Goal: Information Seeking & Learning: Learn about a topic

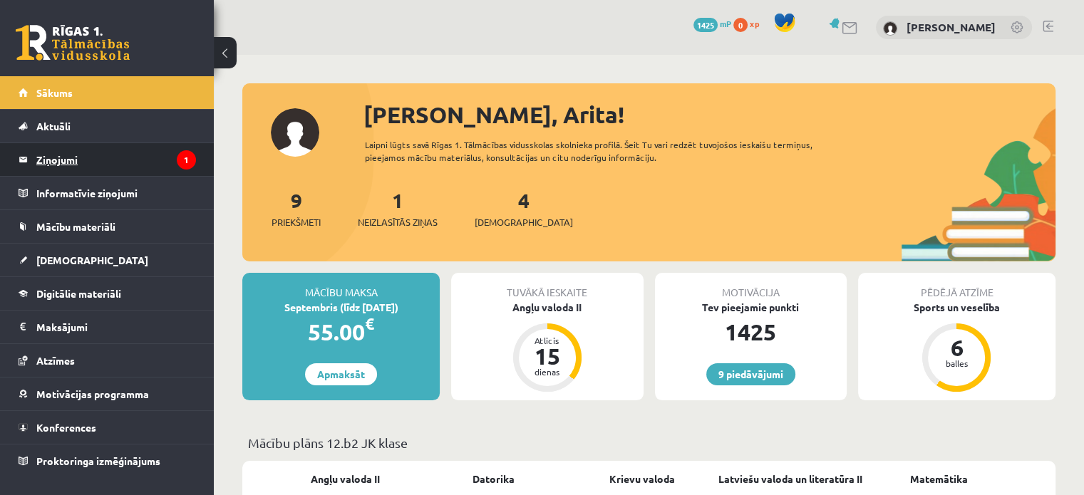
click at [139, 168] on legend "Ziņojumi 1" at bounding box center [116, 159] width 160 height 33
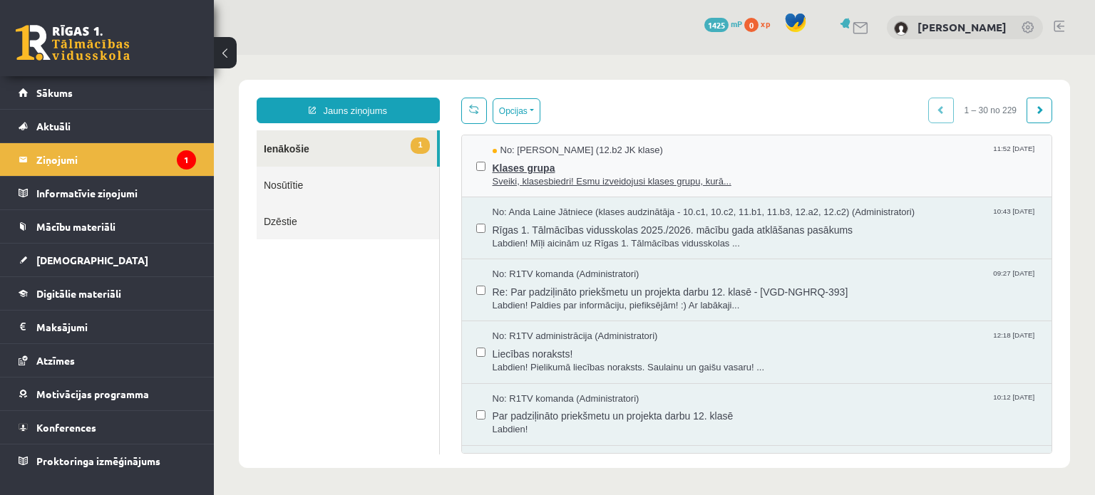
click at [588, 171] on span "Klases grupa" at bounding box center [765, 167] width 545 height 18
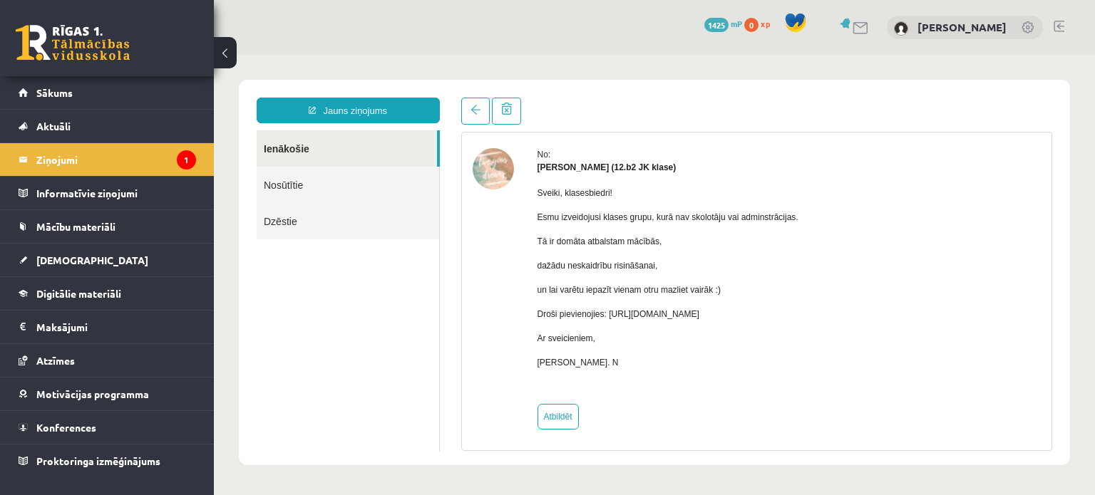
scroll to position [51, 0]
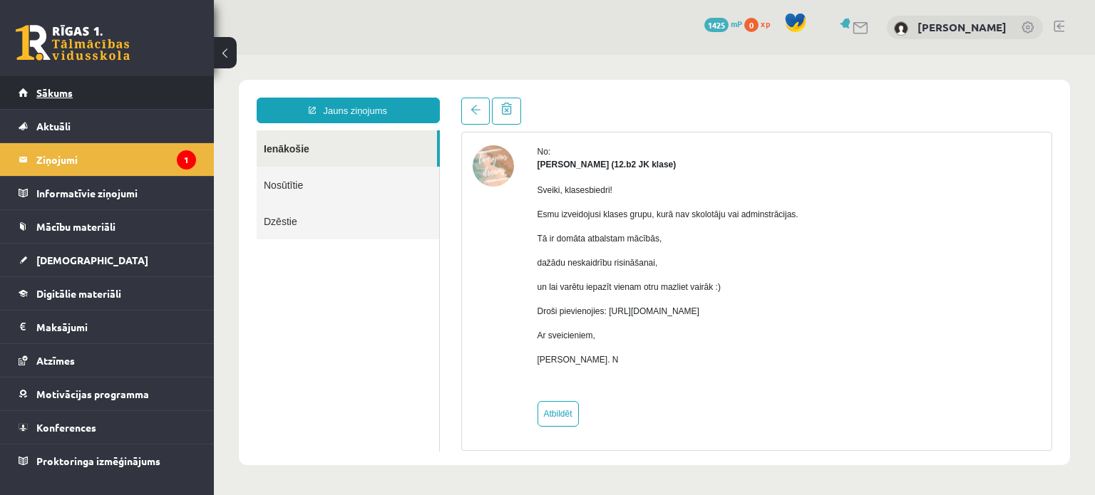
click at [61, 84] on link "Sākums" at bounding box center [108, 92] width 178 height 33
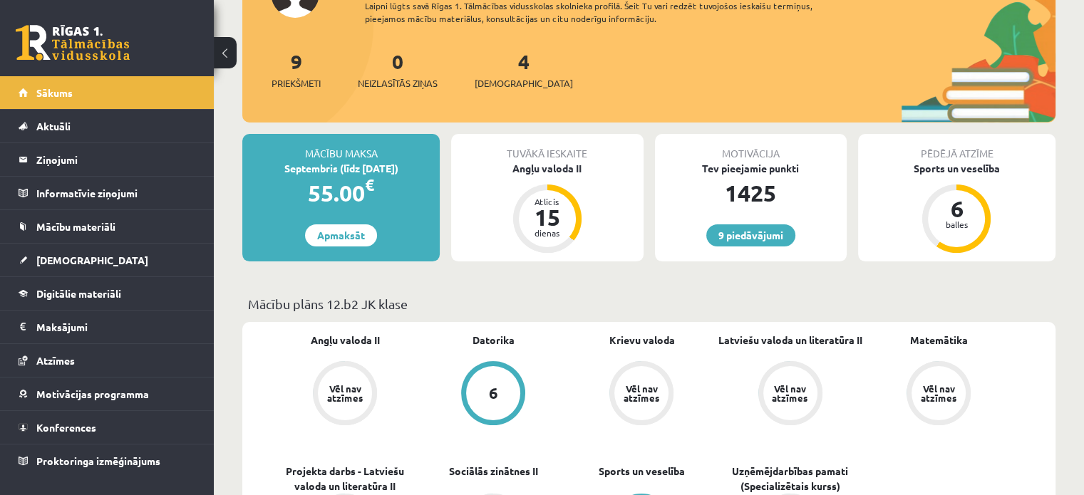
scroll to position [143, 0]
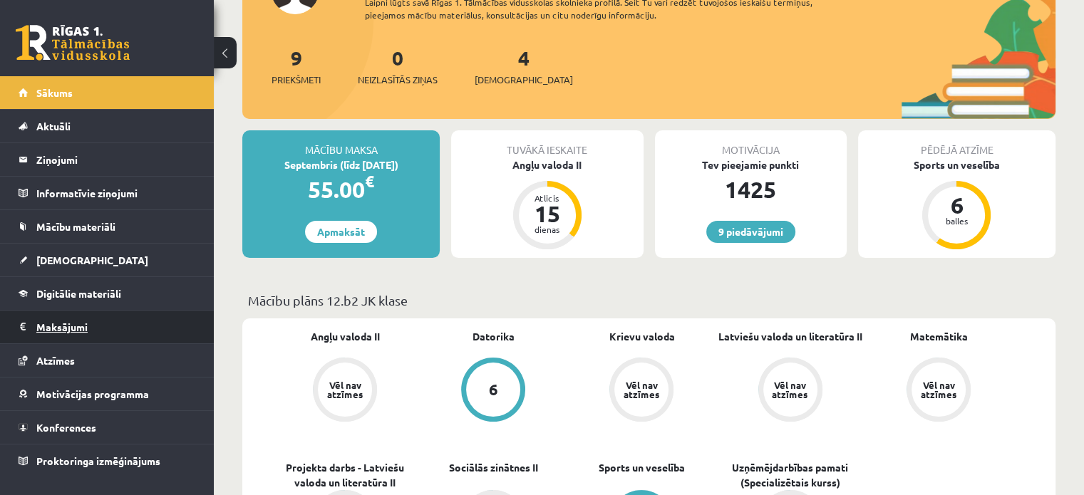
click at [108, 322] on legend "Maksājumi 0" at bounding box center [116, 327] width 160 height 33
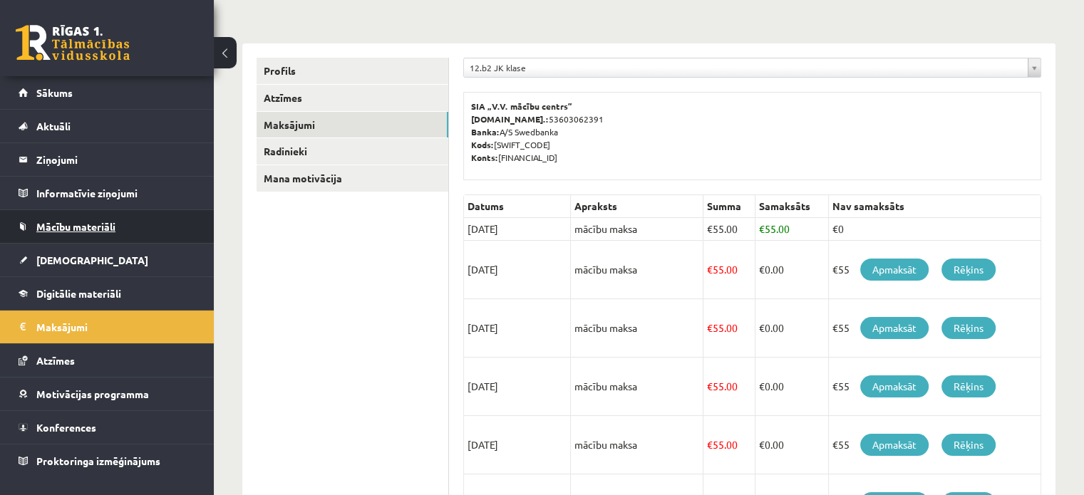
click at [85, 239] on link "Mācību materiāli" at bounding box center [108, 226] width 178 height 33
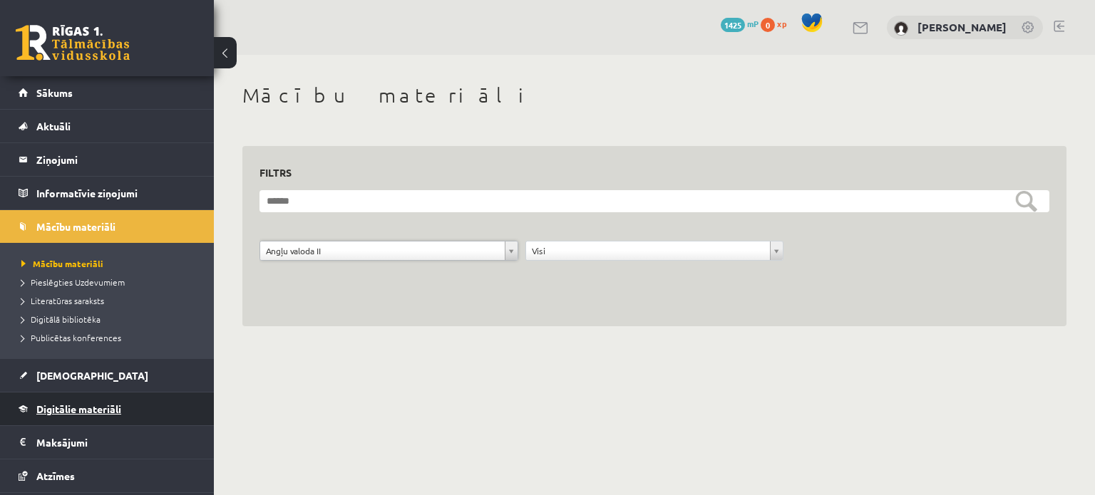
click at [88, 407] on span "Digitālie materiāli" at bounding box center [78, 409] width 85 height 13
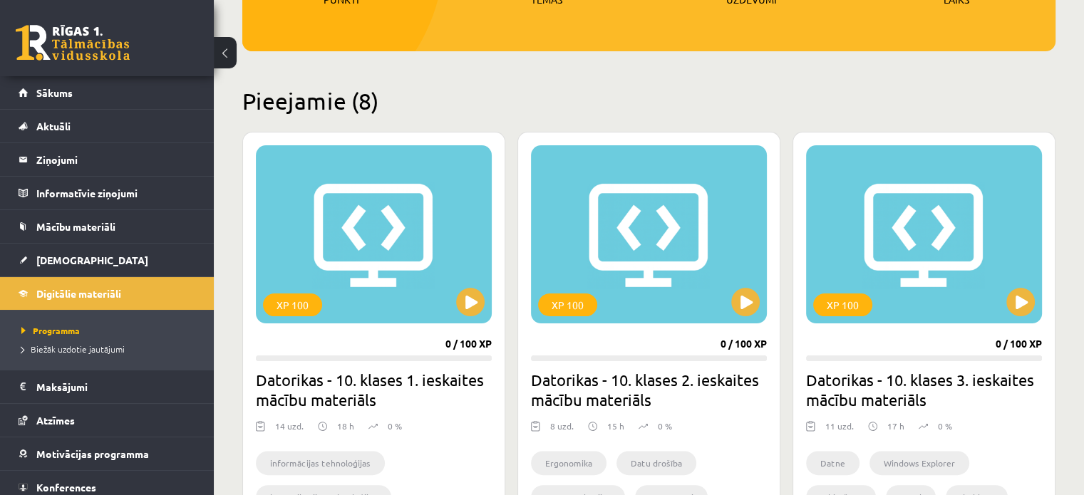
scroll to position [285, 0]
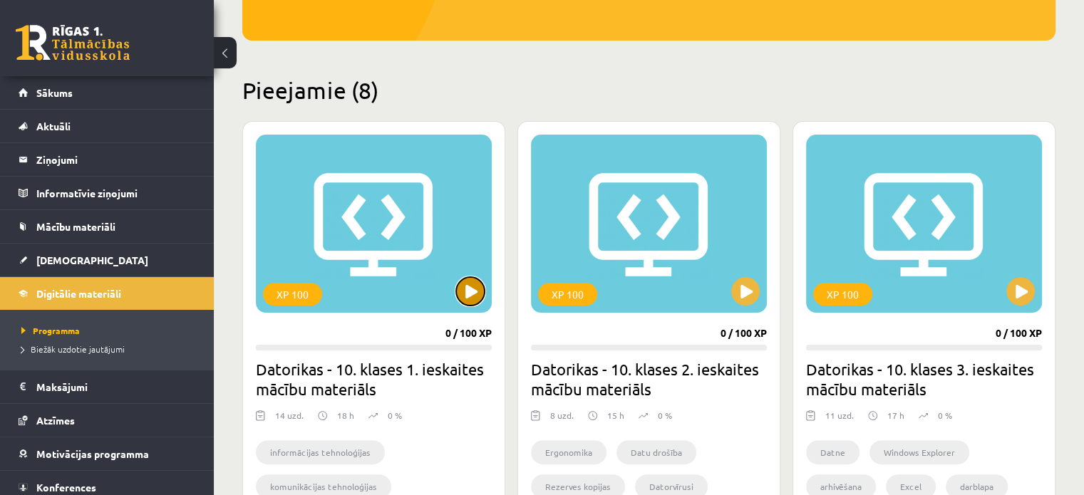
click at [468, 293] on button at bounding box center [470, 291] width 29 height 29
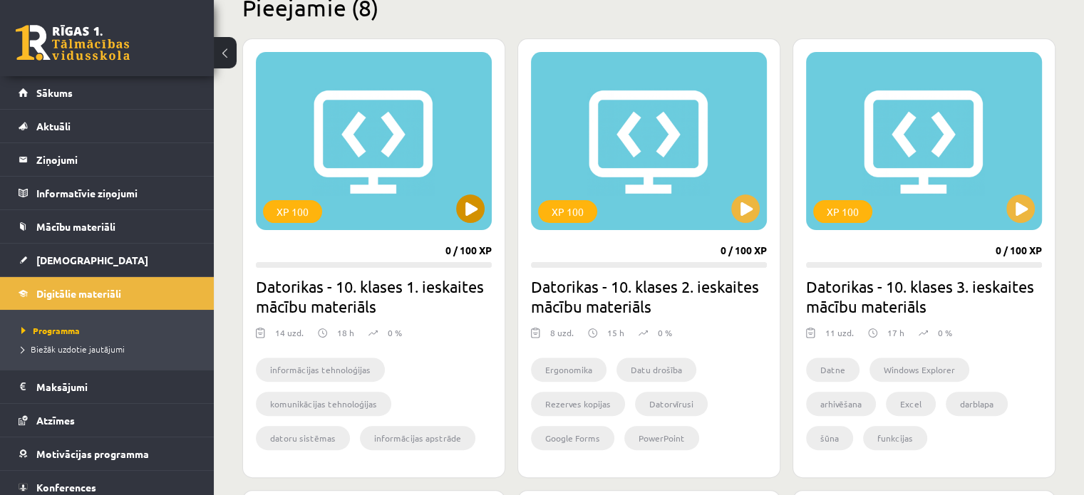
scroll to position [356, 0]
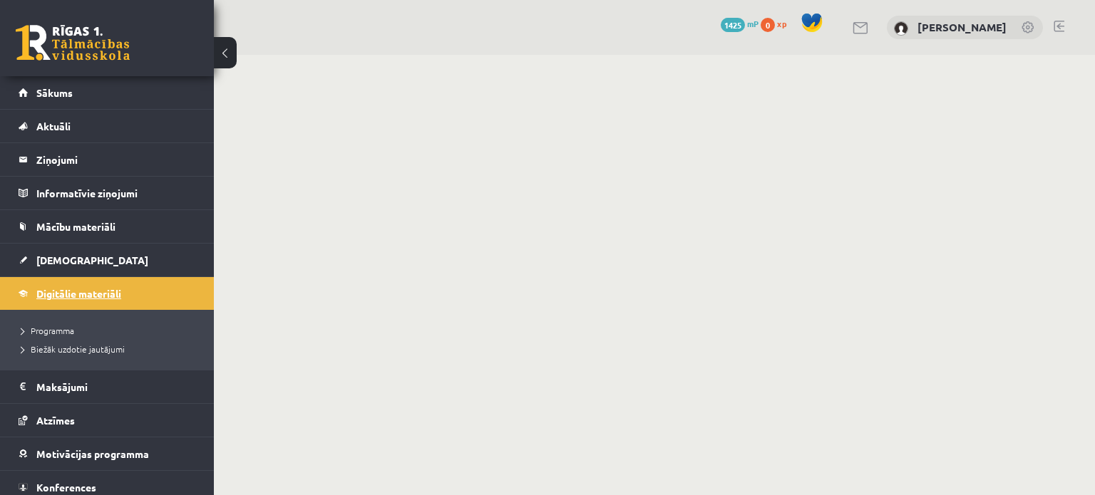
click at [68, 294] on span "Digitālie materiāli" at bounding box center [78, 293] width 85 height 13
click at [428, 264] on body "0 Dāvanas 1425 mP 0 xp Arita Kaņepe Sākums Aktuāli Kā mācīties eSKOLĀ Kontakti …" at bounding box center [547, 247] width 1095 height 495
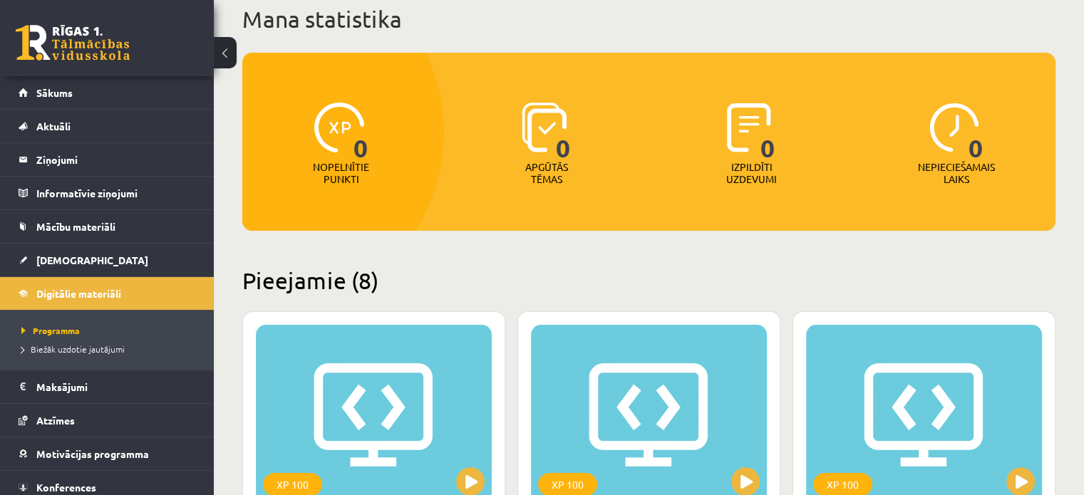
scroll to position [285, 0]
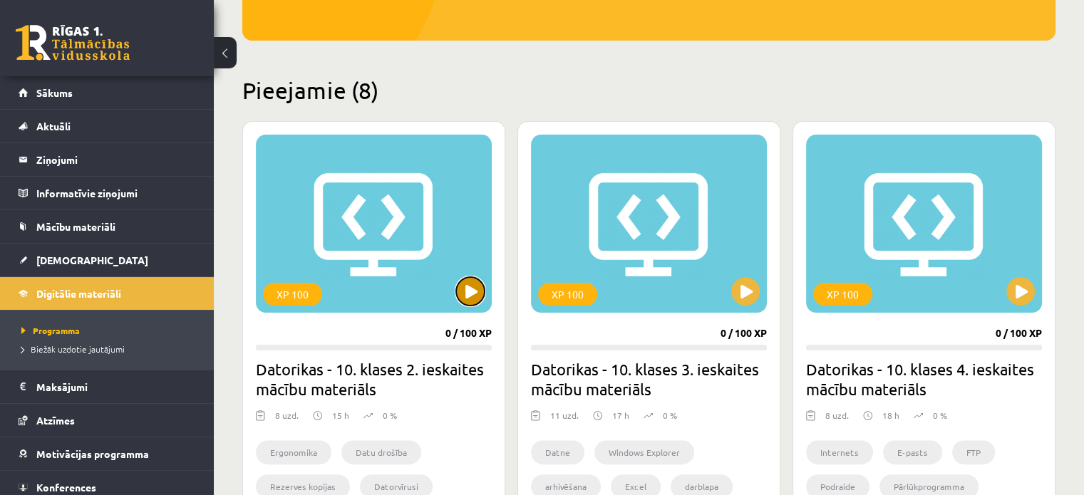
click at [465, 294] on button at bounding box center [470, 291] width 29 height 29
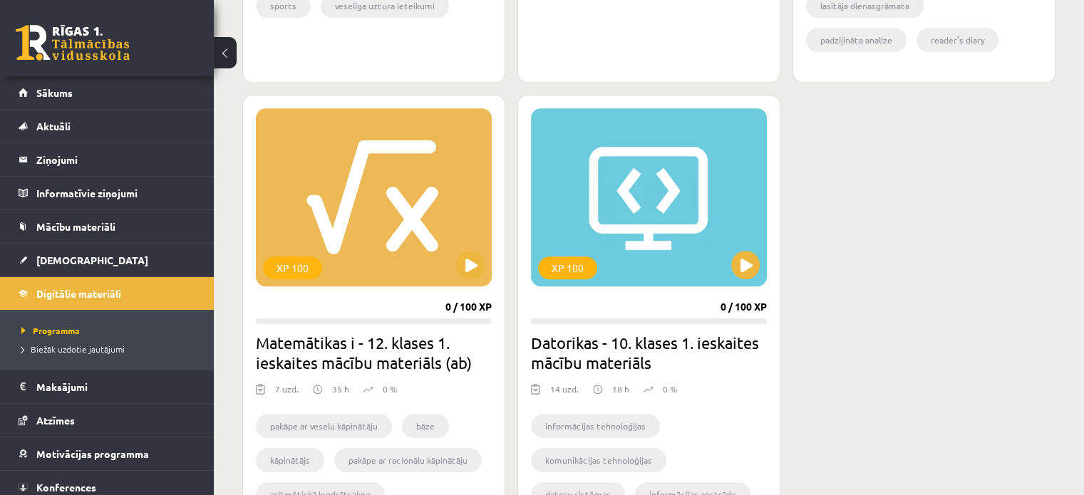
scroll to position [1332, 0]
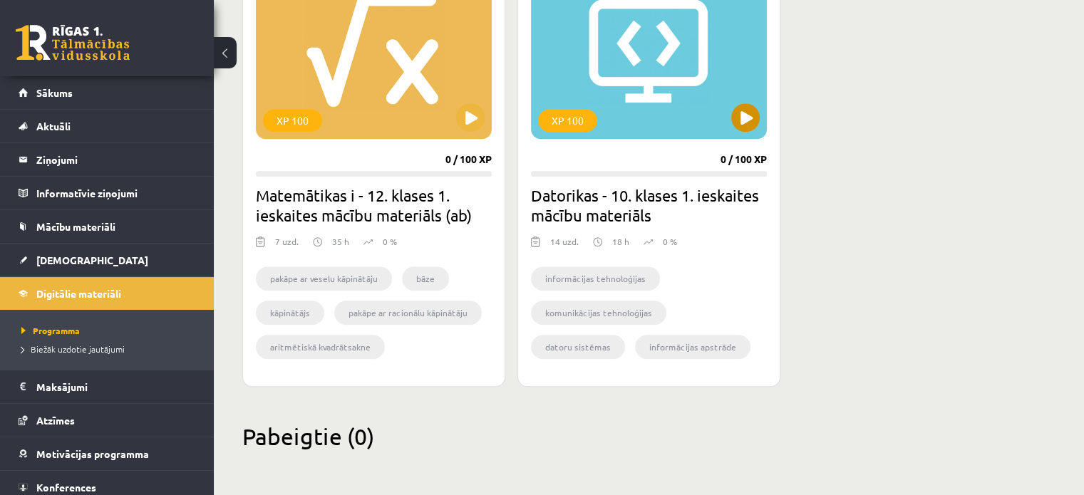
click at [719, 115] on div "XP 100" at bounding box center [649, 50] width 236 height 178
click at [761, 122] on div "XP 100" at bounding box center [649, 50] width 236 height 178
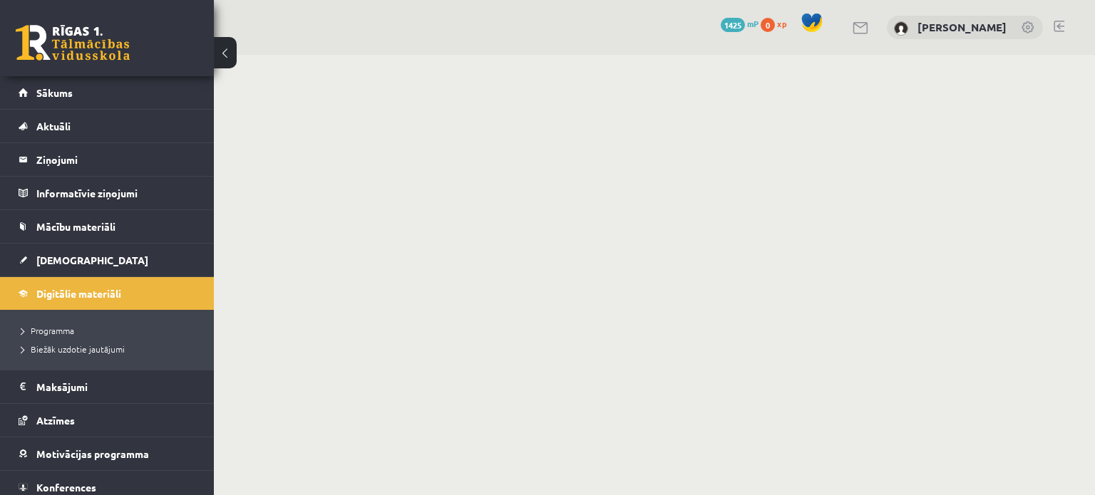
click at [699, 267] on body "0 Dāvanas 1425 mP 0 xp [PERSON_NAME] Sākums Aktuāli Kā mācīties eSKOLĀ Kontakti…" at bounding box center [547, 247] width 1095 height 495
click at [39, 34] on link at bounding box center [73, 43] width 114 height 36
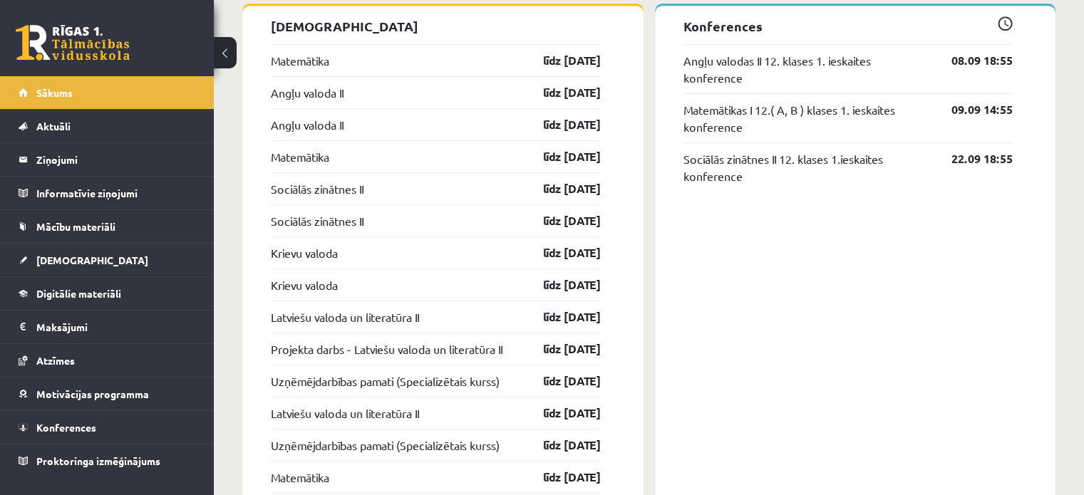
scroll to position [1198, 0]
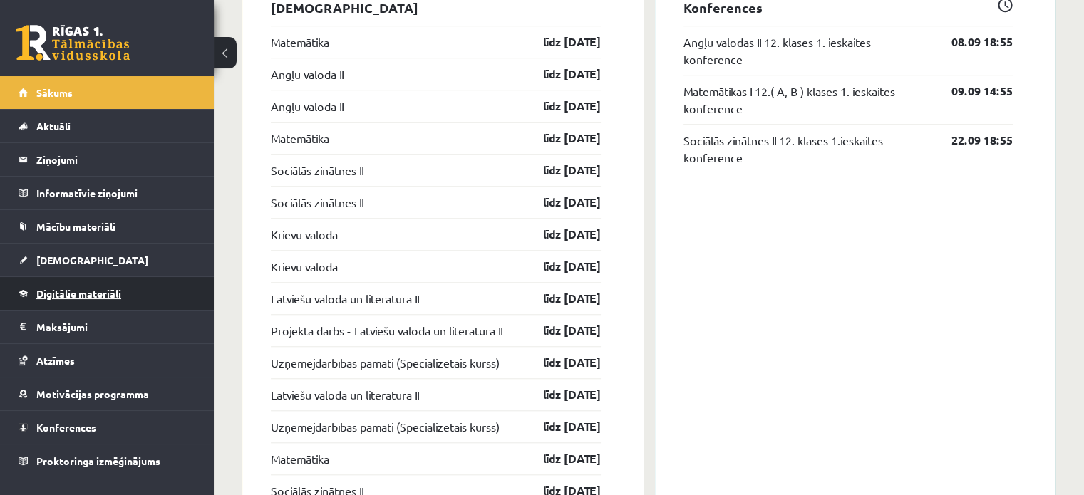
click at [132, 282] on link "Digitālie materiāli" at bounding box center [108, 293] width 178 height 33
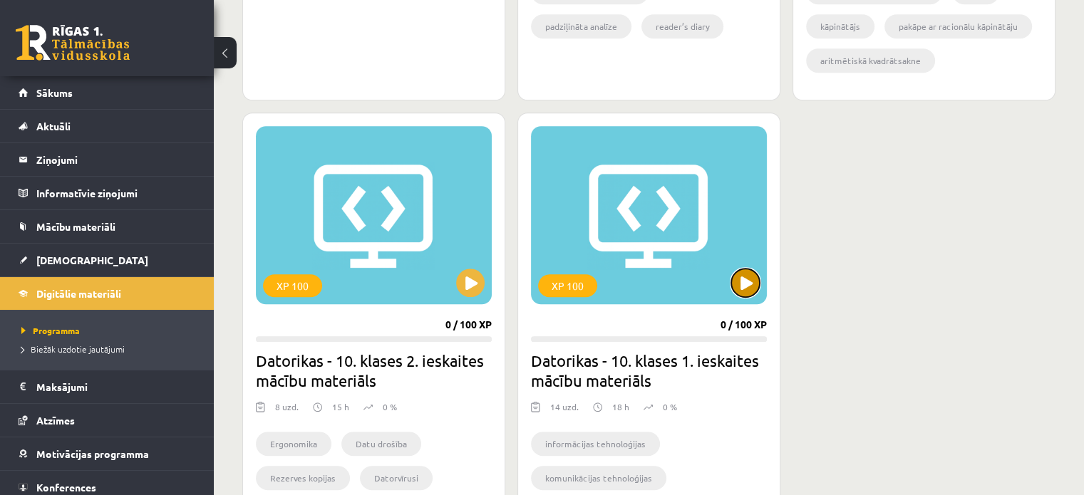
click at [744, 286] on button at bounding box center [745, 283] width 29 height 29
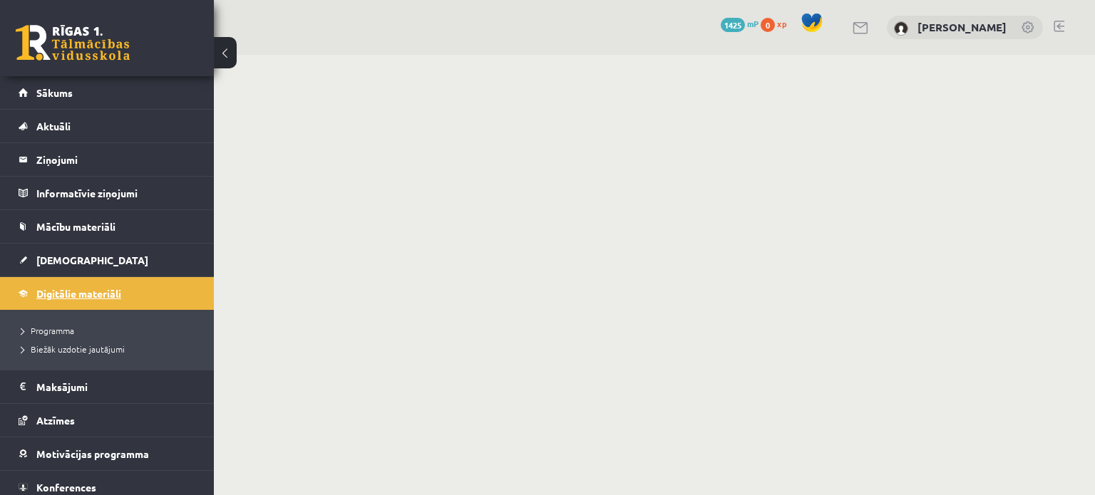
click at [38, 295] on span "Digitālie materiāli" at bounding box center [78, 293] width 85 height 13
click at [663, 373] on body "0 Dāvanas 1425 mP 0 xp [PERSON_NAME] Sākums Aktuāli Kā mācīties eSKOLĀ Kontakti…" at bounding box center [547, 247] width 1095 height 495
click at [81, 289] on span "Digitālie materiāli" at bounding box center [78, 293] width 85 height 13
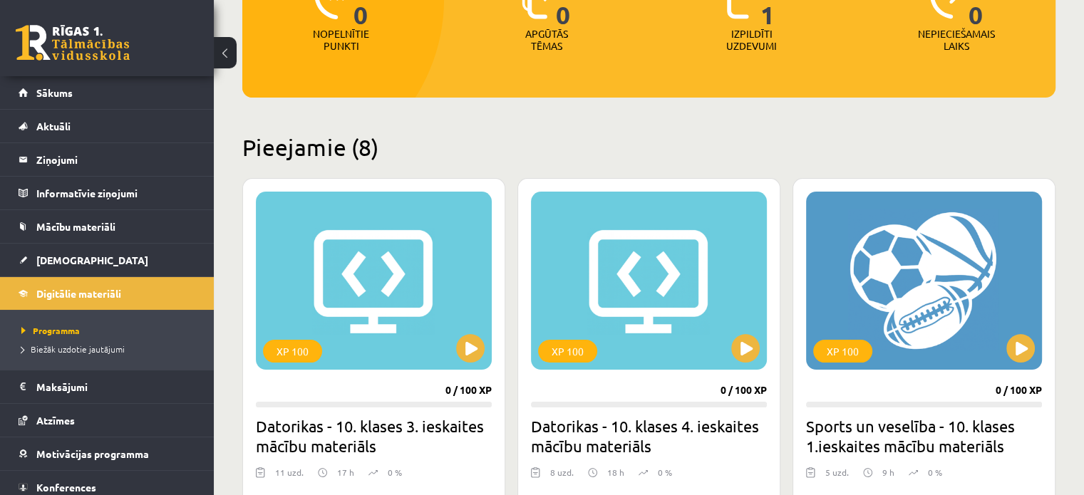
scroll to position [71, 0]
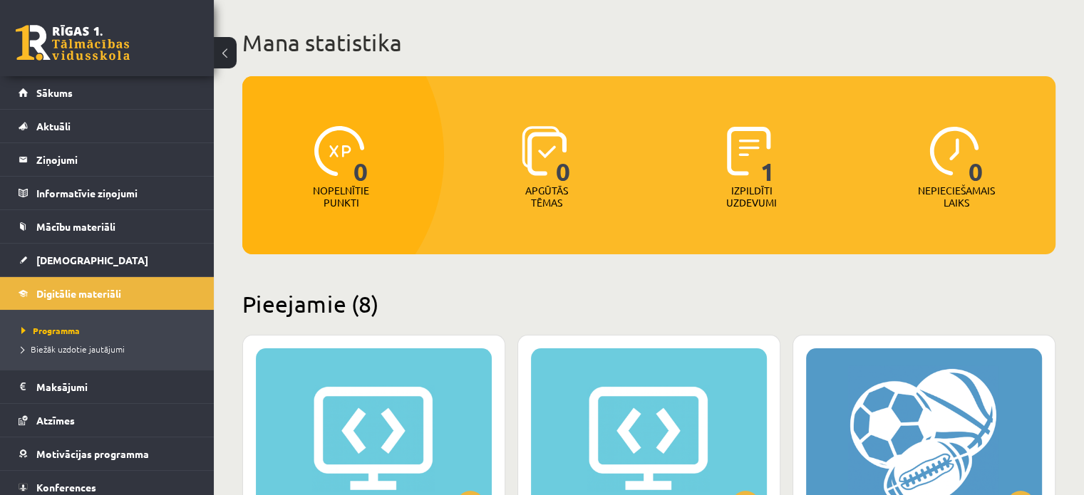
click at [750, 173] on img at bounding box center [749, 151] width 44 height 50
click at [761, 158] on span "1" at bounding box center [768, 155] width 15 height 58
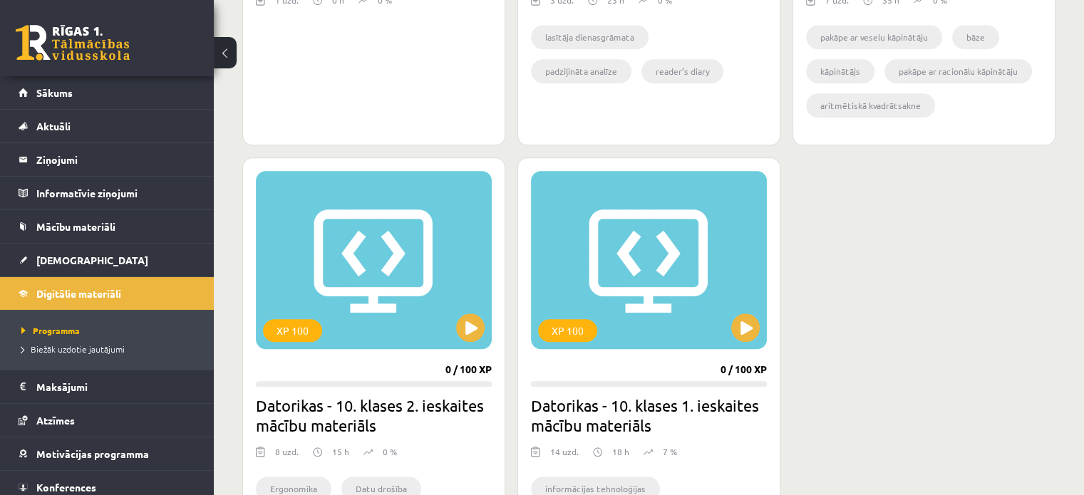
scroll to position [1212, 0]
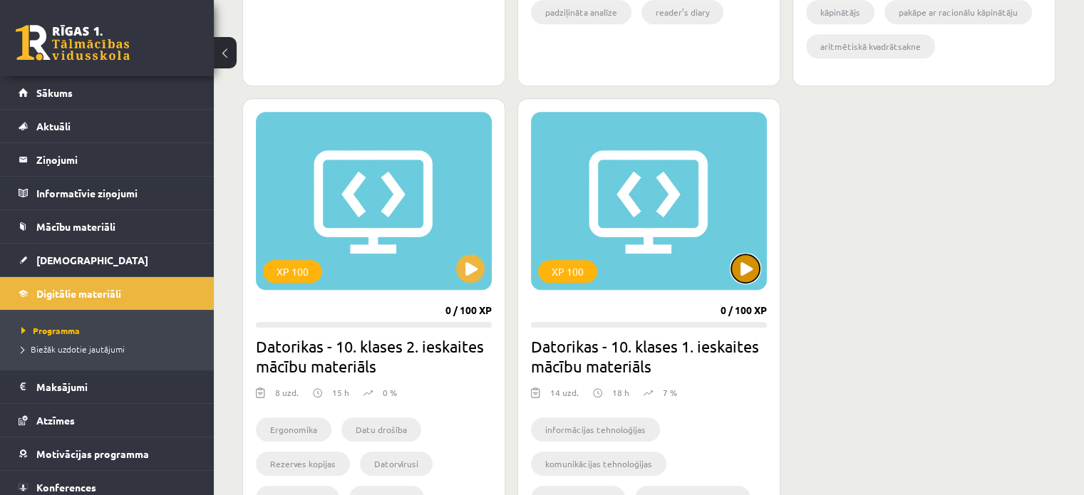
click at [739, 261] on button at bounding box center [745, 269] width 29 height 29
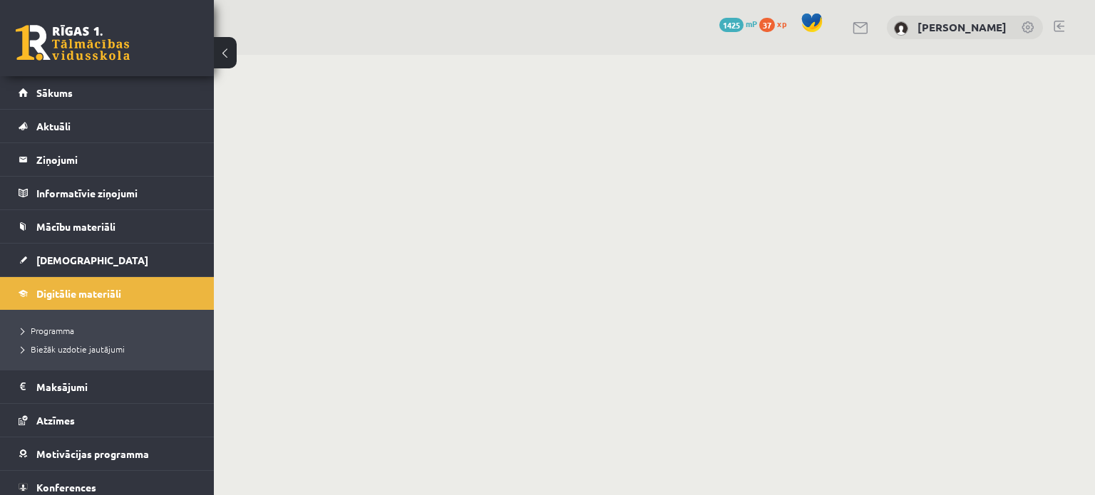
click at [339, 337] on body "0 Dāvanas 1425 mP 37 xp [PERSON_NAME] Sākums Aktuāli Kā mācīties eSKOLĀ Kontakt…" at bounding box center [547, 247] width 1095 height 495
click at [54, 301] on link "Digitālie materiāli" at bounding box center [108, 293] width 178 height 33
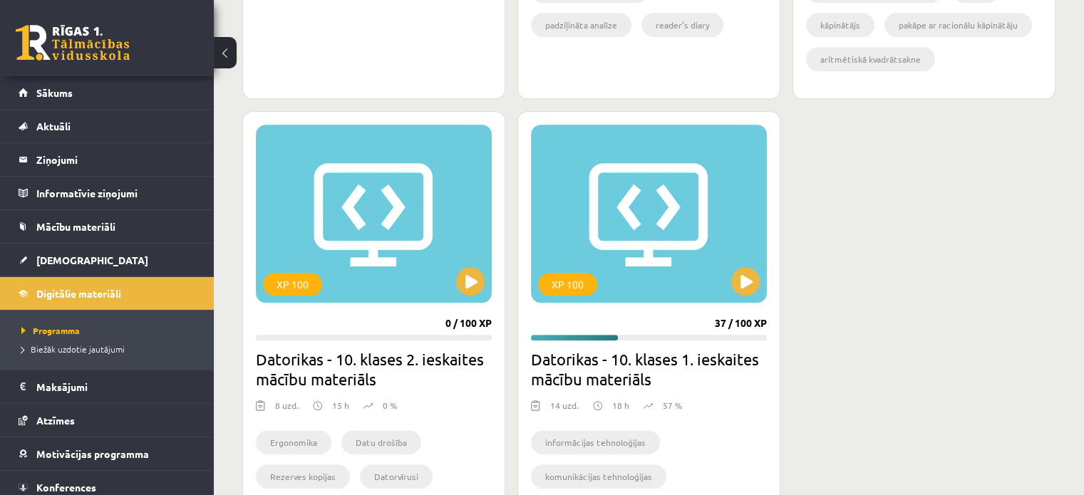
scroll to position [1212, 0]
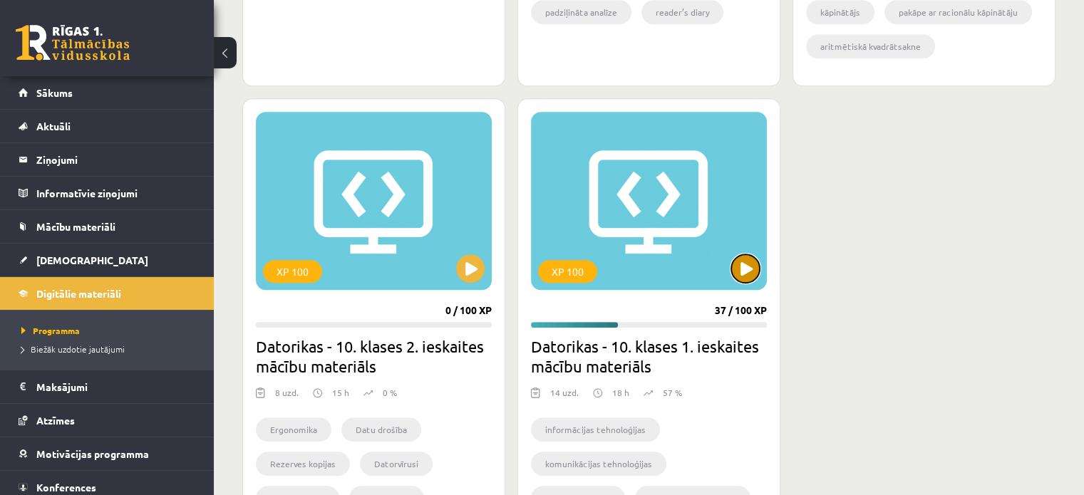
click at [745, 276] on button at bounding box center [745, 269] width 29 height 29
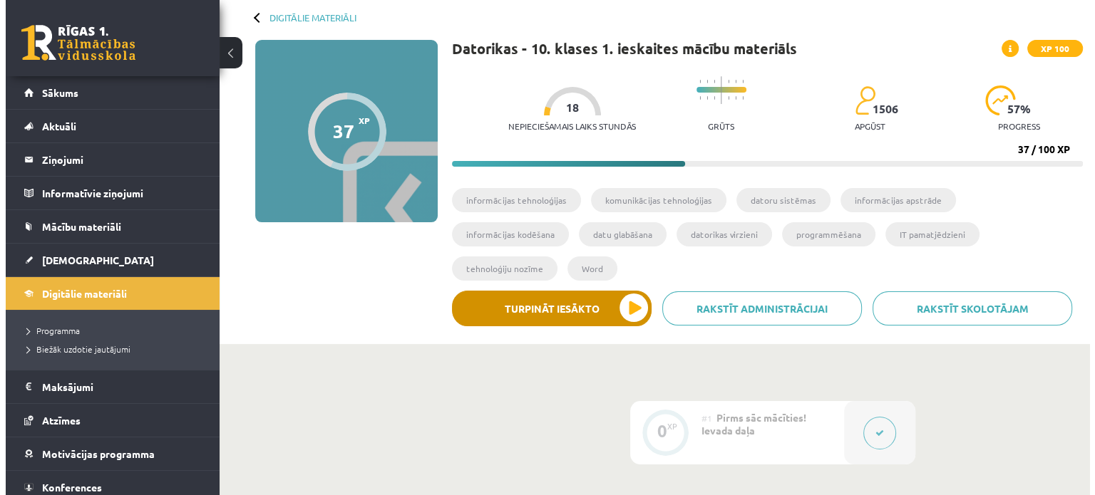
scroll to position [71, 0]
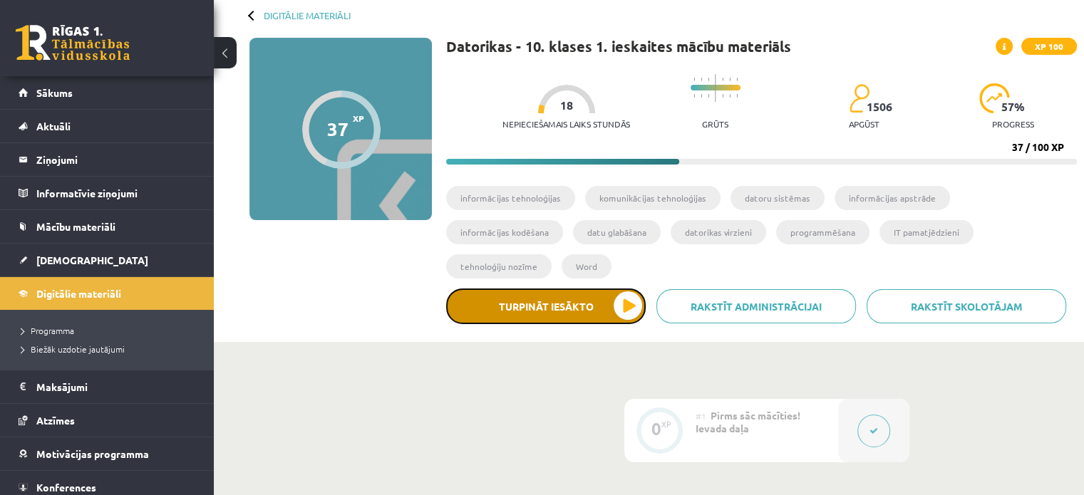
click at [594, 289] on button "Turpināt iesākto" at bounding box center [546, 307] width 200 height 36
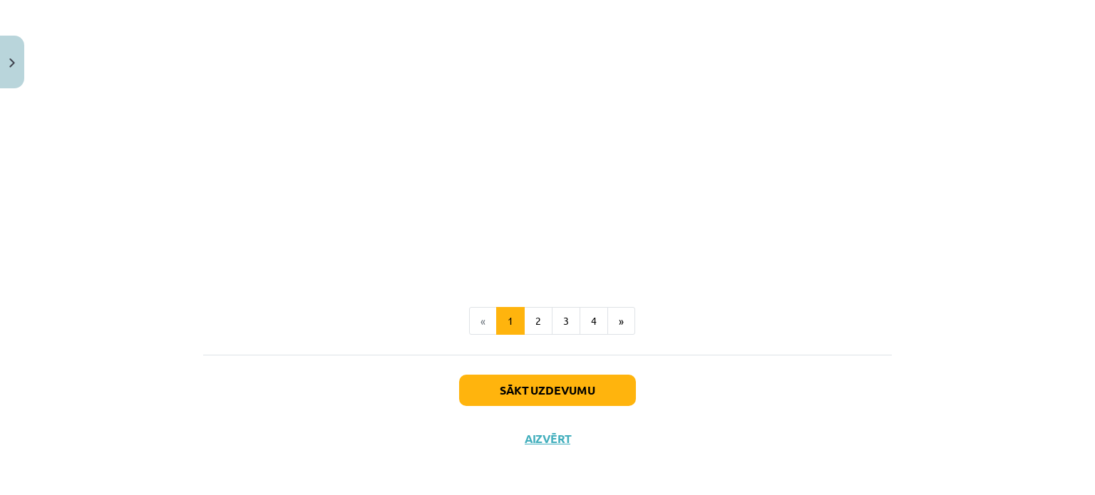
scroll to position [2880, 0]
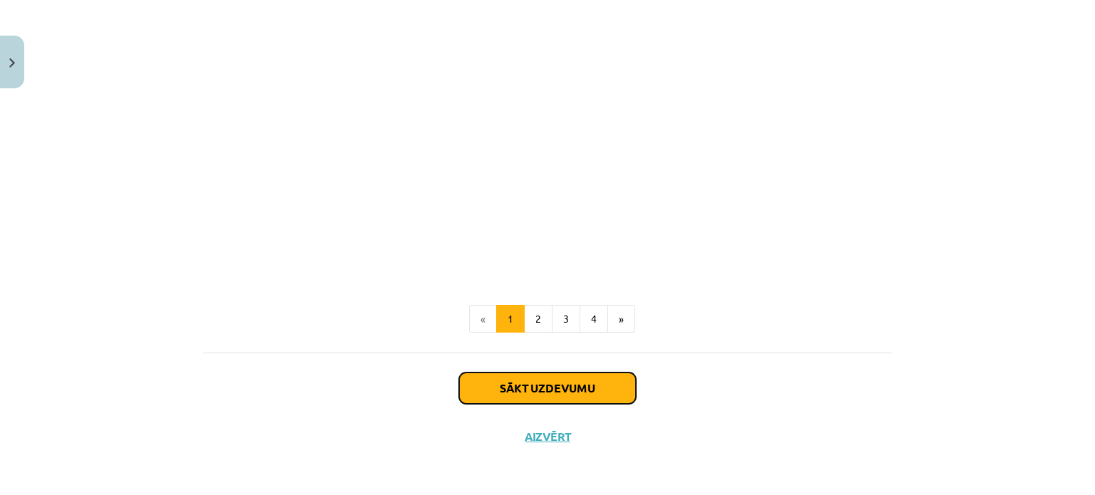
click at [481, 397] on button "Sākt uzdevumu" at bounding box center [547, 388] width 177 height 31
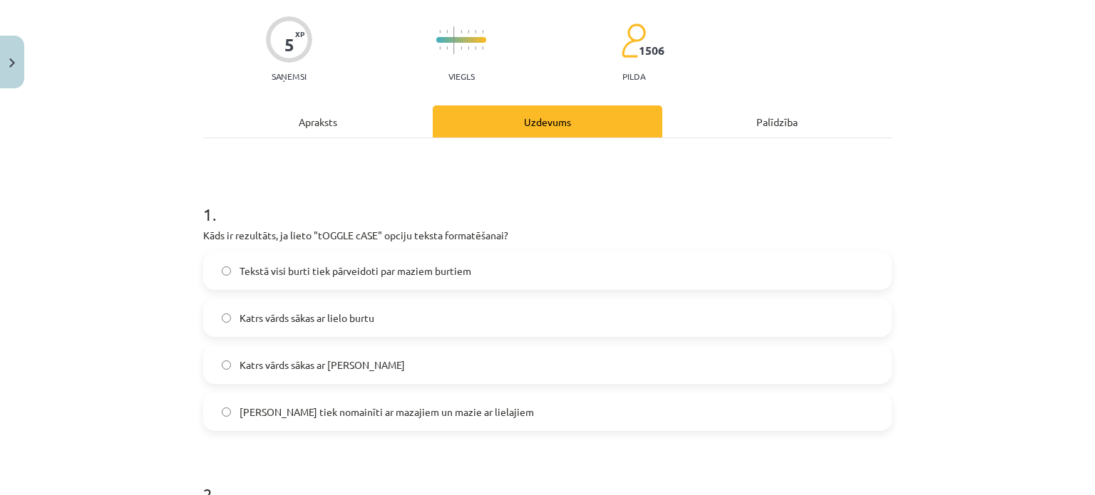
scroll to position [107, 0]
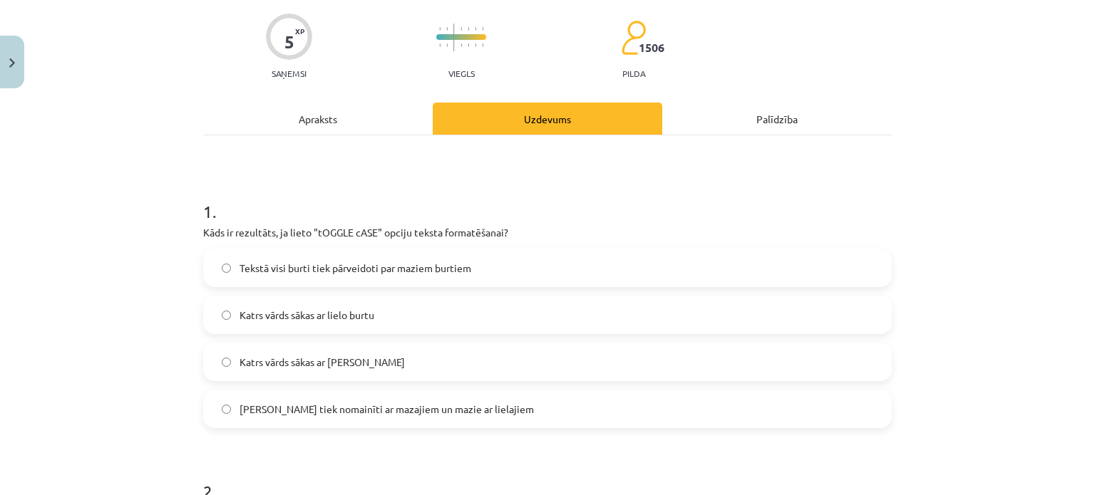
click at [376, 416] on label "Lielie burti tiek nomainīti ar mazajiem un mazie ar lielajiem" at bounding box center [548, 409] width 686 height 36
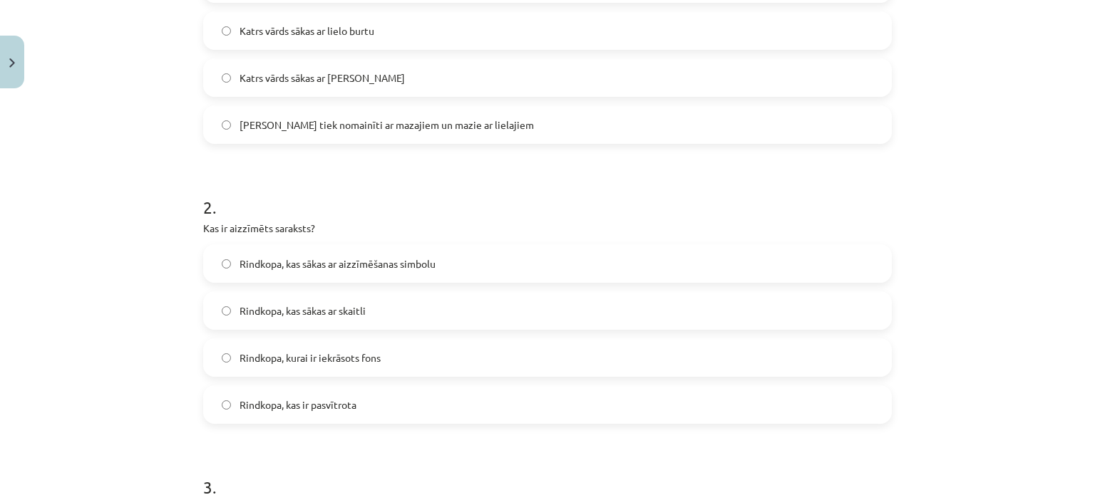
scroll to position [392, 0]
click at [429, 270] on label "Rindkopa, kas sākas ar aizzīmēšanas simbolu" at bounding box center [548, 263] width 686 height 36
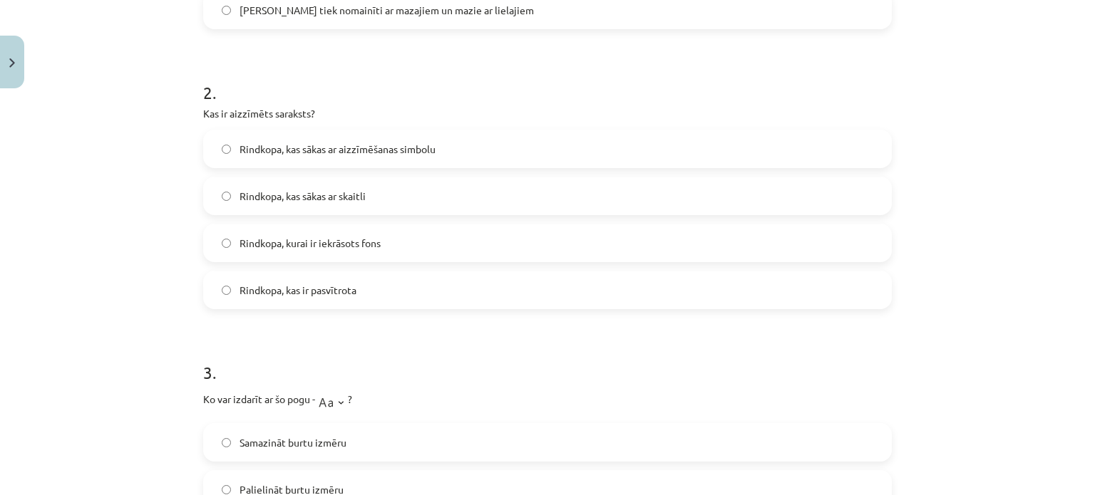
scroll to position [677, 0]
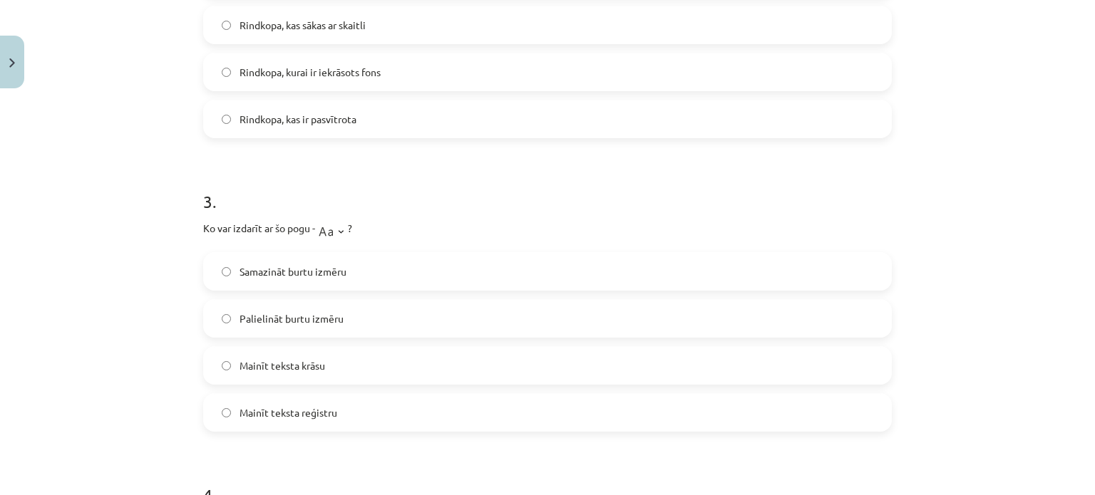
click at [297, 376] on label "Mainīt teksta krāsu" at bounding box center [548, 366] width 686 height 36
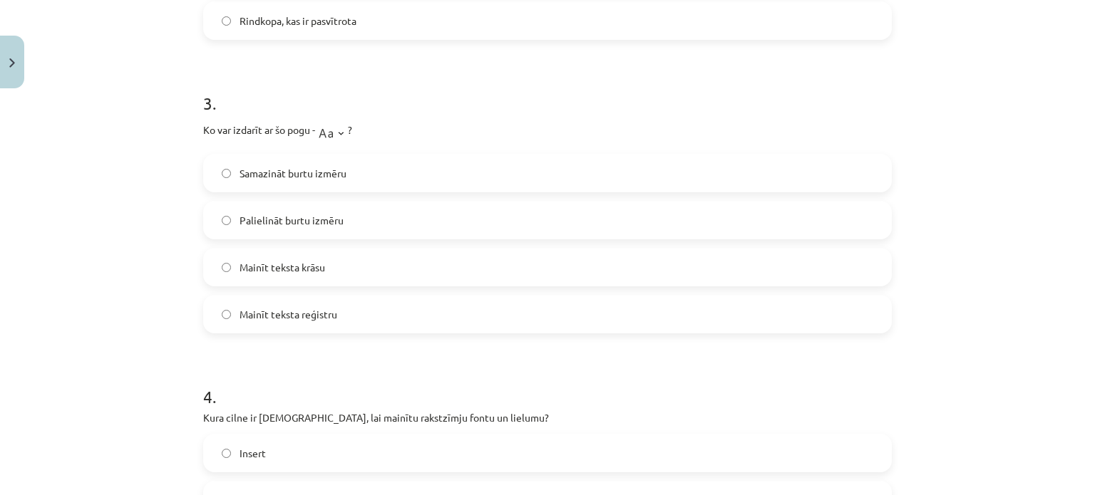
scroll to position [962, 0]
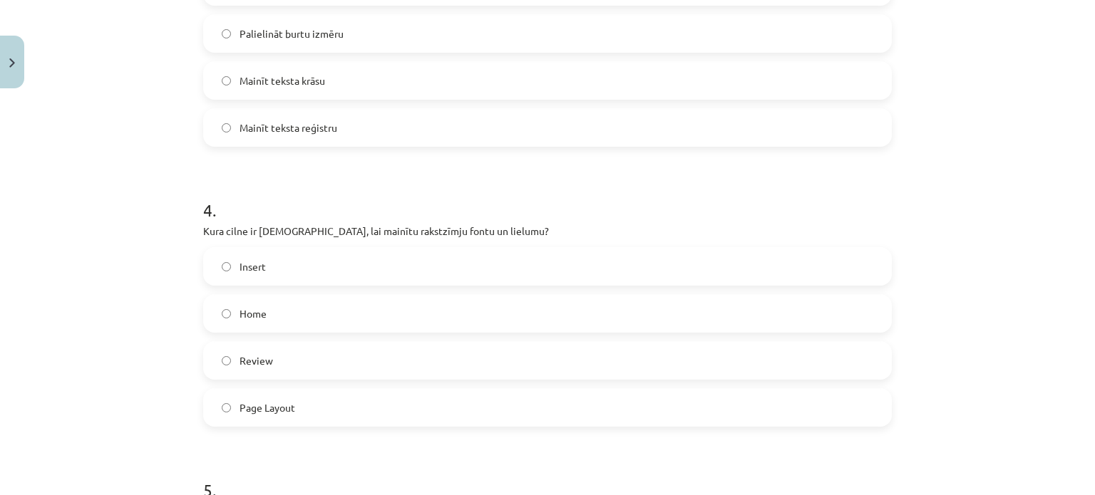
click at [377, 139] on label "Mainīt teksta reģistru" at bounding box center [548, 128] width 686 height 36
click at [277, 319] on label "Home" at bounding box center [548, 314] width 686 height 36
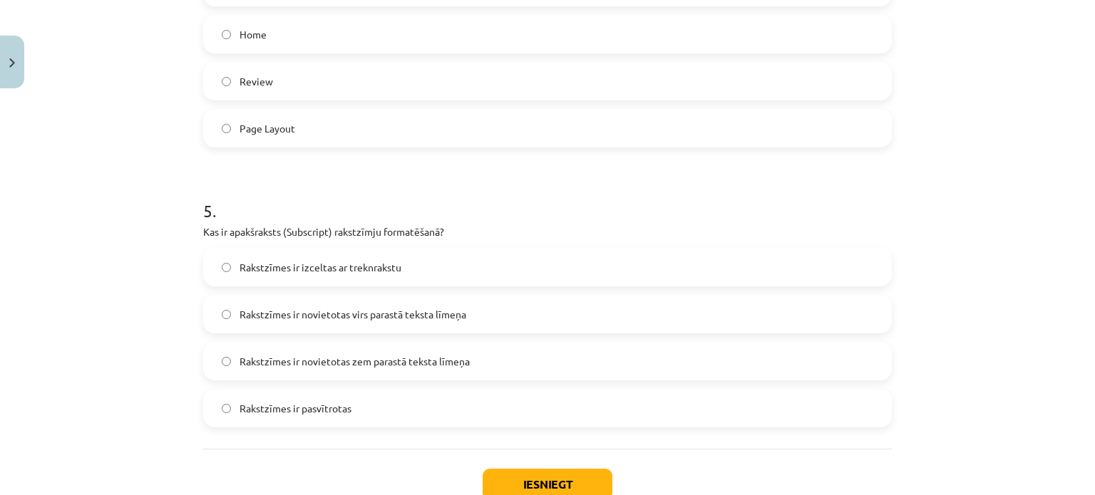
scroll to position [1248, 0]
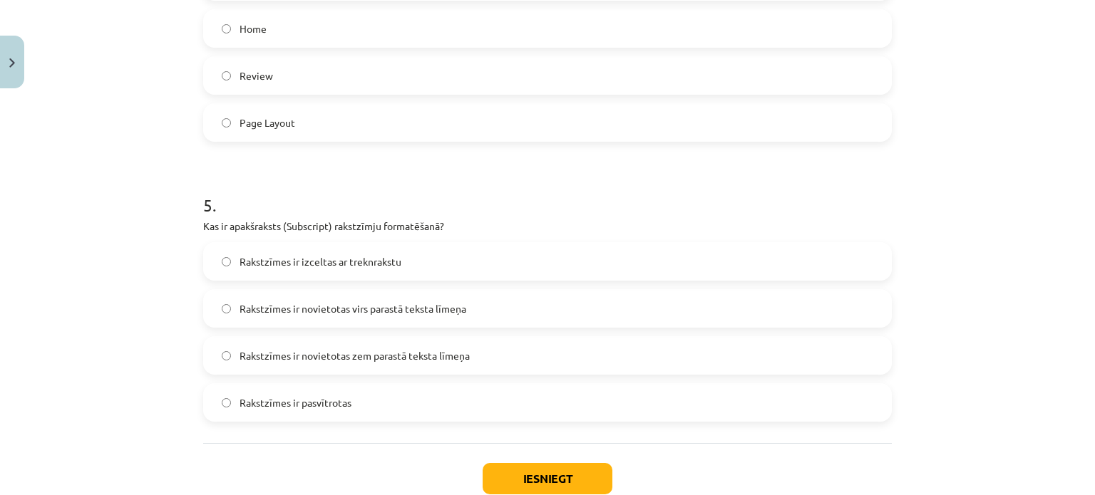
drag, startPoint x: 370, startPoint y: 364, endPoint x: 390, endPoint y: 369, distance: 20.8
click at [370, 363] on label "Rakstzīmes ir novietotas zem parastā teksta līmeņa" at bounding box center [548, 356] width 686 height 36
click at [499, 487] on button "Iesniegt" at bounding box center [548, 478] width 130 height 31
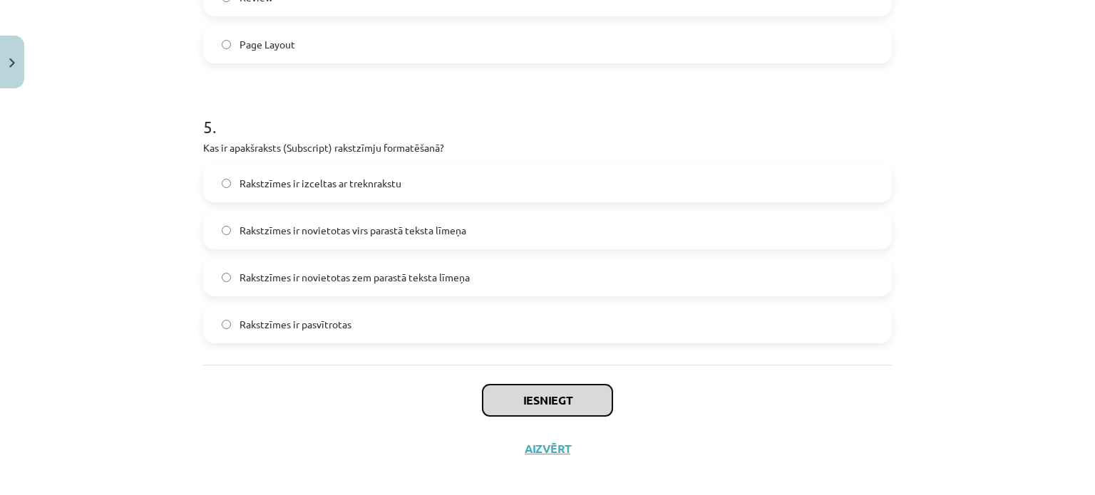
scroll to position [1339, 0]
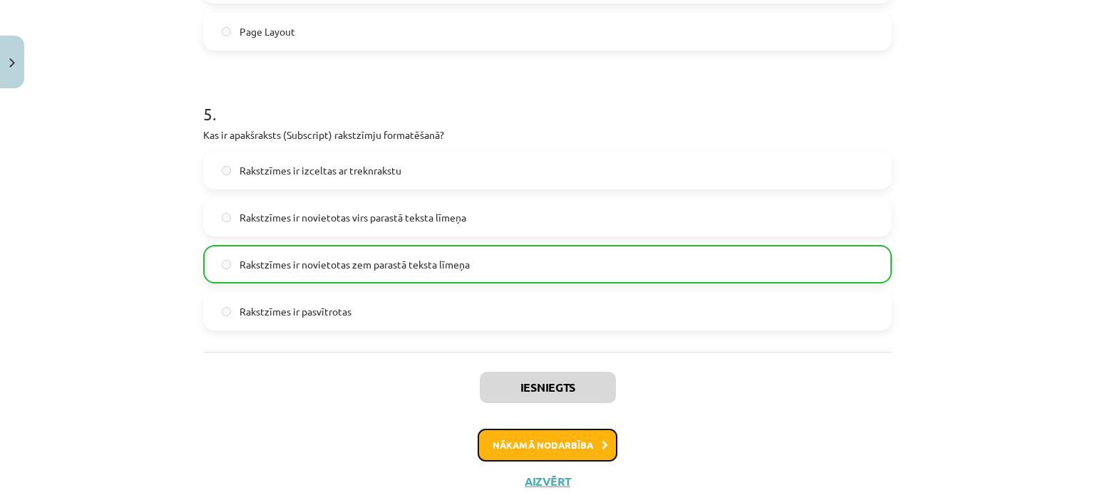
click at [537, 436] on button "Nākamā nodarbība" at bounding box center [548, 445] width 140 height 33
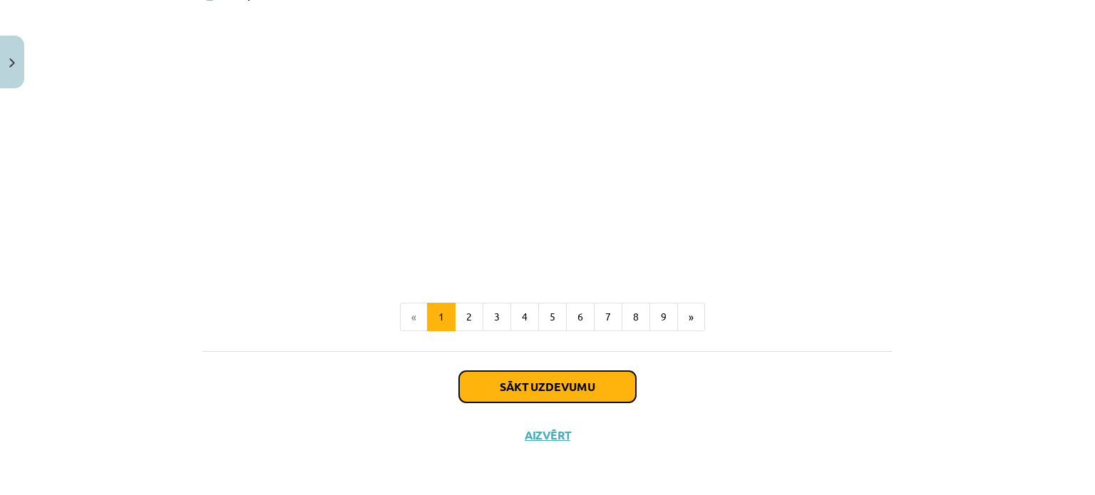
click at [481, 396] on button "Sākt uzdevumu" at bounding box center [547, 386] width 177 height 31
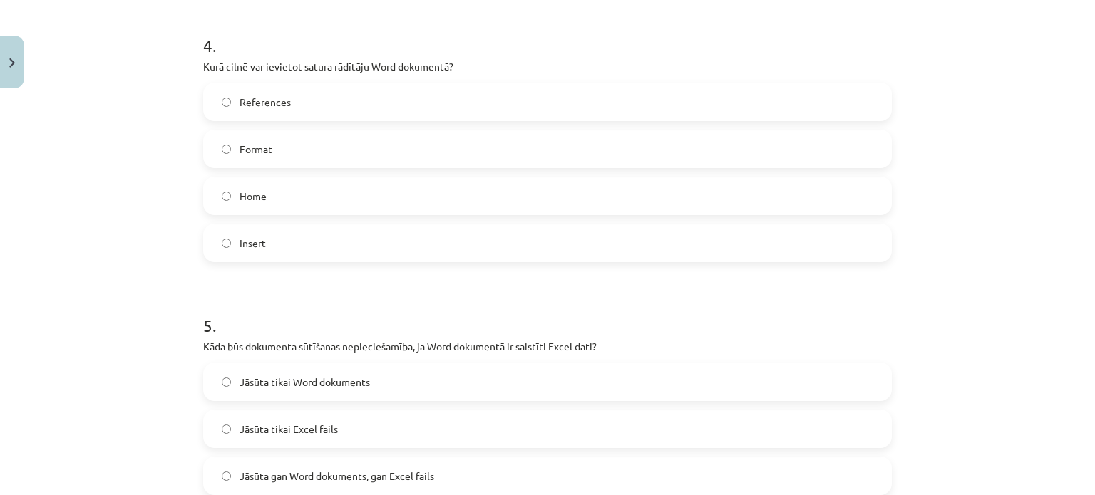
scroll to position [1792, 0]
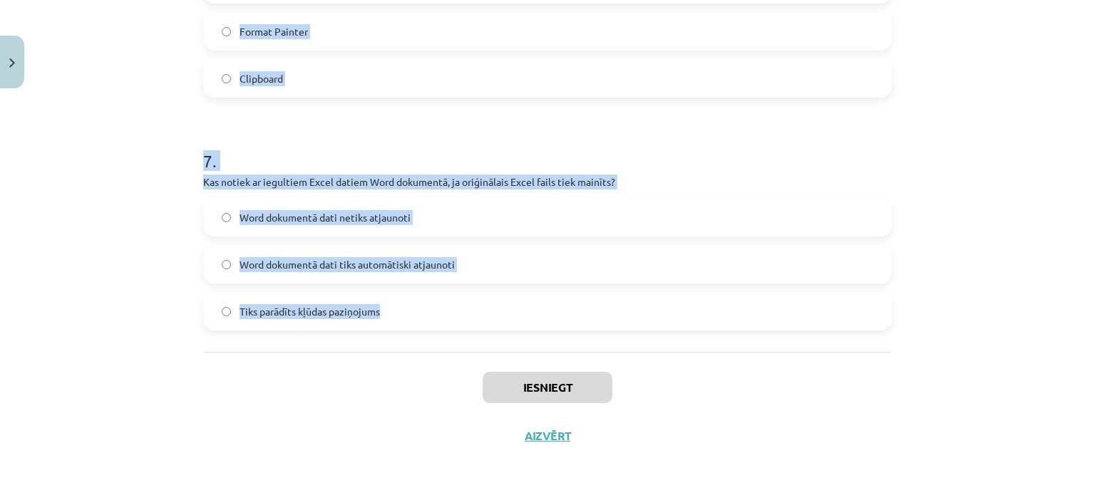
drag, startPoint x: 197, startPoint y: 242, endPoint x: 430, endPoint y: 329, distance: 248.8
click at [430, 329] on div "Mācību tēma: Datorikas - 10. klases 1. ieskaites mācību materiāls #10 9. tēma –…" at bounding box center [547, 247] width 1095 height 495
copy form "Kas notiek, ja Word dokumentā dzēšat vēres numuru pamattekstā? Tiek dzēsts arī …"
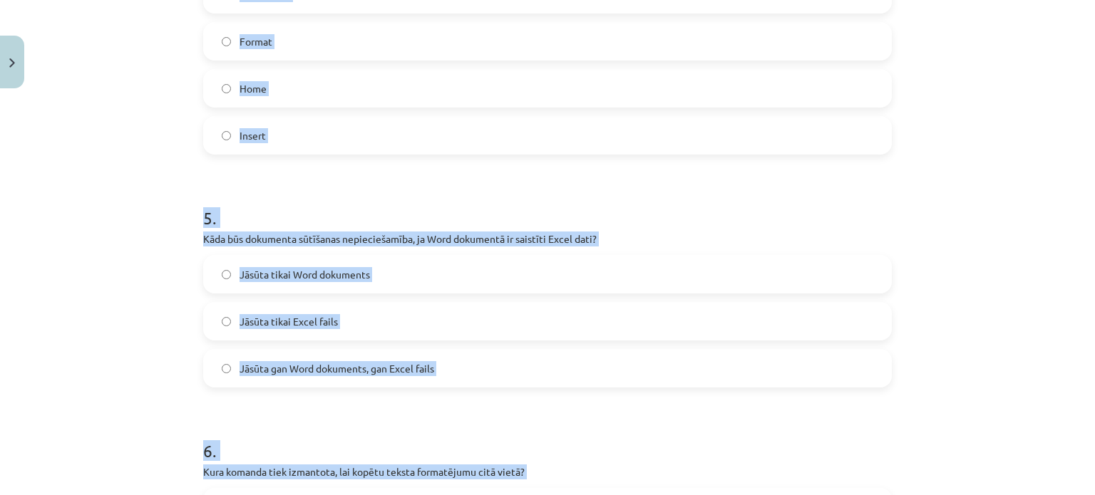
click at [153, 379] on div "Mācību tēma: Datorikas - 10. klases 1. ieskaites mācību materiāls #10 9. tēma –…" at bounding box center [547, 247] width 1095 height 495
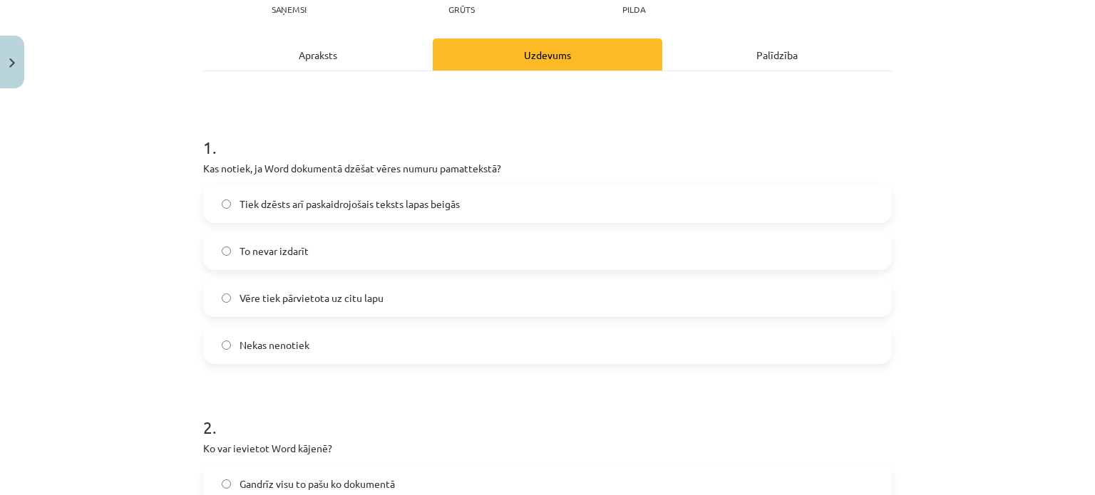
scroll to position [152, 0]
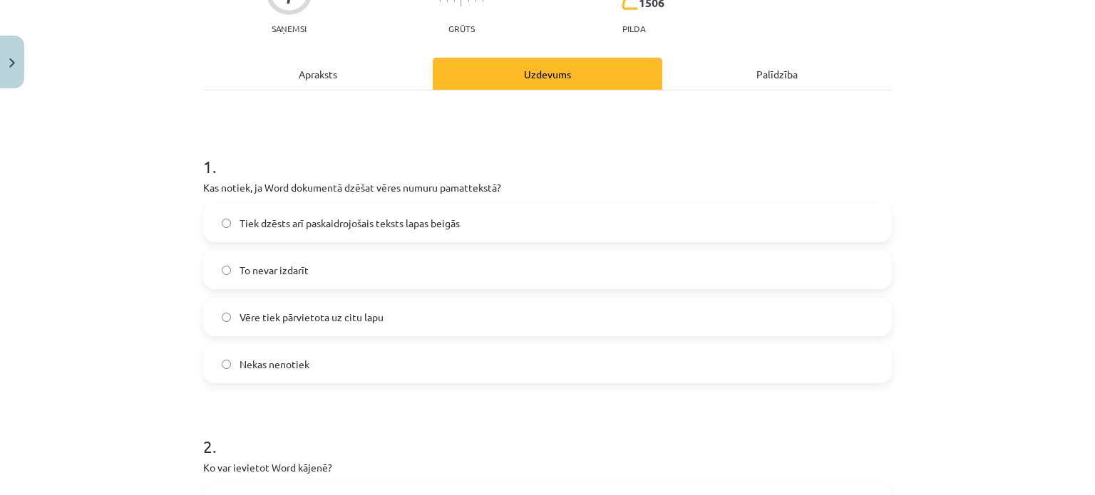
click at [300, 216] on span "Tiek dzēsts arī paskaidrojošais teksts lapas beigās" at bounding box center [350, 223] width 220 height 15
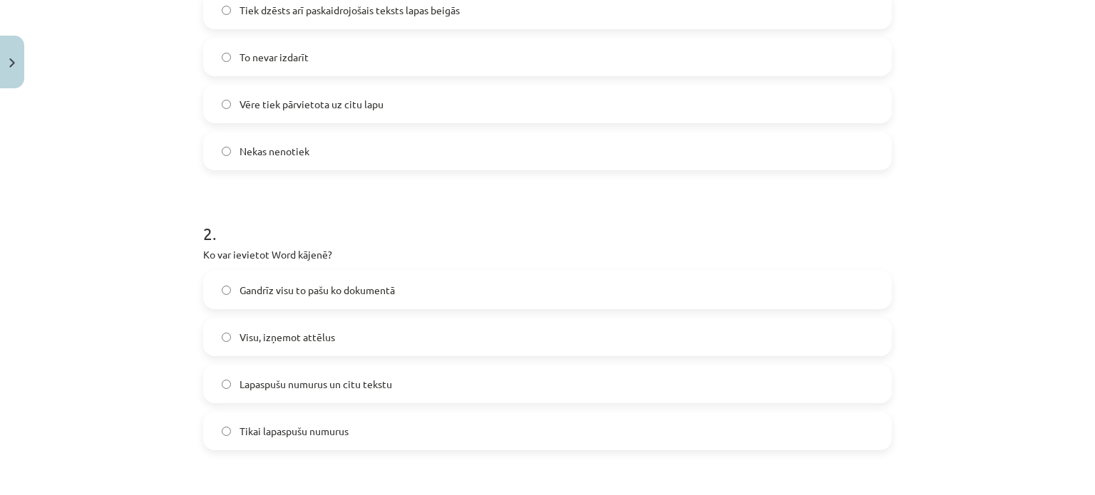
scroll to position [366, 0]
click at [329, 294] on span "Gandrīz visu to pašu ko dokumentā" at bounding box center [317, 289] width 155 height 15
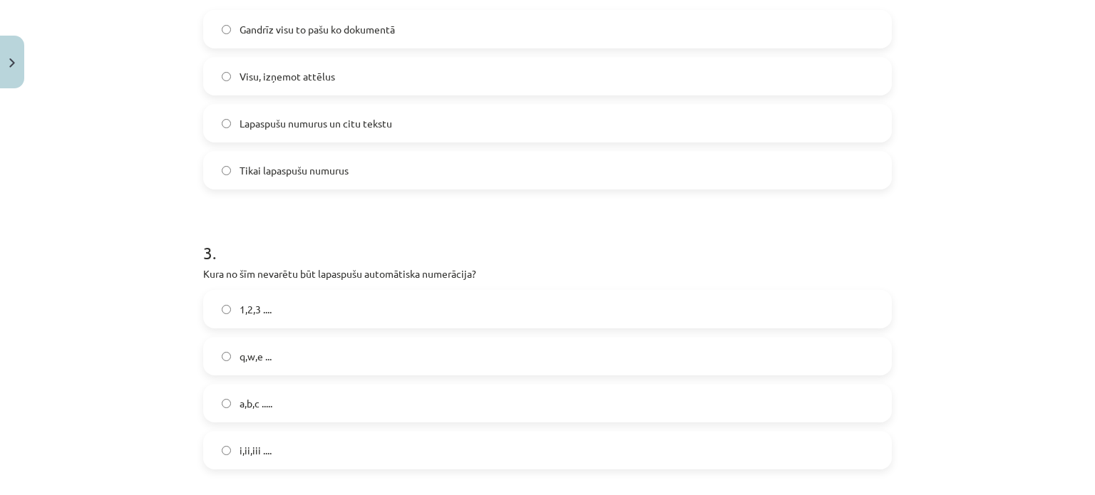
scroll to position [722, 0]
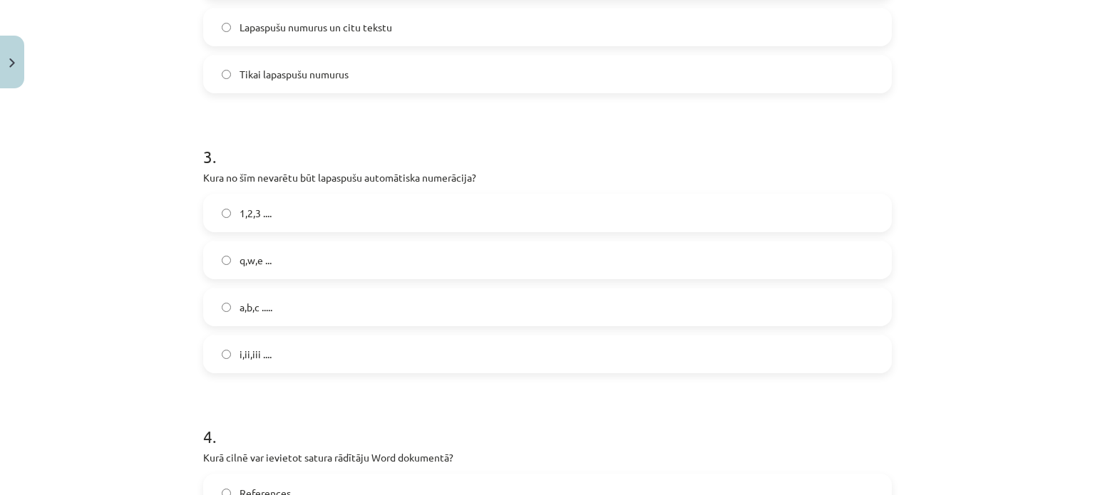
click at [294, 265] on label "q,w,e ..." at bounding box center [548, 260] width 686 height 36
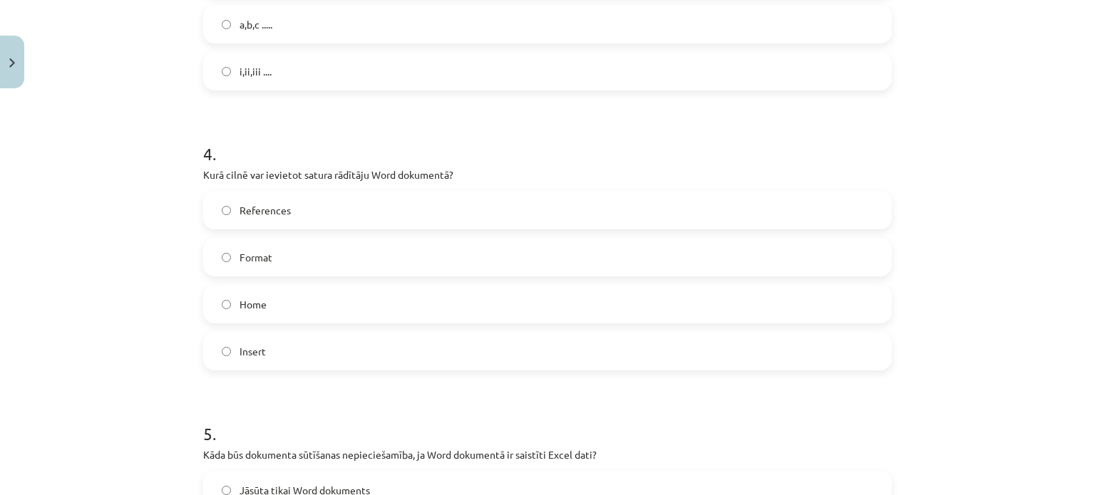
scroll to position [1007, 0]
click at [334, 218] on label "References" at bounding box center [548, 208] width 686 height 36
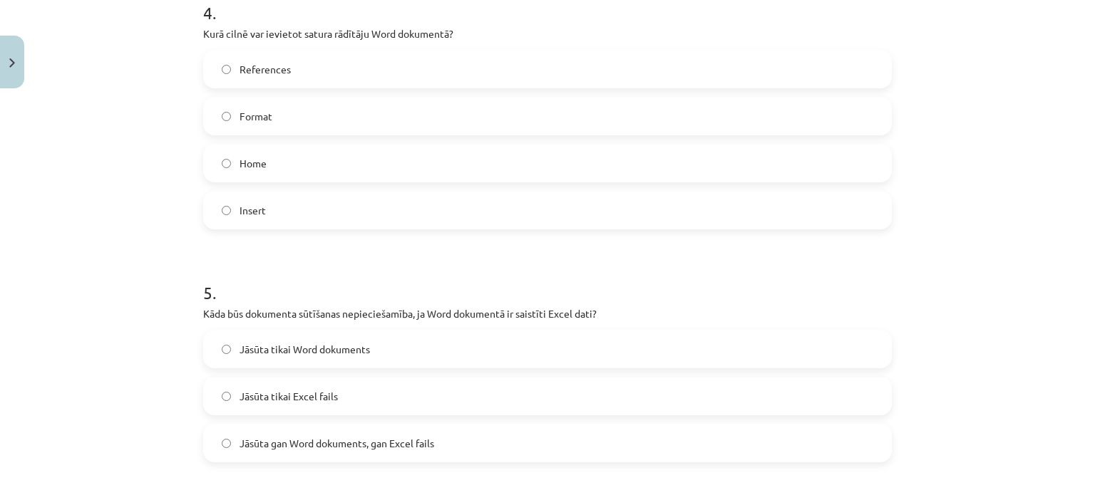
scroll to position [1150, 0]
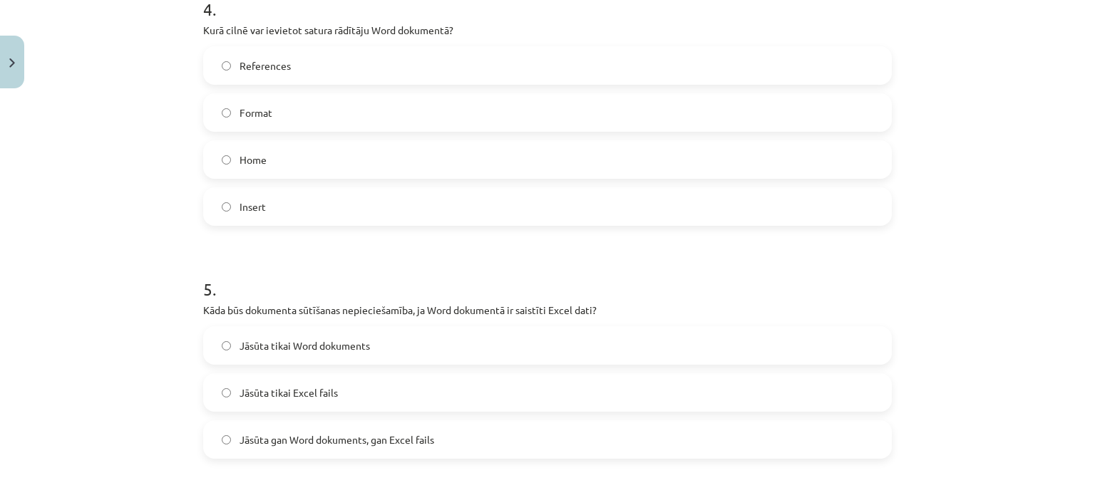
click at [317, 433] on span "Jāsūta gan Word dokuments, gan Excel fails" at bounding box center [337, 440] width 195 height 15
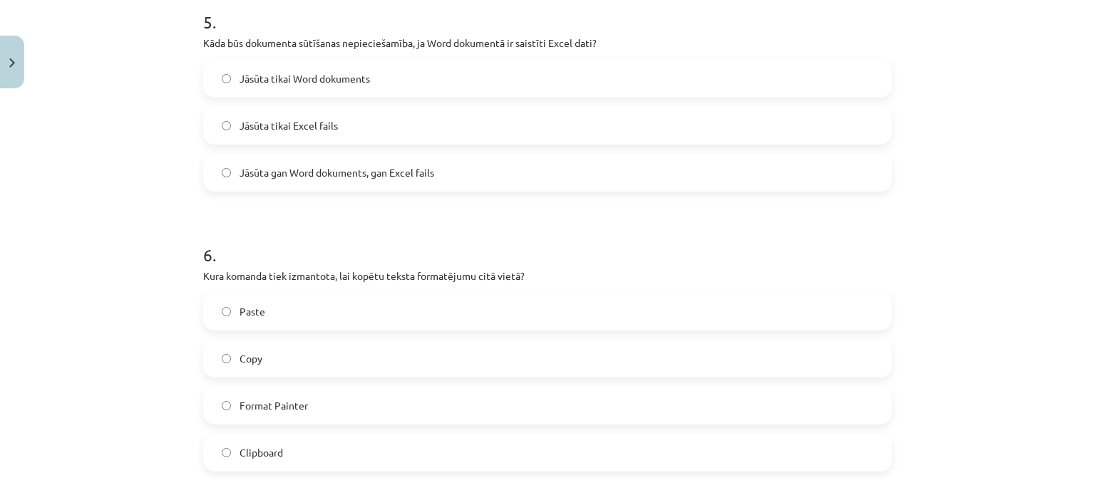
scroll to position [1578, 0]
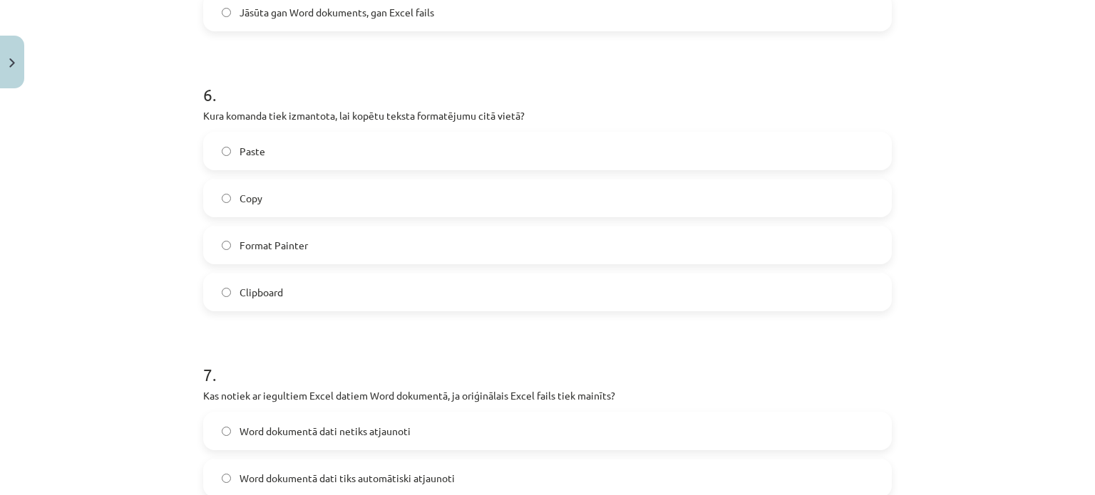
click at [319, 240] on label "Format Painter" at bounding box center [548, 245] width 686 height 36
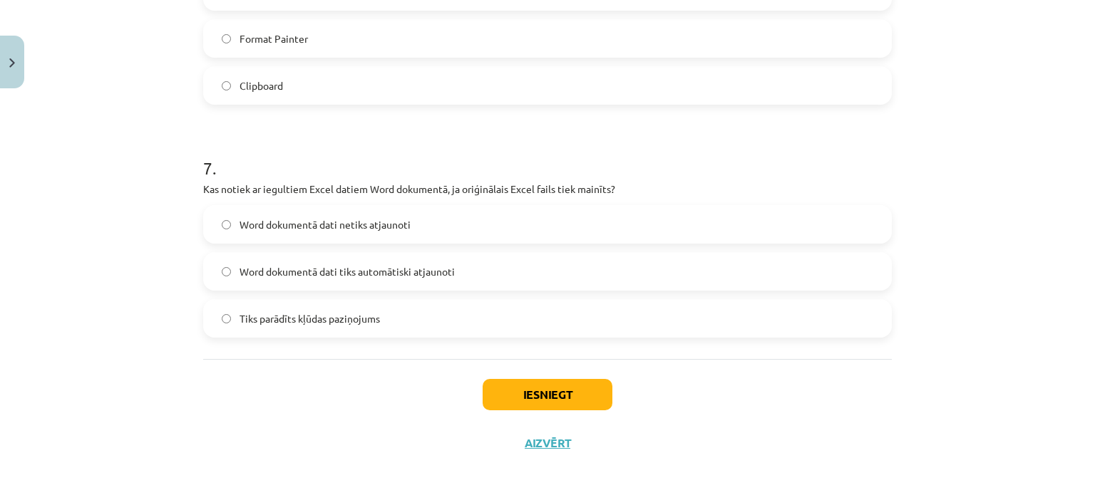
scroll to position [1792, 0]
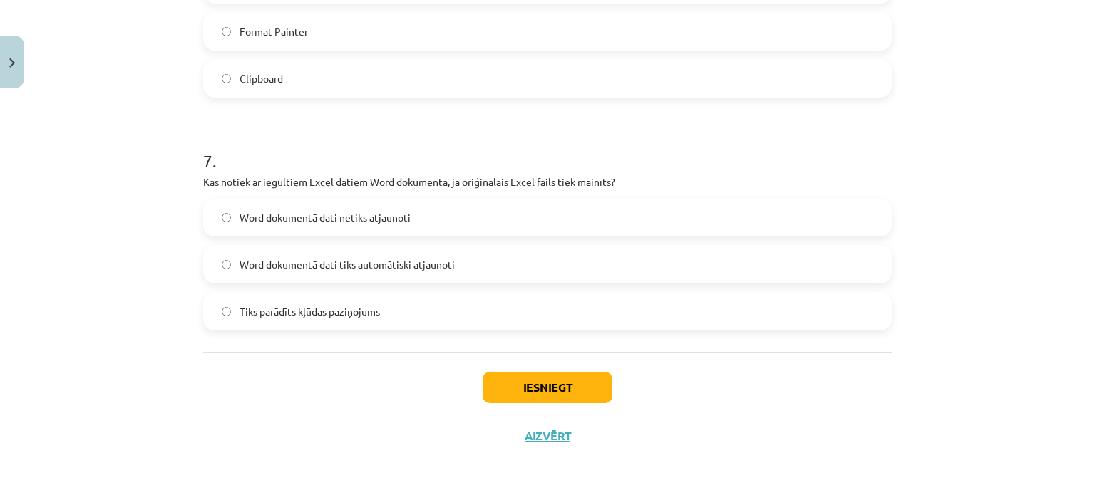
click at [409, 216] on label "Word dokumentā dati netiks atjaunoti" at bounding box center [548, 218] width 686 height 36
click at [530, 379] on button "Iesniegt" at bounding box center [548, 387] width 130 height 31
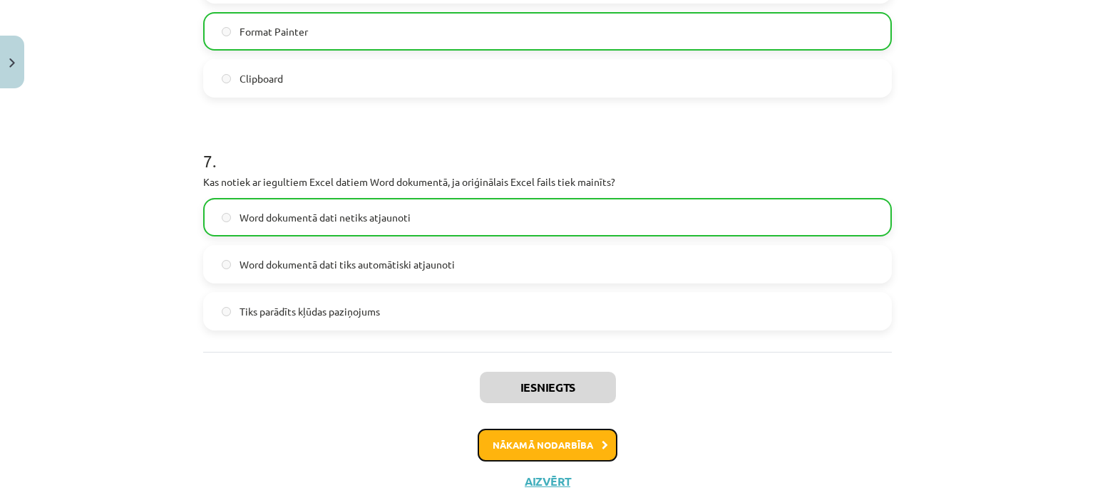
click at [541, 447] on button "Nākamā nodarbība" at bounding box center [548, 445] width 140 height 33
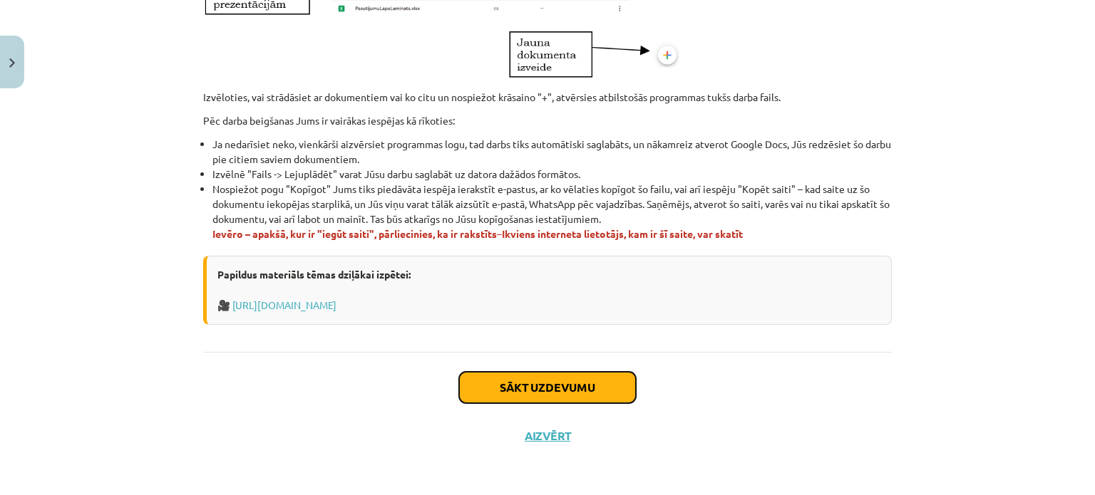
click at [514, 386] on button "Sākt uzdevumu" at bounding box center [547, 387] width 177 height 31
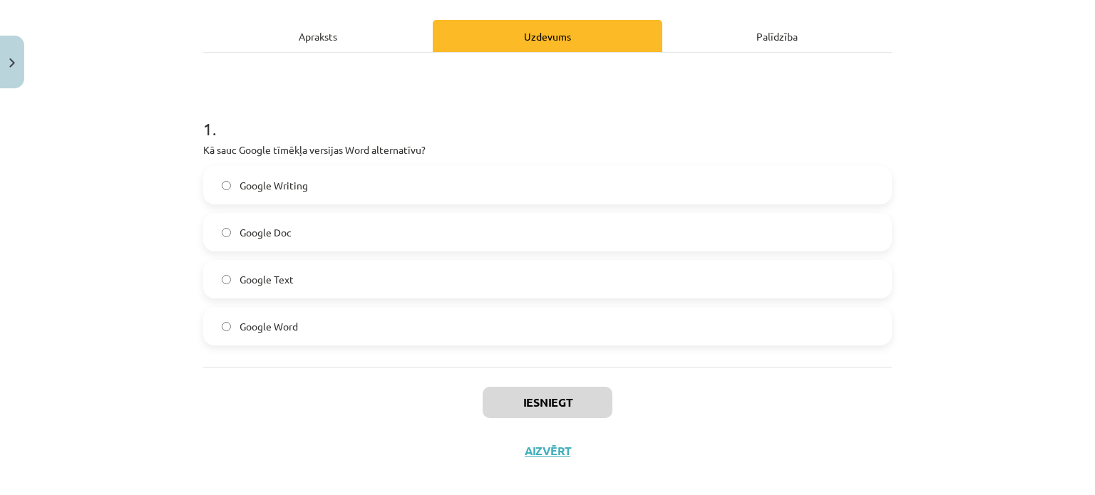
scroll to position [205, 0]
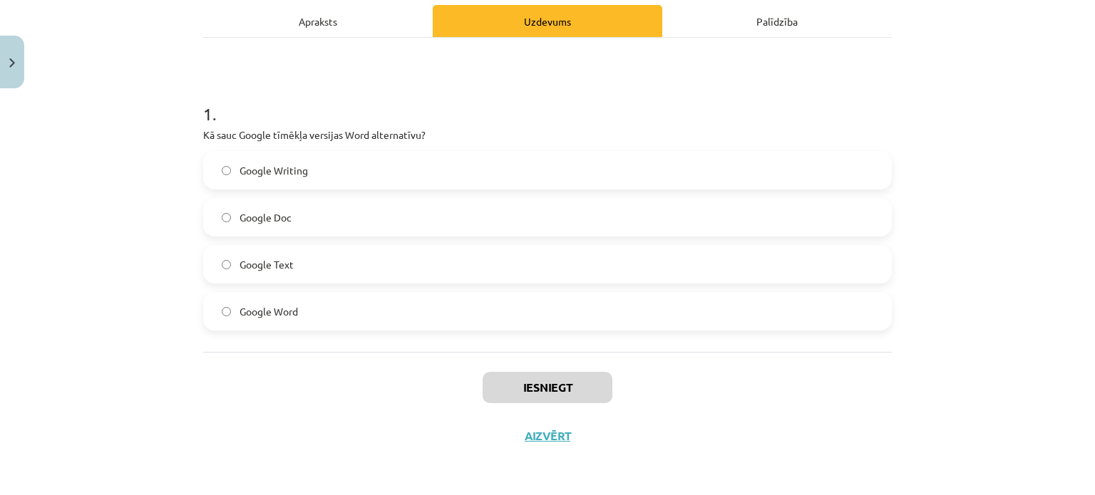
click at [240, 217] on span "Google Doc" at bounding box center [266, 217] width 52 height 15
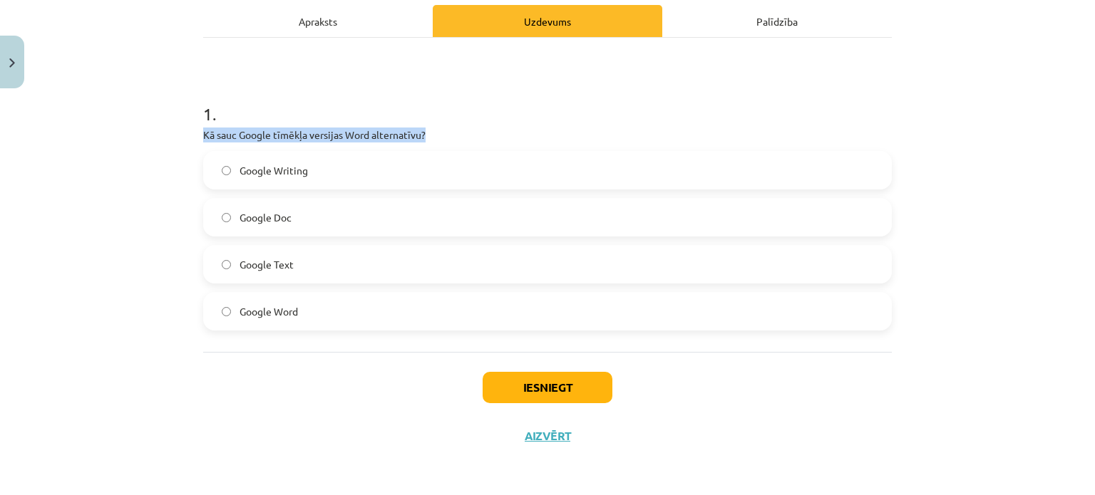
drag, startPoint x: 268, startPoint y: 146, endPoint x: 468, endPoint y: 128, distance: 201.2
click at [468, 128] on div "Mācību tēma: Datorikas - 10. klases 1. ieskaites mācību materiāls #11 10. tēma …" at bounding box center [547, 247] width 1095 height 495
copy p "Kā sauc Google tīmēkļa versijas Word alternatīvu?"
click at [556, 374] on button "Iesniegt" at bounding box center [548, 387] width 130 height 31
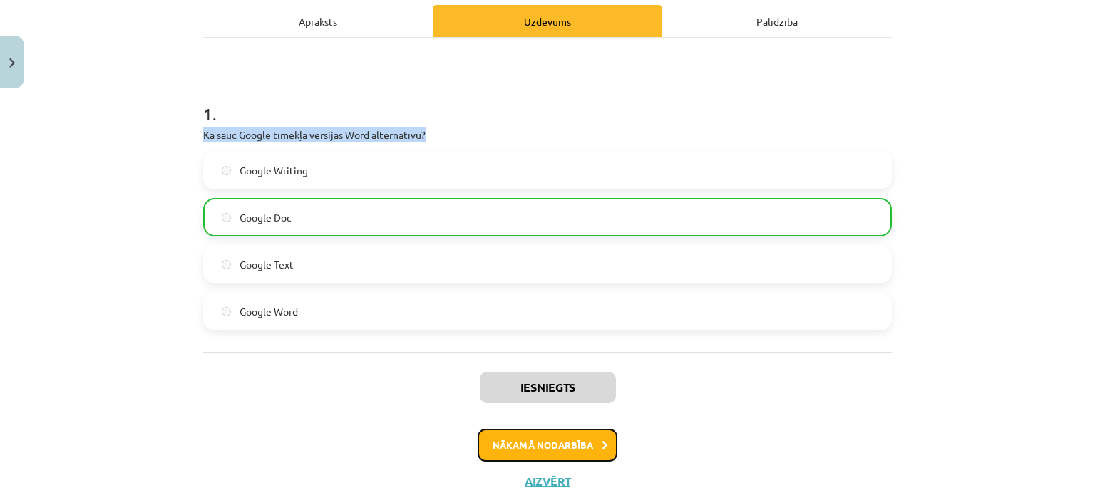
click at [558, 447] on button "Nākamā nodarbība" at bounding box center [548, 445] width 140 height 33
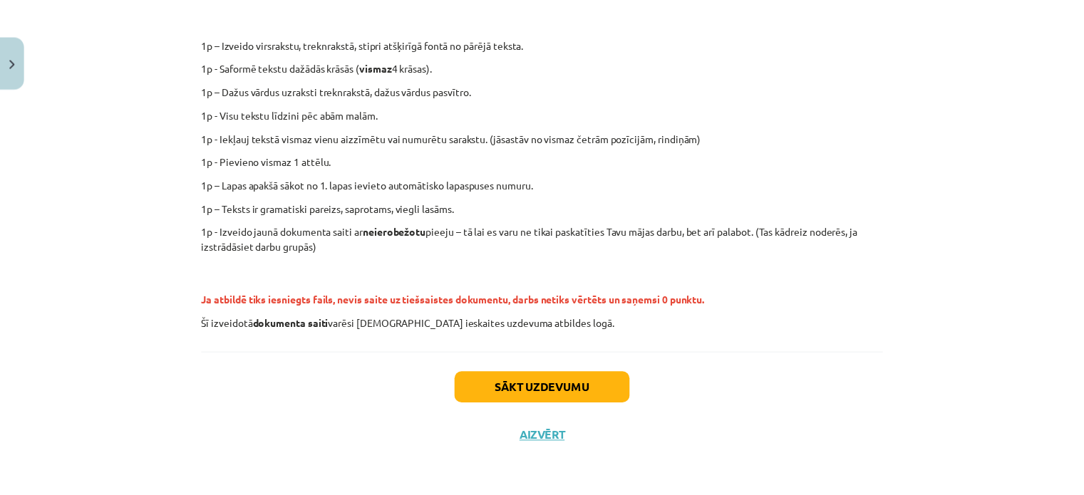
scroll to position [333, 0]
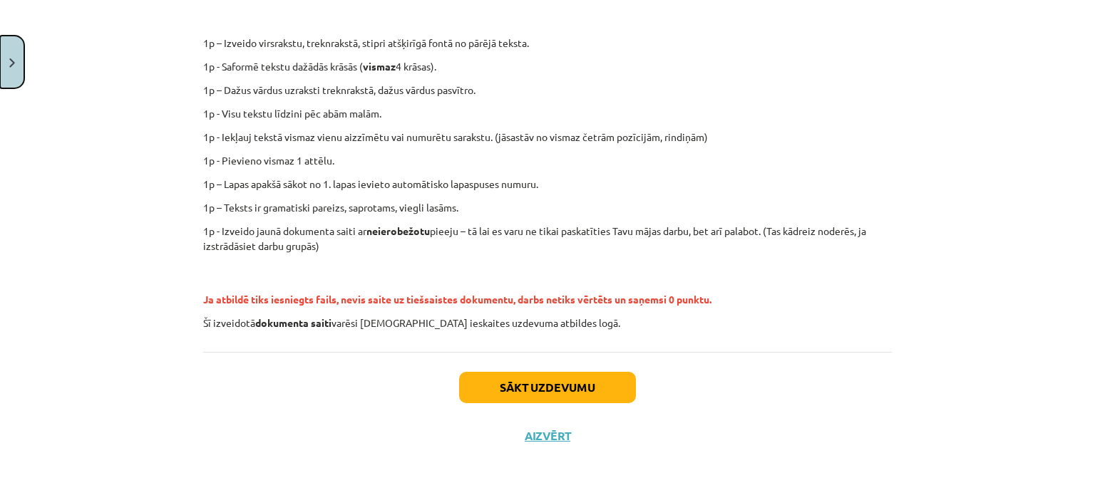
click at [0, 53] on button "Close" at bounding box center [12, 62] width 24 height 53
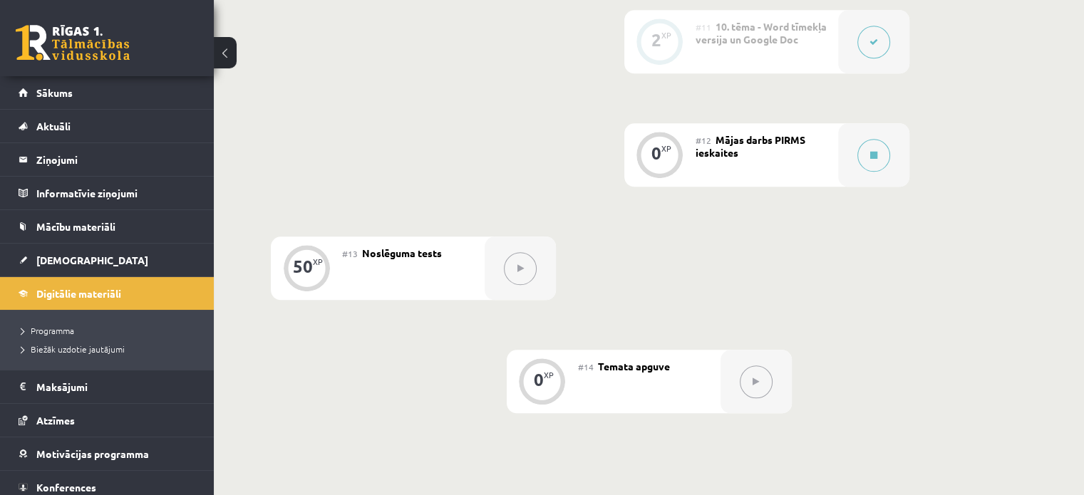
scroll to position [1568, 0]
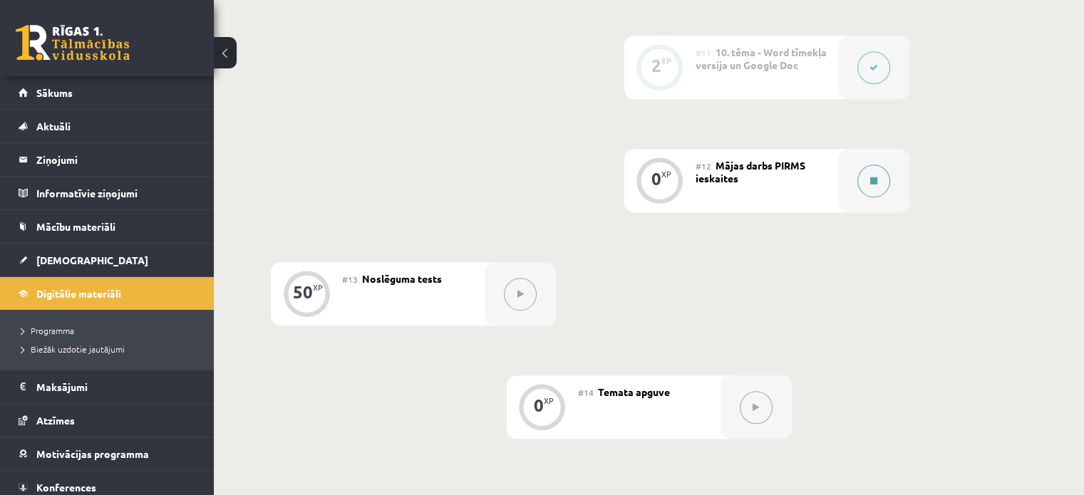
click at [874, 177] on icon at bounding box center [874, 181] width 7 height 9
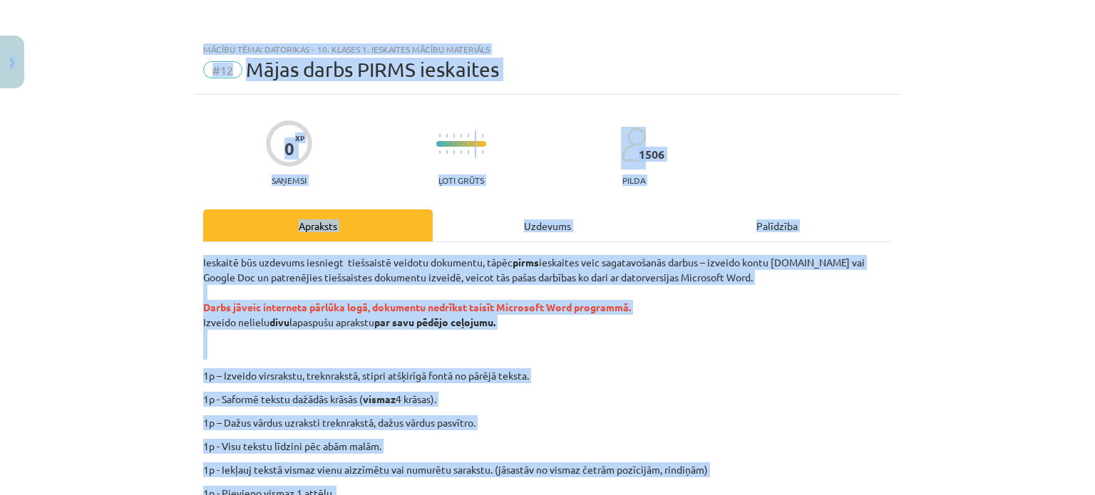
click at [11, 43] on div "Mācību tēma: Datorikas - 10. klases 1. ieskaites mācību materiāls #12 Mājas dar…" at bounding box center [547, 247] width 1095 height 495
click at [11, 43] on button "Close" at bounding box center [12, 62] width 24 height 53
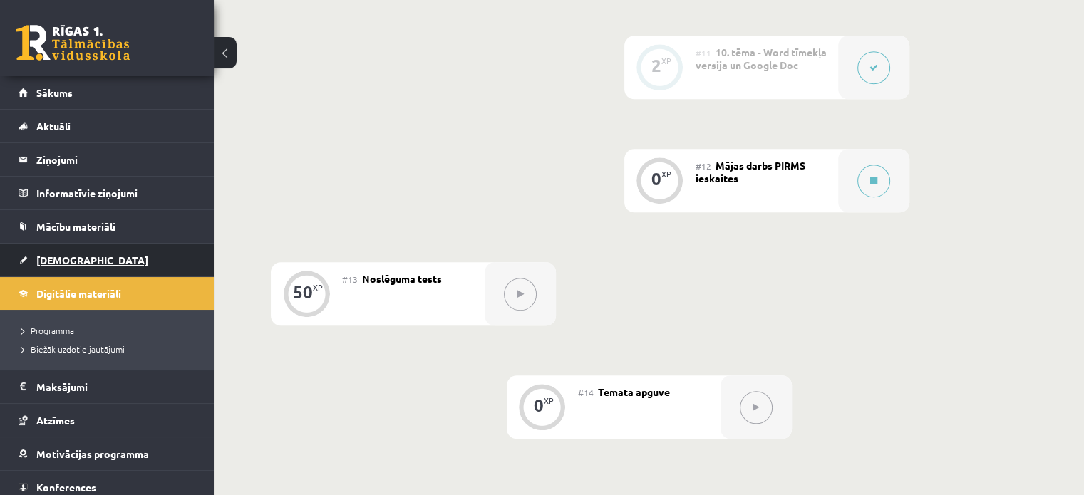
click at [71, 250] on link "[DEMOGRAPHIC_DATA]" at bounding box center [108, 260] width 178 height 33
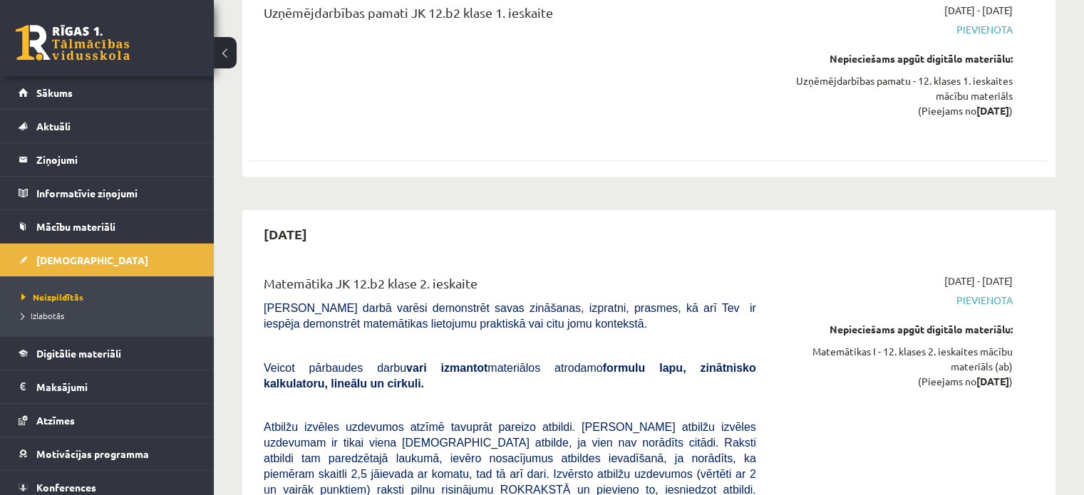
scroll to position [2923, 0]
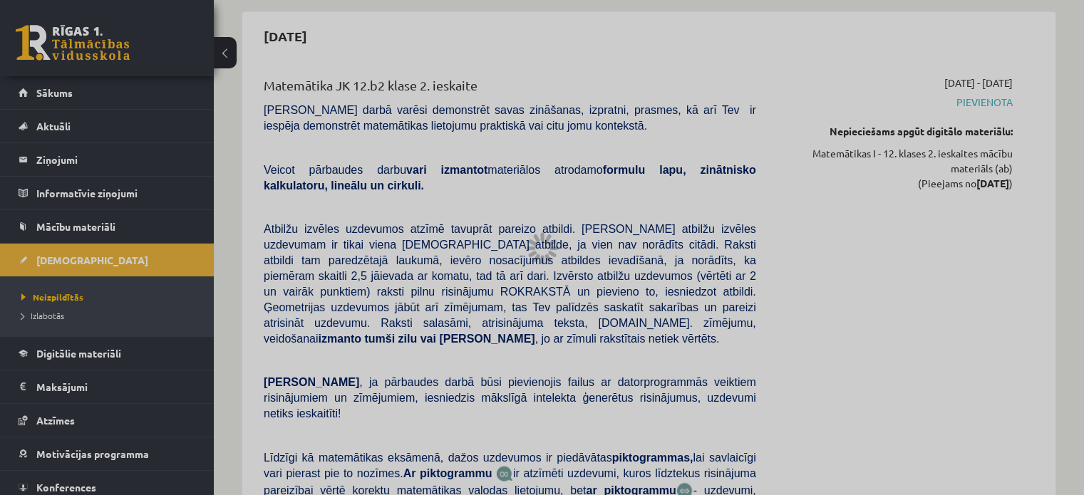
scroll to position [1568, 0]
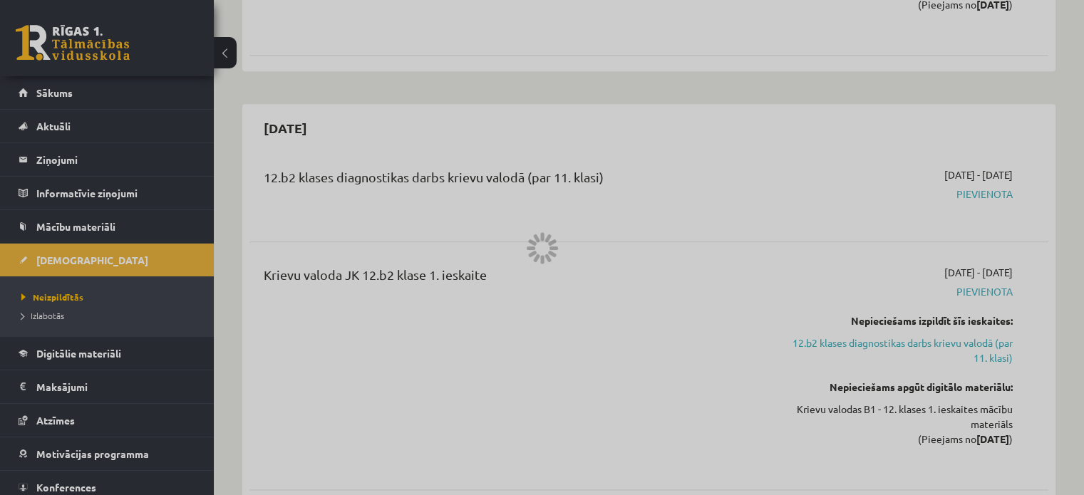
click at [101, 356] on div at bounding box center [542, 247] width 1084 height 495
click at [97, 350] on div at bounding box center [542, 247] width 1084 height 495
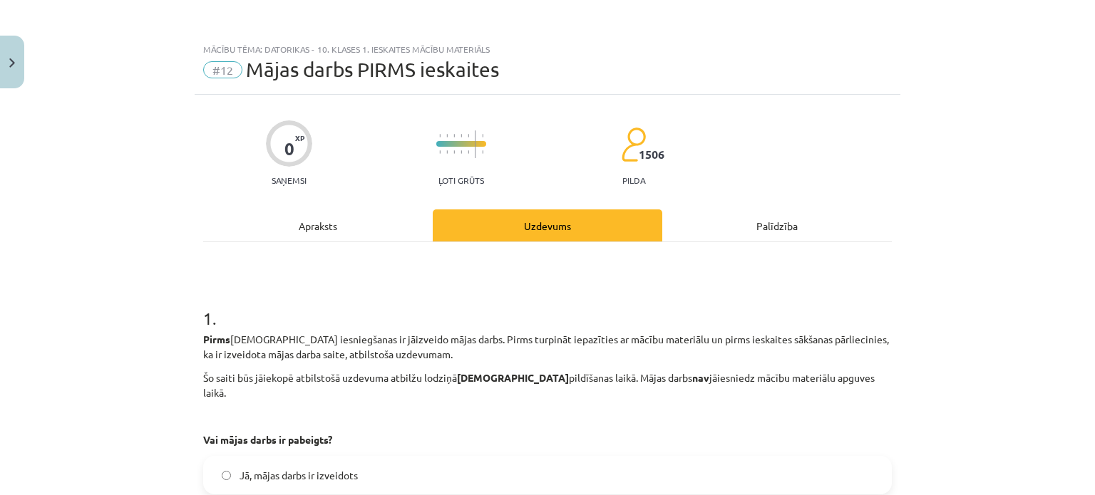
scroll to position [1568, 0]
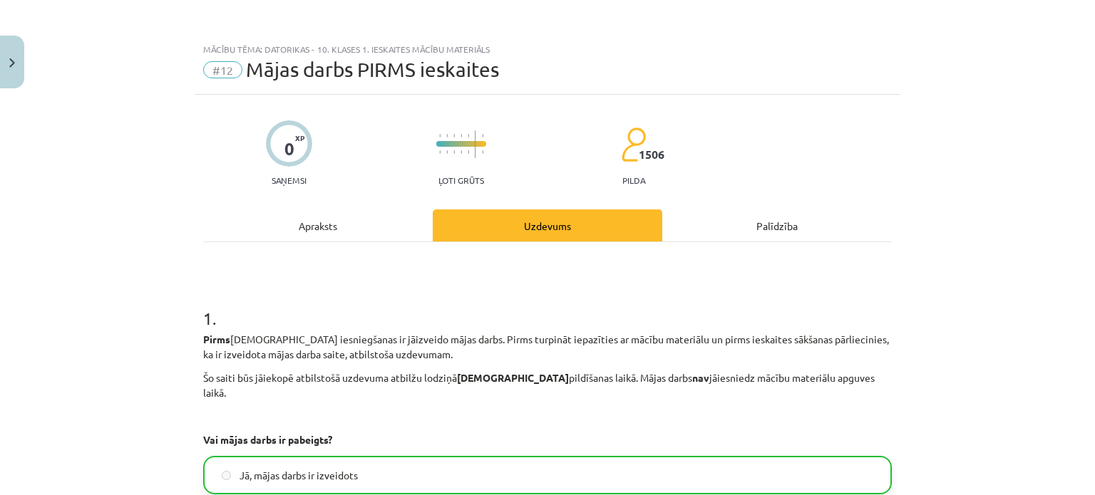
scroll to position [194, 0]
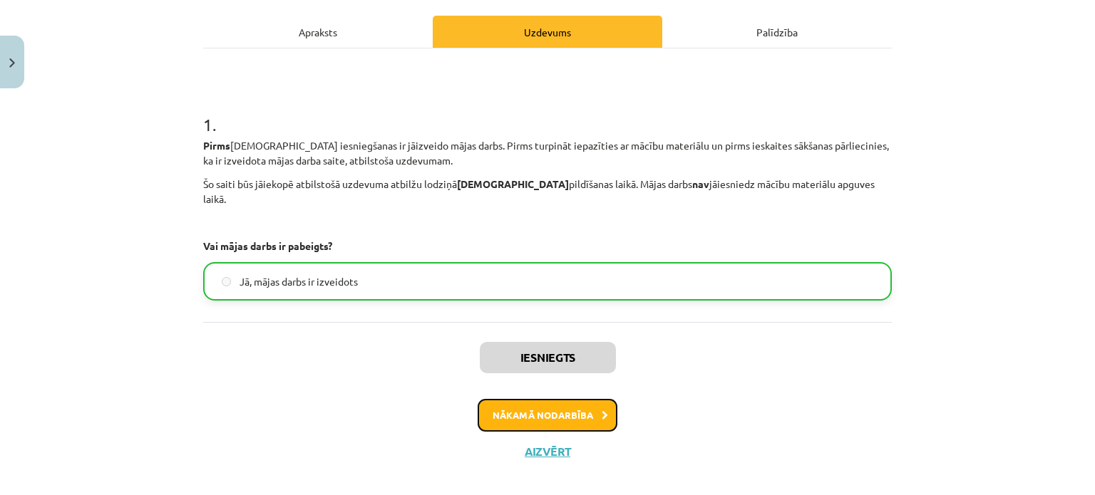
click at [525, 410] on button "Nākamā nodarbība" at bounding box center [548, 415] width 140 height 33
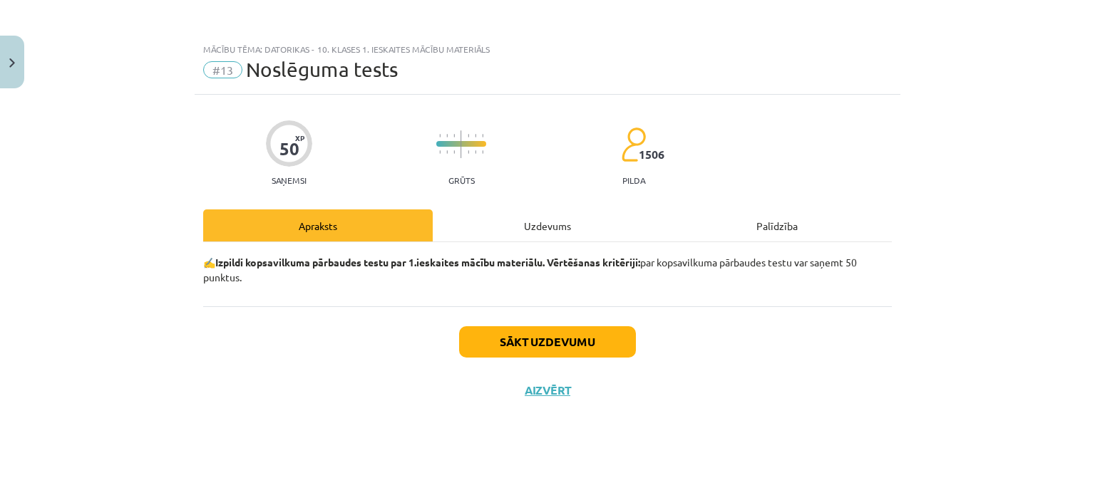
scroll to position [0, 0]
click at [508, 338] on button "Sākt uzdevumu" at bounding box center [547, 342] width 177 height 31
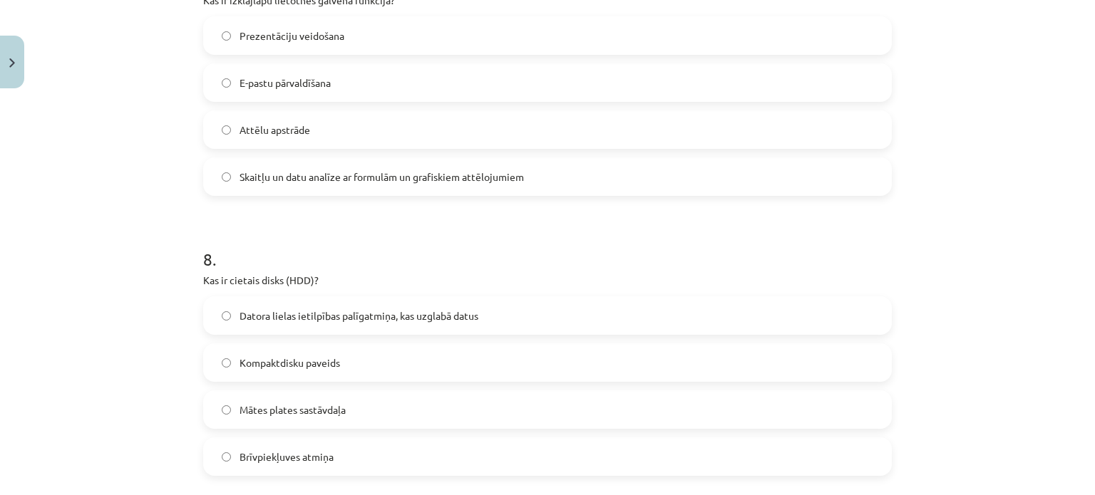
scroll to position [2699, 0]
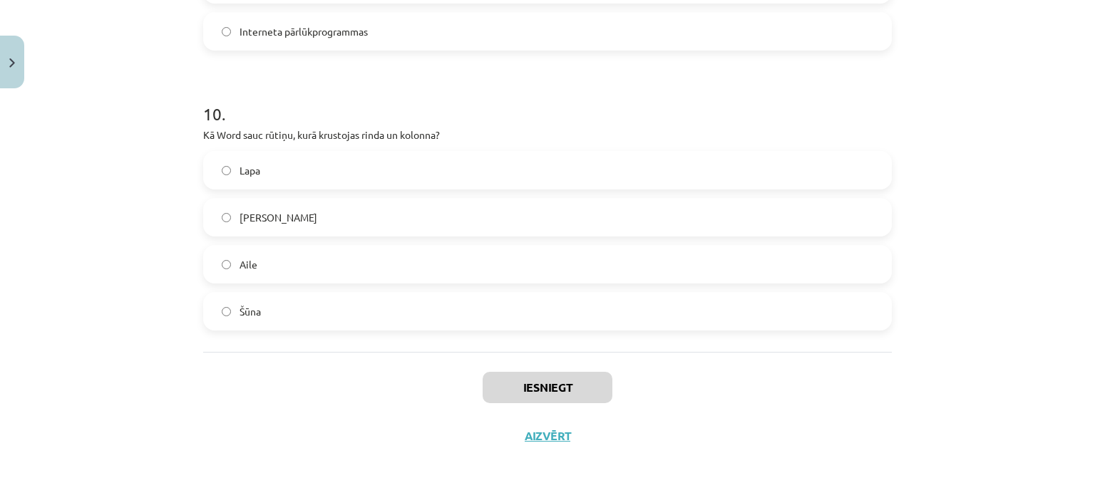
drag, startPoint x: 191, startPoint y: 132, endPoint x: 414, endPoint y: 316, distance: 288.6
click at [413, 316] on div "Mācību tēma: Datorikas - 10. klases 1. ieskaites mācību materiāls #13 Noslēguma…" at bounding box center [547, 247] width 1095 height 495
copy form "Kas ir teritoriālais tīkls (WAN)? Tīkls, kas savieno attālus lietotājus dažādās…"
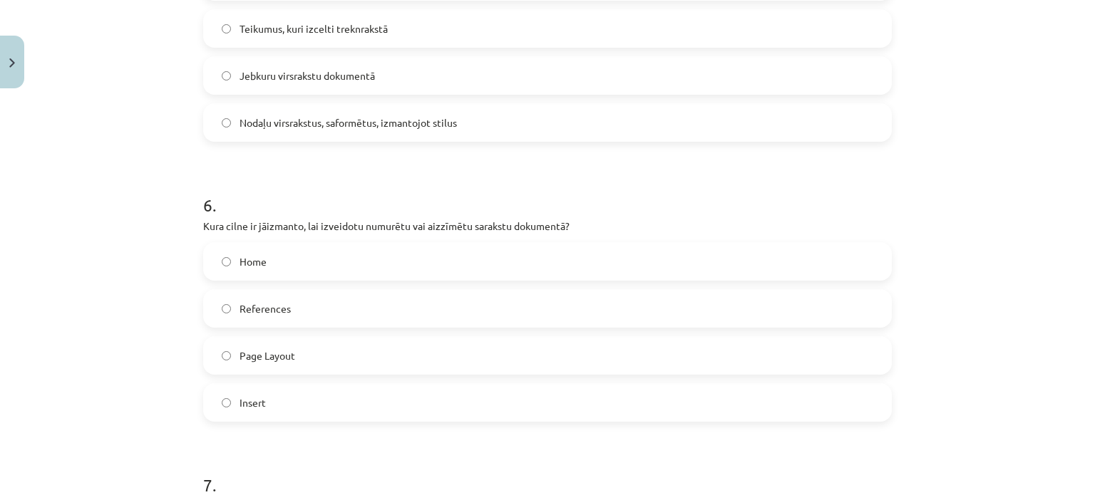
click at [108, 240] on div "Mācību tēma: Datorikas - 10. klases 1. ieskaites mācību materiāls #13 Noslēguma…" at bounding box center [547, 247] width 1095 height 495
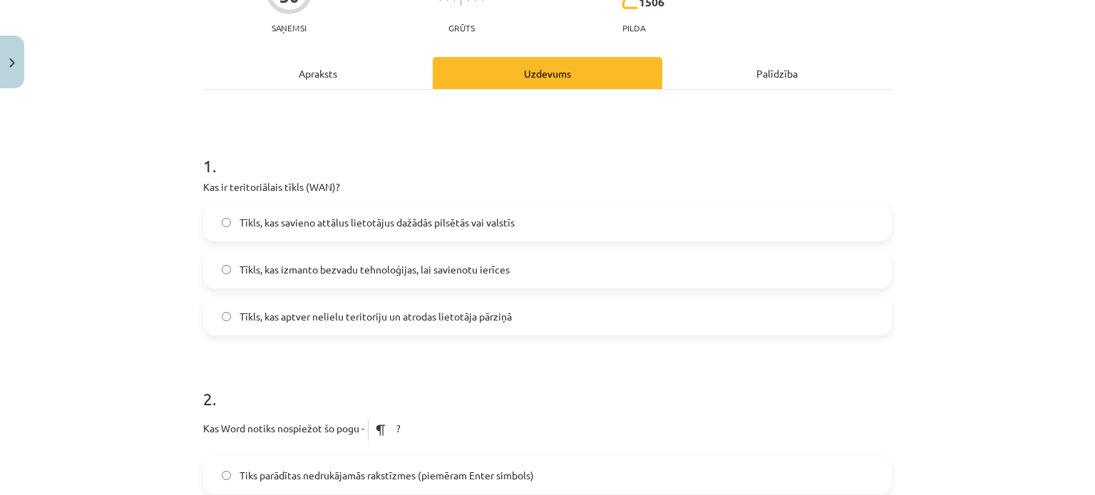
scroll to position [133, 0]
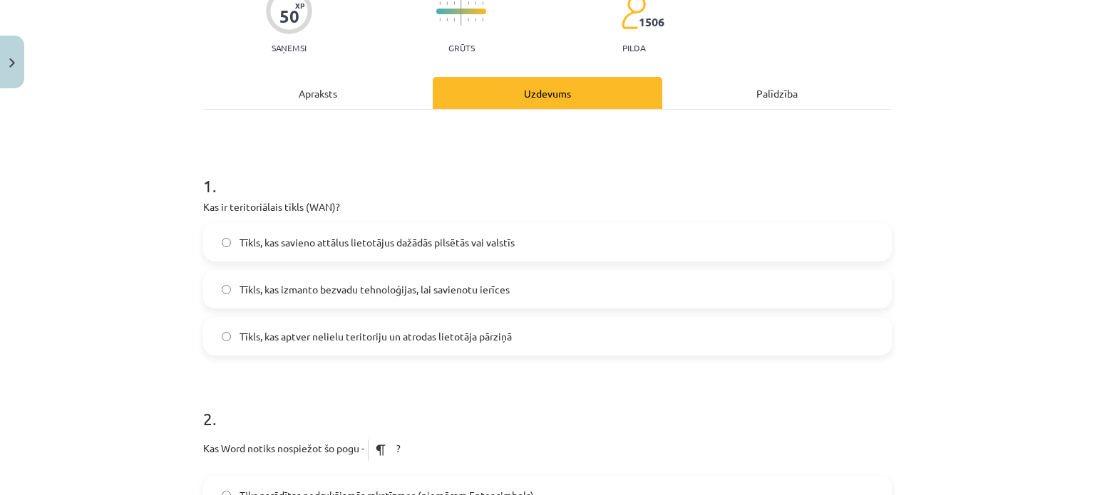
click at [288, 239] on span "Tīkls, kas savieno attālus lietotājus dažādās pilsētās vai valstīs" at bounding box center [377, 242] width 275 height 15
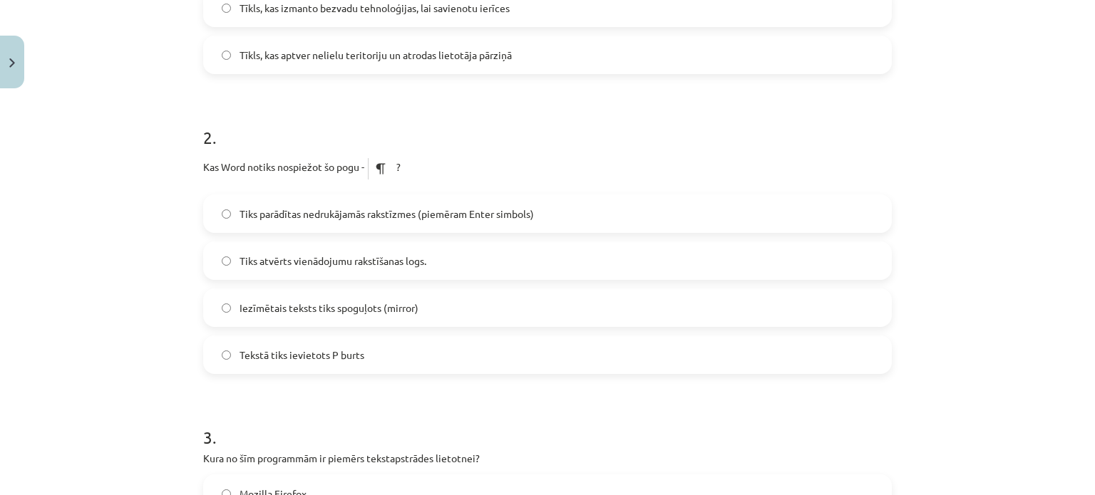
scroll to position [418, 0]
click at [368, 217] on label "Tiks parādītas nedrukājamās rakstīzmes (piemēram Enter simbols)" at bounding box center [548, 210] width 686 height 36
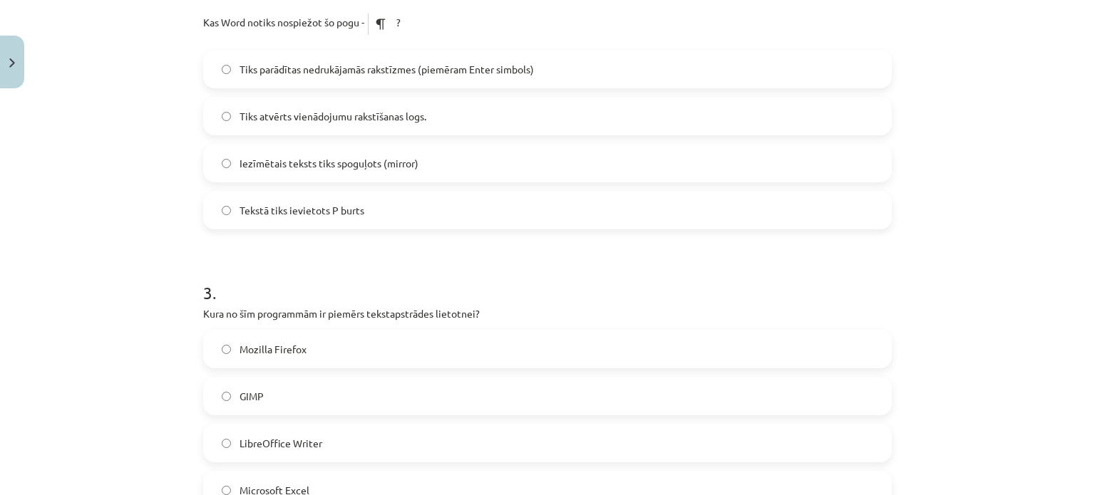
scroll to position [560, 0]
click at [319, 441] on label "LibreOffice Writer" at bounding box center [548, 442] width 686 height 36
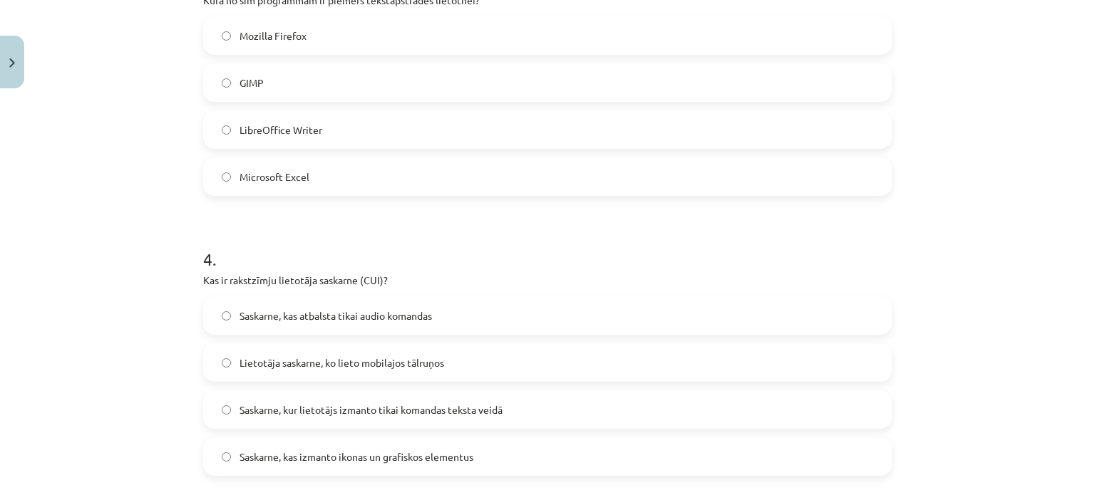
scroll to position [988, 0]
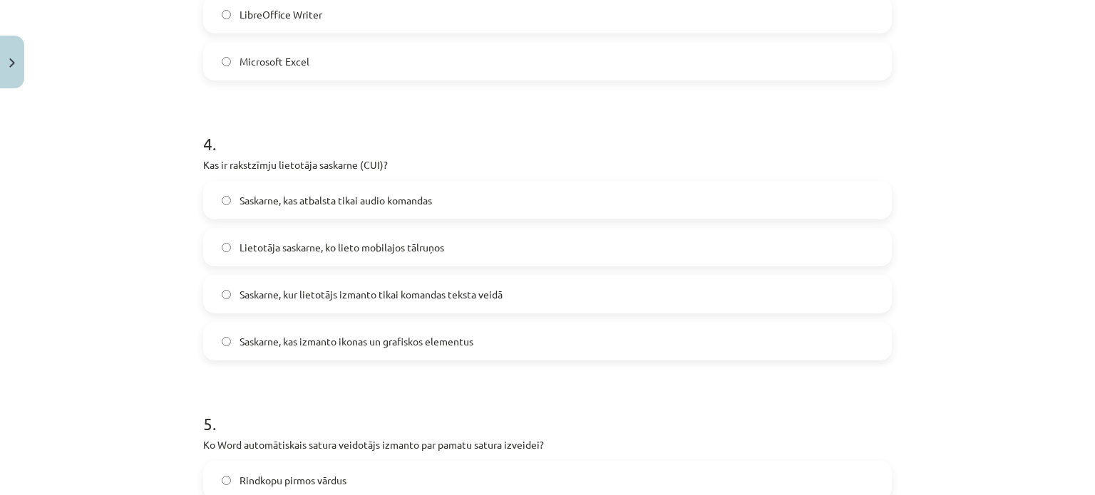
click at [329, 293] on span "Saskarne, kur lietotājs izmanto tikai komandas teksta veidā" at bounding box center [371, 294] width 263 height 15
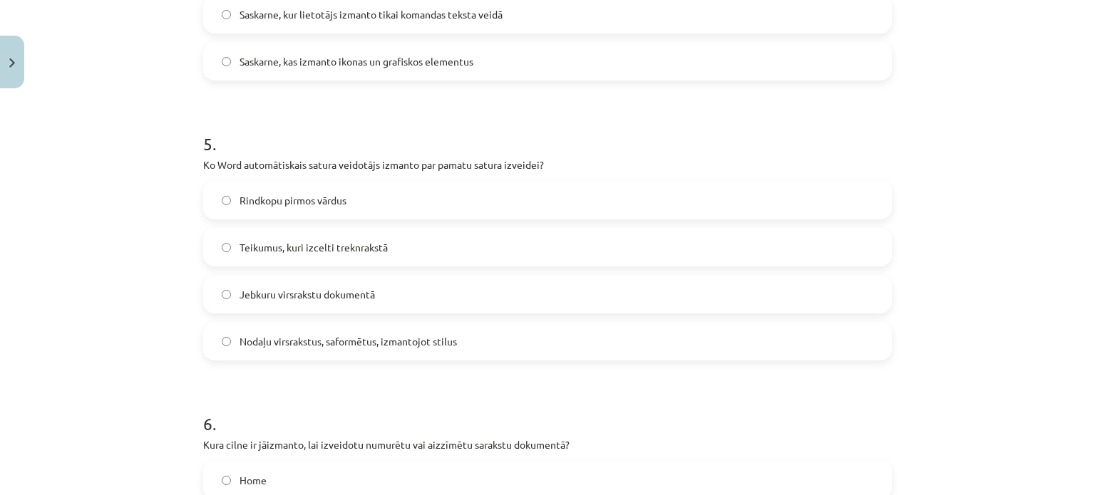
scroll to position [1273, 0]
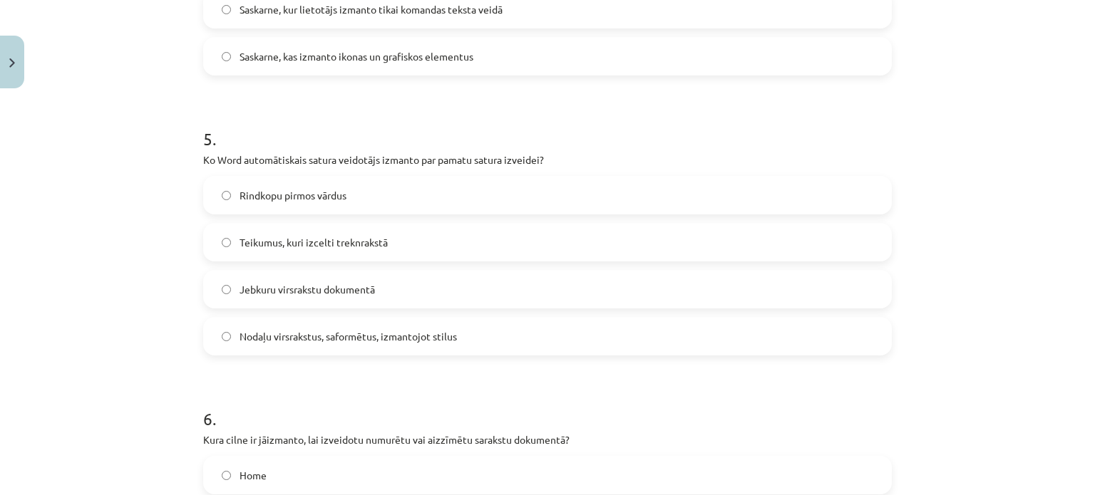
click at [281, 342] on span "Nodaļu virsrakstus, saformētus, izmantojot stilus" at bounding box center [348, 336] width 217 height 15
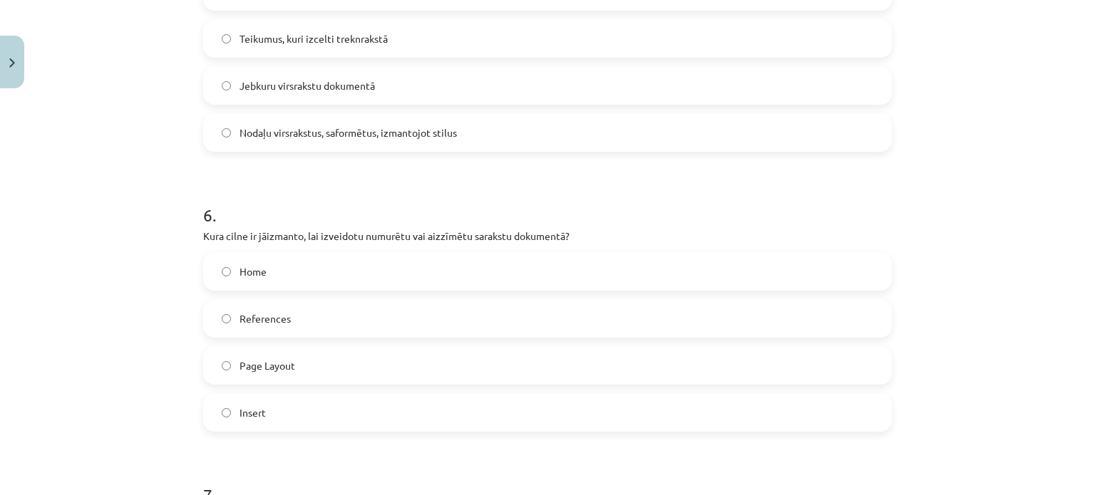
scroll to position [1487, 0]
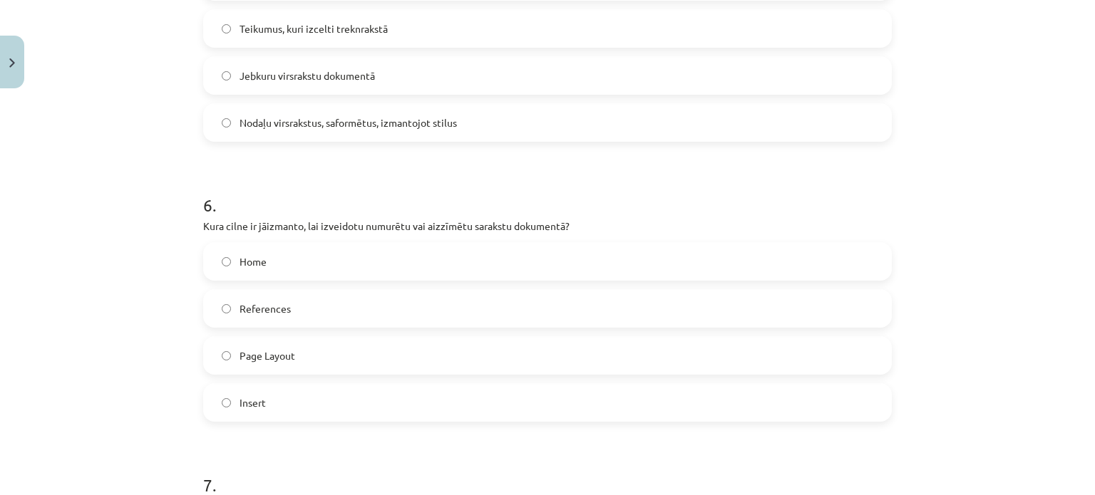
click at [262, 260] on label "Home" at bounding box center [548, 262] width 686 height 36
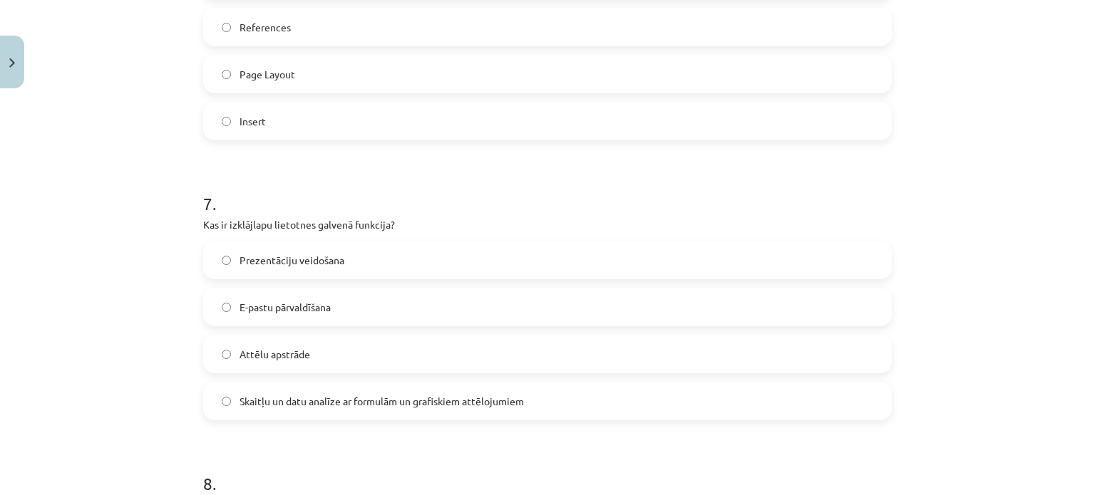
scroll to position [1772, 0]
click at [324, 396] on span "Skaitļu un datu analīze ar formulām un grafiskiem attēlojumiem" at bounding box center [382, 398] width 284 height 15
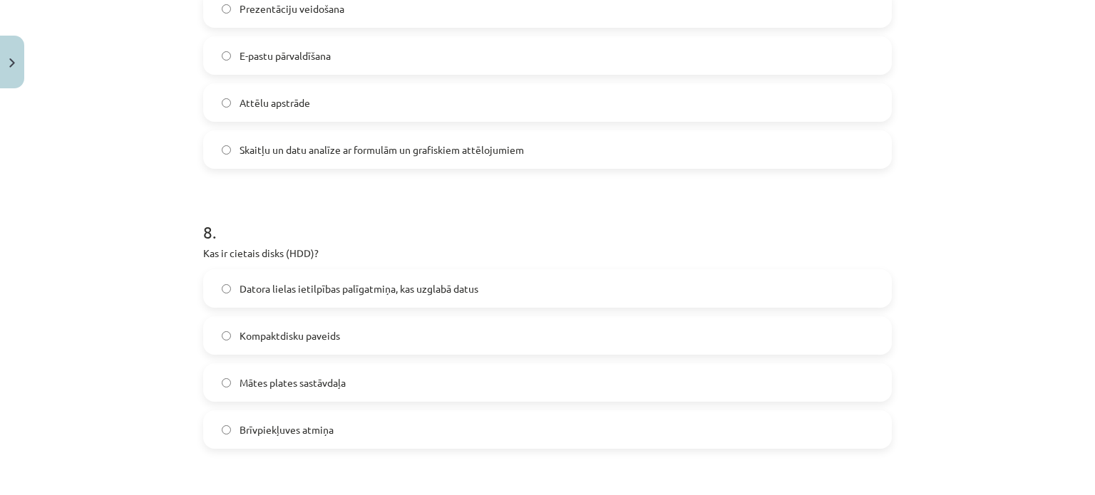
scroll to position [2058, 0]
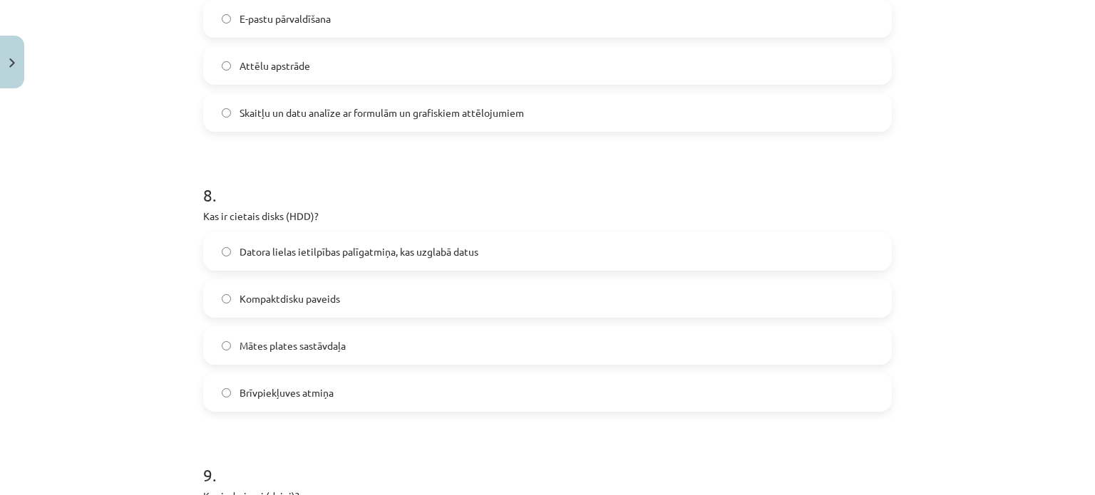
click at [302, 255] on span "Datora lielas ietilpības palīgatmiņa, kas uzglabā datus" at bounding box center [359, 252] width 239 height 15
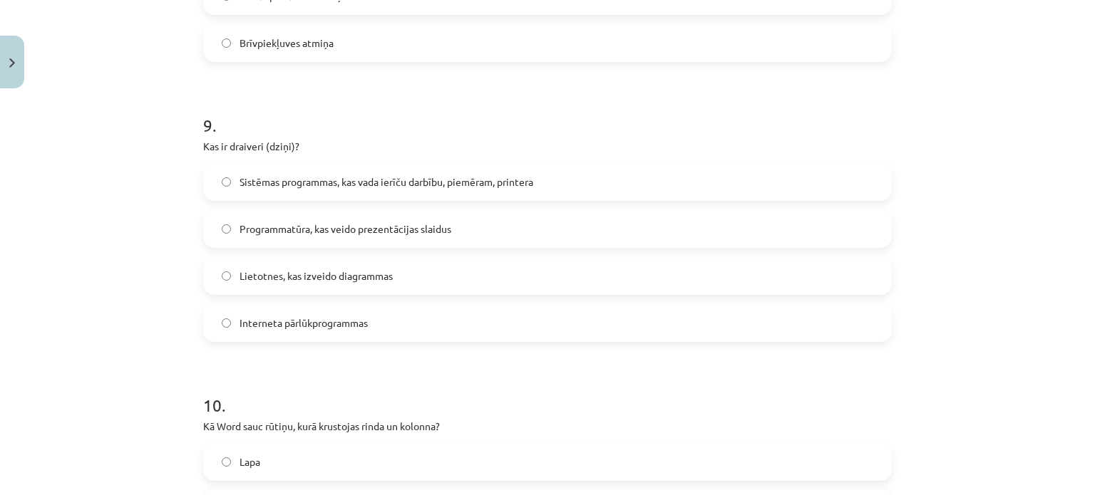
scroll to position [2414, 0]
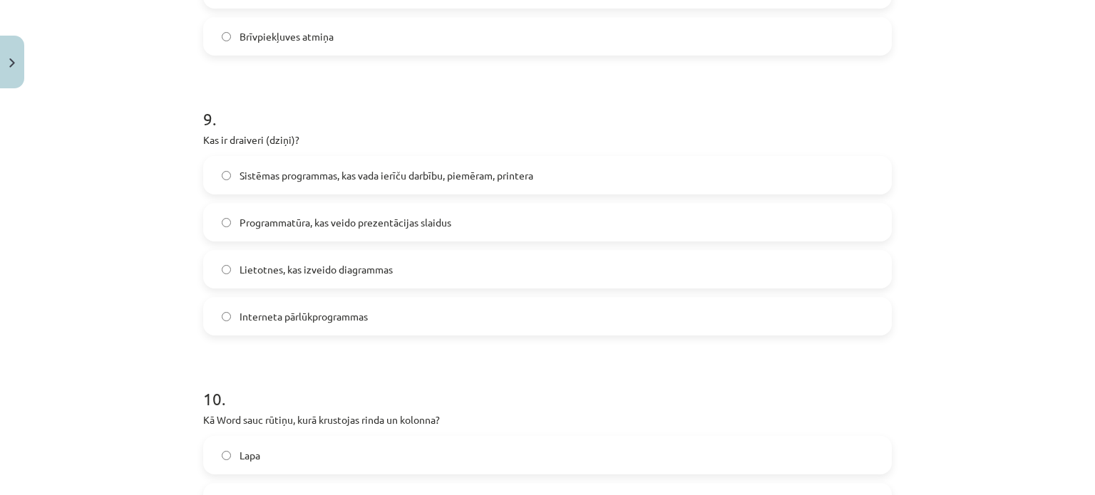
click at [334, 176] on span "Sistēmas programmas, kas vada ierīču darbību, piemēram, printera" at bounding box center [387, 175] width 294 height 15
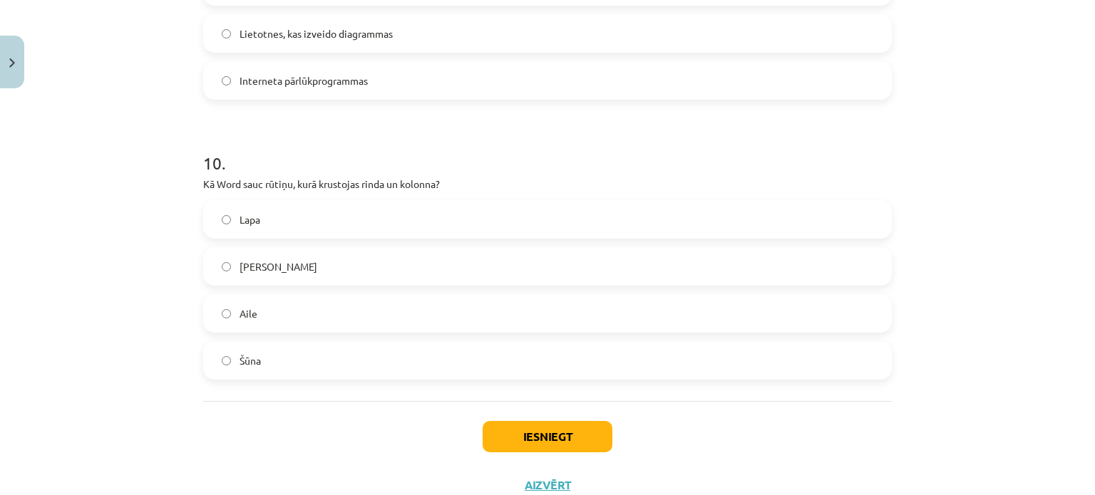
scroll to position [2699, 0]
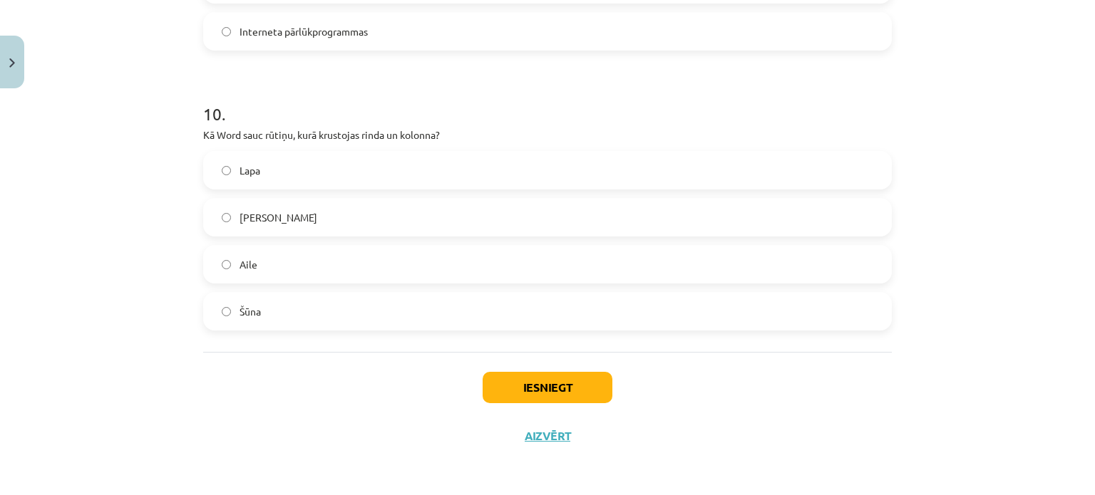
click at [282, 316] on label "Šūna" at bounding box center [548, 312] width 686 height 36
click at [496, 380] on button "Iesniegt" at bounding box center [548, 387] width 130 height 31
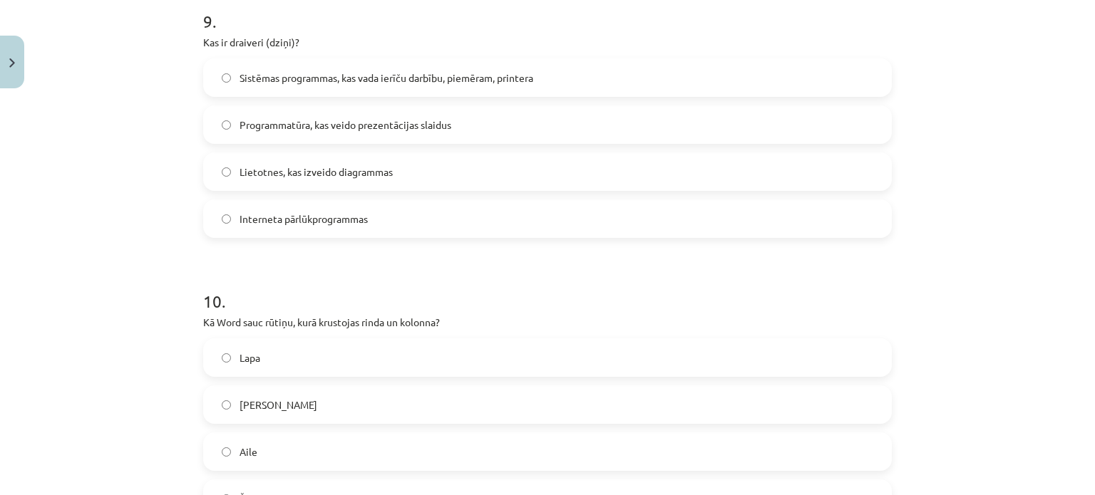
scroll to position [2557, 0]
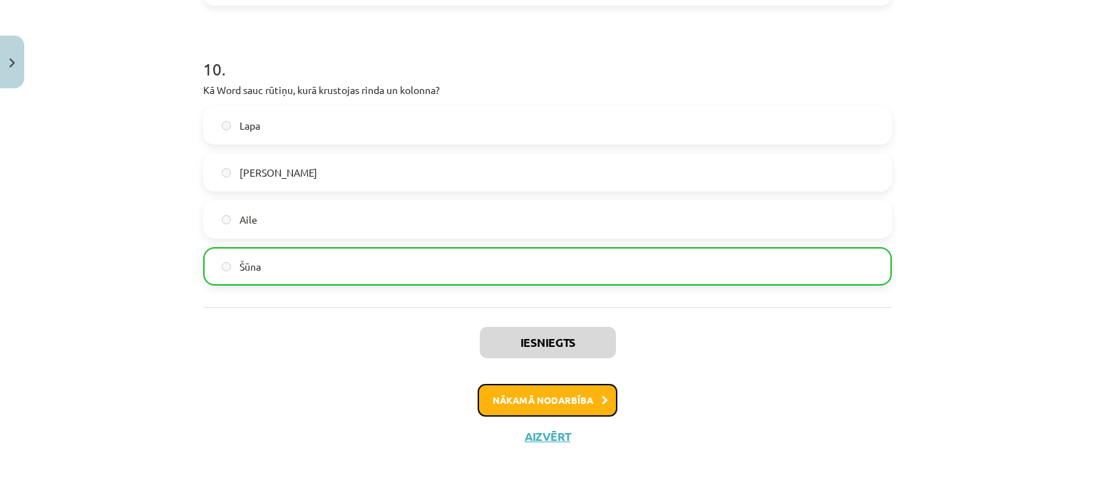
click at [493, 399] on button "Nākamā nodarbība" at bounding box center [548, 400] width 140 height 33
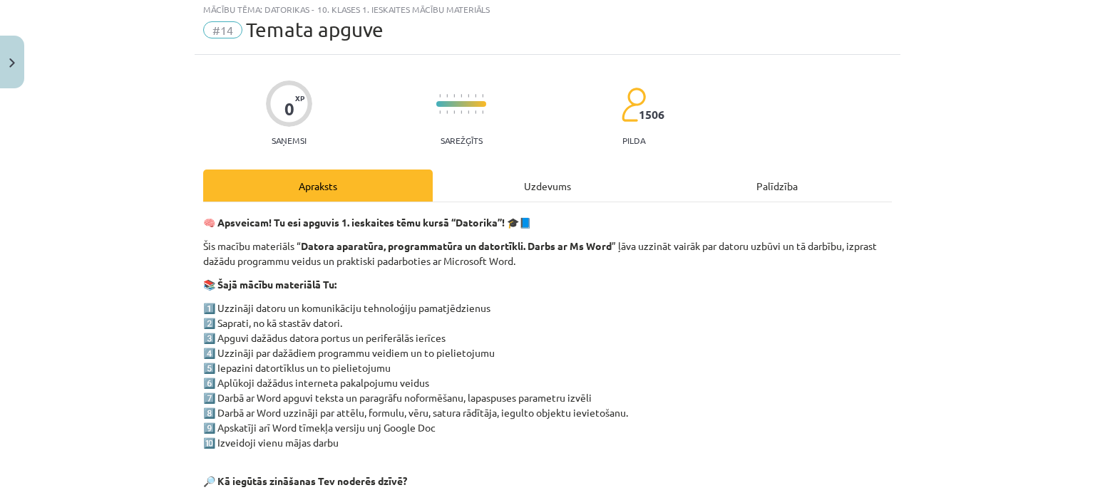
scroll to position [36, 0]
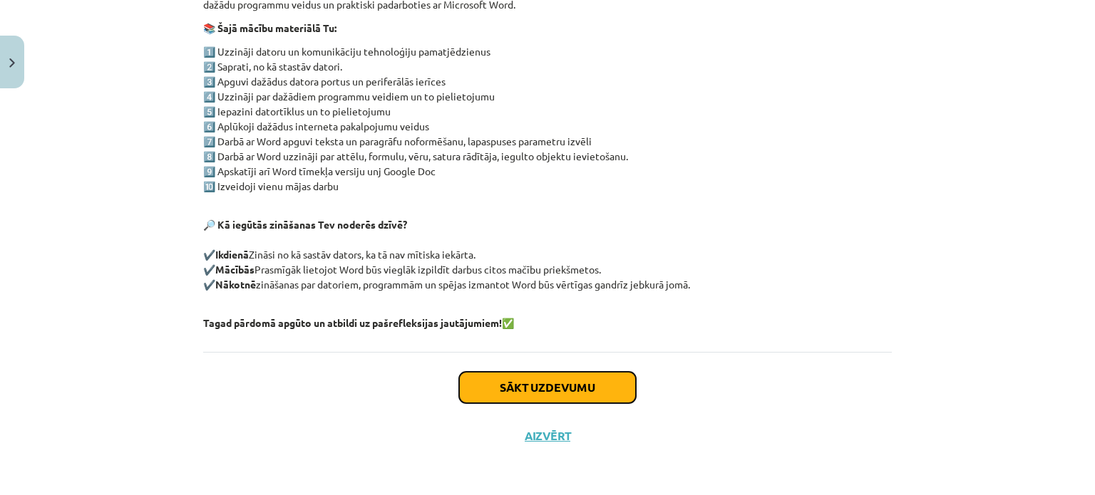
click at [503, 380] on button "Sākt uzdevumu" at bounding box center [547, 387] width 177 height 31
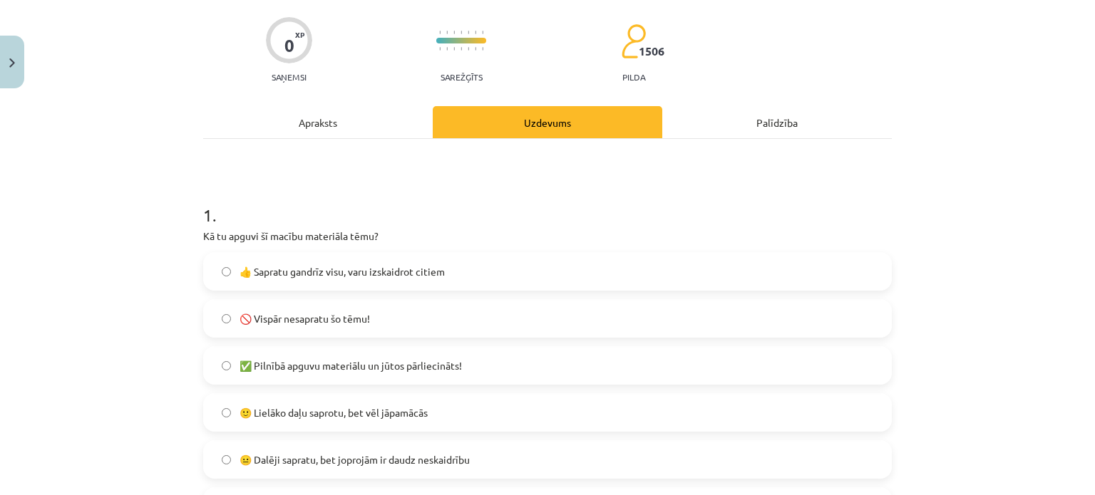
scroll to position [107, 0]
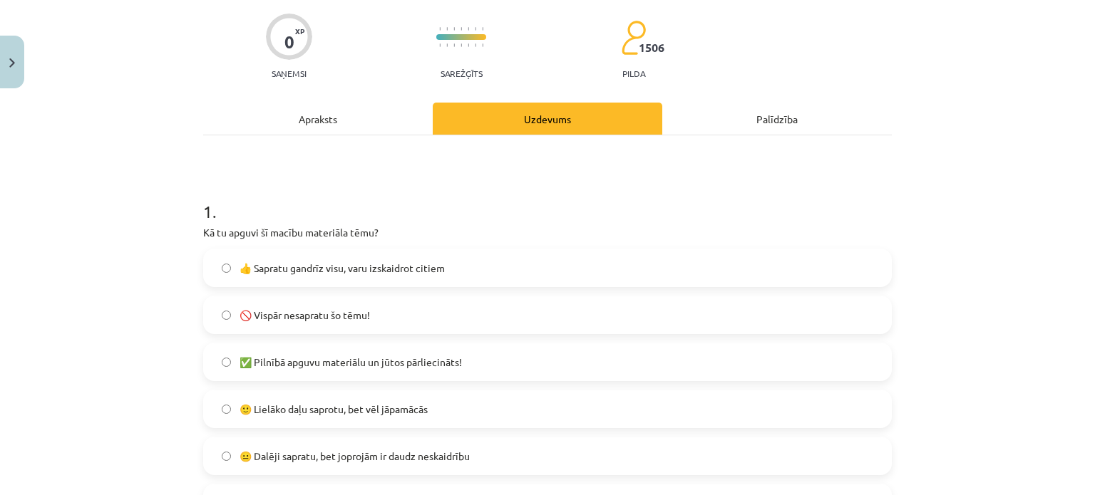
click at [393, 368] on span "✅ Pilnībā apguvu materiālu un jūtos pārliecināts!" at bounding box center [351, 362] width 222 height 15
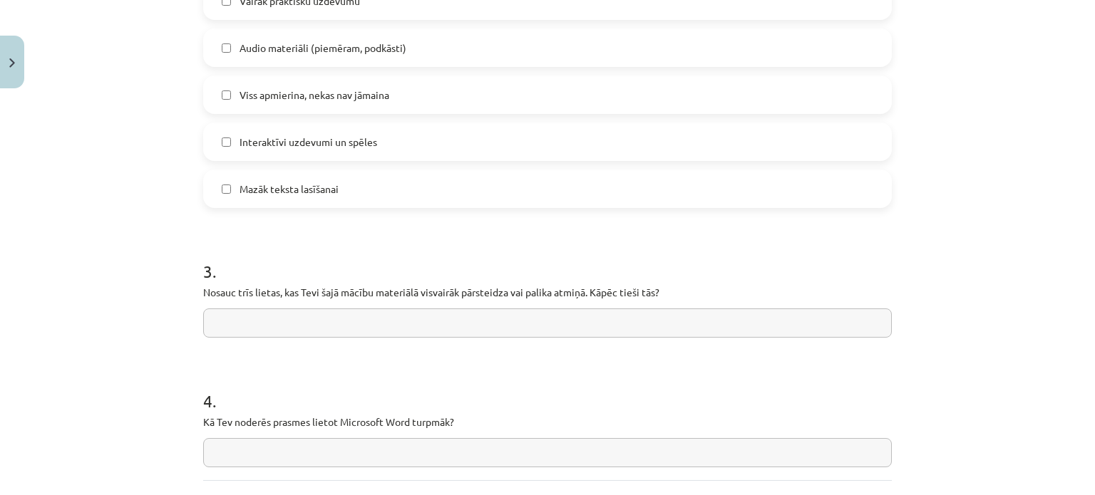
scroll to position [1174, 0]
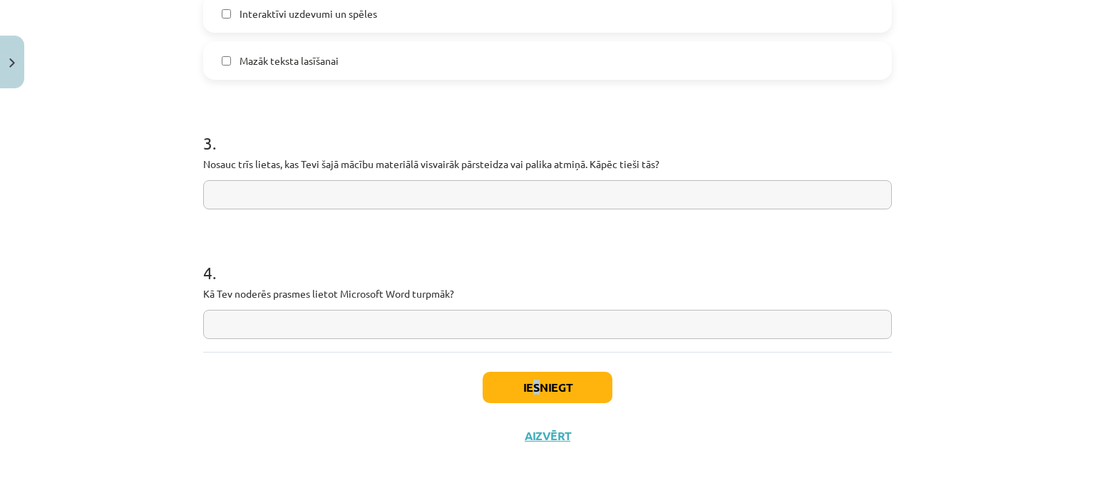
click at [530, 371] on div "Iesniegt Aizvērt" at bounding box center [547, 402] width 689 height 100
click at [524, 395] on button "Iesniegt" at bounding box center [548, 387] width 130 height 31
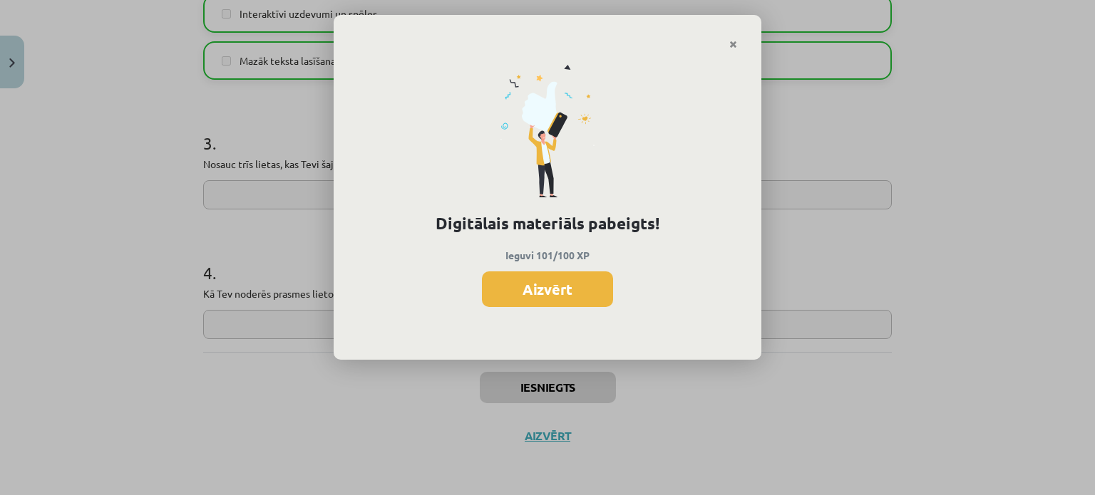
scroll to position [1567, 0]
click at [543, 283] on button "Aizvērt" at bounding box center [547, 290] width 131 height 36
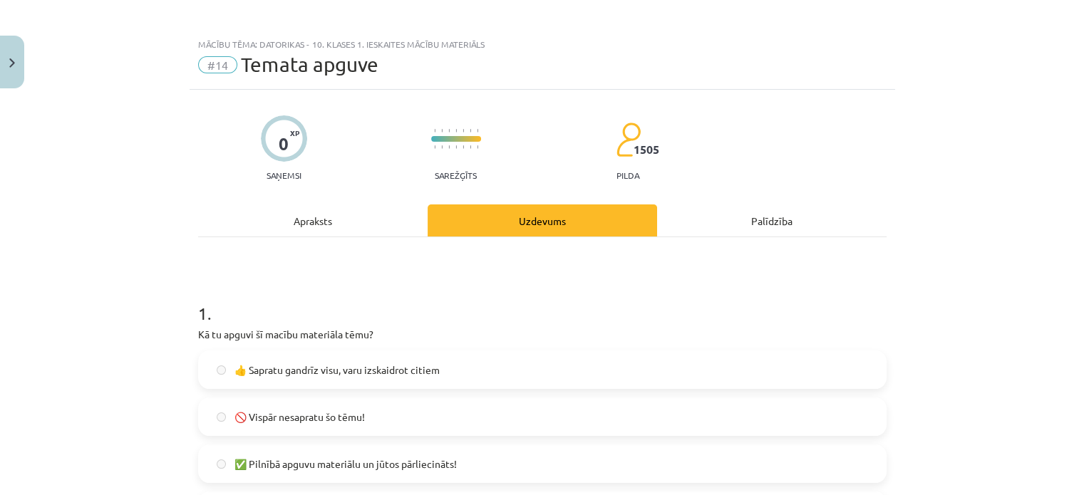
scroll to position [0, 0]
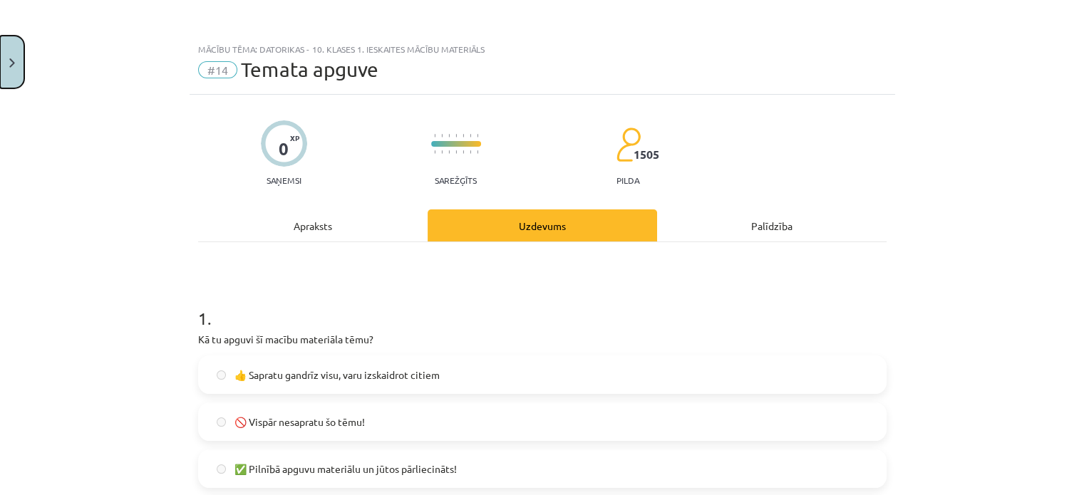
click at [16, 59] on button "Close" at bounding box center [12, 62] width 24 height 53
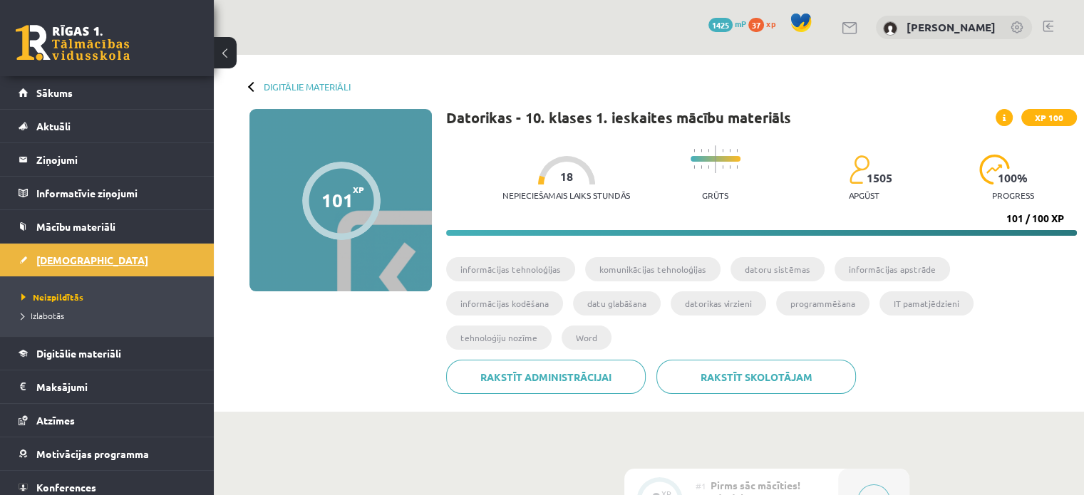
click at [146, 259] on link "[DEMOGRAPHIC_DATA]" at bounding box center [108, 260] width 178 height 33
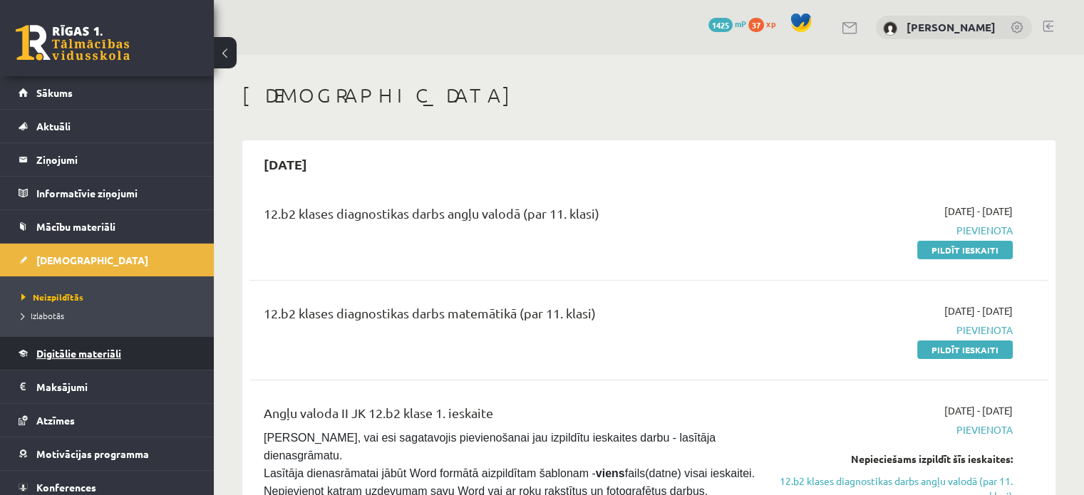
click at [38, 350] on span "Digitālie materiāli" at bounding box center [78, 353] width 85 height 13
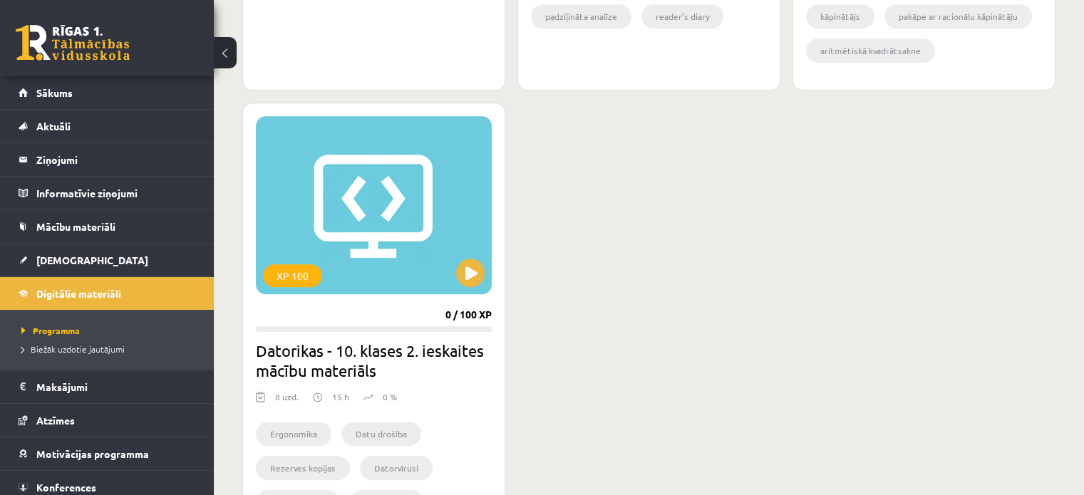
scroll to position [1212, 0]
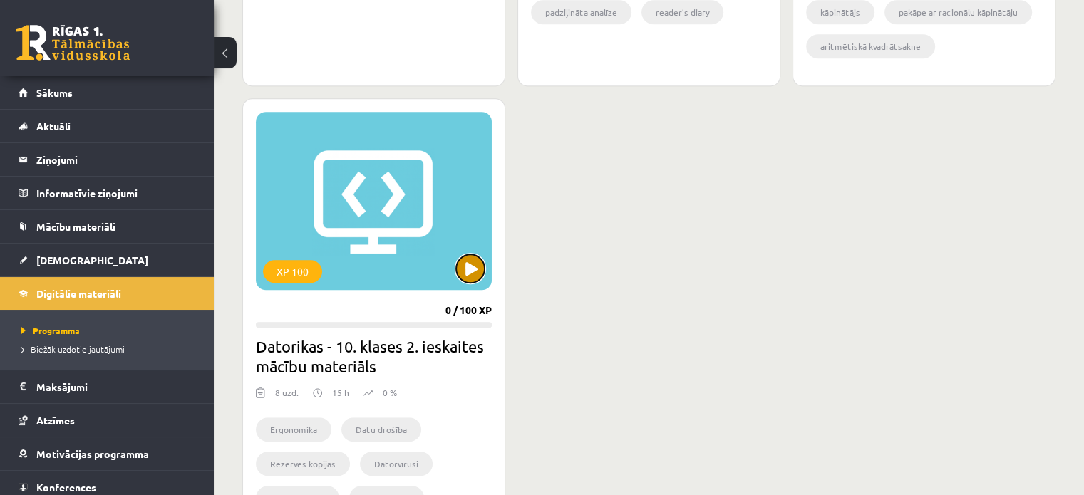
click at [469, 276] on button at bounding box center [470, 269] width 29 height 29
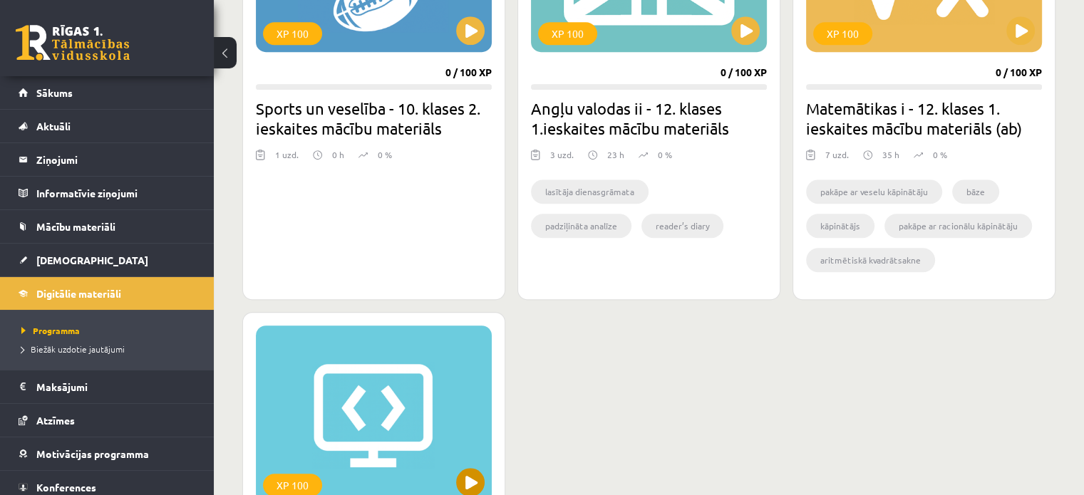
scroll to position [998, 0]
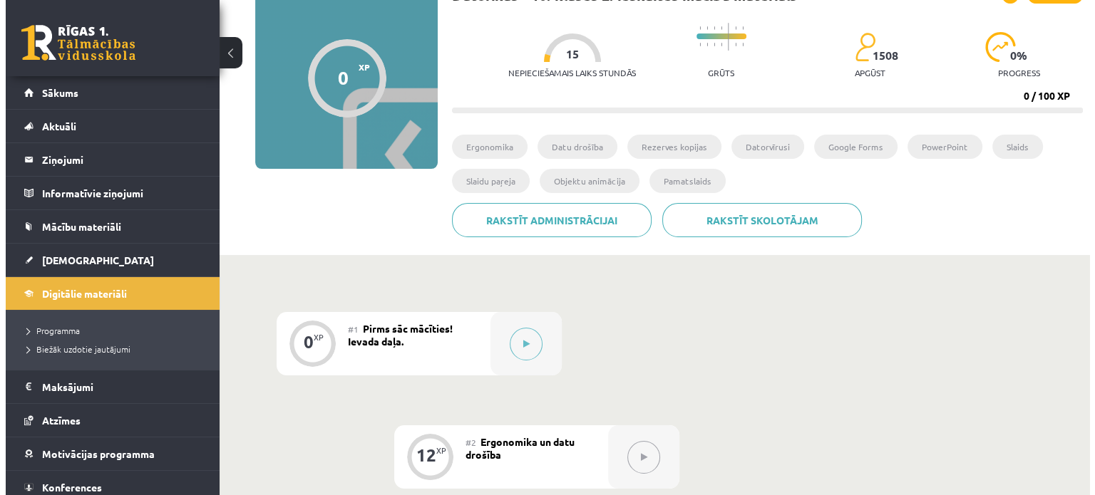
scroll to position [356, 0]
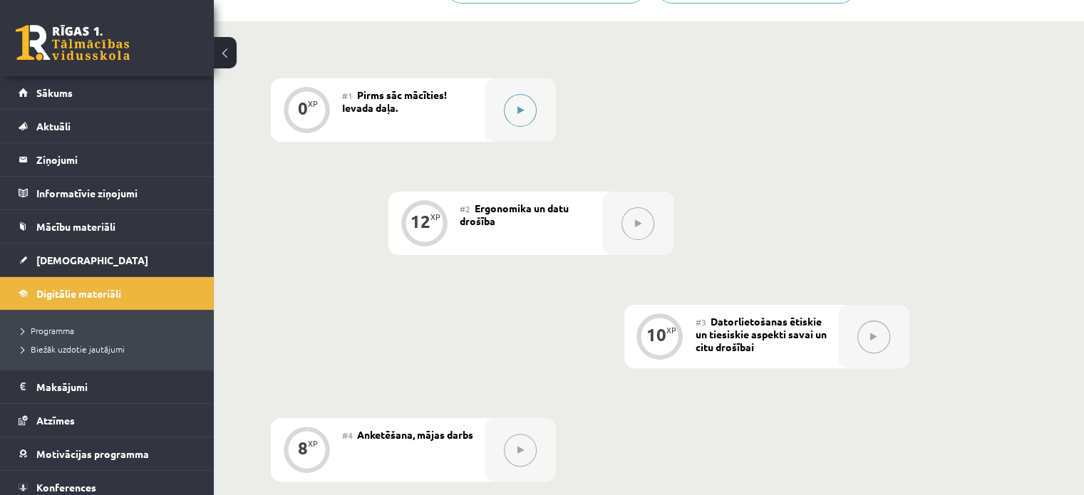
click at [519, 111] on icon at bounding box center [521, 110] width 6 height 9
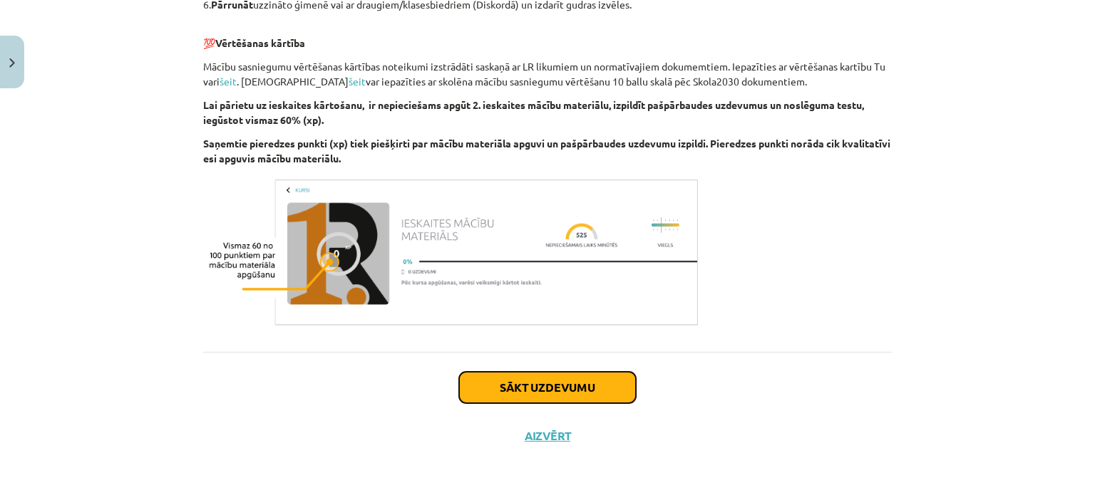
click at [536, 389] on button "Sākt uzdevumu" at bounding box center [547, 387] width 177 height 31
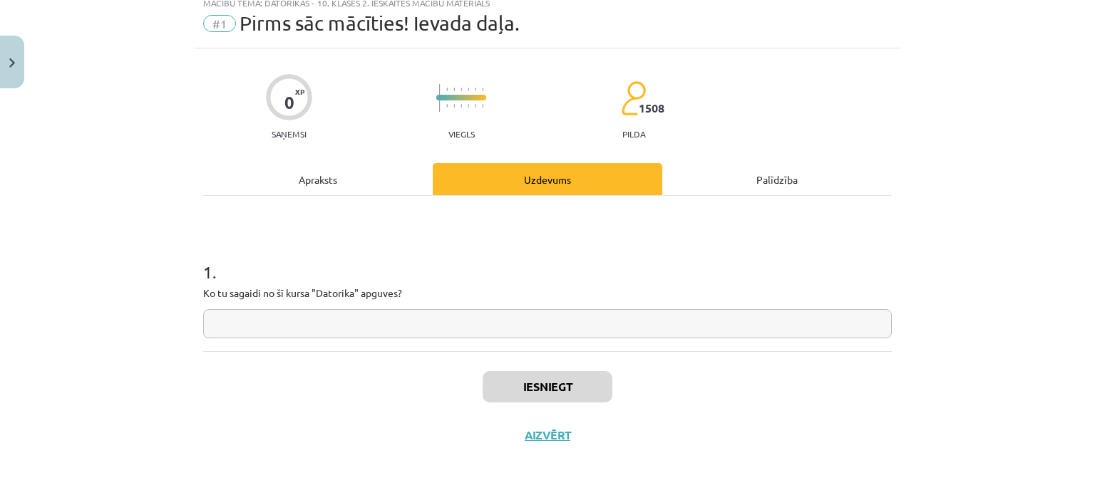
scroll to position [36, 0]
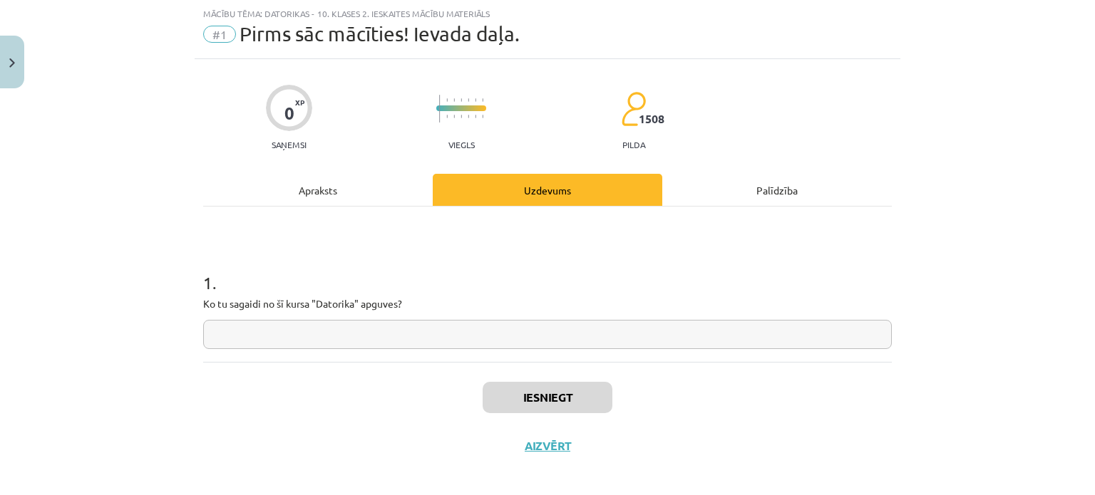
click at [562, 352] on div "1 . Ko tu sagaidi no šī kursa "Datorika" apguves?" at bounding box center [547, 284] width 689 height 155
click at [541, 334] on input "text" at bounding box center [547, 334] width 689 height 29
click at [568, 335] on input "text" at bounding box center [547, 334] width 689 height 29
type input "*"
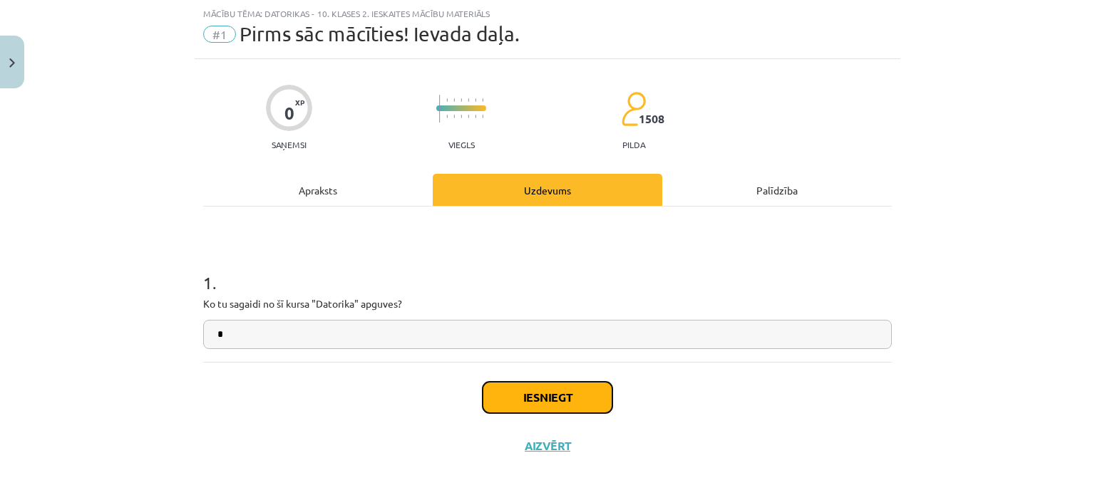
click at [570, 402] on button "Iesniegt" at bounding box center [548, 397] width 130 height 31
drag, startPoint x: 568, startPoint y: 408, endPoint x: 568, endPoint y: 386, distance: 22.1
click at [568, 386] on button "Iesniegt" at bounding box center [548, 397] width 130 height 31
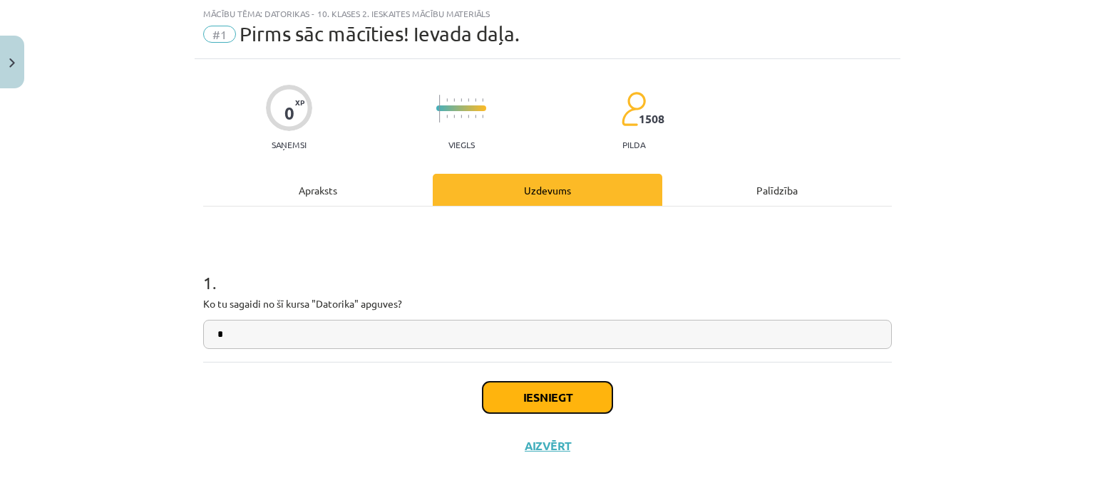
click at [568, 386] on button "Iesniegt" at bounding box center [548, 397] width 130 height 31
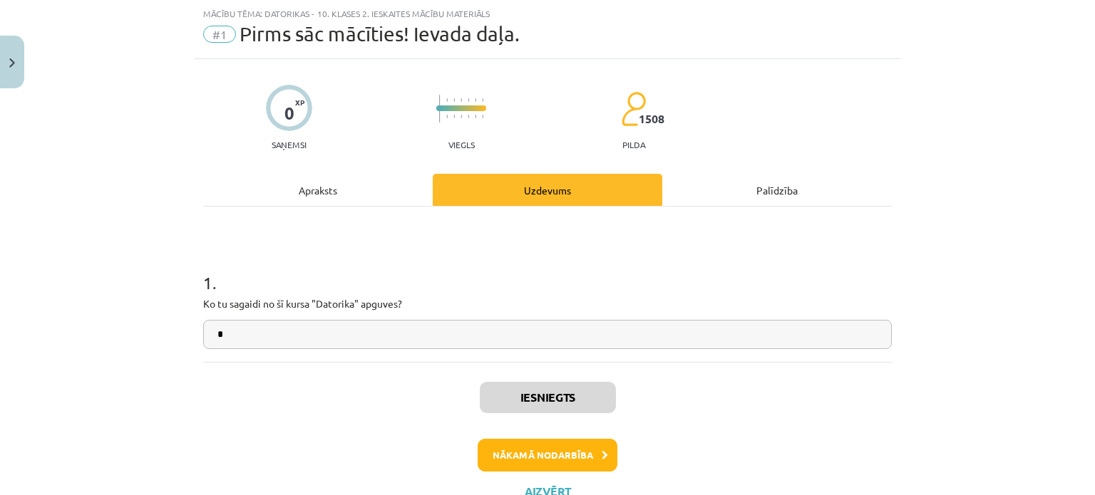
scroll to position [356, 0]
click at [567, 445] on button "Nākamā nodarbība" at bounding box center [548, 455] width 140 height 33
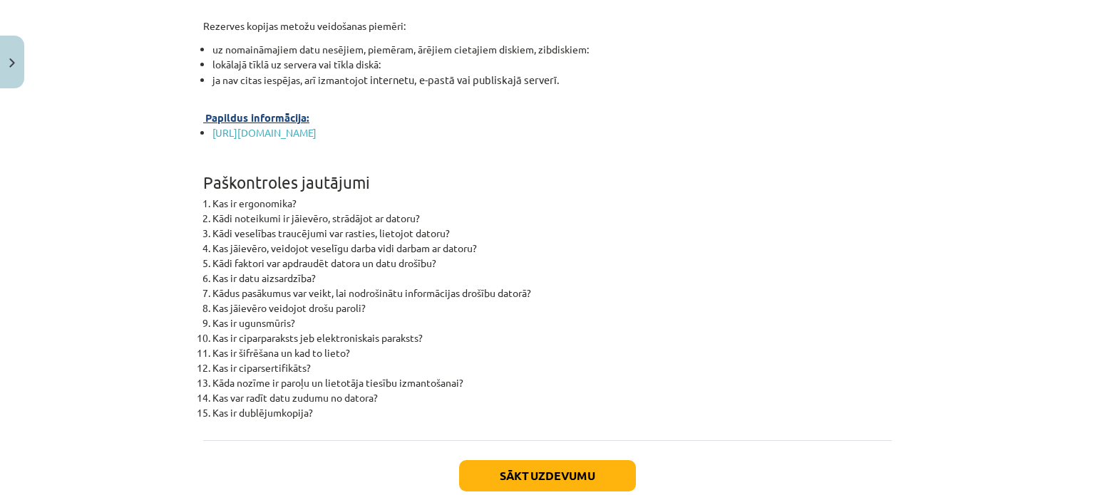
scroll to position [4555, 0]
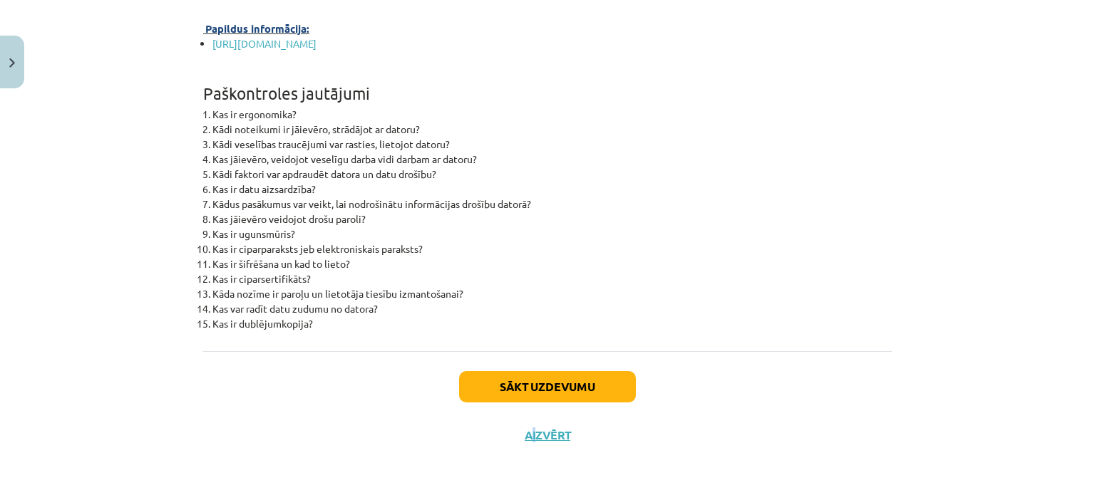
click at [528, 410] on div "Sākt uzdevumu Aizvērt" at bounding box center [547, 401] width 689 height 100
click at [535, 390] on button "Sākt uzdevumu" at bounding box center [547, 386] width 177 height 31
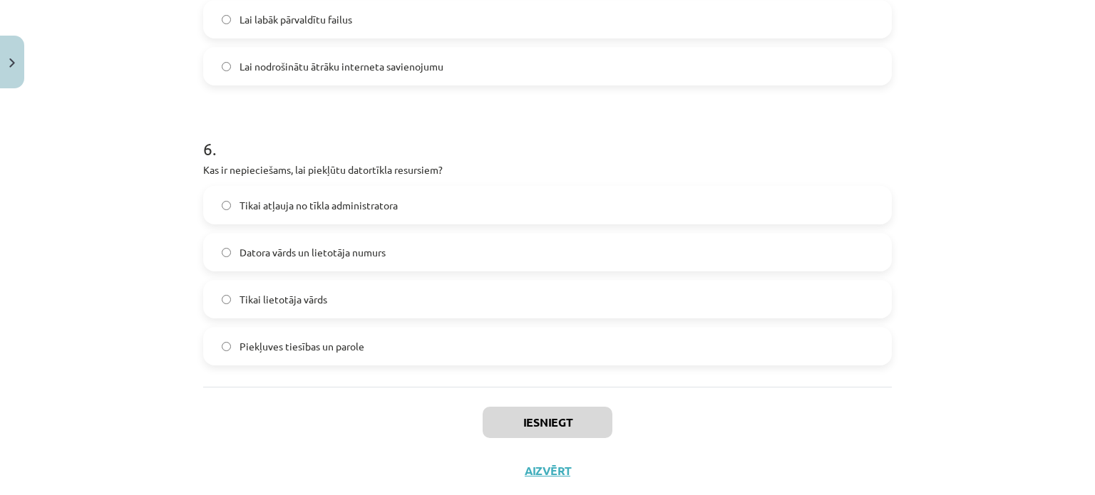
scroll to position [1606, 0]
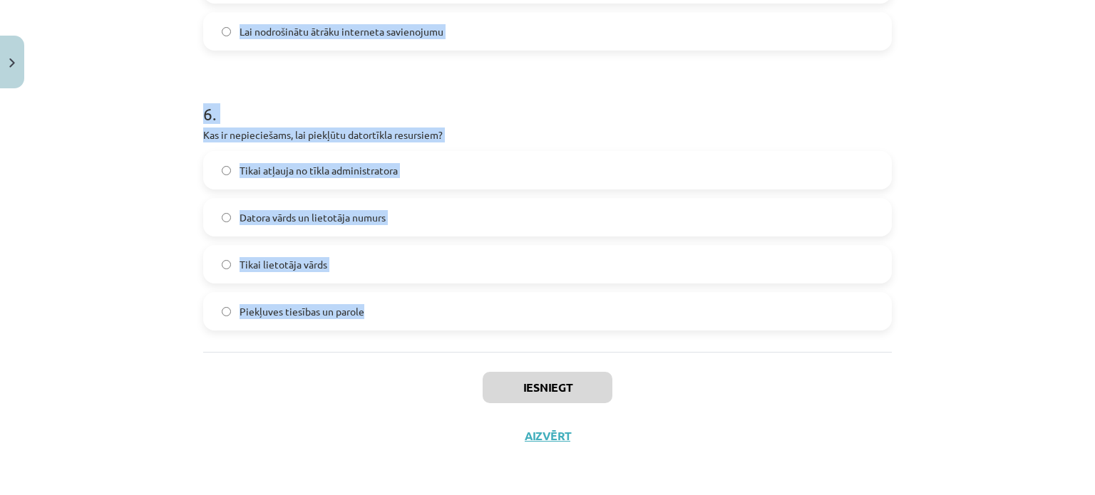
drag, startPoint x: 188, startPoint y: 311, endPoint x: 436, endPoint y: 323, distance: 249.1
click at [435, 324] on div "Mācību tēma: Datorikas - 10. klases 2. ieskaites mācību materiāls #2 Ergonomika…" at bounding box center [547, 247] width 1095 height 495
copy form "Kāda ir šifrēšanas funkcija datu drošībā? Padarīt datu piekļuvi ātrāku Izmainīt…"
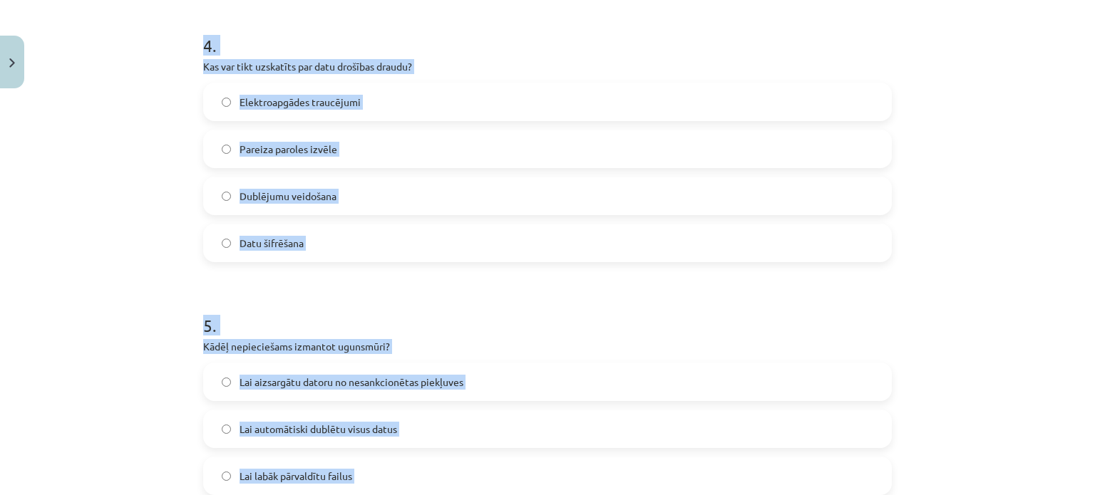
scroll to position [1106, 0]
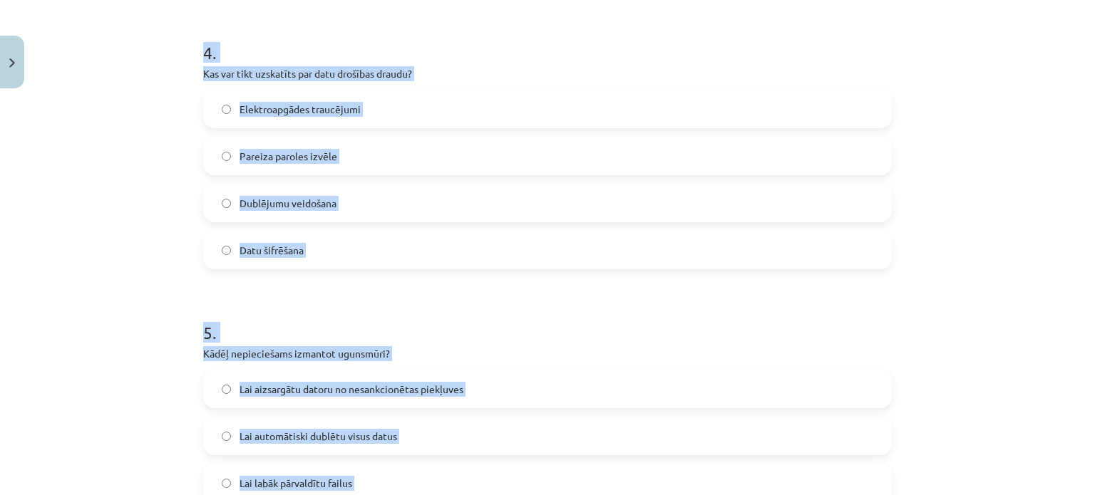
click at [88, 241] on div "Mācību tēma: Datorikas - 10. klases 2. ieskaites mācību materiāls #2 Ergonomika…" at bounding box center [547, 247] width 1095 height 495
click at [94, 237] on div "Mācību tēma: Datorikas - 10. klases 2. ieskaites mācību materiāls #2 Ergonomika…" at bounding box center [547, 247] width 1095 height 495
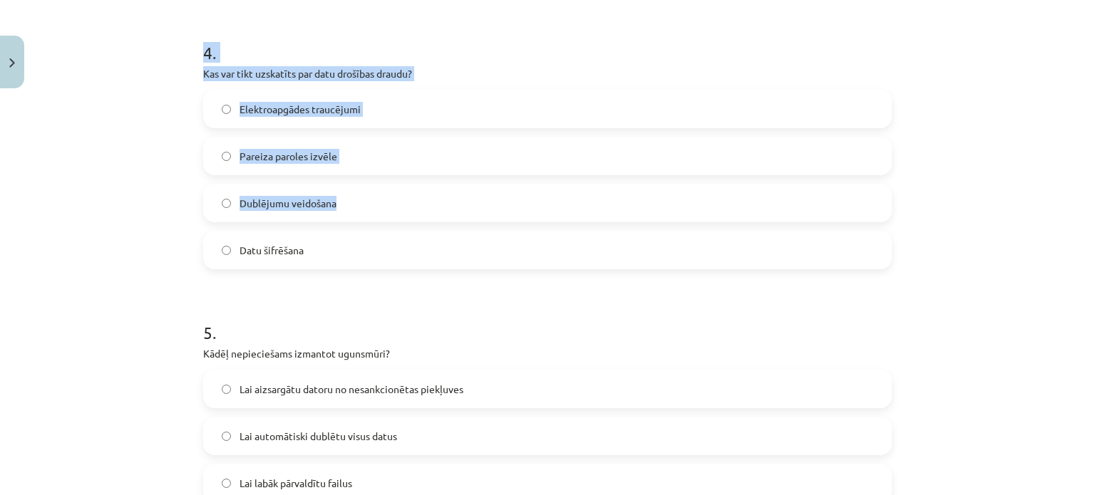
click at [94, 237] on div "Mācību tēma: Datorikas - 10. klases 2. ieskaites mācību materiāls #2 Ergonomika…" at bounding box center [547, 247] width 1095 height 495
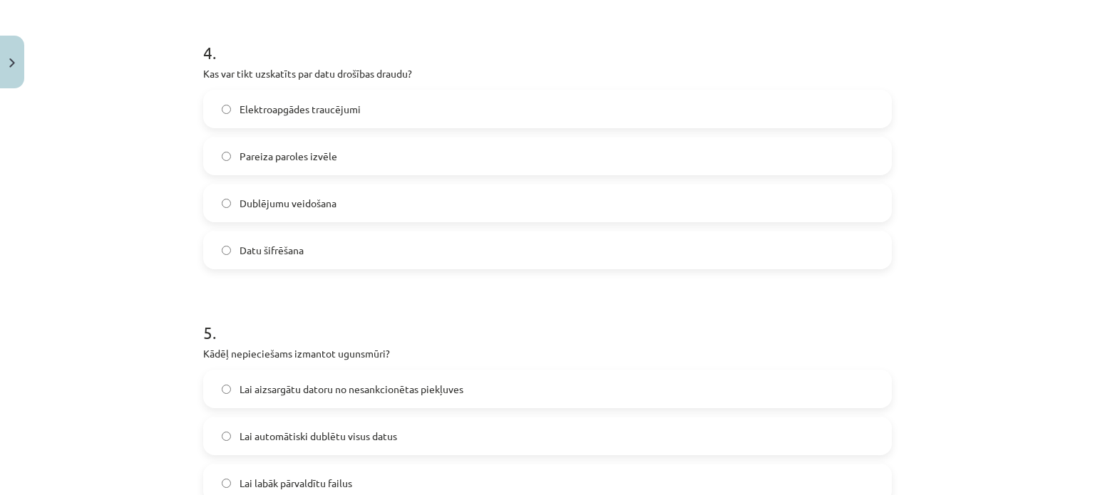
click at [94, 237] on div "Mācību tēma: Datorikas - 10. klases 2. ieskaites mācību materiāls #2 Ergonomika…" at bounding box center [547, 247] width 1095 height 495
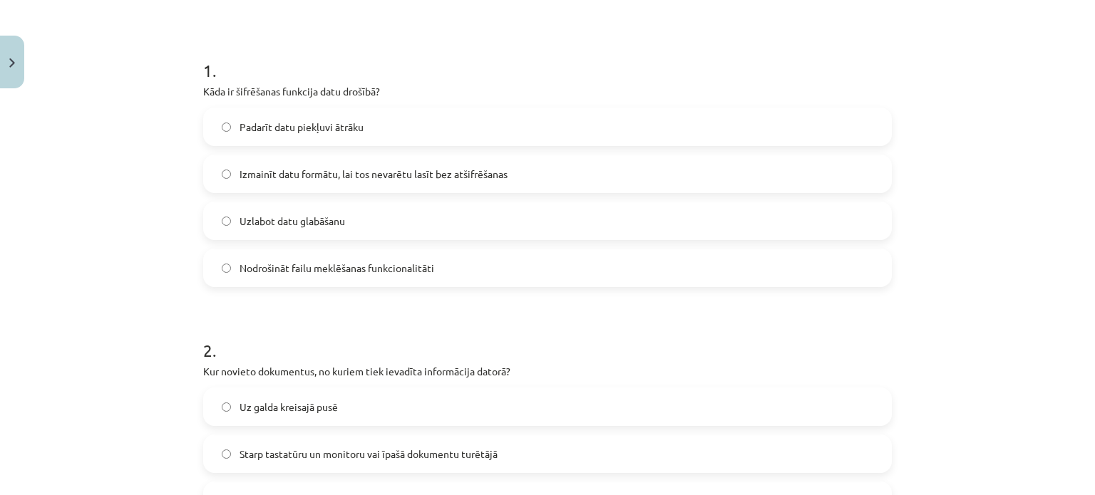
scroll to position [251, 0]
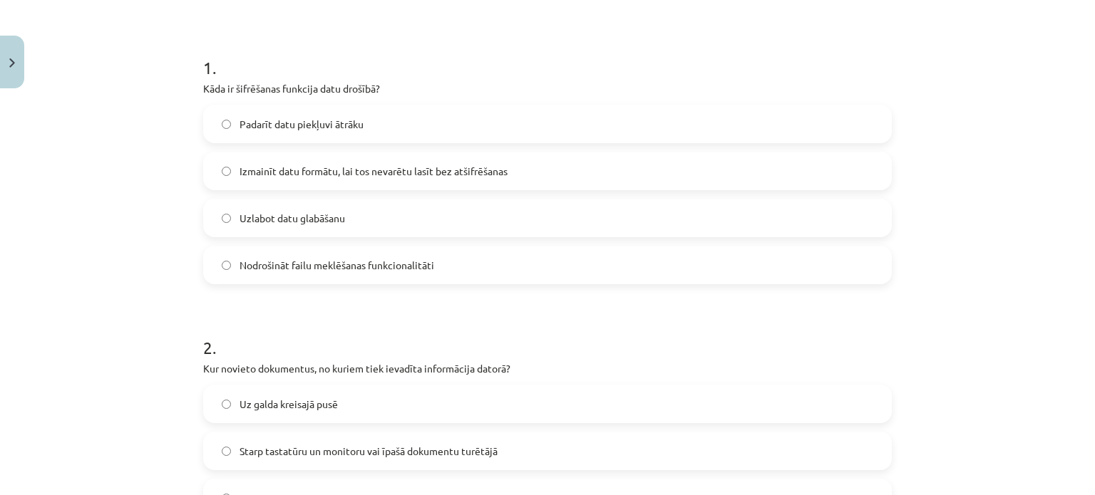
click at [424, 160] on label "Izmainīt datu formātu, lai tos nevarētu lasīt bez atšifrēšanas" at bounding box center [548, 171] width 686 height 36
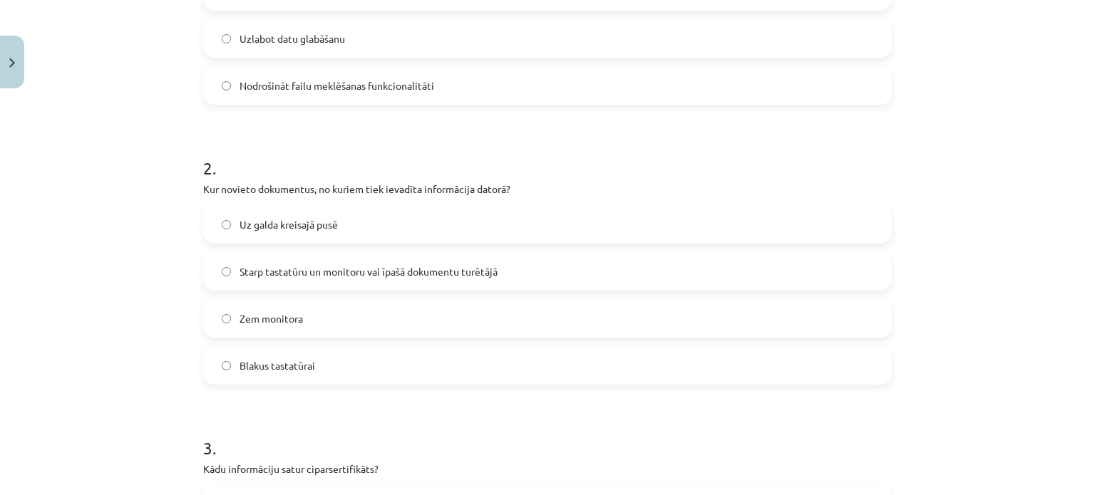
scroll to position [465, 0]
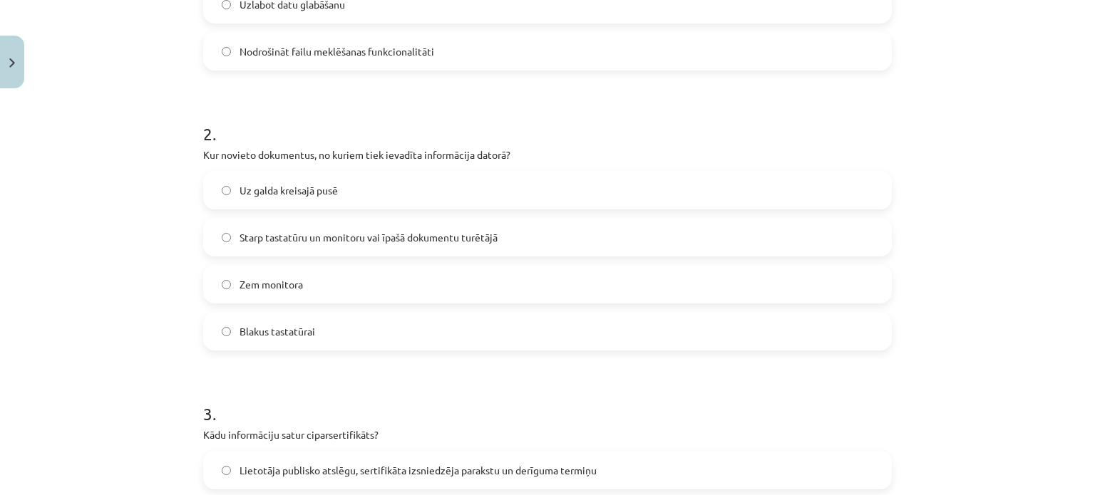
click at [285, 239] on span "Starp tastatūru un monitoru vai īpašā dokumentu turētājā" at bounding box center [369, 237] width 258 height 15
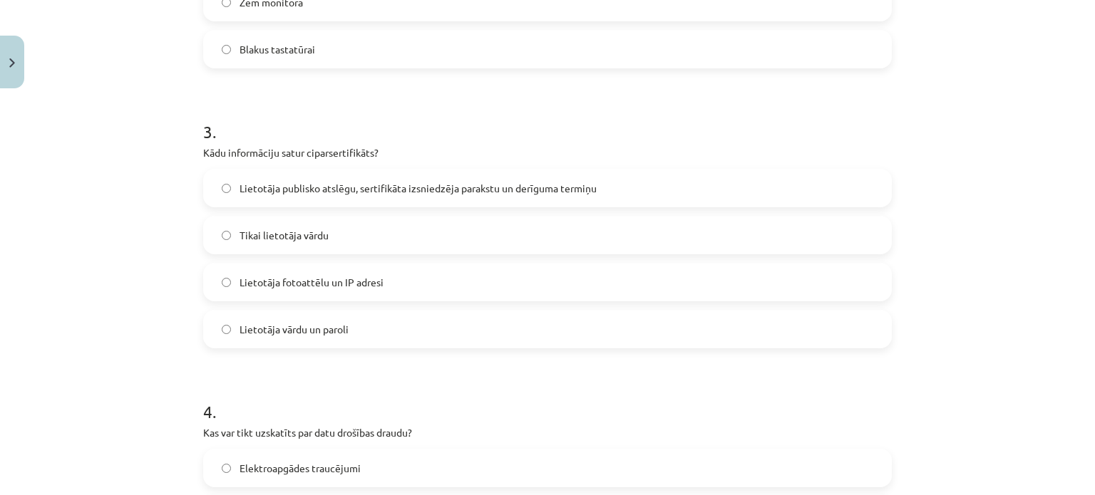
scroll to position [750, 0]
click at [286, 178] on span "Lietotāja publisko atslēgu, sertifikāta izsniedzēja parakstu un derīguma termiņu" at bounding box center [418, 185] width 357 height 15
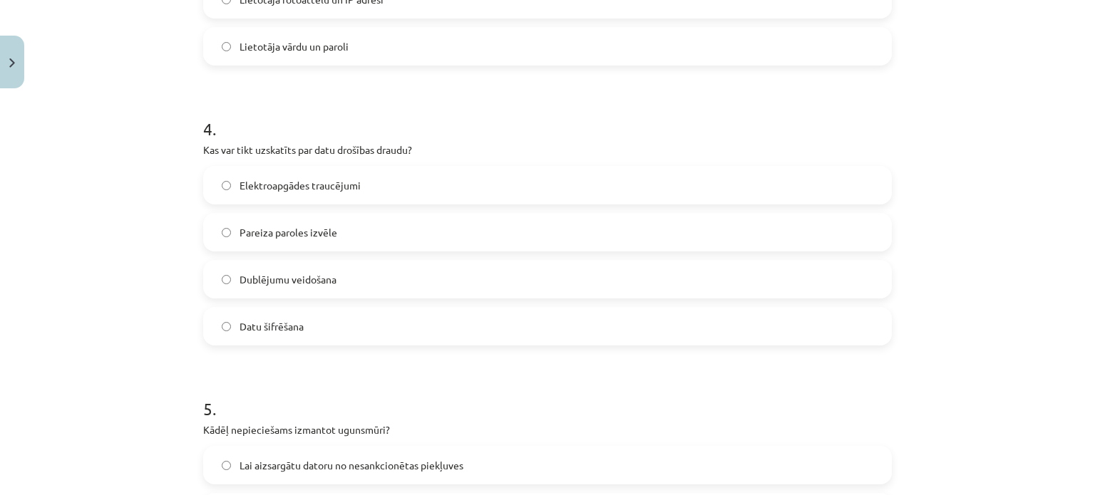
scroll to position [1035, 0]
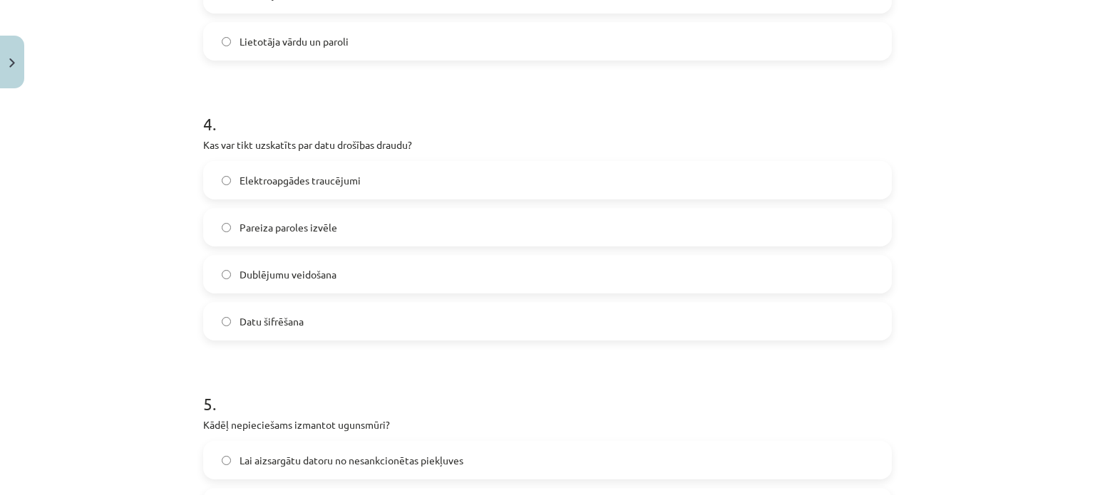
click at [353, 166] on label "Elektroapgādes traucējumi" at bounding box center [548, 181] width 686 height 36
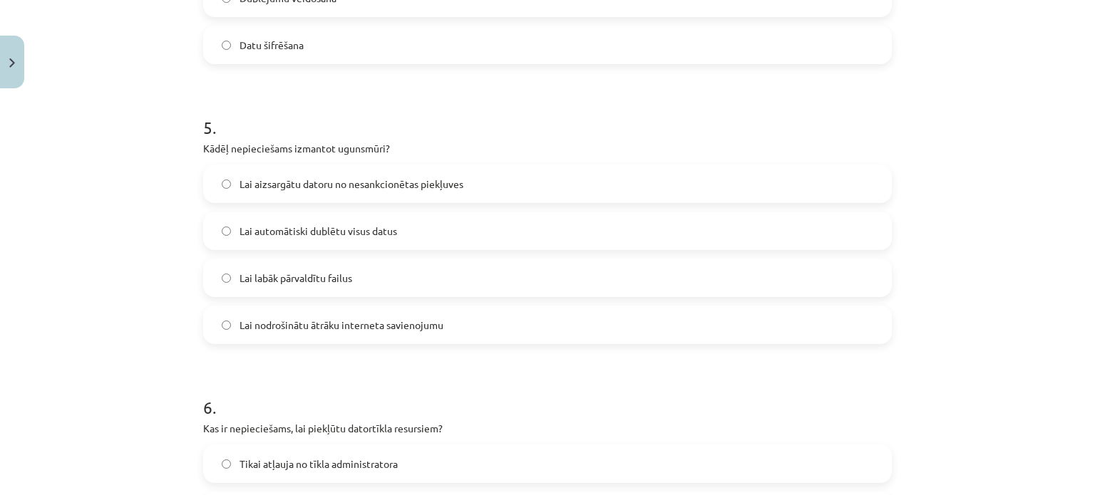
scroll to position [1320, 0]
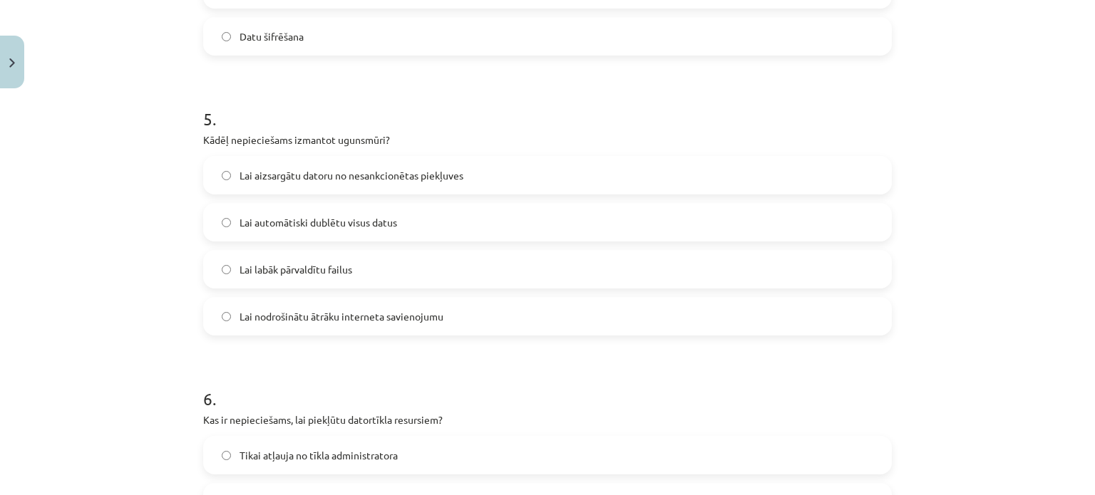
click at [301, 190] on label "Lai aizsargātu datoru no nesankcionētas piekļuves" at bounding box center [548, 176] width 686 height 36
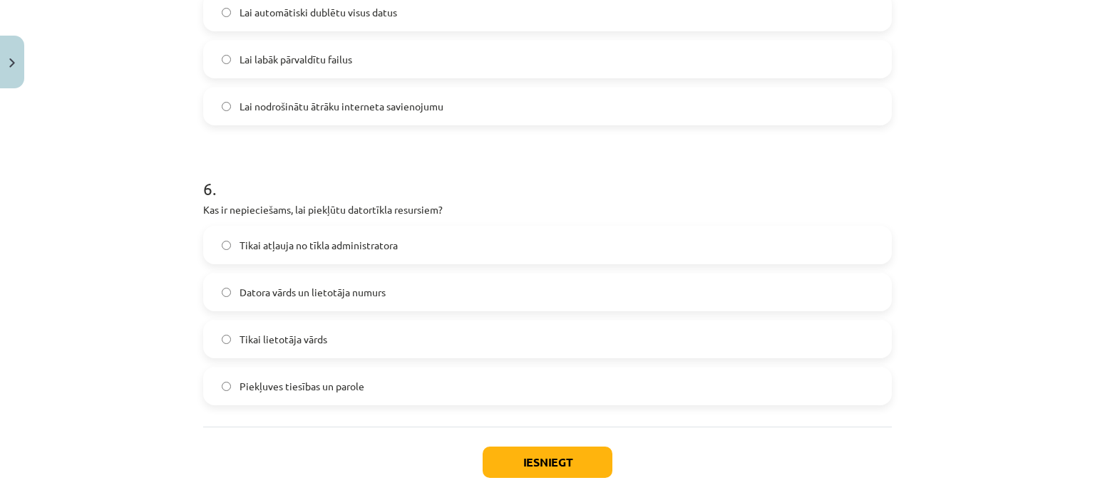
scroll to position [1534, 0]
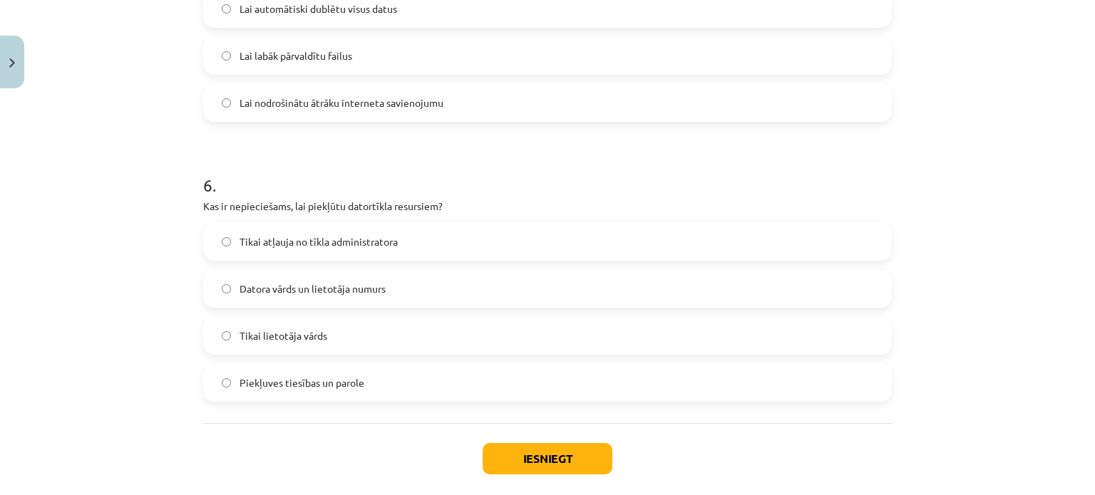
click at [319, 384] on span "Piekļuves tiesības un parole" at bounding box center [302, 383] width 125 height 15
click at [531, 450] on button "Iesniegt" at bounding box center [548, 458] width 130 height 31
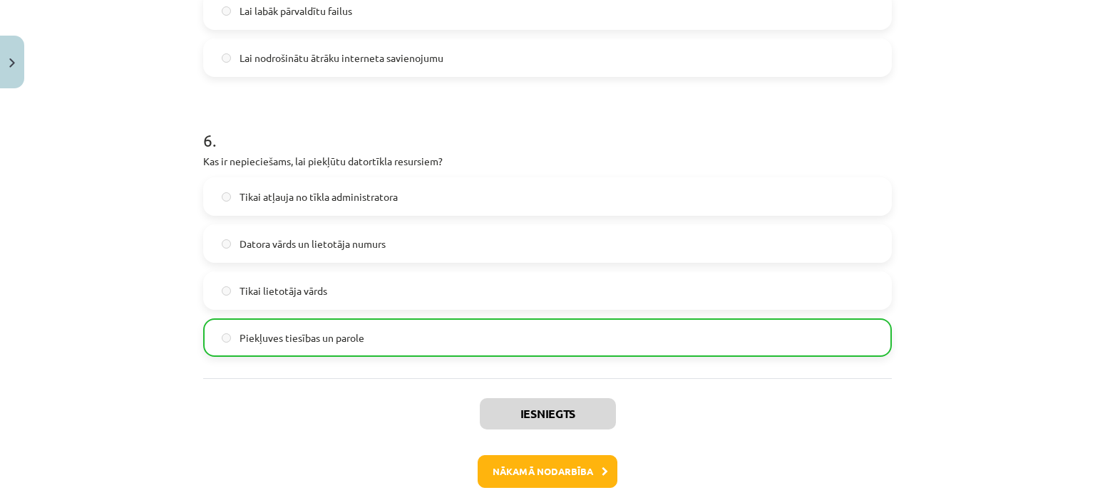
scroll to position [1650, 0]
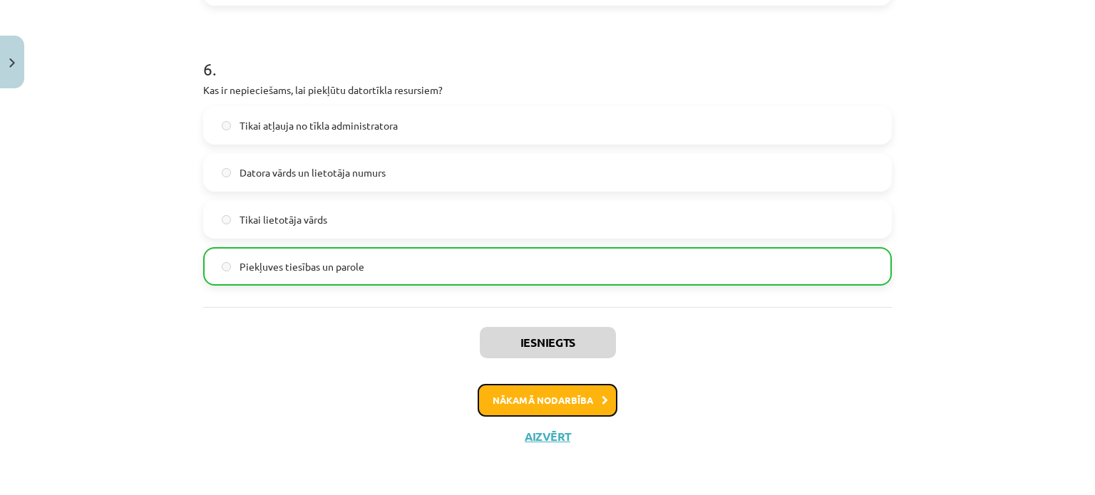
click at [568, 396] on button "Nākamā nodarbība" at bounding box center [548, 400] width 140 height 33
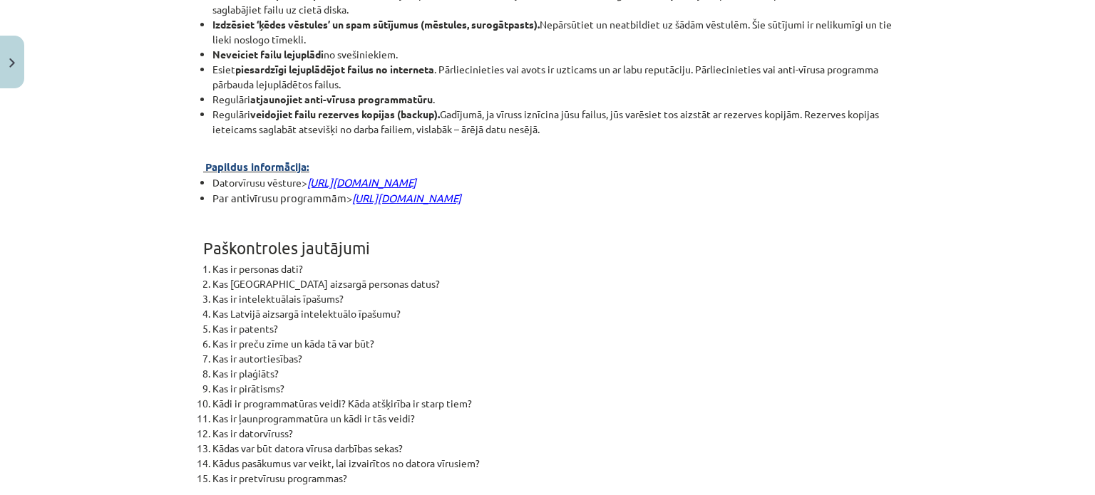
scroll to position [3656, 0]
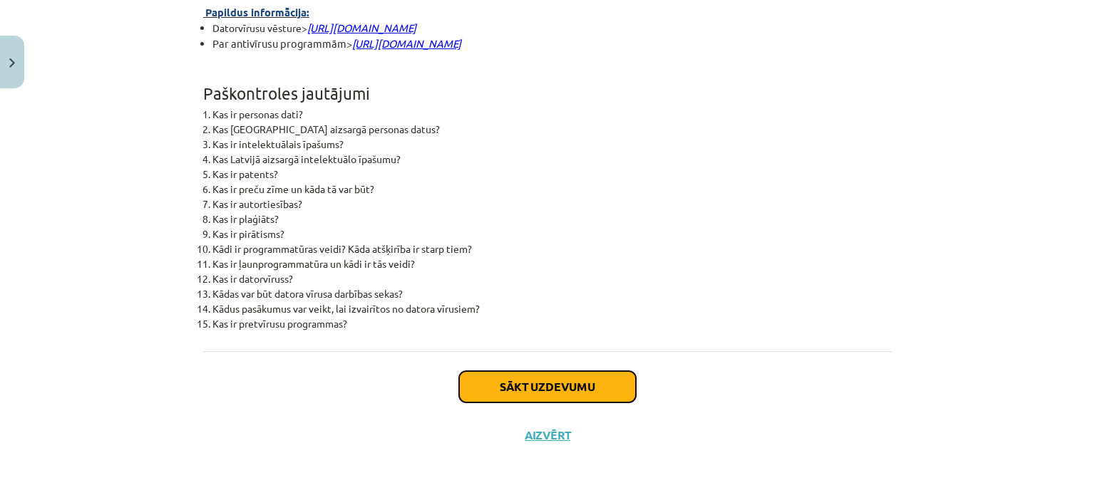
click at [530, 402] on button "Sākt uzdevumu" at bounding box center [547, 386] width 177 height 31
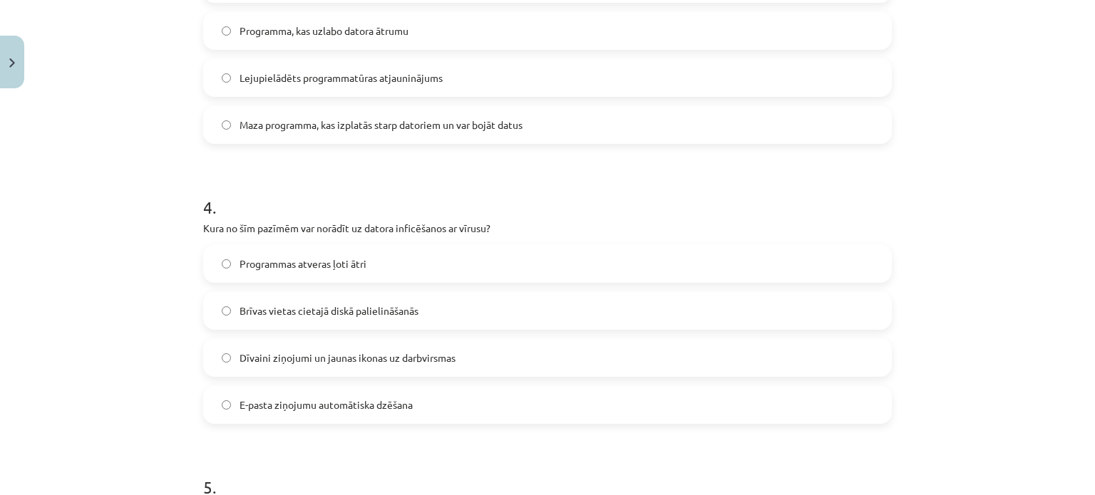
scroll to position [1325, 0]
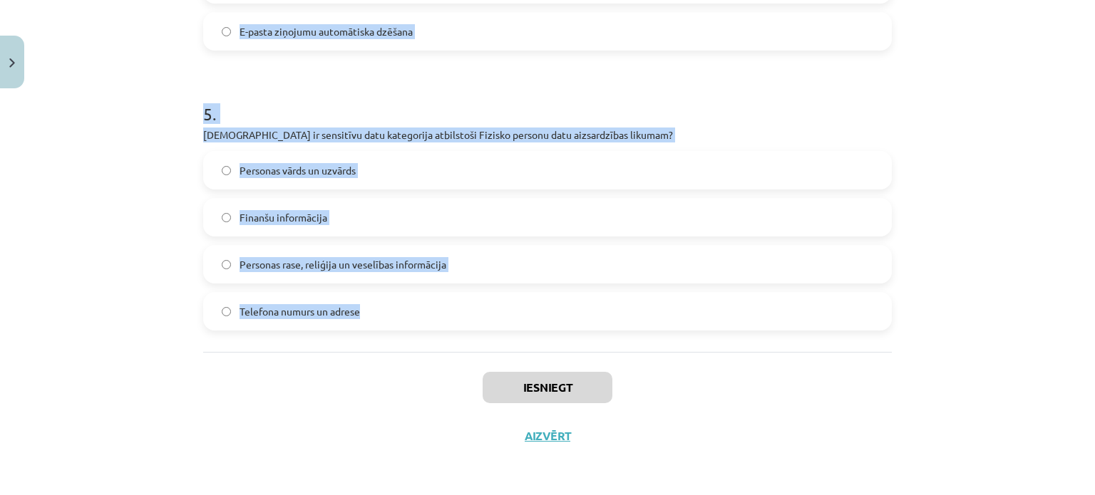
drag, startPoint x: 157, startPoint y: 297, endPoint x: 488, endPoint y: 319, distance: 331.5
click at [488, 319] on div "Mācību tēma: Datorikas - 10. klases 2. ieskaites mācību materiāls #3 Datorlieto…" at bounding box center [547, 247] width 1095 height 495
copy form "Kas ir intelektuālais īpašums? Tikai literāri un mākslinieciski darbi Autorties…"
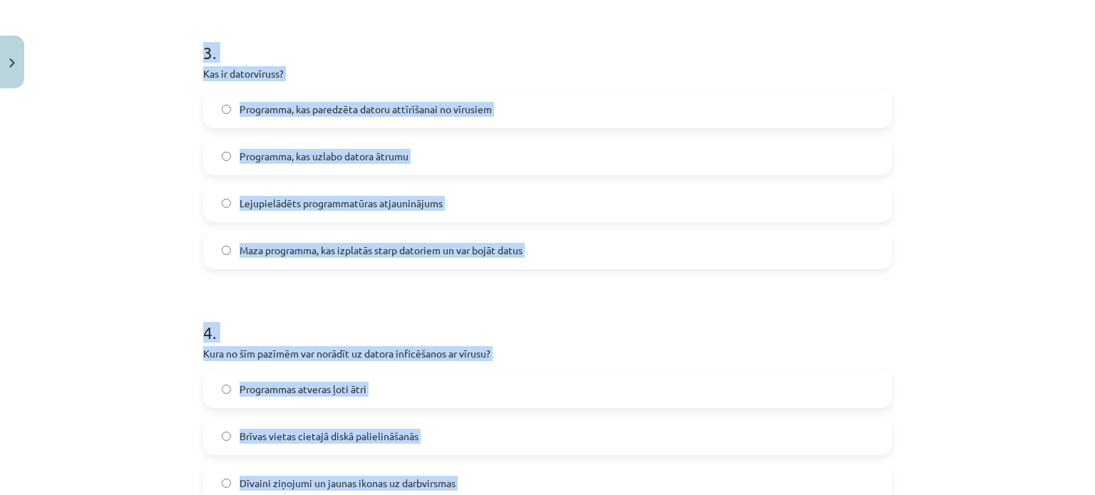
click at [21, 207] on div "Mācību tēma: Datorikas - 10. klases 2. ieskaites mācību materiāls #3 Datorlieto…" at bounding box center [547, 247] width 1095 height 495
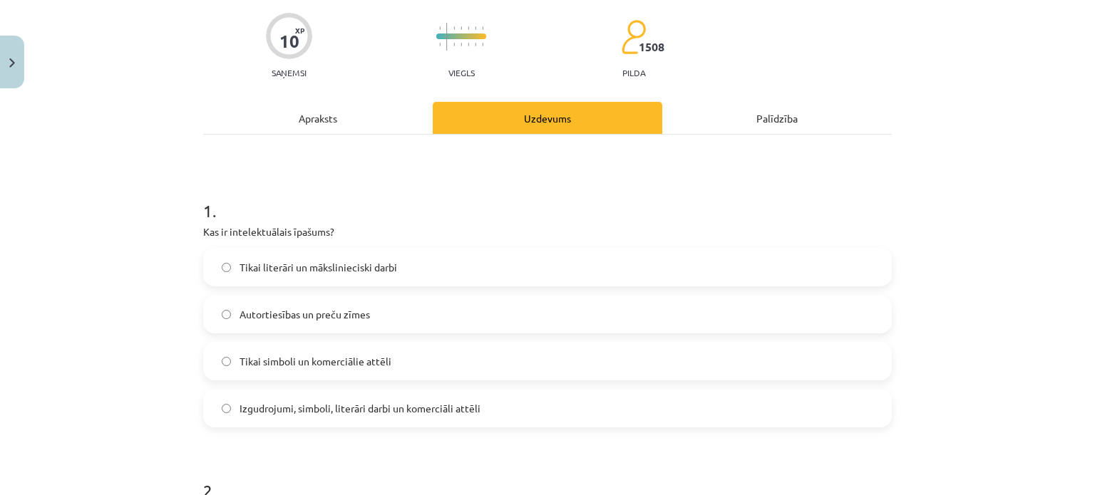
scroll to position [285, 0]
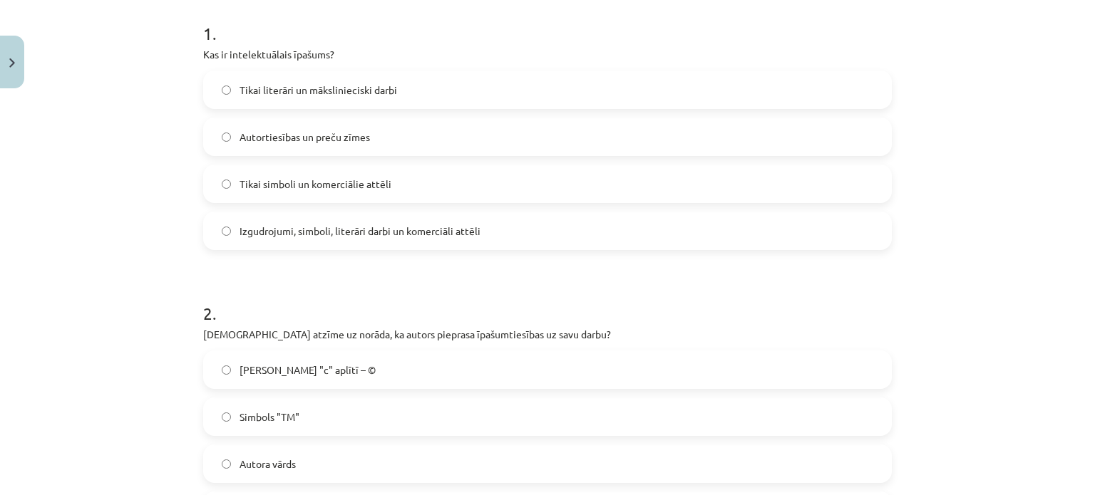
click at [357, 220] on label "Izgudrojumi, simboli, literāri darbi un komerciāli attēli" at bounding box center [548, 231] width 686 height 36
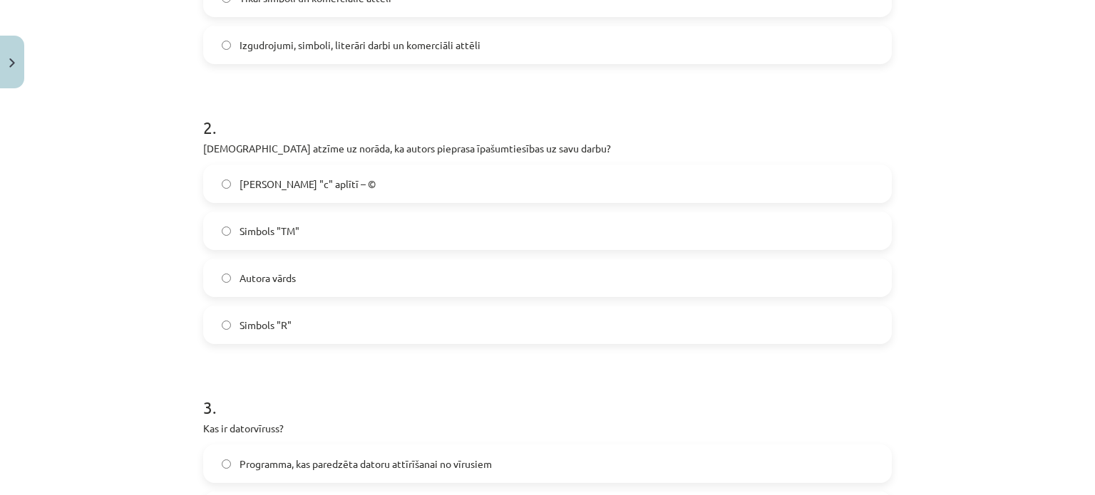
scroll to position [499, 0]
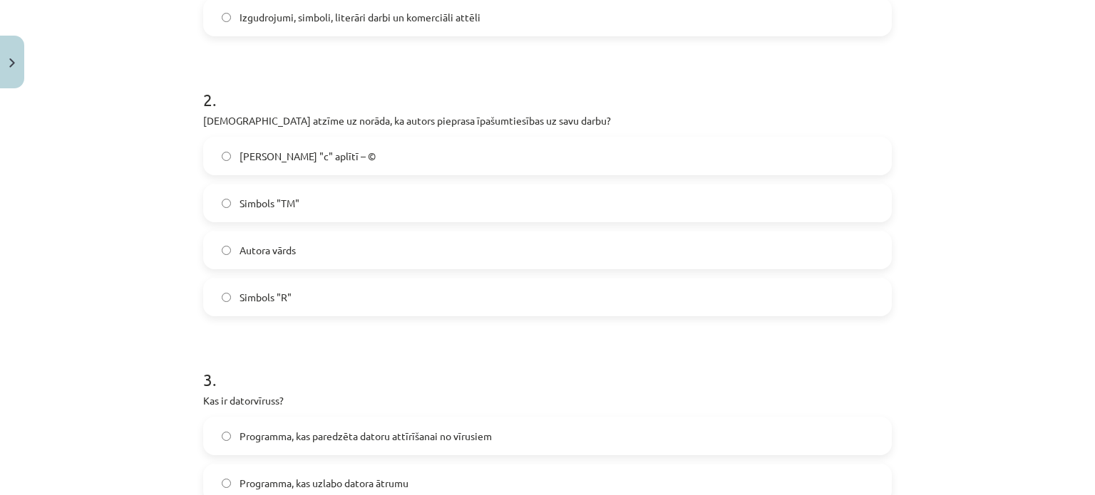
click at [324, 162] on label "Burts "c" aplītī – ©" at bounding box center [548, 156] width 686 height 36
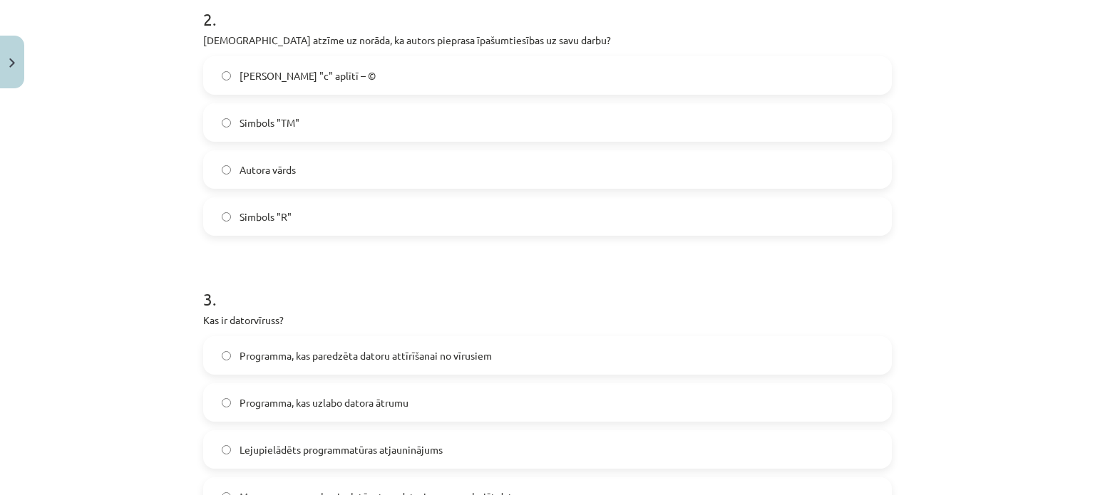
scroll to position [784, 0]
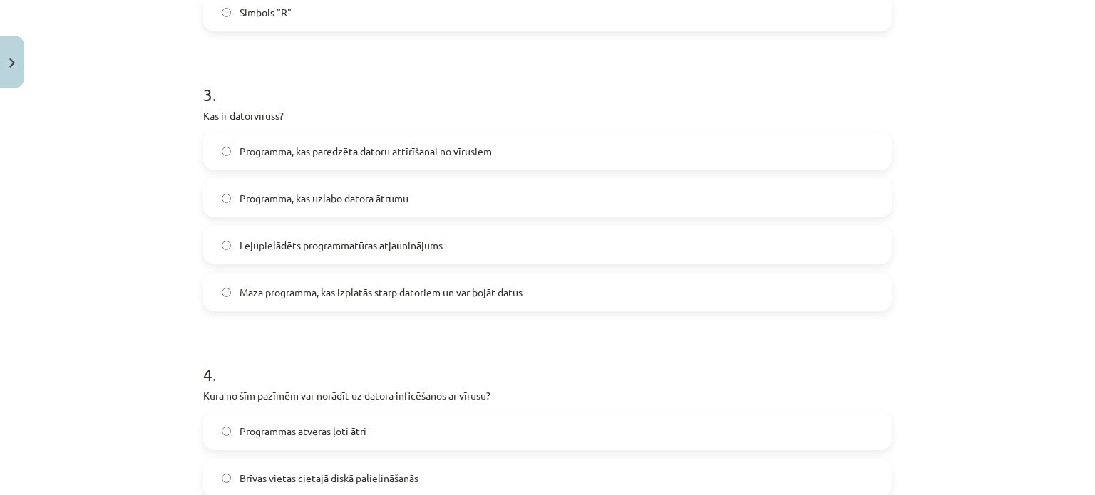
click at [329, 290] on span "Maza programma, kas izplatās starp datoriem un var bojāt datus" at bounding box center [381, 292] width 283 height 15
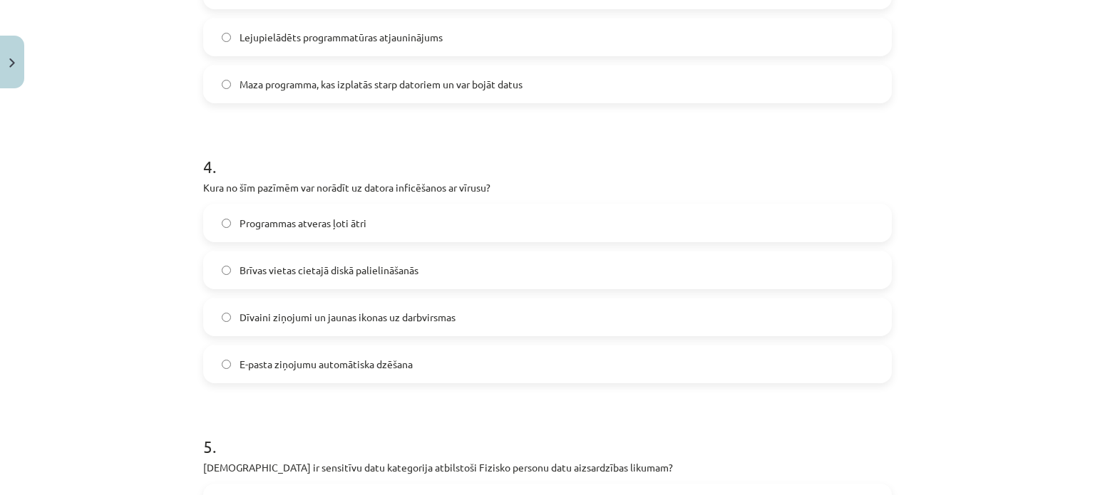
scroll to position [998, 0]
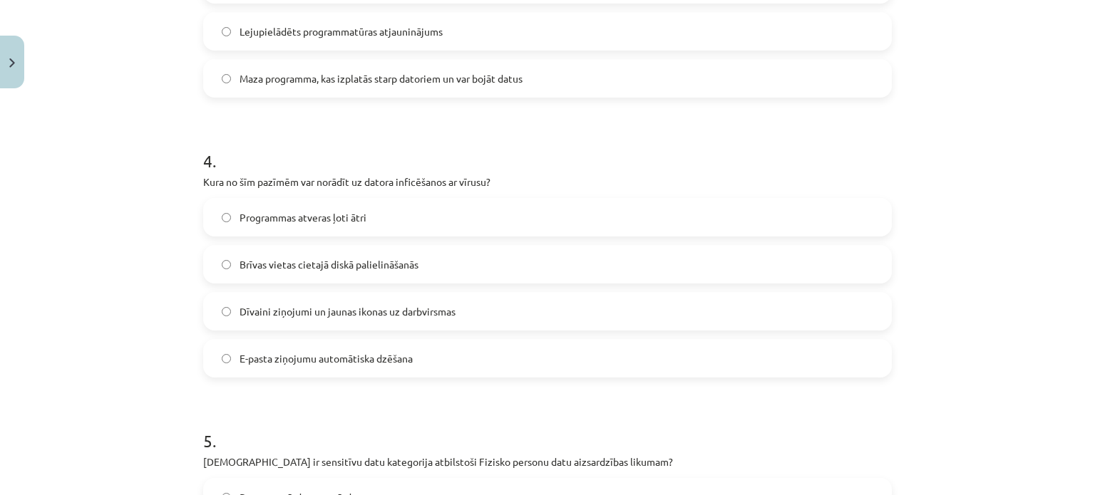
click at [271, 313] on span "Dīvaini ziņojumi un jaunas ikonas uz darbvirsmas" at bounding box center [348, 311] width 216 height 15
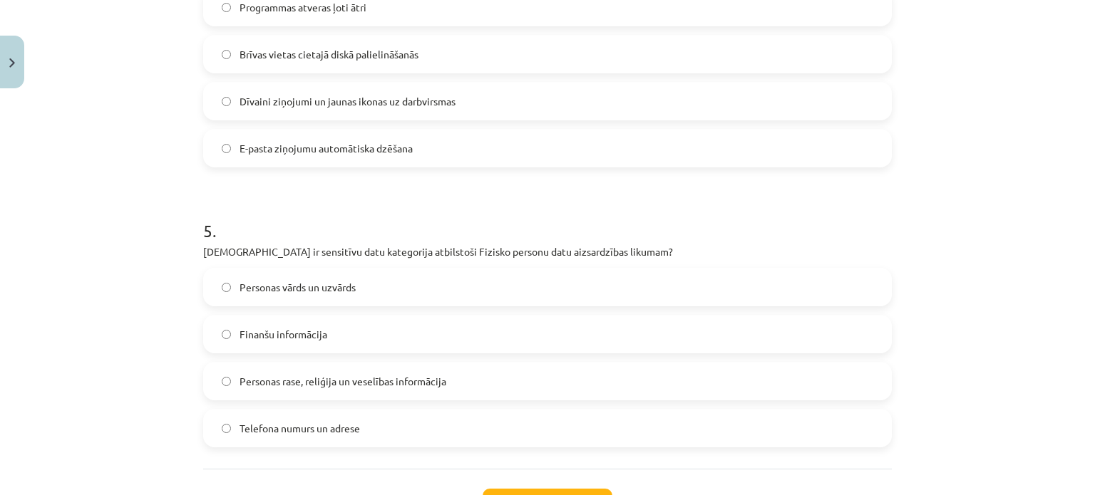
scroll to position [1212, 0]
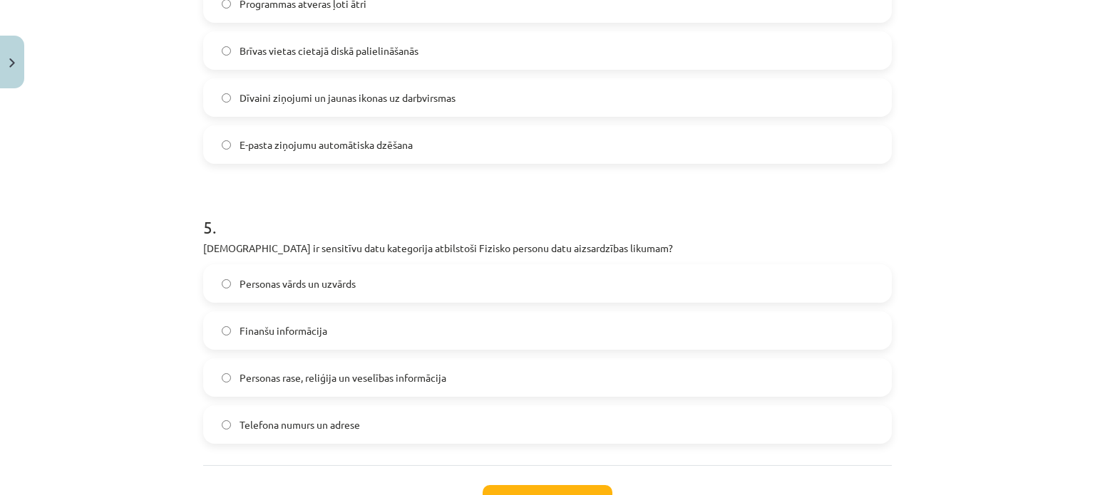
click at [319, 375] on span "Personas rase, reliģija un veselības informācija" at bounding box center [343, 378] width 207 height 15
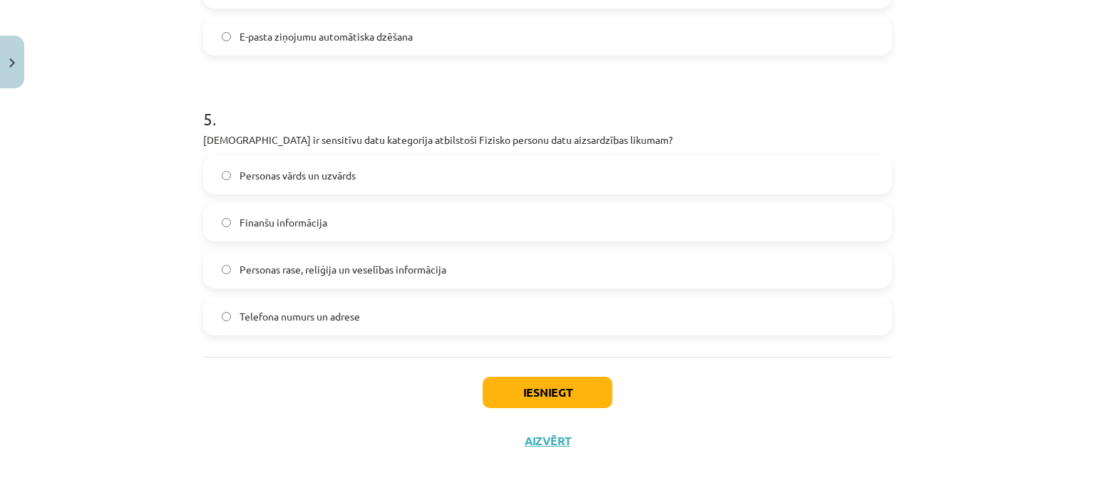
scroll to position [1325, 0]
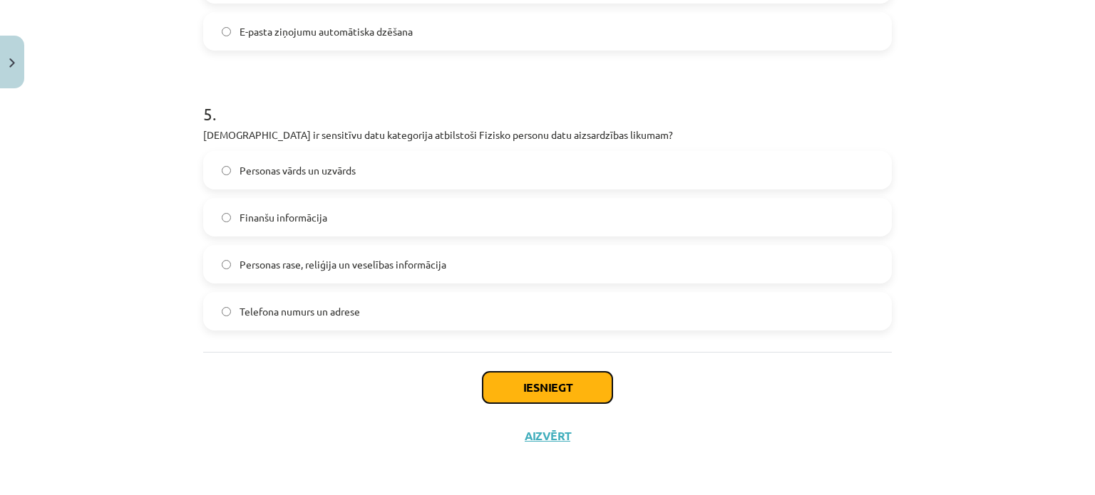
click at [510, 388] on button "Iesniegt" at bounding box center [548, 387] width 130 height 31
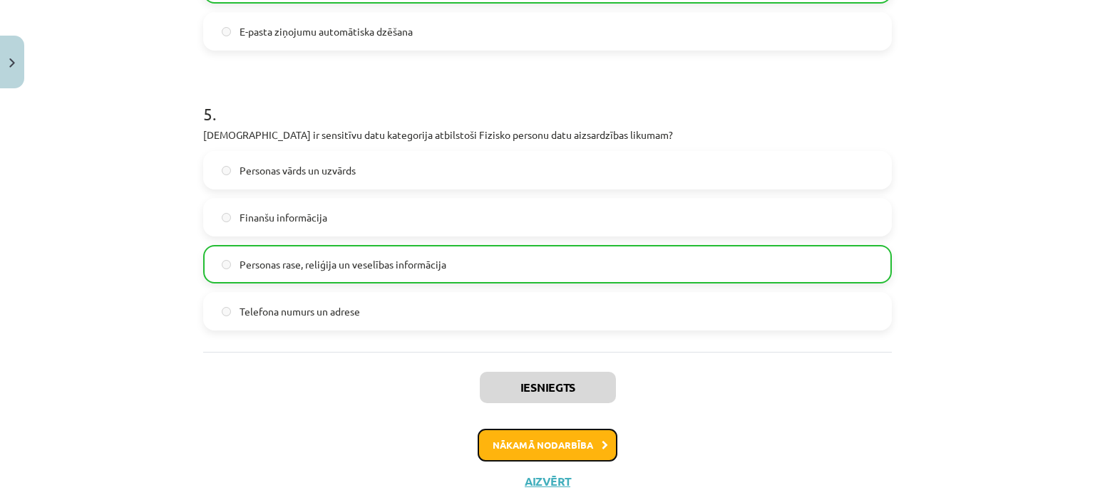
click at [537, 457] on button "Nākamā nodarbība" at bounding box center [548, 445] width 140 height 33
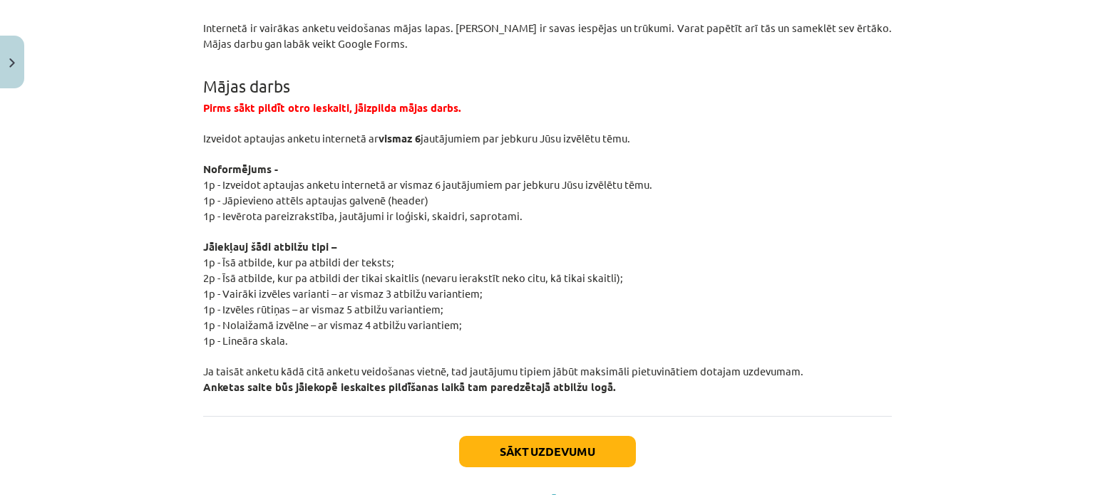
scroll to position [2674, 0]
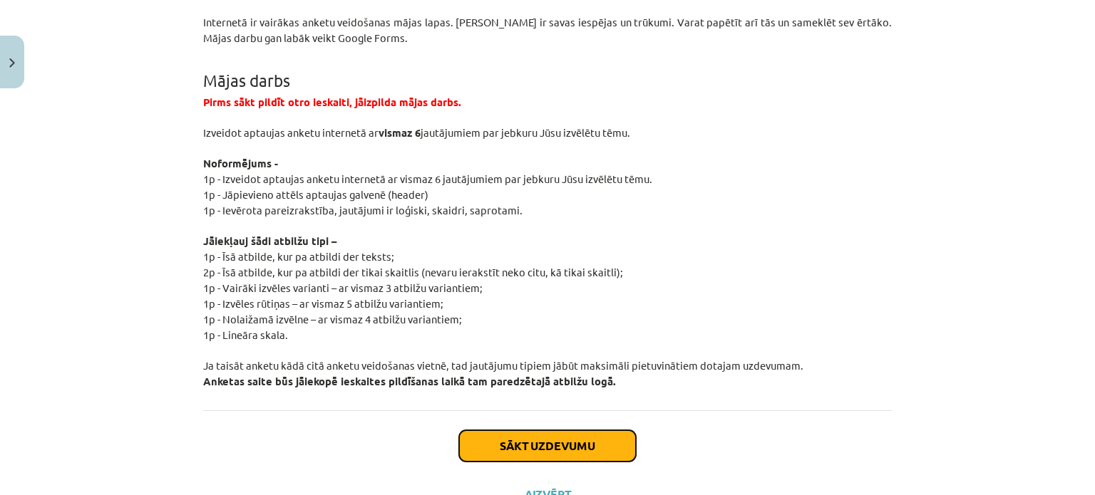
click at [554, 431] on button "Sākt uzdevumu" at bounding box center [547, 446] width 177 height 31
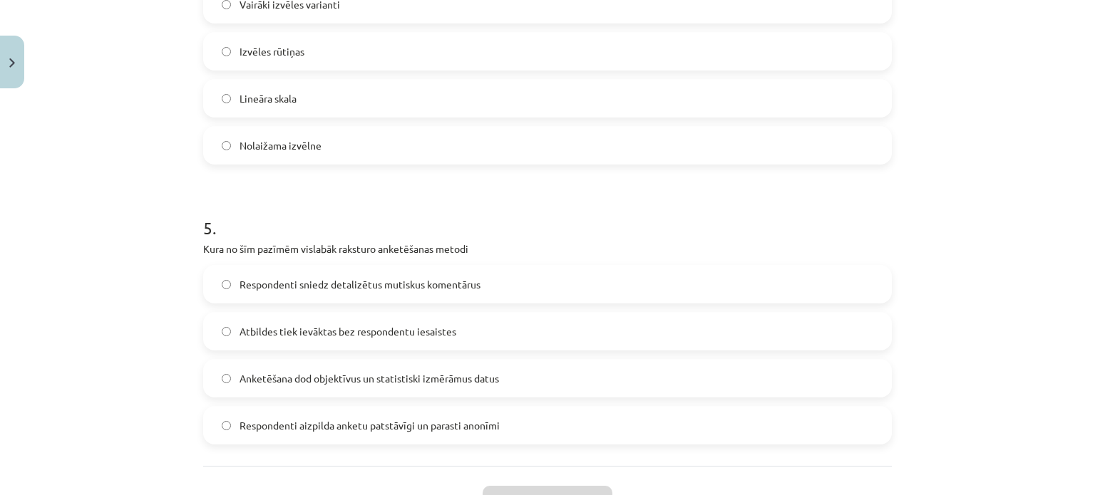
scroll to position [1222, 0]
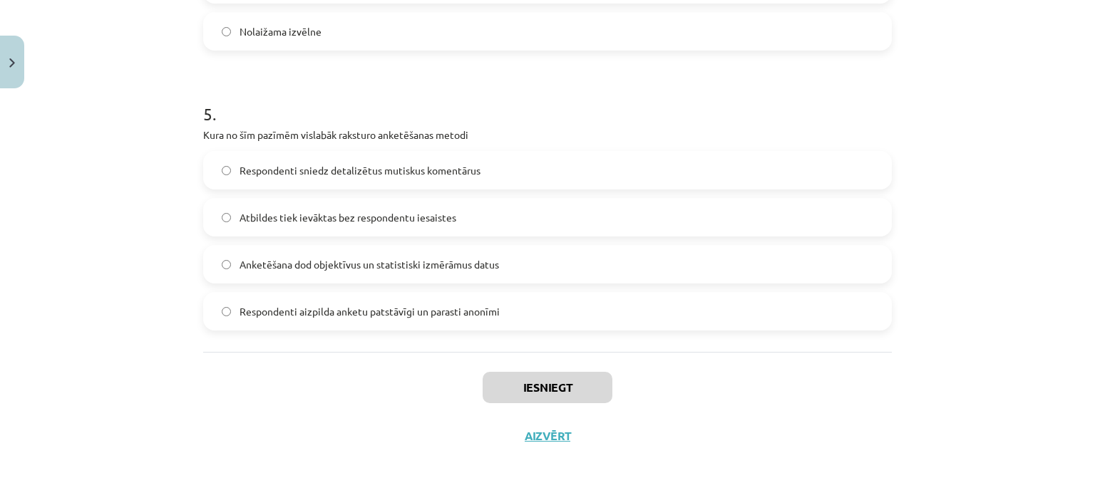
drag, startPoint x: 194, startPoint y: 126, endPoint x: 500, endPoint y: 312, distance: 358.0
copy form "Kāds ir anketēšanas galvenais trūkums no respondenta viedokļa? Anketēšanas meto…"
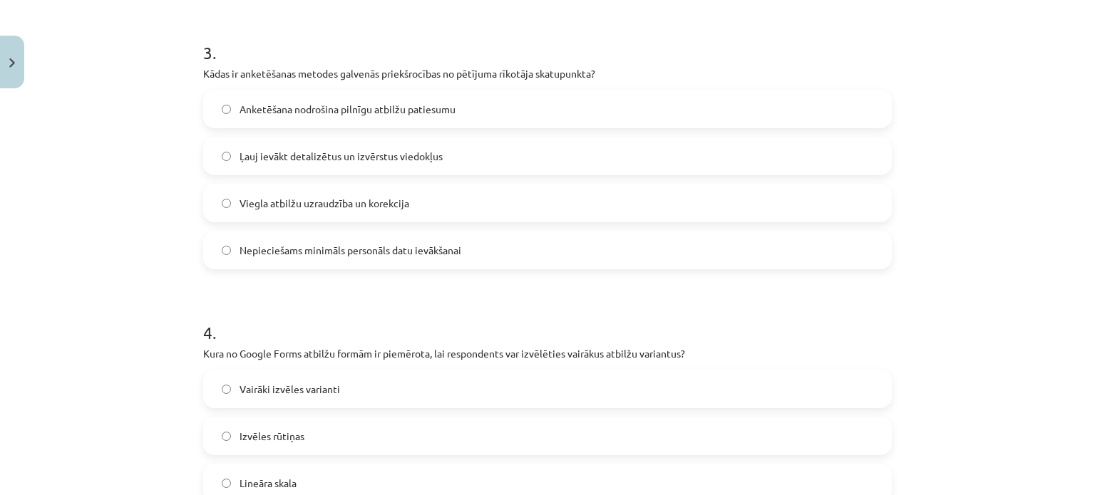
click at [108, 245] on div "Mācību tēma: Datorikas - 10. klases 2. ieskaites mācību materiāls #4 Anketēšana…" at bounding box center [547, 247] width 1095 height 495
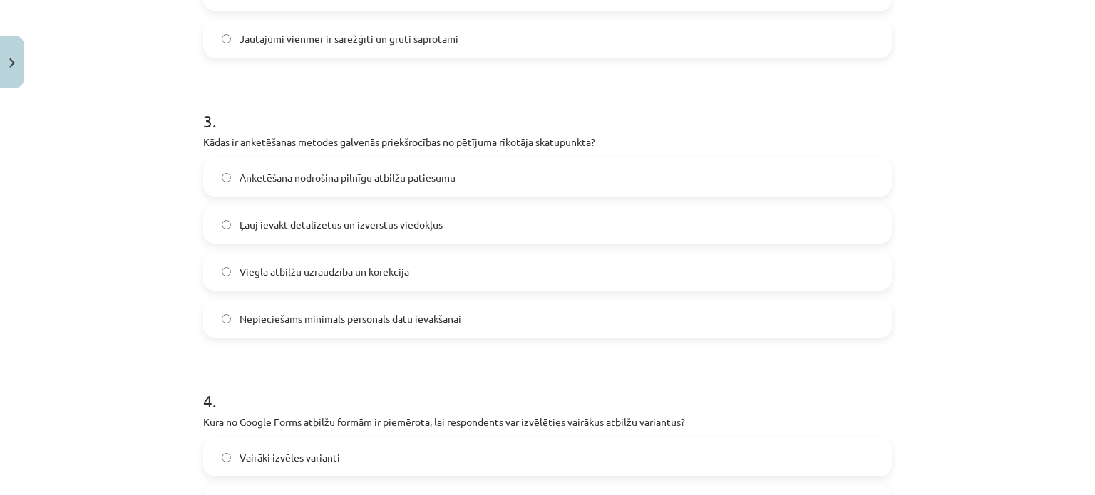
click at [111, 242] on div "Mācību tēma: Datorikas - 10. klases 2. ieskaites mācību materiāls #4 Anketēšana…" at bounding box center [547, 247] width 1095 height 495
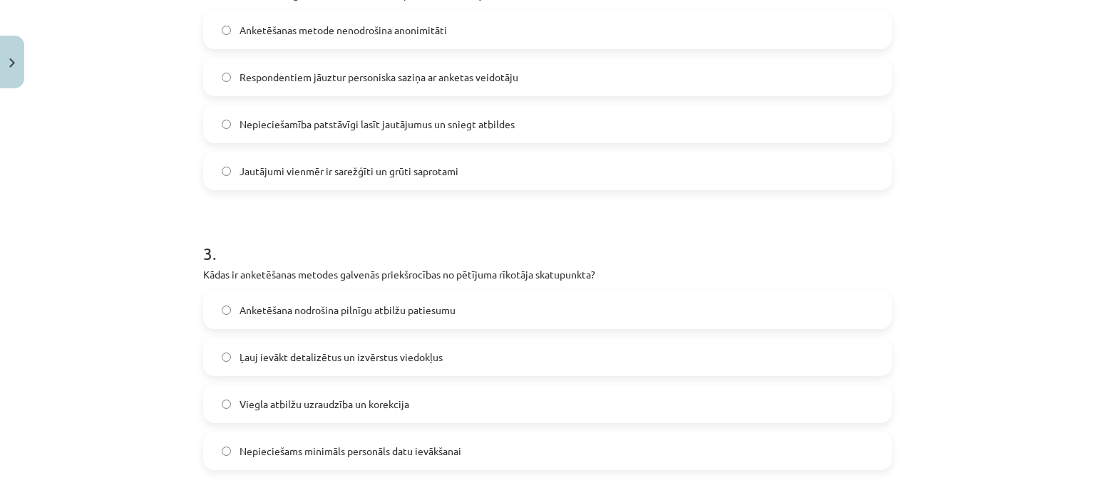
scroll to position [509, 0]
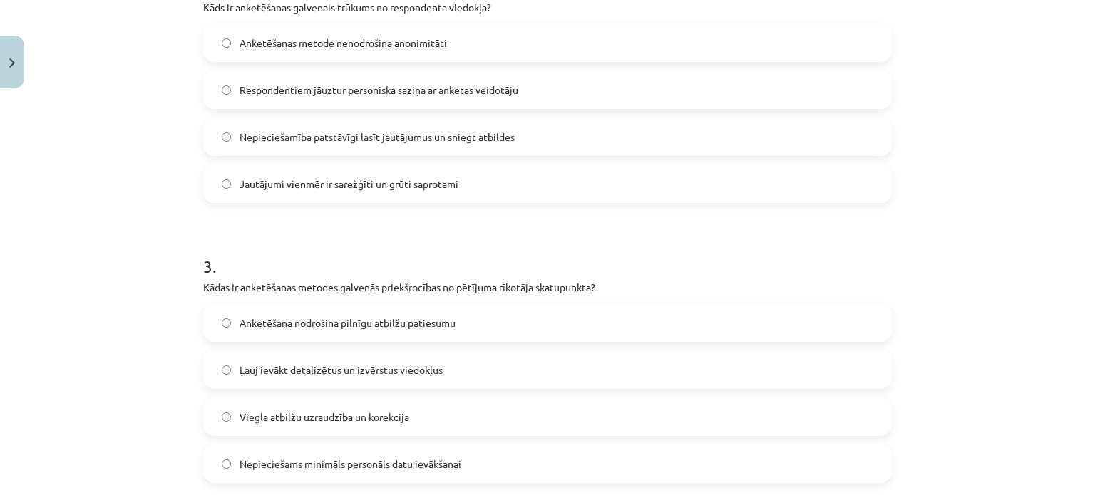
click at [282, 138] on span "Nepieciešamība patstāvīgi lasīt jautājumus un sniegt atbildes" at bounding box center [377, 137] width 275 height 15
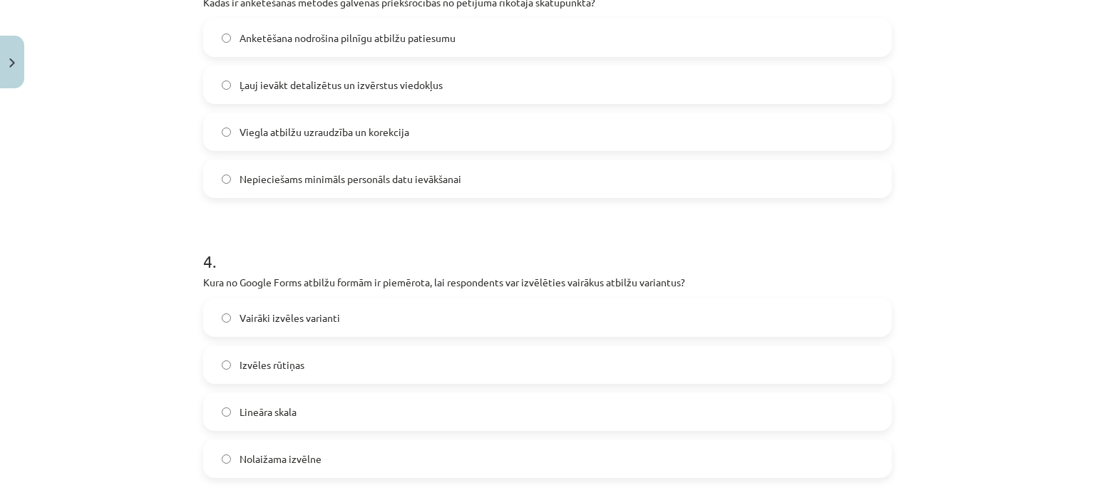
click at [368, 177] on span "Nepieciešams minimāls personāls datu ievākšanai" at bounding box center [351, 179] width 222 height 15
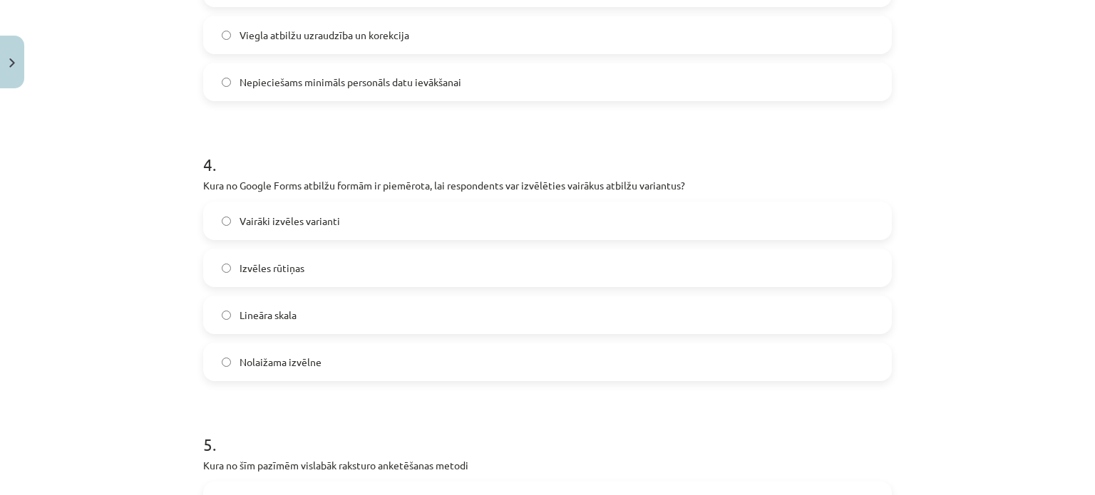
scroll to position [1008, 0]
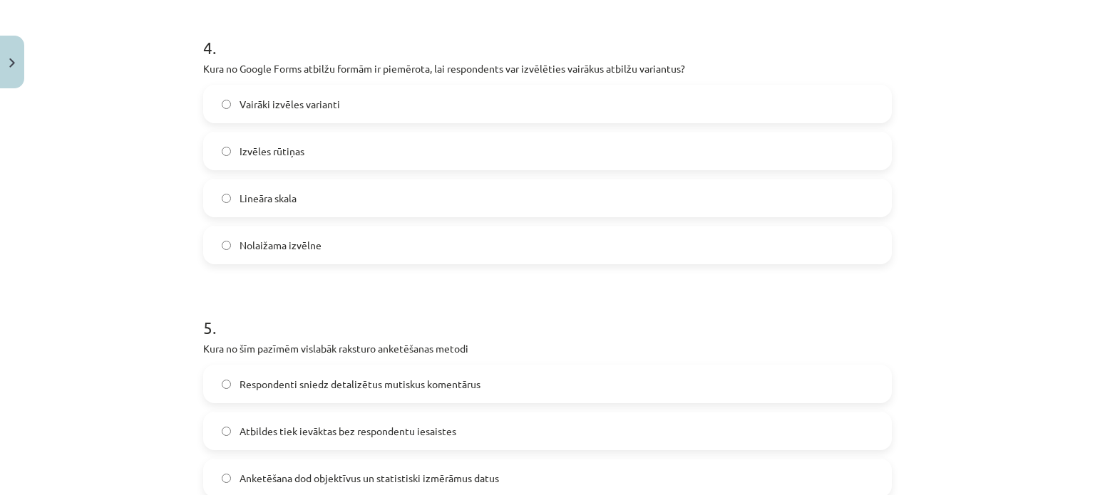
click at [318, 146] on label "Izvēles rūtiņas" at bounding box center [548, 151] width 686 height 36
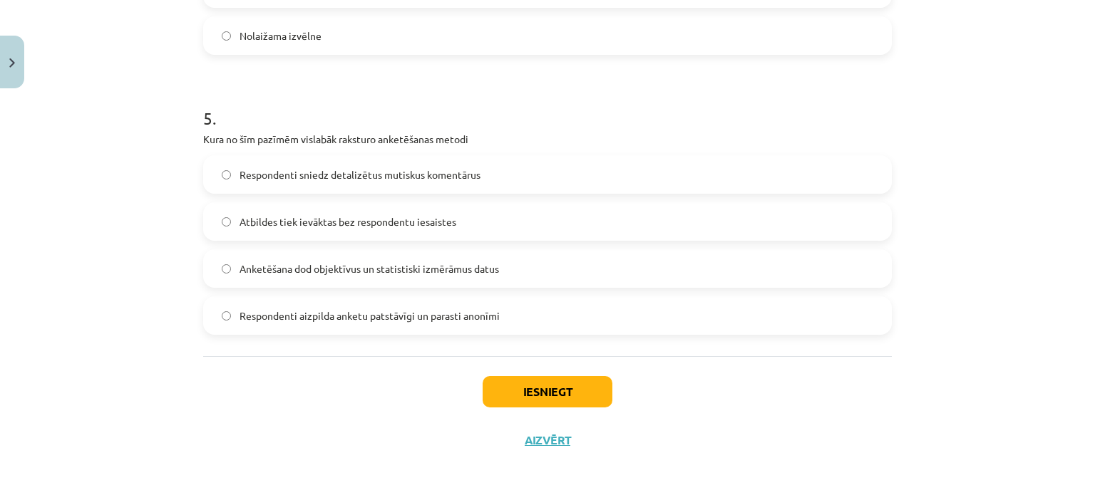
scroll to position [1222, 0]
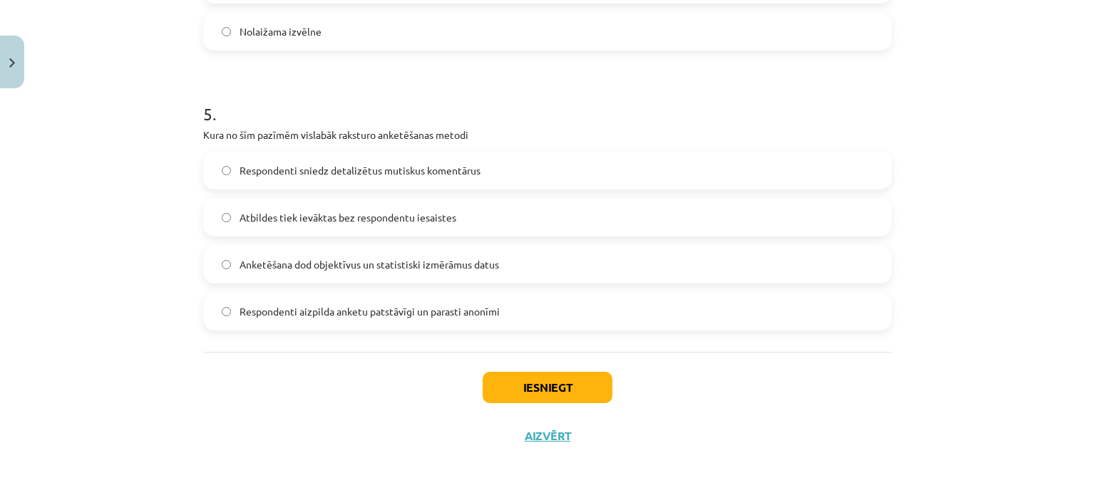
click at [309, 172] on span "Respondenti sniedz detalizētus mutiskus komentārus" at bounding box center [360, 170] width 241 height 15
click at [495, 370] on div "Iesniegt Aizvērt" at bounding box center [547, 402] width 689 height 100
click at [491, 379] on button "Iesniegt" at bounding box center [548, 387] width 130 height 31
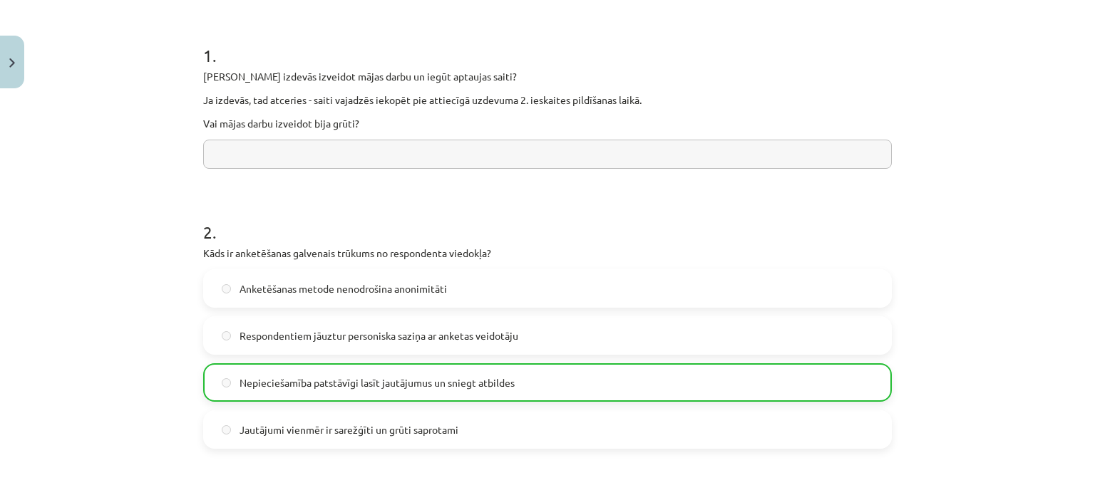
scroll to position [0, 0]
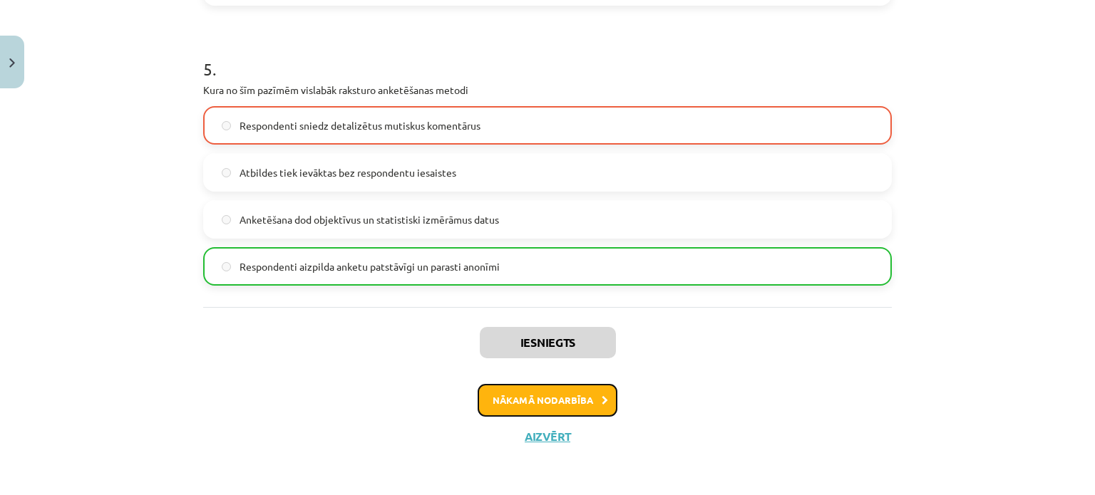
click at [573, 401] on button "Nākamā nodarbība" at bounding box center [548, 400] width 140 height 33
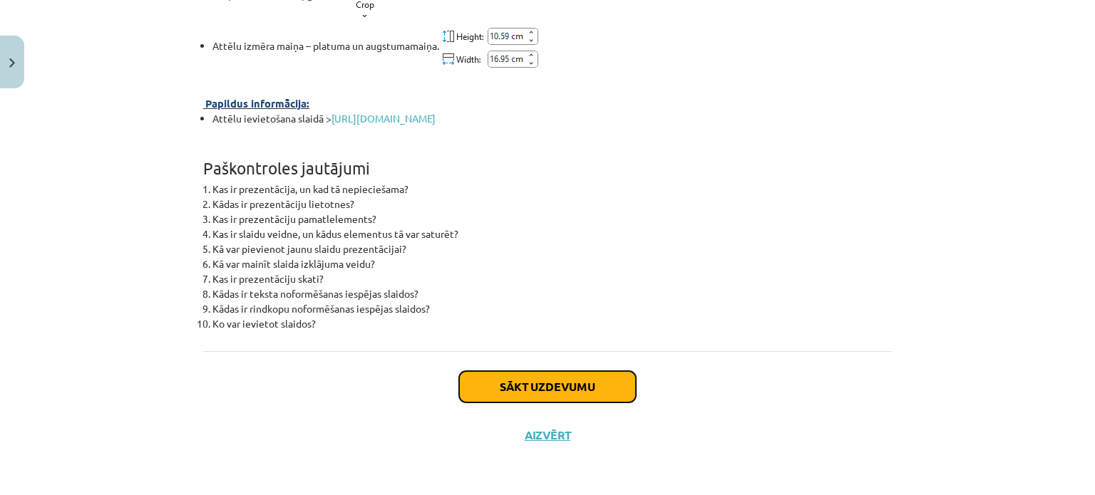
click at [536, 390] on button "Sākt uzdevumu" at bounding box center [547, 386] width 177 height 31
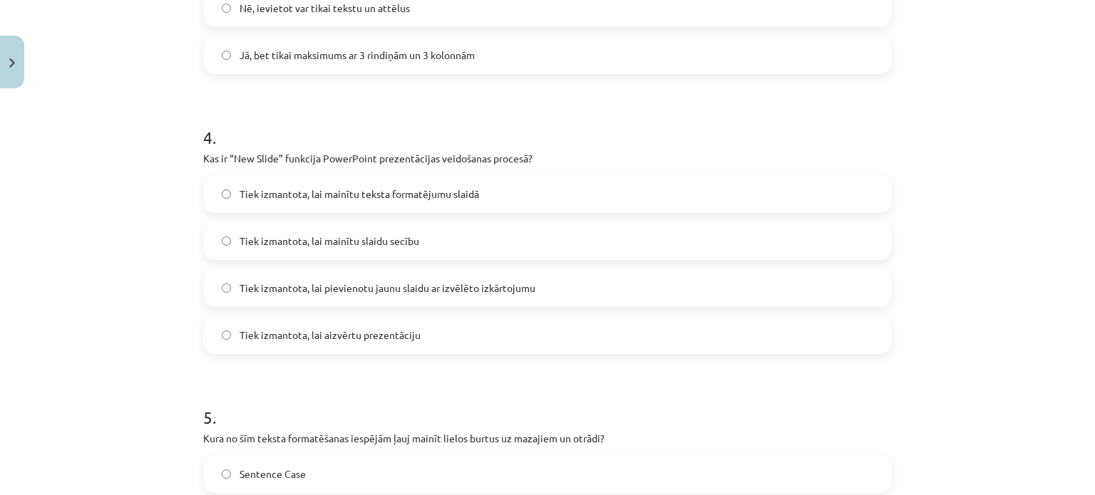
scroll to position [1216, 0]
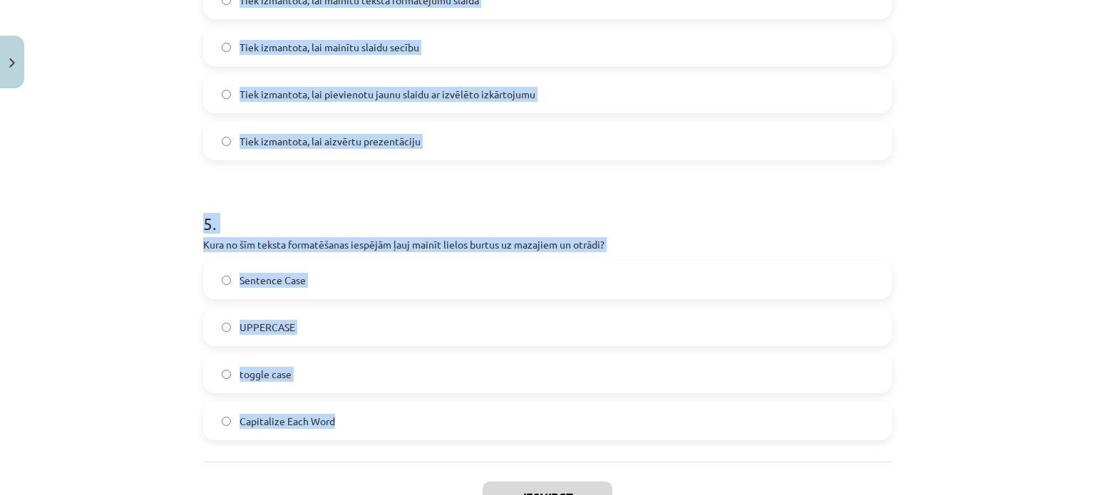
drag, startPoint x: 179, startPoint y: 308, endPoint x: 420, endPoint y: 433, distance: 271.7
click at [420, 433] on div "Mācību tēma: Datorikas - 10. klases 2. ieskaites mācību materiāls #5 PowerPoint…" at bounding box center [547, 247] width 1095 height 495
copy form "Kura darbība ir nepieciešama, lai mainītu teksta krāsu PowerPoint slaidā? Lente…"
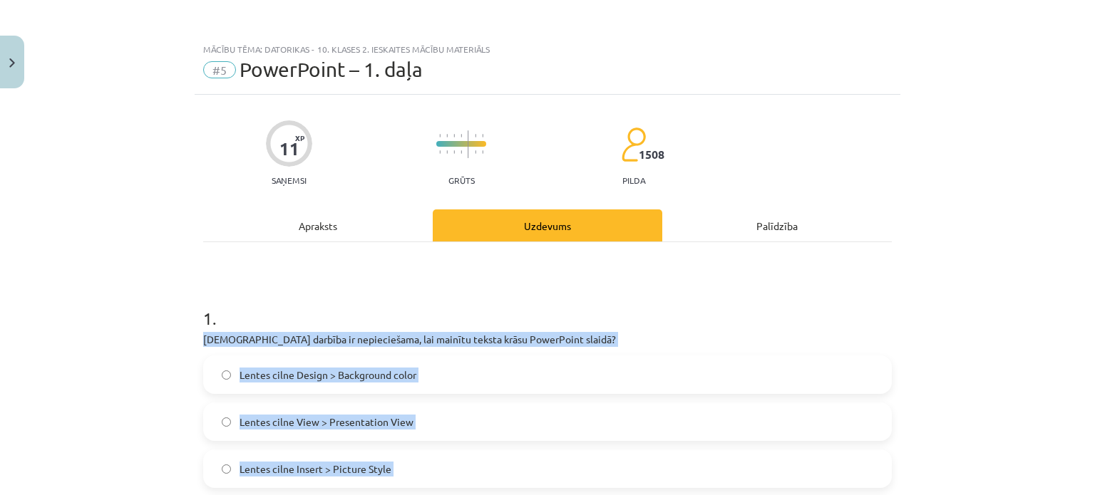
scroll to position [285, 0]
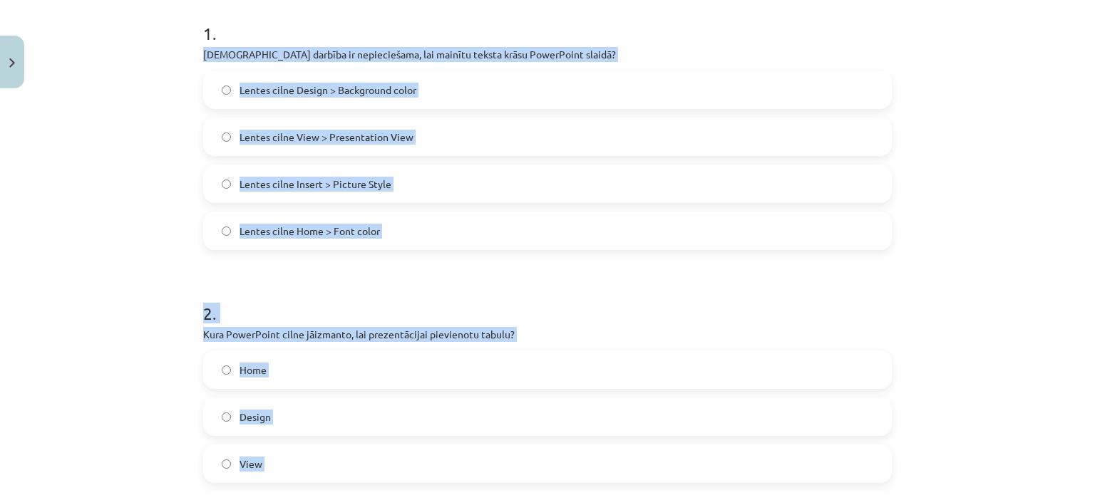
click at [114, 230] on div "Mācību tēma: Datorikas - 10. klases 2. ieskaites mācību materiāls #5 PowerPoint…" at bounding box center [547, 247] width 1095 height 495
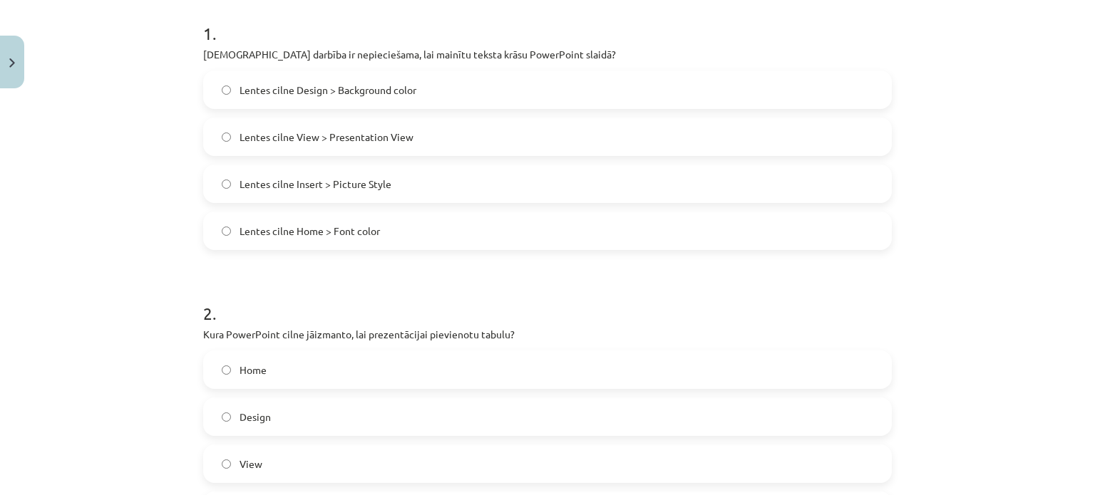
click at [344, 219] on label "Lentes cilne Home > Font color" at bounding box center [548, 231] width 686 height 36
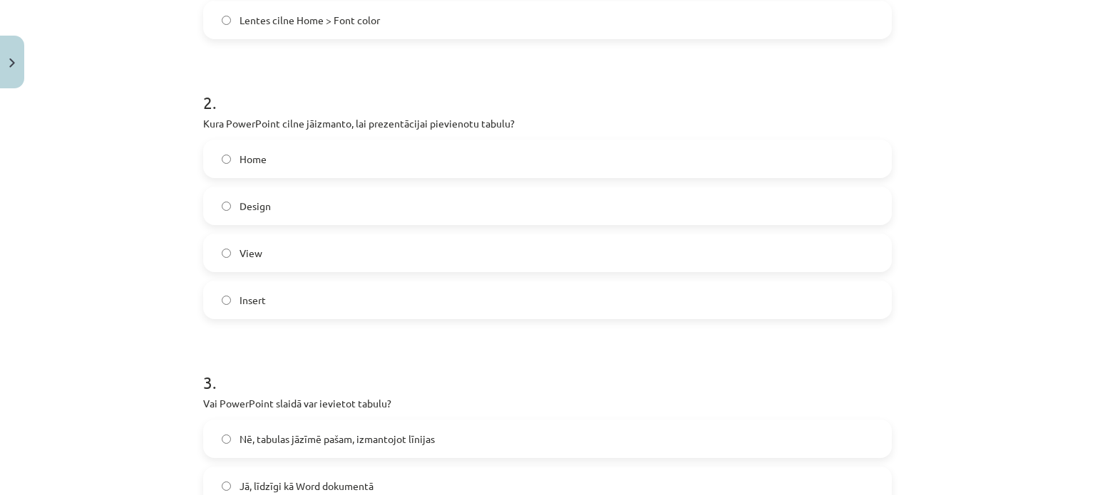
scroll to position [499, 0]
click at [274, 290] on label "Insert" at bounding box center [548, 297] width 686 height 36
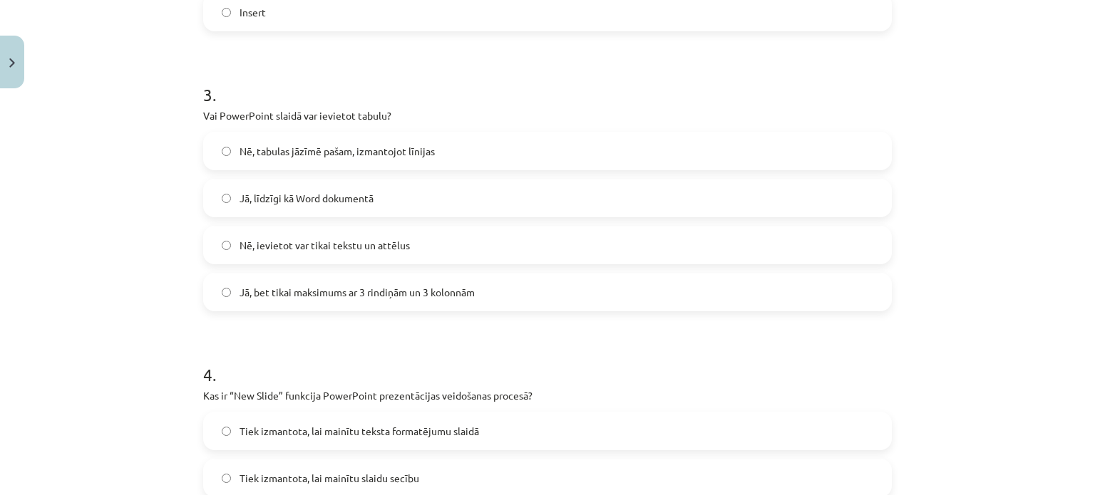
click at [356, 191] on span "Jā, līdzīgi kā Word dokumentā" at bounding box center [307, 198] width 134 height 15
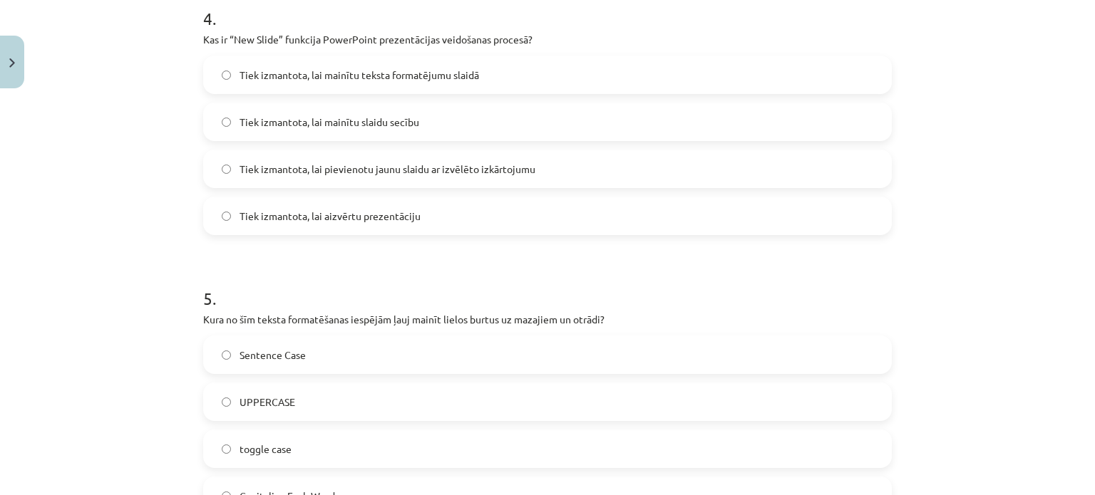
click at [380, 176] on label "Tiek izmantota, lai pievienotu jaunu slaidu ar izvēlēto izkārtojumu" at bounding box center [548, 169] width 686 height 36
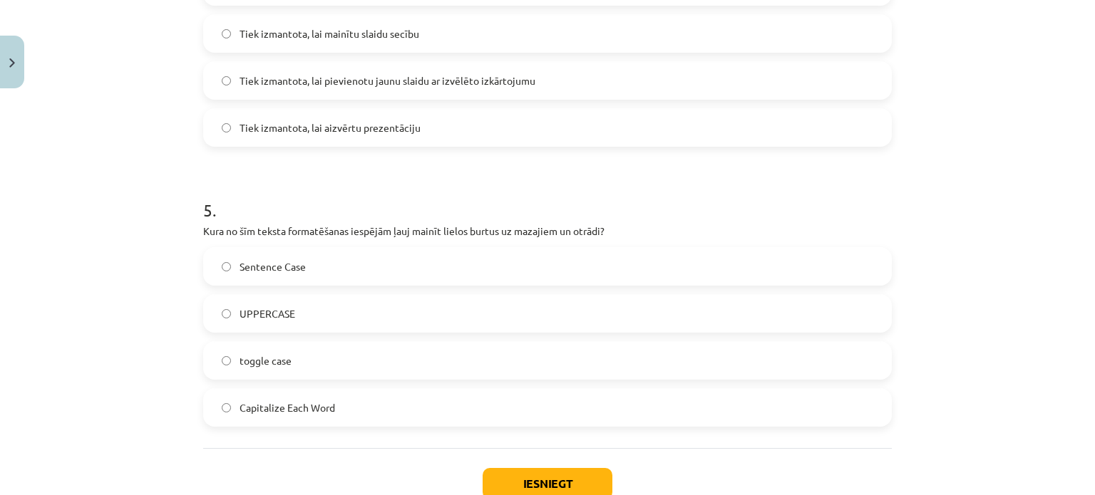
scroll to position [1183, 0]
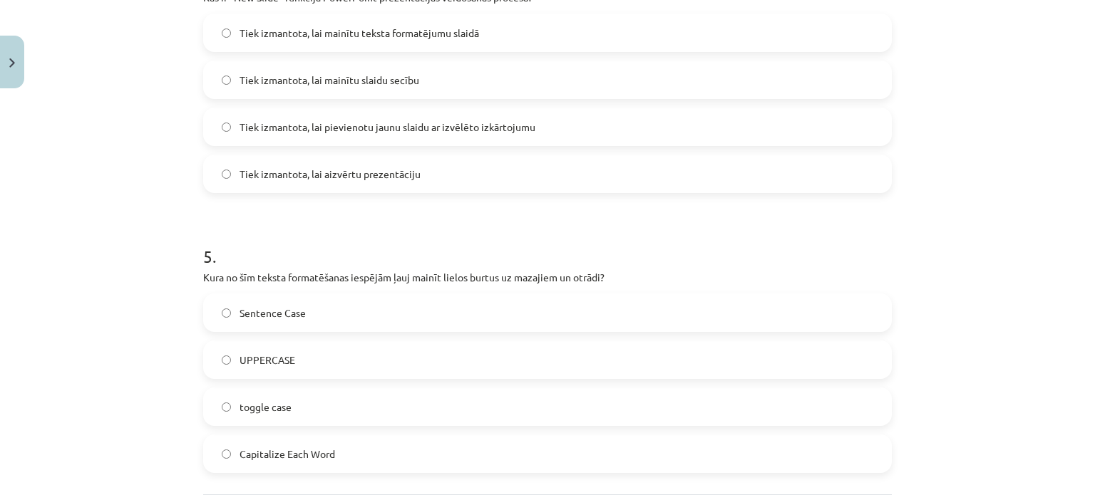
click at [314, 421] on label "toggle case" at bounding box center [548, 407] width 686 height 36
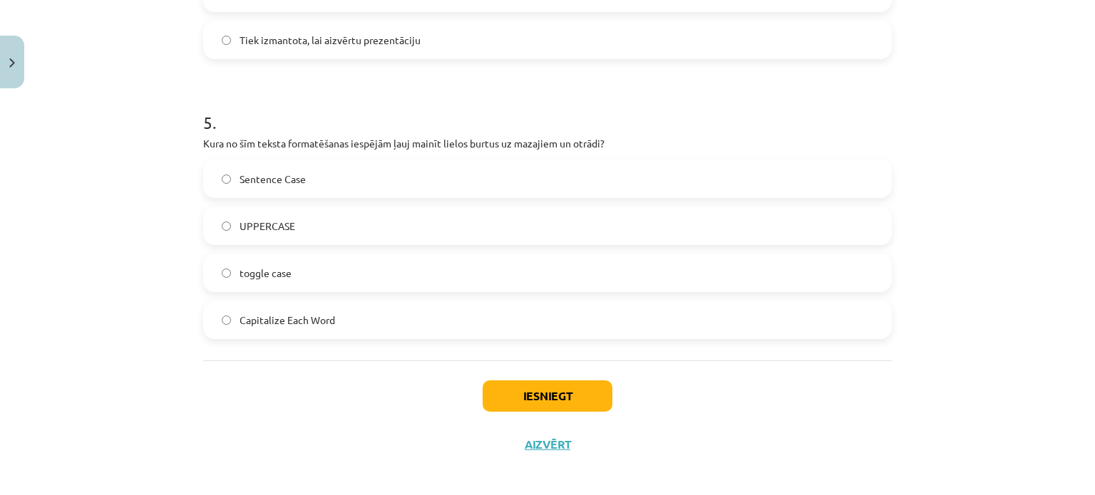
scroll to position [1325, 0]
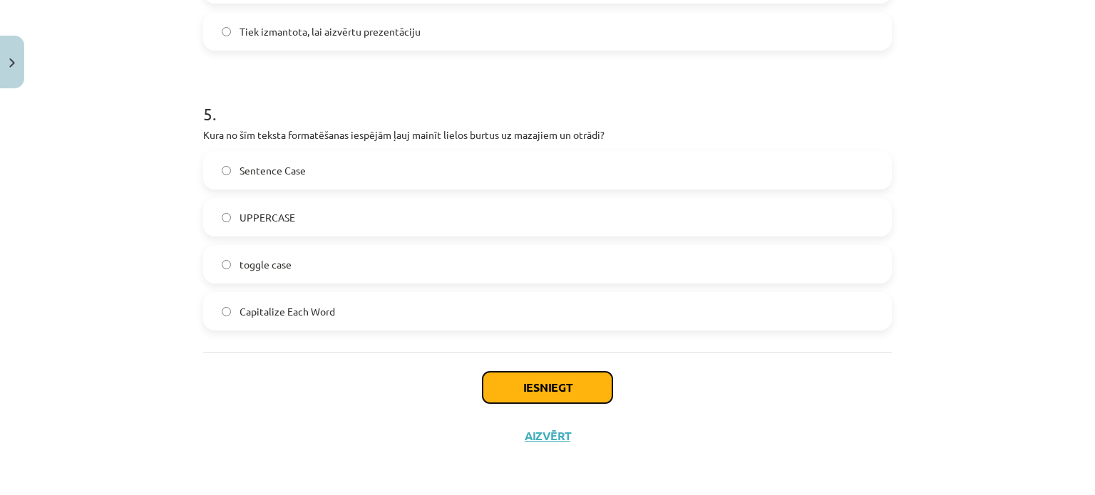
click at [550, 386] on button "Iesniegt" at bounding box center [548, 387] width 130 height 31
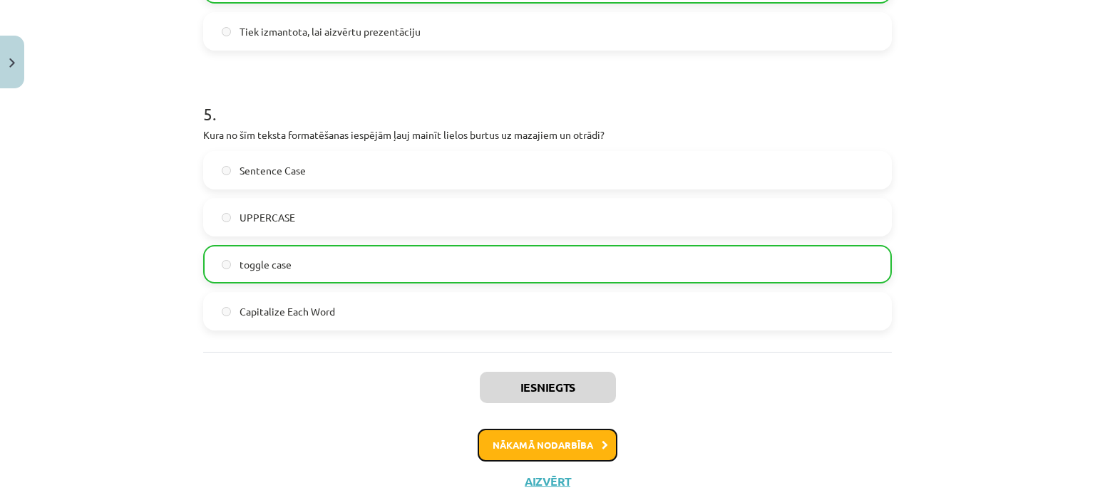
click at [603, 452] on button "Nākamā nodarbība" at bounding box center [548, 445] width 140 height 33
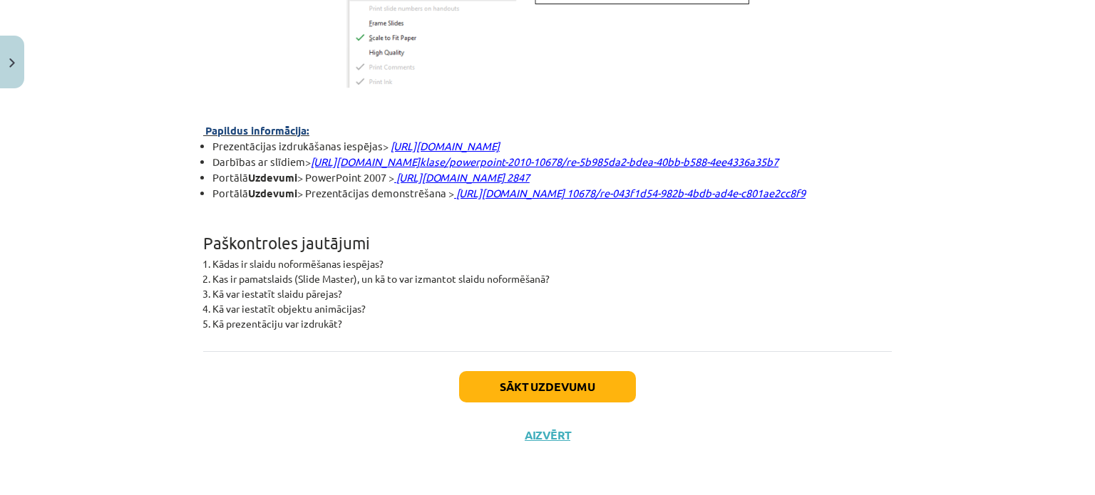
scroll to position [3947, 0]
click at [564, 389] on button "Sākt uzdevumu" at bounding box center [547, 386] width 177 height 31
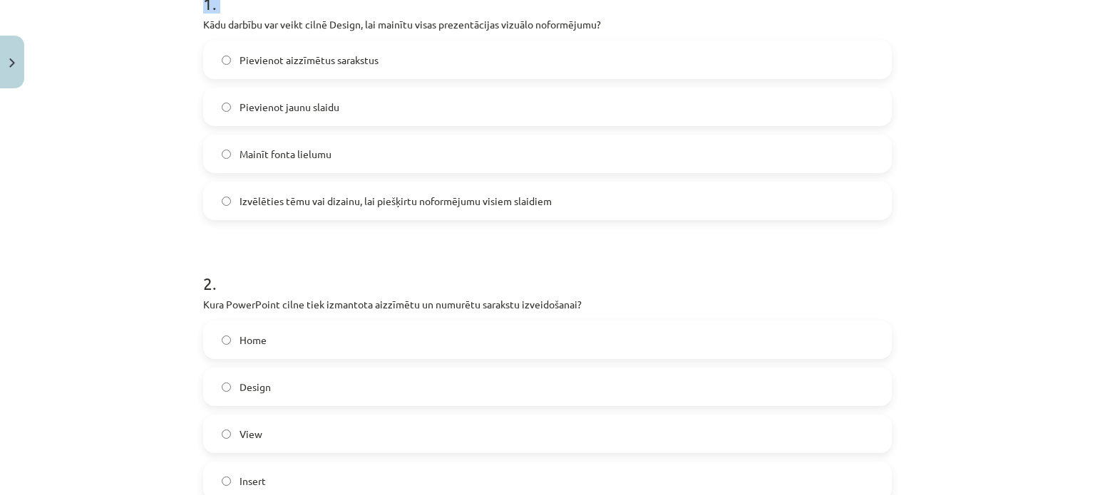
scroll to position [1069, 0]
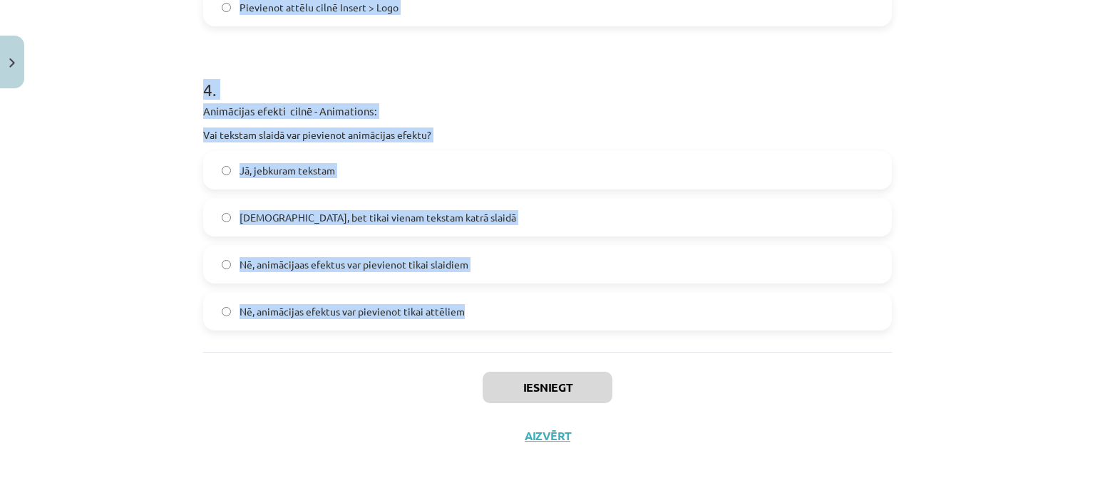
drag, startPoint x: 240, startPoint y: 306, endPoint x: 508, endPoint y: 332, distance: 270.0
click at [508, 342] on div "Mācību tēma: Datorikas - 10. klases 2. ieskaites mācību materiāls #6 PowerPoint…" at bounding box center [547, 247] width 1095 height 495
copy form "Kādu darbību var veikt cilnē Design, lai mainītu visas prezentācijas vizuālo no…"
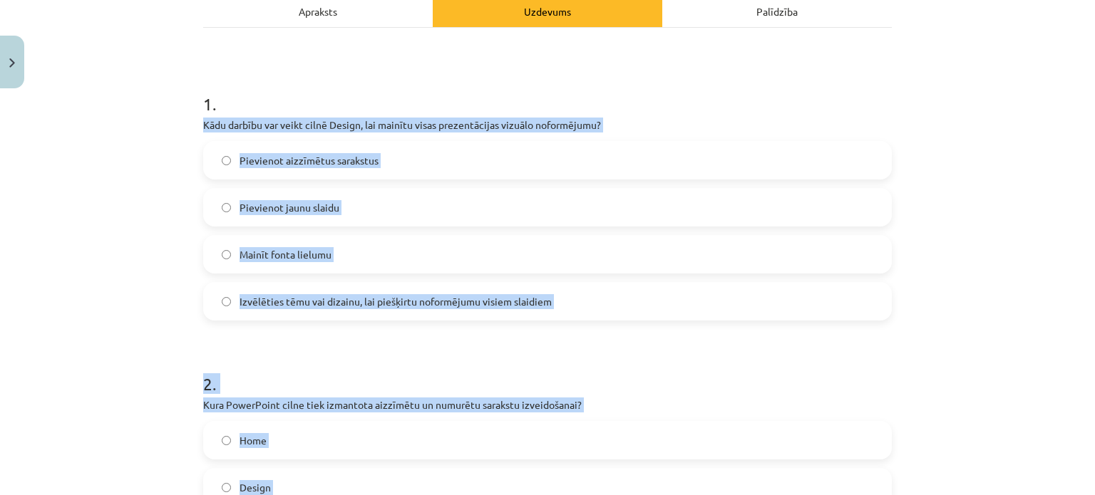
scroll to position [214, 0]
click at [129, 262] on div "Mācību tēma: Datorikas - 10. klases 2. ieskaites mācību materiāls #6 PowerPoint…" at bounding box center [547, 247] width 1095 height 495
click at [245, 279] on div "Pievienot aizzīmētus sarakstus Pievienot jaunu slaidu Mainīt fonta lielumu Izvē…" at bounding box center [547, 232] width 689 height 180
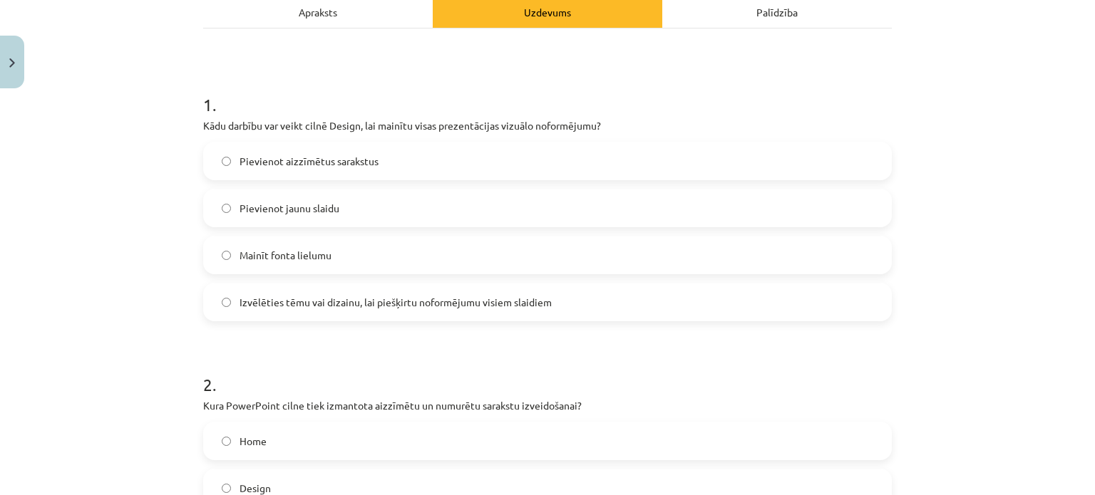
click at [246, 289] on label "Izvēlēties tēmu vai dizainu, lai piešķirtu noformējumu visiem slaidiem" at bounding box center [548, 302] width 686 height 36
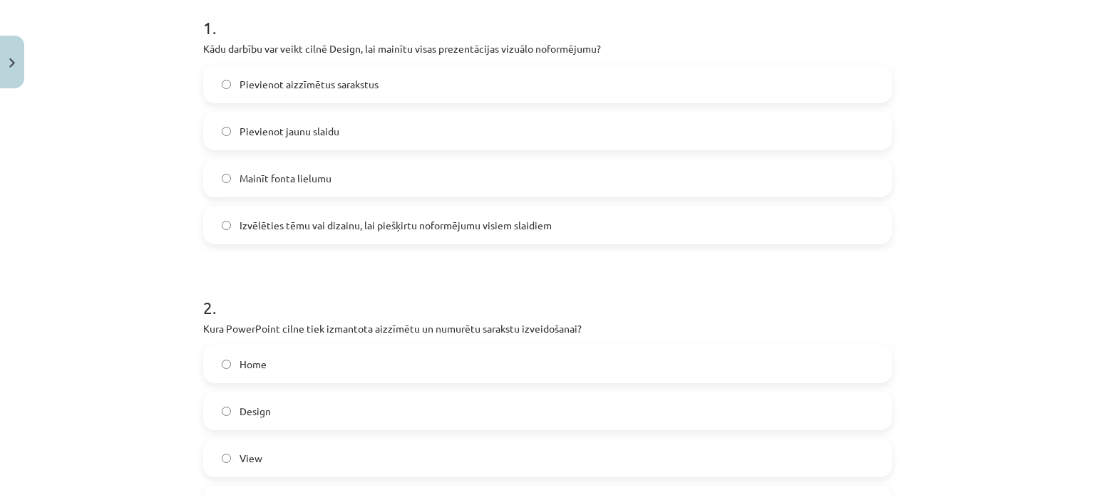
scroll to position [428, 0]
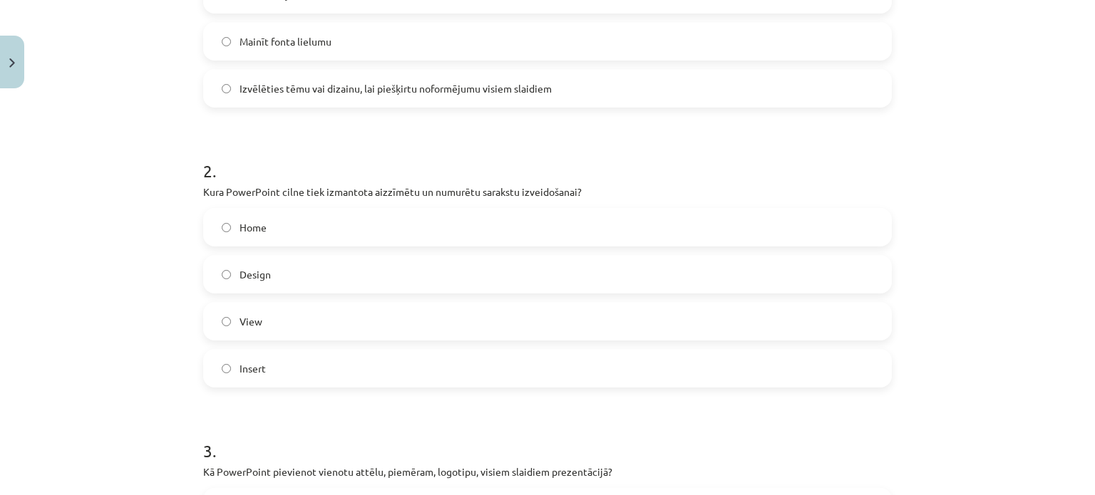
click at [245, 230] on span "Home" at bounding box center [253, 227] width 27 height 15
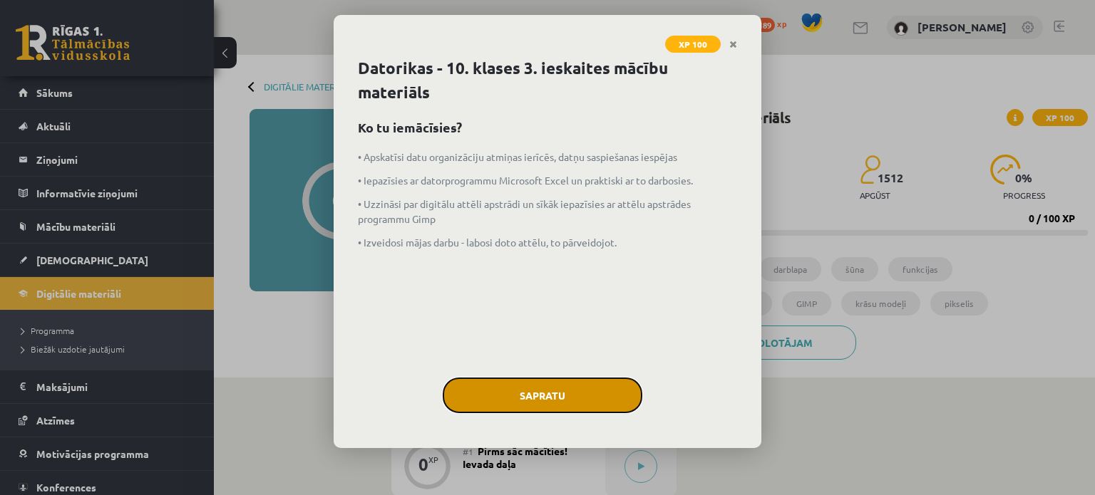
click at [494, 390] on button "Sapratu" at bounding box center [543, 396] width 200 height 36
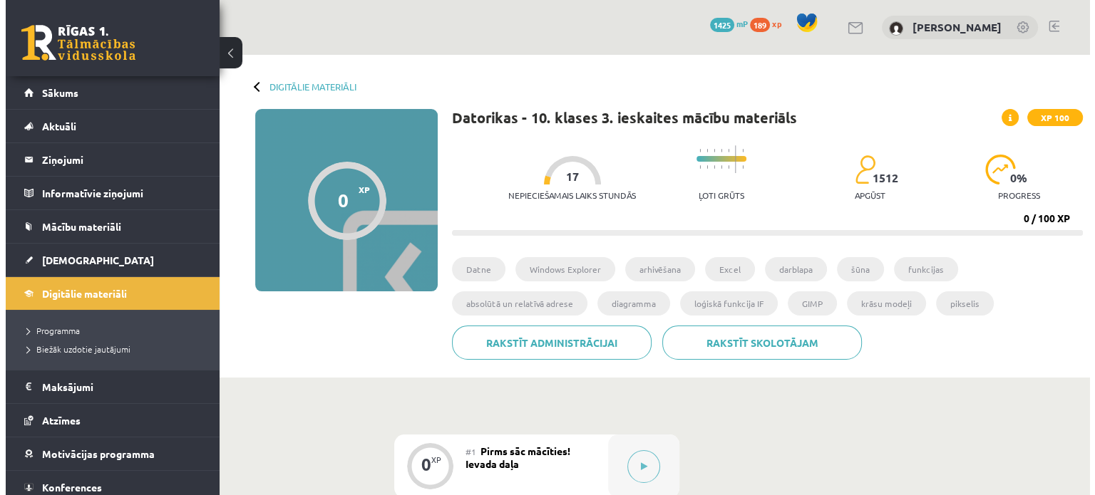
scroll to position [285, 0]
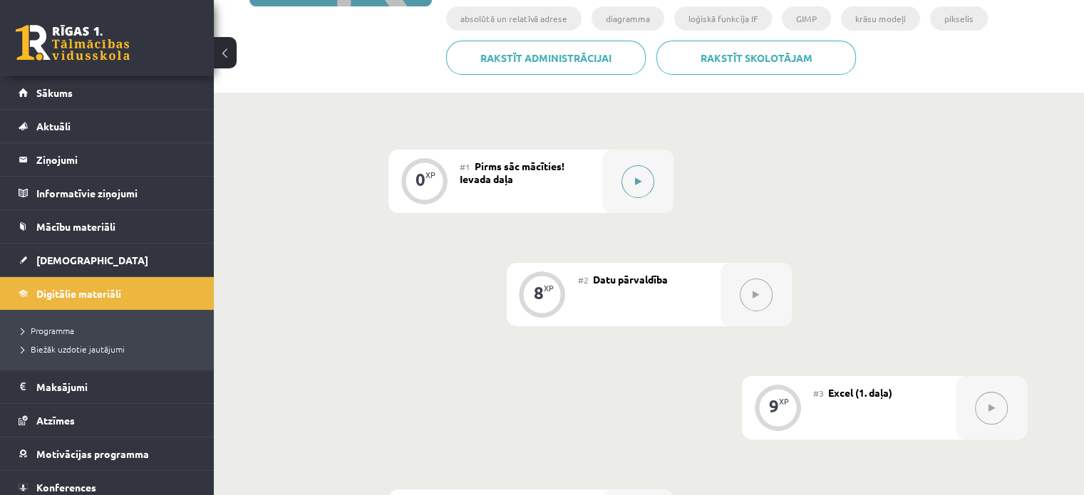
click at [654, 175] on div at bounding box center [637, 181] width 71 height 63
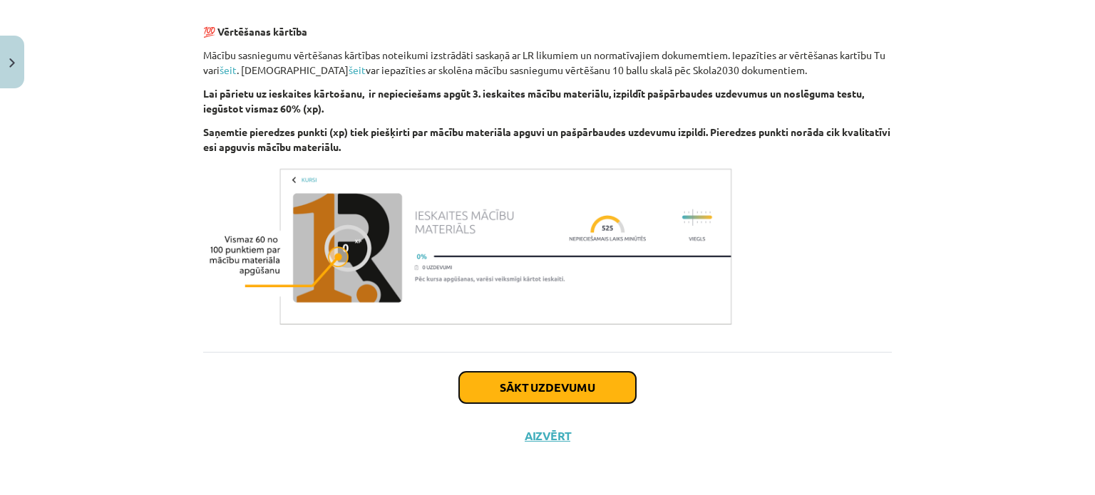
click at [523, 391] on button "Sākt uzdevumu" at bounding box center [547, 387] width 177 height 31
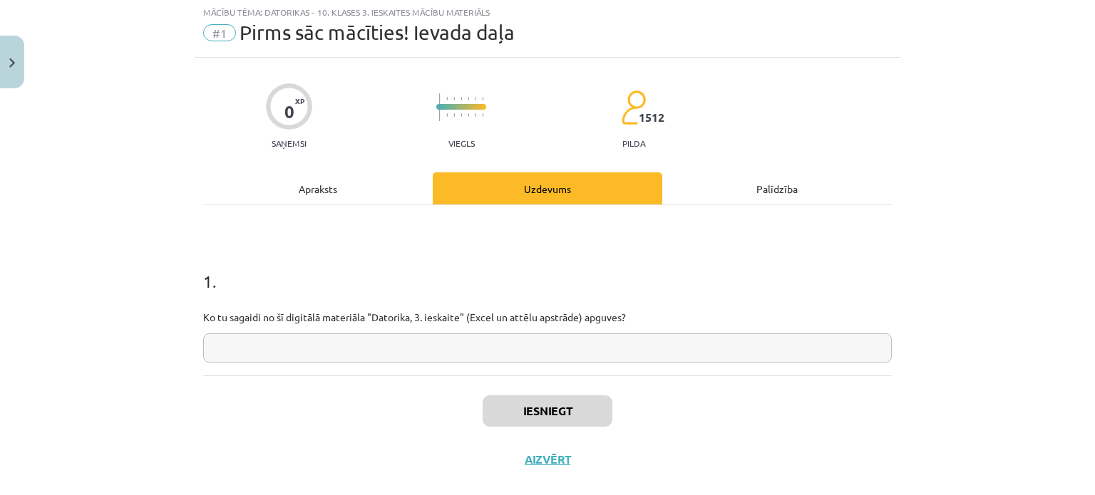
scroll to position [36, 0]
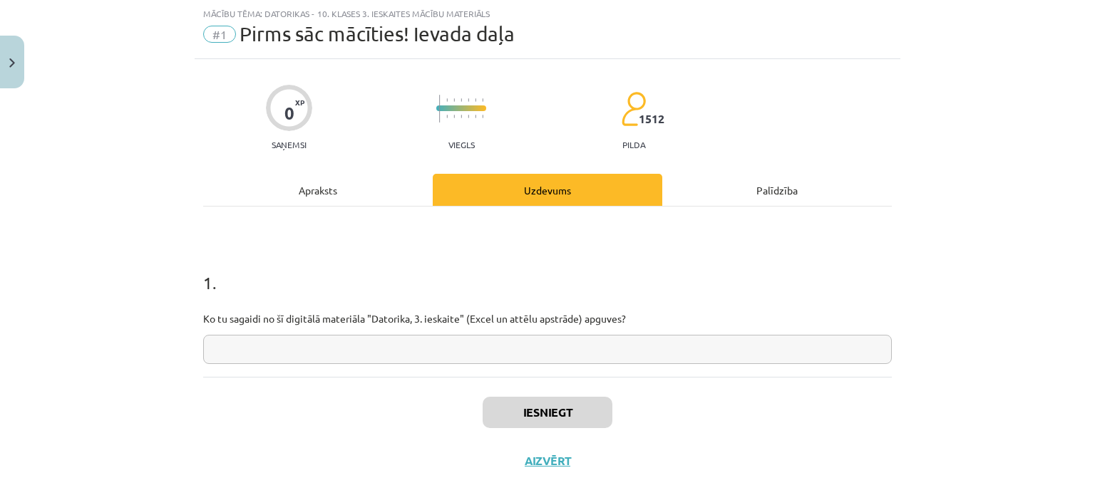
click at [489, 351] on input "text" at bounding box center [547, 349] width 689 height 29
type input "*"
click at [538, 416] on button "Iesniegt" at bounding box center [548, 412] width 130 height 31
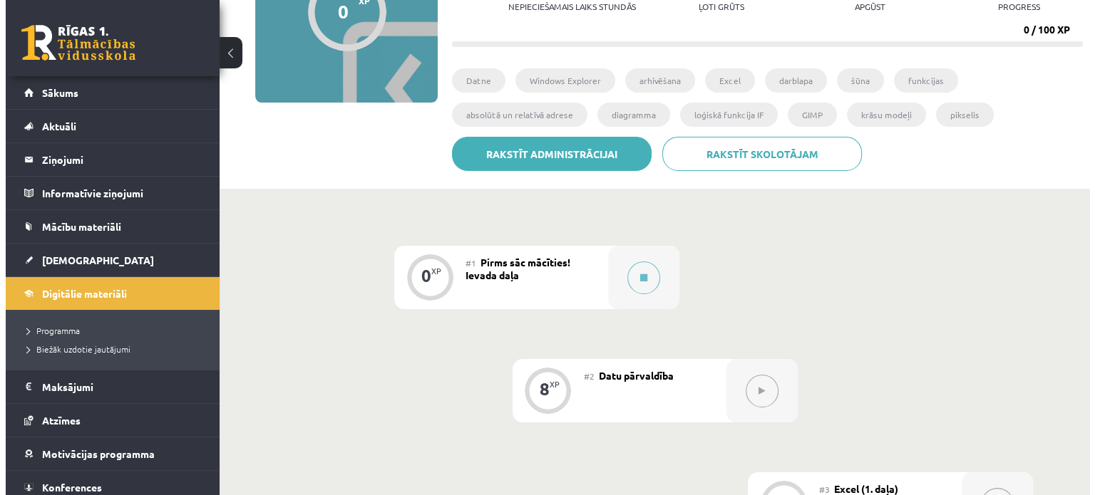
scroll to position [214, 0]
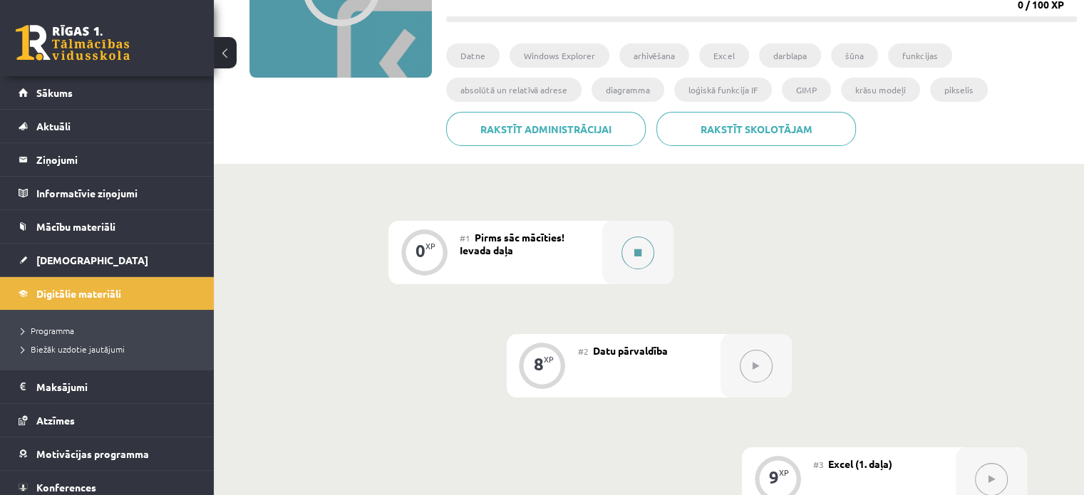
click at [645, 253] on button at bounding box center [638, 253] width 33 height 33
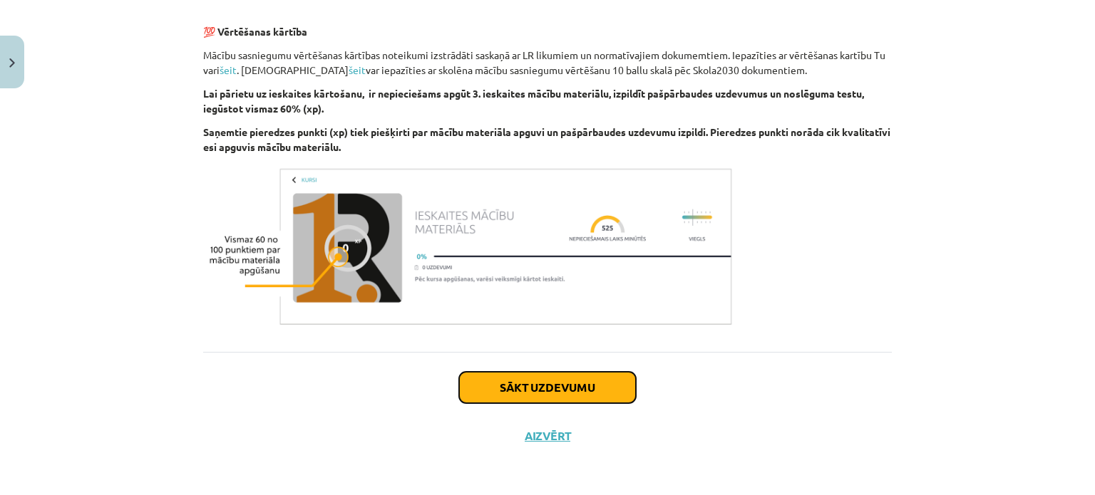
click at [564, 384] on button "Sākt uzdevumu" at bounding box center [547, 387] width 177 height 31
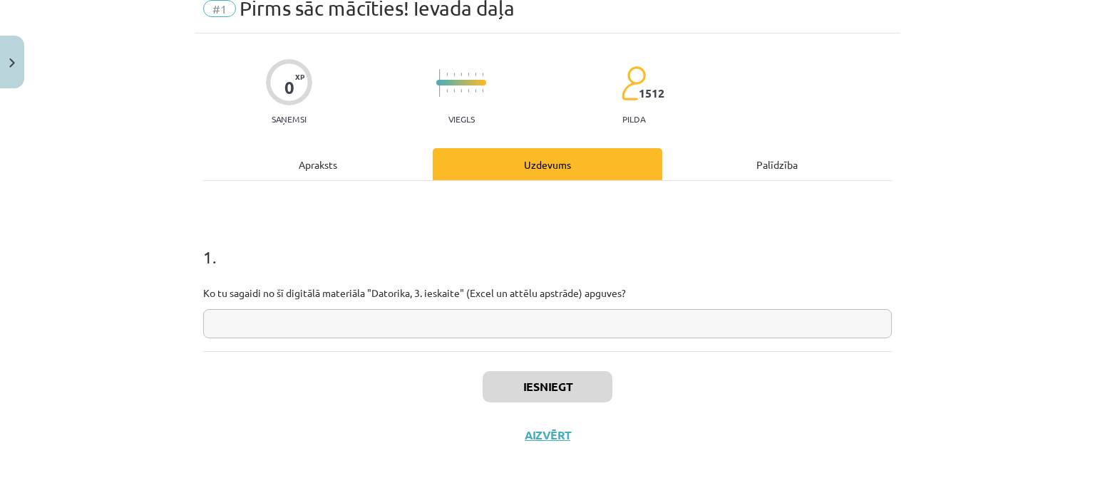
scroll to position [36, 0]
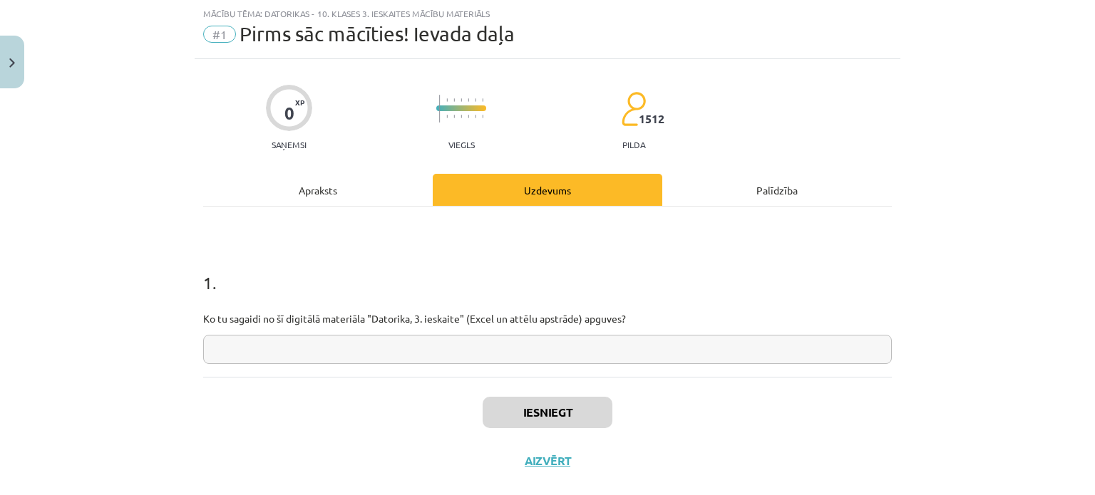
click at [565, 336] on input "text" at bounding box center [547, 349] width 689 height 29
type input "*"
click at [543, 412] on button "Iesniegt" at bounding box center [548, 412] width 130 height 31
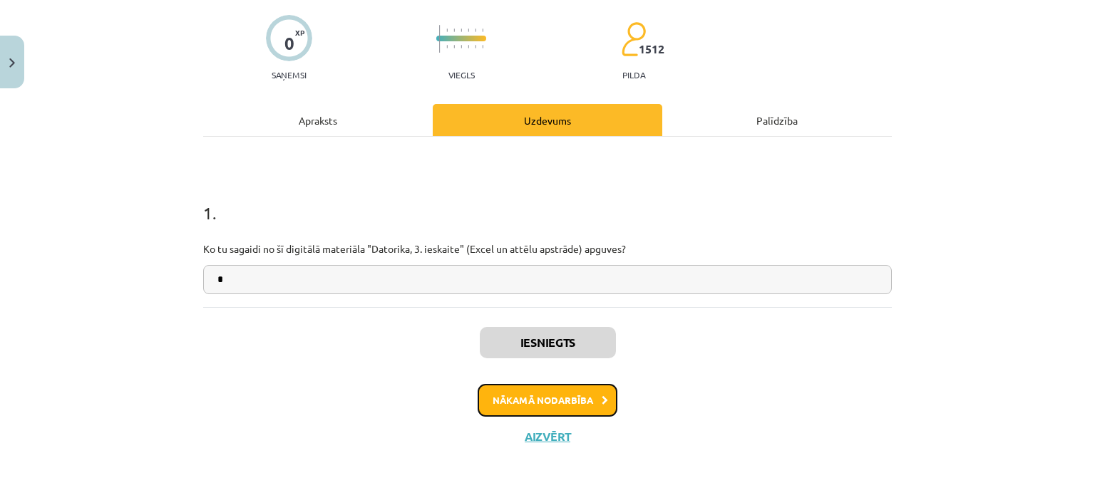
click at [539, 406] on button "Nākamā nodarbība" at bounding box center [548, 400] width 140 height 33
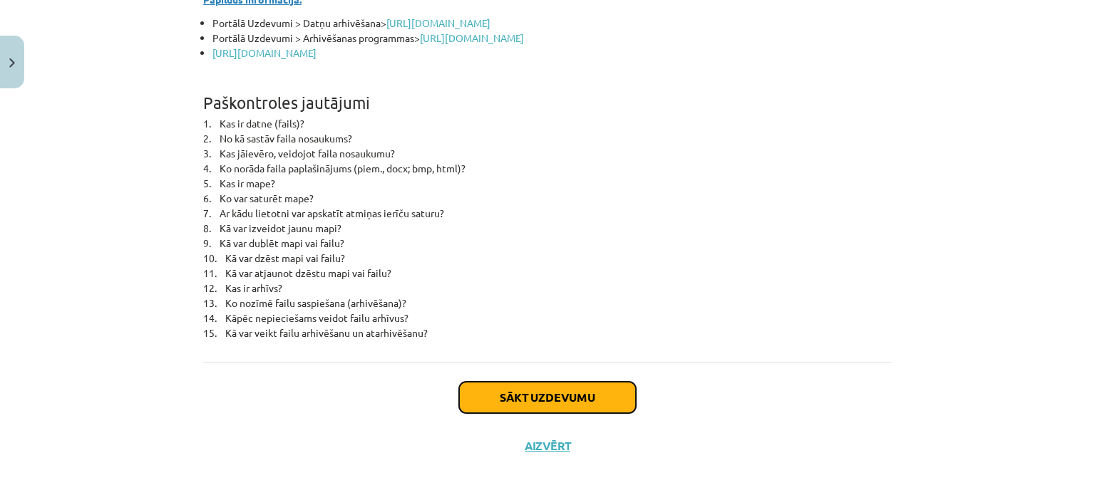
click at [474, 382] on button "Sākt uzdevumu" at bounding box center [547, 397] width 177 height 31
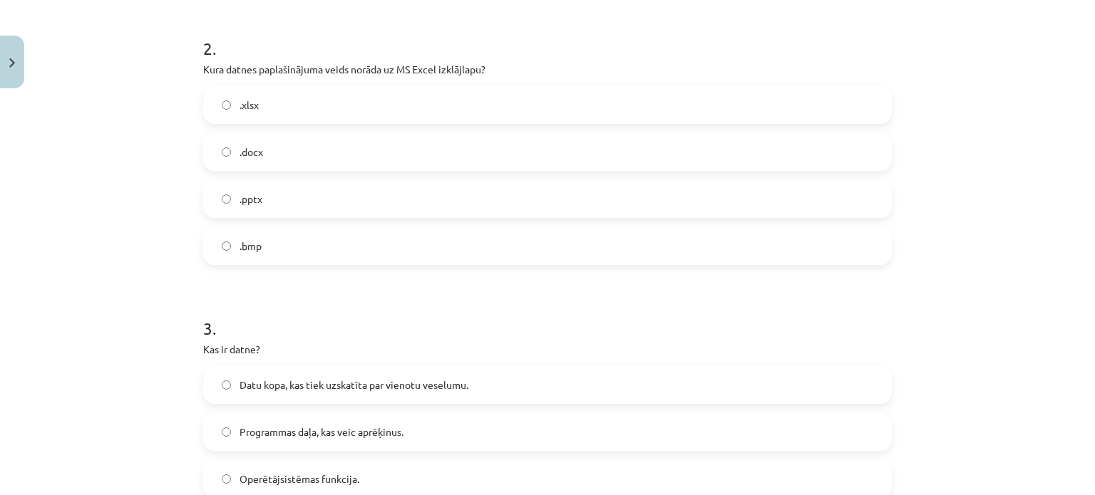
scroll to position [765, 0]
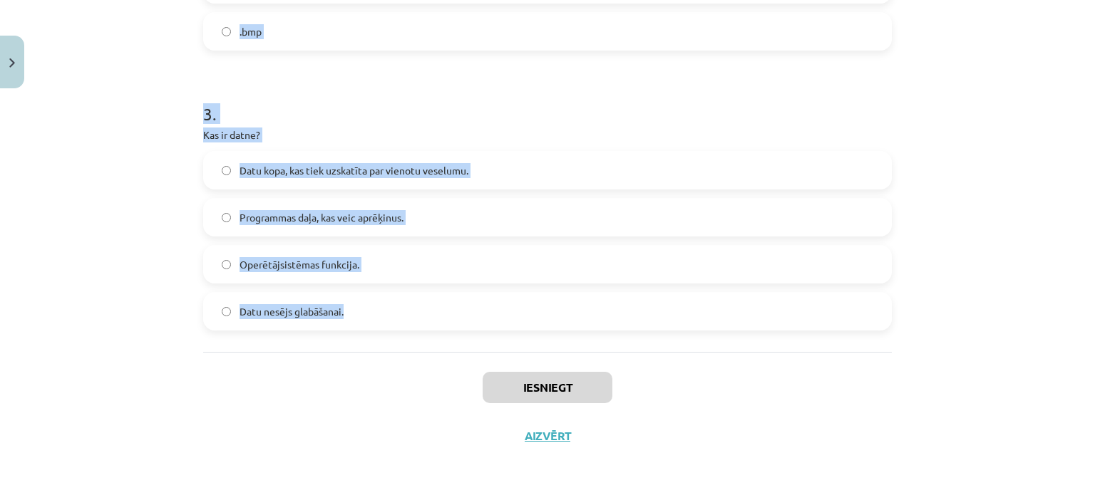
drag, startPoint x: 169, startPoint y: 145, endPoint x: 353, endPoint y: 315, distance: 250.7
click at [353, 315] on div "Mācību tēma: Datorikas - 10. klases 3. ieskaites mācību materiāls #2 Datu pārva…" at bounding box center [547, 247] width 1095 height 495
copy form "1 . Kurš no šiem rakstzīmju komplektiem ir derīgs faila nosaukumam? Report 2024…"
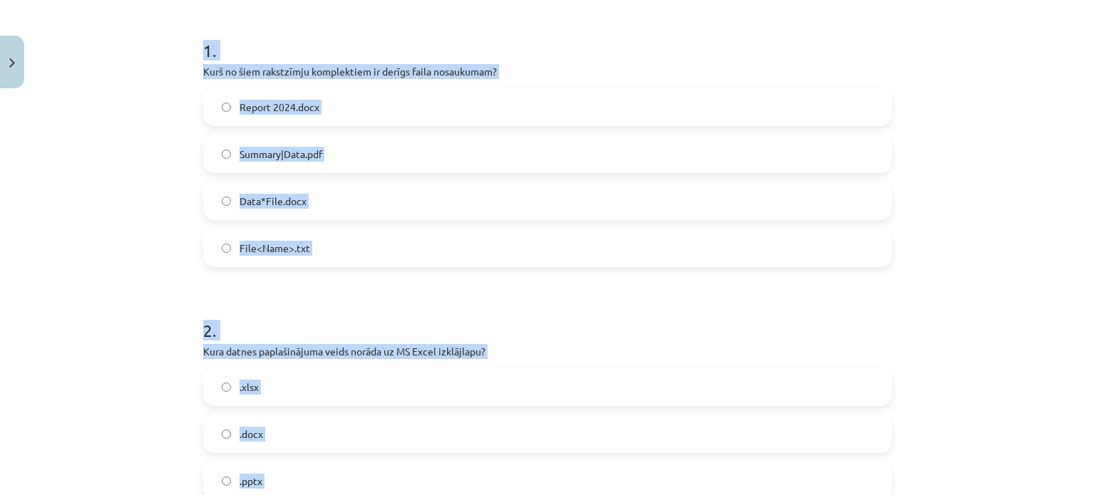
scroll to position [266, 0]
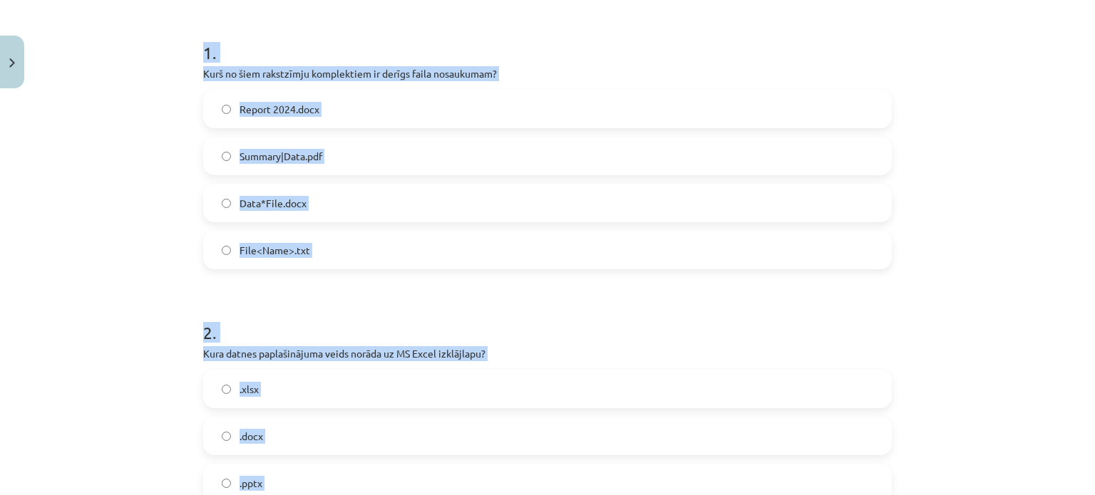
click at [162, 212] on div "Mācību tēma: Datorikas - 10. klases 3. ieskaites mācību materiāls #2 Datu pārva…" at bounding box center [547, 247] width 1095 height 495
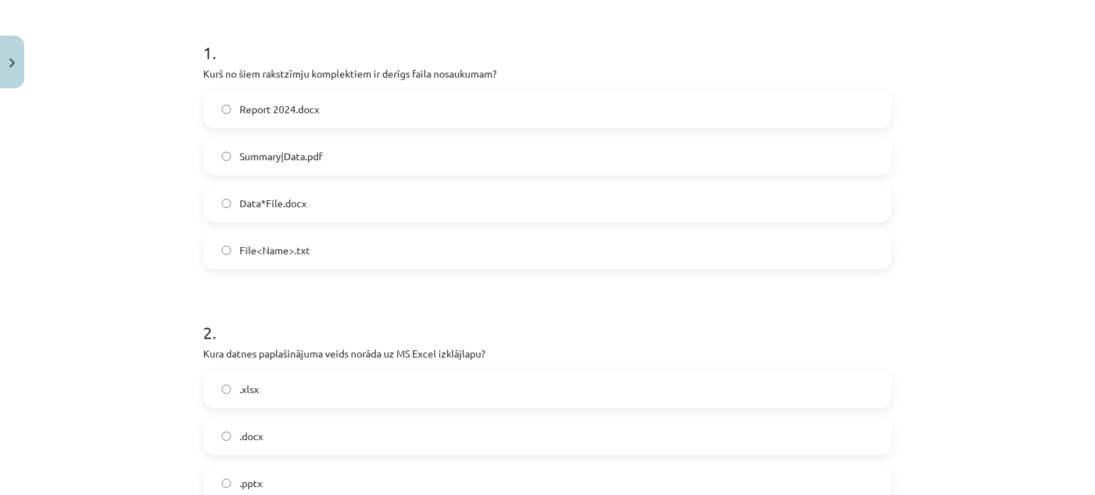
click at [257, 105] on span "Report 2024.docx" at bounding box center [280, 109] width 80 height 15
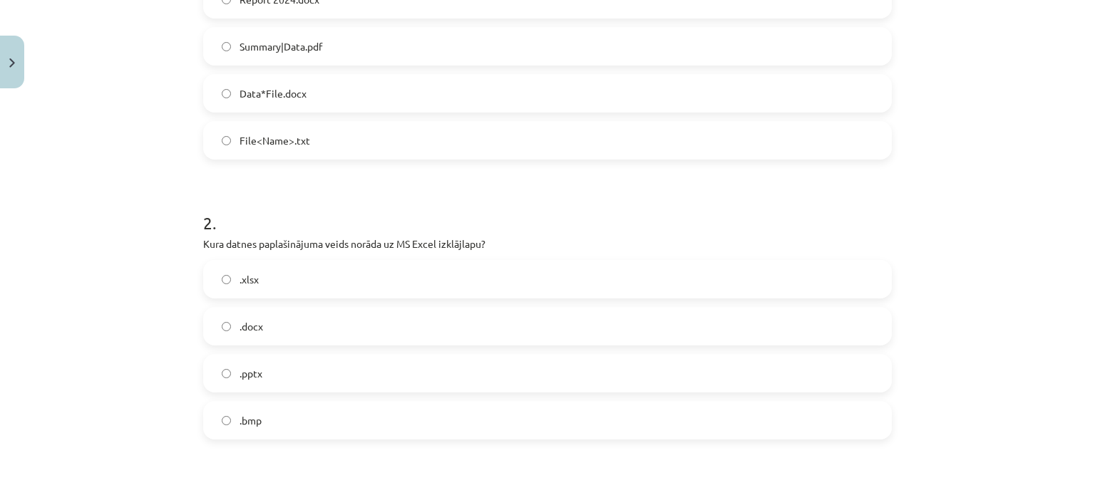
scroll to position [480, 0]
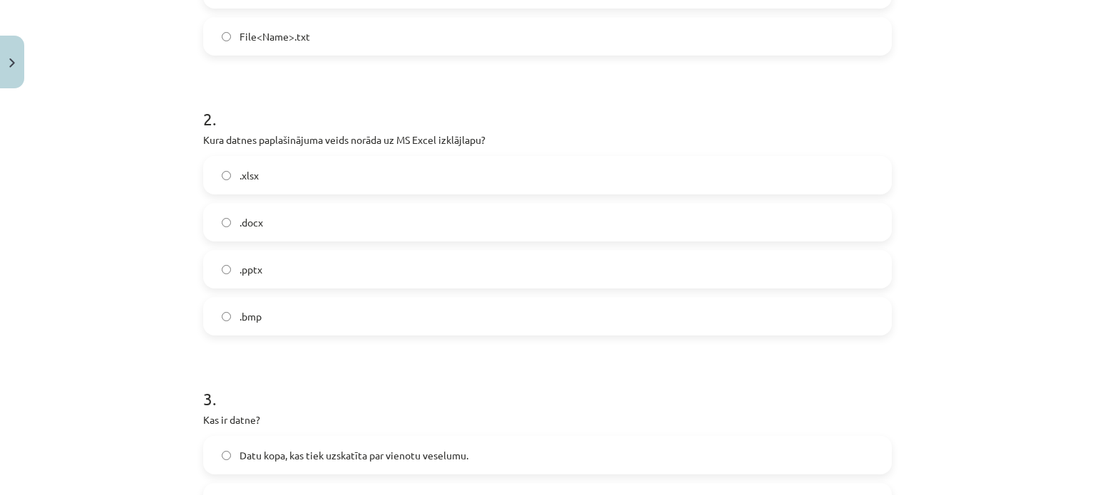
click at [268, 175] on label ".xlsx" at bounding box center [548, 176] width 686 height 36
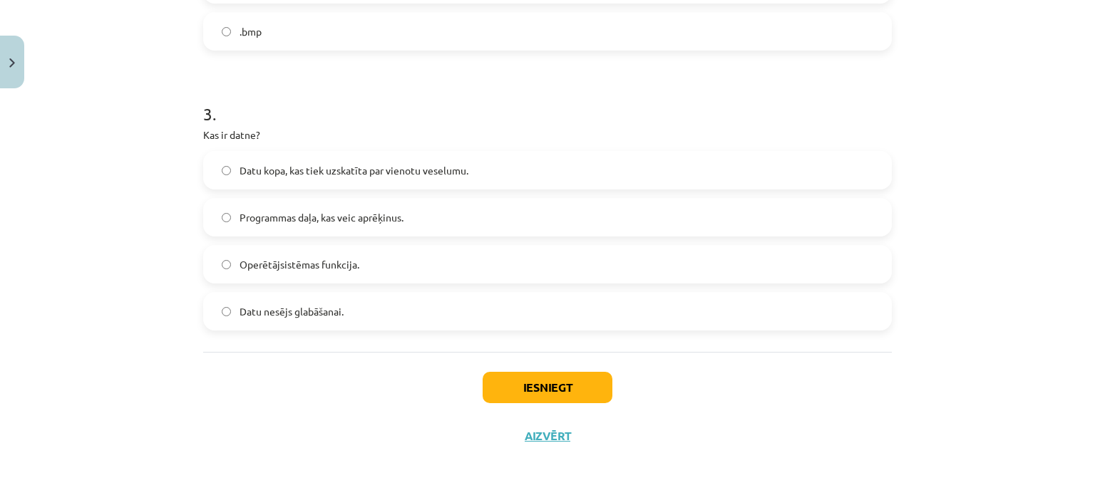
click at [326, 166] on span "Datu kopa, kas tiek uzskatīta par vienotu veselumu." at bounding box center [354, 170] width 229 height 15
click at [551, 381] on button "Iesniegt" at bounding box center [548, 387] width 130 height 31
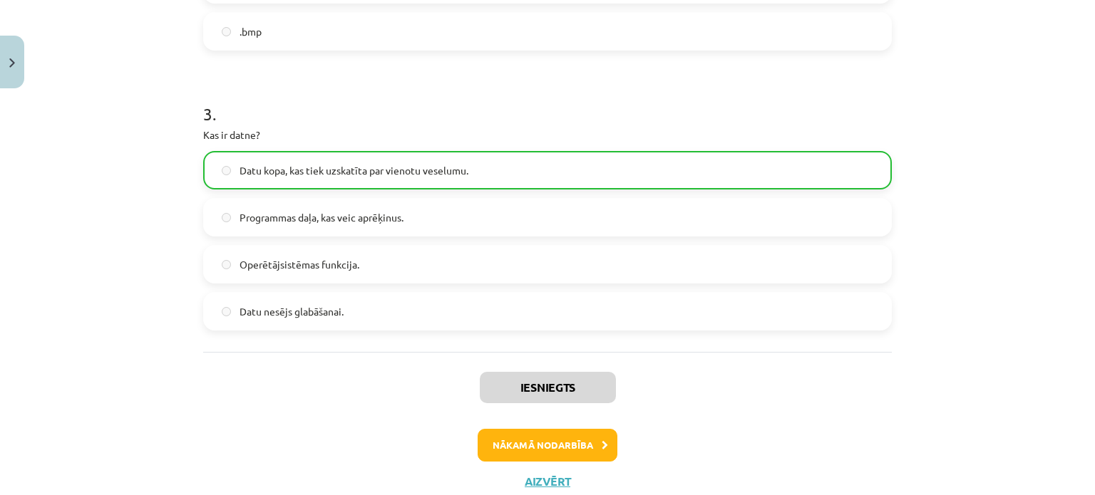
click at [562, 417] on div "Iesniegts Nākamā nodarbība Aizvērt" at bounding box center [547, 424] width 689 height 145
click at [573, 431] on button "Nākamā nodarbība" at bounding box center [548, 445] width 140 height 33
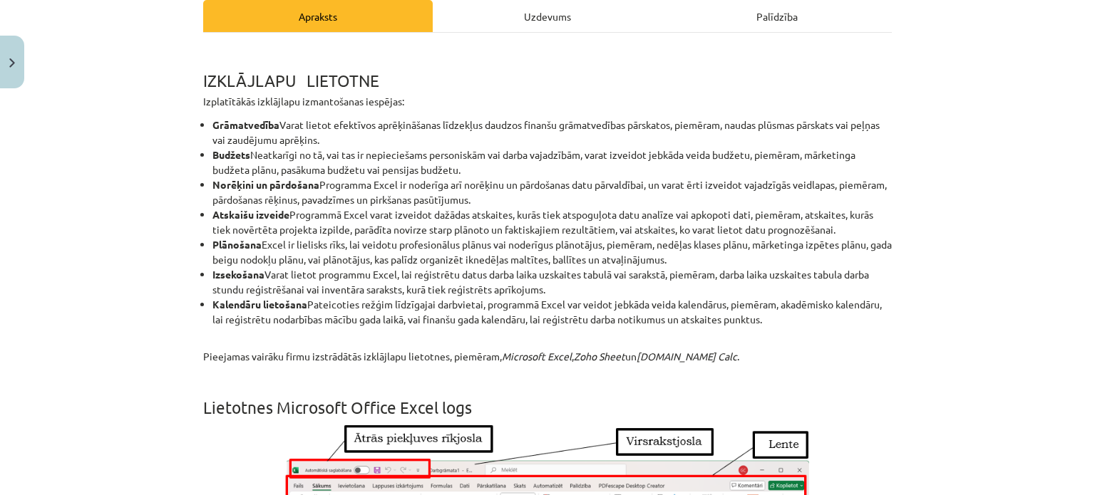
scroll to position [392, 0]
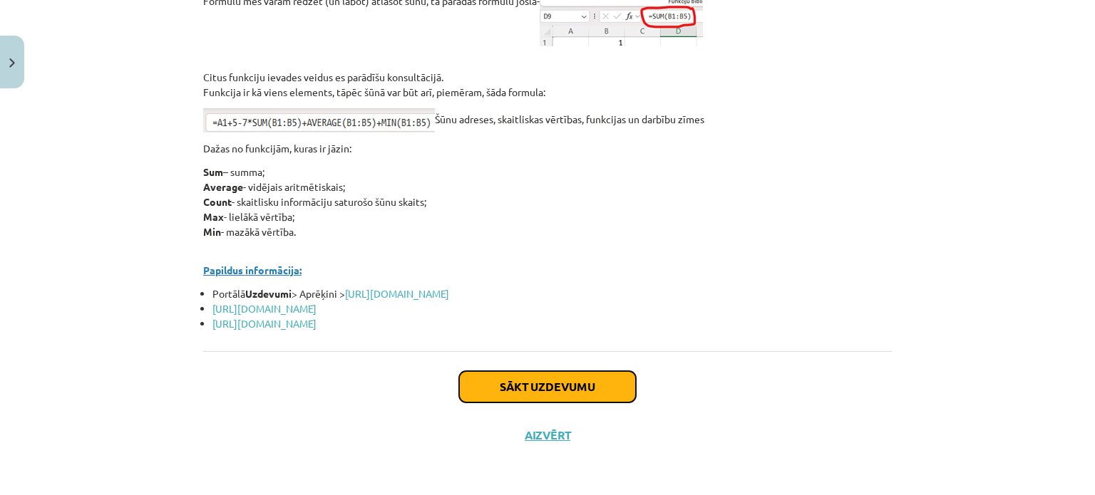
click at [519, 390] on button "Sākt uzdevumu" at bounding box center [547, 386] width 177 height 31
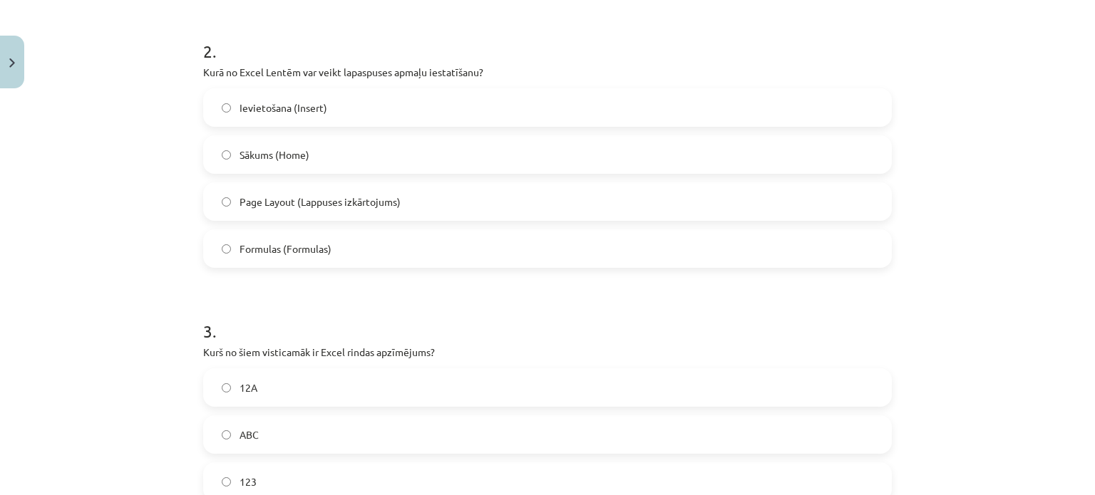
scroll to position [765, 0]
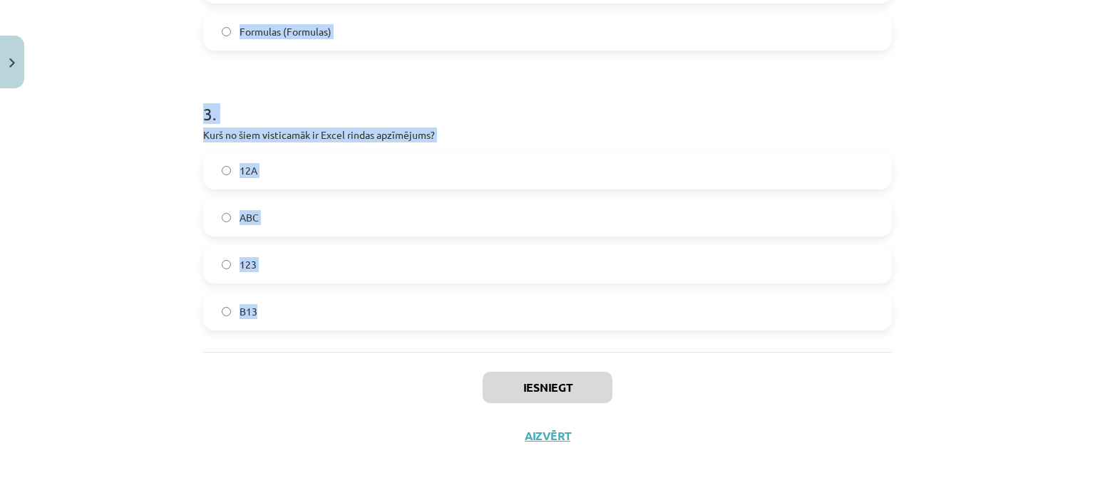
drag, startPoint x: 165, startPoint y: 80, endPoint x: 409, endPoint y: 316, distance: 339.3
click at [423, 334] on div "Mācību tēma: Datorikas - 10. klases 3. ieskaites mācību materiāls #3 Excel (1. …" at bounding box center [547, 247] width 1095 height 495
copy form "Kā Excel var atlasīt (iezīmēt) 1 konkrētu šūnu? Izpilda klikšķi uz rindas numur…"
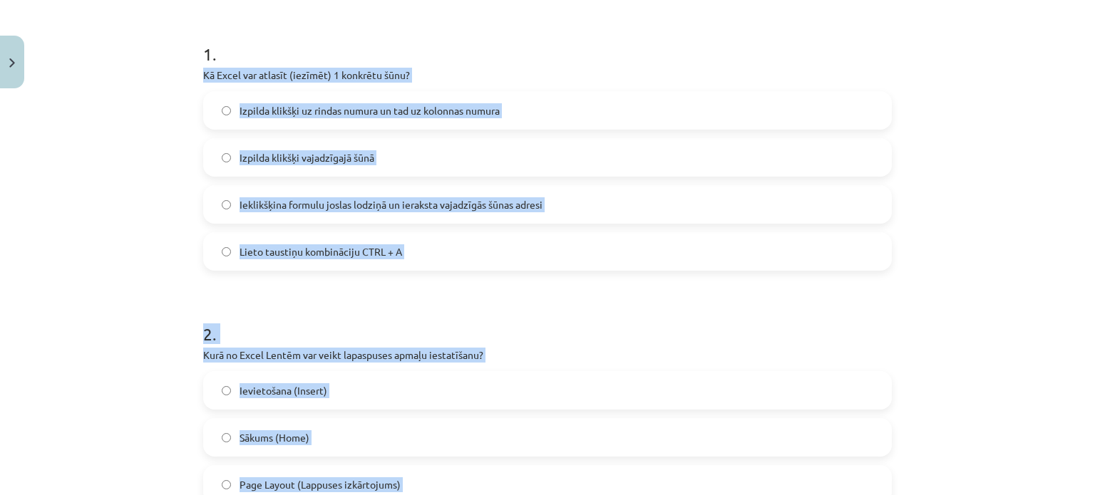
scroll to position [123, 0]
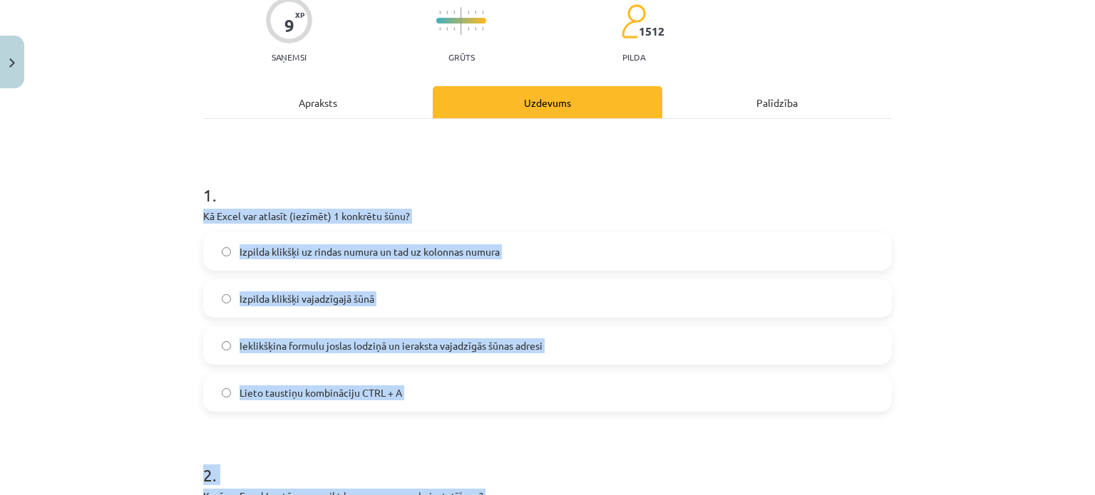
click at [46, 231] on div "Mācību tēma: Datorikas - 10. klases 3. ieskaites mācību materiāls #3 Excel (1. …" at bounding box center [547, 247] width 1095 height 495
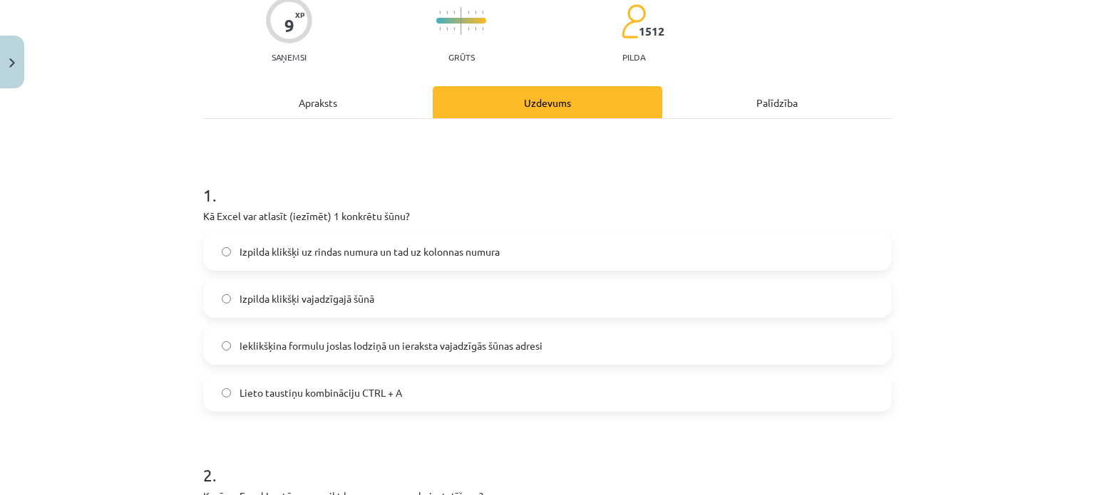
click at [317, 248] on span "Izpilda klikšķi uz rindas numura un tad uz kolonnas numura" at bounding box center [370, 252] width 260 height 15
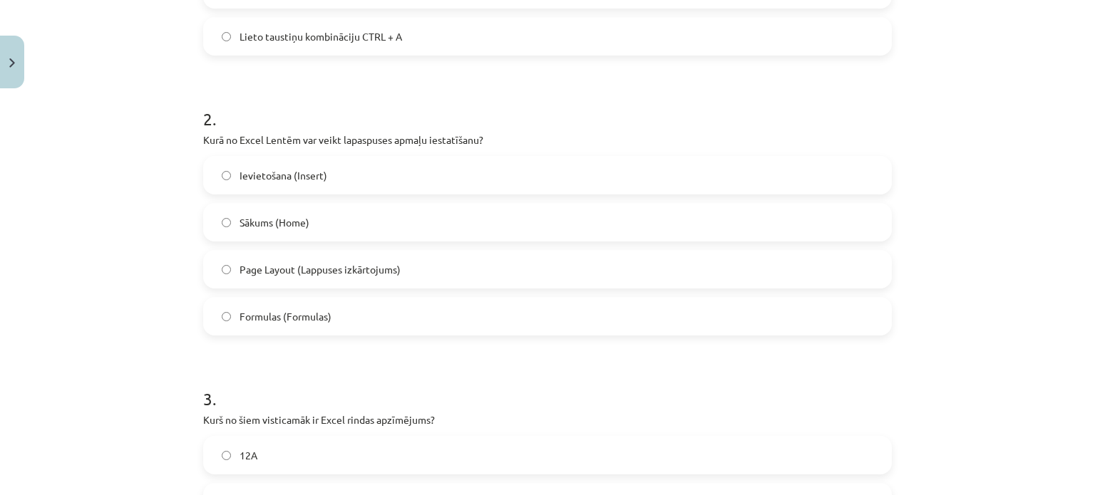
click at [306, 263] on span "Page Layout (Lappuses izkārtojums)" at bounding box center [320, 269] width 161 height 15
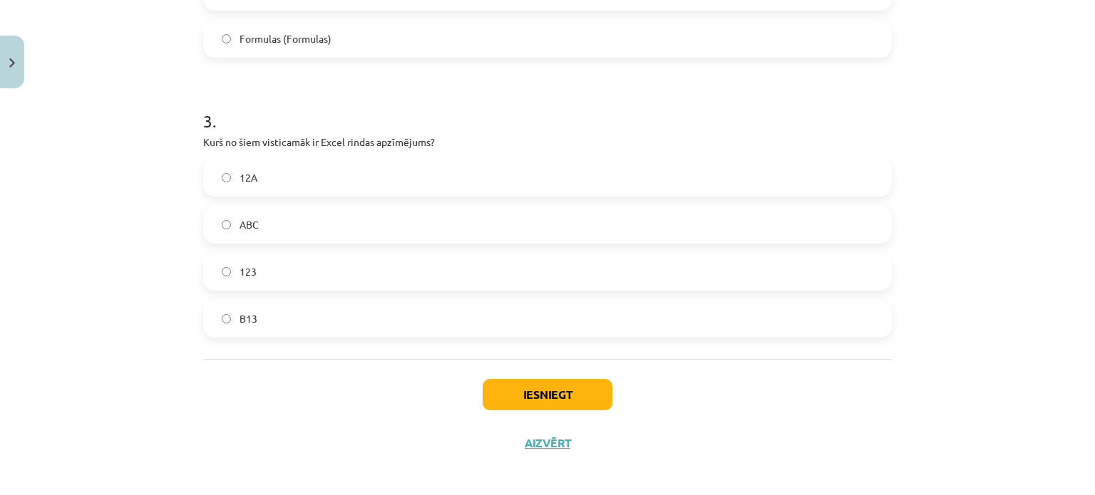
scroll to position [765, 0]
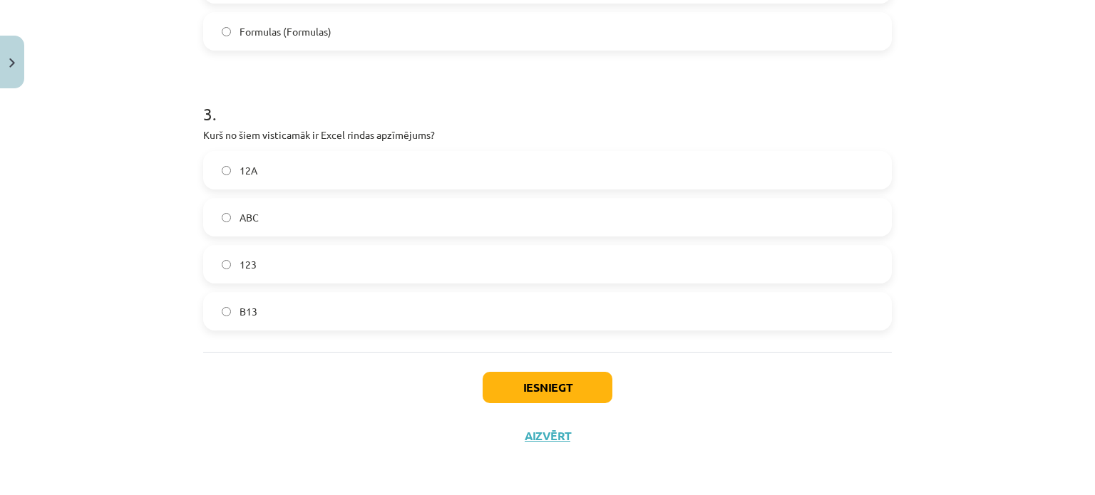
click at [244, 269] on span "123" at bounding box center [248, 264] width 17 height 15
click at [599, 381] on button "Iesniegt" at bounding box center [548, 387] width 130 height 31
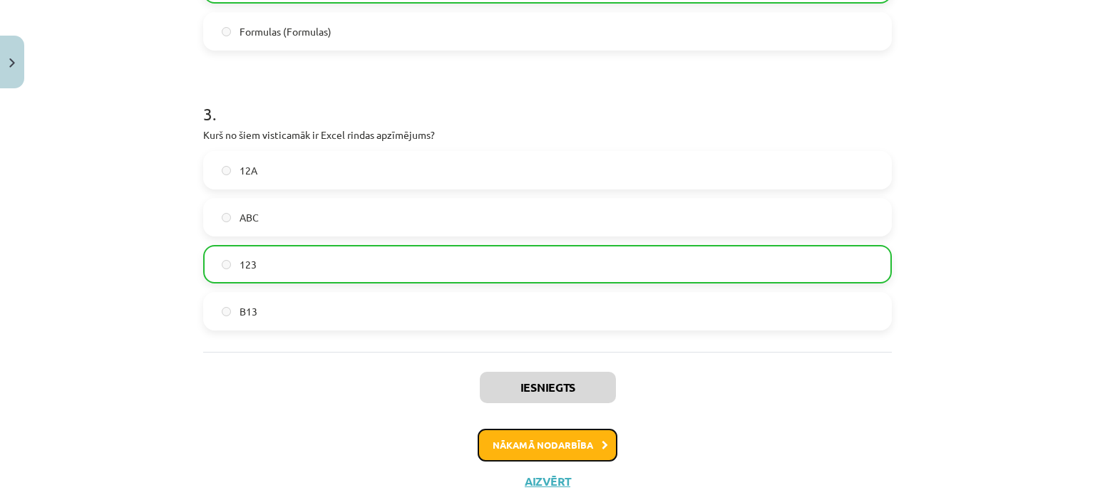
click at [559, 441] on button "Nākamā nodarbība" at bounding box center [548, 445] width 140 height 33
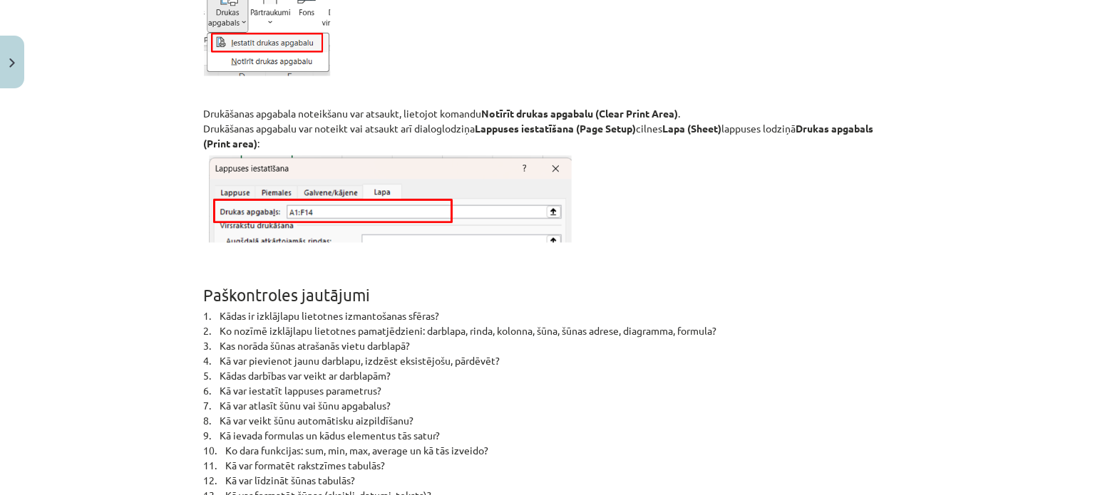
scroll to position [9274, 0]
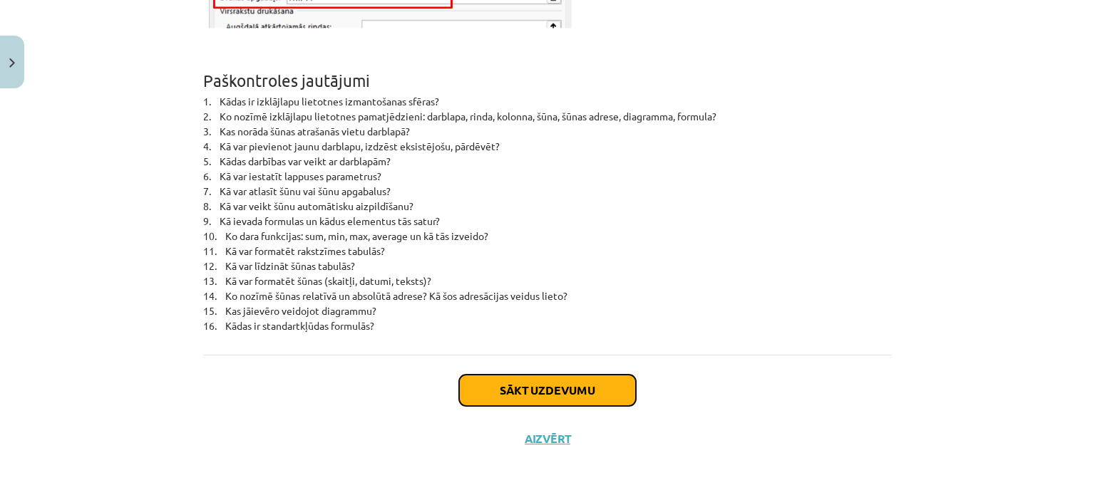
click at [555, 375] on button "Sākt uzdevumu" at bounding box center [547, 390] width 177 height 31
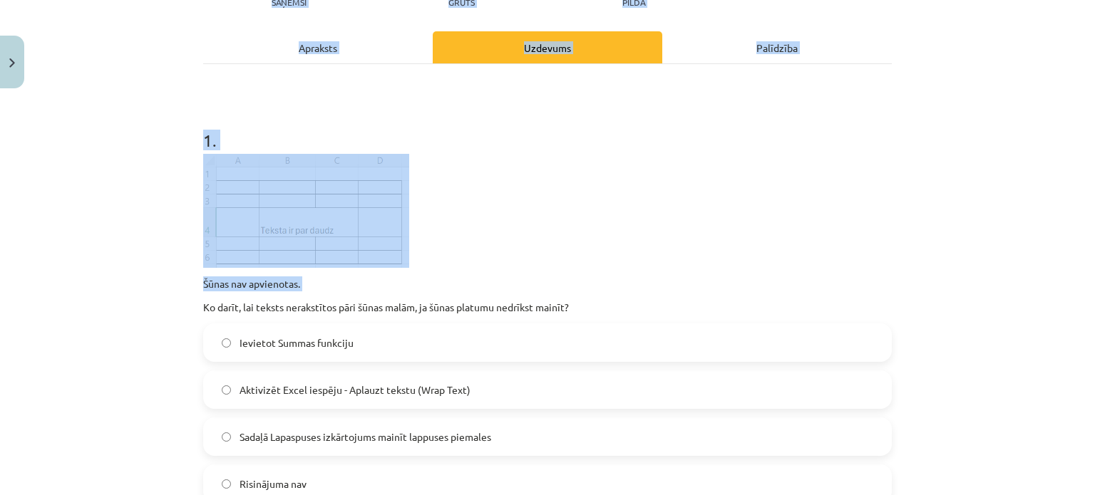
scroll to position [935, 0]
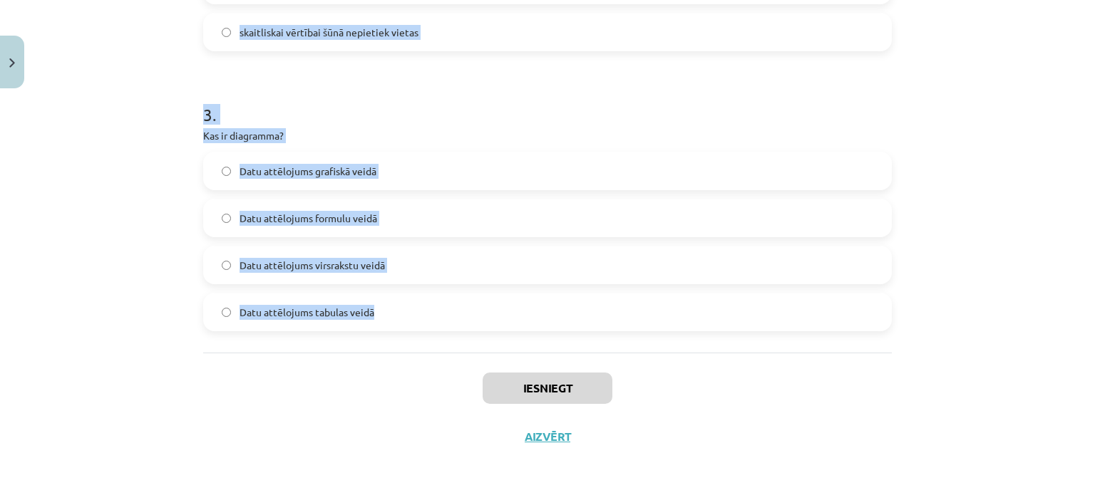
drag, startPoint x: 197, startPoint y: 306, endPoint x: 494, endPoint y: 334, distance: 298.7
copy form "Ko darīt, lai teksts nerakstītos pāri šūnas malām, ja šūnas platumu nedrīkst ma…"
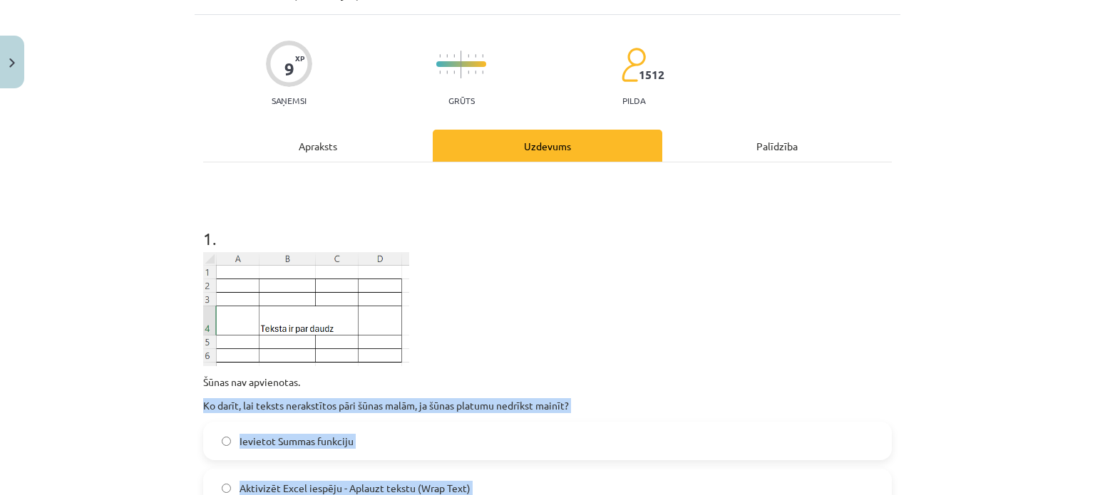
scroll to position [365, 0]
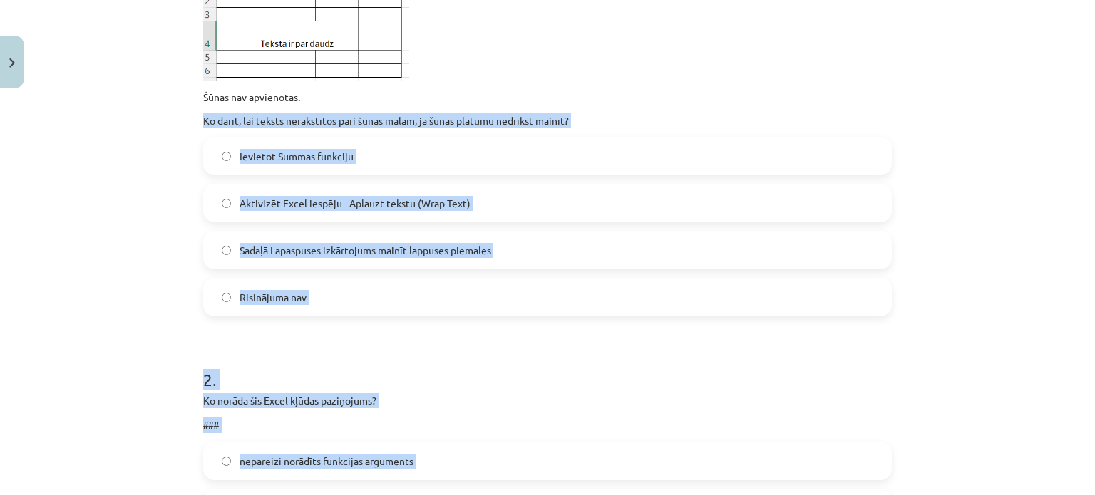
click at [86, 222] on div "Mācību tēma: Datorikas - 10. klases 3. ieskaites mācību materiāls #4 Excel (2. …" at bounding box center [547, 247] width 1095 height 495
click at [100, 204] on div "Mācību tēma: Datorikas - 10. klases 3. ieskaites mācību materiāls #4 Excel (2. …" at bounding box center [547, 247] width 1095 height 495
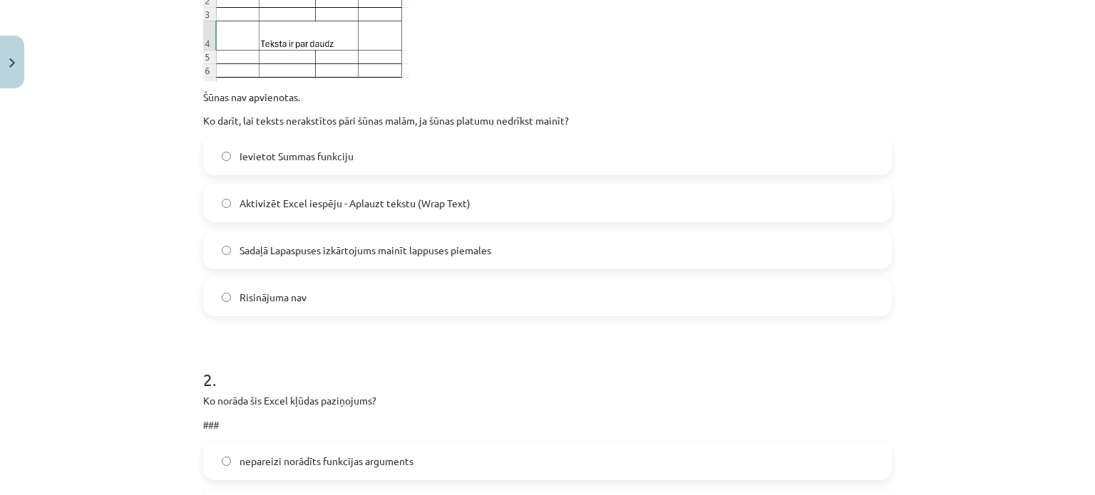
click at [306, 208] on span "Aktivizēt Excel iespēju - Aplauzt tekstu (Wrap Text)" at bounding box center [355, 203] width 231 height 15
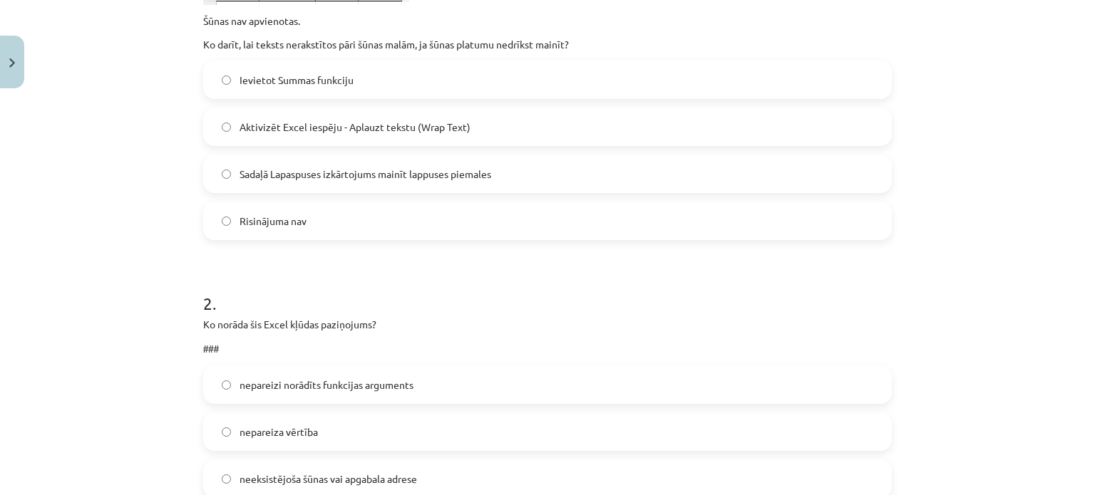
scroll to position [722, 0]
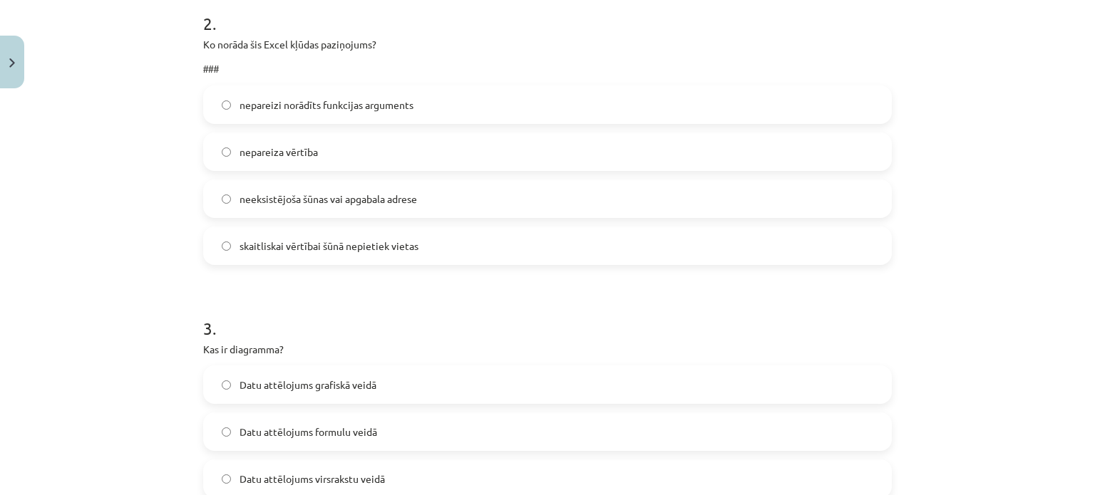
click at [314, 245] on span "skaitliskai vērtībai šūnā nepietiek vietas" at bounding box center [329, 246] width 179 height 15
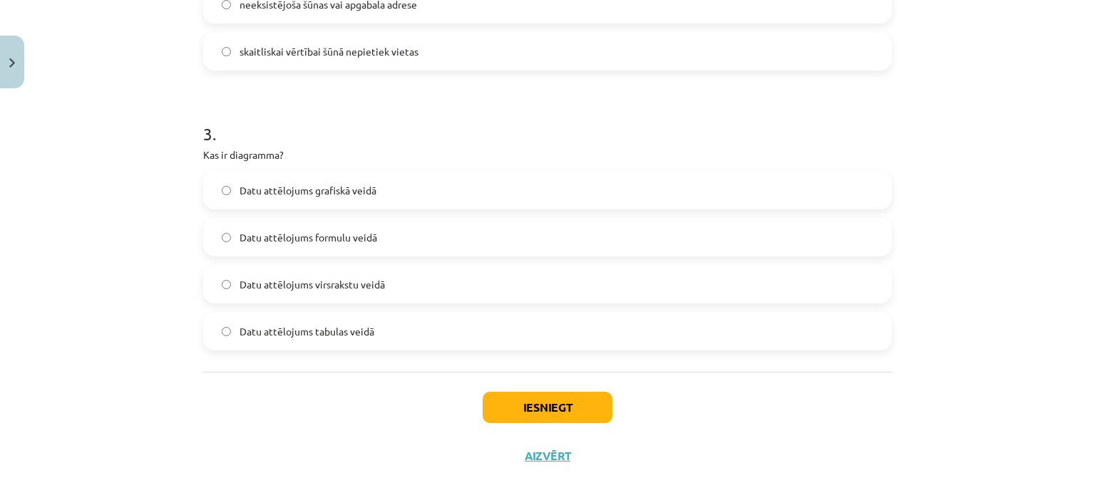
scroll to position [935, 0]
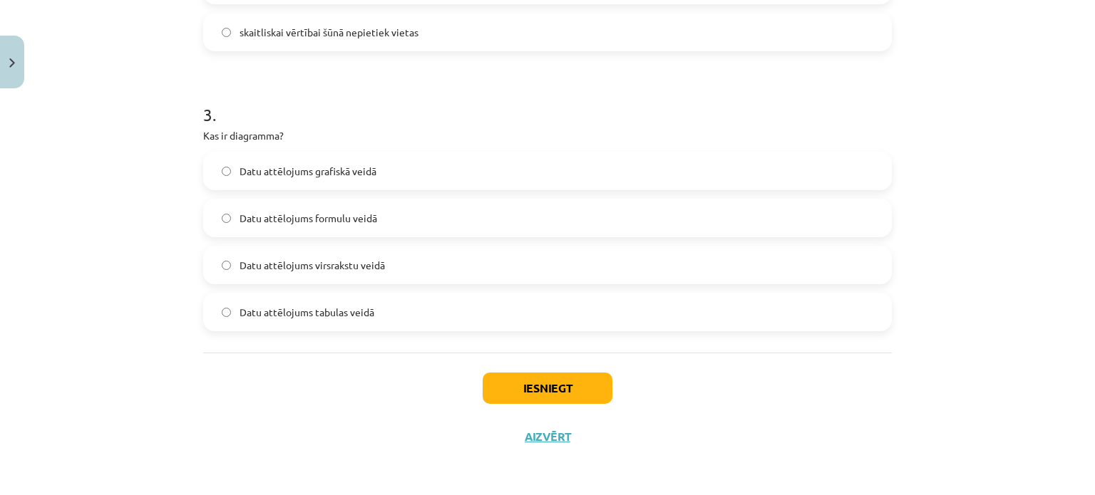
drag, startPoint x: 365, startPoint y: 172, endPoint x: 371, endPoint y: 182, distance: 11.5
click at [365, 174] on span "Datu attēlojums grafiskā veidā" at bounding box center [308, 171] width 137 height 15
click at [556, 392] on button "Iesniegt" at bounding box center [548, 388] width 130 height 31
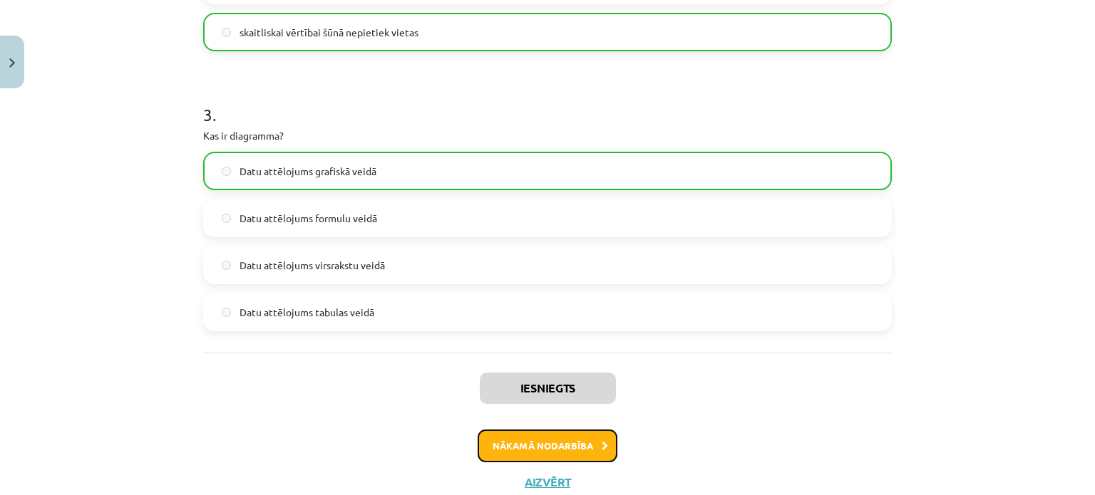
click at [548, 448] on button "Nākamā nodarbība" at bounding box center [548, 446] width 140 height 33
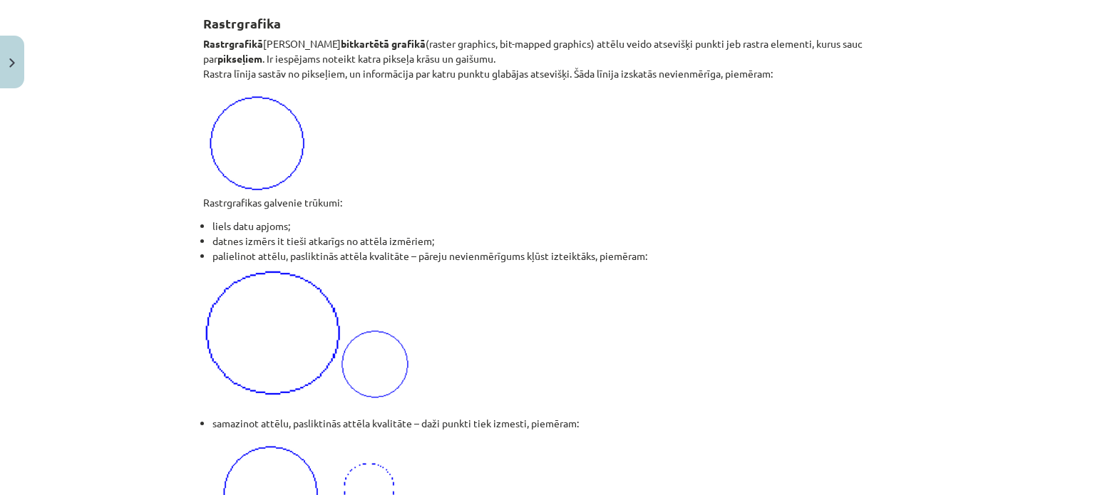
scroll to position [1319, 0]
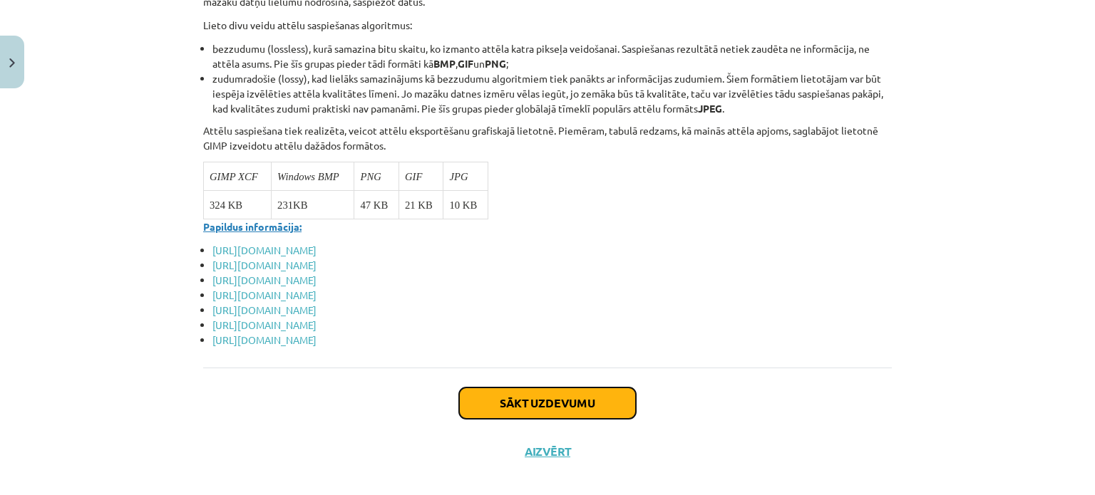
click at [562, 396] on button "Sākt uzdevumu" at bounding box center [547, 403] width 177 height 31
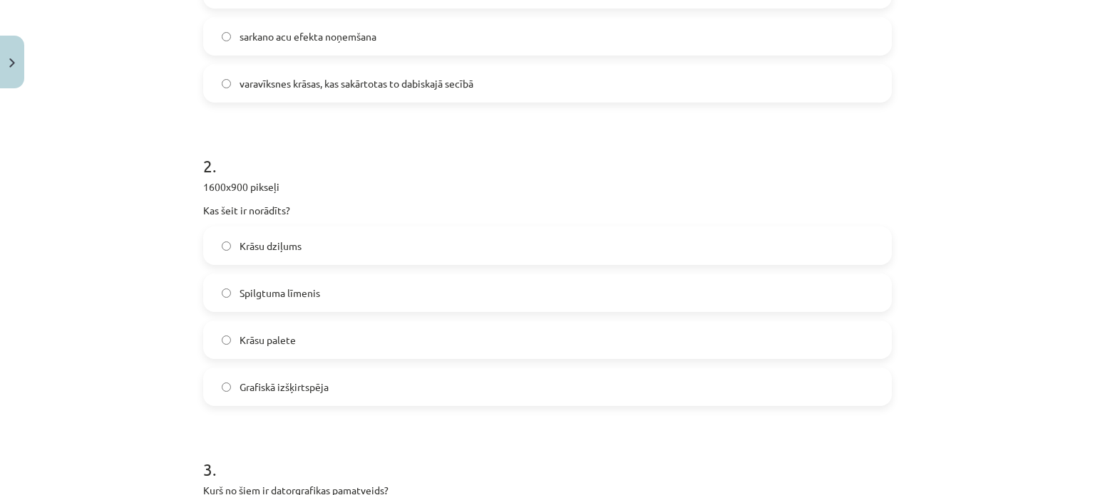
scroll to position [789, 0]
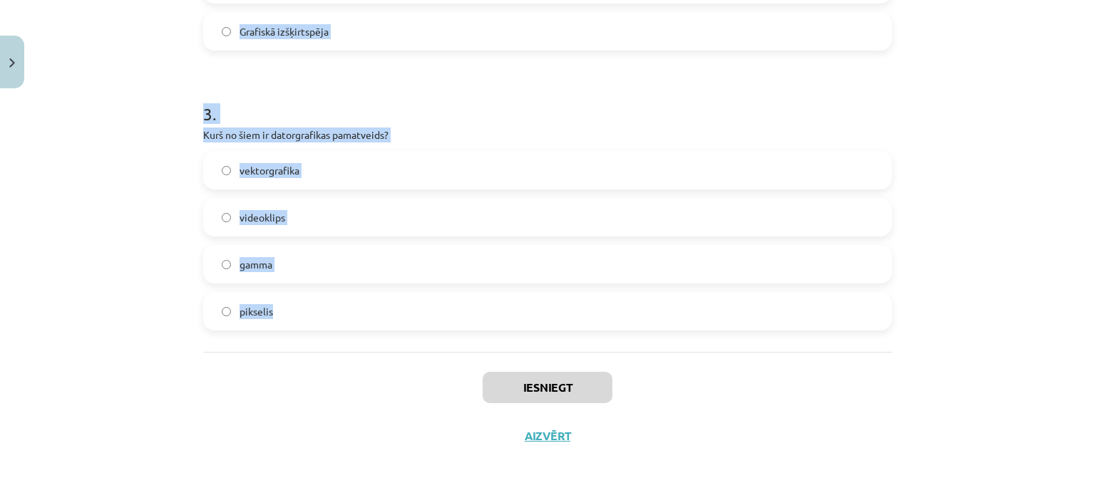
drag, startPoint x: 389, startPoint y: 290, endPoint x: 399, endPoint y: 309, distance: 20.7
click at [399, 309] on div "Mācību tēma: Datorikas - 10. klases 3. ieskaites mācību materiāls #5 Attēlu aps…" at bounding box center [547, 247] width 1095 height 495
copy form "Kas ir krāsu spektrs? attēla izšķirtspēja vektorgrafikas pamatvienība sarkano a…"
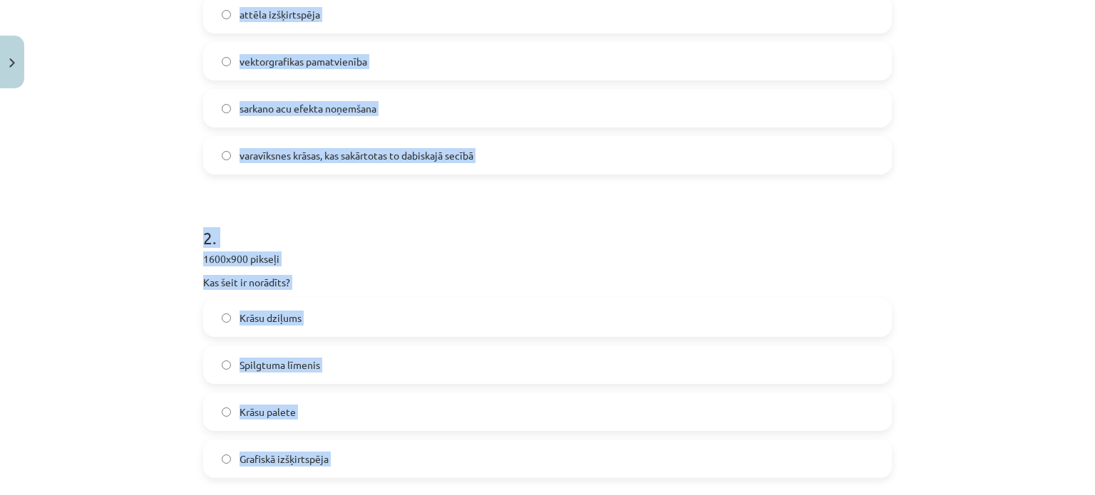
scroll to position [76, 0]
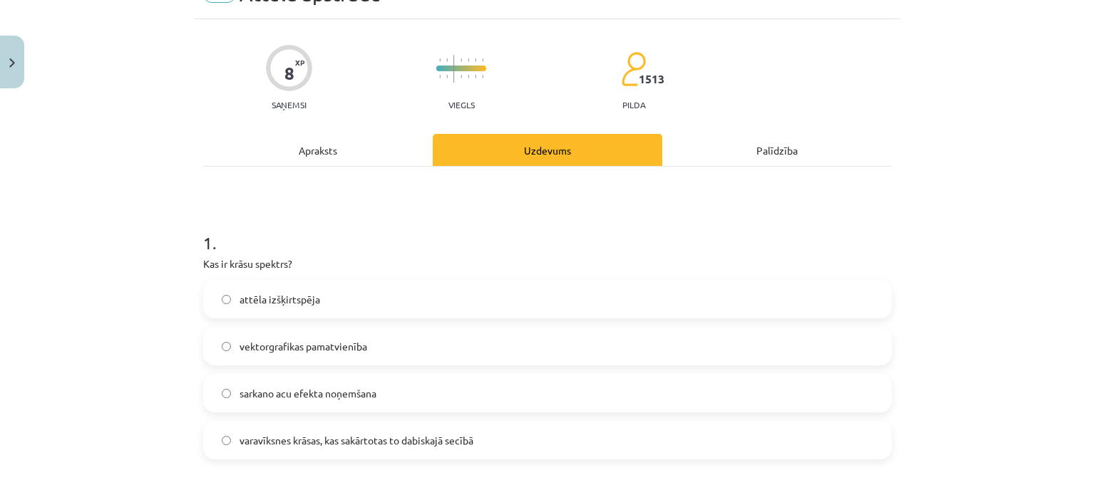
click at [171, 230] on div "Mācību tēma: Datorikas - 10. klases 3. ieskaites mācību materiāls #5 Attēlu aps…" at bounding box center [547, 247] width 1095 height 495
click at [289, 432] on label "varavīksnes krāsas, kas sakārtotas to dabiskajā secībā" at bounding box center [548, 441] width 686 height 36
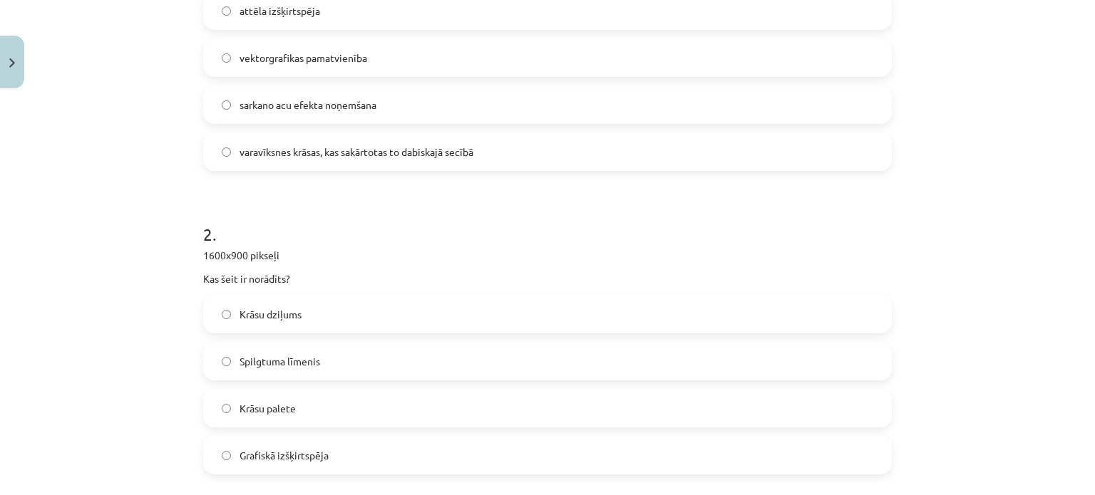
scroll to position [432, 0]
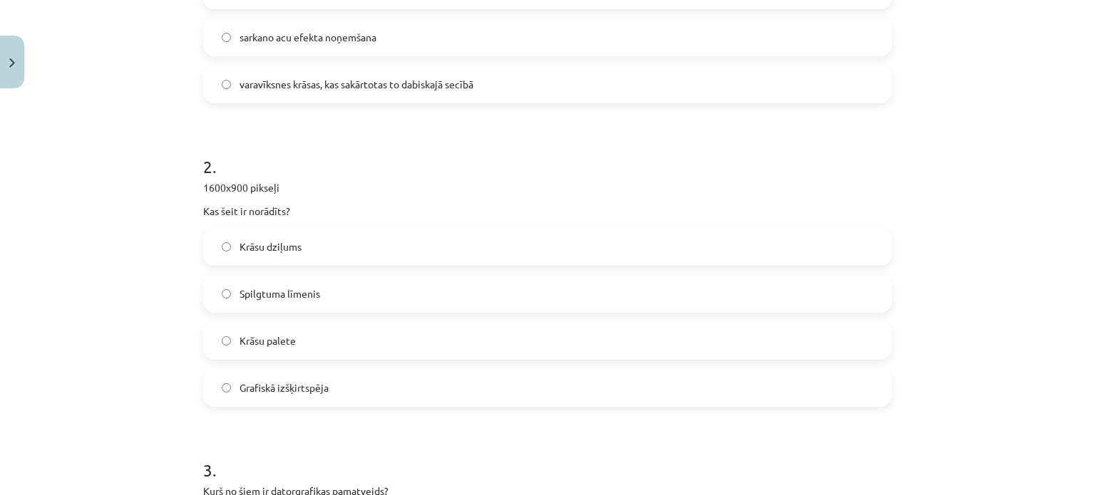
click at [327, 390] on label "Grafiskā izšķirtspēja" at bounding box center [548, 388] width 686 height 36
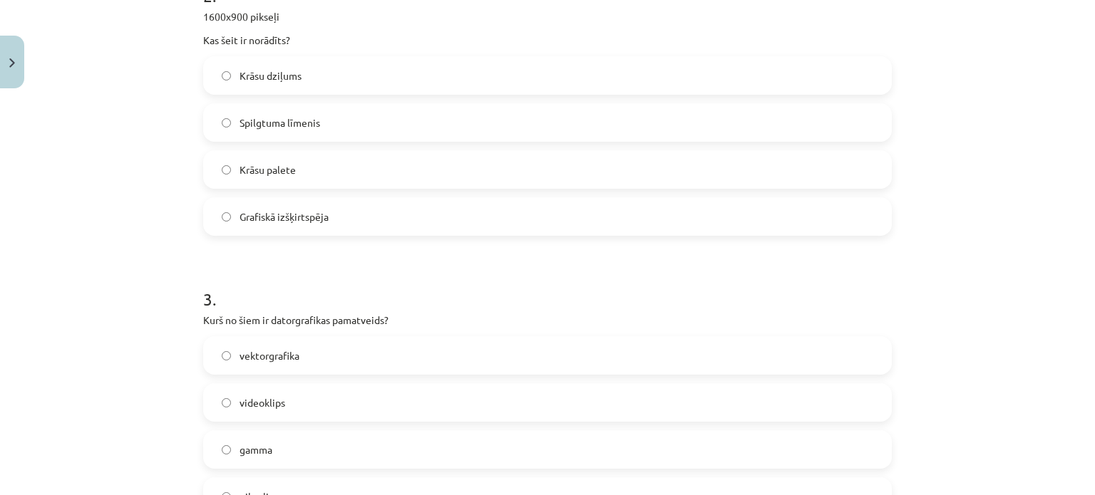
scroll to position [789, 0]
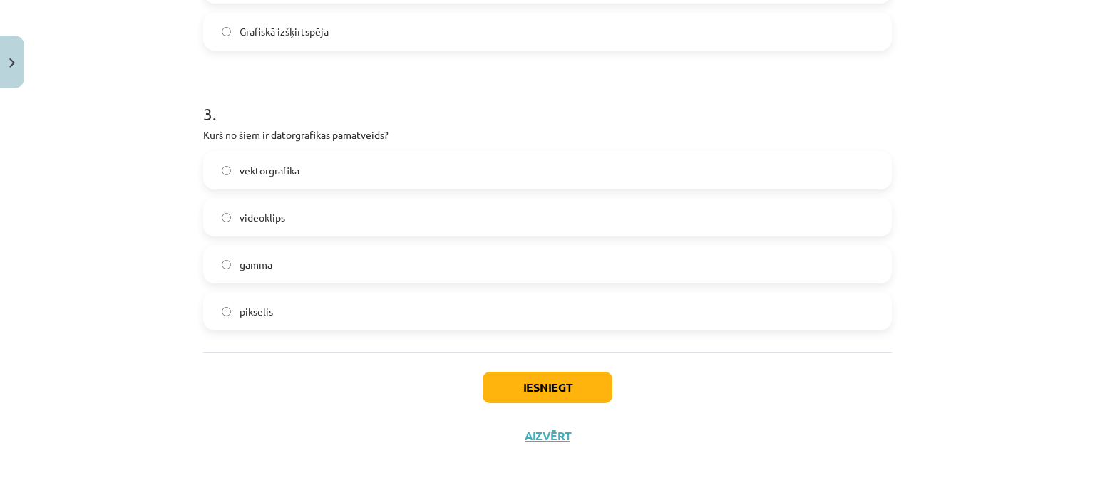
click at [319, 165] on label "vektorgrafika" at bounding box center [548, 171] width 686 height 36
click at [495, 376] on button "Iesniegt" at bounding box center [548, 387] width 130 height 31
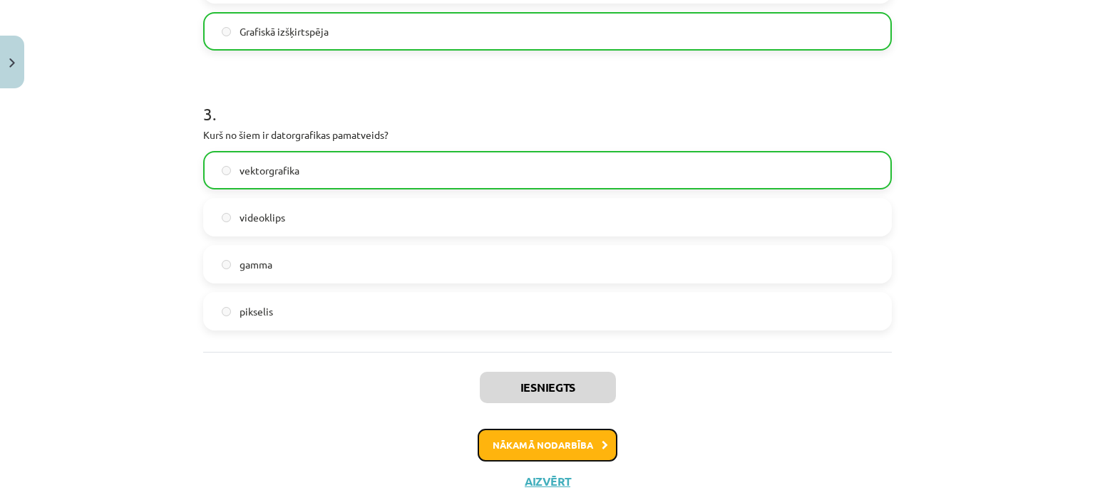
click at [530, 443] on button "Nākamā nodarbība" at bounding box center [548, 445] width 140 height 33
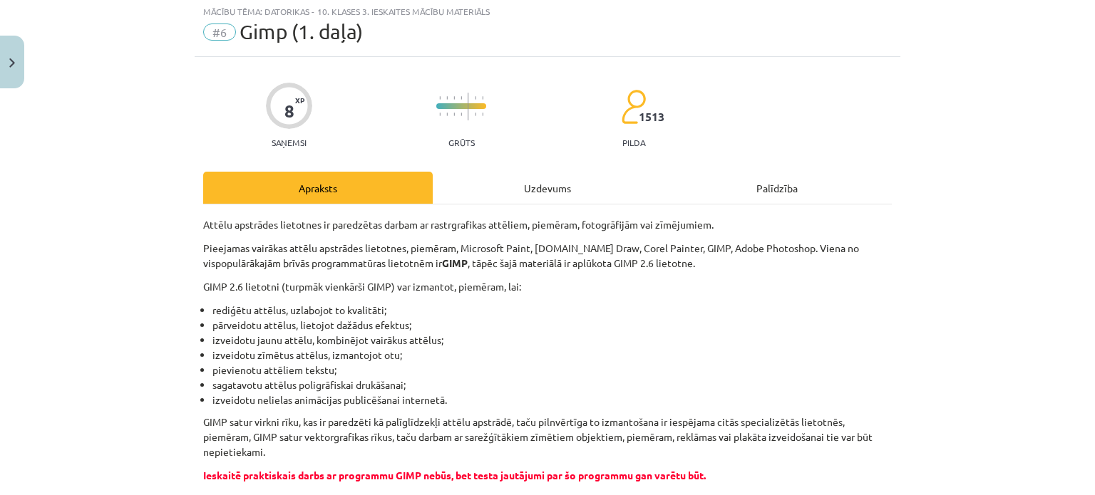
scroll to position [36, 0]
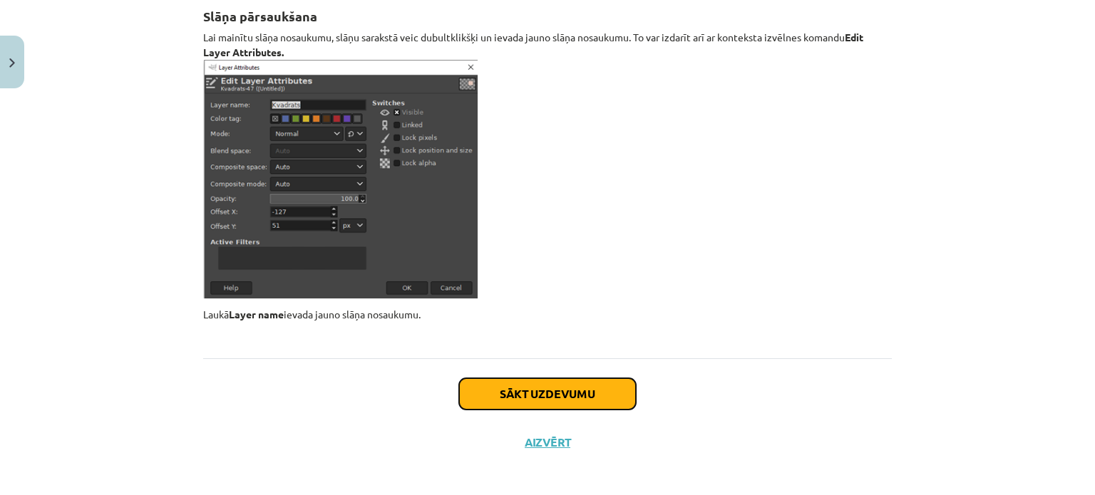
click at [481, 398] on button "Sākt uzdevumu" at bounding box center [547, 394] width 177 height 31
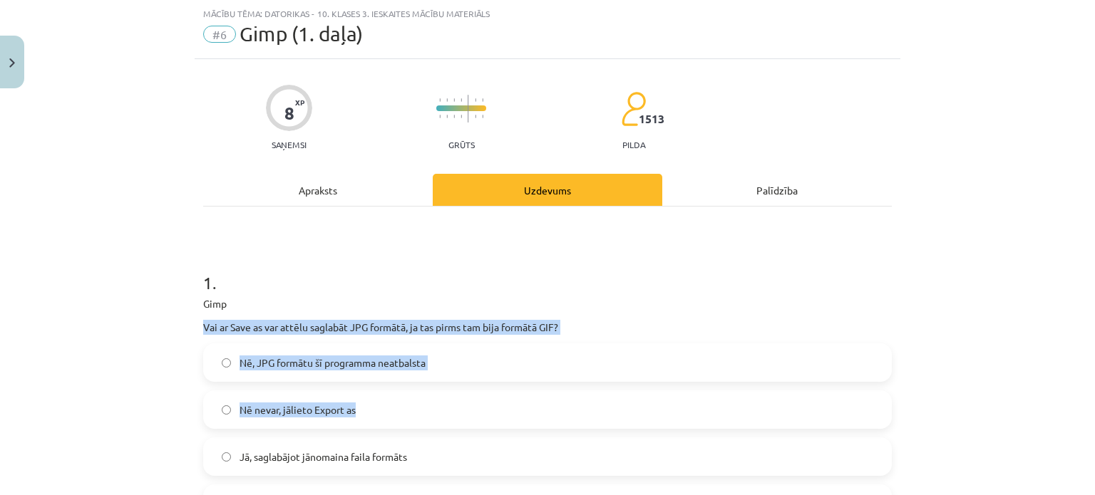
drag, startPoint x: 151, startPoint y: 322, endPoint x: 328, endPoint y: 330, distance: 177.0
click at [385, 382] on div "Mācību tēma: Datorikas - 10. klases 3. ieskaites mācību materiāls #6 Gimp (1. d…" at bounding box center [547, 247] width 1095 height 495
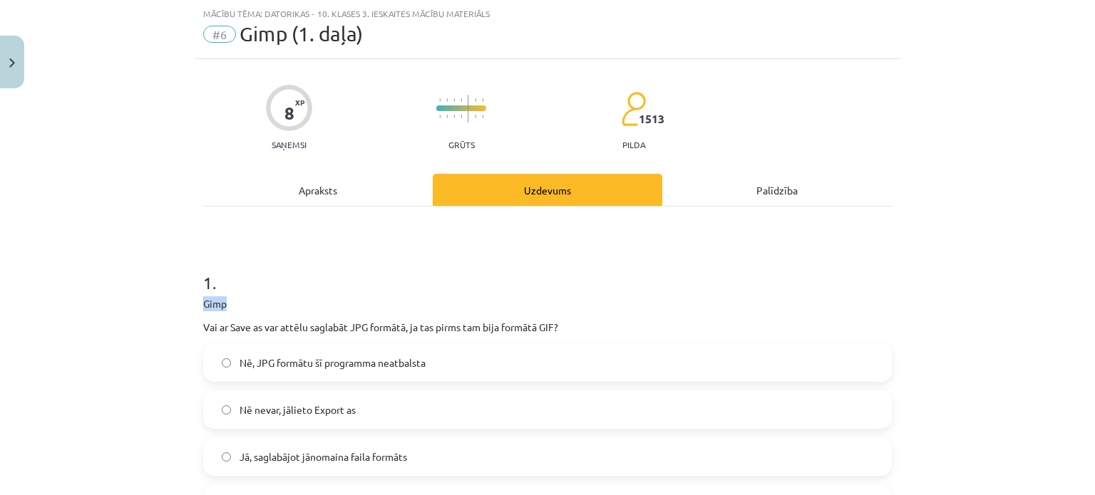
drag, startPoint x: 185, startPoint y: 309, endPoint x: 270, endPoint y: 277, distance: 91.4
click at [274, 291] on div "Mācību tēma: Datorikas - 10. klases 3. ieskaites mācību materiāls #6 Gimp (1. d…" at bounding box center [547, 247] width 1095 height 495
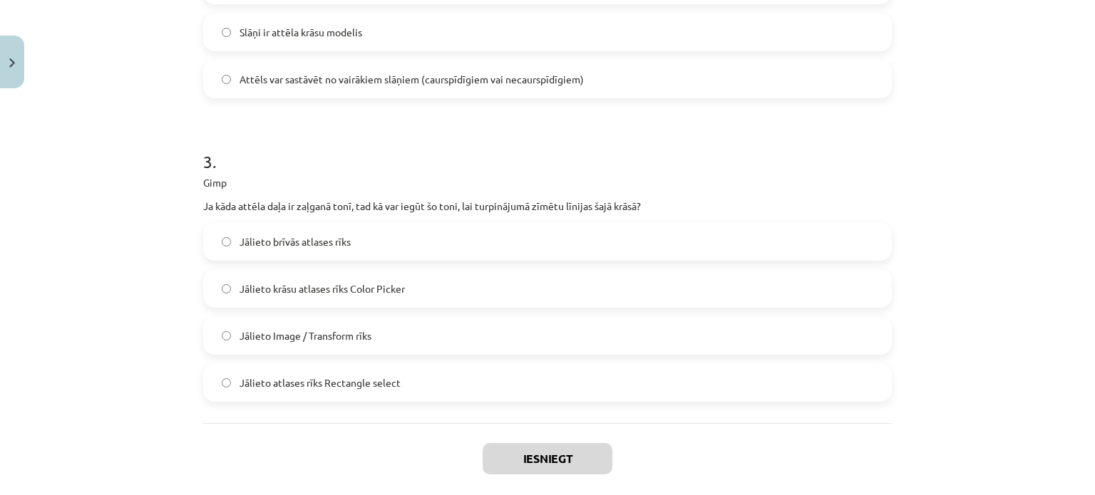
scroll to position [836, 0]
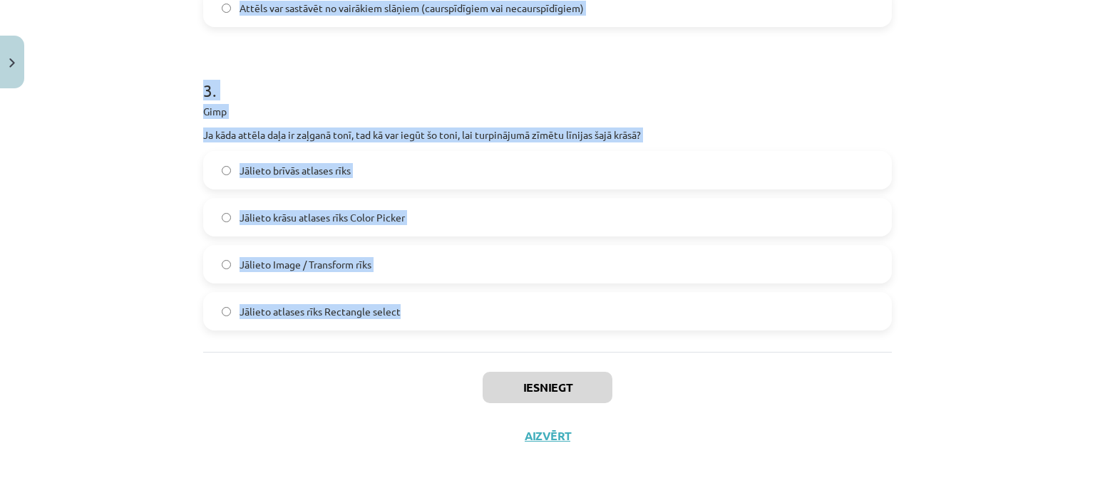
drag, startPoint x: 178, startPoint y: 156, endPoint x: 442, endPoint y: 304, distance: 303.2
click at [437, 307] on div "Mācību tēma: Datorikas - 10. klases 3. ieskaites mācību materiāls #6 Gimp (1. d…" at bounding box center [547, 247] width 1095 height 495
copy form "1 . Gimp Vai ar Save as var attēlu saglabāt JPG formātā, ja tas pirms tam bija …"
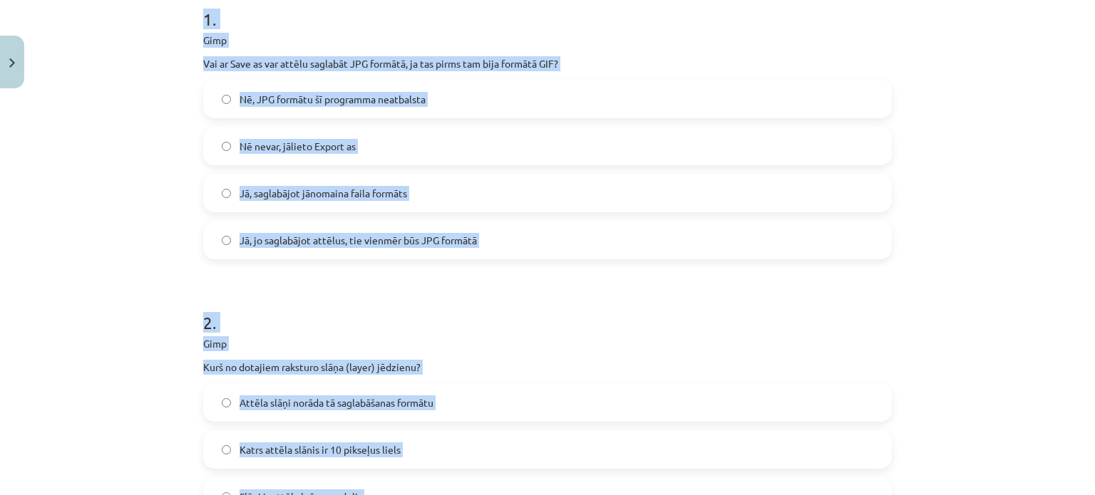
scroll to position [123, 0]
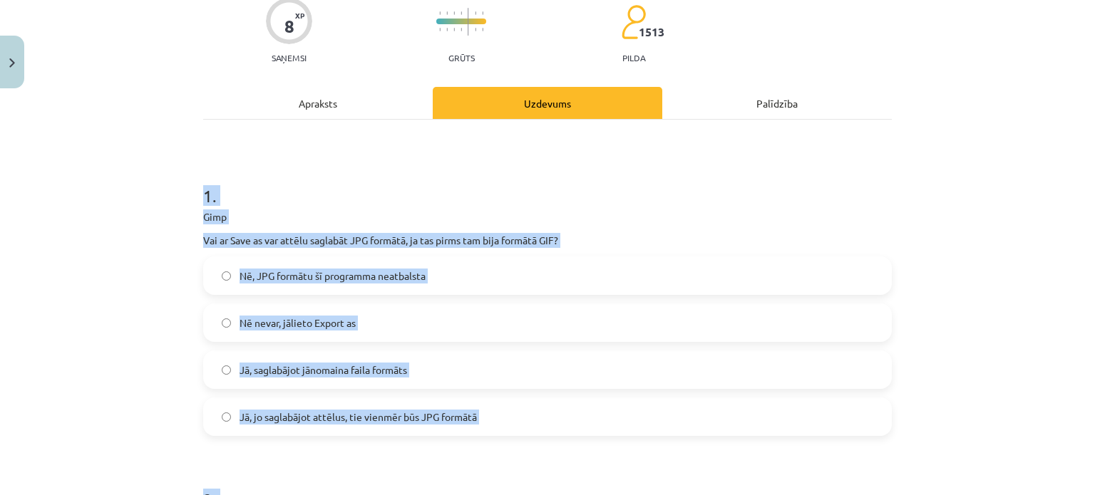
click at [58, 282] on div "Mācību tēma: Datorikas - 10. klases 3. ieskaites mācību materiāls #6 Gimp (1. d…" at bounding box center [547, 247] width 1095 height 495
click at [116, 279] on div "Mācību tēma: Datorikas - 10. klases 3. ieskaites mācību materiāls #6 Gimp (1. d…" at bounding box center [547, 247] width 1095 height 495
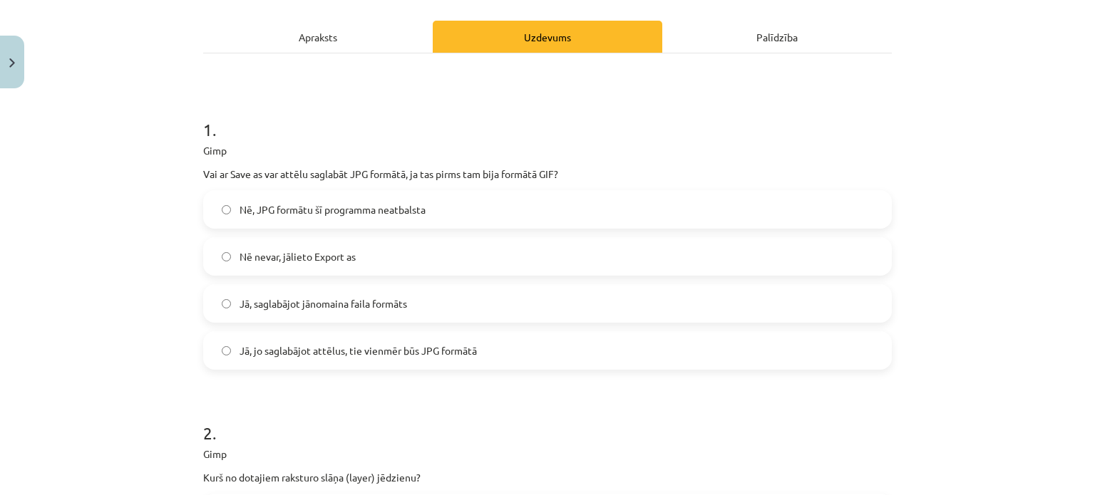
scroll to position [194, 0]
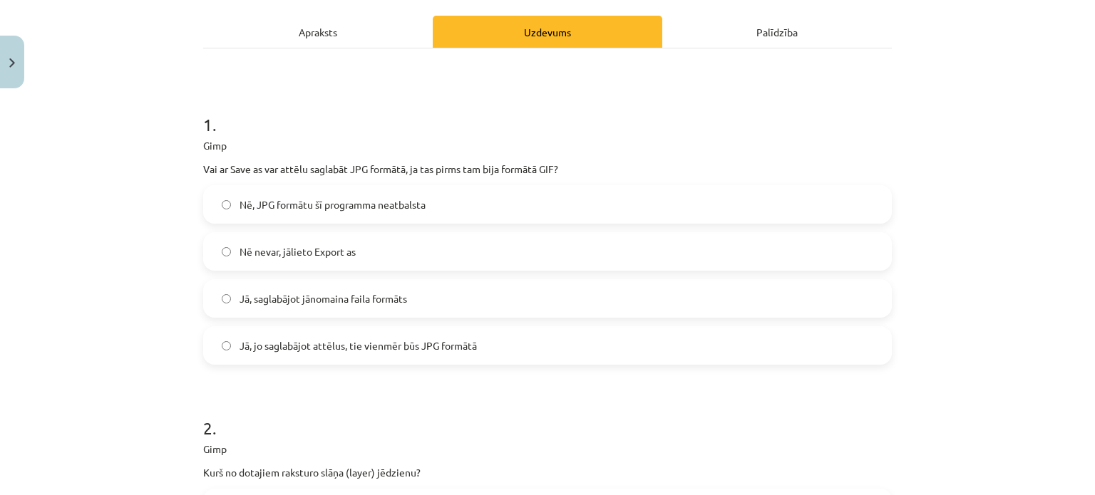
click at [262, 255] on span "Nē nevar, jālieto Export as" at bounding box center [298, 252] width 116 height 15
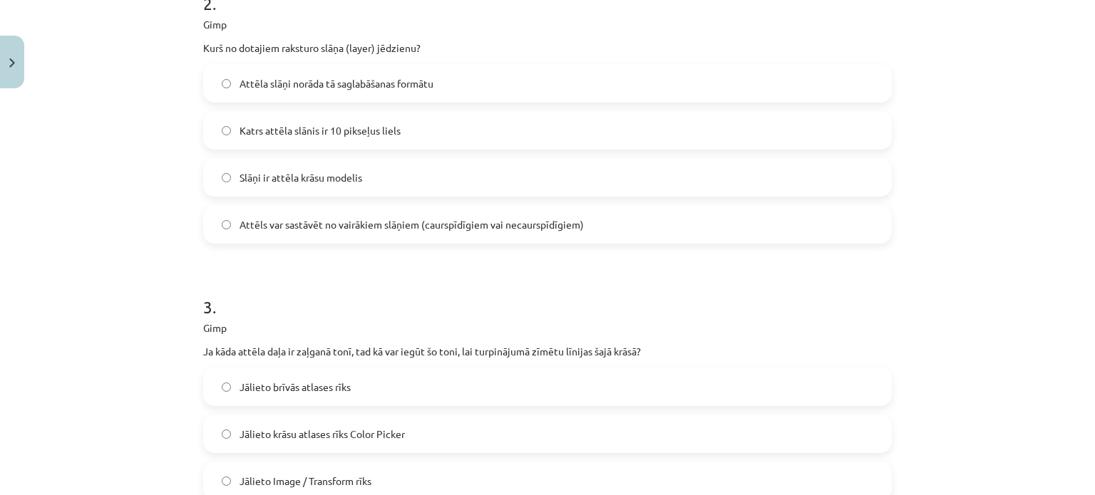
scroll to position [622, 0]
click at [245, 202] on div "Attēls var sastāvēt no vairākiem slāņiem (caurspīdīgiem vai necaurspīdīgiem)" at bounding box center [547, 221] width 689 height 38
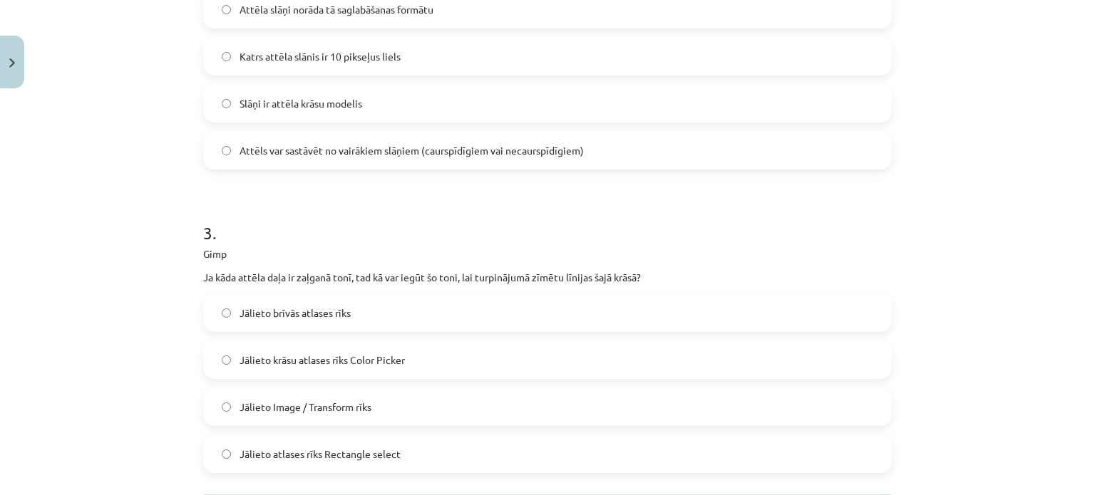
click at [260, 152] on span "Attēls var sastāvēt no vairākiem slāņiem (caurspīdīgiem vai necaurspīdīgiem)" at bounding box center [412, 150] width 344 height 15
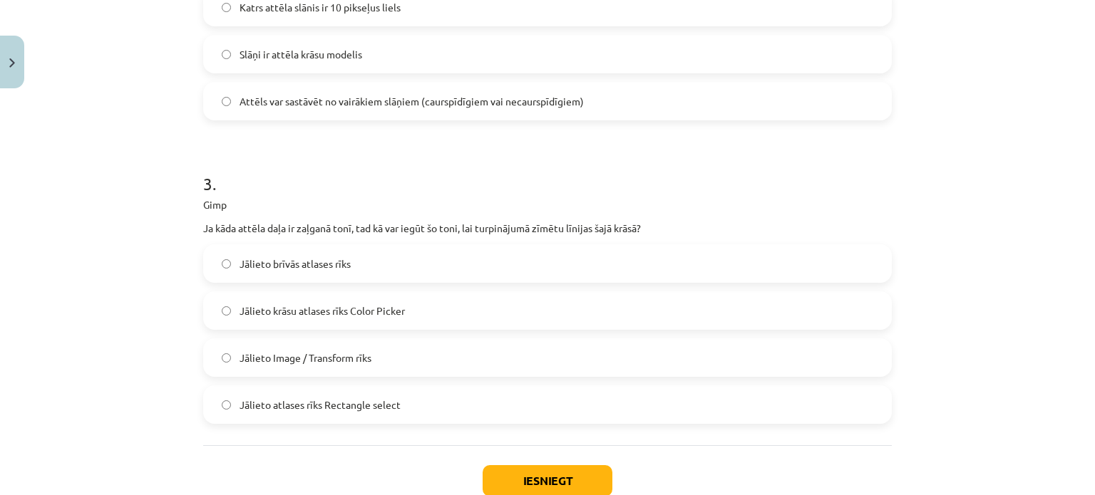
scroll to position [836, 0]
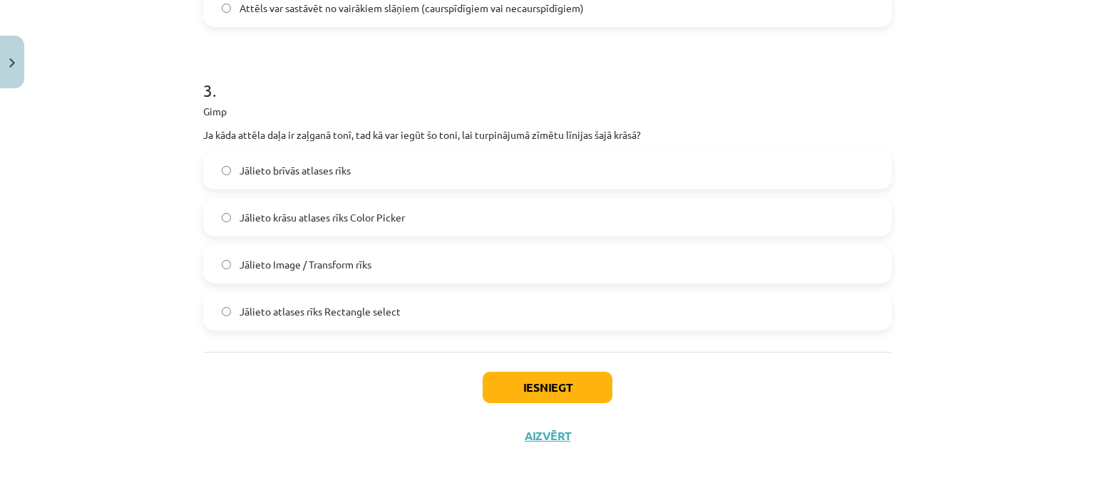
click at [357, 225] on label "Jālieto krāsu atlases rīks Color Picker" at bounding box center [548, 218] width 686 height 36
click at [491, 372] on button "Iesniegt" at bounding box center [548, 387] width 130 height 31
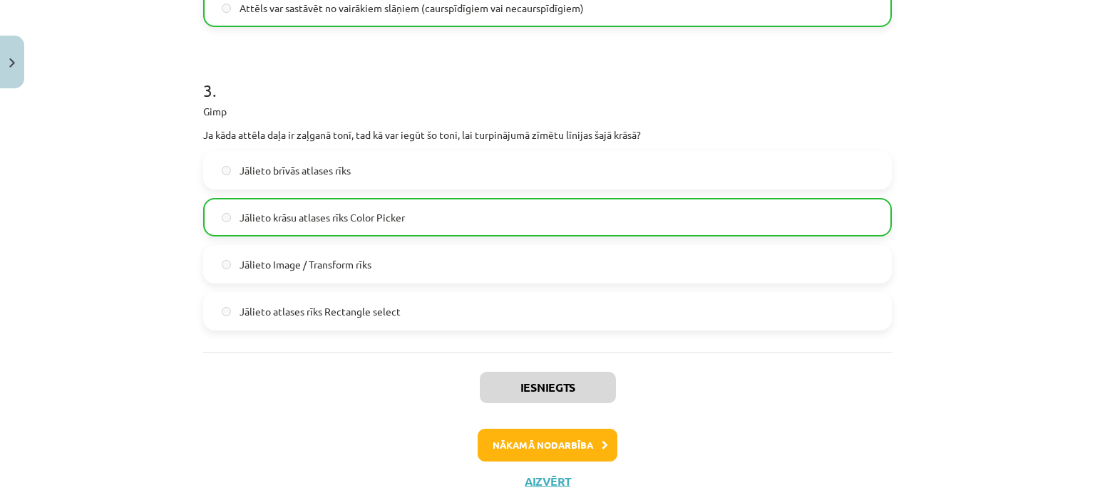
click at [1023, 333] on div "Mācību tēma: Datorikas - 10. klases 3. ieskaites mācību materiāls #6 Gimp (1. d…" at bounding box center [547, 247] width 1095 height 495
click at [525, 447] on button "Nākamā nodarbība" at bounding box center [548, 445] width 140 height 33
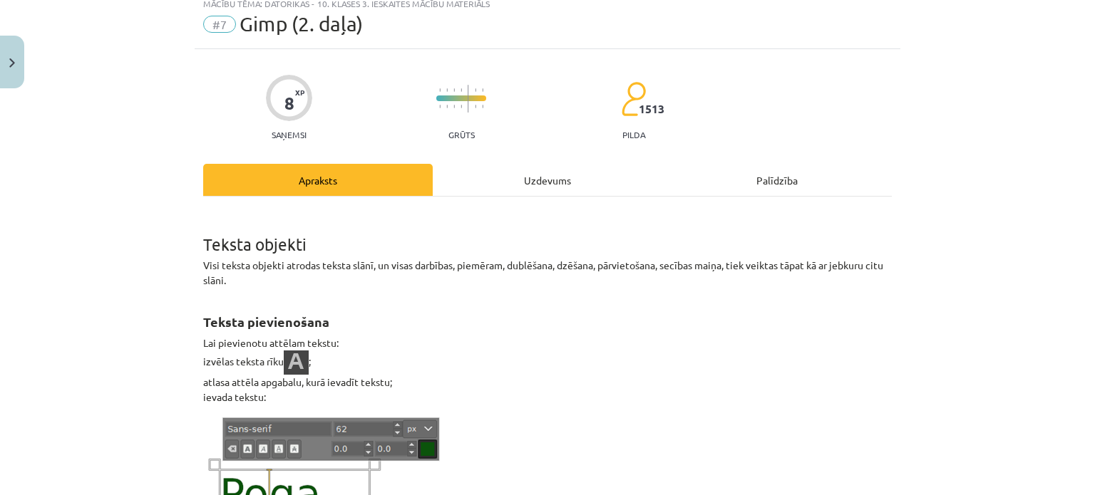
scroll to position [36, 0]
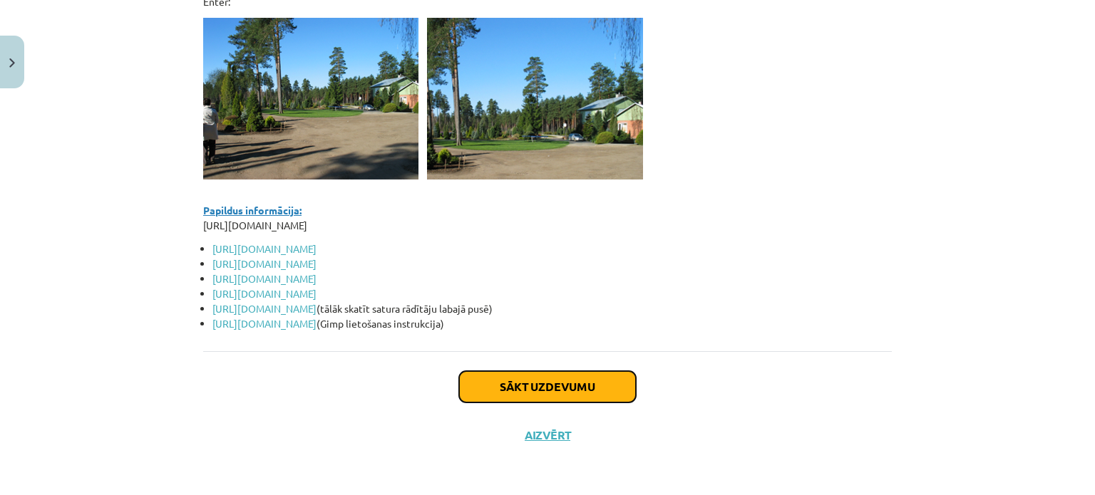
click at [512, 385] on button "Sākt uzdevumu" at bounding box center [547, 386] width 177 height 31
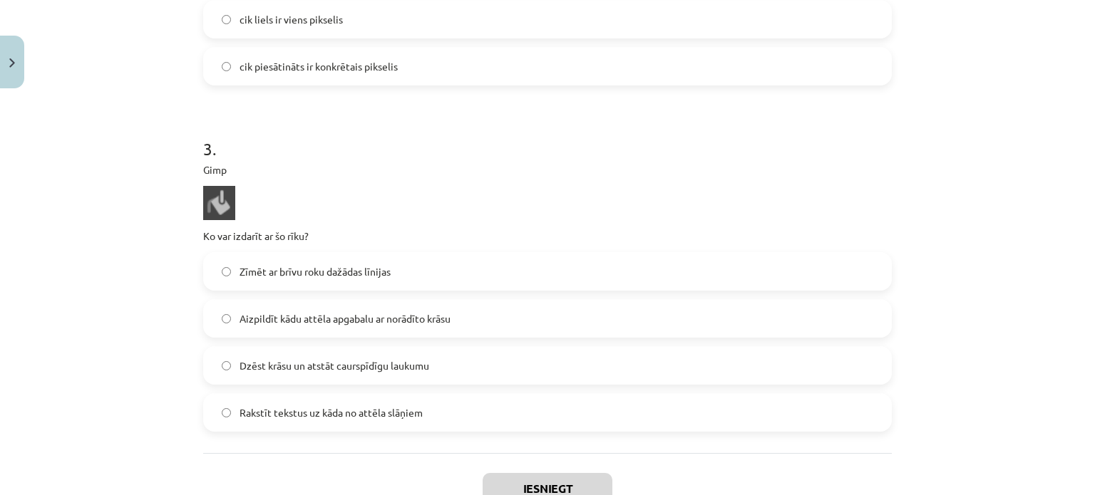
scroll to position [1071, 0]
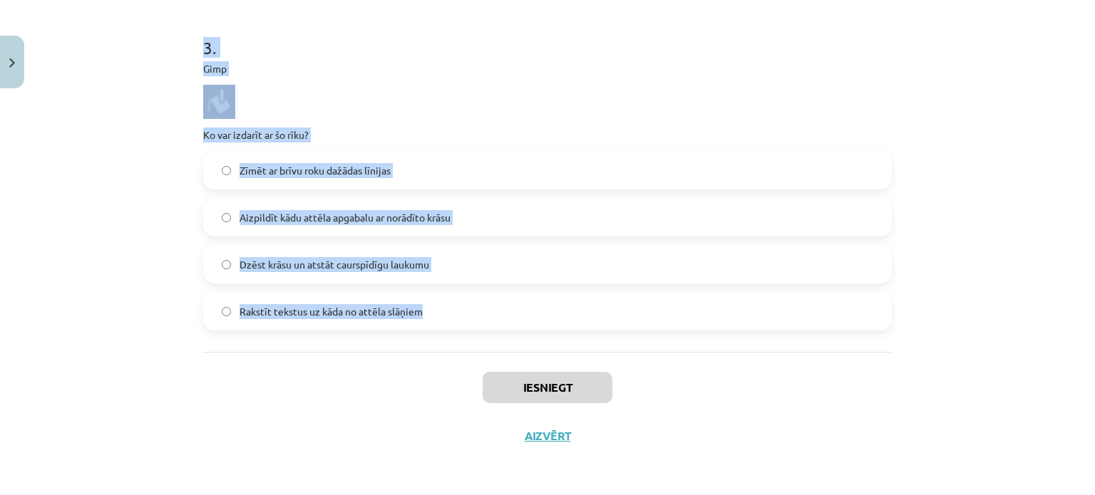
drag, startPoint x: 166, startPoint y: 164, endPoint x: 445, endPoint y: 315, distance: 317.1
click at [445, 315] on div "Mācību tēma: Datorikas - 10. klases 3. ieskaites mācību materiāls #7 Gimp (2. d…" at bounding box center [547, 247] width 1095 height 495
copy form "Gimp Kāds rīks ir lietots? Aizpildīšanas rīks Kontrasta maiņas rīks Izpludināša…"
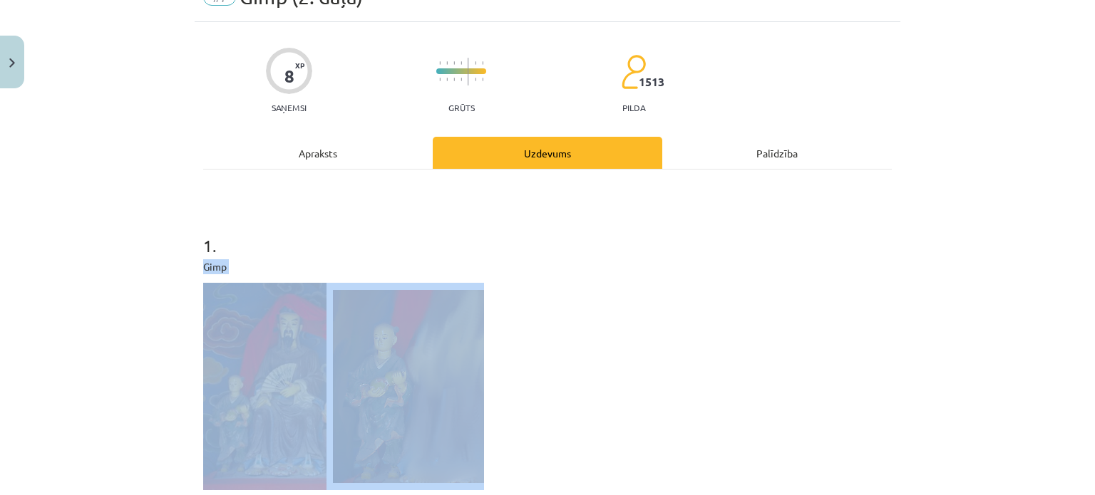
click at [175, 265] on div "Mācību tēma: Datorikas - 10. klases 3. ieskaites mācību materiāls #7 Gimp (2. d…" at bounding box center [547, 247] width 1095 height 495
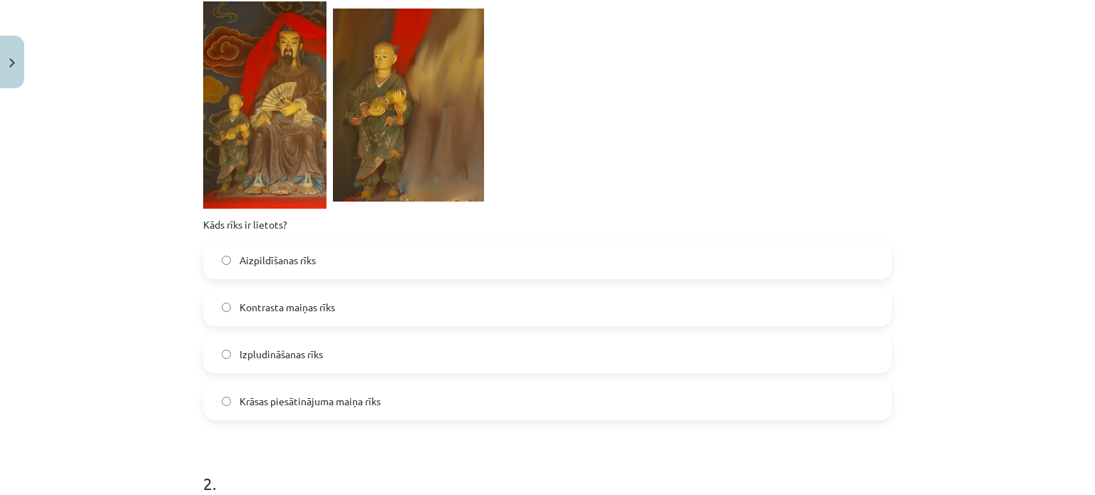
scroll to position [358, 0]
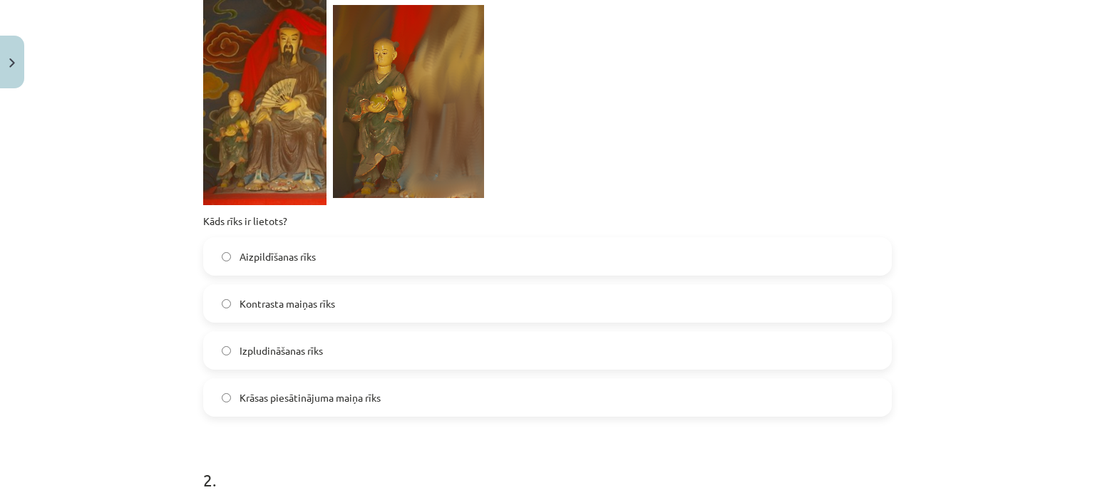
click at [349, 338] on label "Izpludināšanas rīks" at bounding box center [548, 351] width 686 height 36
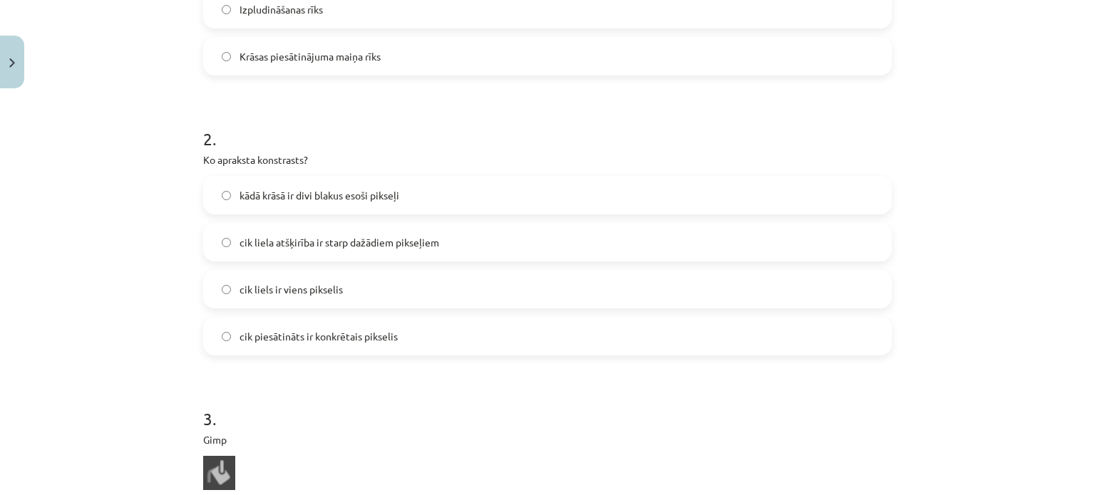
scroll to position [714, 0]
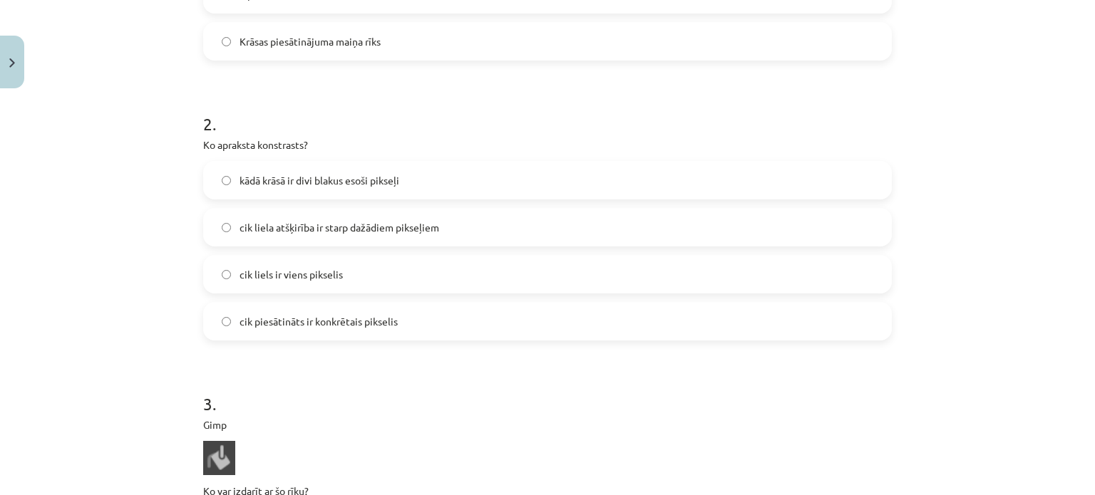
click at [285, 228] on span "cik liela atšķirība ir starp dažādiem pikseļiem" at bounding box center [340, 227] width 200 height 15
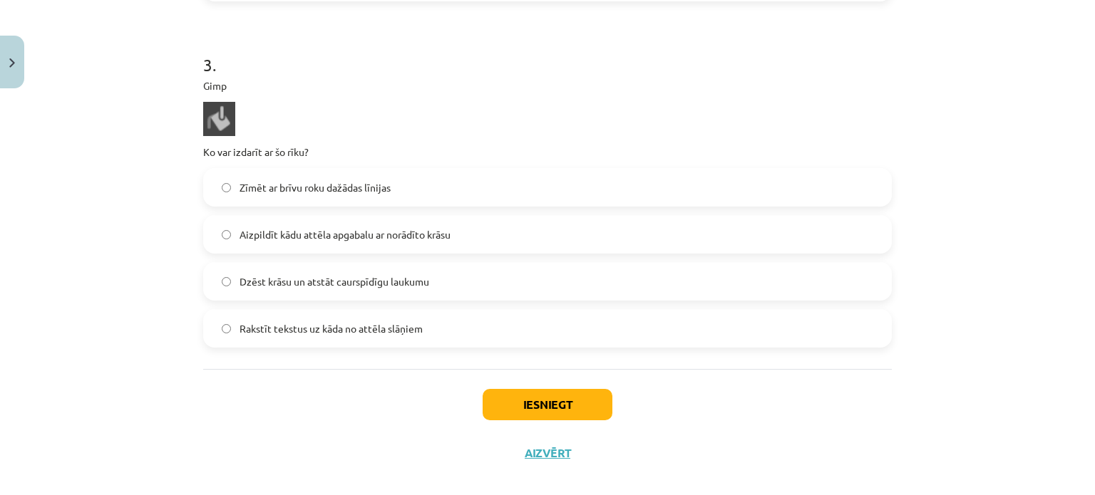
scroll to position [1071, 0]
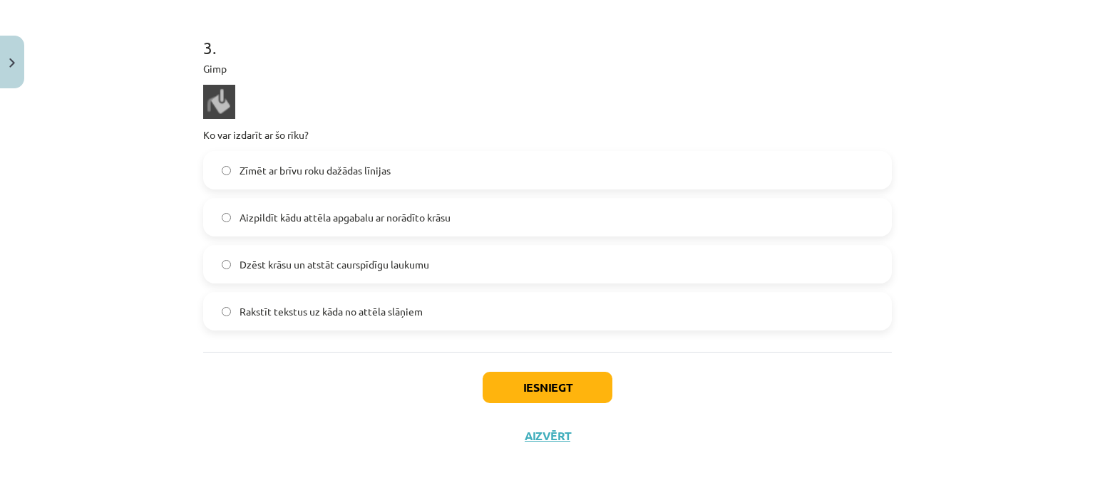
click at [438, 225] on label "Aizpildīt kādu attēla apgabalu ar norādīto krāsu" at bounding box center [548, 218] width 686 height 36
click at [499, 383] on button "Iesniegt" at bounding box center [548, 387] width 130 height 31
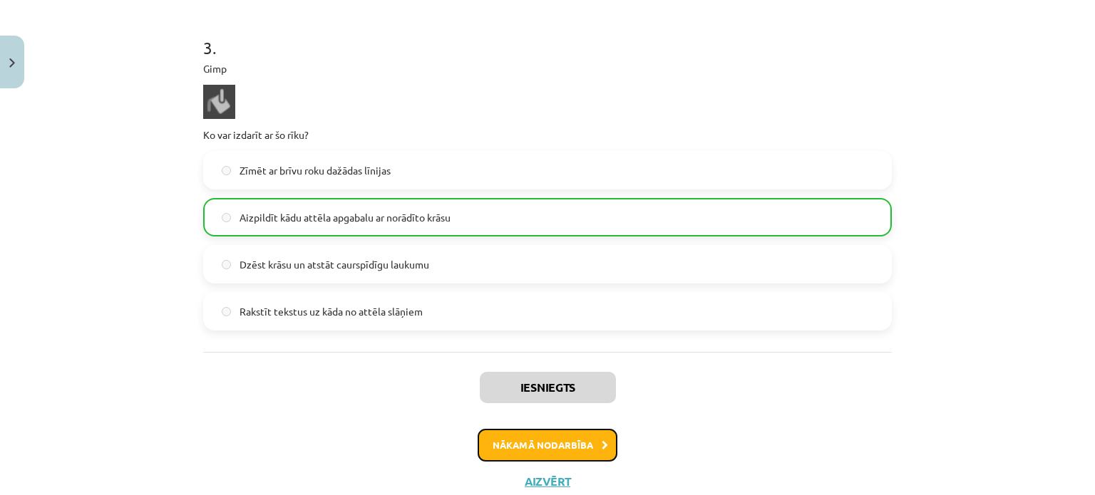
click at [568, 438] on button "Nākamā nodarbība" at bounding box center [548, 445] width 140 height 33
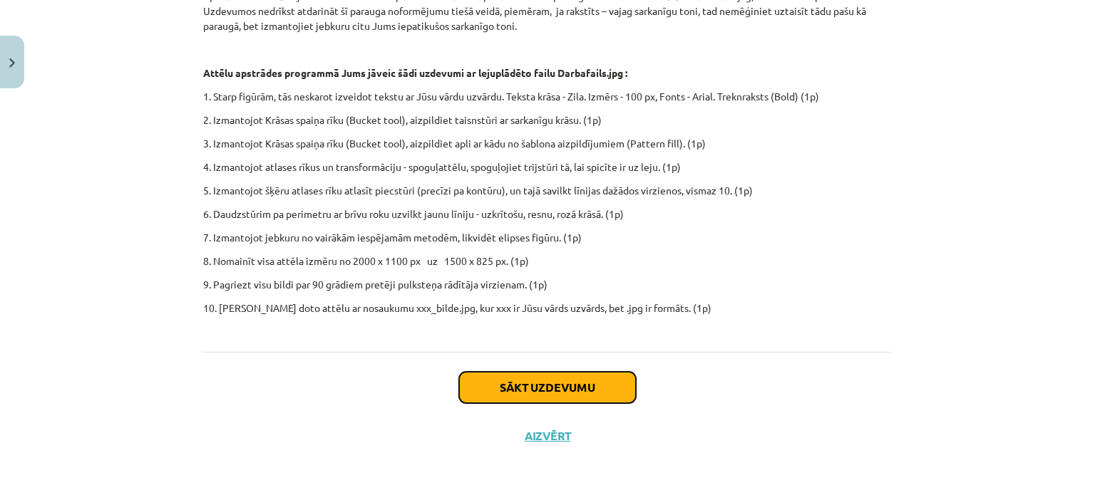
click at [573, 386] on button "Sākt uzdevumu" at bounding box center [547, 387] width 177 height 31
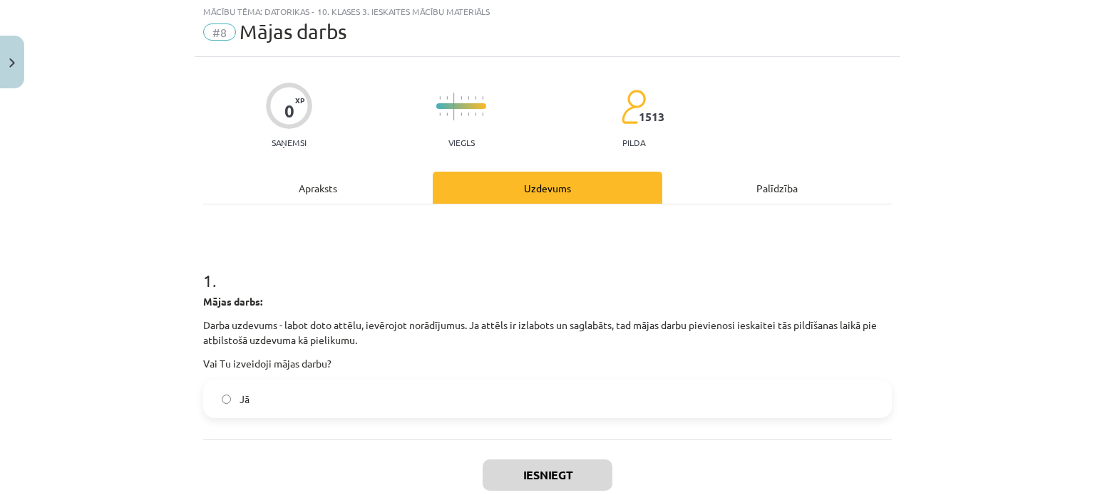
scroll to position [36, 0]
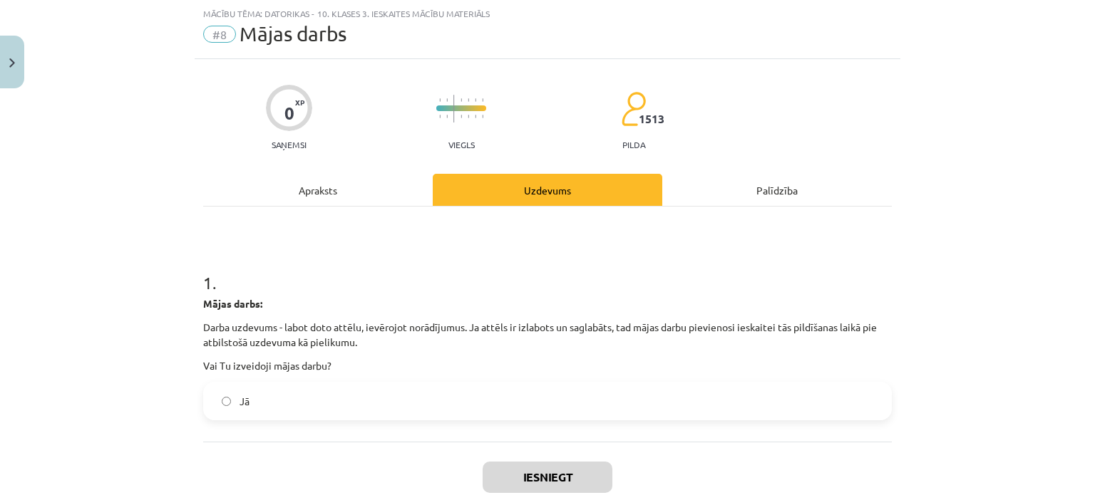
click at [282, 391] on label "Jā" at bounding box center [548, 402] width 686 height 36
click at [521, 473] on button "Iesniegt" at bounding box center [548, 477] width 130 height 31
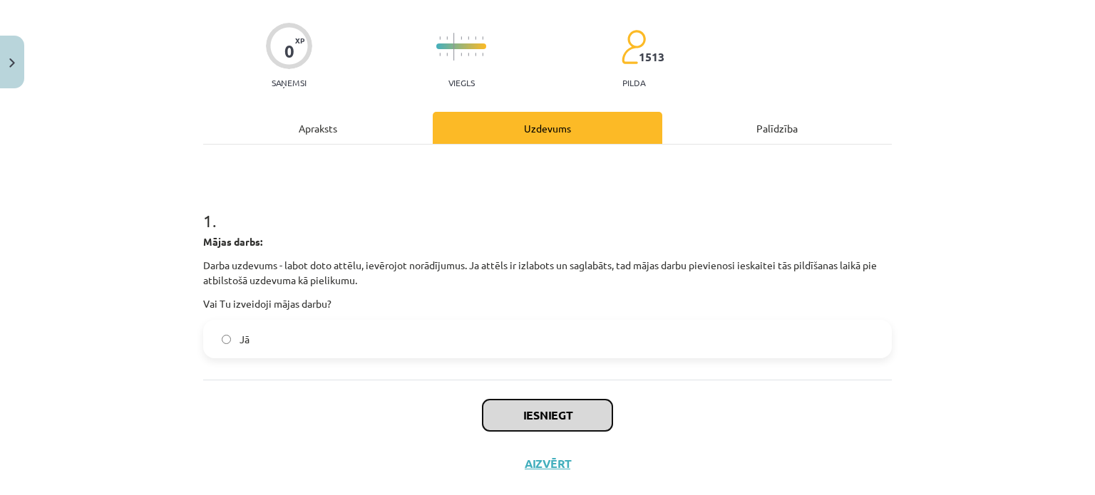
scroll to position [125, 0]
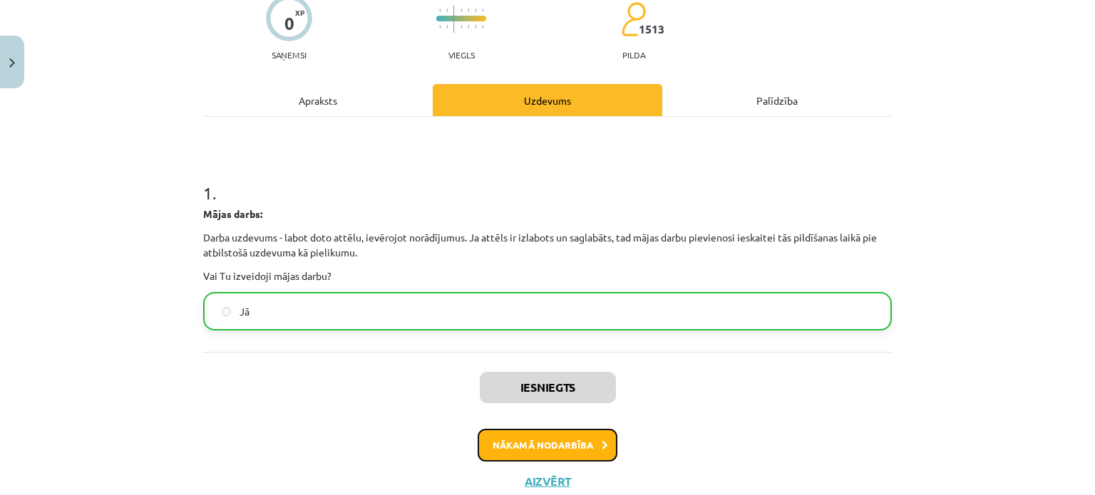
click at [545, 449] on button "Nākamā nodarbība" at bounding box center [548, 445] width 140 height 33
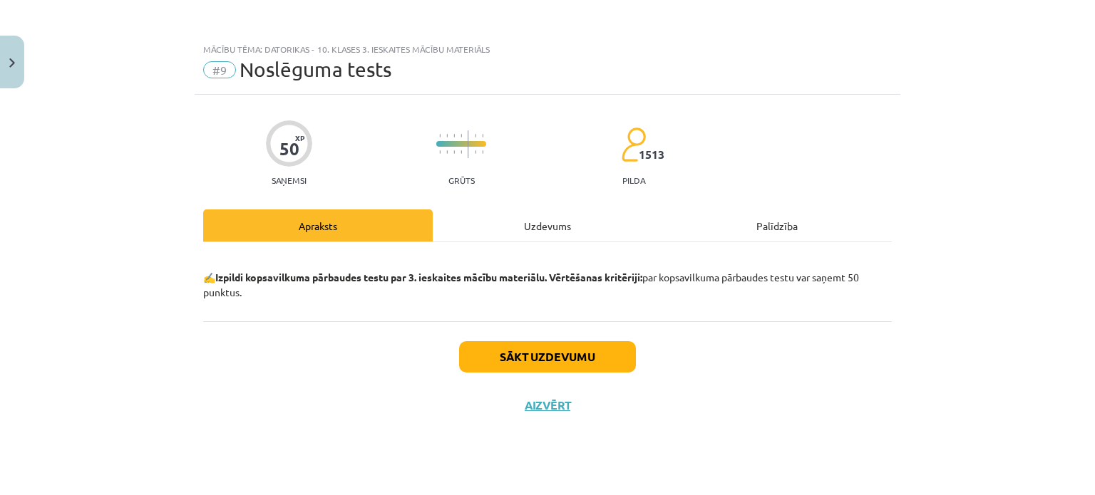
click at [501, 336] on div "Sākt uzdevumu Aizvērt" at bounding box center [547, 372] width 689 height 100
click at [501, 346] on button "Sākt uzdevumu" at bounding box center [547, 357] width 177 height 31
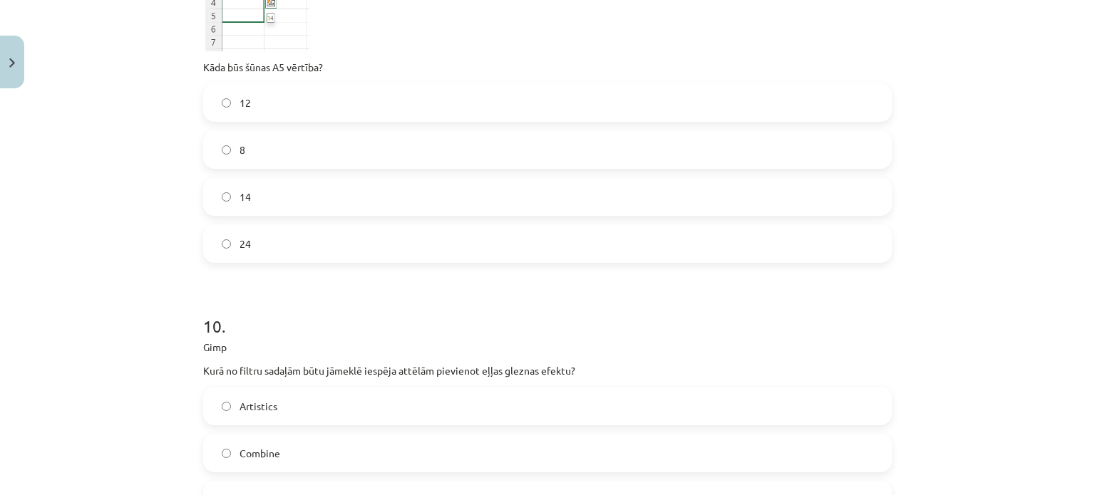
scroll to position [3003, 0]
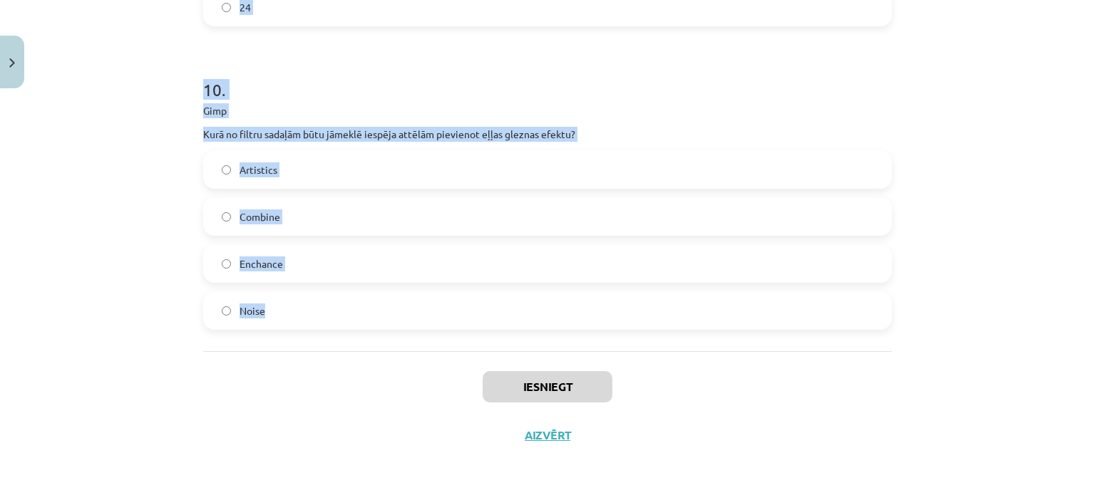
drag, startPoint x: 191, startPoint y: 102, endPoint x: 322, endPoint y: 312, distance: 247.9
copy form "1 . =SUM(A1:A3)*AVERAGE(A1:A3)+MAX(A1:A3) Kāda būs šūnas vērtība ierakstot šādu…"
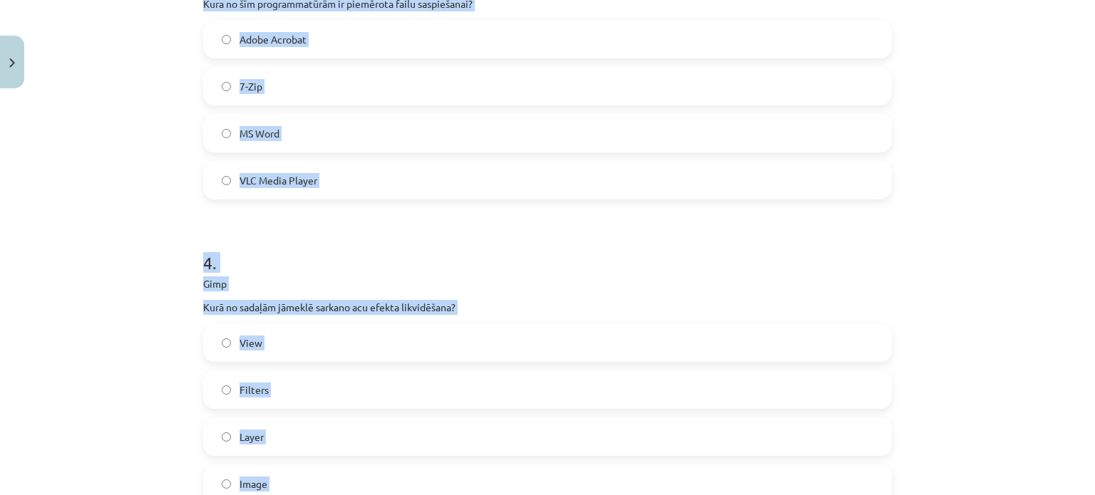
click at [124, 369] on div "Mācību tēma: Datorikas - 10. klases 3. ieskaites mācību materiāls #9 Noslēguma …" at bounding box center [547, 247] width 1095 height 495
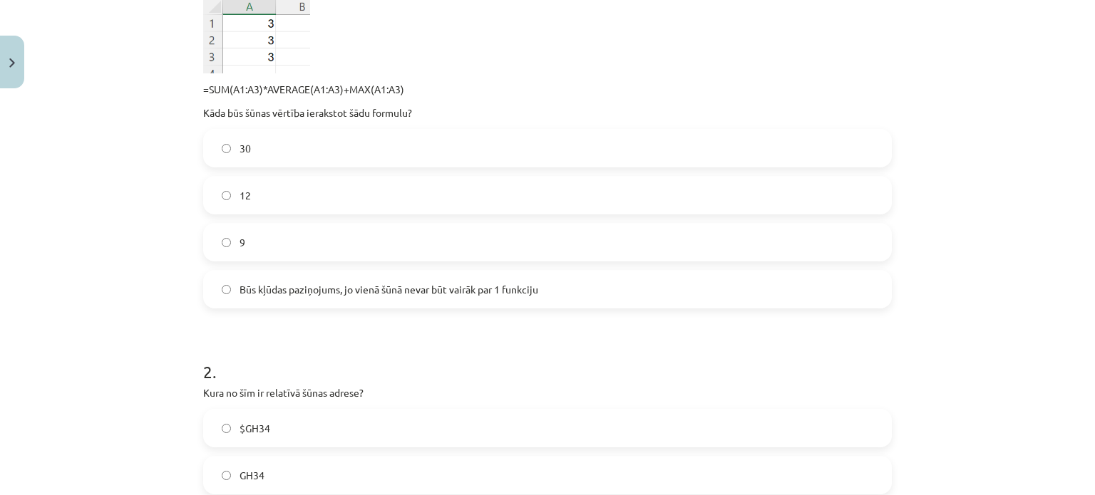
scroll to position [294, 0]
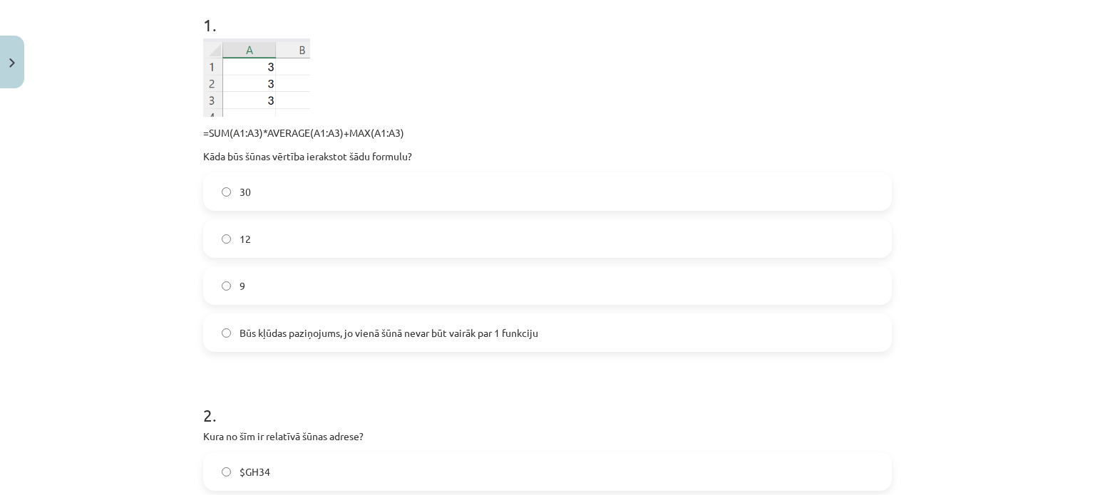
click at [236, 252] on label "12" at bounding box center [548, 239] width 686 height 36
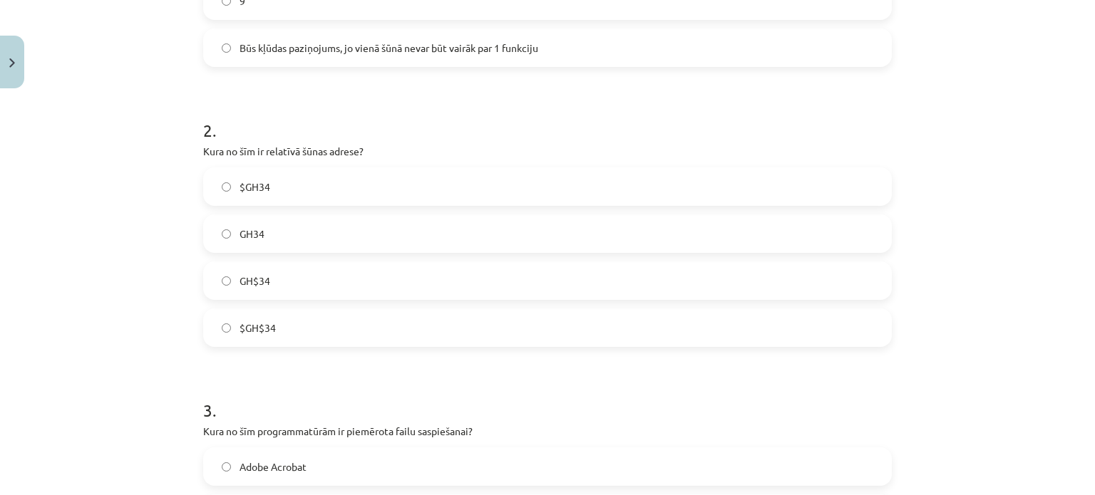
click at [275, 238] on label "GH34" at bounding box center [548, 234] width 686 height 36
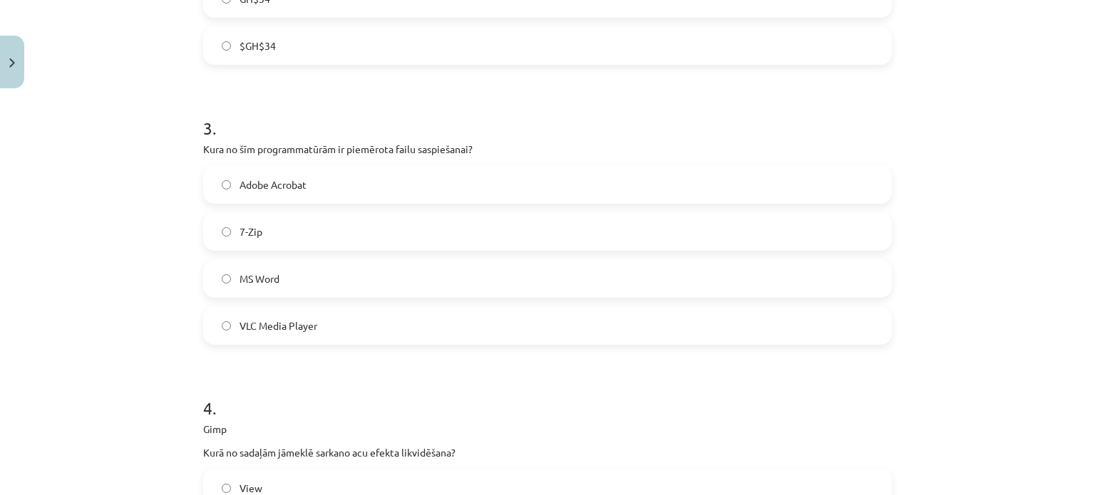
scroll to position [864, 0]
click at [288, 242] on label "7-Zip" at bounding box center [548, 229] width 686 height 36
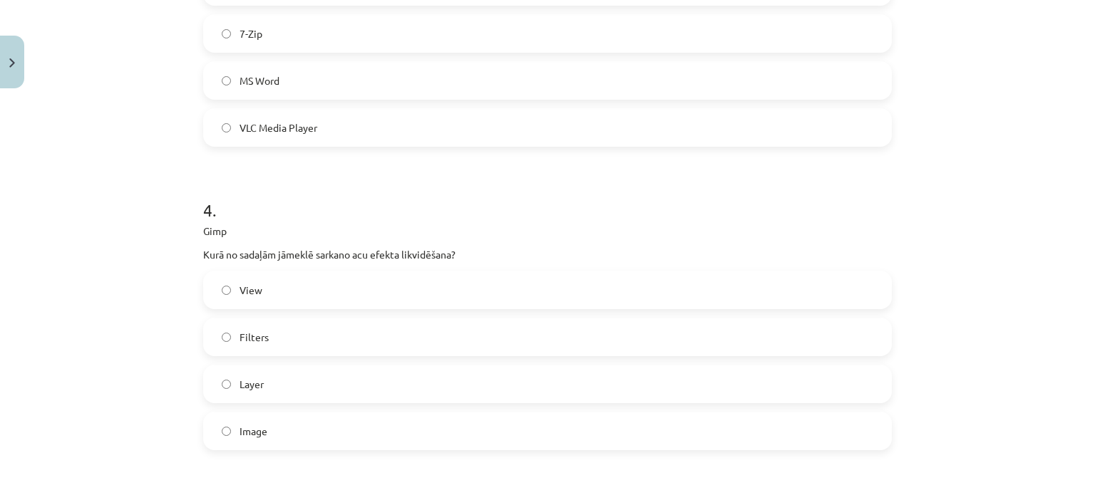
scroll to position [1149, 0]
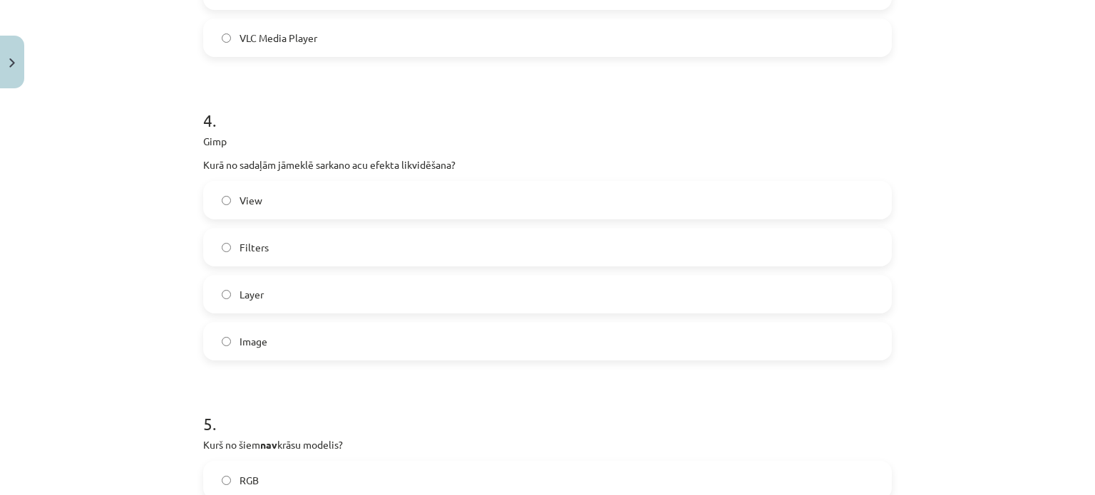
click at [309, 236] on label "Filters" at bounding box center [548, 248] width 686 height 36
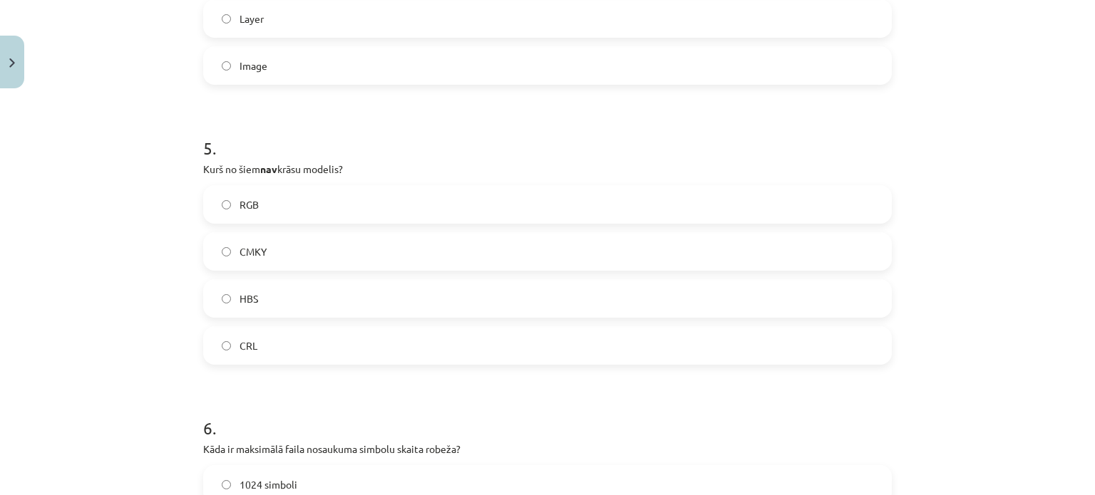
scroll to position [1434, 0]
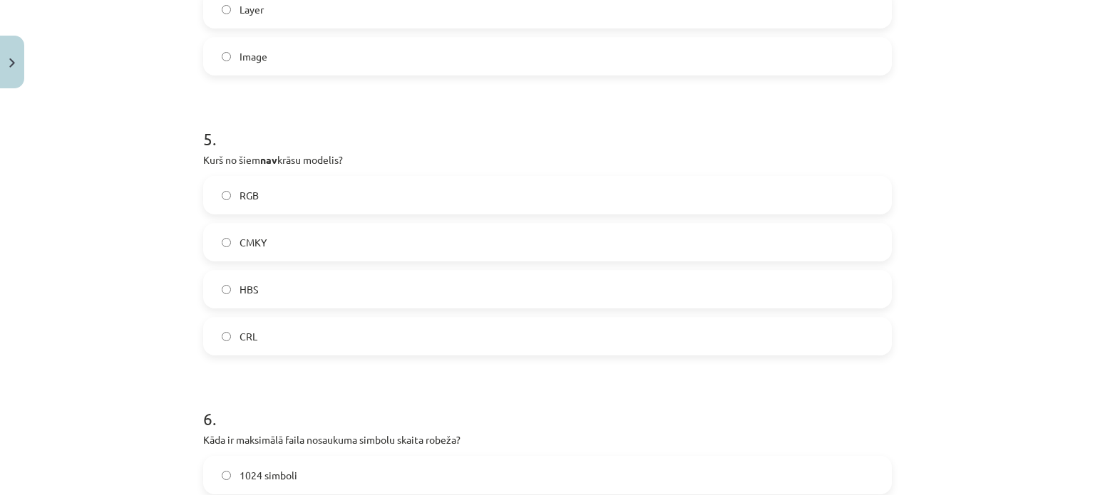
drag, startPoint x: 277, startPoint y: 308, endPoint x: 277, endPoint y: 324, distance: 16.4
click at [277, 324] on div "RGB CMKY HBS CRL" at bounding box center [547, 266] width 689 height 180
click at [277, 329] on label "CRL" at bounding box center [548, 337] width 686 height 36
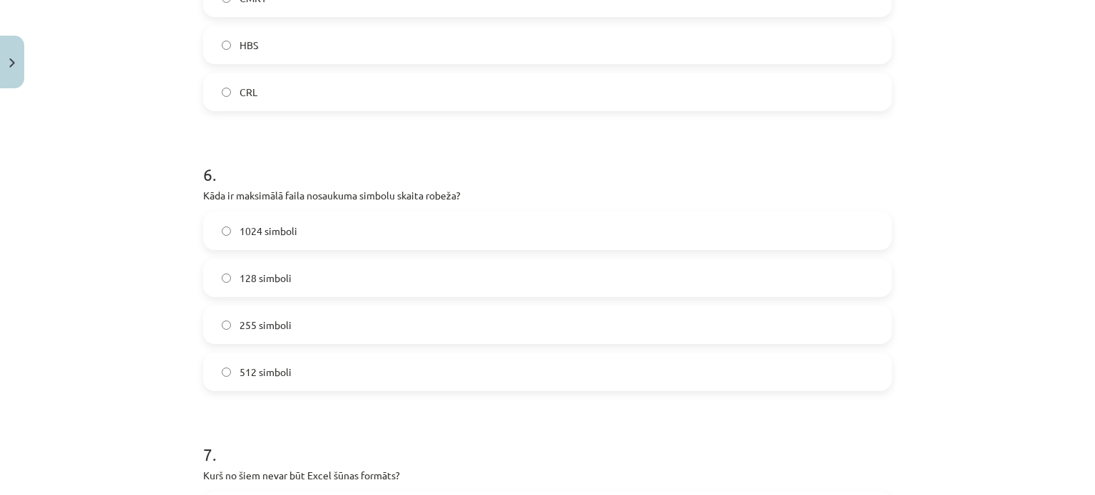
scroll to position [1720, 0]
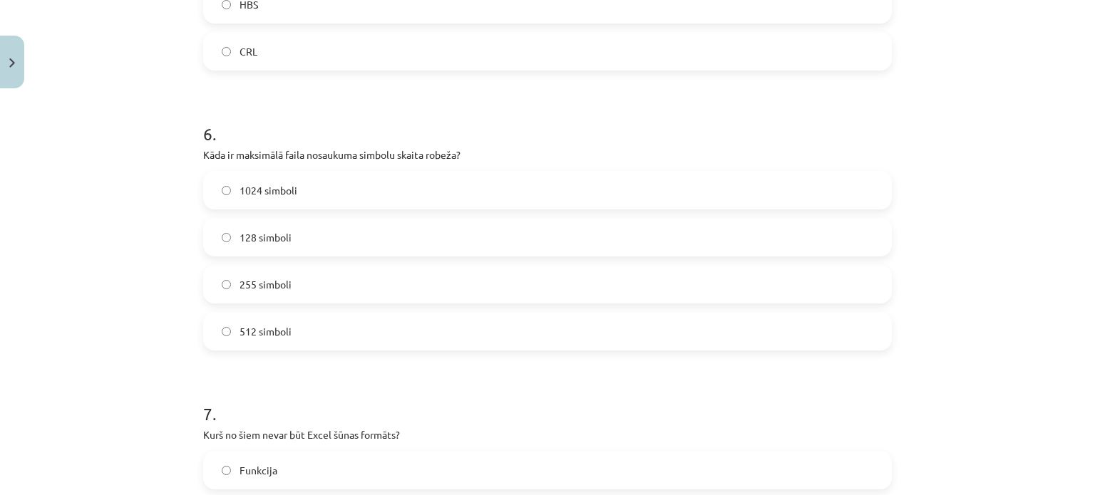
click at [299, 295] on label "255 simboli" at bounding box center [548, 285] width 686 height 36
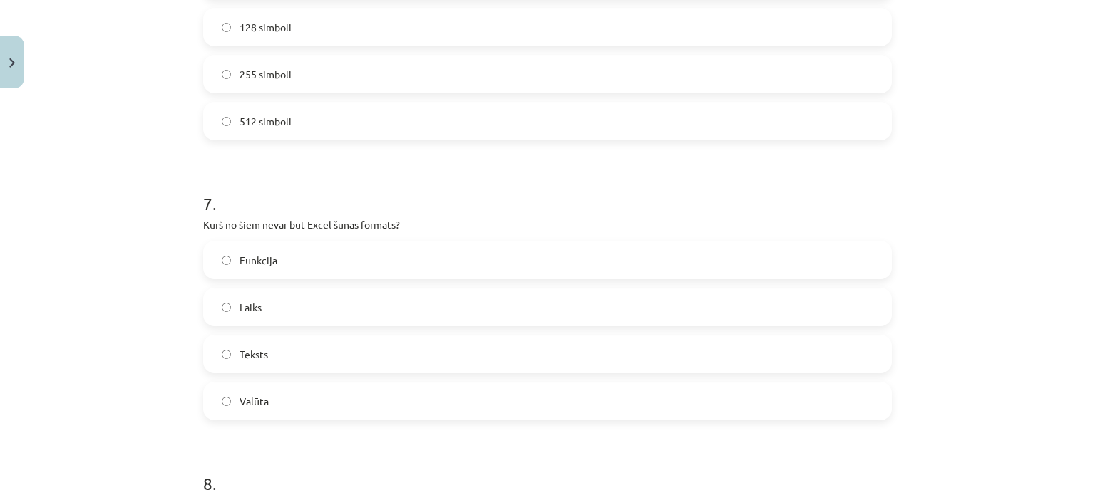
scroll to position [1934, 0]
click at [296, 247] on label "Funkcija" at bounding box center [548, 257] width 686 height 36
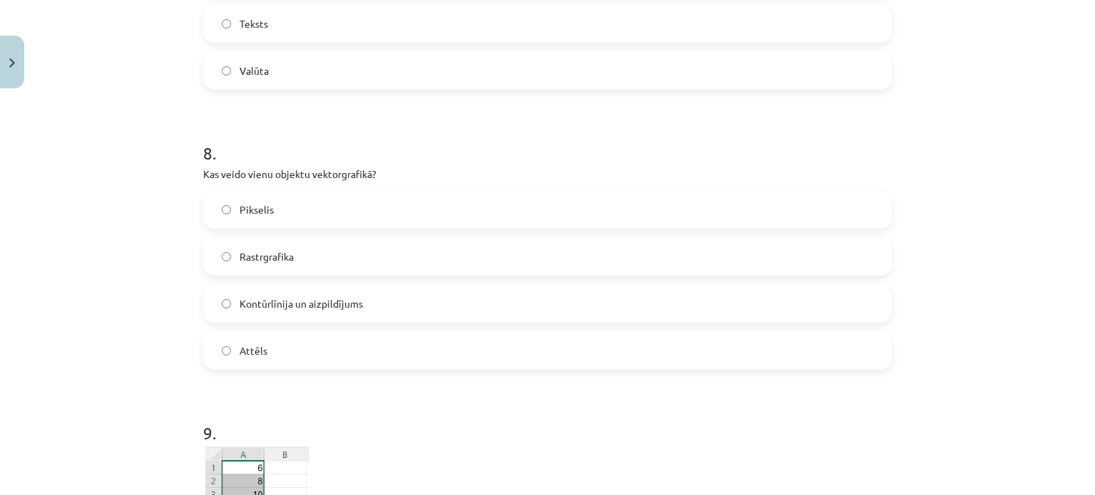
scroll to position [2361, 0]
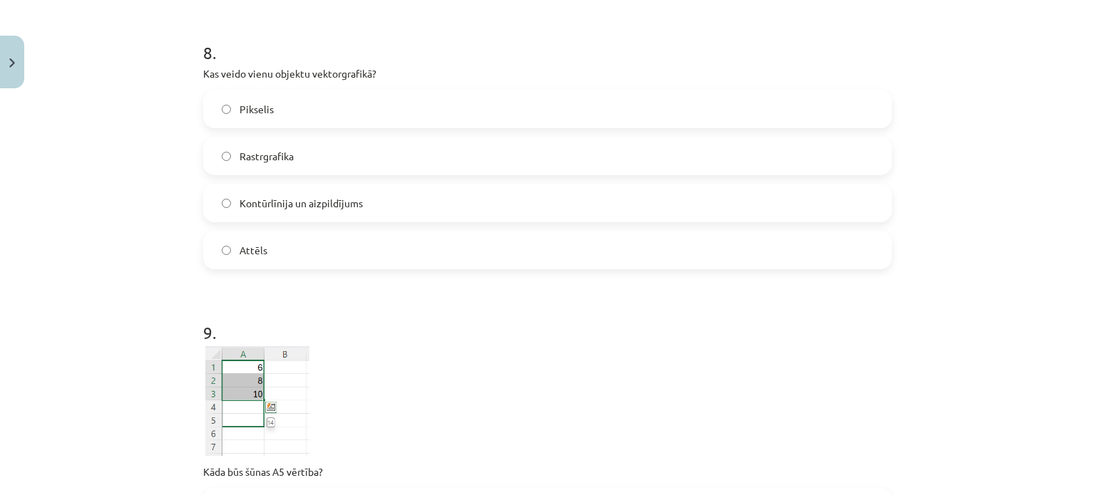
click at [258, 188] on label "Kontūrlīnija un aizpildījums" at bounding box center [548, 203] width 686 height 36
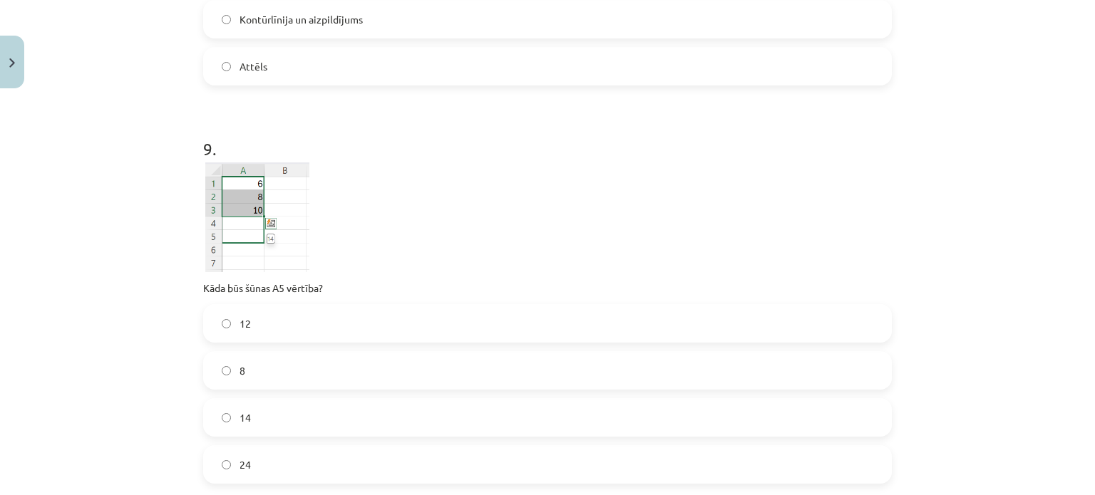
scroll to position [2646, 0]
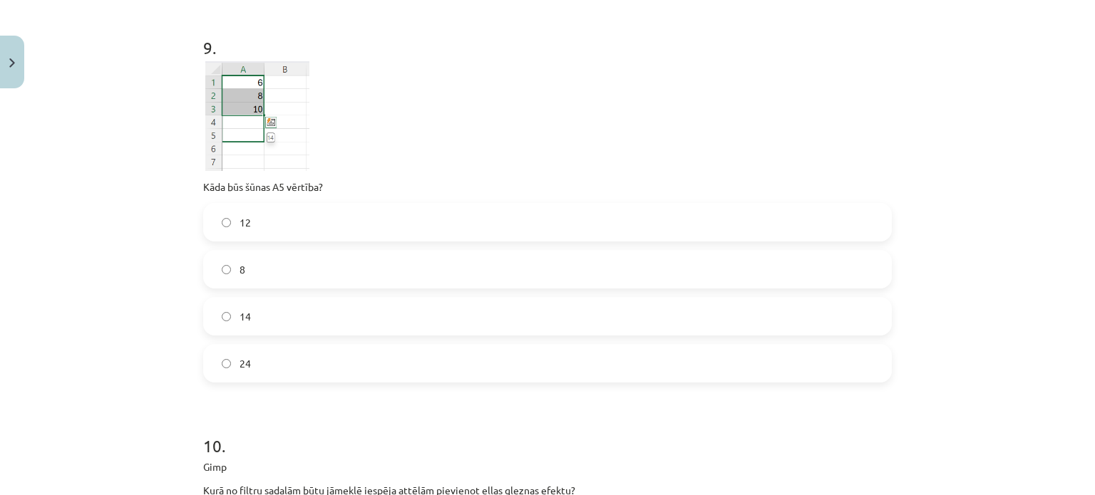
click at [340, 322] on label "14" at bounding box center [548, 317] width 686 height 36
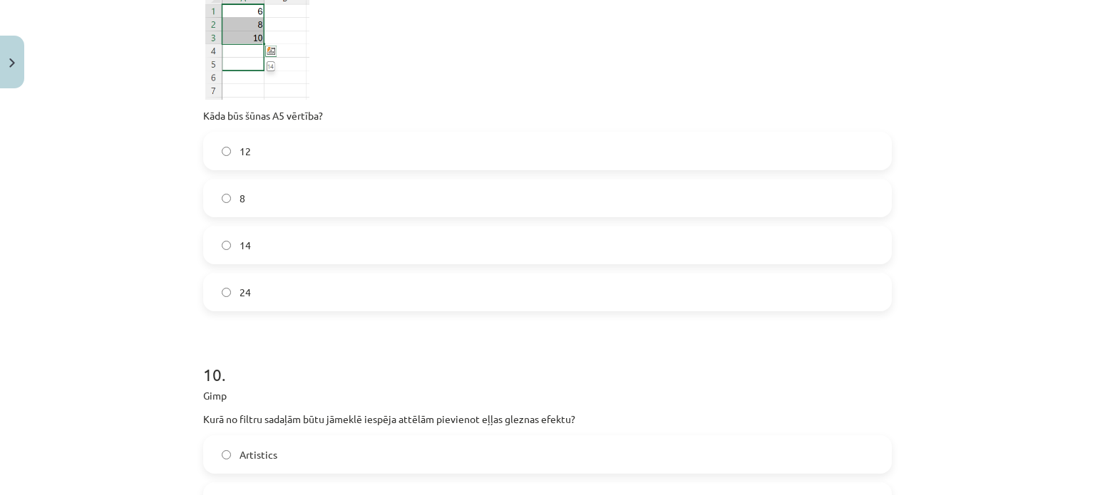
scroll to position [3003, 0]
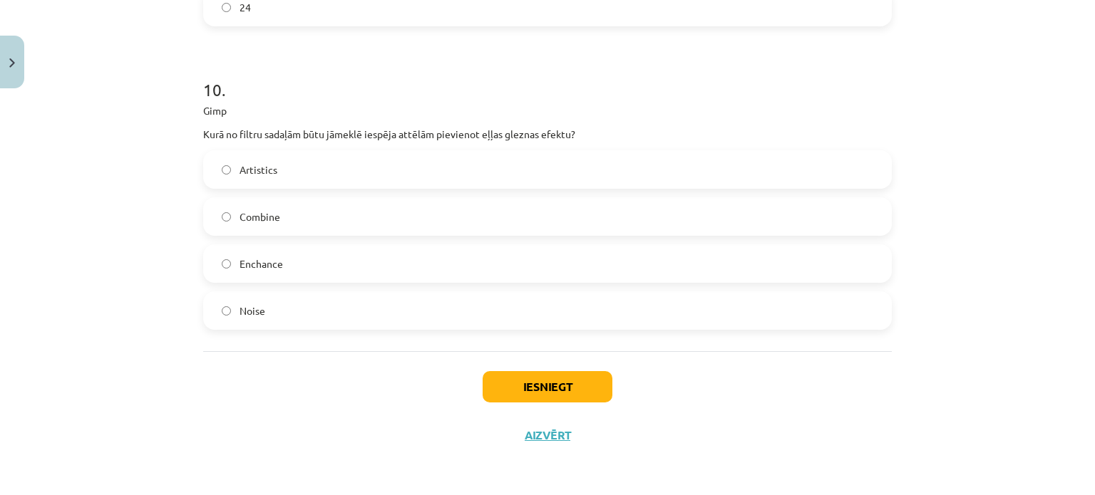
click at [294, 182] on label "Artistics" at bounding box center [548, 170] width 686 height 36
click at [601, 392] on button "Iesniegt" at bounding box center [548, 386] width 130 height 31
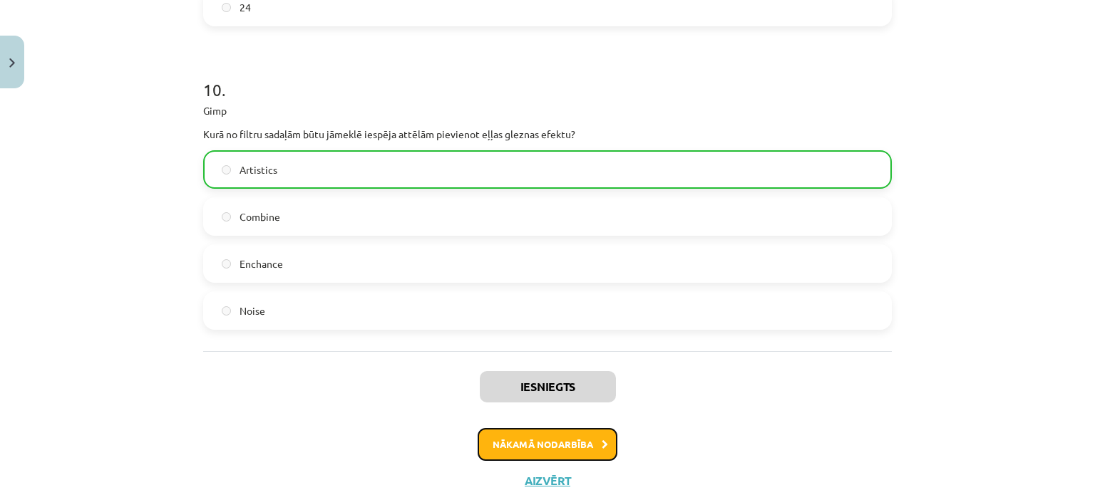
click at [576, 435] on button "Nākamā nodarbība" at bounding box center [548, 444] width 140 height 33
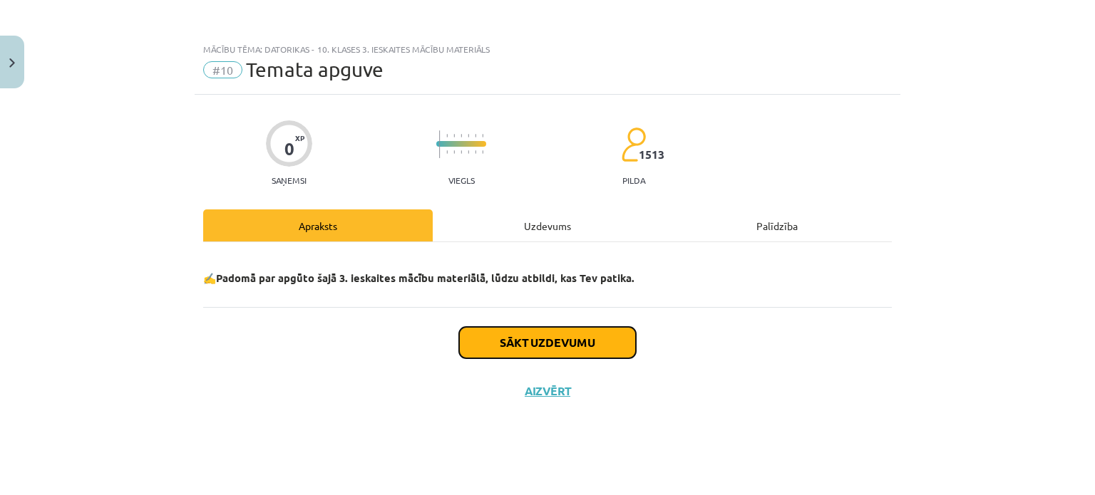
click at [599, 355] on button "Sākt uzdevumu" at bounding box center [547, 342] width 177 height 31
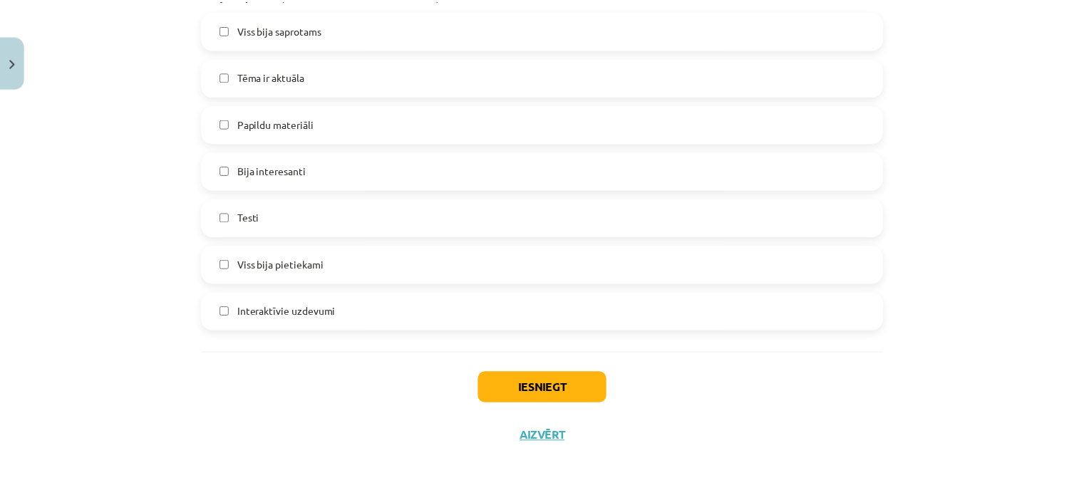
scroll to position [1362, 0]
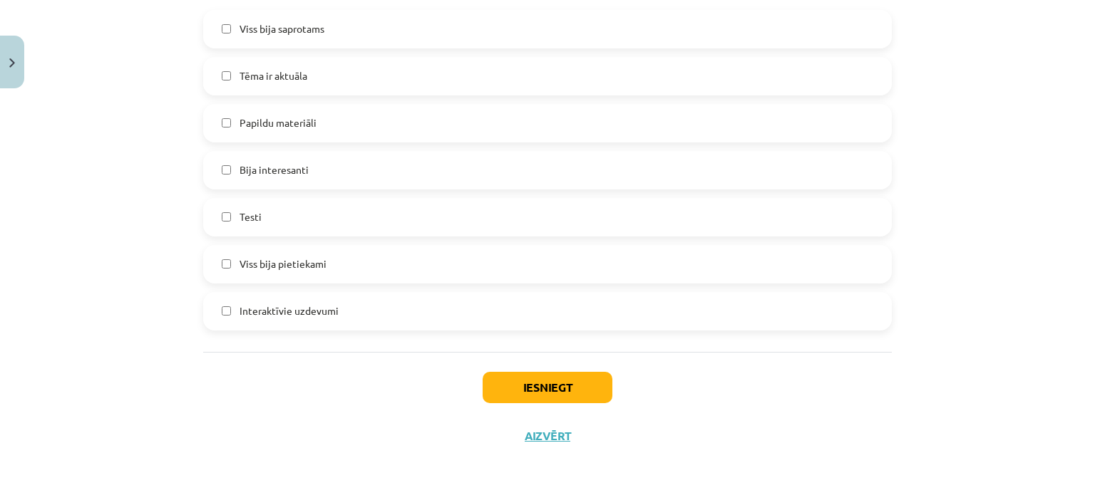
click at [525, 367] on div "Iesniegt Aizvērt" at bounding box center [547, 402] width 689 height 100
click at [528, 382] on button "Iesniegt" at bounding box center [548, 387] width 130 height 31
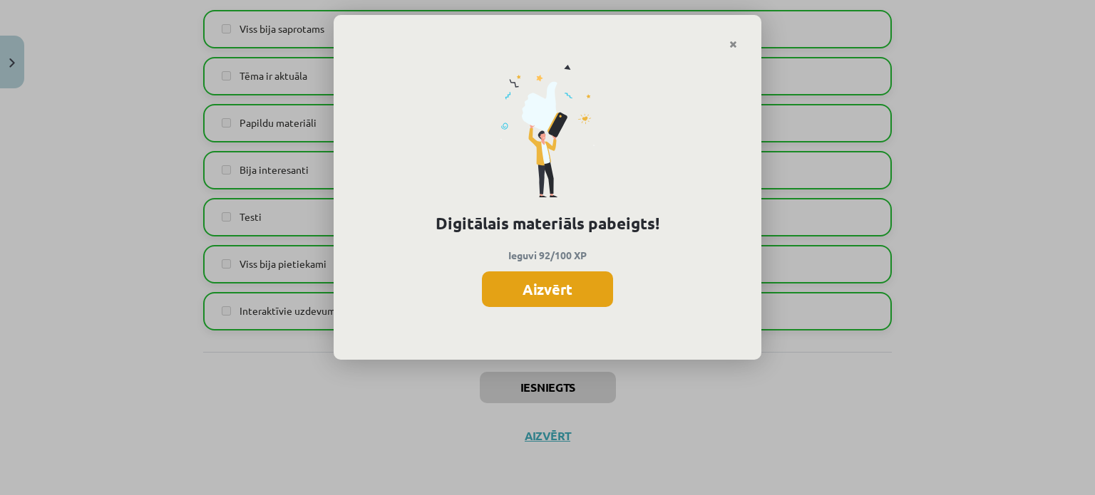
click at [550, 284] on button "Aizvērt" at bounding box center [547, 290] width 131 height 36
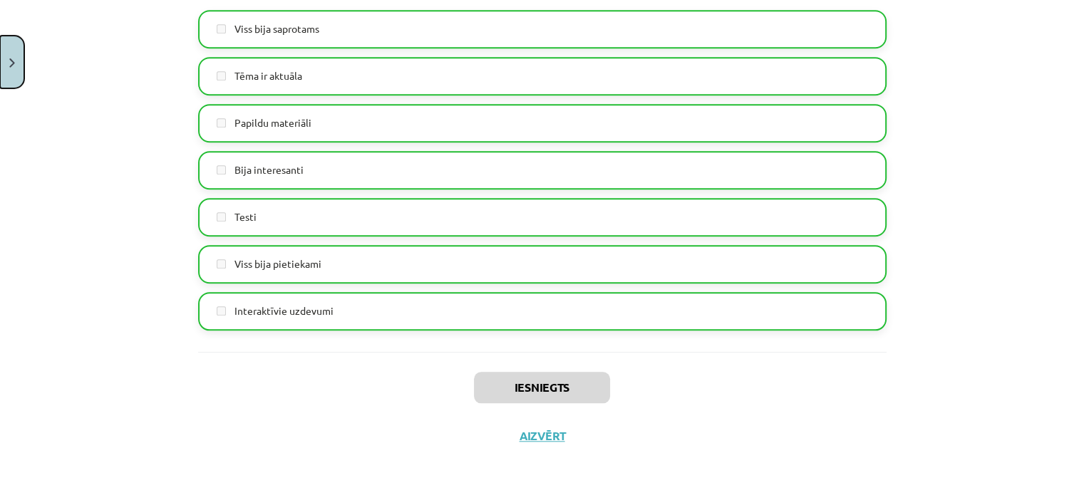
click at [0, 38] on button "Close" at bounding box center [12, 62] width 24 height 53
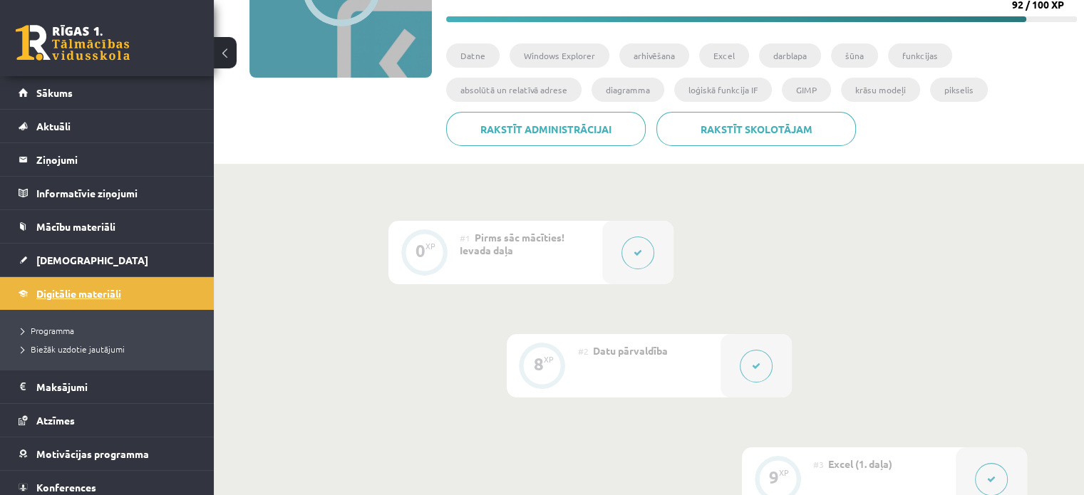
click at [88, 287] on span "Digitālie materiāli" at bounding box center [78, 293] width 85 height 13
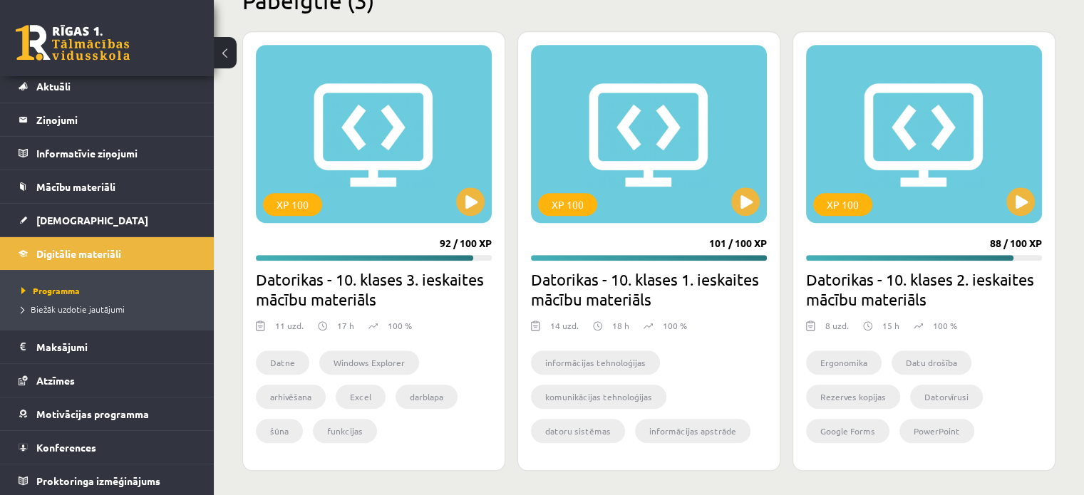
scroll to position [1350, 0]
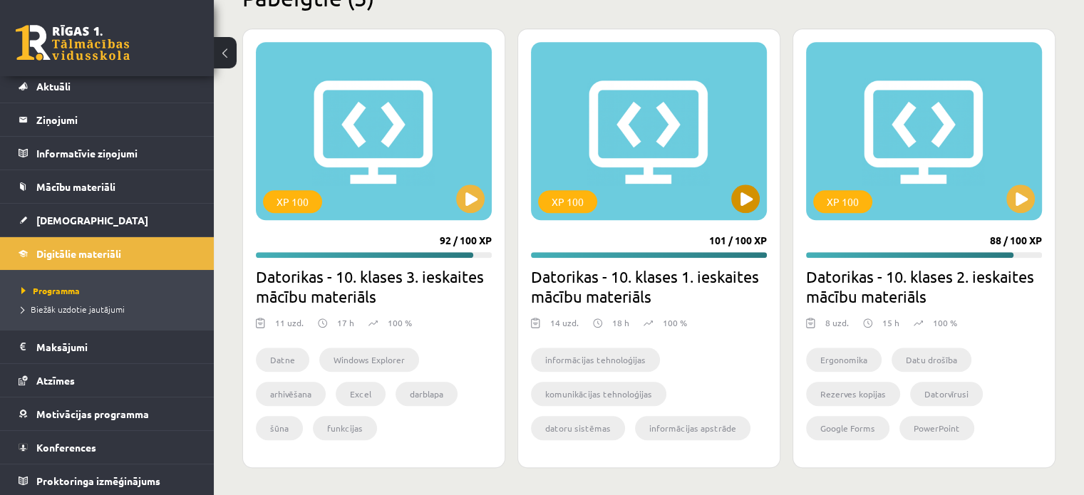
click at [569, 200] on div "XP 100" at bounding box center [567, 201] width 59 height 23
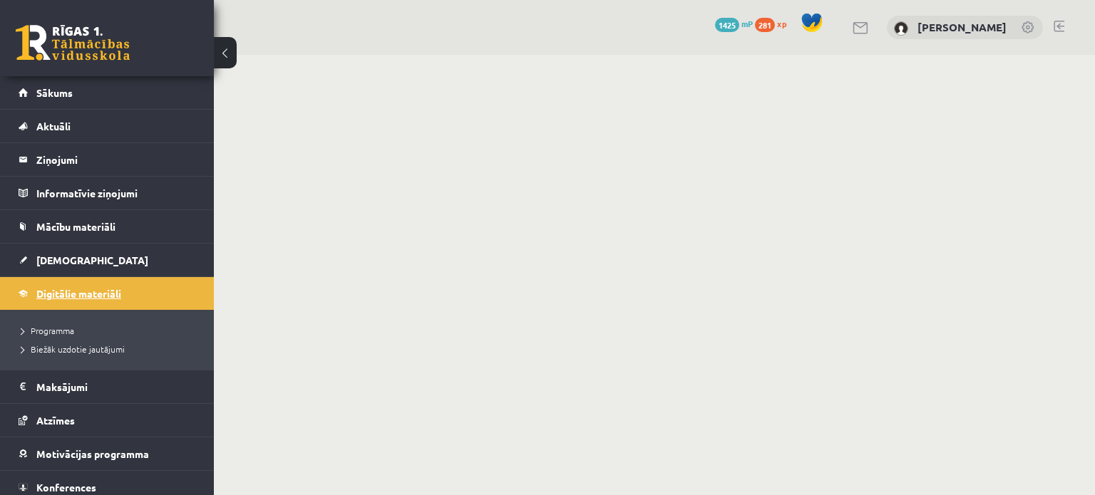
drag, startPoint x: 0, startPoint y: 0, endPoint x: 41, endPoint y: 294, distance: 297.3
click at [41, 294] on span "Digitālie materiāli" at bounding box center [78, 293] width 85 height 13
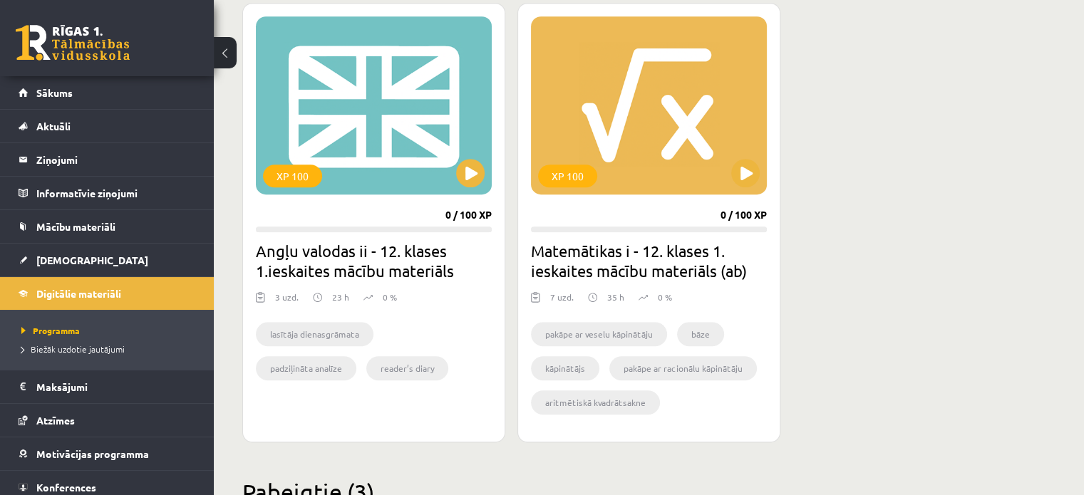
scroll to position [499, 0]
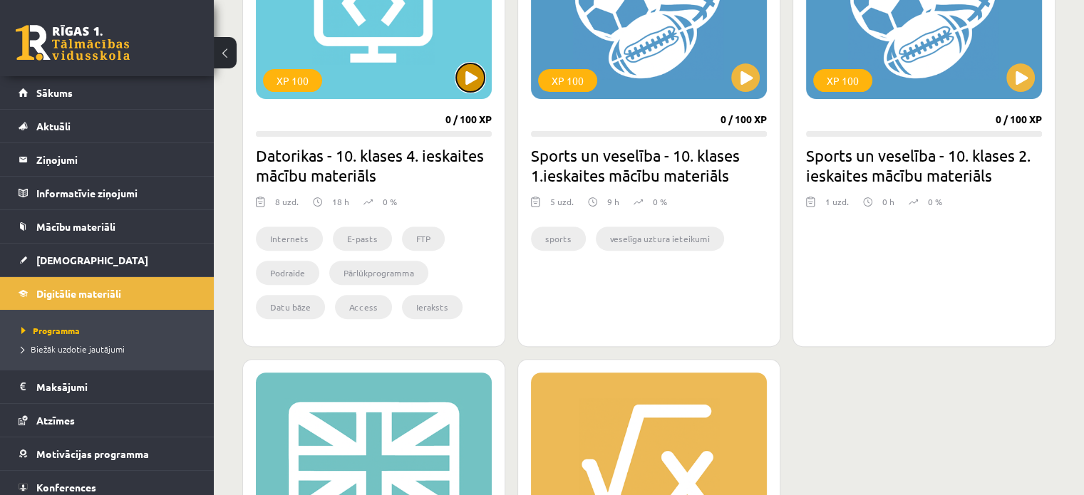
click at [473, 88] on button at bounding box center [470, 77] width 29 height 29
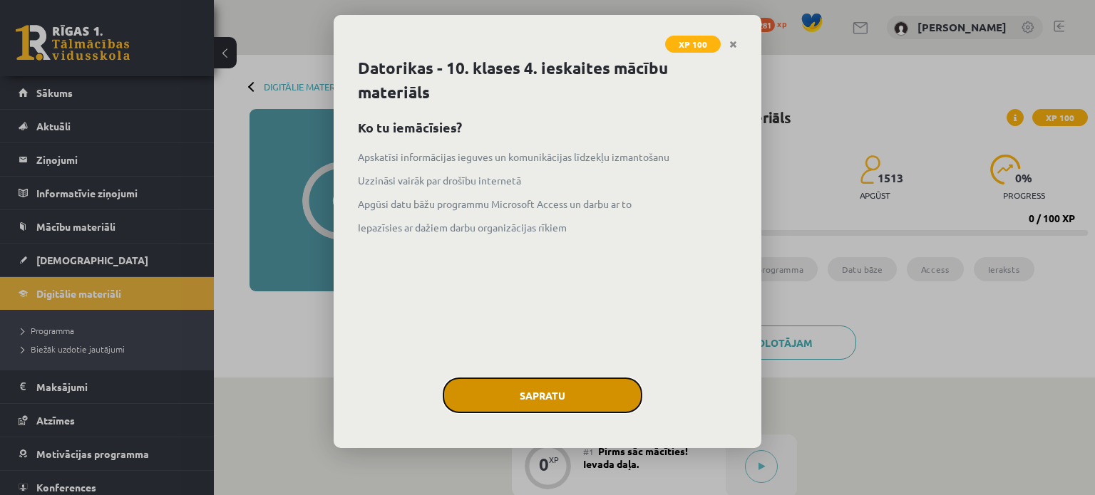
click at [573, 384] on button "Sapratu" at bounding box center [543, 396] width 200 height 36
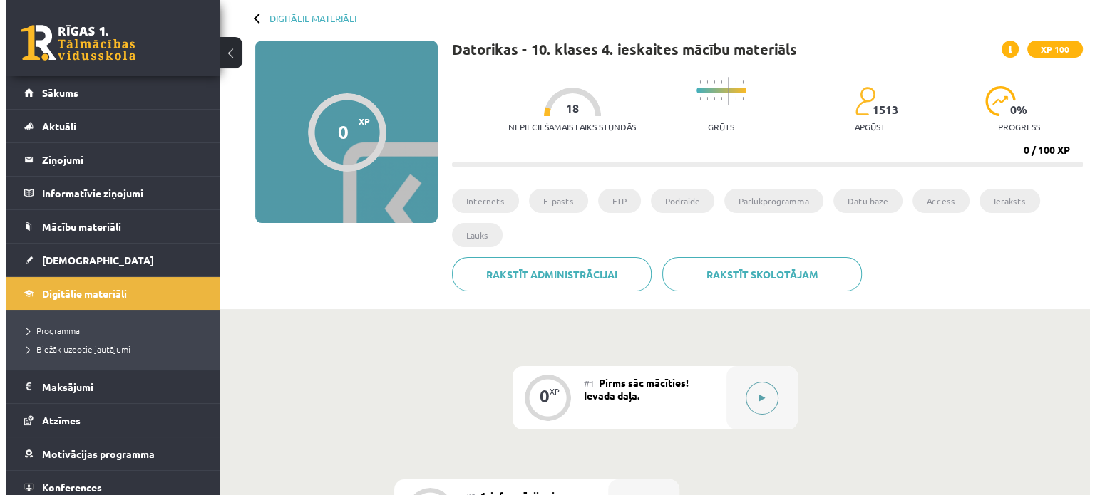
scroll to position [71, 0]
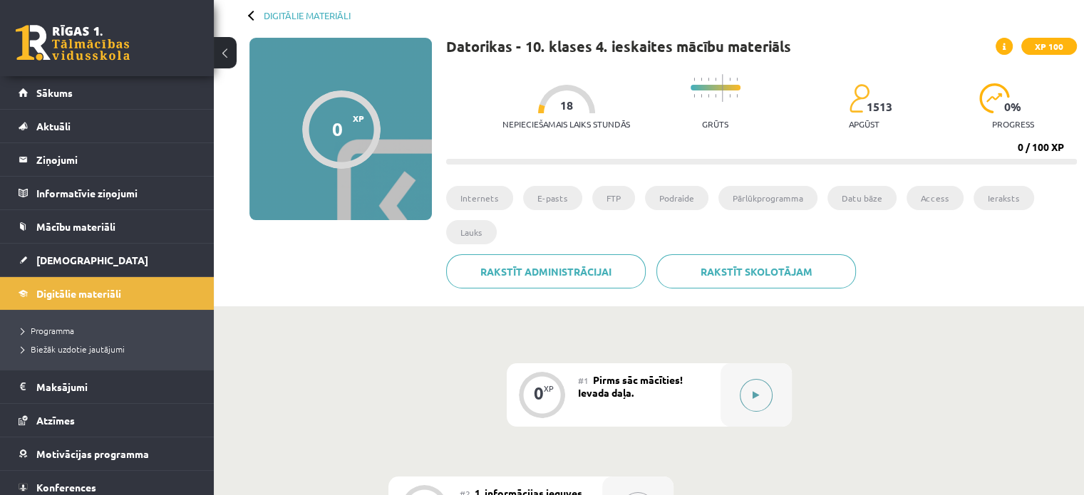
click at [767, 387] on button at bounding box center [756, 395] width 33 height 33
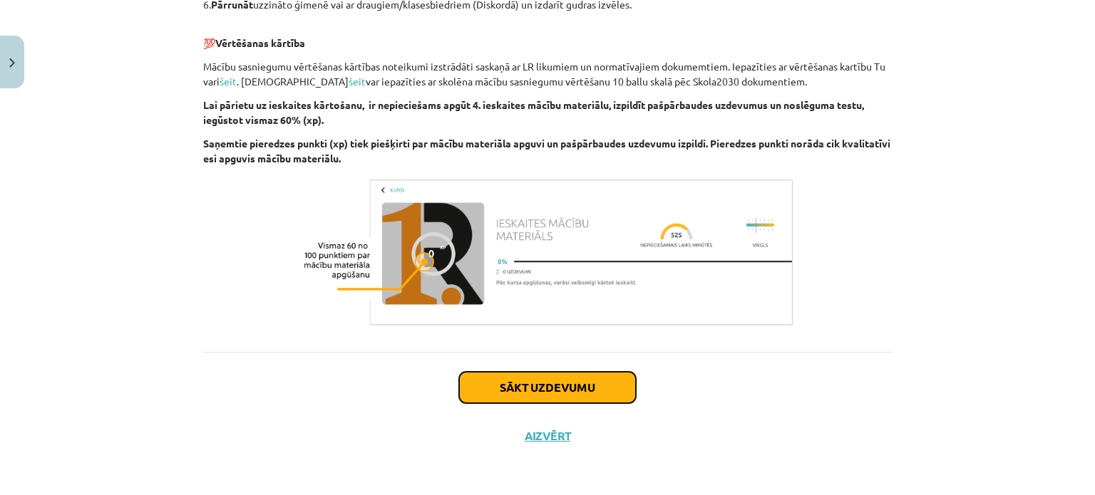
click at [622, 382] on button "Sākt uzdevumu" at bounding box center [547, 387] width 177 height 31
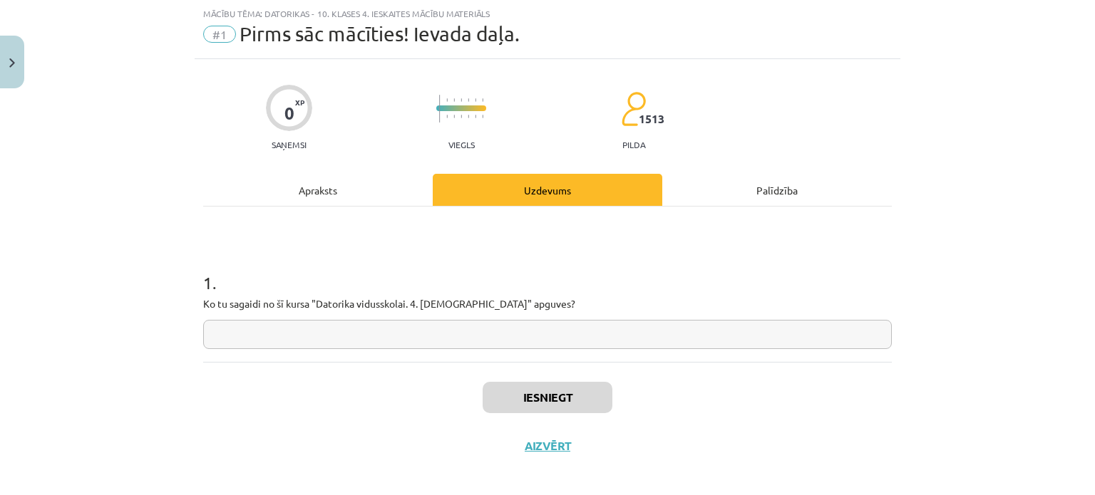
click at [391, 339] on input "text" at bounding box center [547, 334] width 689 height 29
type input "*"
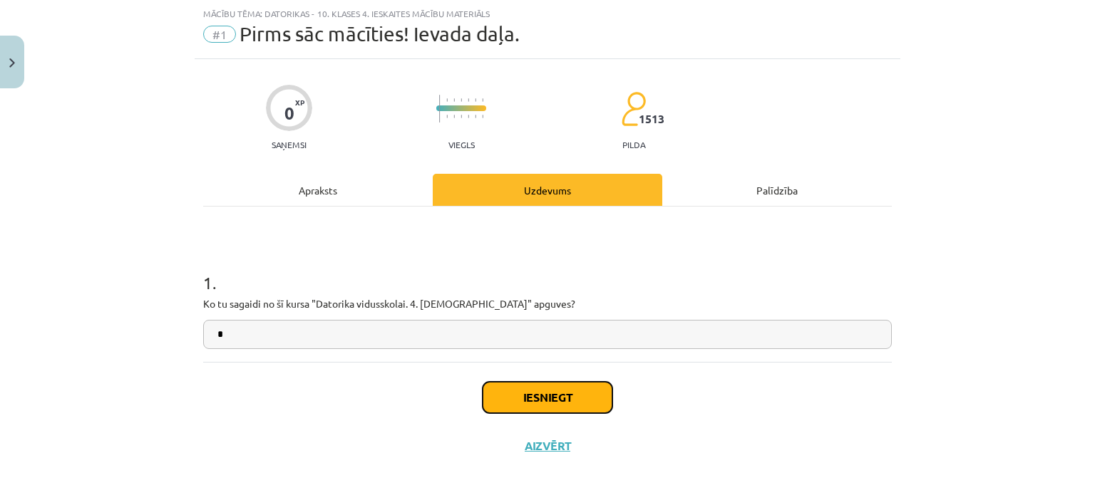
click at [539, 394] on button "Iesniegt" at bounding box center [548, 397] width 130 height 31
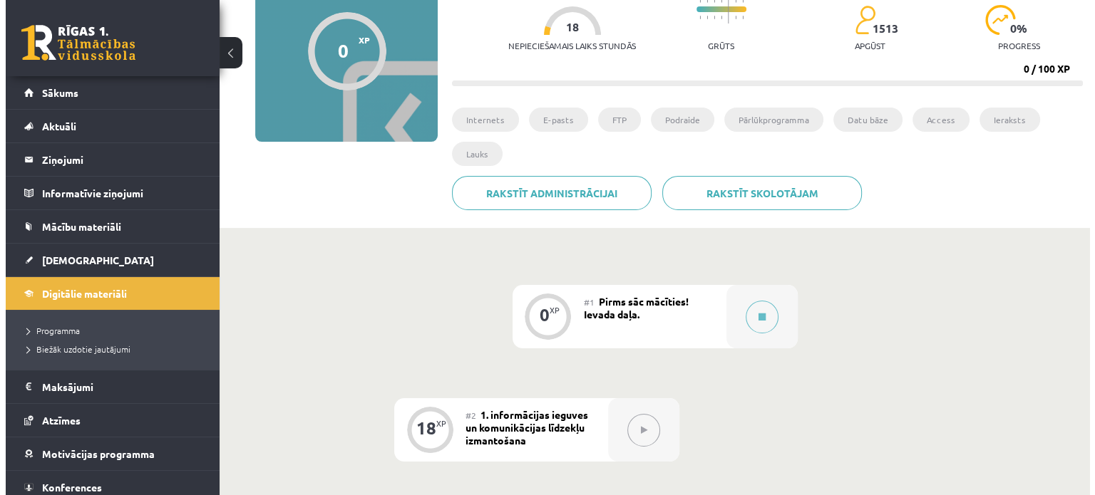
scroll to position [356, 0]
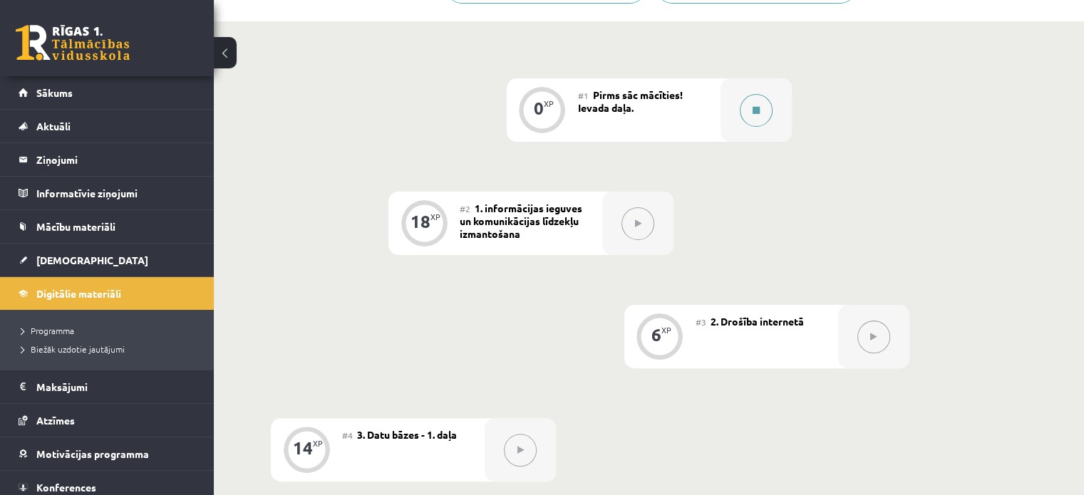
click at [764, 108] on button at bounding box center [756, 110] width 33 height 33
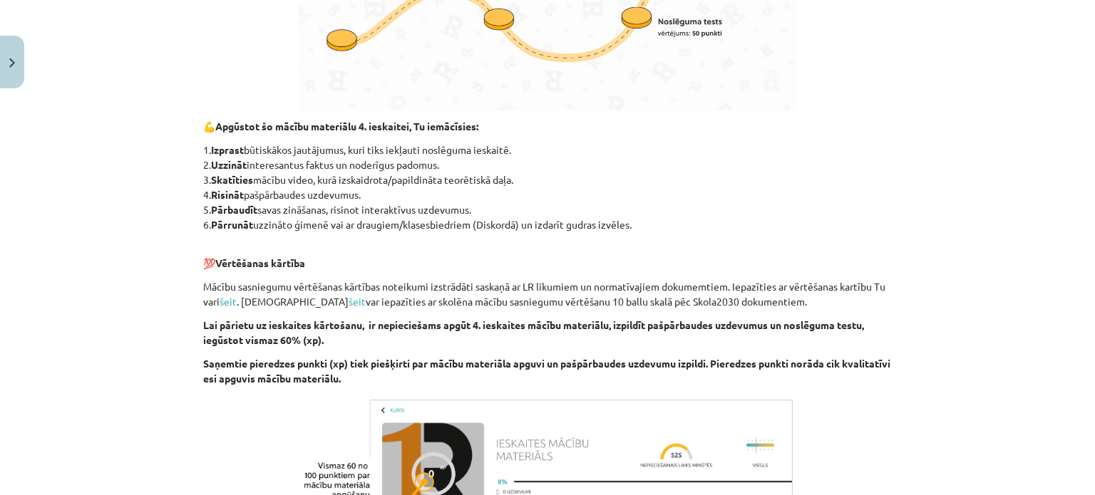
scroll to position [873, 0]
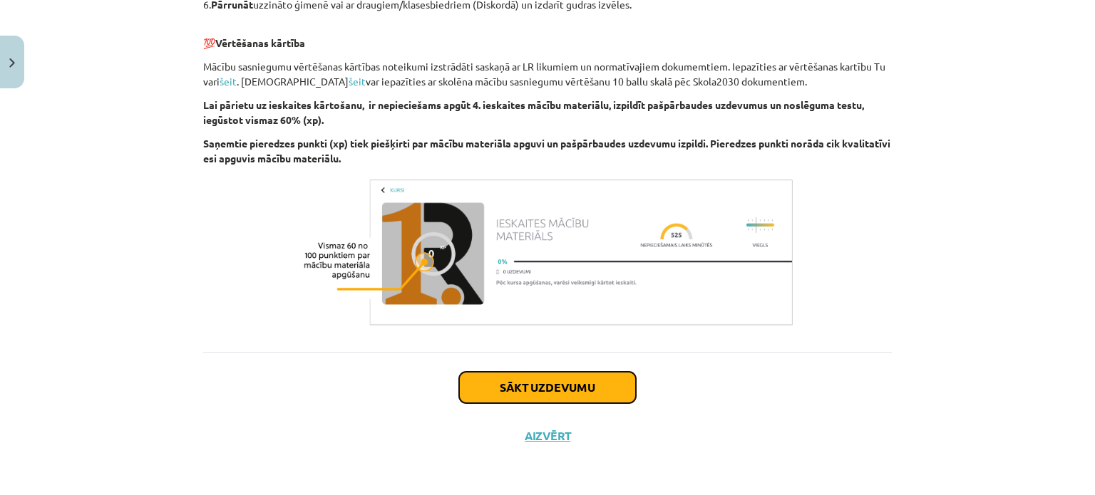
click at [602, 397] on button "Sākt uzdevumu" at bounding box center [547, 387] width 177 height 31
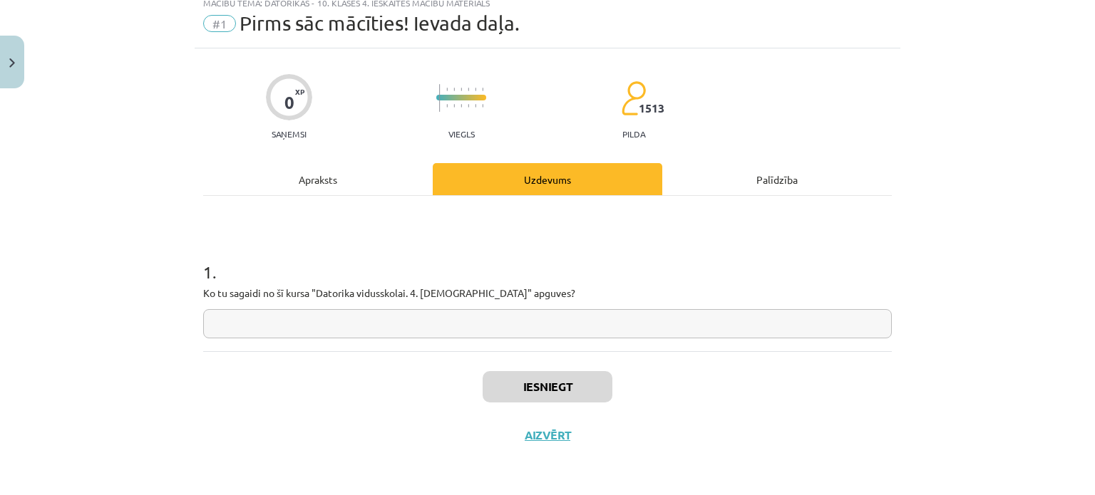
scroll to position [36, 0]
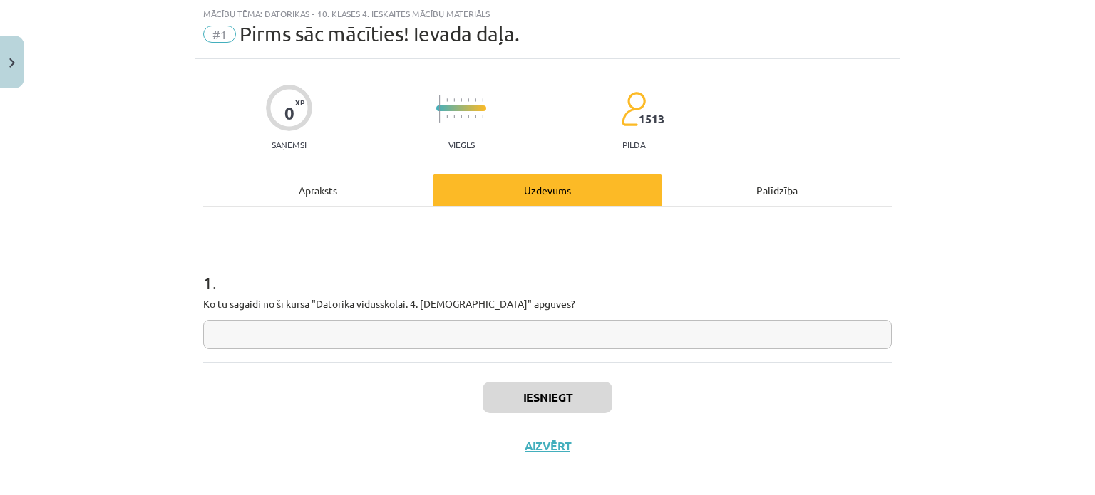
click at [561, 344] on input "text" at bounding box center [547, 334] width 689 height 29
type input "*"
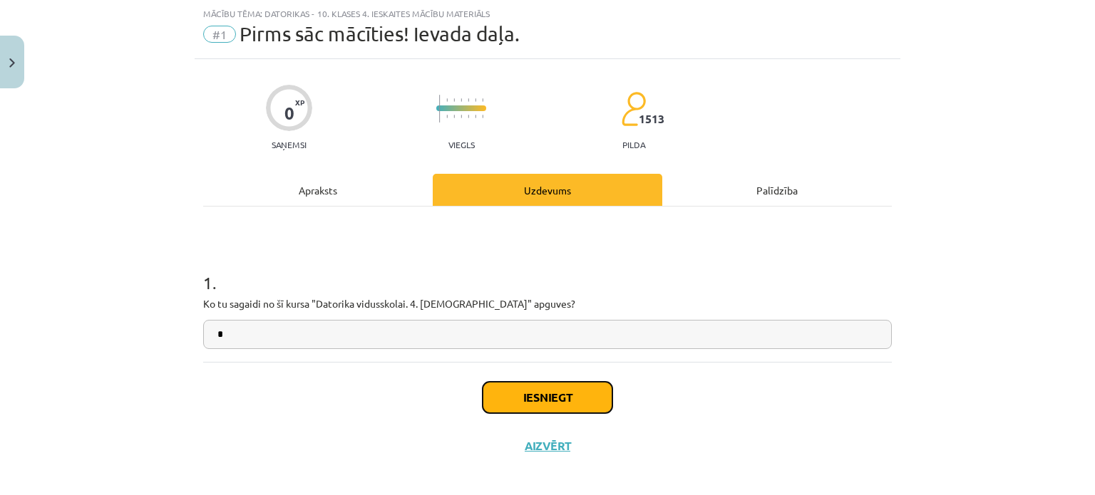
click at [530, 398] on button "Iesniegt" at bounding box center [548, 397] width 130 height 31
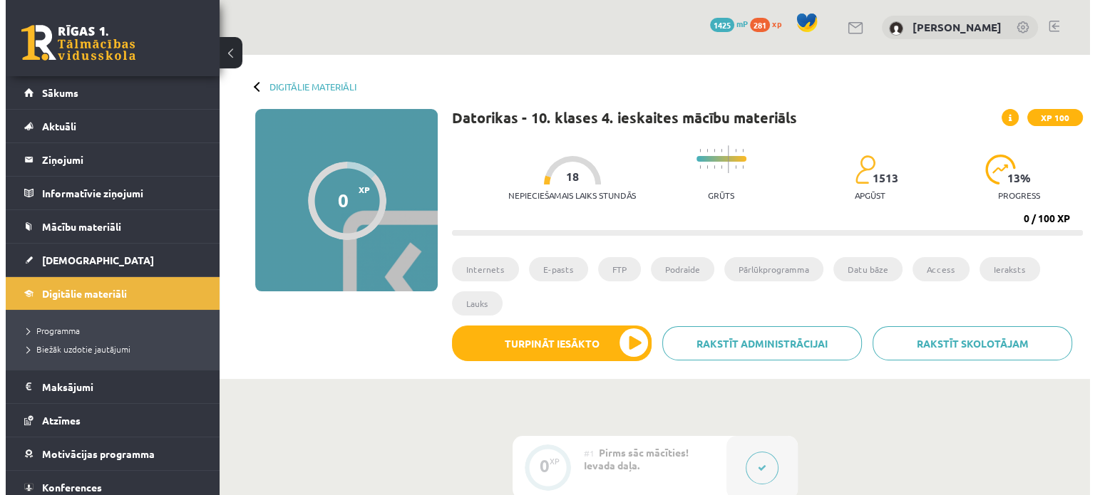
scroll to position [356, 0]
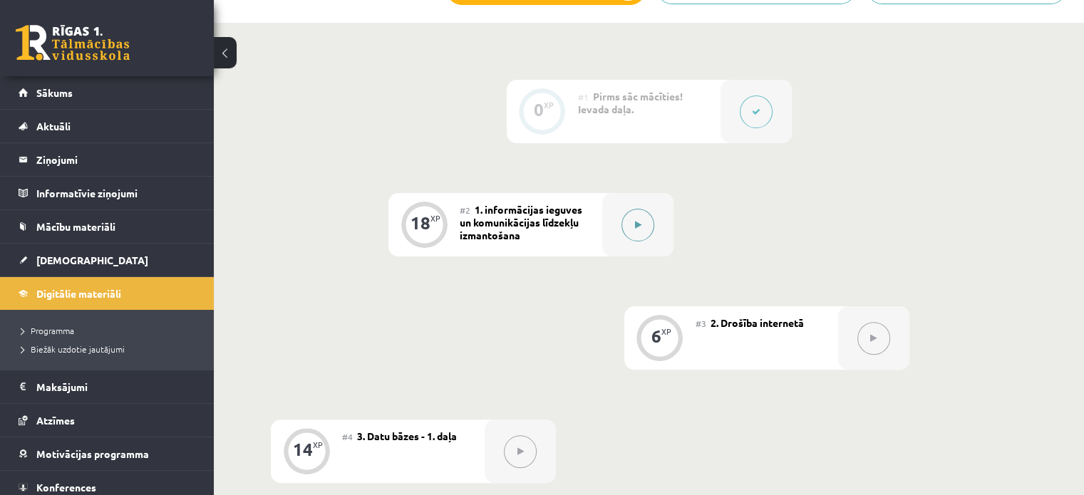
click at [625, 216] on button at bounding box center [638, 225] width 33 height 33
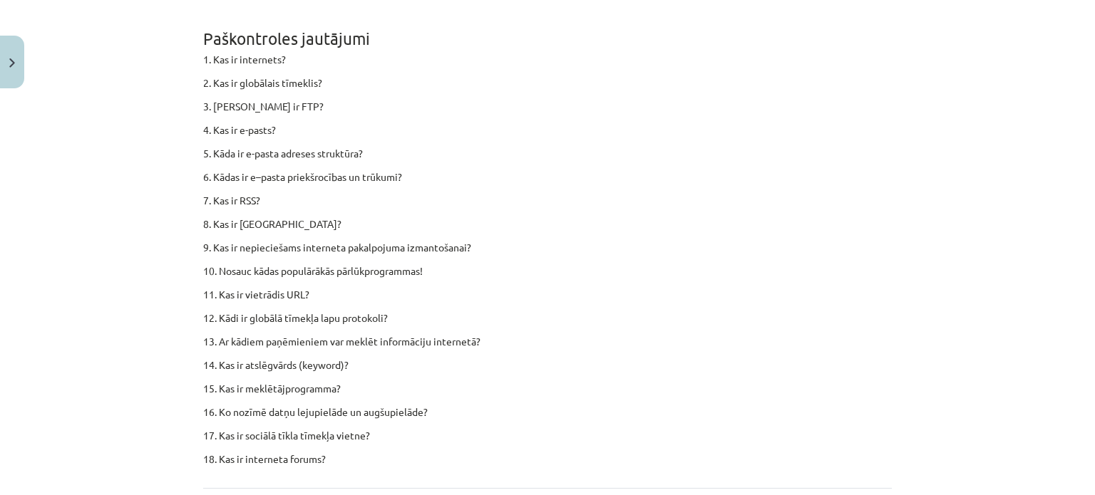
scroll to position [8875, 0]
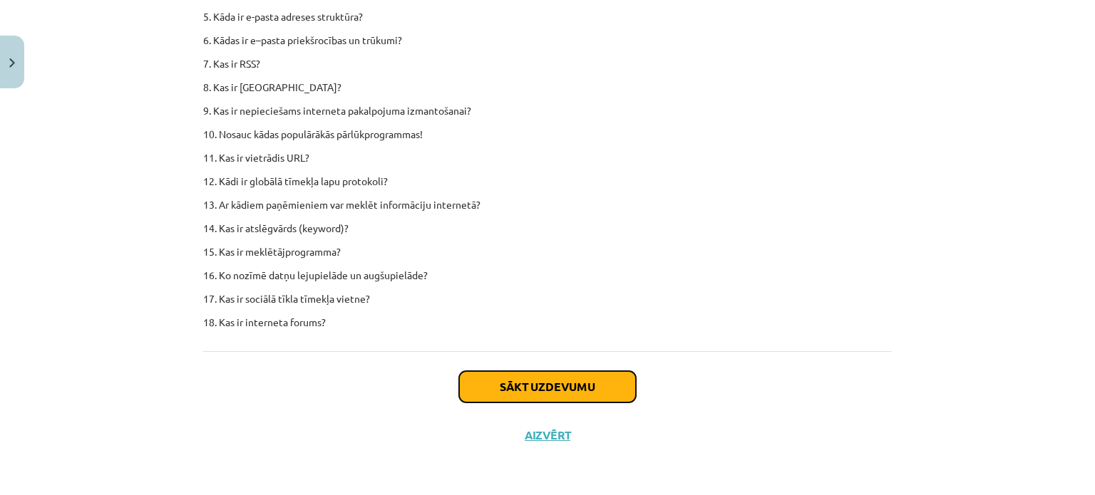
click at [512, 384] on button "Sākt uzdevumu" at bounding box center [547, 386] width 177 height 31
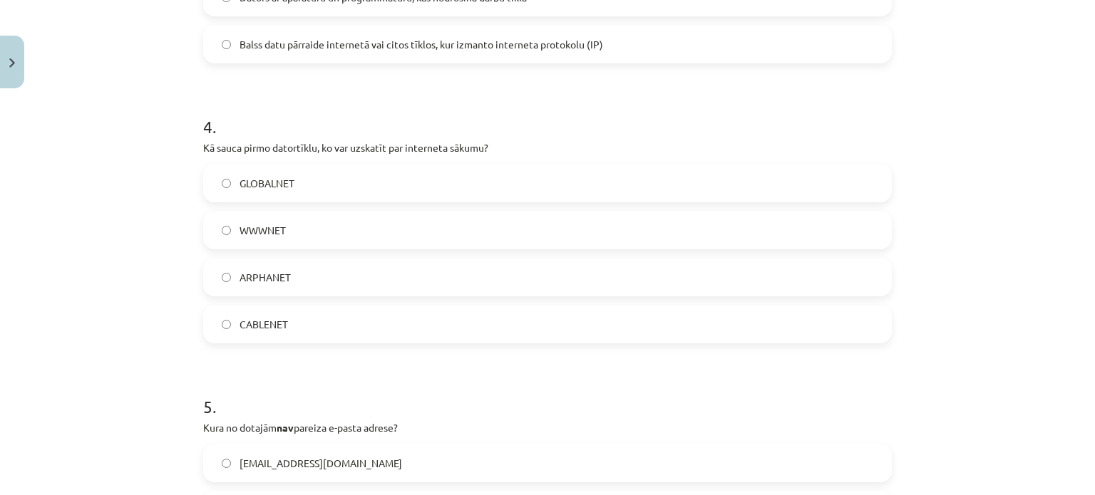
scroll to position [1325, 0]
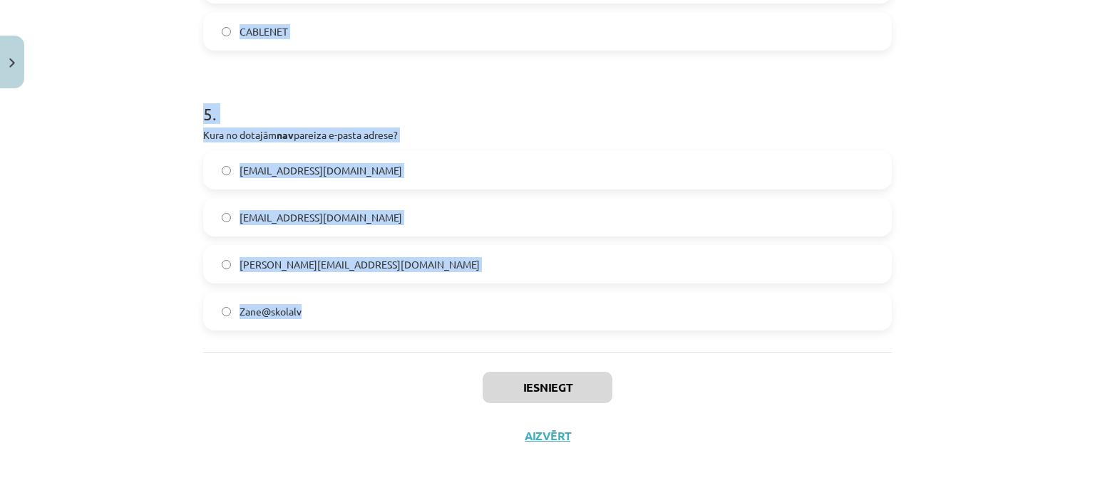
drag, startPoint x: 200, startPoint y: 302, endPoint x: 436, endPoint y: 315, distance: 237.0
copy form "FTP ir: Diagrammu pārsūtīšanas protokols Datņu pārsūtīšanas protokols E-pastu p…"
click at [173, 273] on div "Mācību tēma: Datorikas - 10. klases 4. ieskaites mācību materiāls #2 1. informā…" at bounding box center [547, 247] width 1095 height 495
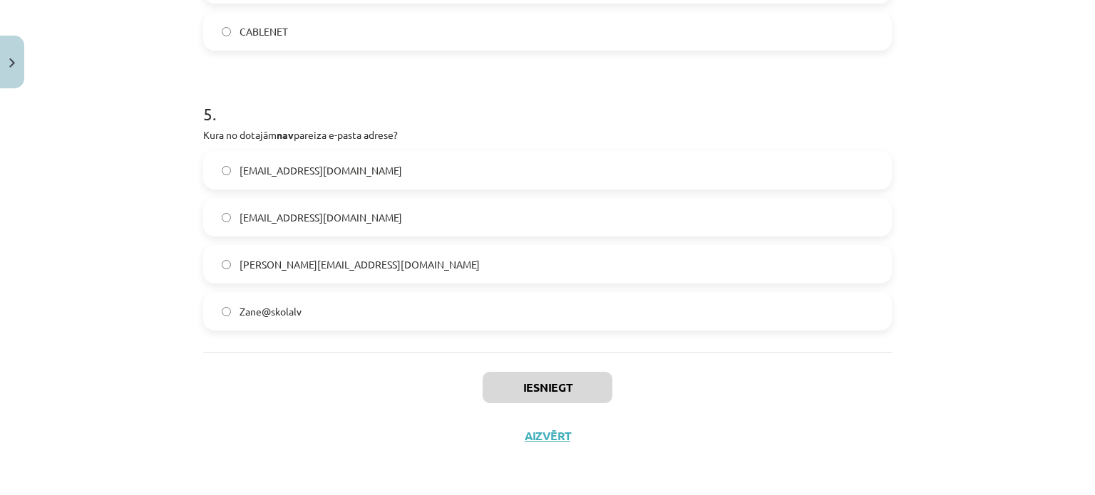
click at [289, 318] on span "Zane@skolalv" at bounding box center [271, 311] width 62 height 15
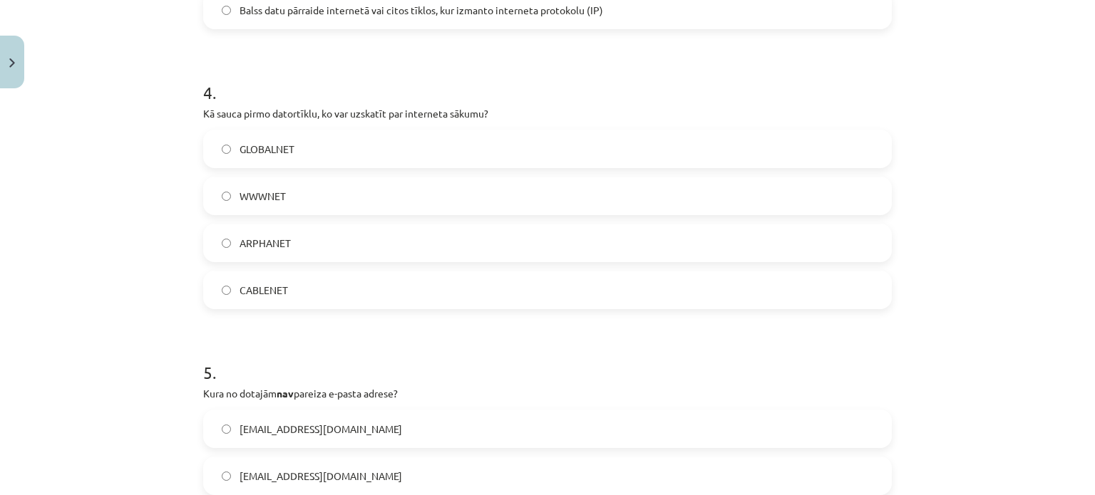
scroll to position [1040, 0]
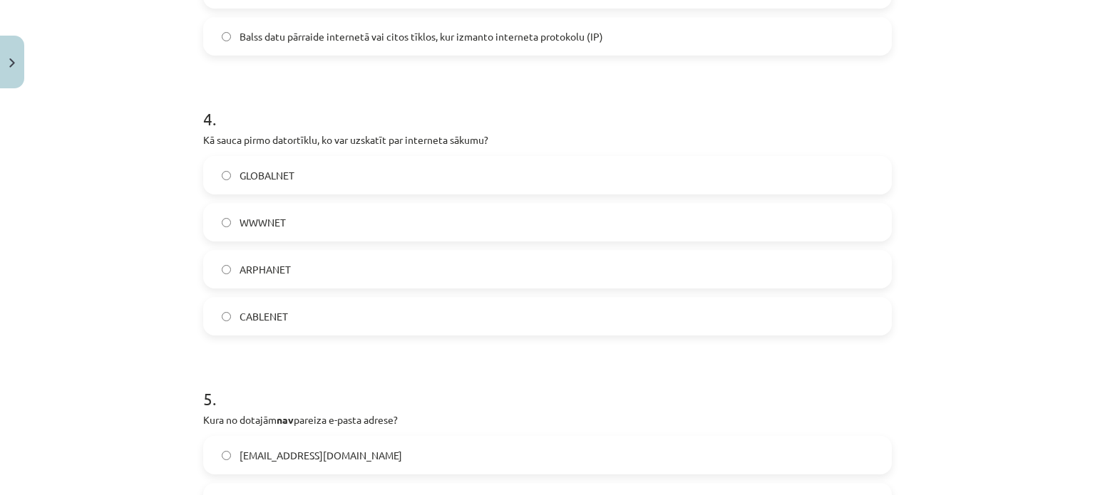
click at [366, 226] on label "WWWNET" at bounding box center [548, 223] width 686 height 36
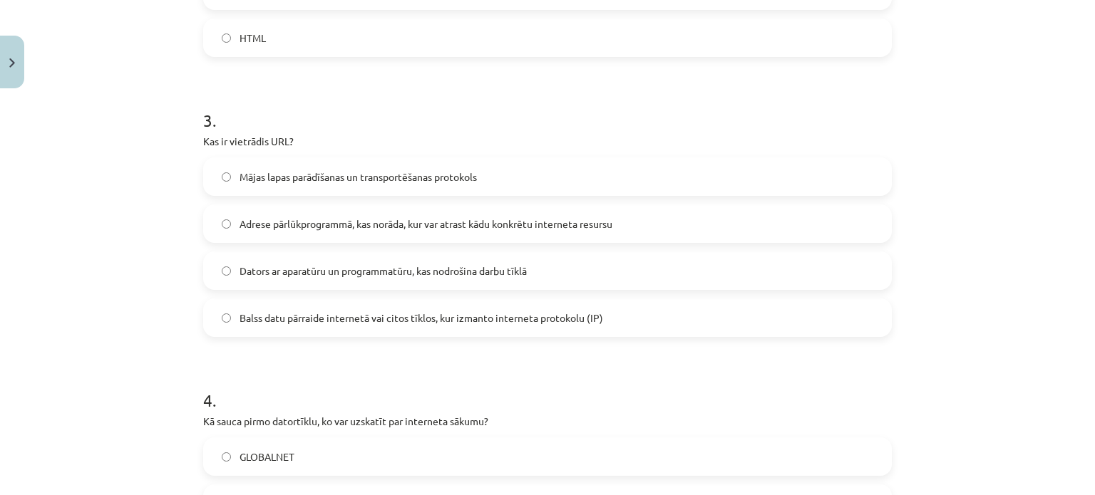
scroll to position [755, 0]
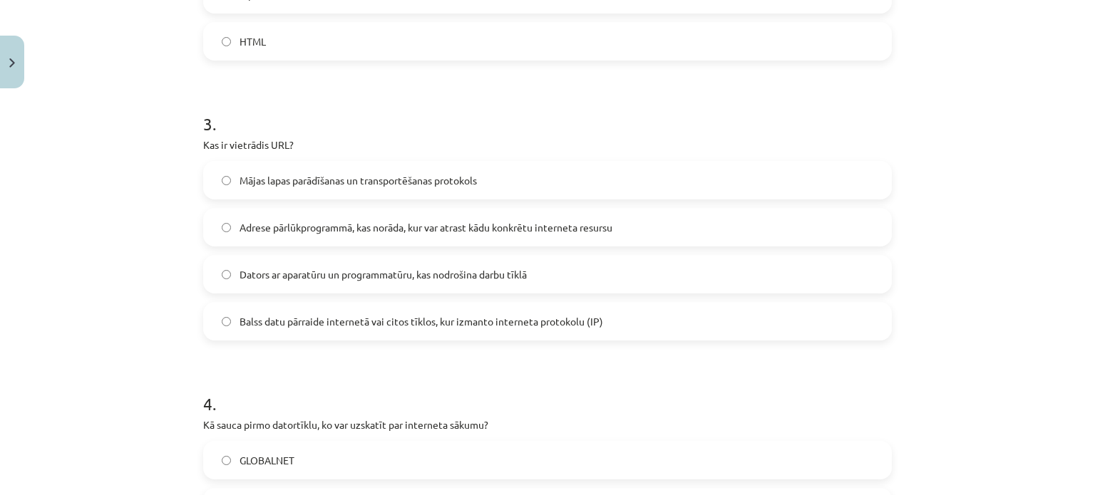
click at [306, 226] on span "Adrese pārlūkprogrammā, kas norāda, kur var atrast kādu konkrētu interneta resu…" at bounding box center [426, 227] width 373 height 15
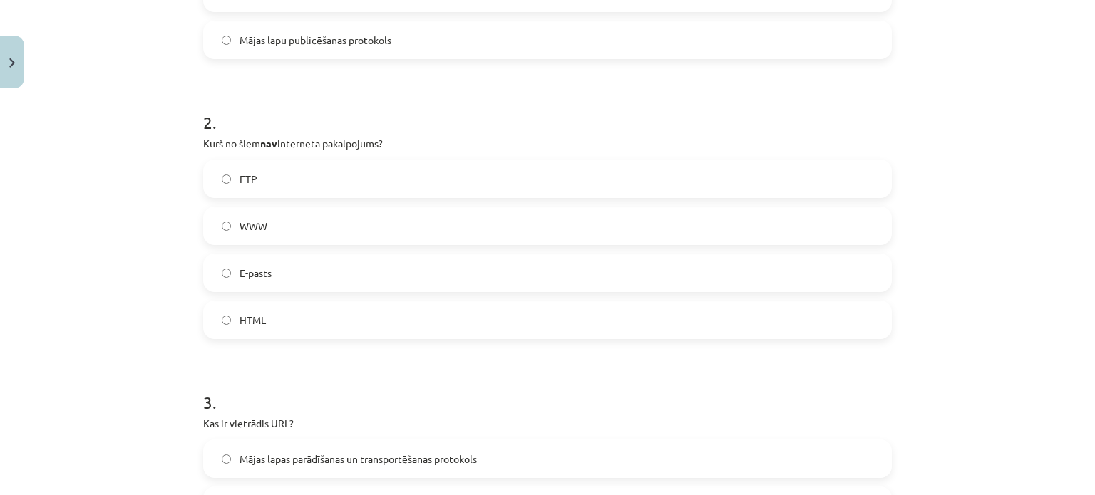
scroll to position [470, 0]
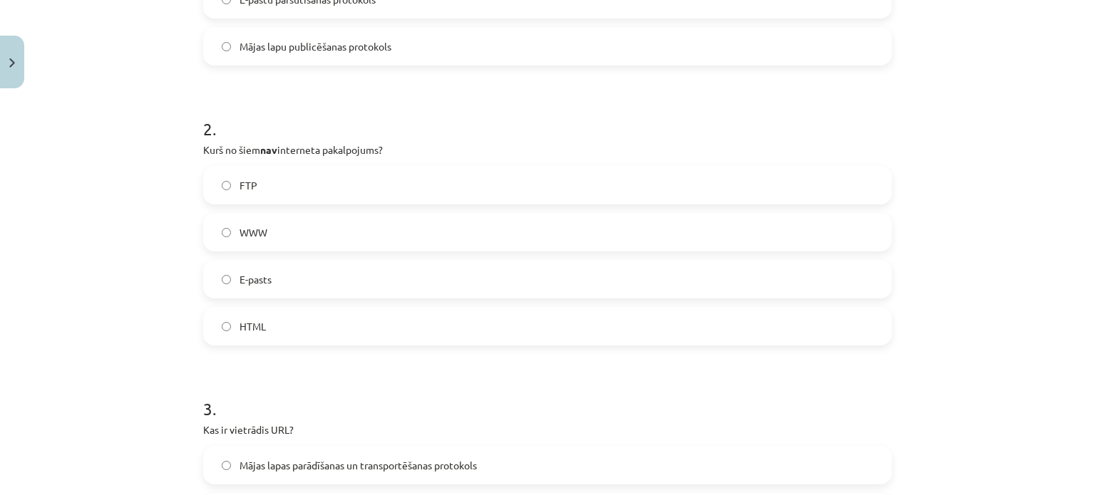
click at [281, 284] on label "E-pasts" at bounding box center [548, 280] width 686 height 36
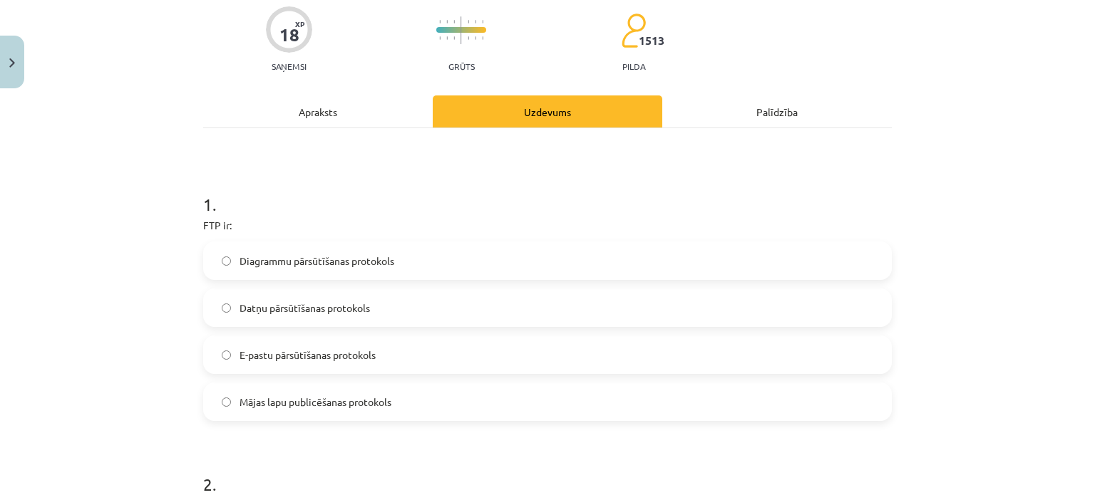
scroll to position [113, 0]
click at [301, 291] on label "Datņu pārsūtīšanas protokols" at bounding box center [548, 309] width 686 height 36
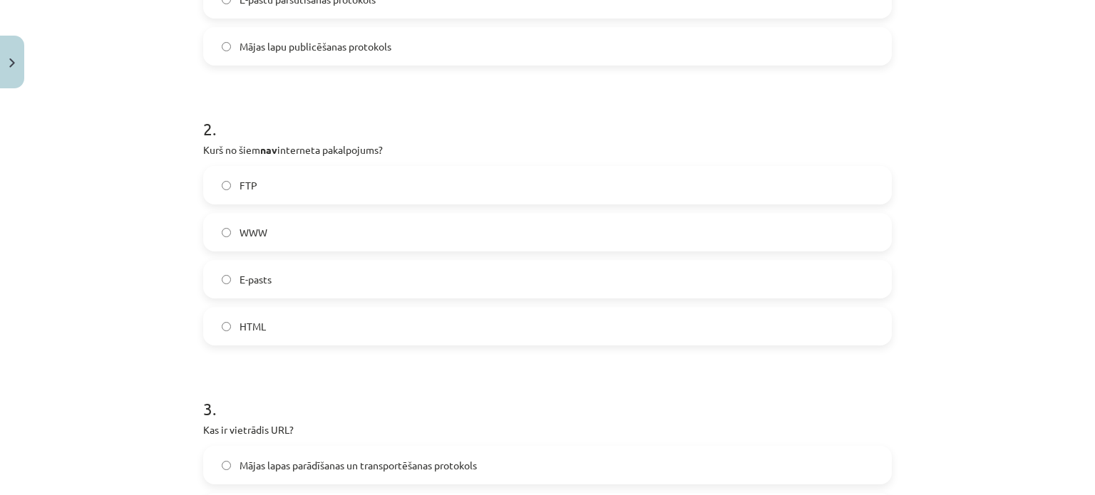
click at [265, 317] on label "HTML" at bounding box center [548, 327] width 686 height 36
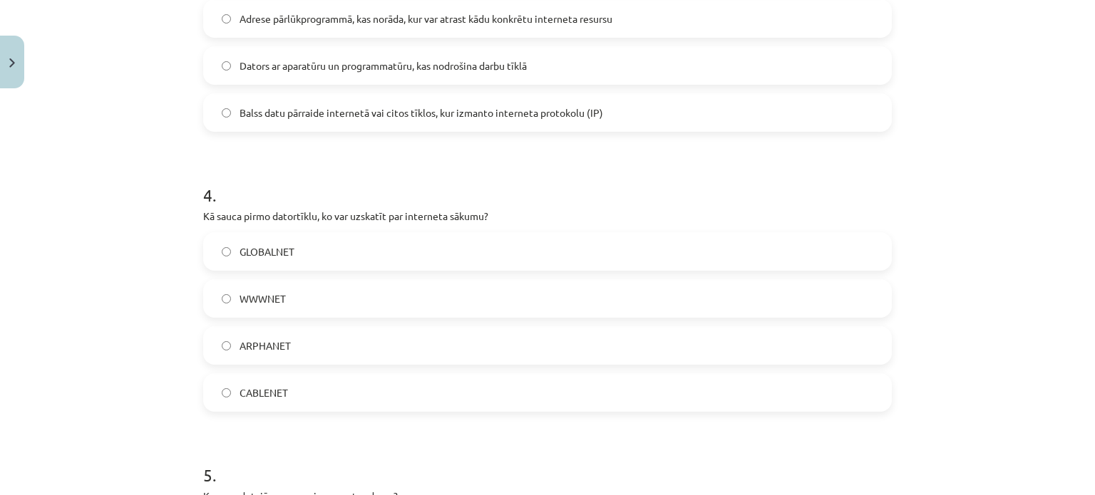
scroll to position [969, 0]
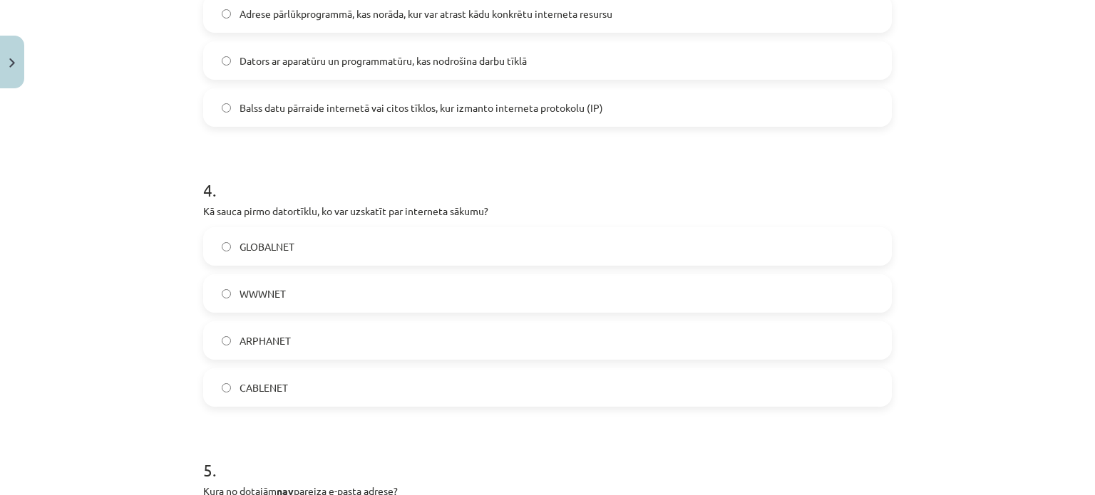
click at [273, 356] on label "ARPHANET" at bounding box center [548, 341] width 686 height 36
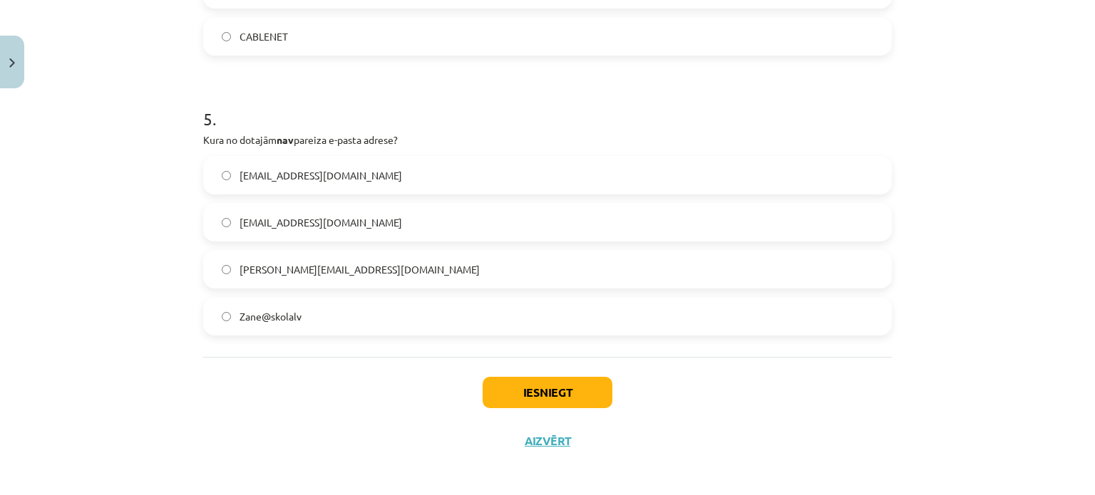
scroll to position [1325, 0]
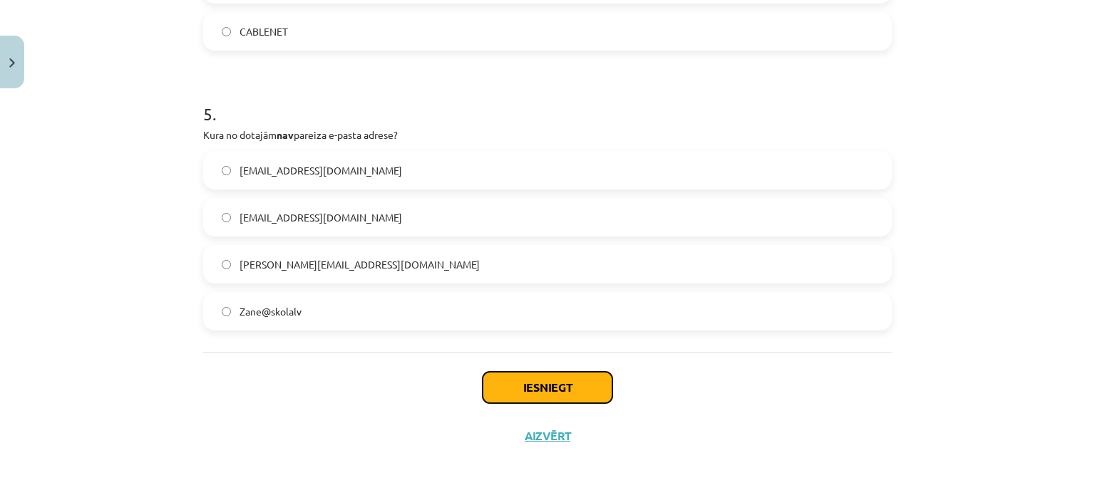
click at [499, 379] on button "Iesniegt" at bounding box center [548, 387] width 130 height 31
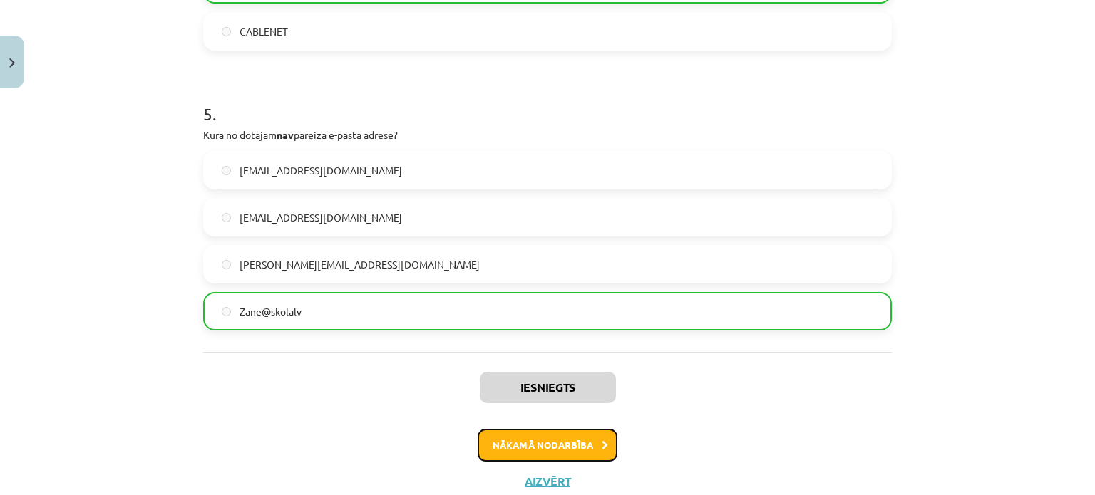
click at [554, 437] on button "Nākamā nodarbība" at bounding box center [548, 445] width 140 height 33
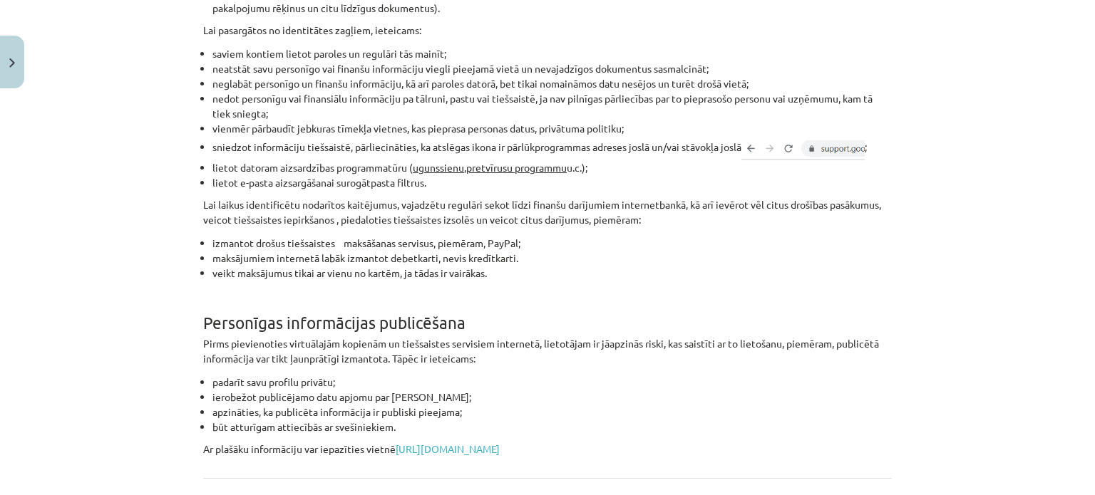
scroll to position [1190, 0]
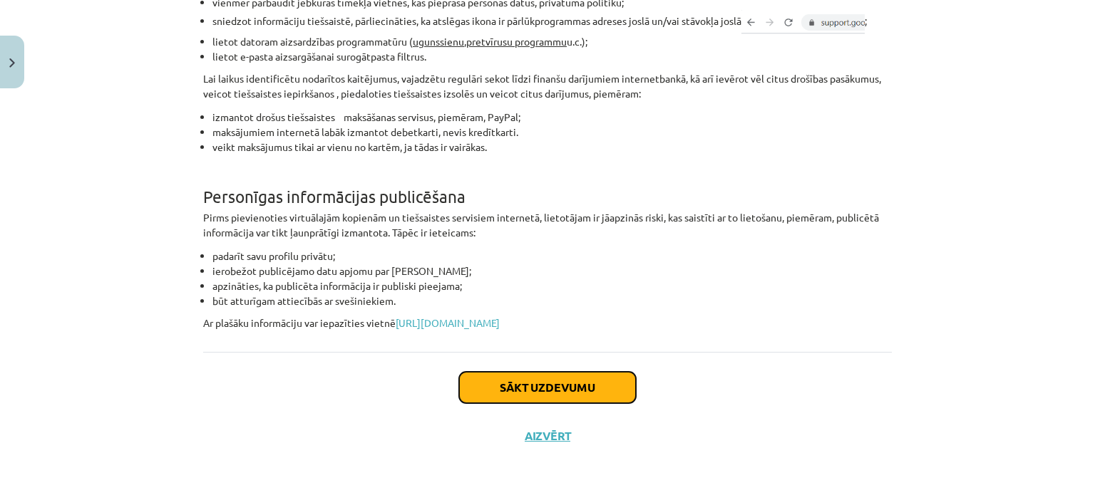
click at [530, 384] on button "Sākt uzdevumu" at bounding box center [547, 387] width 177 height 31
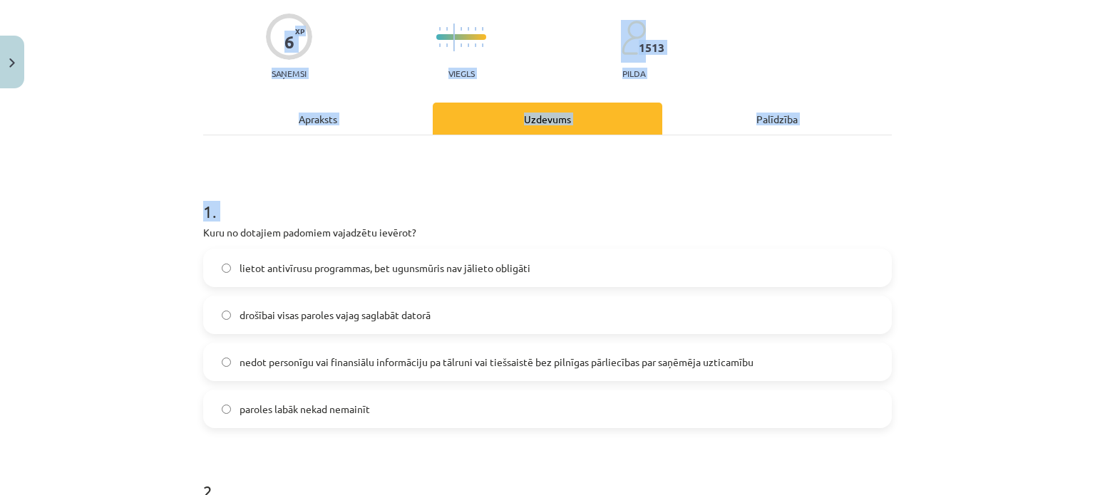
scroll to position [485, 0]
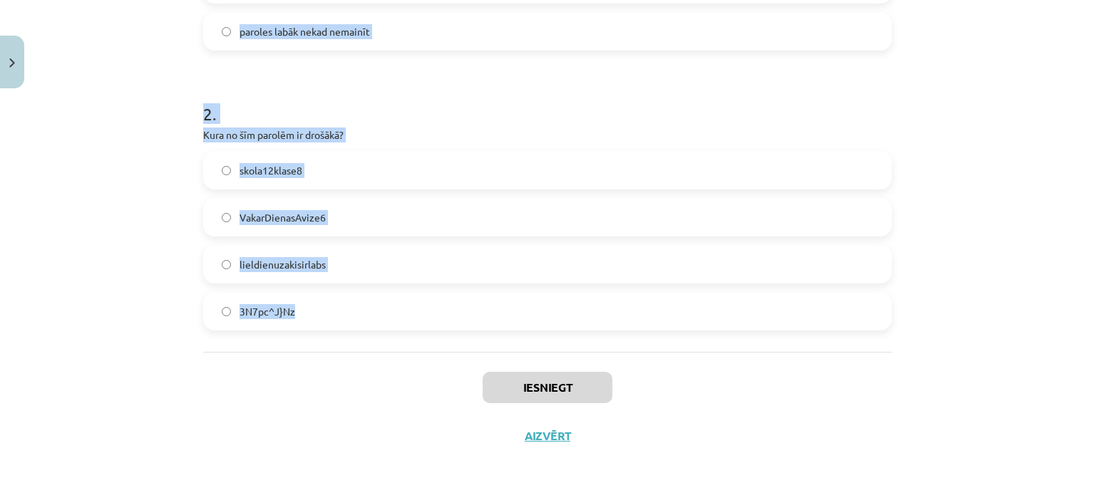
drag, startPoint x: 175, startPoint y: 232, endPoint x: 416, endPoint y: 316, distance: 255.2
click at [416, 316] on div "Mācību tēma: Datorikas - 10. klases 4. ieskaites mācību materiāls #3 2. Drošība…" at bounding box center [547, 247] width 1095 height 495
copy form "Kuru no dotajiem padomiem vajadzētu ievērot? lietot antivīrusu programmas, bet …"
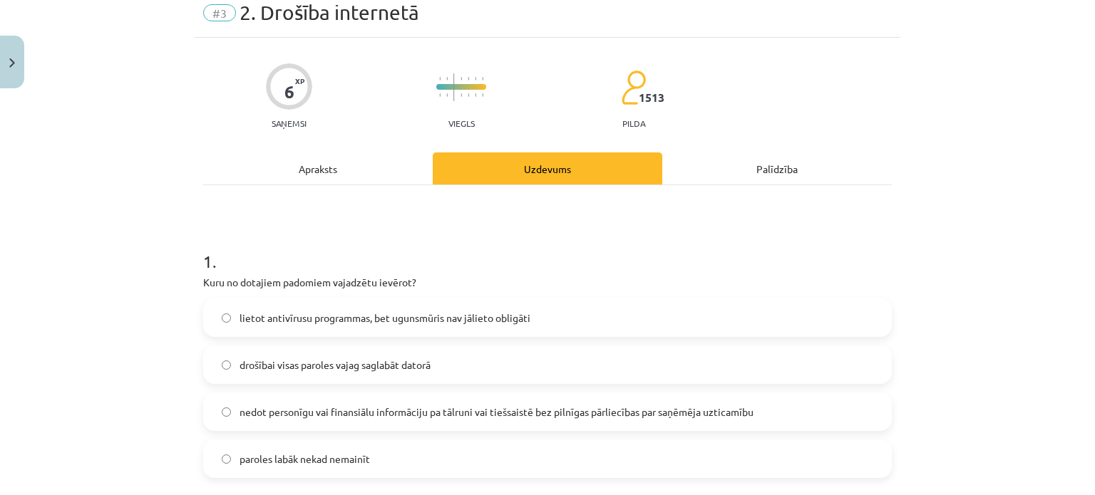
click at [113, 225] on div "Mācību tēma: Datorikas - 10. klases 4. ieskaites mācību materiāls #3 2. Drošība…" at bounding box center [547, 247] width 1095 height 495
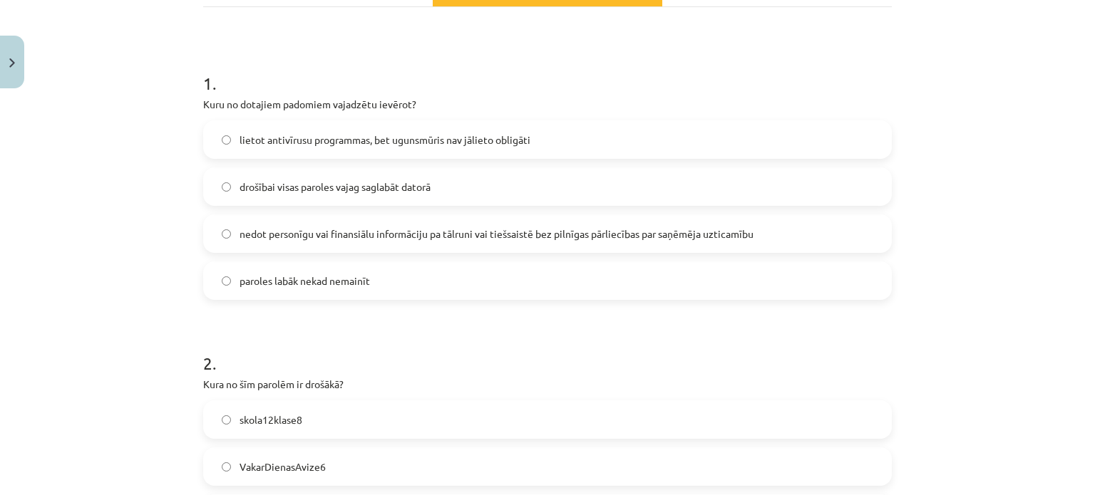
scroll to position [271, 0]
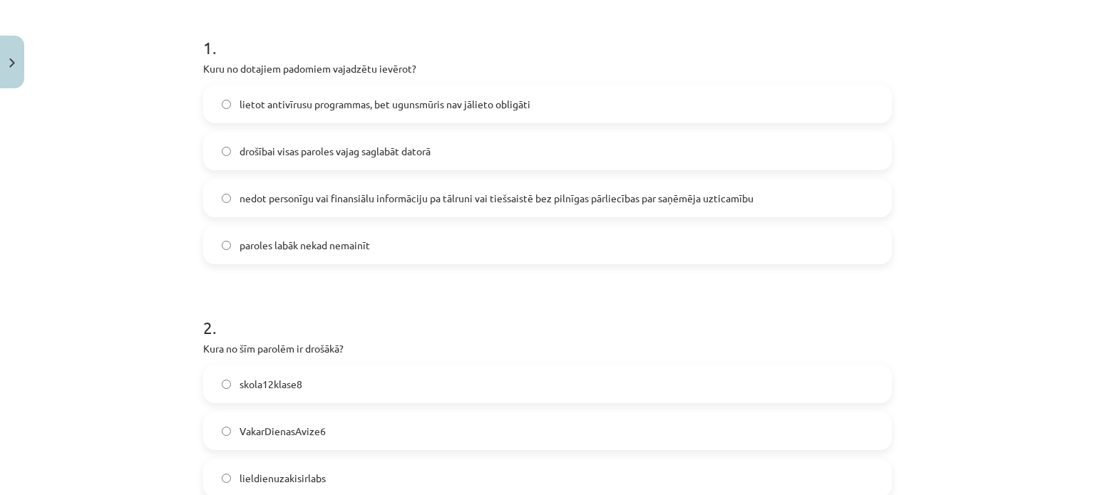
click at [369, 196] on span "nedot personīgu vai finansiālu informāciju pa tālruni vai tiešsaistē bez pilnīg…" at bounding box center [497, 198] width 514 height 15
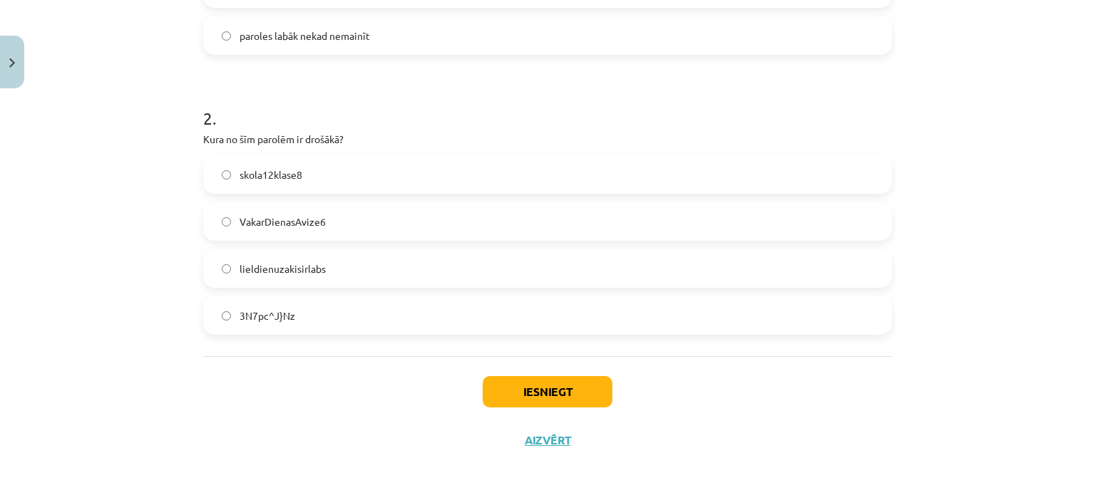
scroll to position [485, 0]
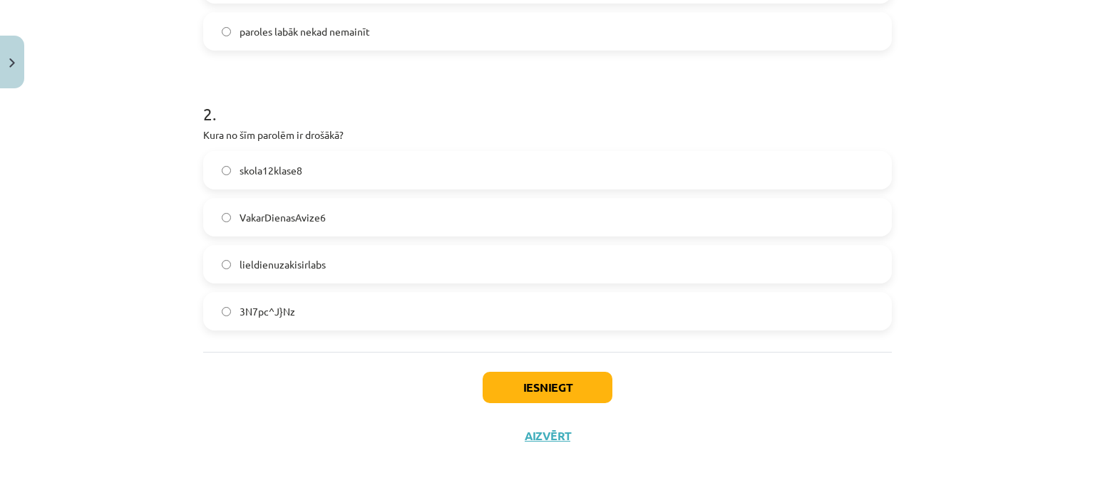
click at [329, 307] on label "3N7pc^J}Nz" at bounding box center [548, 312] width 686 height 36
click at [519, 376] on button "Iesniegt" at bounding box center [548, 387] width 130 height 31
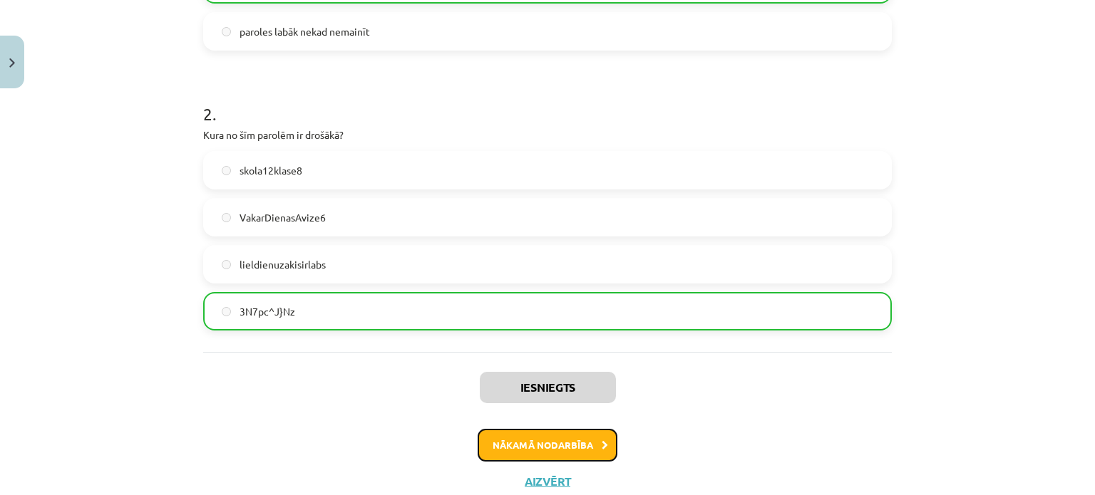
click at [535, 443] on button "Nākamā nodarbība" at bounding box center [548, 445] width 140 height 33
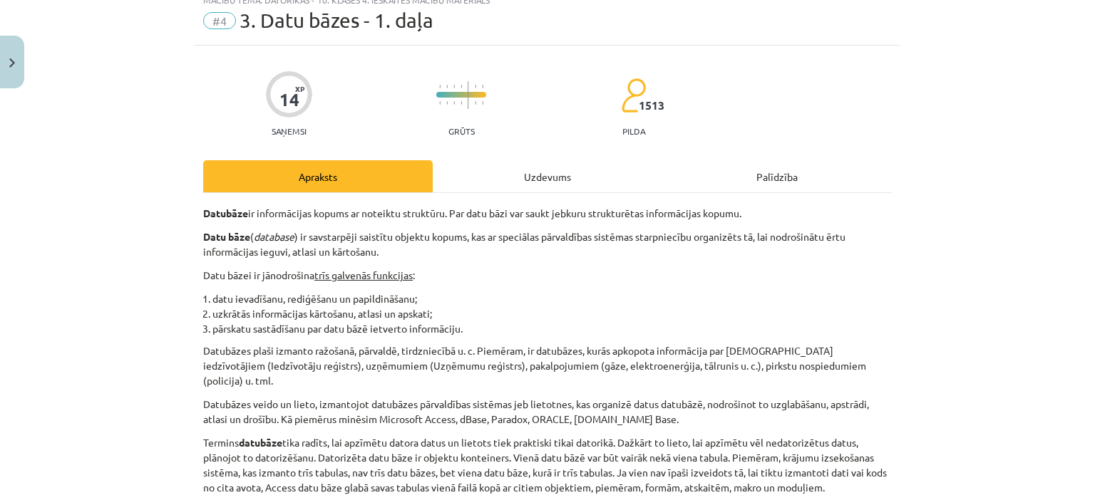
scroll to position [36, 0]
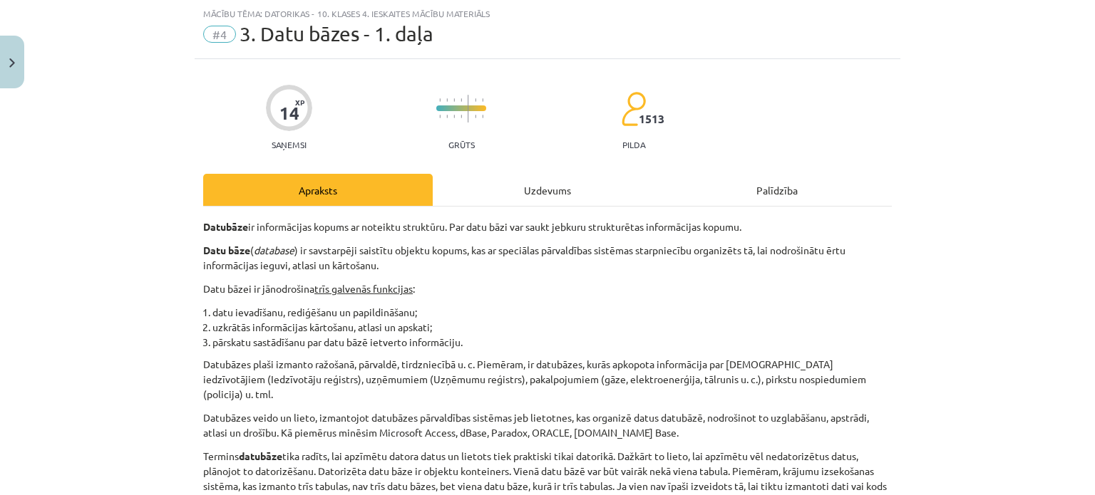
click at [577, 182] on div "Uzdevums" at bounding box center [548, 190] width 230 height 32
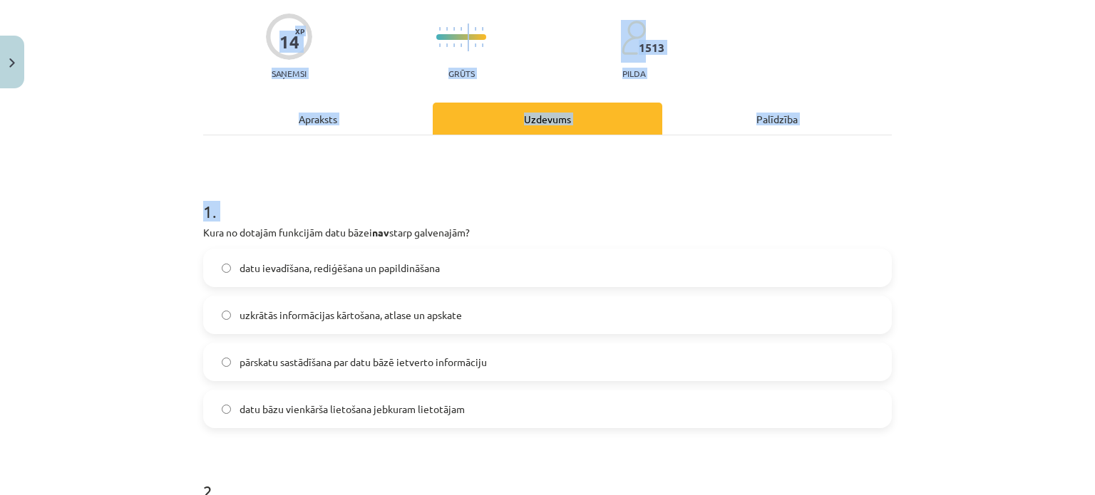
scroll to position [1045, 0]
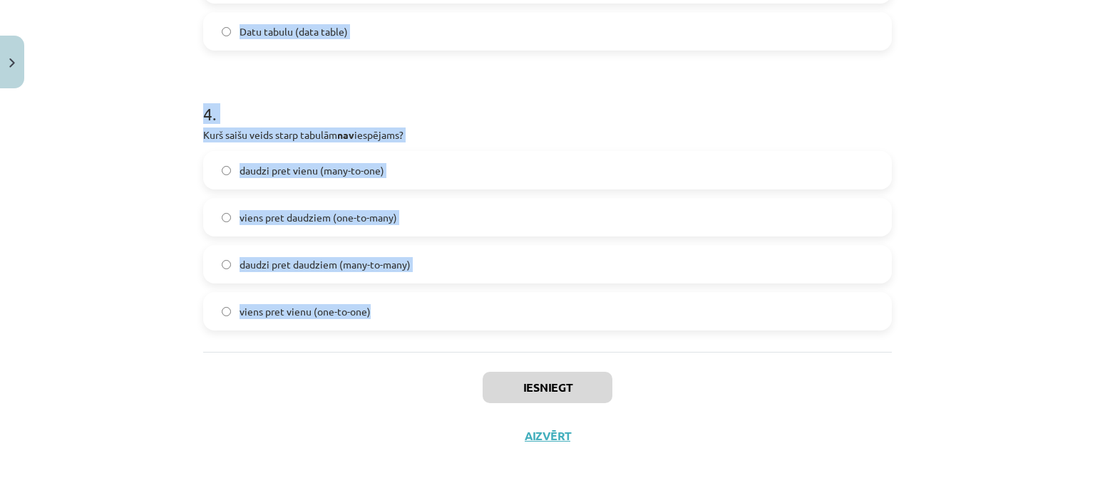
drag, startPoint x: 202, startPoint y: 233, endPoint x: 428, endPoint y: 322, distance: 242.0
copy form "Kura no dotajām funkcijām datu bāzei nav starp galvenajām? datu ievadīšana, red…"
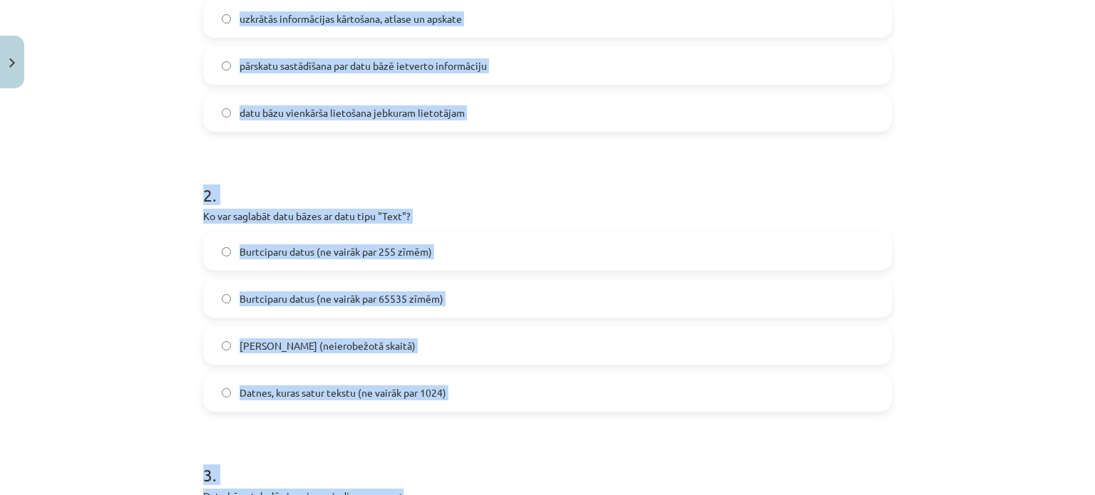
click at [145, 283] on div "Mācību tēma: Datorikas - 10. klases 4. ieskaites mācību materiāls #4 3. Datu bā…" at bounding box center [547, 247] width 1095 height 495
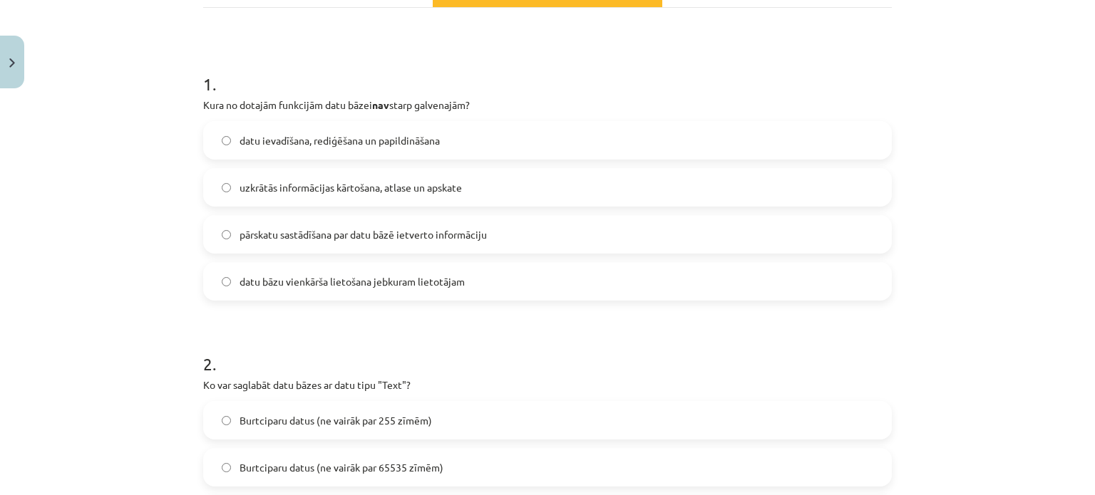
scroll to position [190, 0]
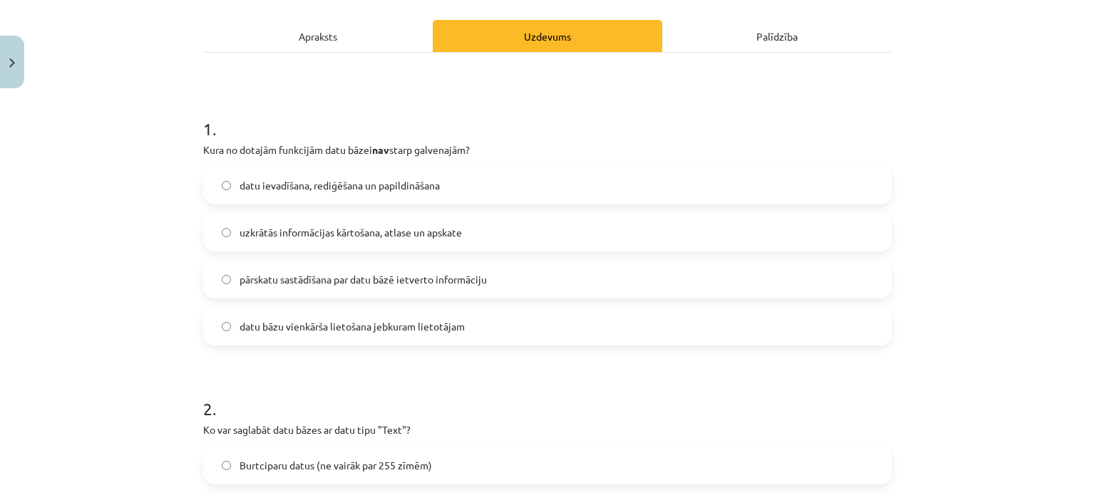
click at [336, 324] on span "datu bāzu vienkārša lietošana jebkuram lietotājam" at bounding box center [352, 326] width 225 height 15
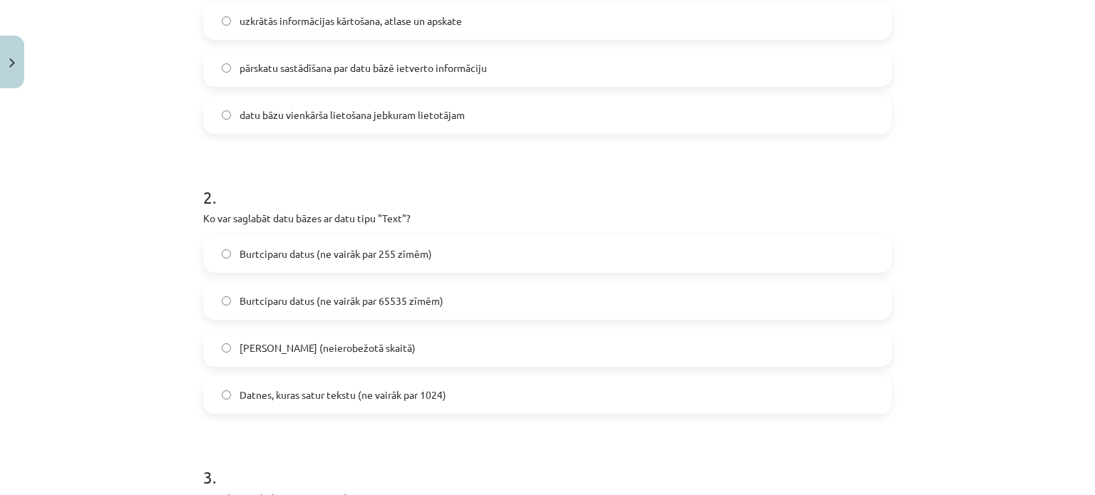
scroll to position [404, 0]
click at [226, 240] on label "Burtciparu datus (ne vairāk par 255 zīmēm)" at bounding box center [548, 252] width 686 height 36
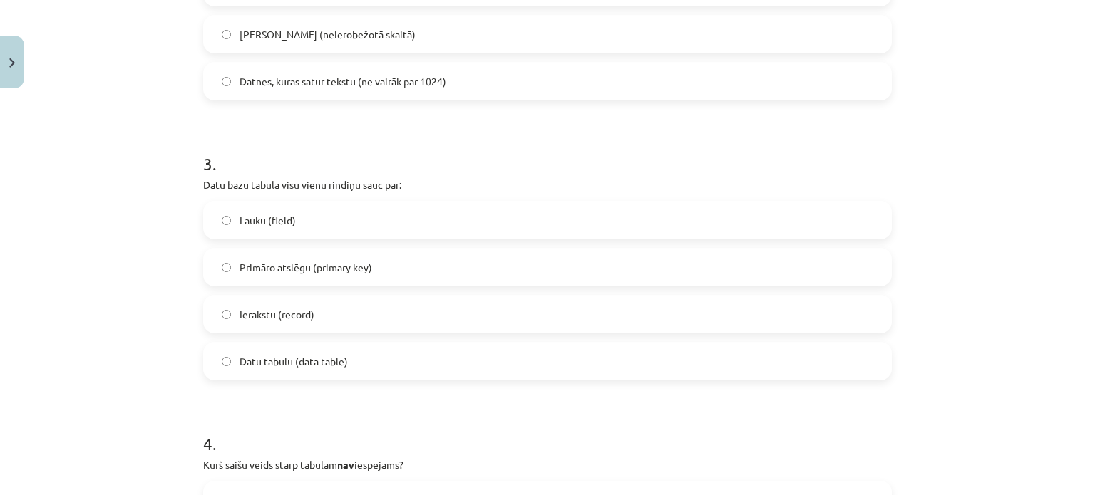
scroll to position [760, 0]
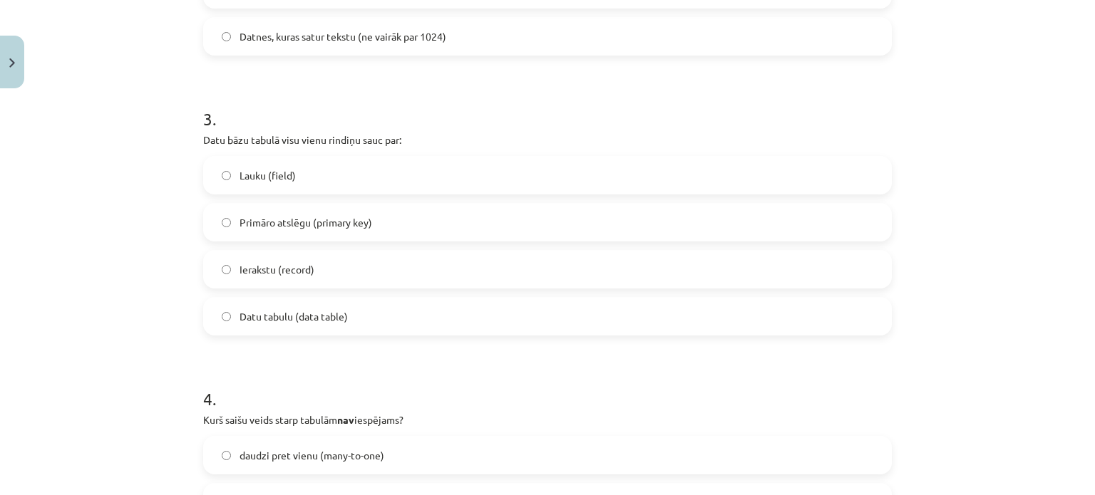
click at [254, 264] on span "Ierakstu (record)" at bounding box center [277, 269] width 75 height 15
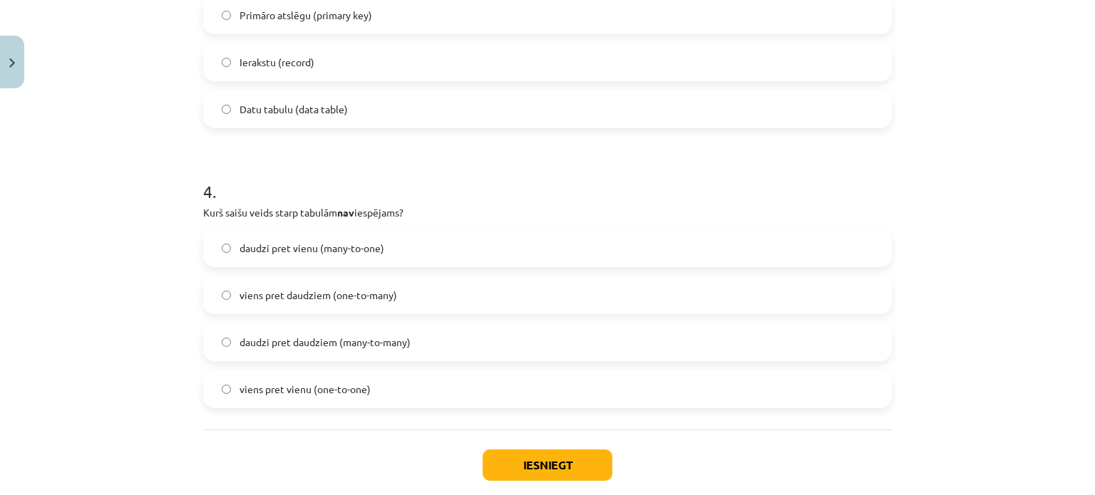
scroll to position [974, 0]
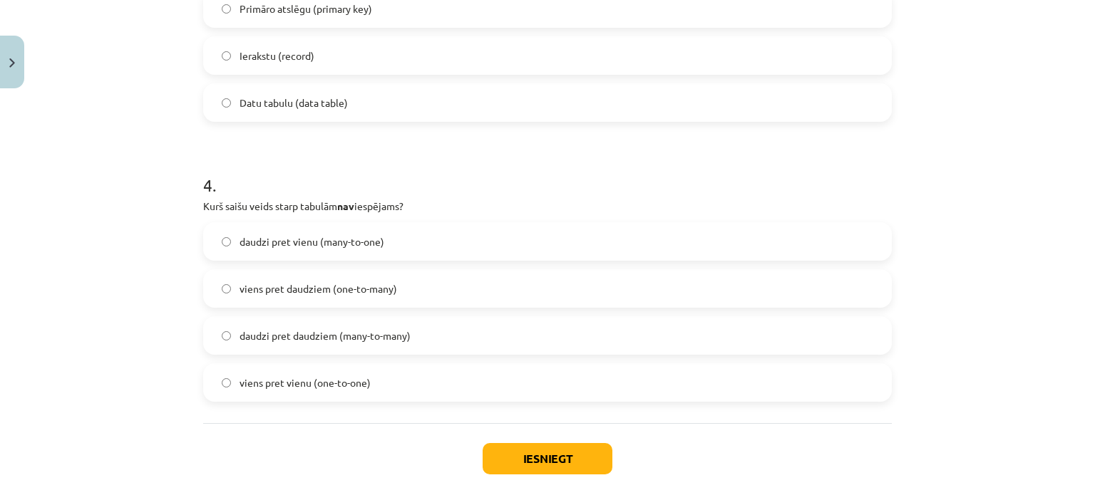
click at [283, 381] on span "viens pret vienu (one-to-one)" at bounding box center [305, 383] width 131 height 15
click at [307, 349] on label "daudzi pret daudziem (many-to-many)" at bounding box center [548, 336] width 686 height 36
click at [304, 381] on span "viens pret vienu (one-to-one)" at bounding box center [305, 383] width 131 height 15
click at [328, 327] on label "daudzi pret daudziem (many-to-many)" at bounding box center [548, 336] width 686 height 36
click at [345, 287] on span "viens pret daudziem (one-to-many)" at bounding box center [319, 289] width 158 height 15
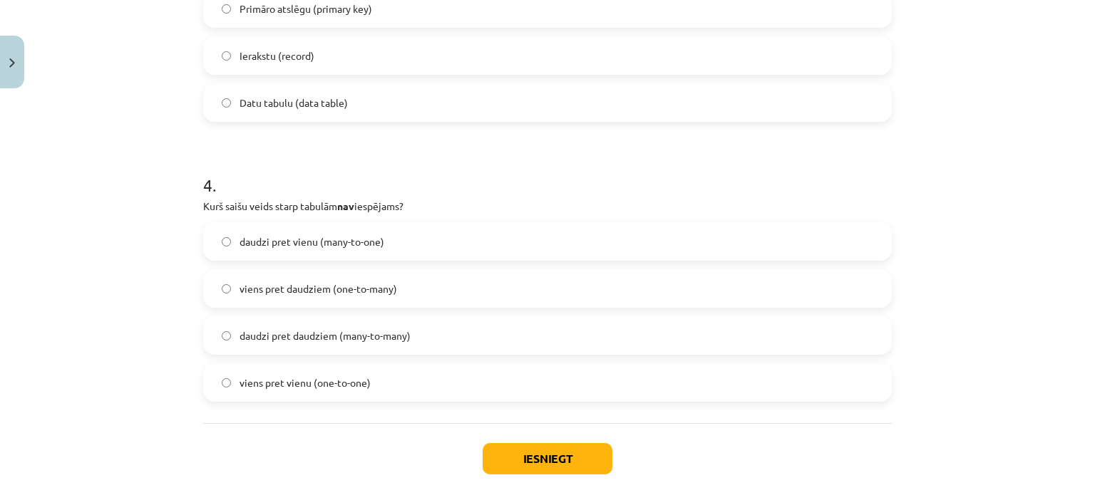
click at [339, 236] on span "daudzi pret vienu (many-to-one)" at bounding box center [312, 242] width 145 height 15
click at [311, 395] on label "viens pret vienu (one-to-one)" at bounding box center [548, 383] width 686 height 36
click at [473, 433] on div "Iesniegt Aizvērt" at bounding box center [547, 473] width 689 height 100
click at [518, 462] on button "Iesniegt" at bounding box center [548, 458] width 130 height 31
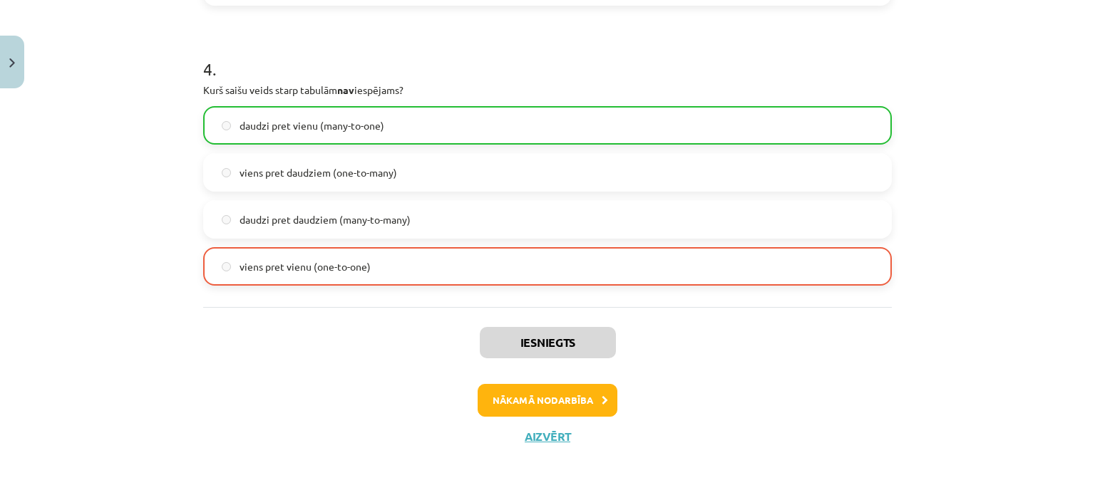
click at [583, 376] on div "Iesniegts Nākamā nodarbība Aizvērt" at bounding box center [547, 379] width 689 height 145
click at [602, 396] on icon at bounding box center [605, 400] width 6 height 9
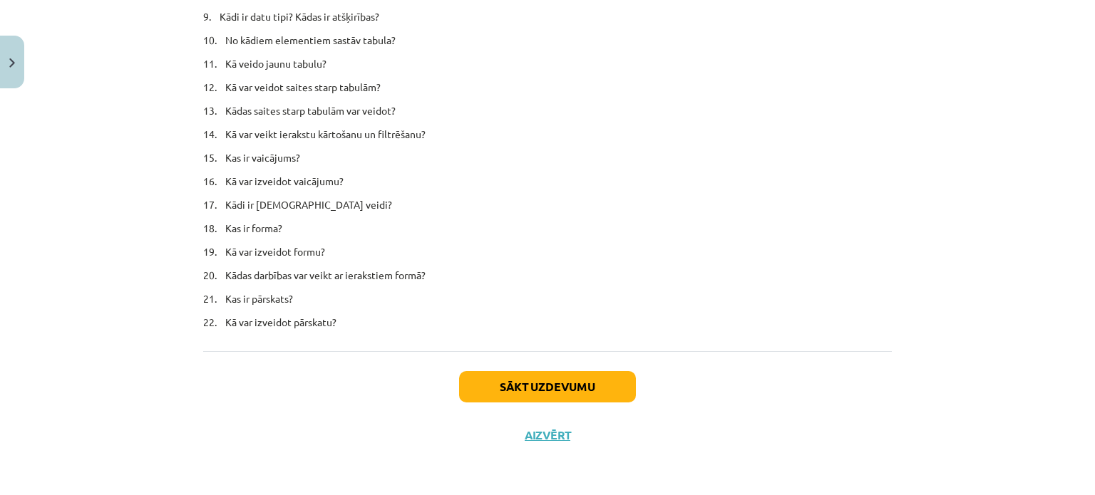
scroll to position [8716, 0]
click at [510, 364] on div "Sākt uzdevumu Aizvērt" at bounding box center [547, 401] width 689 height 100
click at [512, 372] on button "Sākt uzdevumu" at bounding box center [547, 386] width 177 height 31
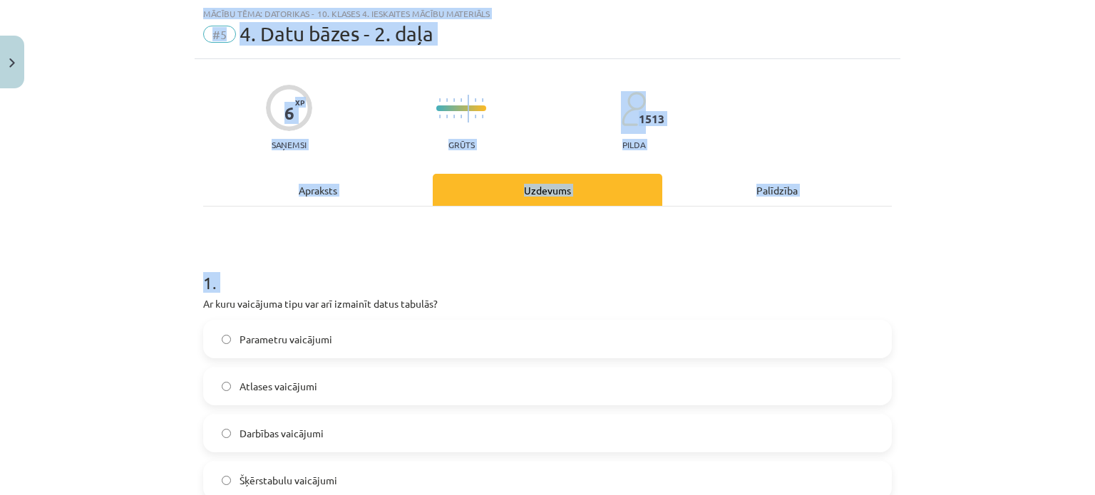
scroll to position [485, 0]
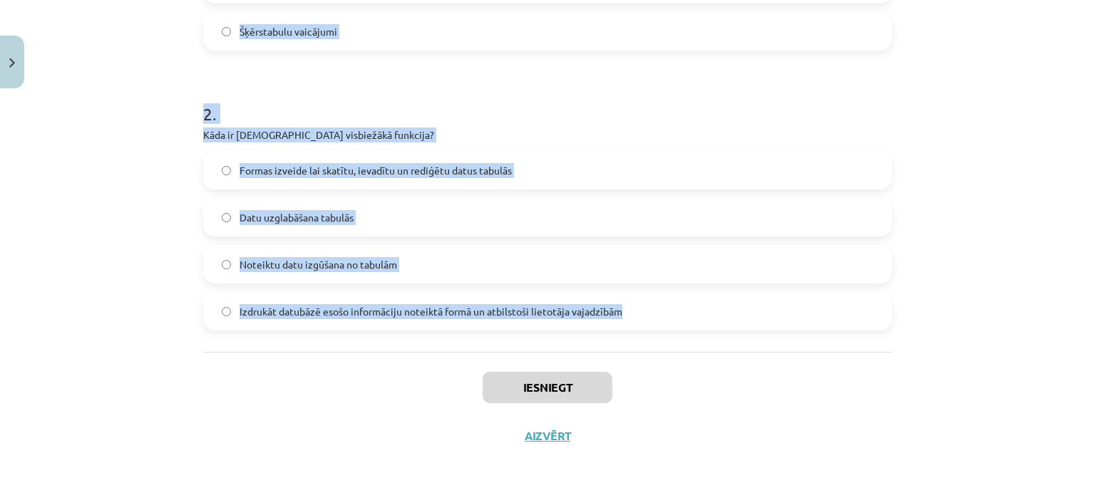
drag, startPoint x: 208, startPoint y: 319, endPoint x: 645, endPoint y: 316, distance: 437.1
click at [645, 316] on div "Mācību tēma: Datorikas - 10. klases 4. ieskaites mācību materiāls #5 4. Datu bā…" at bounding box center [547, 247] width 1095 height 495
copy form "Ar kuru vaicājuma tipu var arī izmainīt datus tabulās? Parametru vaicājumi Atla…"
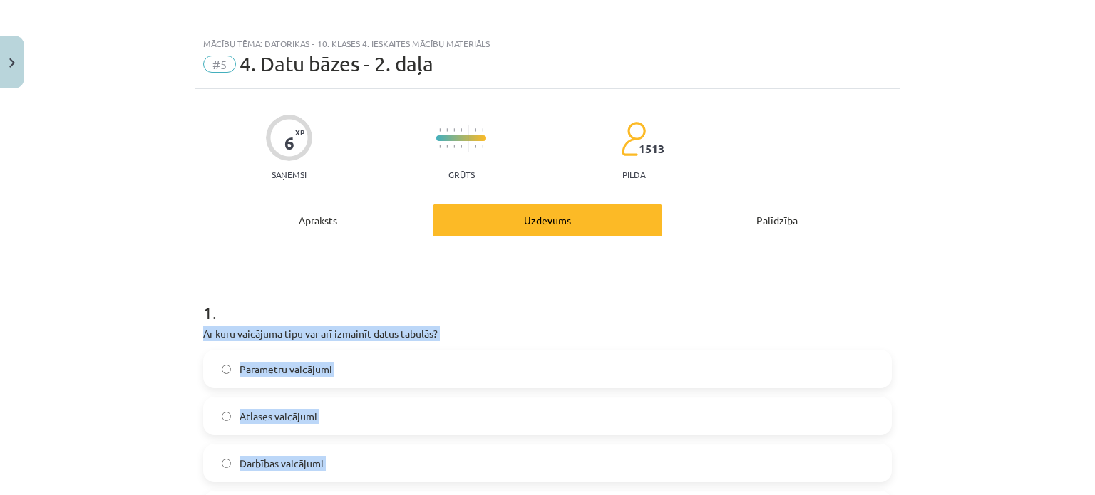
scroll to position [0, 0]
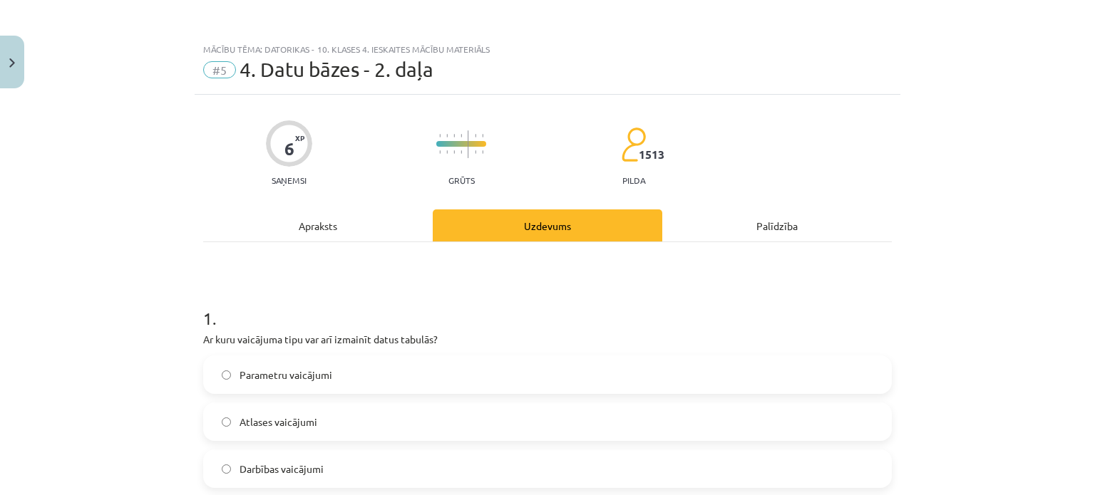
click at [114, 290] on div "Mācību tēma: Datorikas - 10. klases 4. ieskaites mācību materiāls #5 4. Datu bā…" at bounding box center [547, 247] width 1095 height 495
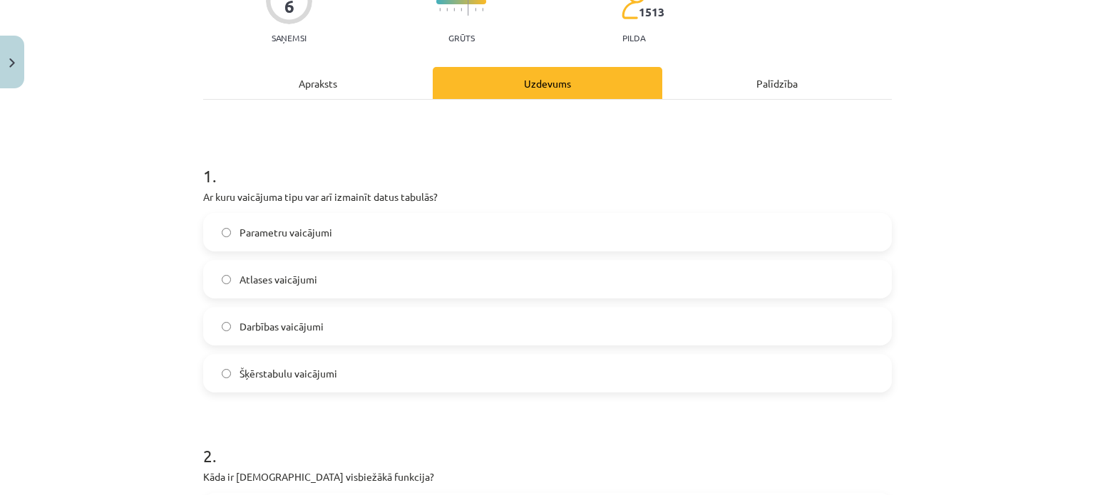
click at [334, 334] on label "Darbības vaicājumi" at bounding box center [548, 327] width 686 height 36
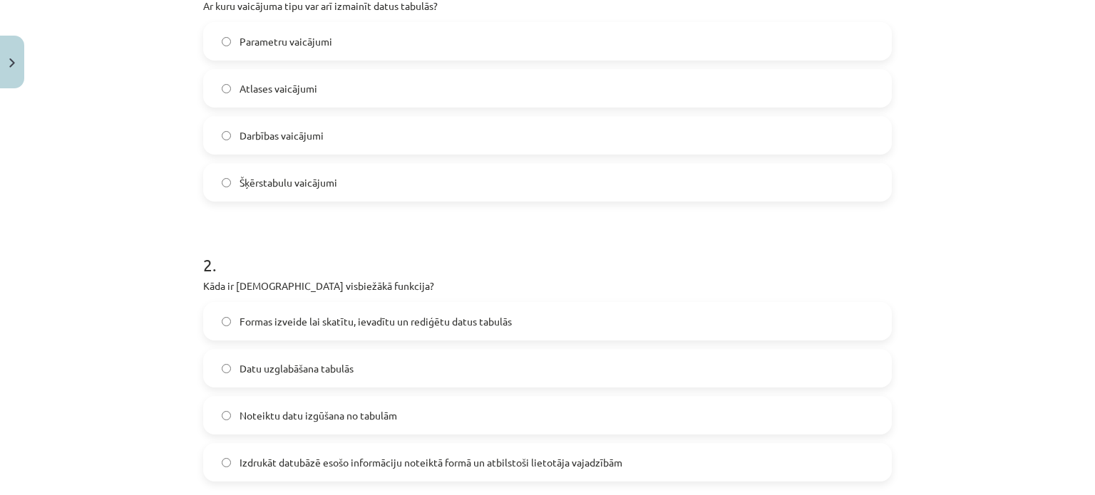
scroll to position [485, 0]
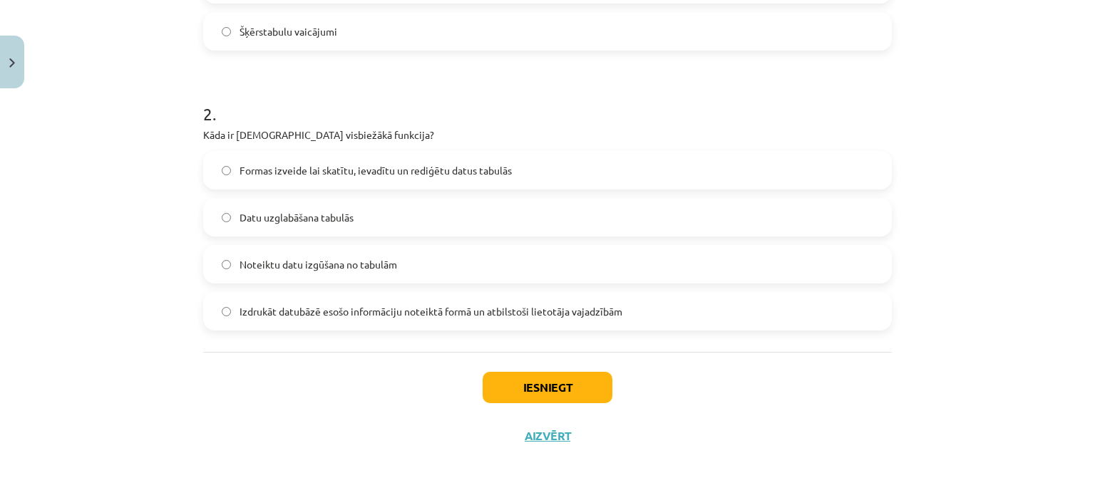
click at [319, 222] on span "Datu uzglabāšana tabulās" at bounding box center [297, 217] width 114 height 15
click at [531, 383] on button "Iesniegt" at bounding box center [548, 387] width 130 height 31
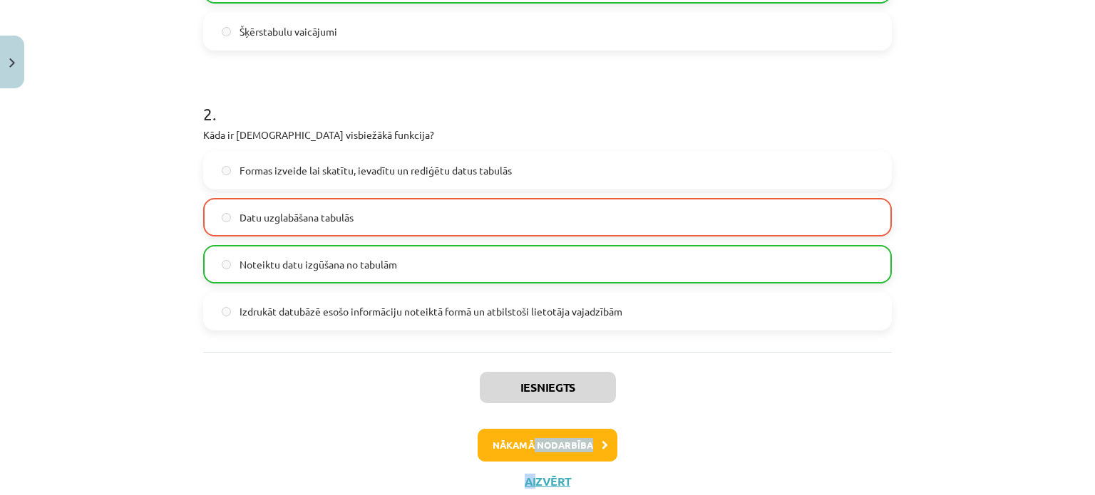
click at [528, 461] on div "Iesniegts Nākamā nodarbība Aizvērt" at bounding box center [547, 424] width 689 height 145
click at [528, 441] on button "Nākamā nodarbība" at bounding box center [548, 445] width 140 height 33
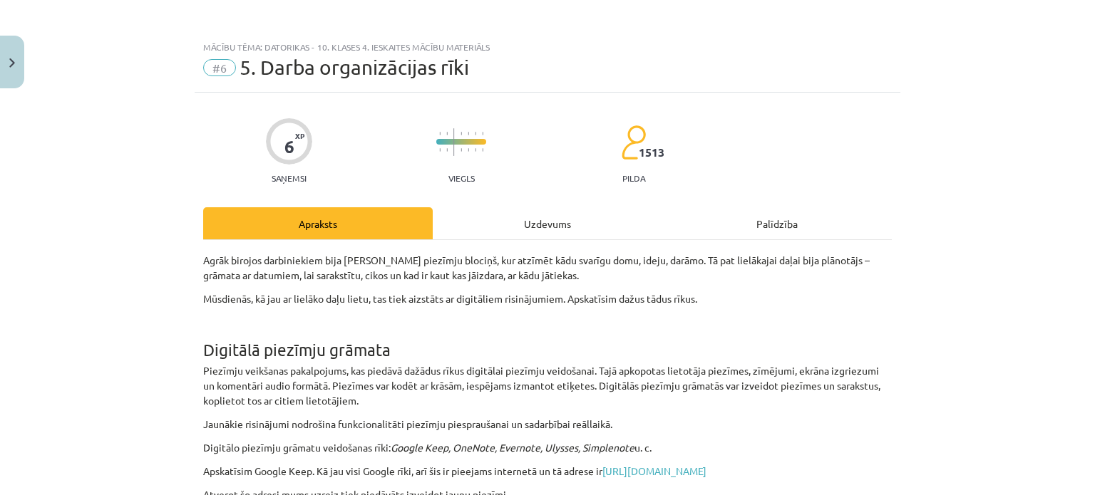
scroll to position [0, 0]
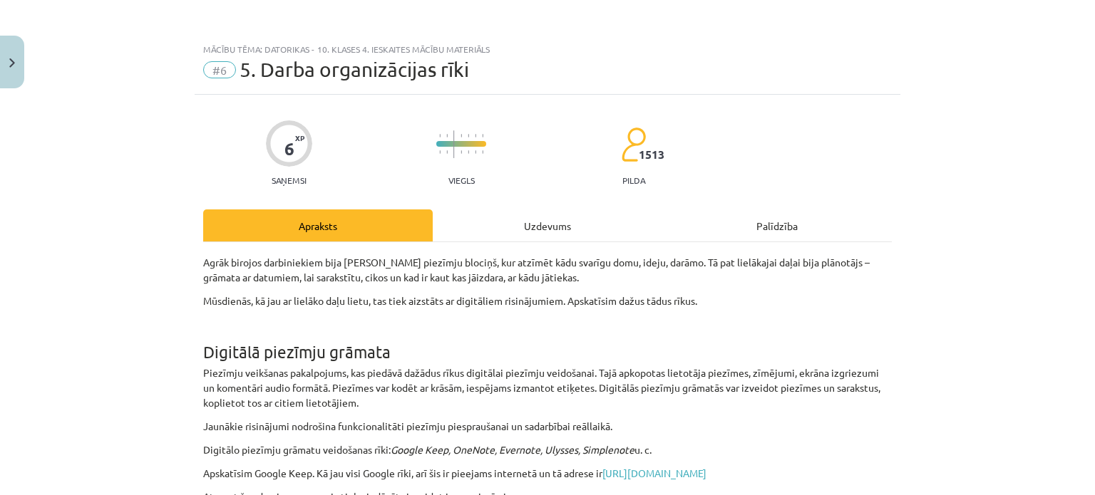
click at [528, 225] on div "Uzdevums" at bounding box center [548, 226] width 230 height 32
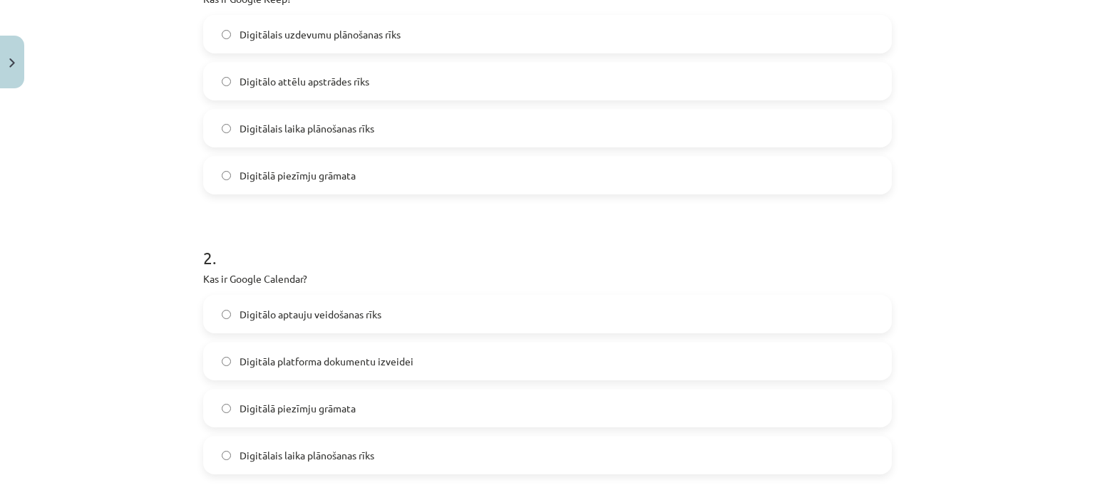
scroll to position [485, 0]
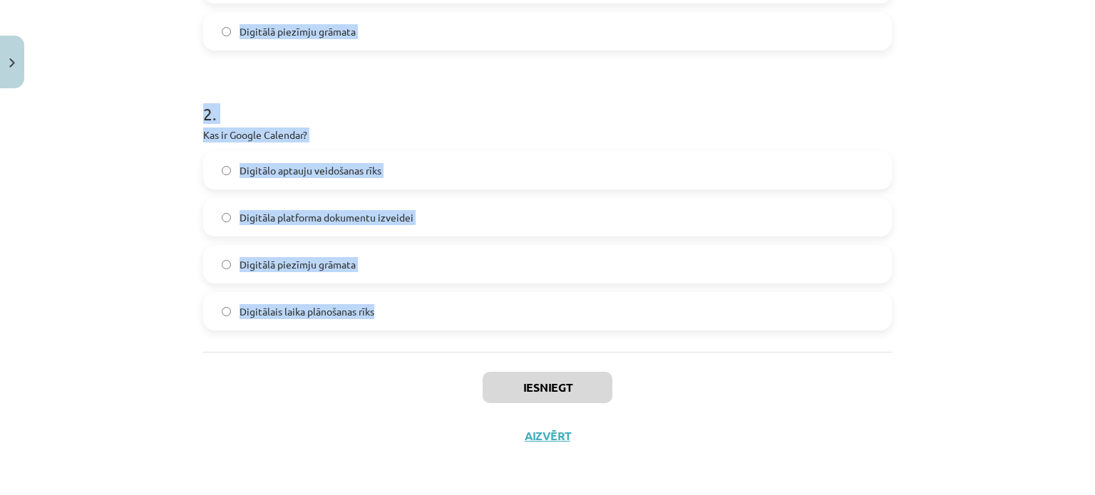
drag, startPoint x: 194, startPoint y: 82, endPoint x: 510, endPoint y: 321, distance: 396.5
click at [510, 321] on div "6 XP Saņemsi Viegls 1513 pilda Apraksts Uzdevums Palīdzība 1 . Kas ir Google Ke…" at bounding box center [548, 35] width 706 height 851
copy form "Kas ir Google Keep? Digitālais uzdevumu plānošanas rīks Digitālo attēlu apstrād…"
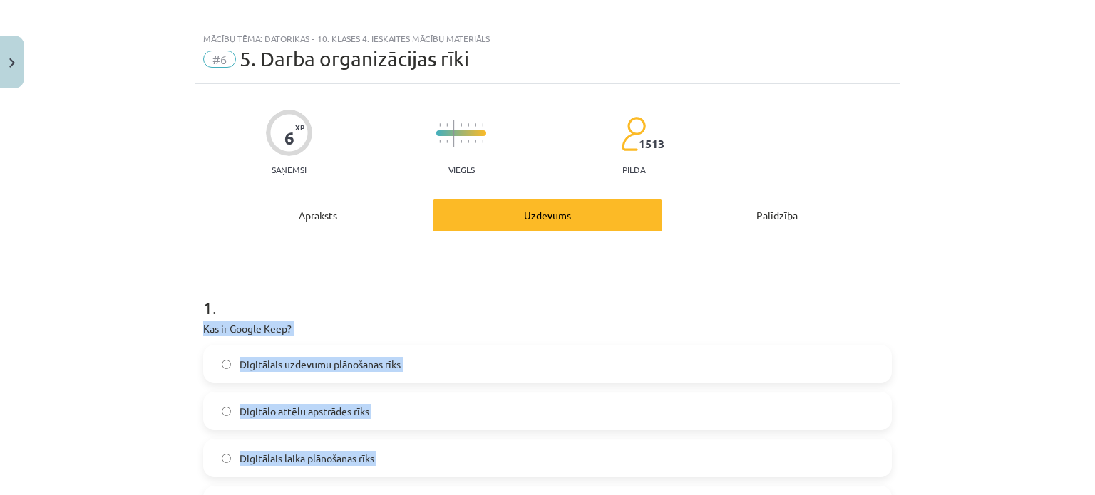
scroll to position [0, 0]
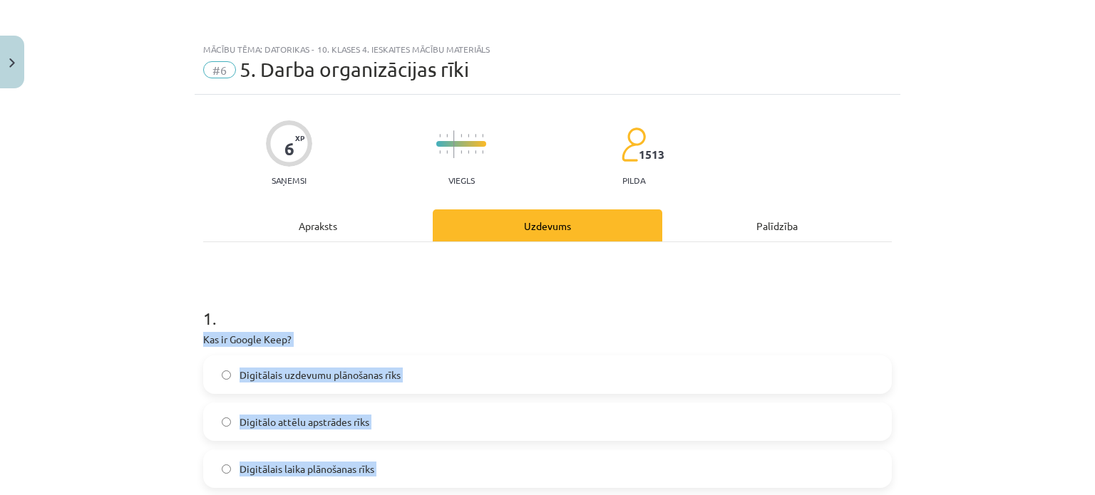
click at [175, 356] on div "Mācību tēma: Datorikas - 10. klases 4. ieskaites mācību materiāls #6 5. Darba o…" at bounding box center [547, 247] width 1095 height 495
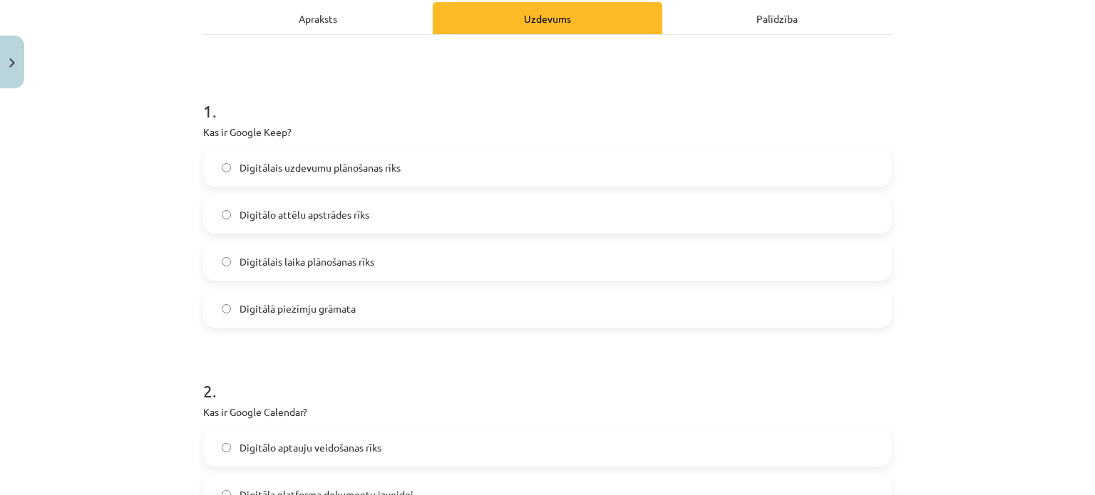
scroll to position [214, 0]
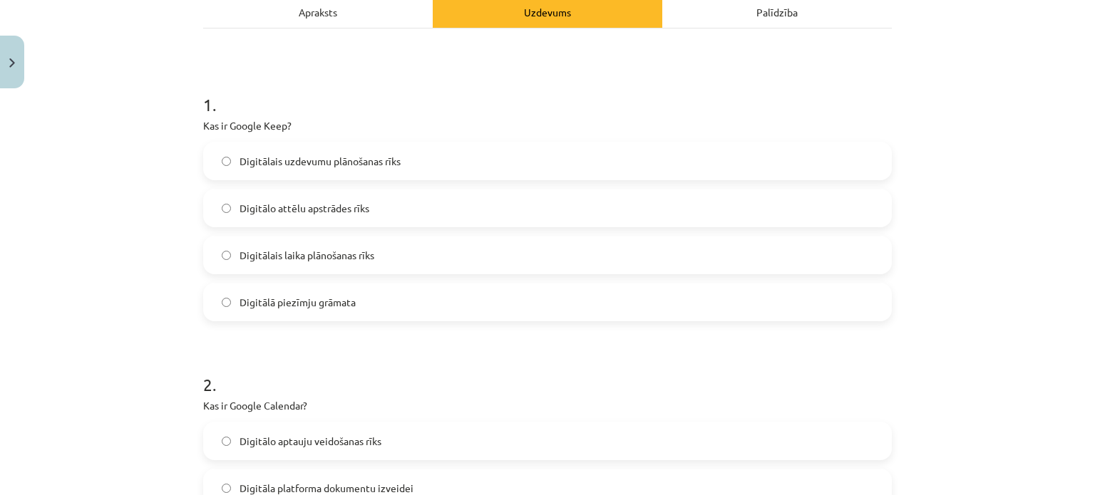
click at [359, 307] on label "Digitālā piezīmju grāmata" at bounding box center [548, 302] width 686 height 36
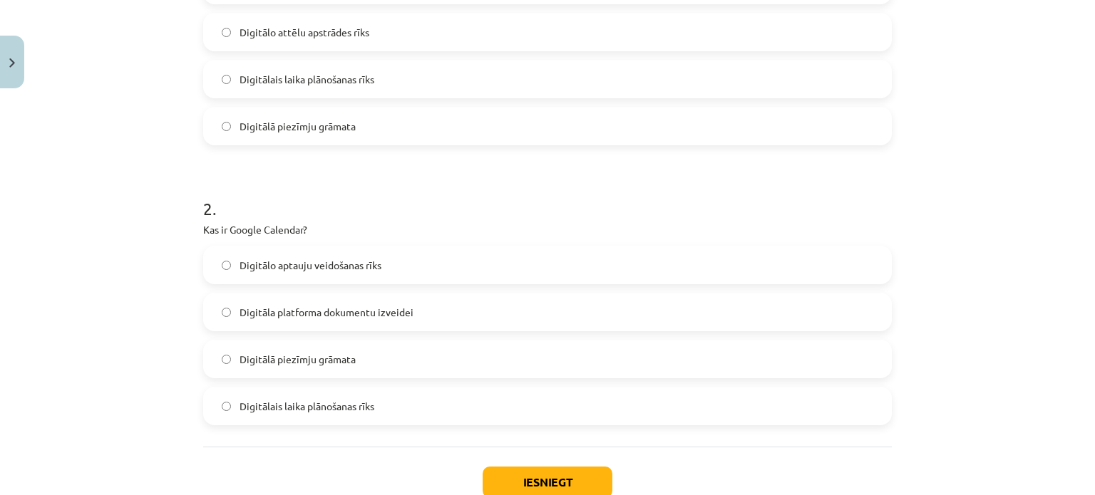
scroll to position [428, 0]
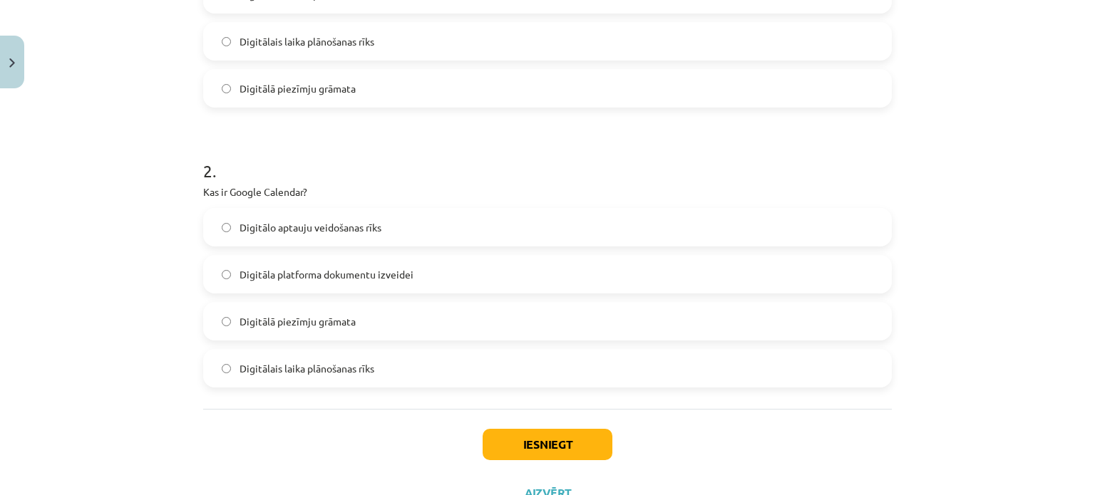
click at [362, 372] on span "Digitālais laika plānošanas rīks" at bounding box center [307, 368] width 135 height 15
click at [488, 436] on button "Iesniegt" at bounding box center [548, 444] width 130 height 31
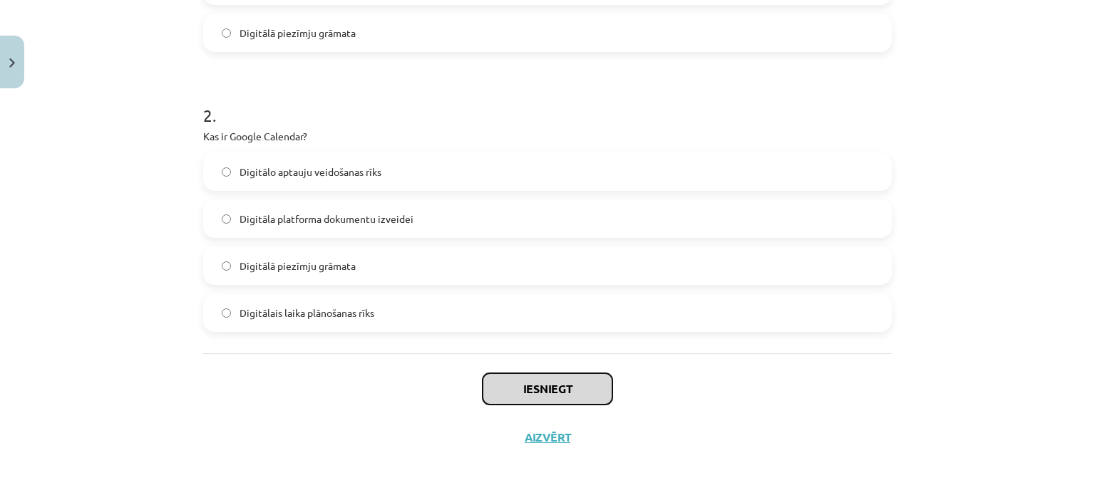
scroll to position [485, 0]
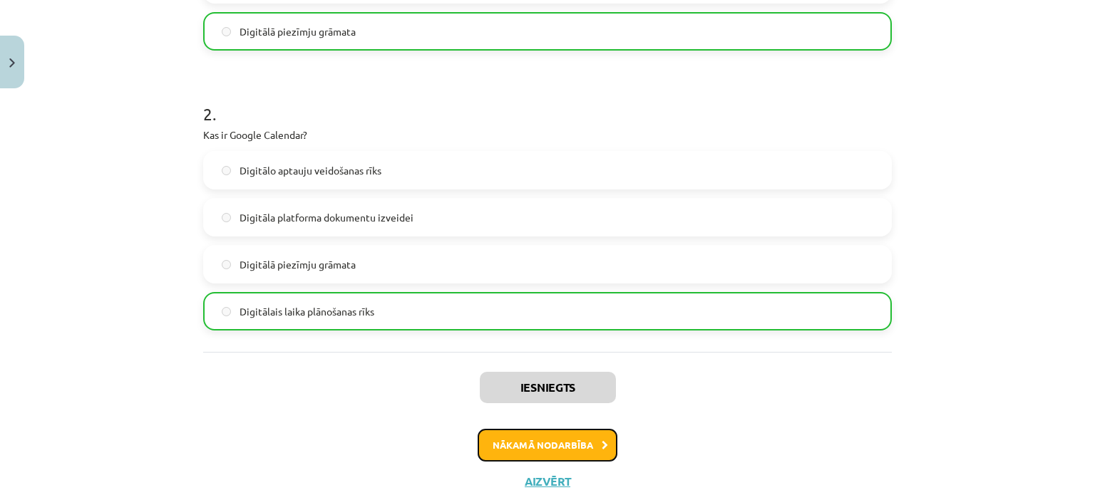
click at [530, 444] on button "Nākamā nodarbība" at bounding box center [548, 445] width 140 height 33
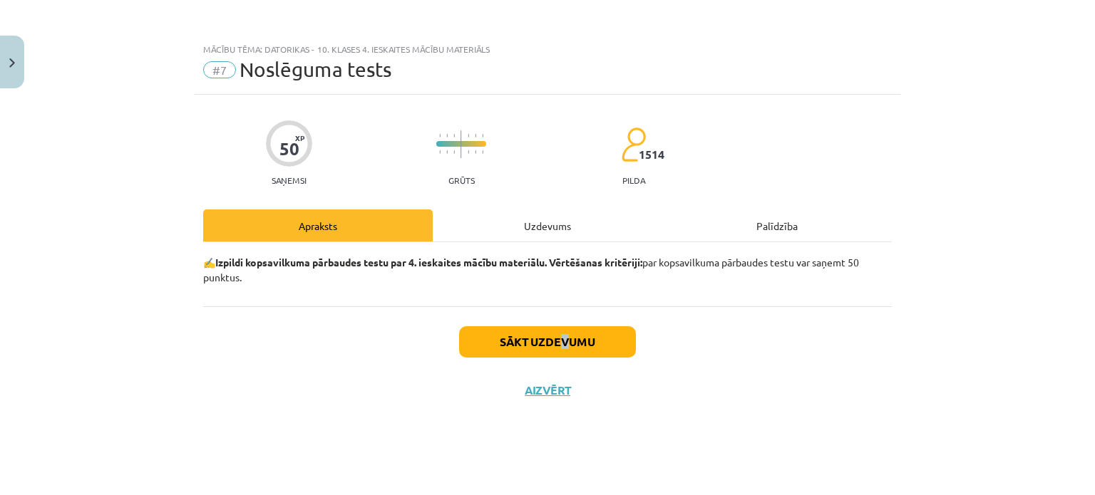
click at [562, 322] on div "Sākt uzdevumu Aizvērt" at bounding box center [547, 357] width 689 height 100
click at [562, 328] on button "Sākt uzdevumu" at bounding box center [547, 342] width 177 height 31
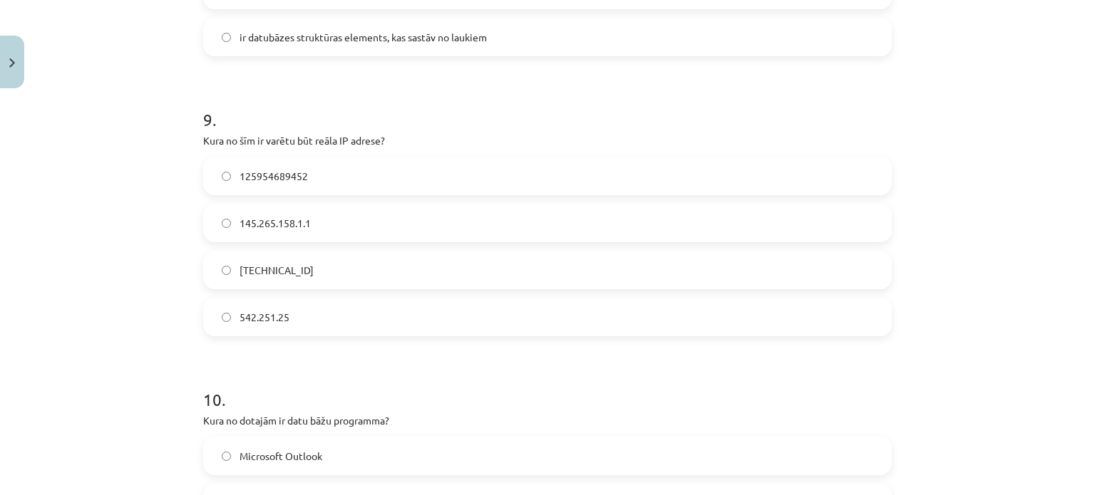
scroll to position [2726, 0]
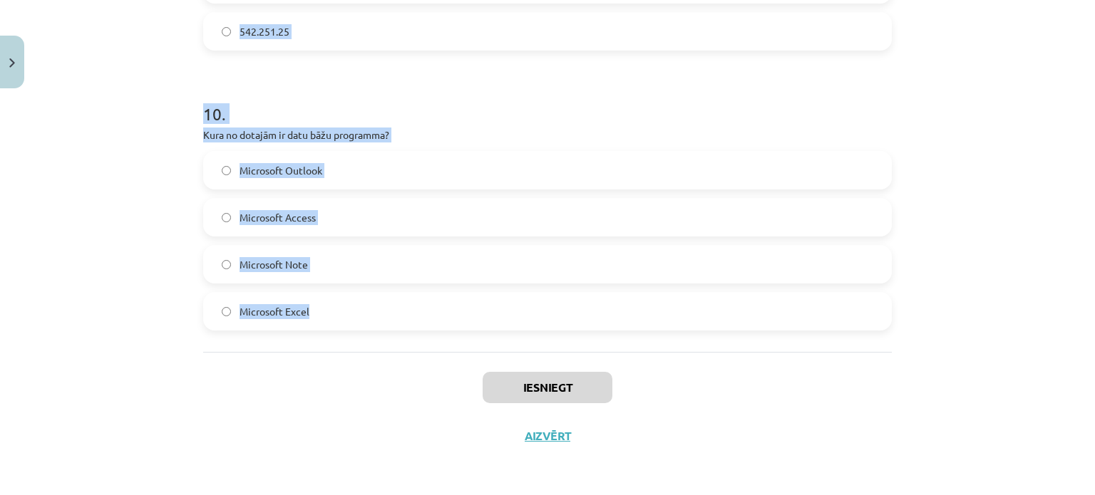
drag, startPoint x: 200, startPoint y: 265, endPoint x: 519, endPoint y: 322, distance: 324.3
copy form "Kura no dotajām nav pārlūkprogramma? Microsoft Outlook Safari Opera Microsoft E…"
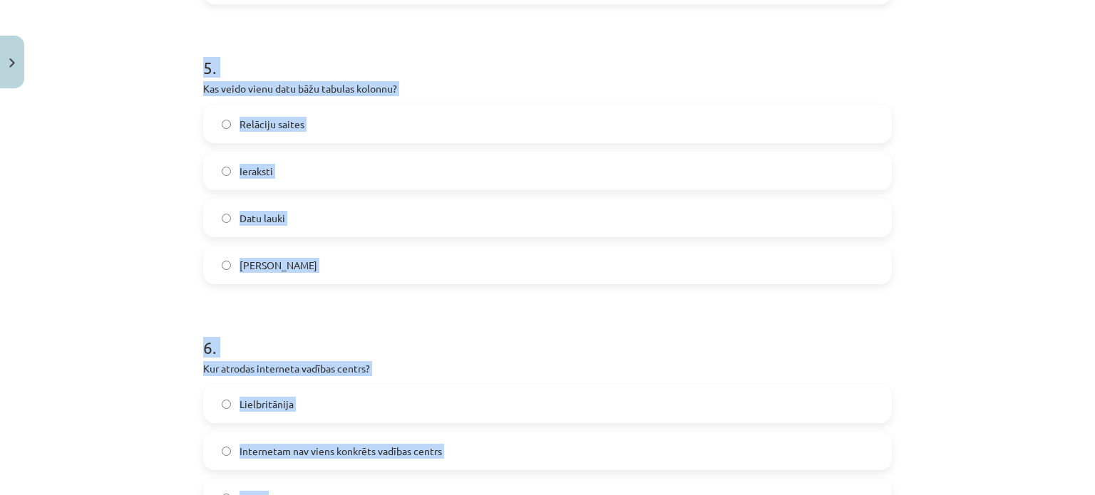
click at [174, 262] on div "Mācību tēma: Datorikas - 10. klases 4. ieskaites mācību materiāls #7 Noslēguma …" at bounding box center [547, 247] width 1095 height 495
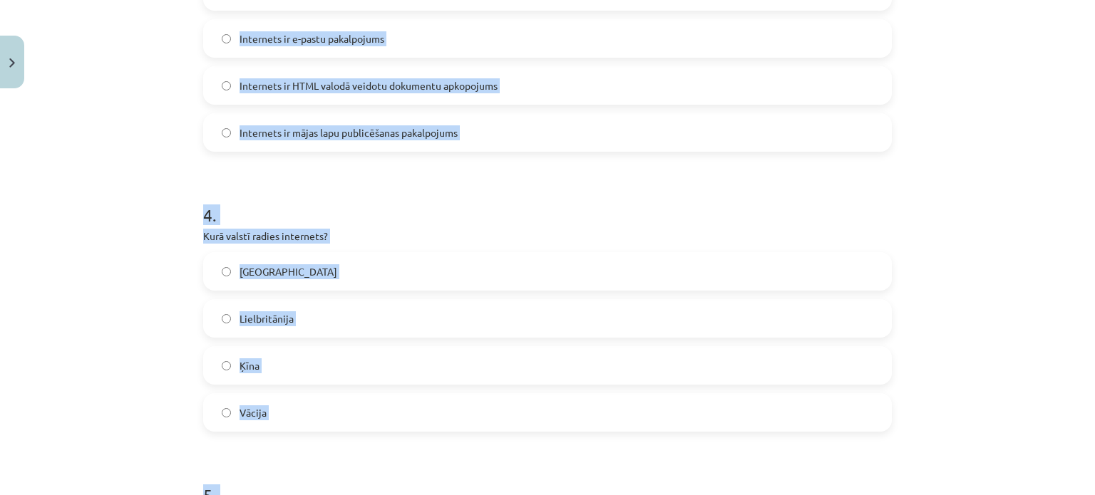
click at [53, 254] on div "Mācību tēma: Datorikas - 10. klases 4. ieskaites mācību materiāls #7 Noslēguma …" at bounding box center [547, 247] width 1095 height 495
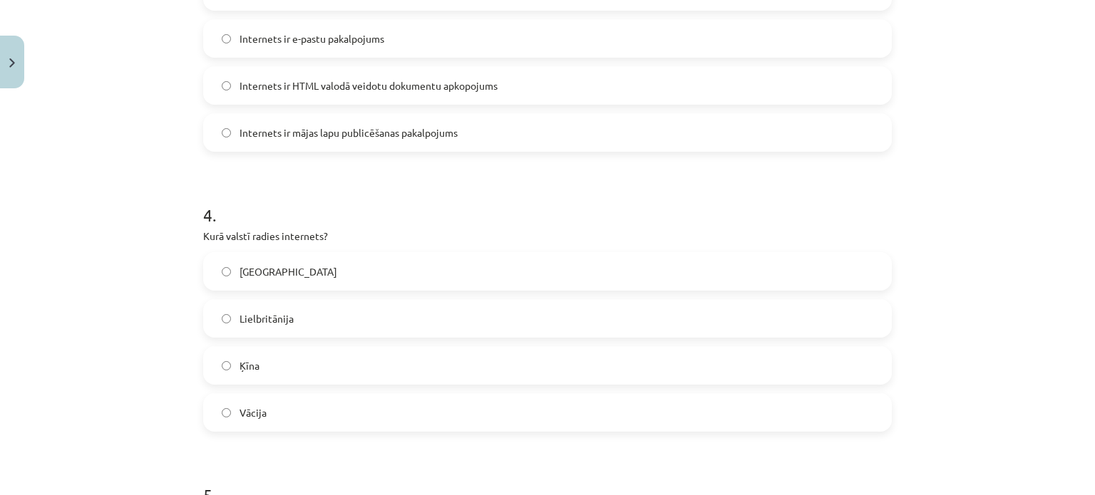
click at [52, 258] on div "Mācību tēma: Datorikas - 10. klases 4. ieskaites mācību materiāls #7 Noslēguma …" at bounding box center [547, 247] width 1095 height 495
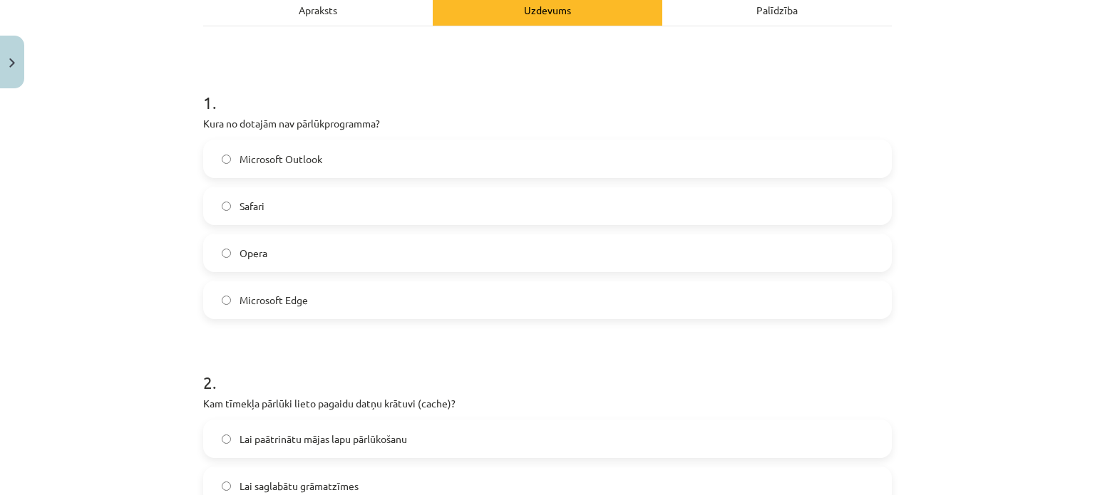
scroll to position [160, 0]
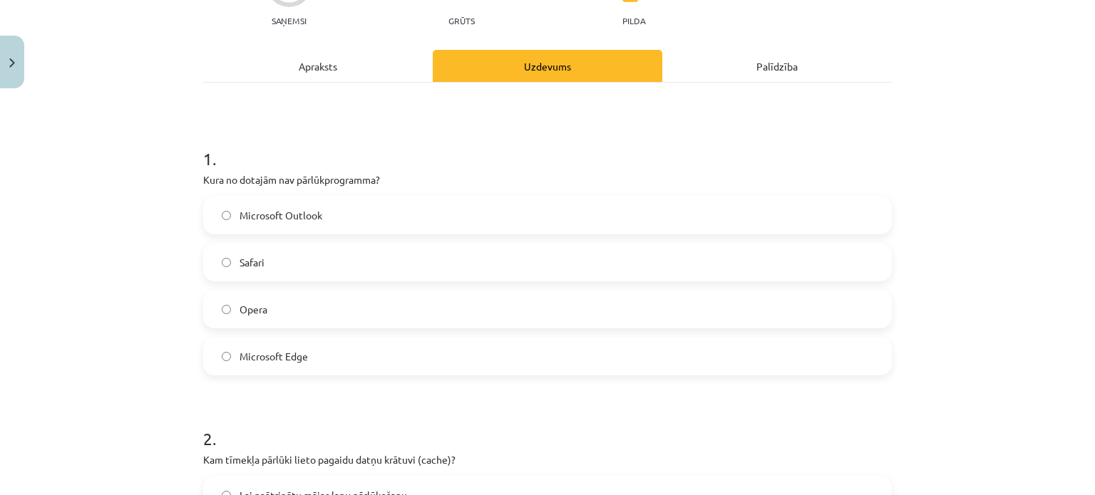
click at [329, 210] on label "Microsoft Outlook" at bounding box center [548, 215] width 686 height 36
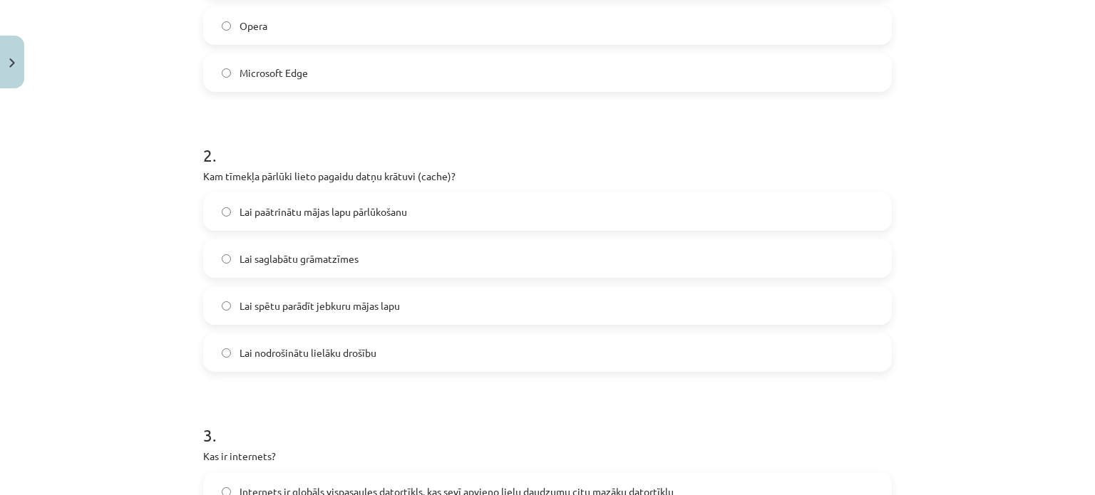
scroll to position [445, 0]
click at [321, 216] on span "Lai paātrinātu mājas lapu pārlūkošanu" at bounding box center [324, 210] width 168 height 15
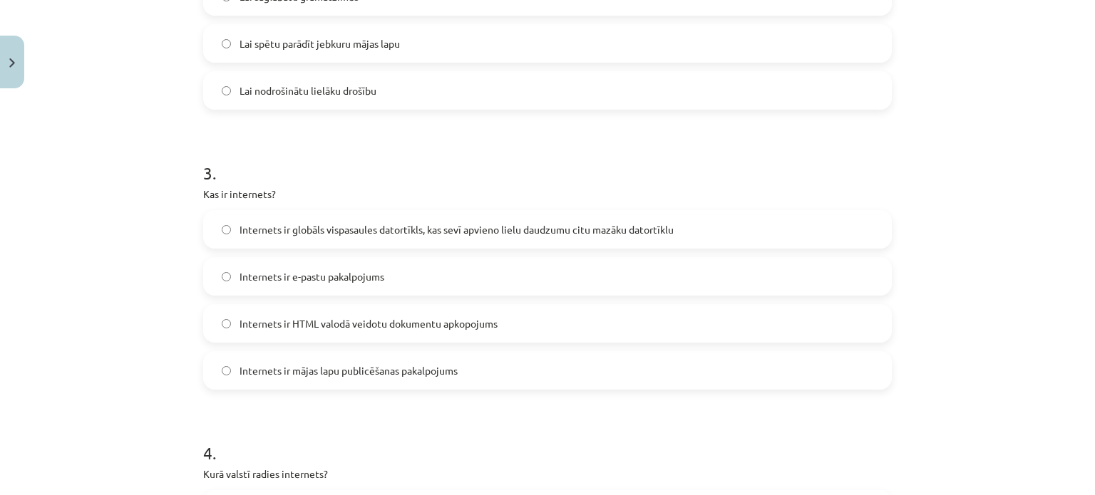
scroll to position [730, 0]
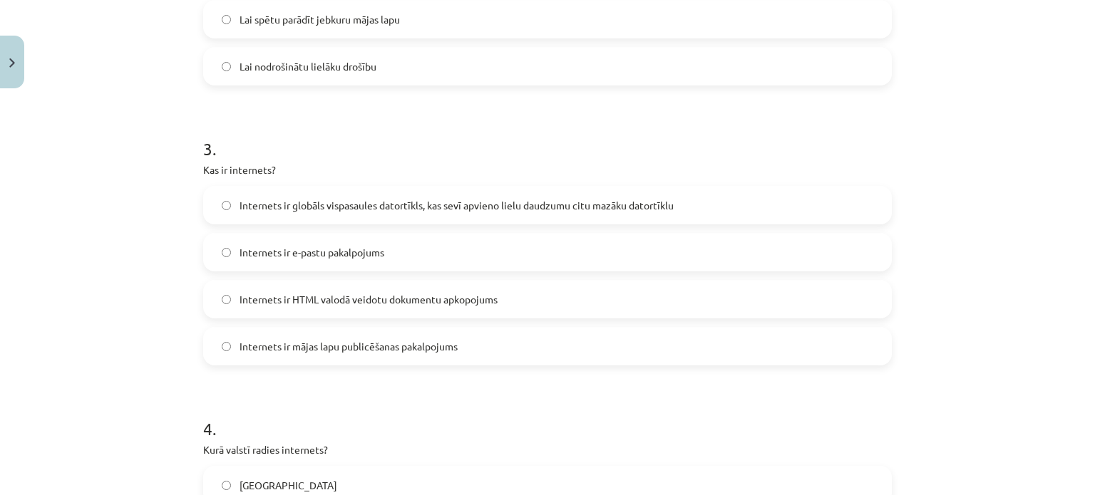
click at [314, 219] on label "Internets ir globāls vispasaules datortīkls, kas sevī apvieno lielu daudzumu ci…" at bounding box center [548, 206] width 686 height 36
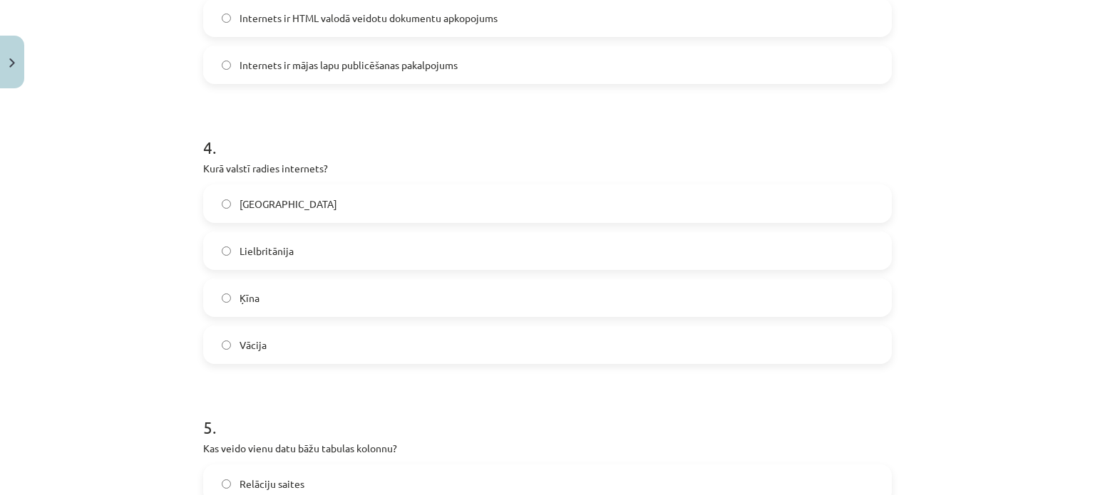
scroll to position [1015, 0]
click at [285, 188] on label "ASV" at bounding box center [548, 201] width 686 height 36
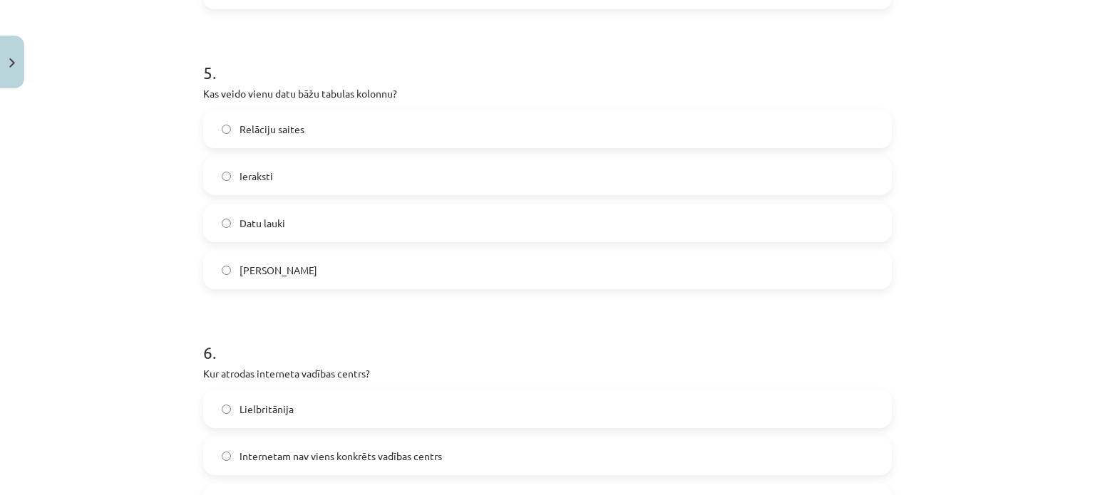
scroll to position [1372, 0]
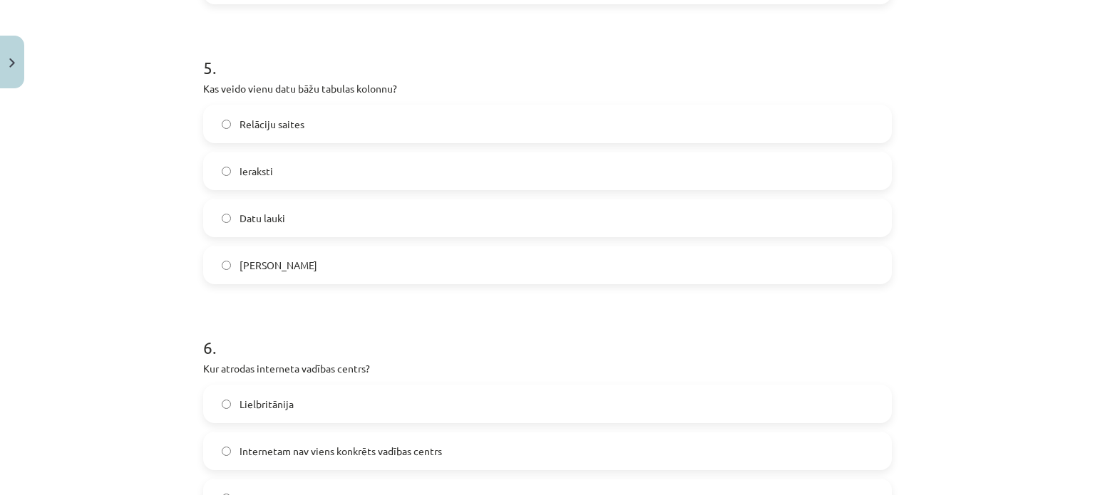
click at [260, 225] on span "Datu lauki" at bounding box center [263, 218] width 46 height 15
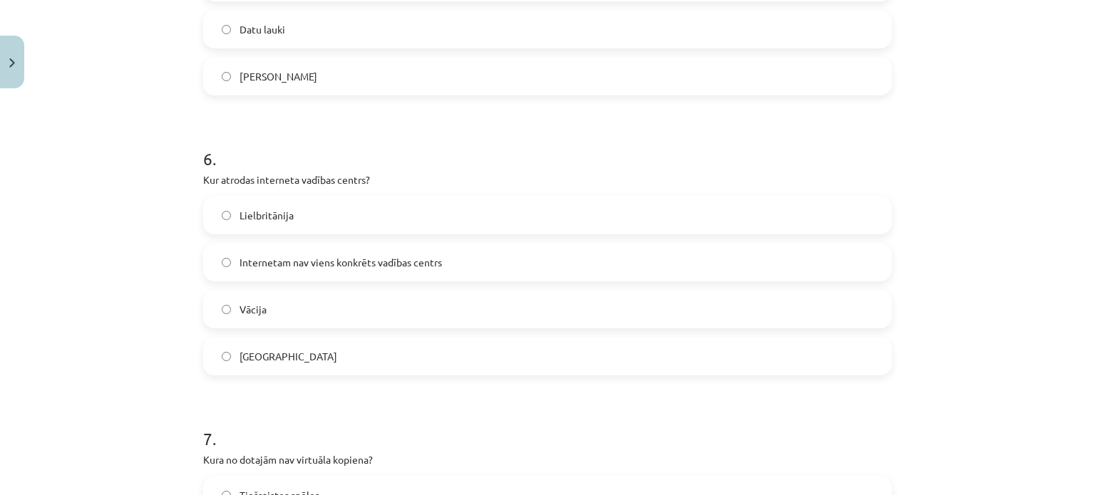
scroll to position [1586, 0]
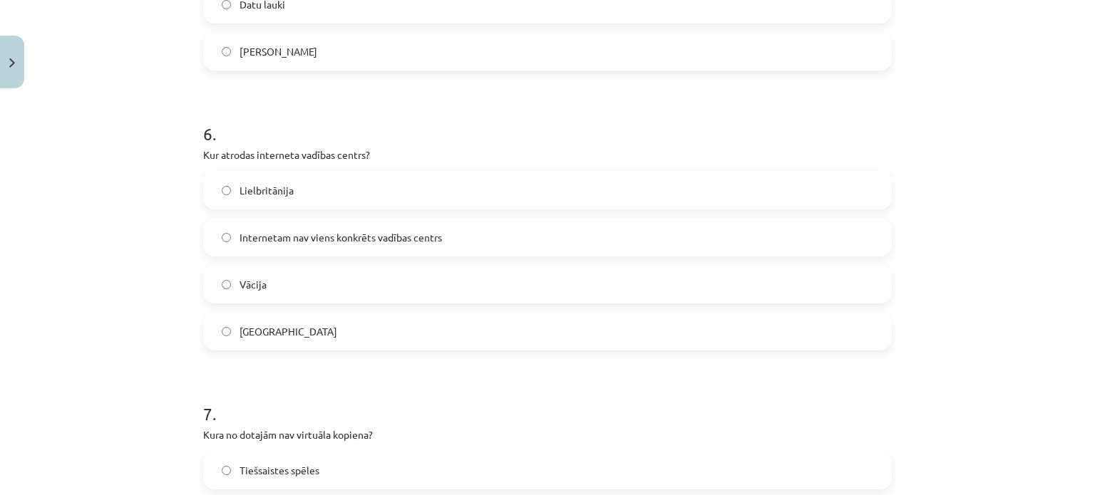
click at [237, 230] on label "Internetam nav viens konkrēts vadības centrs" at bounding box center [548, 238] width 686 height 36
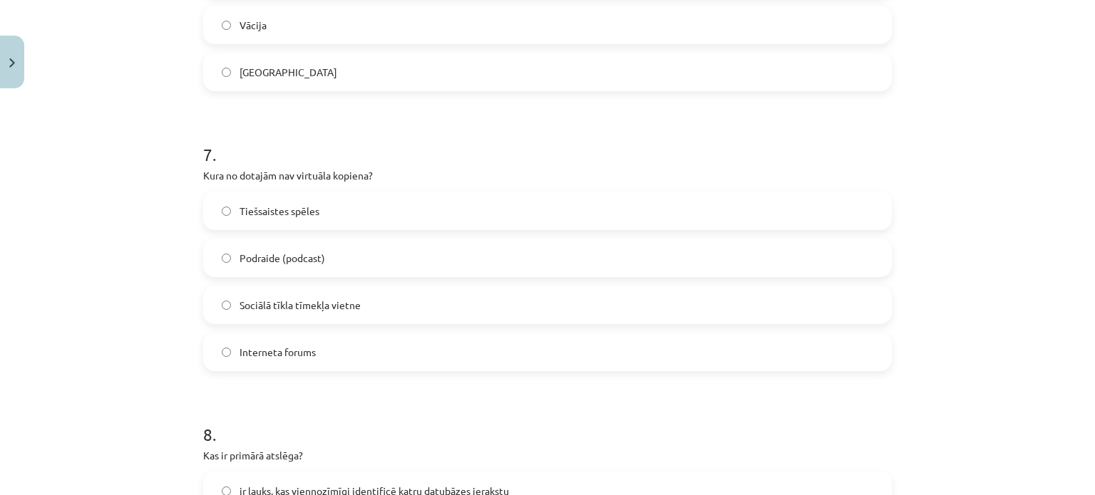
scroll to position [1871, 0]
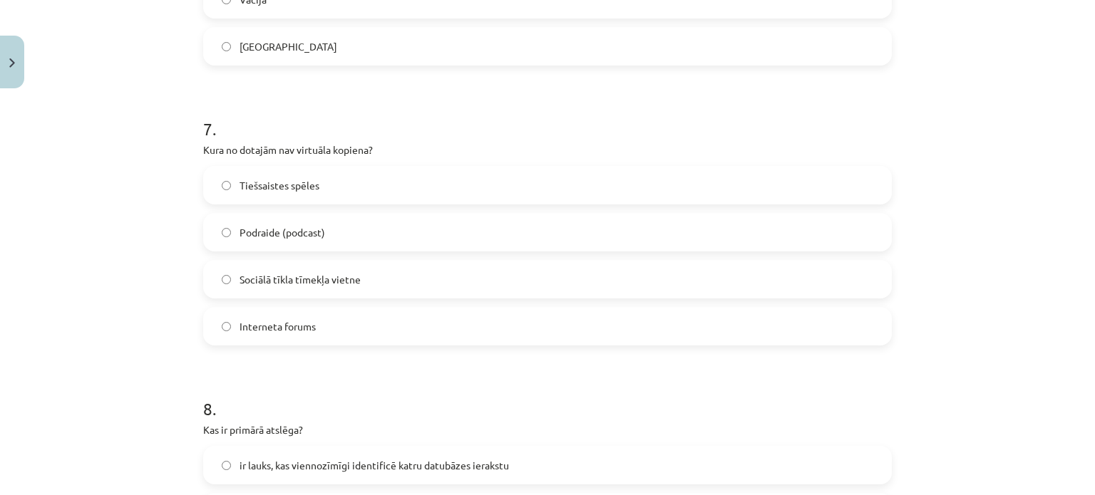
click at [306, 234] on span "Podraide (podcast)" at bounding box center [283, 232] width 86 height 15
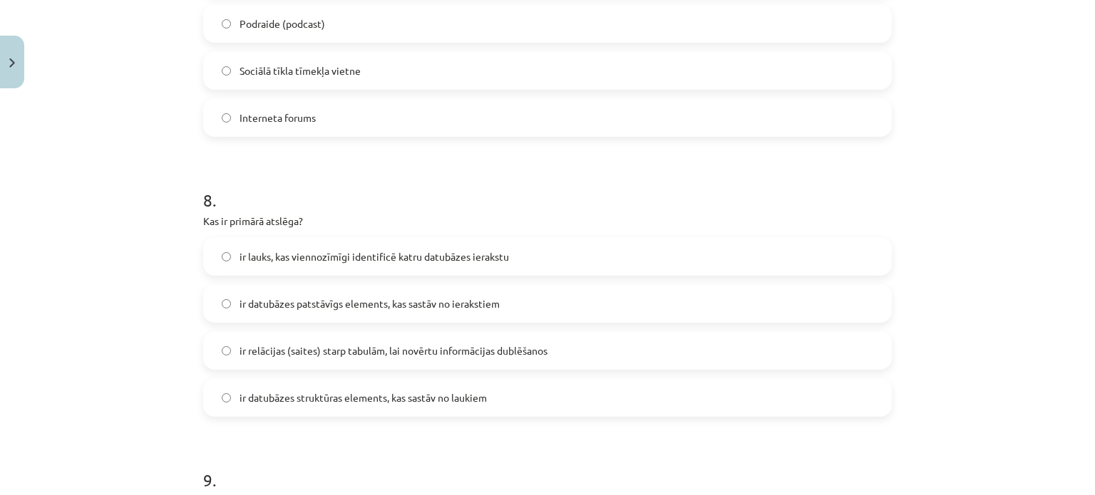
scroll to position [2085, 0]
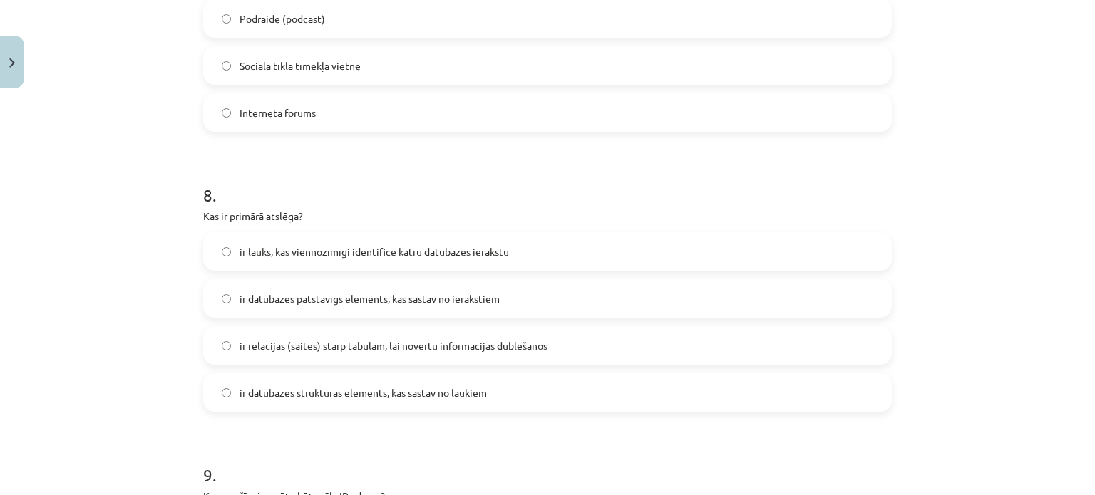
click at [287, 256] on span "ir lauks, kas viennozīmīgi identificē katru datubāzes ierakstu" at bounding box center [374, 252] width 269 height 15
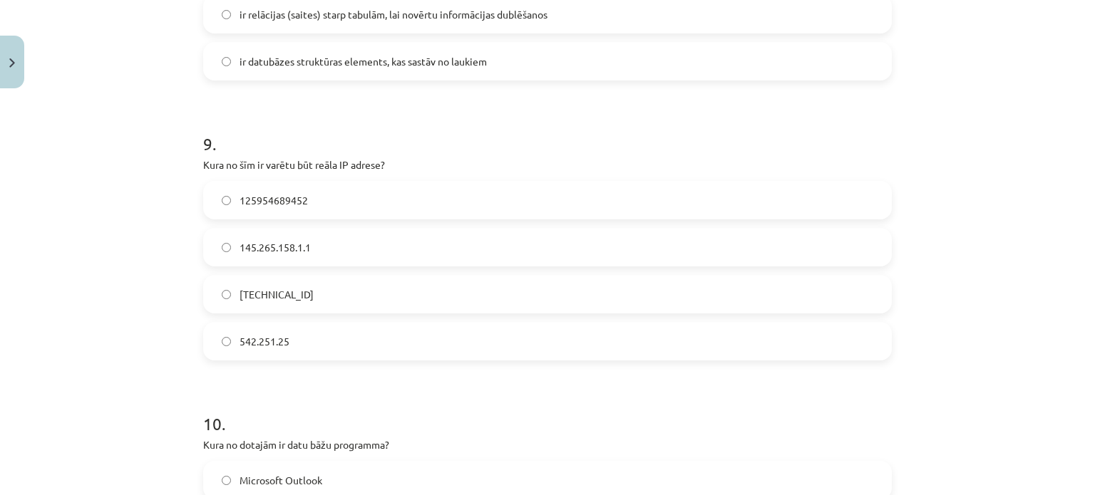
scroll to position [2441, 0]
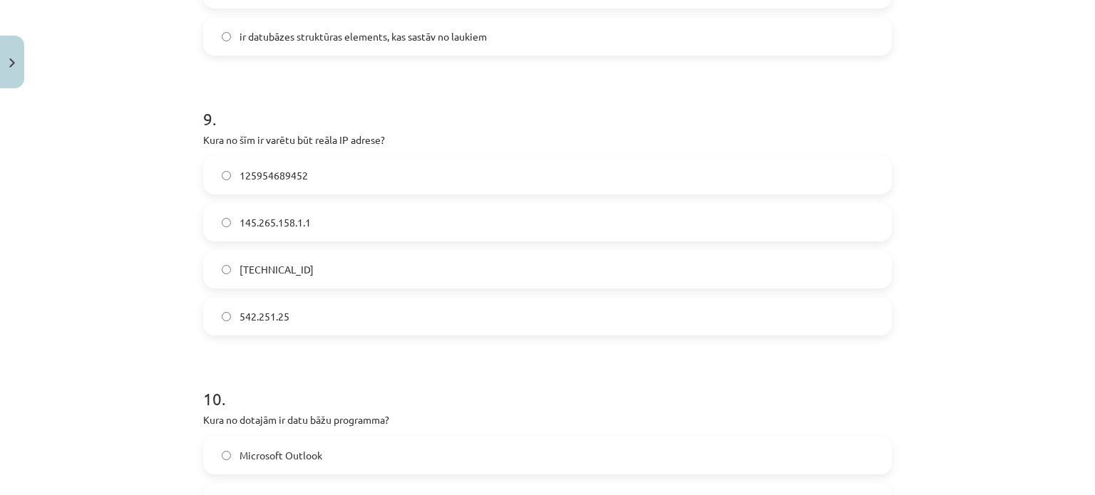
click at [253, 284] on label "158.12.159.1" at bounding box center [548, 270] width 686 height 36
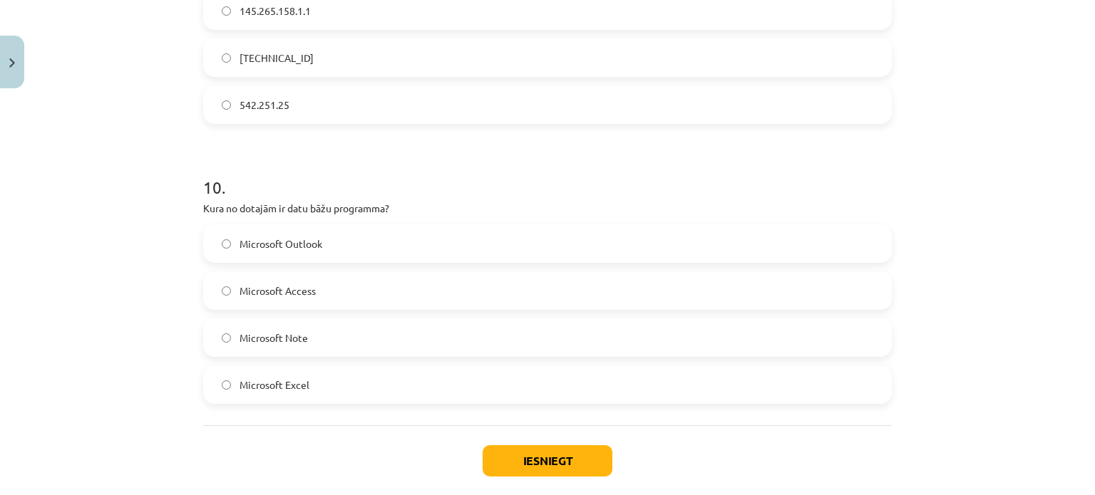
scroll to position [2655, 0]
click at [297, 303] on label "Microsoft Access" at bounding box center [548, 289] width 686 height 36
click at [485, 467] on button "Iesniegt" at bounding box center [548, 458] width 130 height 31
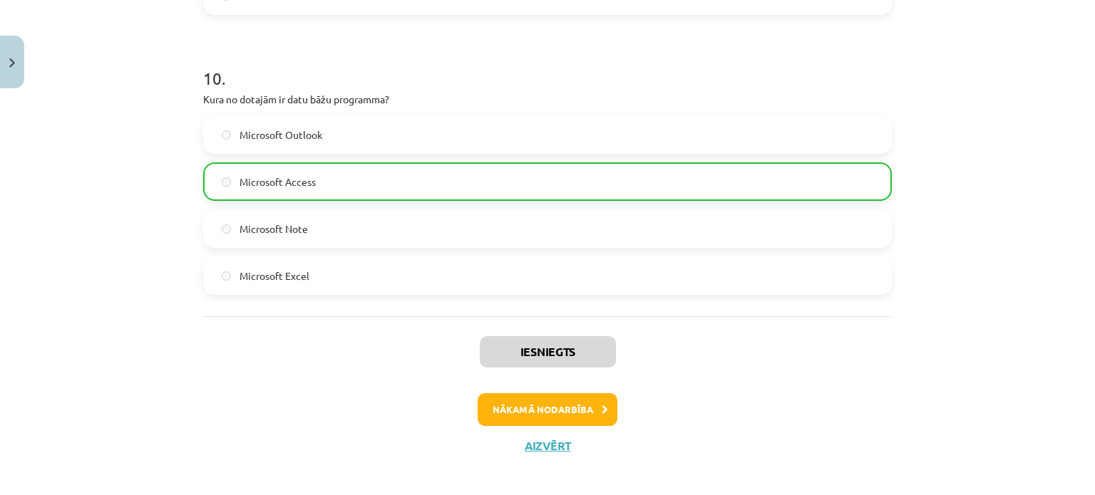
scroll to position [2771, 0]
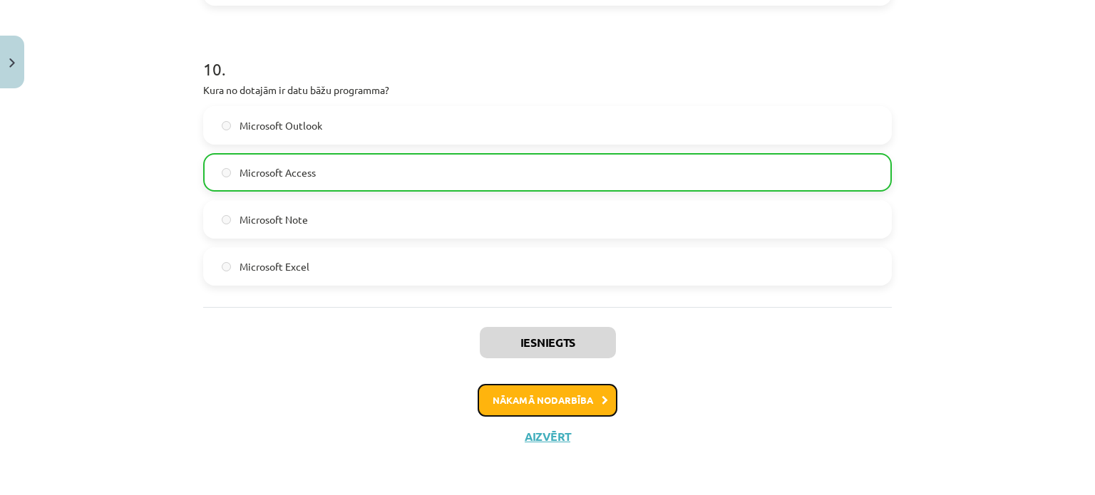
click at [547, 406] on button "Nākamā nodarbība" at bounding box center [548, 400] width 140 height 33
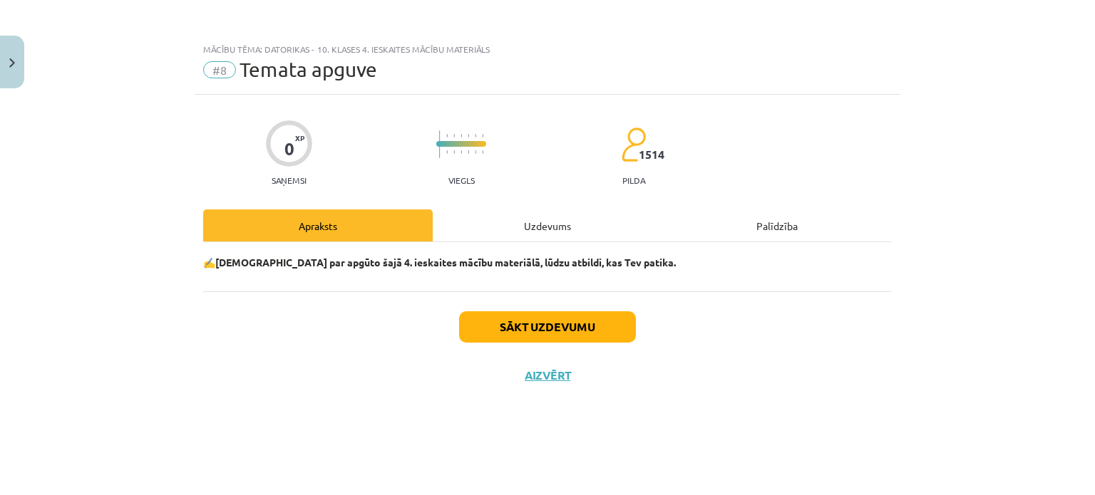
scroll to position [0, 0]
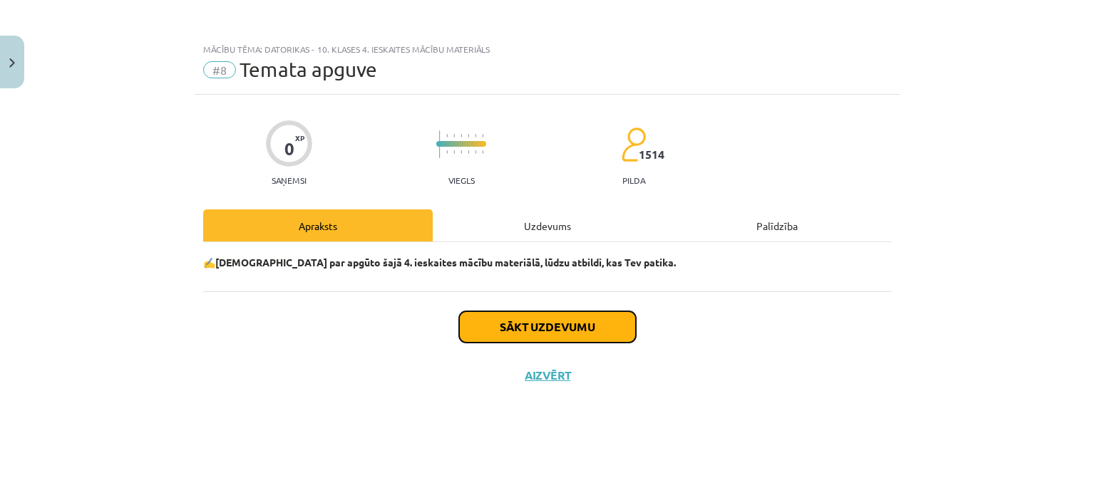
click at [528, 324] on button "Sākt uzdevumu" at bounding box center [547, 327] width 177 height 31
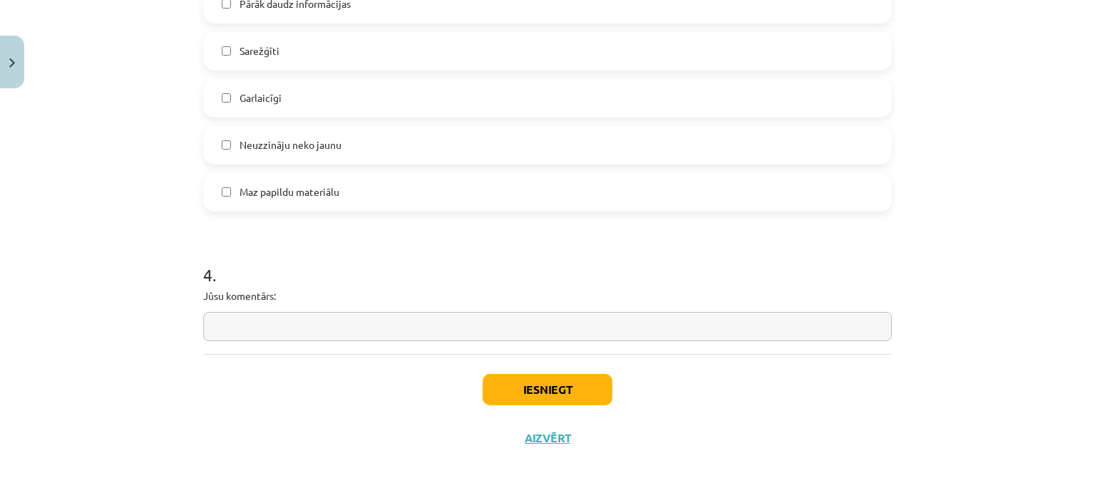
scroll to position [1269, 0]
click at [541, 385] on button "Iesniegt" at bounding box center [548, 388] width 130 height 31
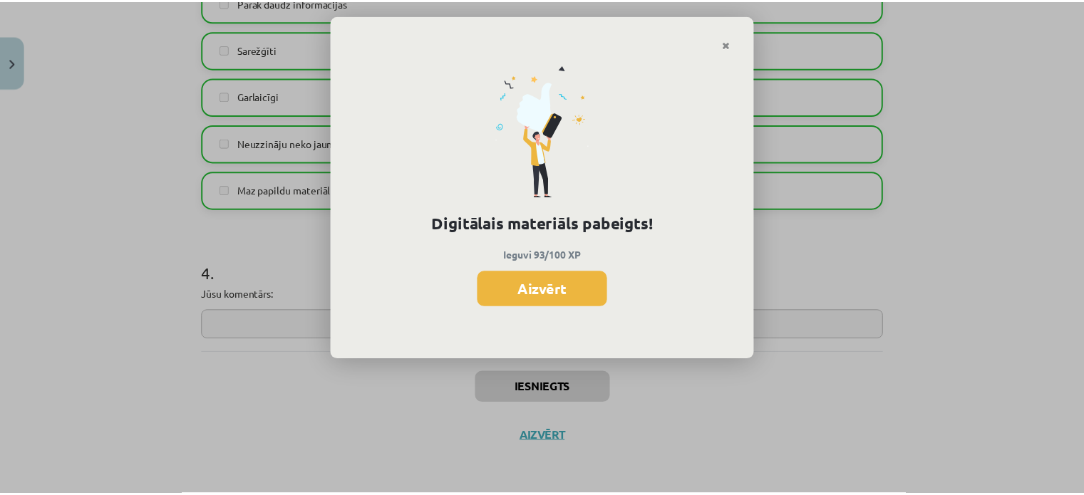
scroll to position [356, 0]
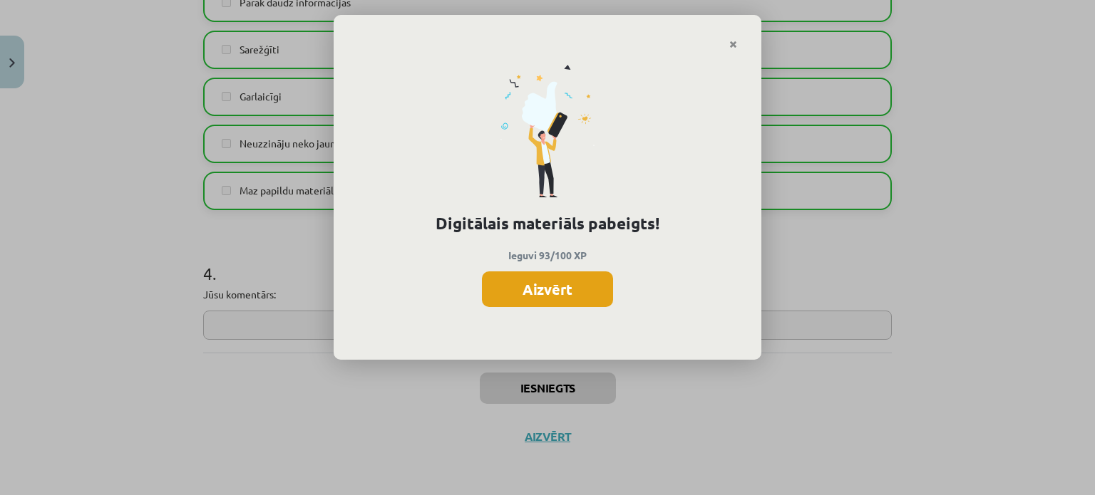
click at [536, 299] on button "Aizvērt" at bounding box center [547, 290] width 131 height 36
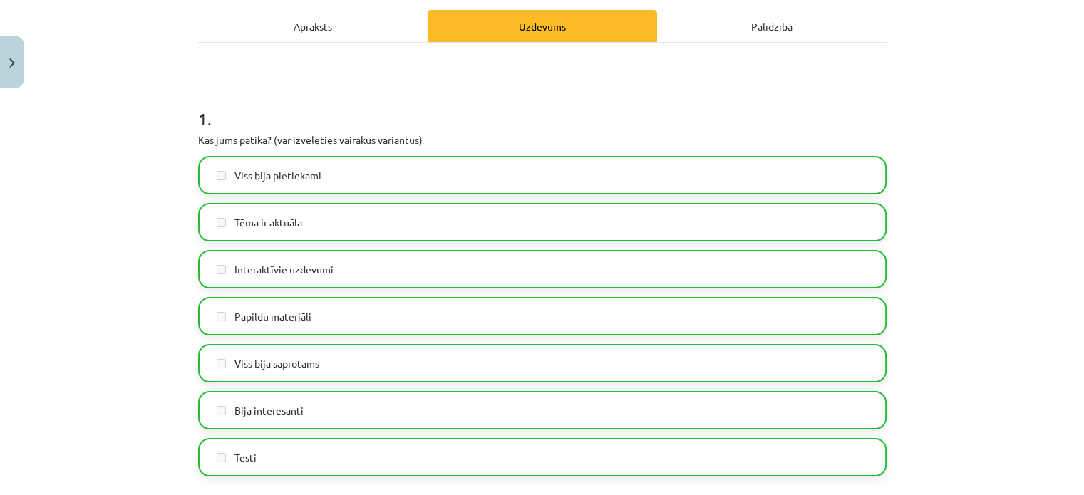
scroll to position [0, 0]
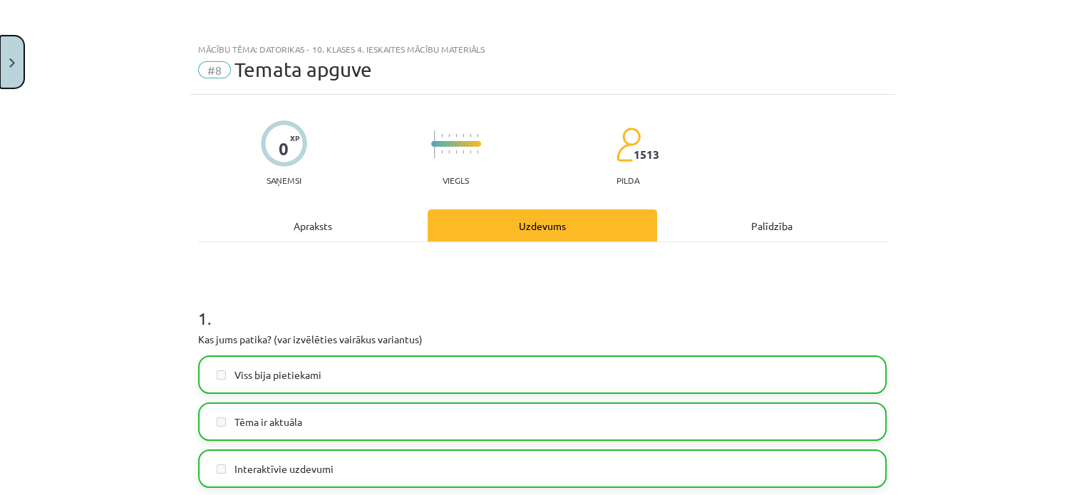
click at [0, 71] on button "Close" at bounding box center [12, 62] width 24 height 53
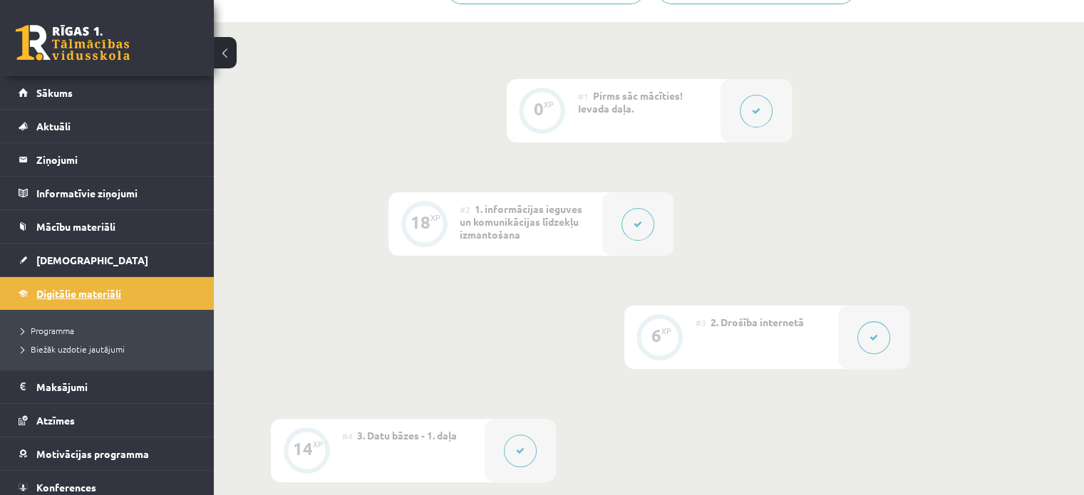
click at [29, 303] on link "Digitālie materiāli" at bounding box center [108, 293] width 178 height 33
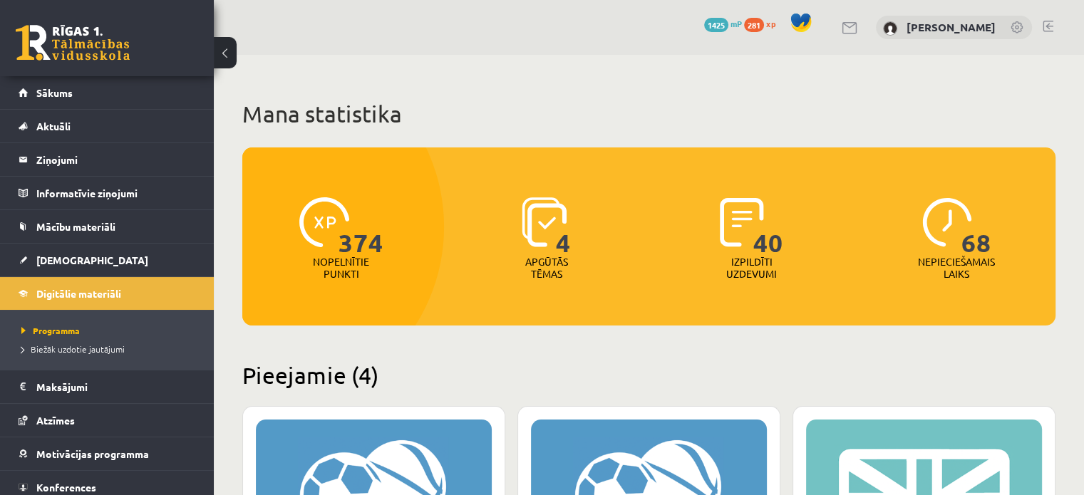
scroll to position [356, 0]
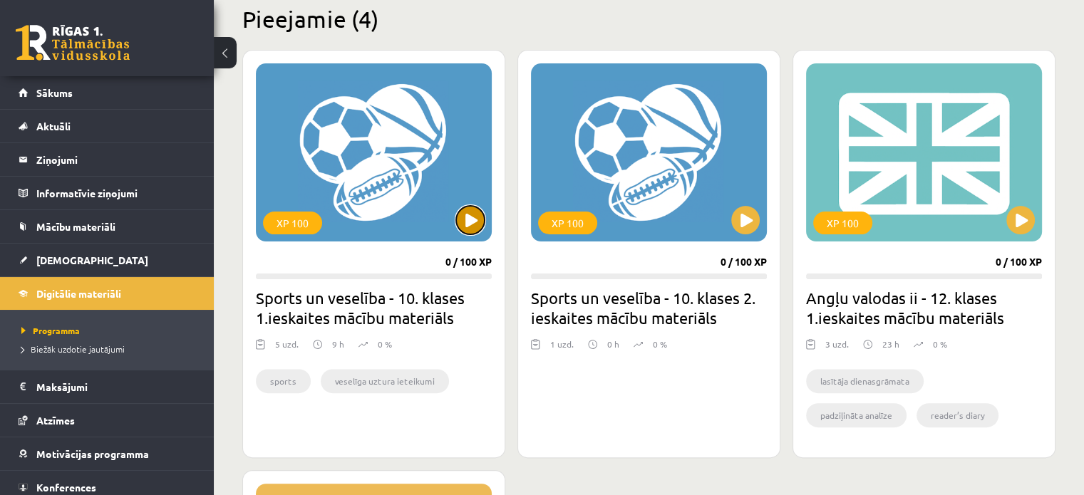
click at [468, 219] on button at bounding box center [470, 220] width 29 height 29
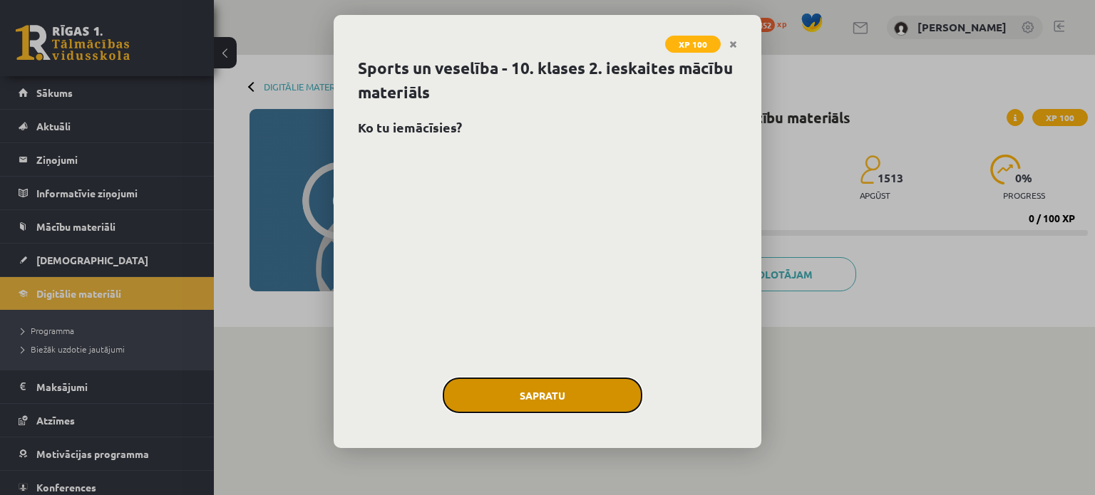
click at [522, 386] on button "Sapratu" at bounding box center [543, 396] width 200 height 36
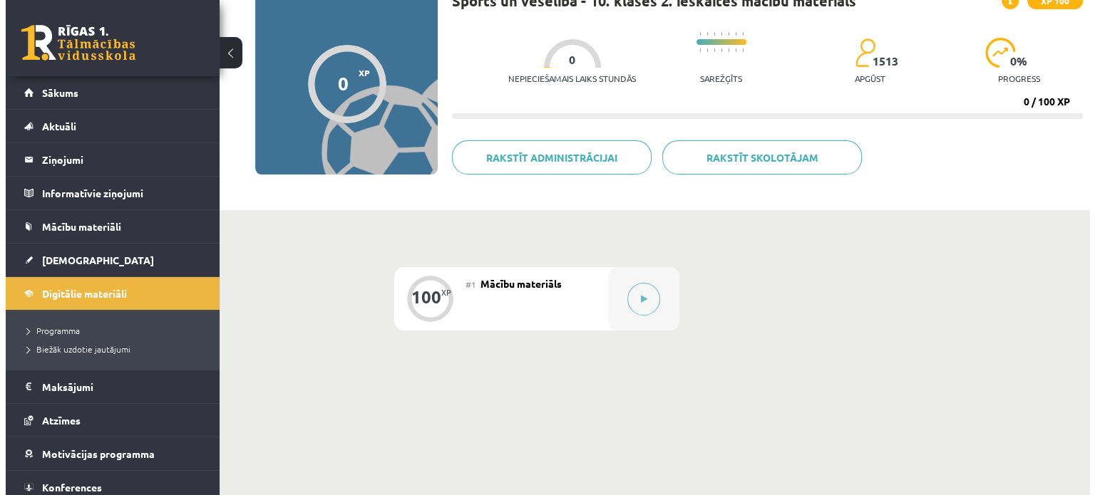
scroll to position [143, 0]
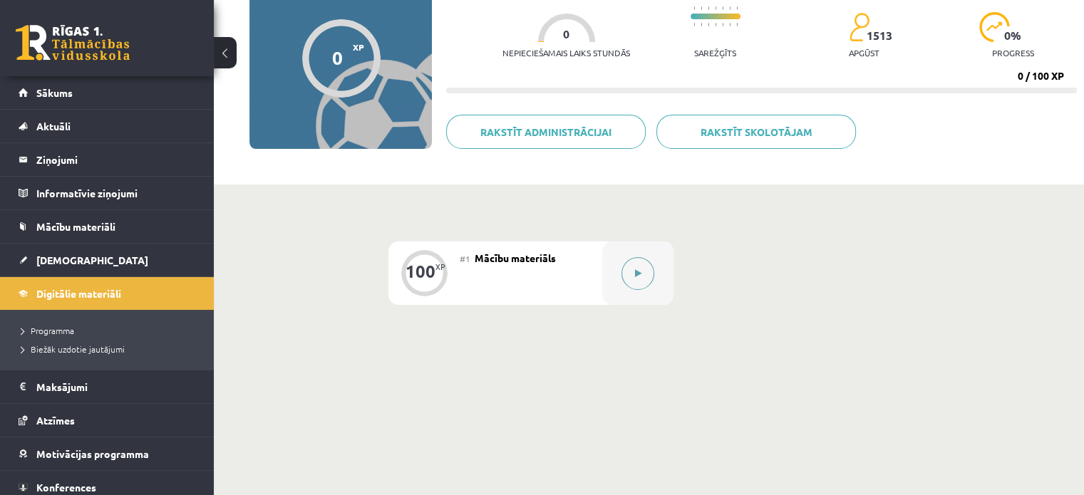
click at [633, 277] on button at bounding box center [638, 273] width 33 height 33
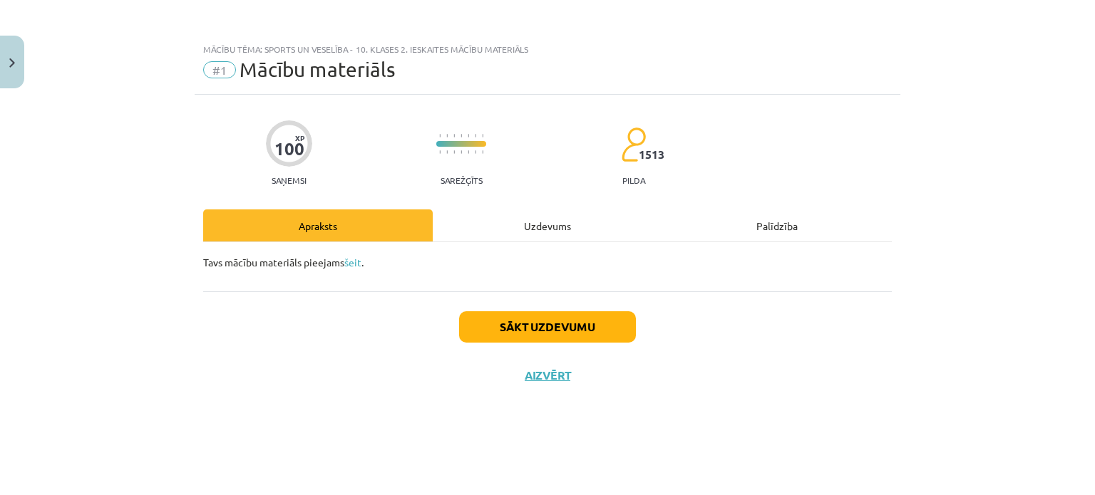
click at [568, 227] on div "Uzdevums" at bounding box center [548, 226] width 230 height 32
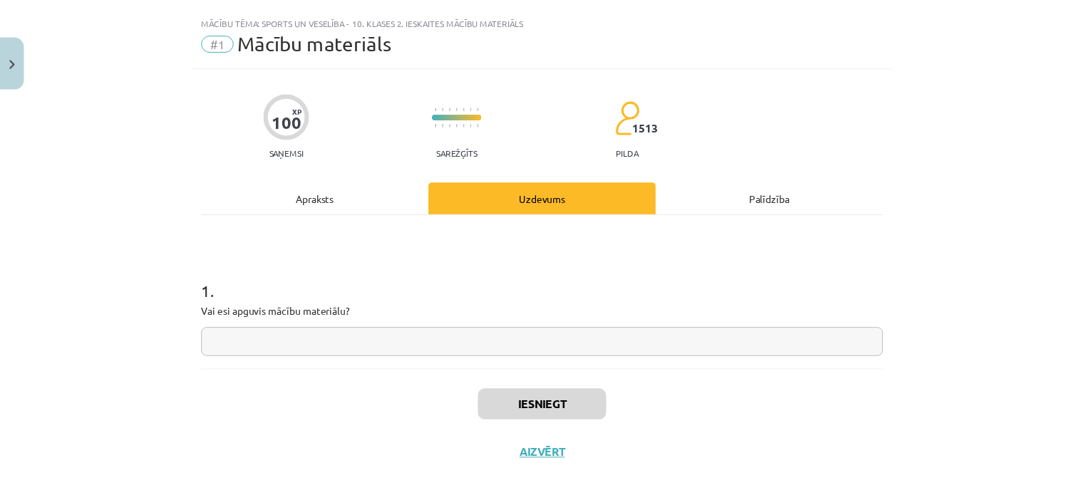
scroll to position [0, 0]
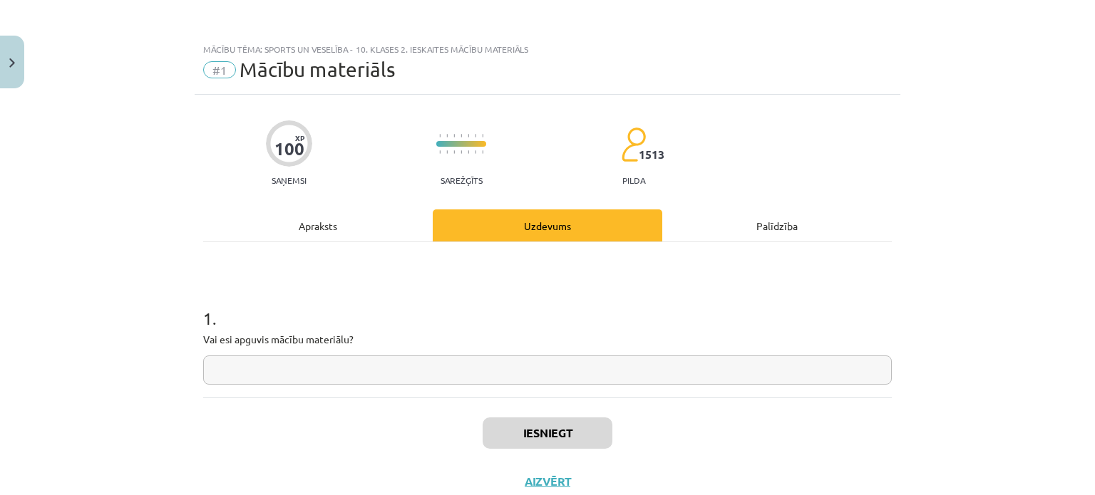
click at [362, 370] on input "text" at bounding box center [547, 370] width 689 height 29
type input "*"
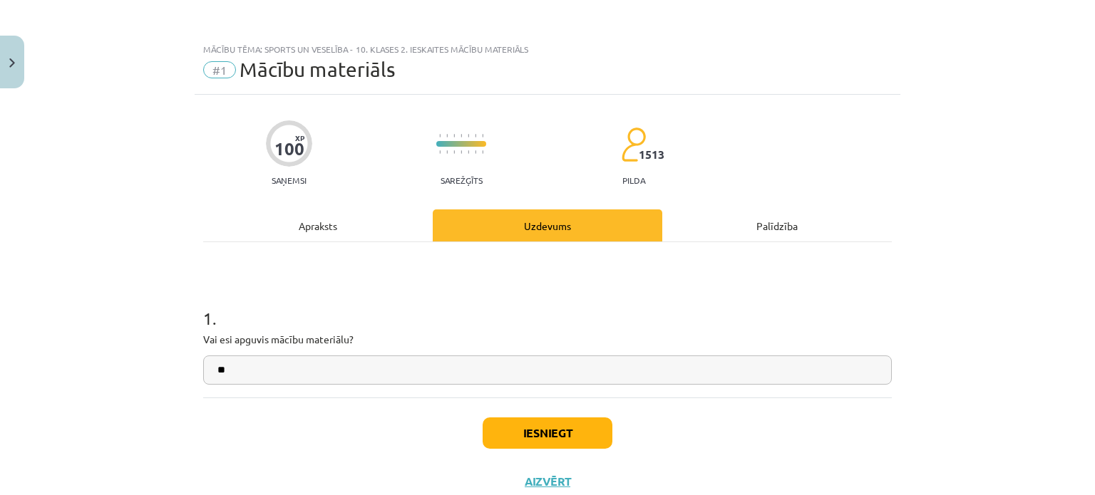
type input "**"
click at [522, 441] on button "Iesniegt" at bounding box center [548, 433] width 130 height 31
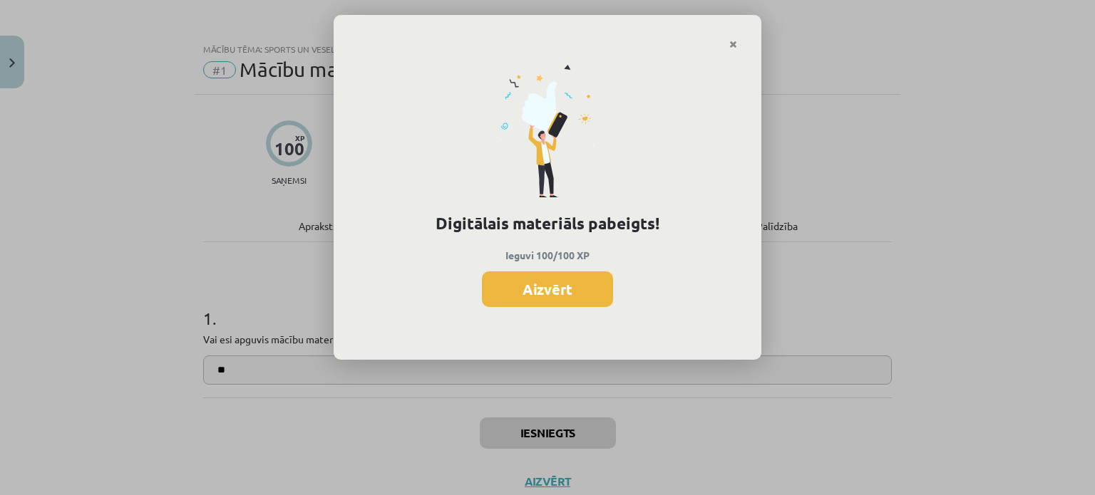
click at [552, 299] on button "Aizvērt" at bounding box center [547, 290] width 131 height 36
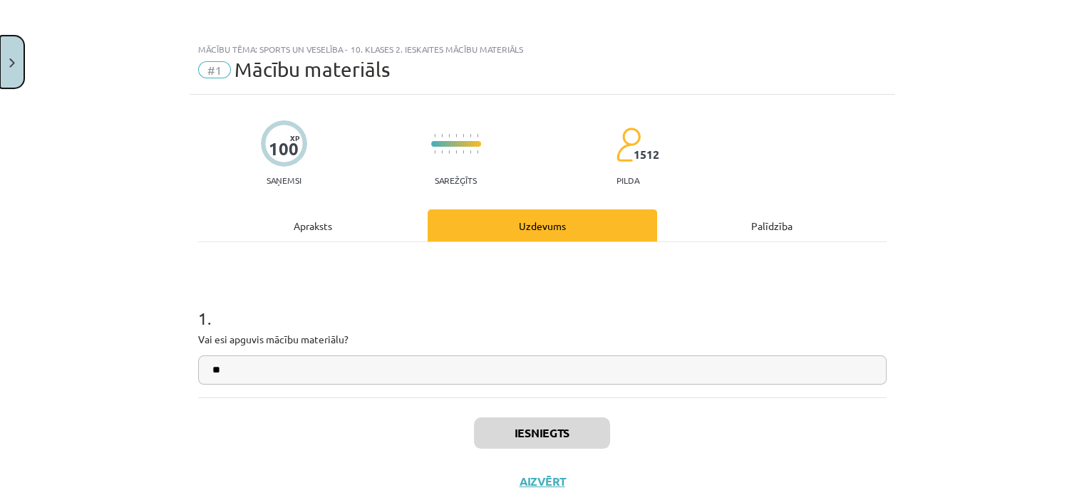
click at [6, 48] on button "Close" at bounding box center [12, 62] width 24 height 53
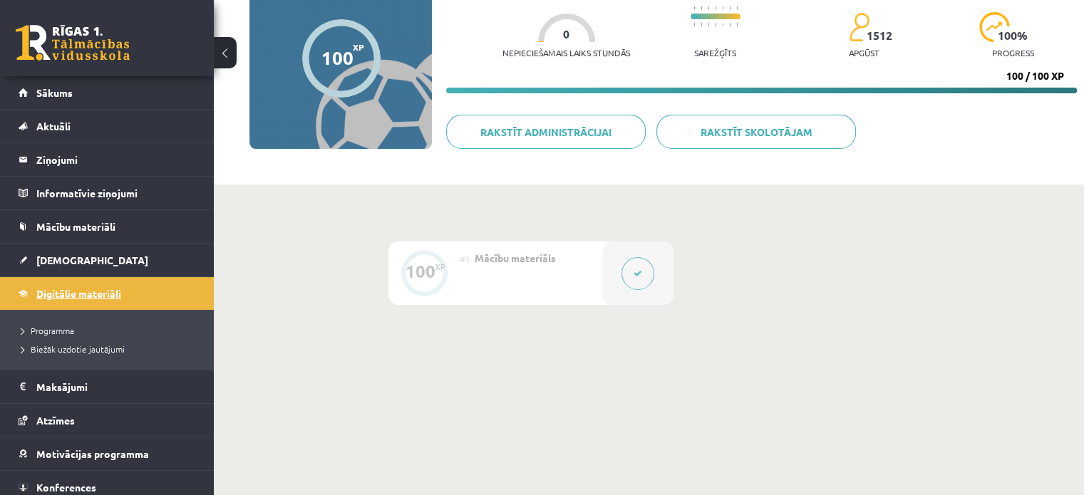
click at [48, 292] on span "Digitālie materiāli" at bounding box center [78, 293] width 85 height 13
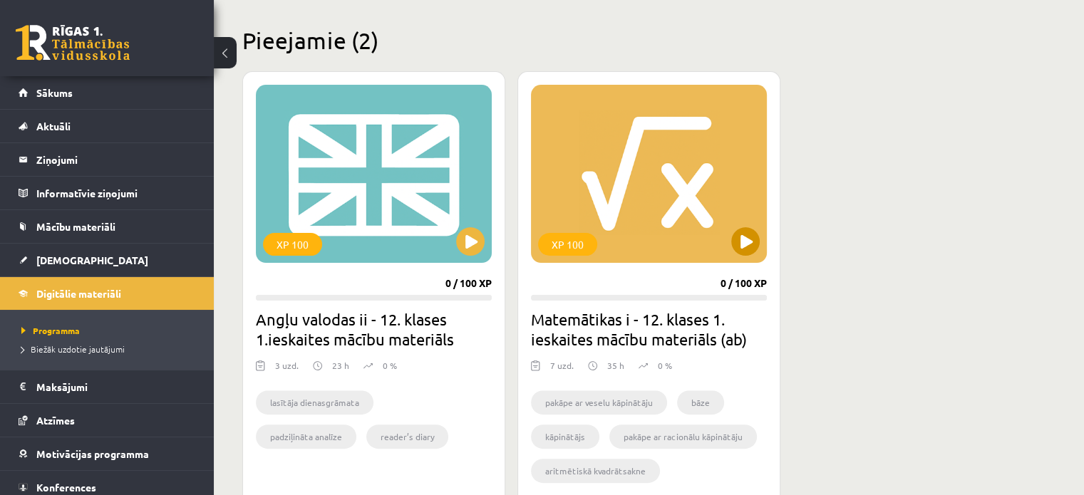
scroll to position [356, 0]
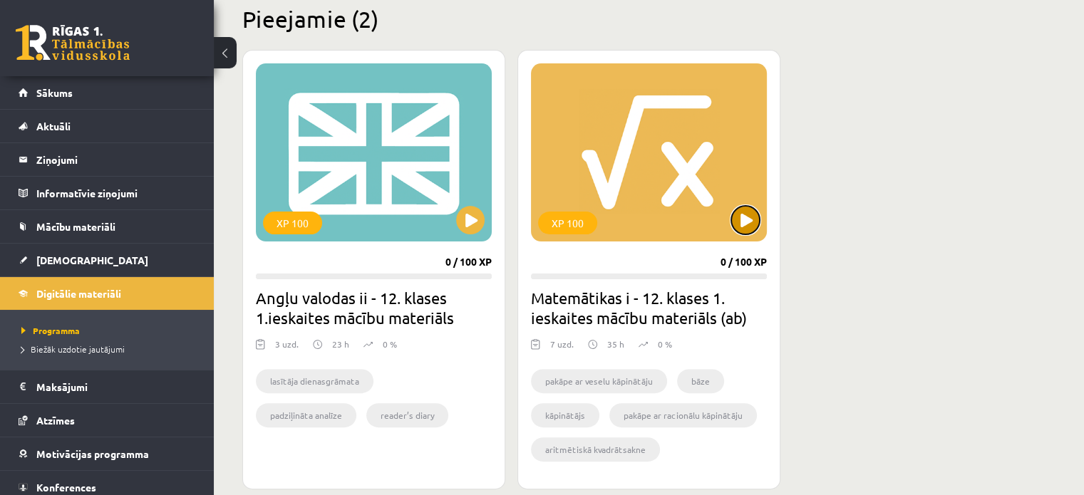
click at [737, 227] on button at bounding box center [745, 220] width 29 height 29
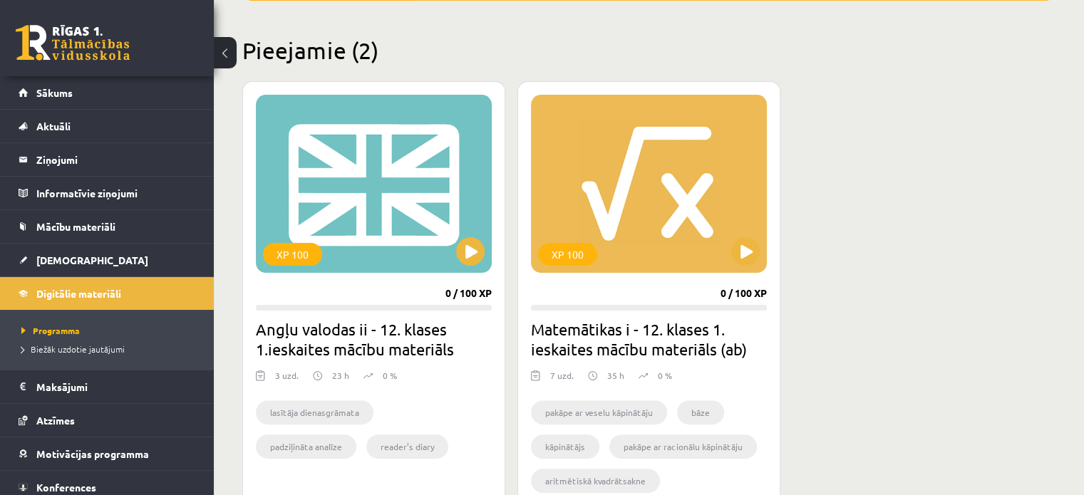
scroll to position [285, 0]
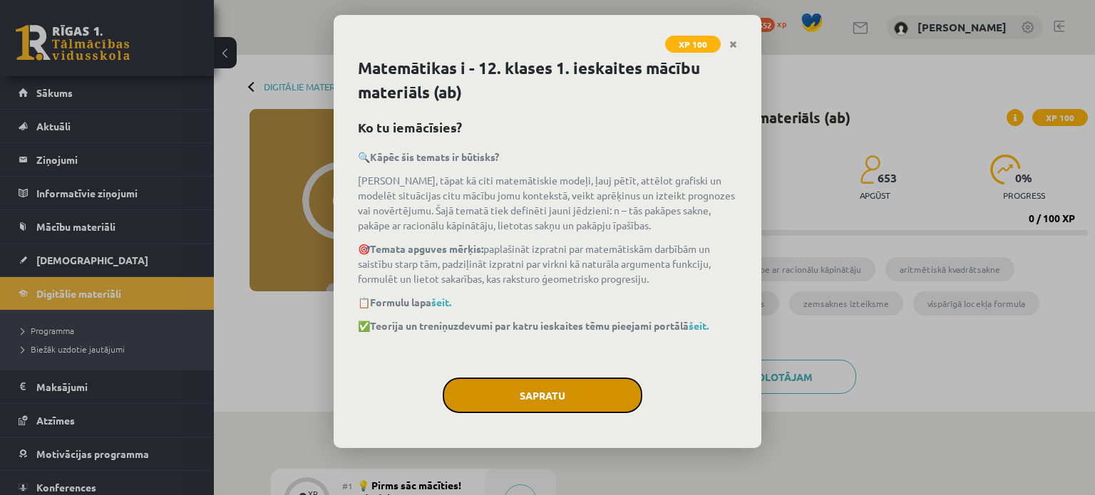
click at [559, 399] on button "Sapratu" at bounding box center [543, 396] width 200 height 36
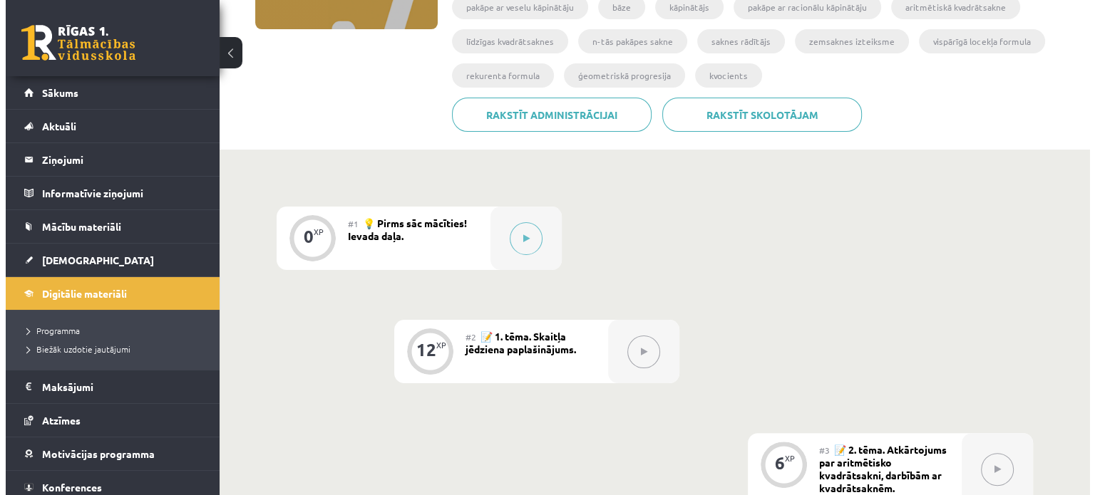
scroll to position [285, 0]
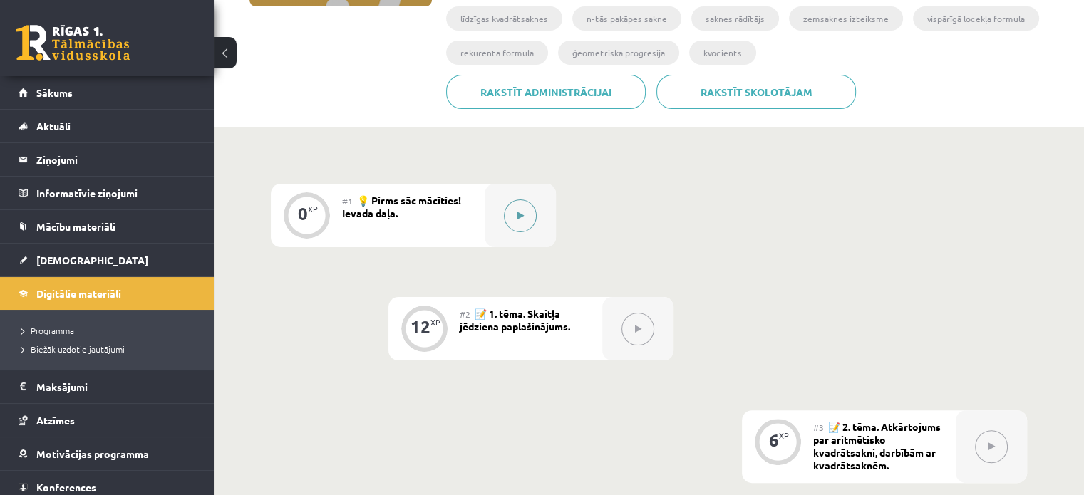
click at [511, 214] on button at bounding box center [520, 216] width 33 height 33
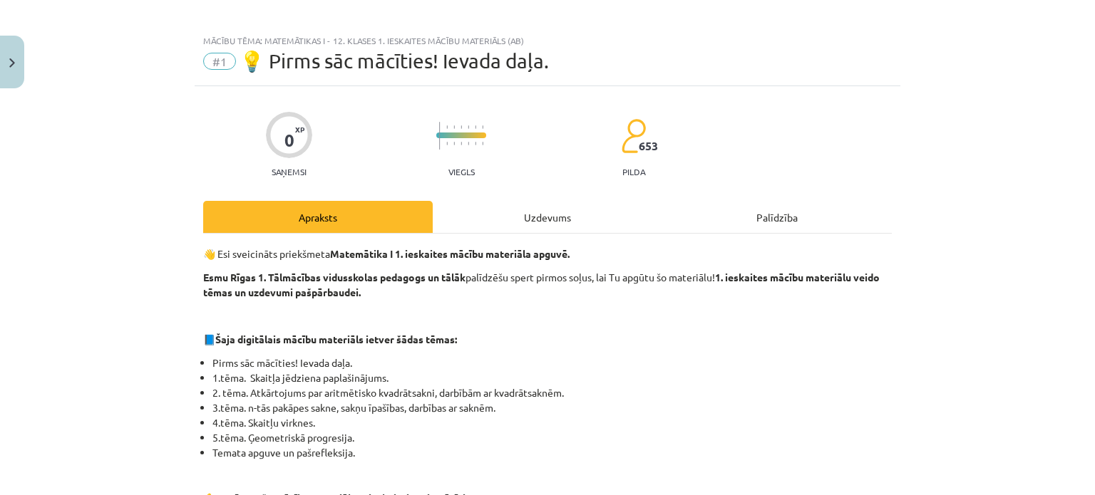
click at [525, 230] on div "Uzdevums" at bounding box center [548, 217] width 230 height 32
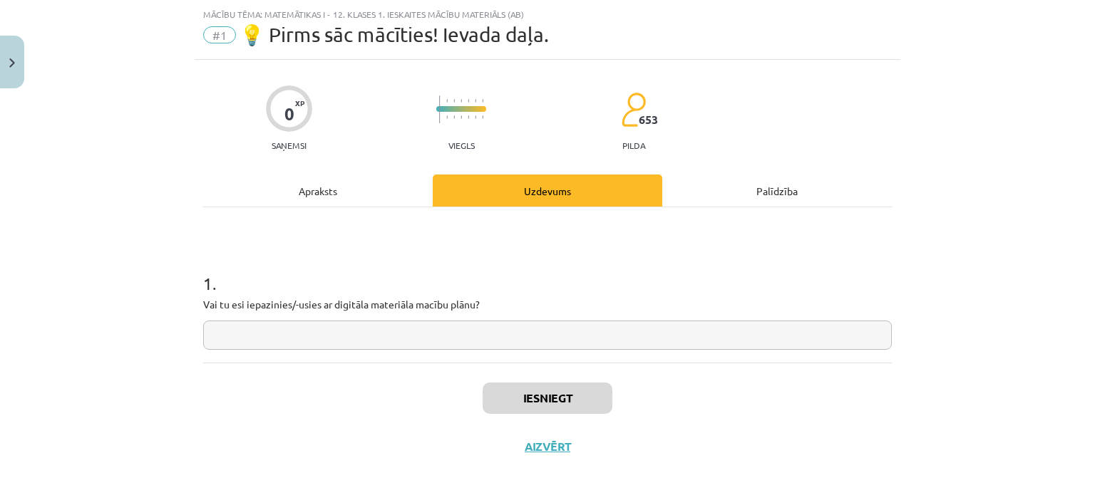
scroll to position [36, 0]
click at [486, 332] on input "text" at bounding box center [547, 334] width 689 height 29
type input "*"
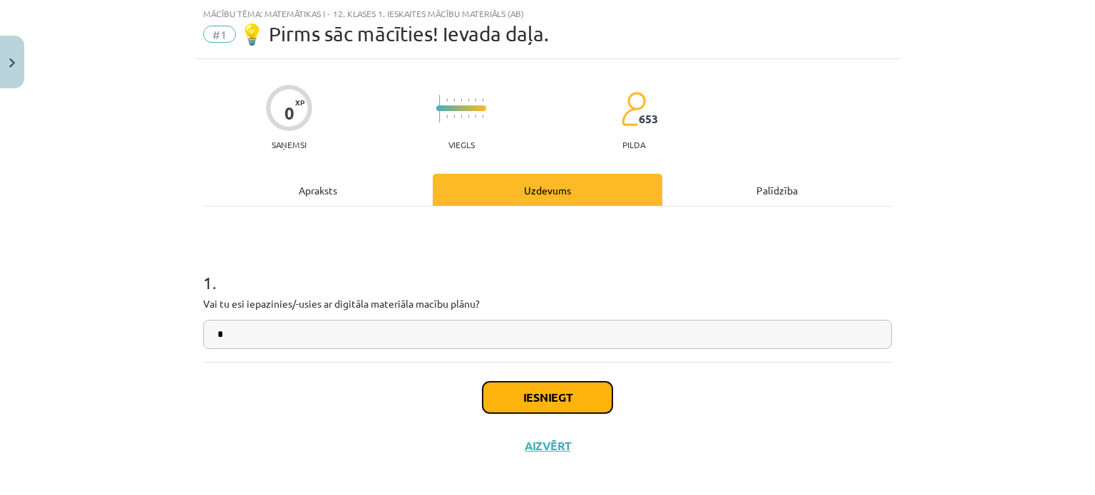
click at [533, 410] on button "Iesniegt" at bounding box center [548, 397] width 130 height 31
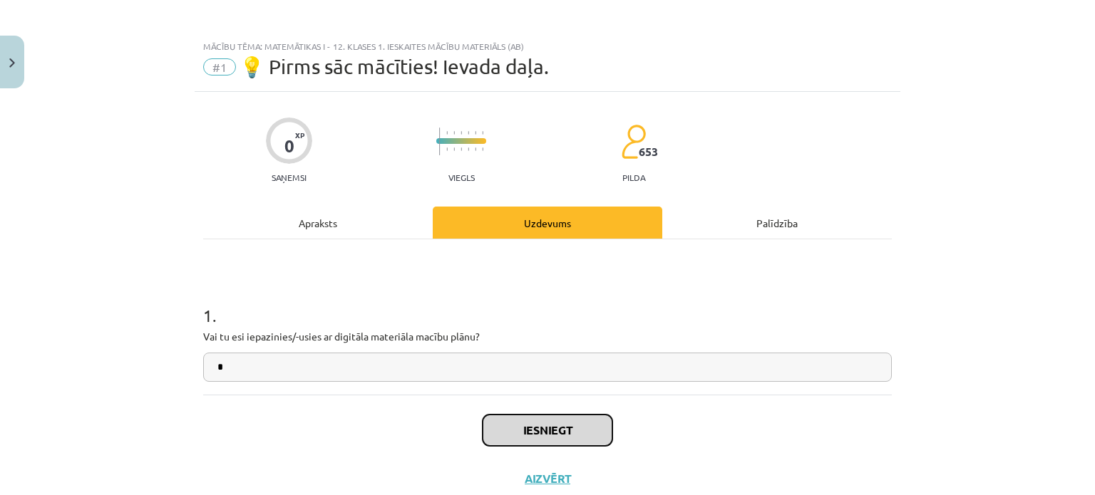
scroll to position [0, 0]
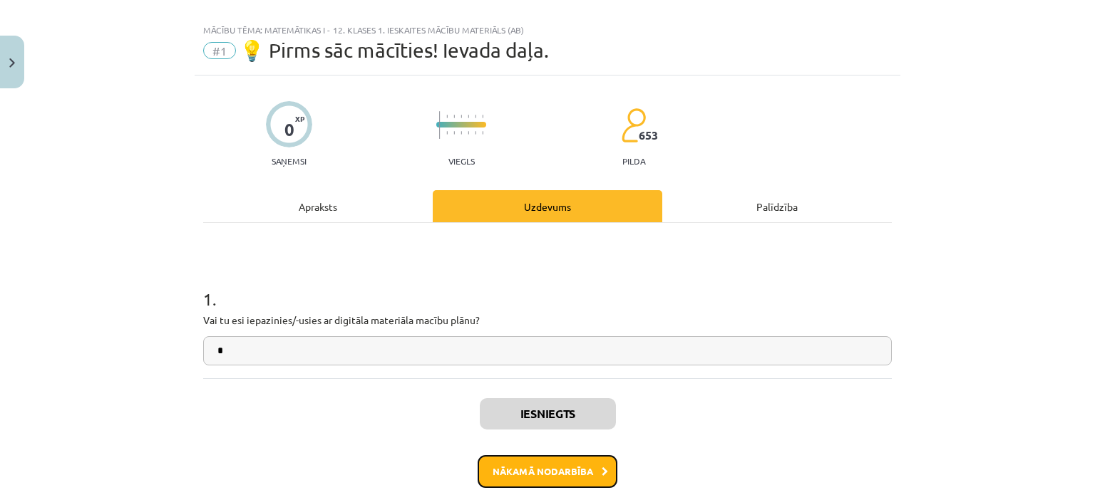
click at [489, 461] on button "Nākamā nodarbība" at bounding box center [548, 472] width 140 height 33
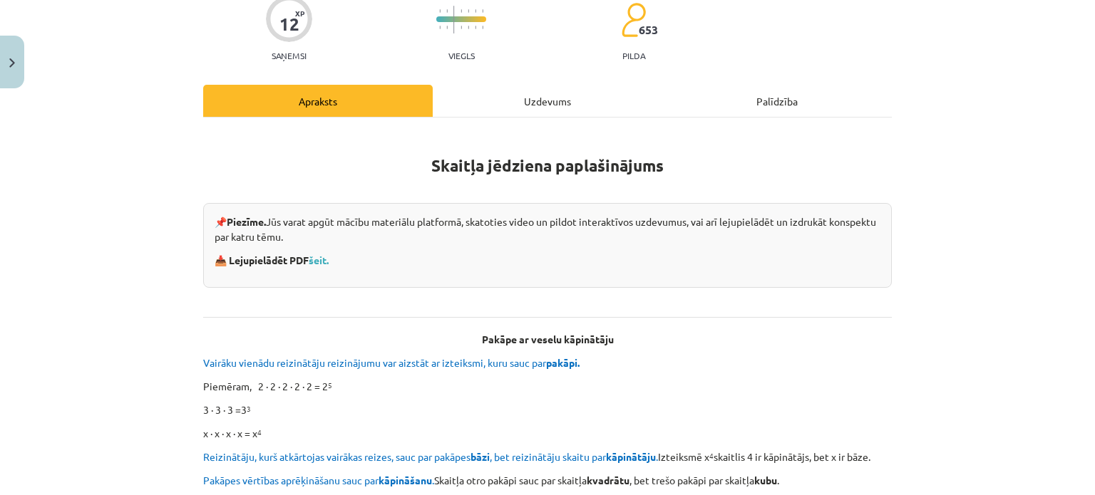
scroll to position [107, 0]
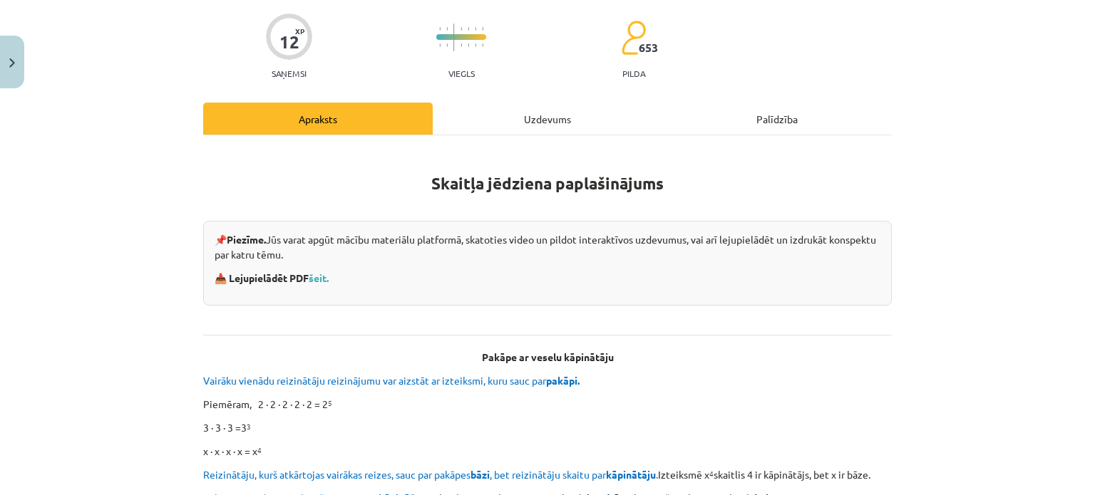
click at [554, 103] on div "Uzdevums" at bounding box center [548, 119] width 230 height 32
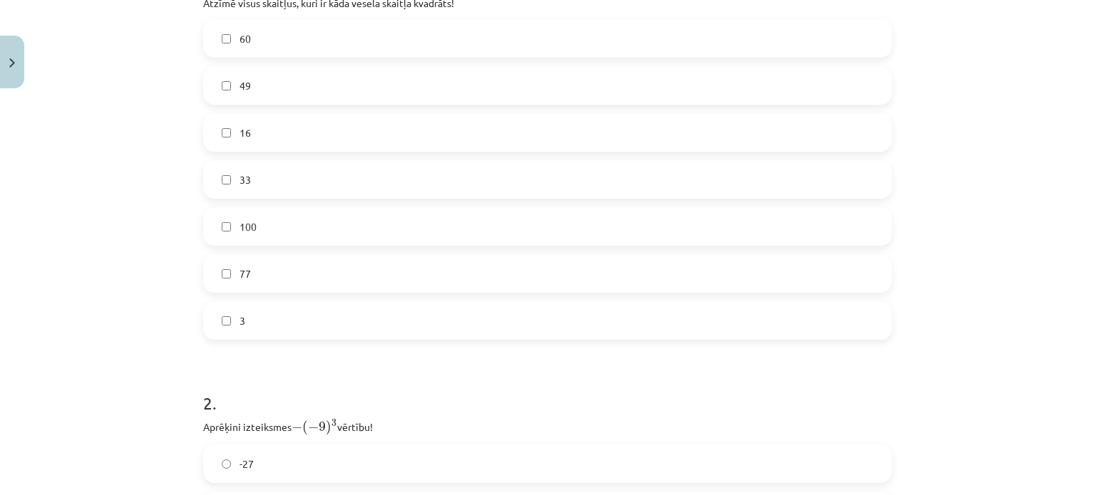
scroll to position [870, 0]
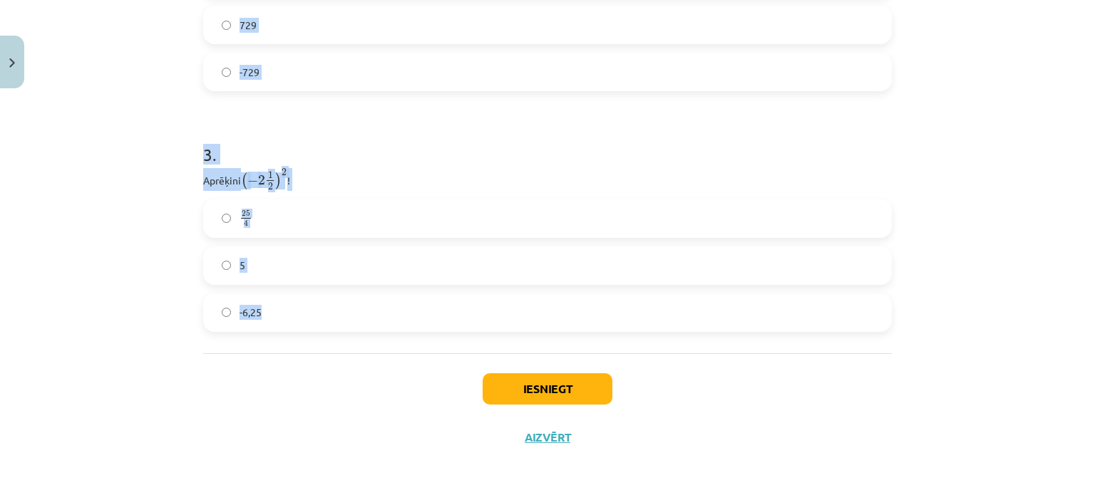
drag, startPoint x: 180, startPoint y: 230, endPoint x: 364, endPoint y: 317, distance: 204.1
click at [363, 317] on div "Mācību tēma: Matemātikas i - 12. klases 1. ieskaites mācību materiāls (ab) #2 📝…" at bounding box center [547, 247] width 1095 height 495
copy form "Atzīmē visus skaitļus, kuri ir kāda vesela skaitļa kvadrāts! 60 49 16 33 100 77…"
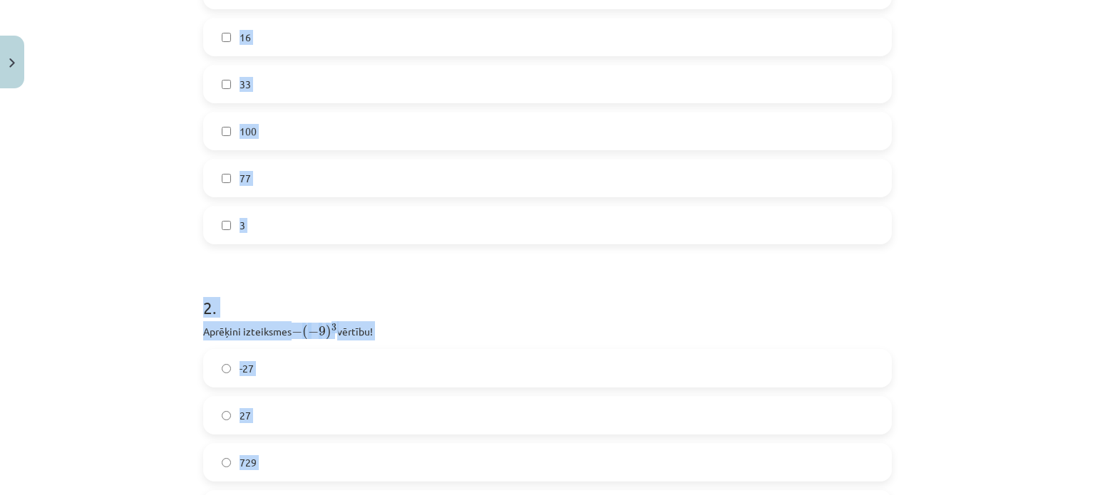
scroll to position [228, 0]
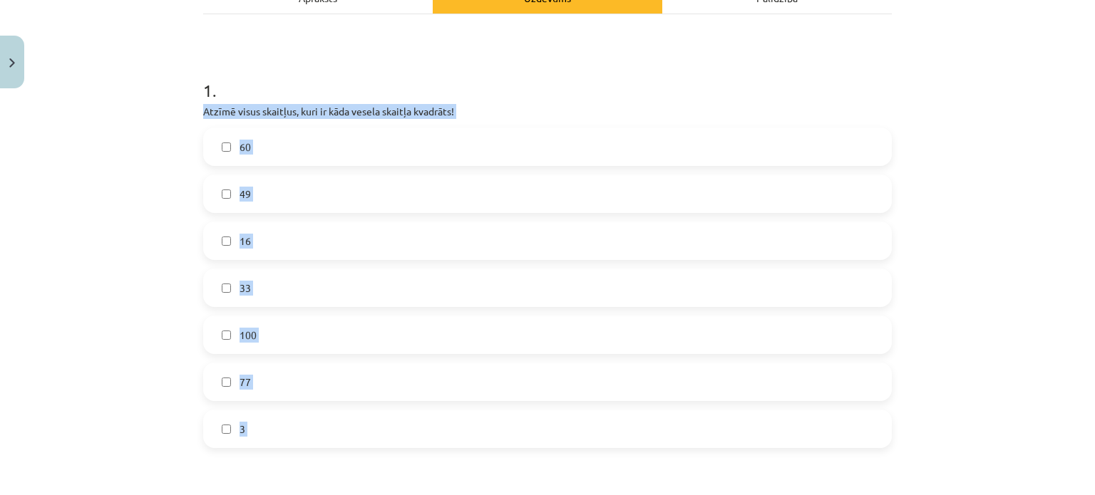
click at [139, 323] on div "Mācību tēma: Matemātikas i - 12. klases 1. ieskaites mācību materiāls (ab) #2 📝…" at bounding box center [547, 247] width 1095 height 495
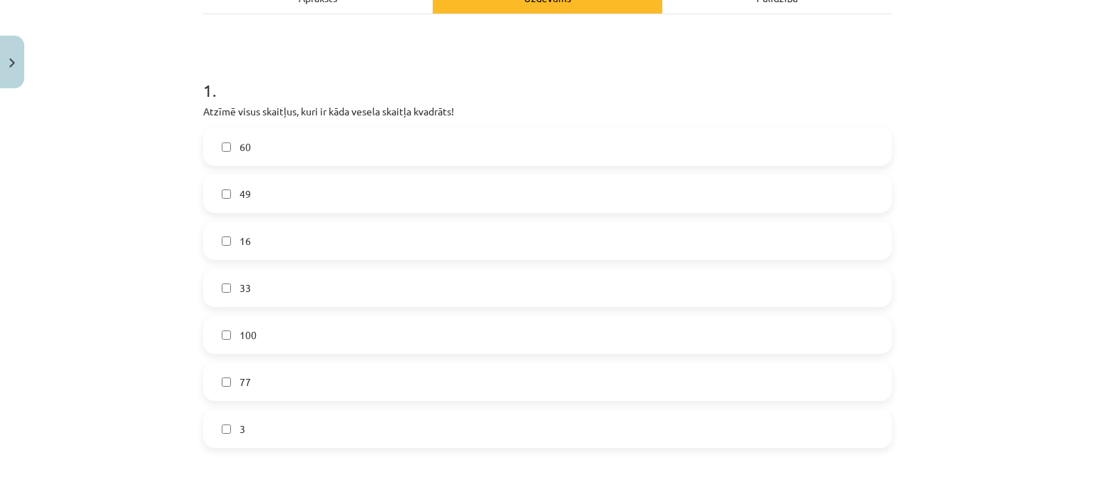
click at [274, 210] on label "49" at bounding box center [548, 194] width 686 height 36
click at [264, 235] on label "16" at bounding box center [548, 241] width 686 height 36
click at [240, 350] on label "100" at bounding box center [548, 335] width 686 height 36
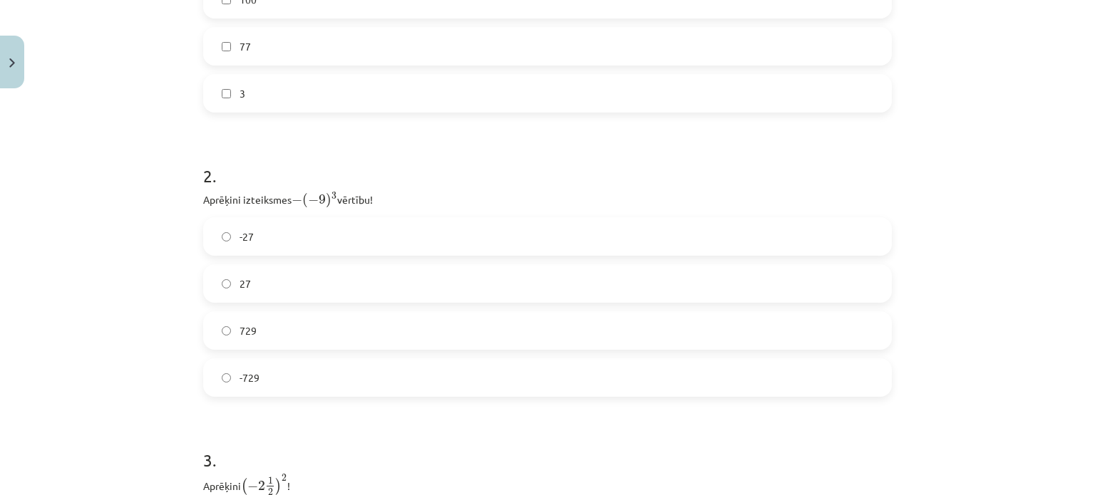
scroll to position [585, 0]
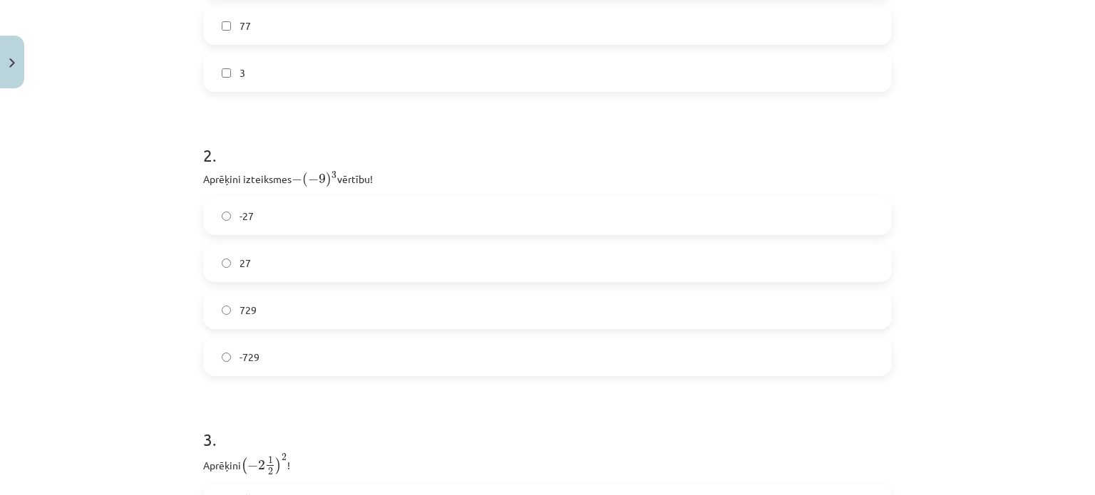
click at [265, 317] on label "729" at bounding box center [548, 310] width 686 height 36
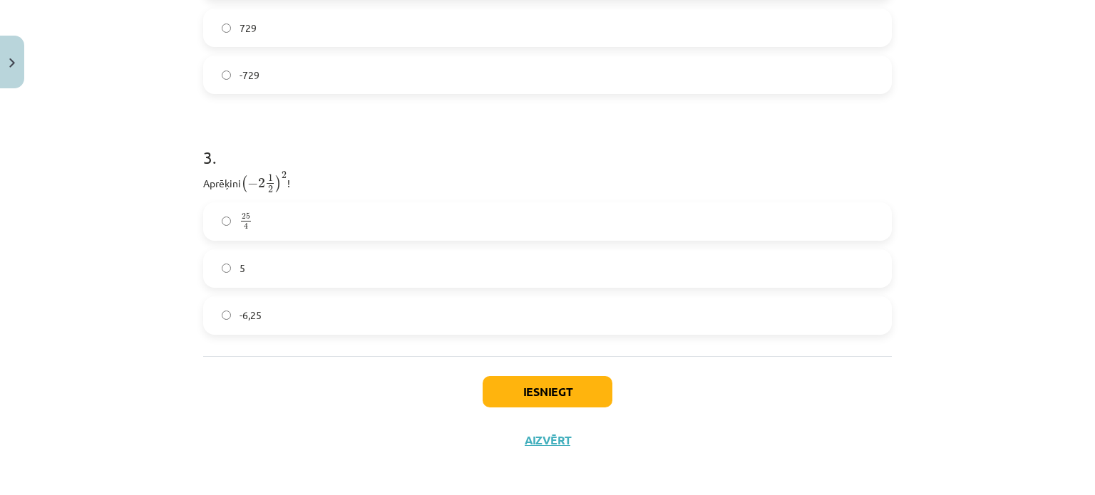
scroll to position [870, 0]
click at [281, 315] on label "-6,25" at bounding box center [548, 313] width 686 height 36
click at [576, 391] on button "Iesniegt" at bounding box center [548, 389] width 130 height 31
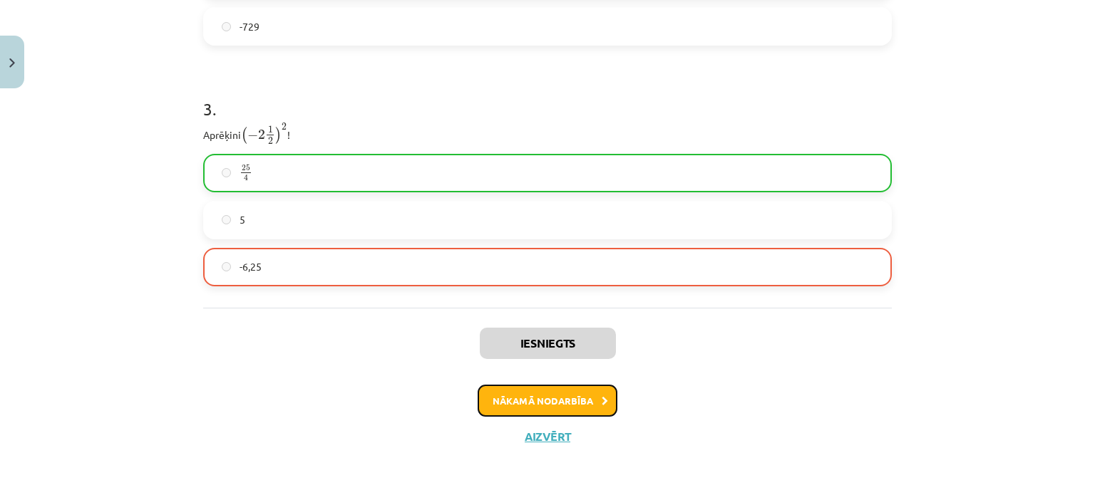
click at [575, 391] on button "Nākamā nodarbība" at bounding box center [548, 401] width 140 height 33
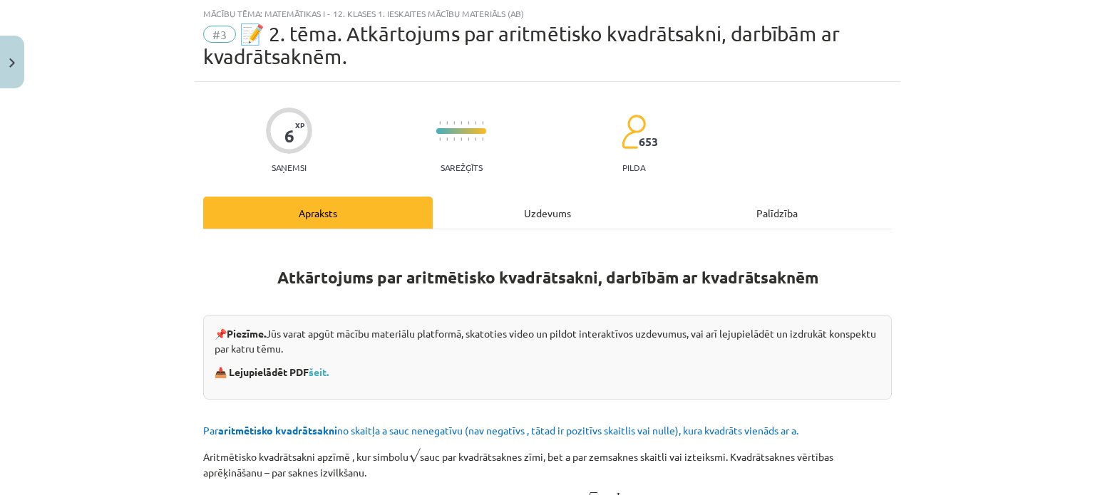
click at [559, 210] on div "Uzdevums" at bounding box center [548, 213] width 230 height 32
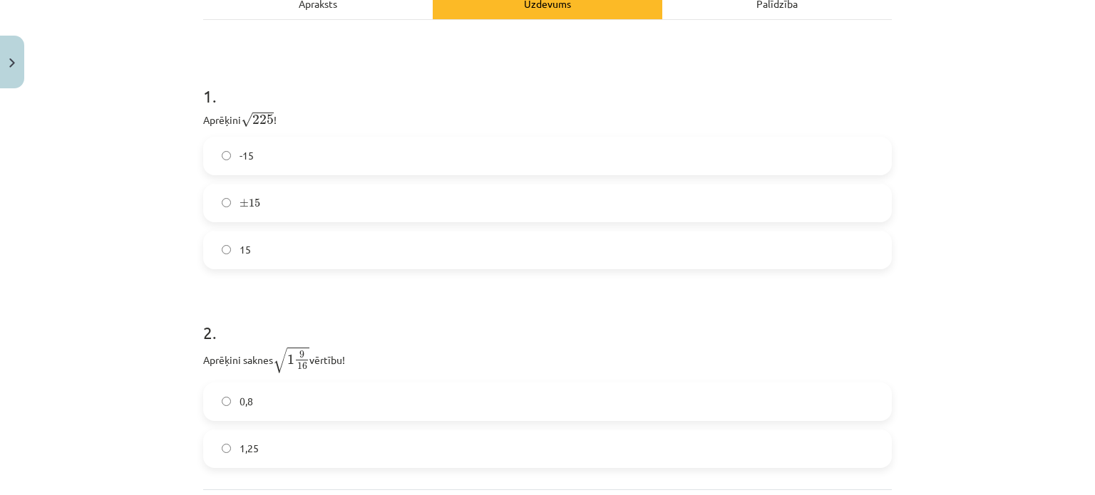
scroll to position [250, 0]
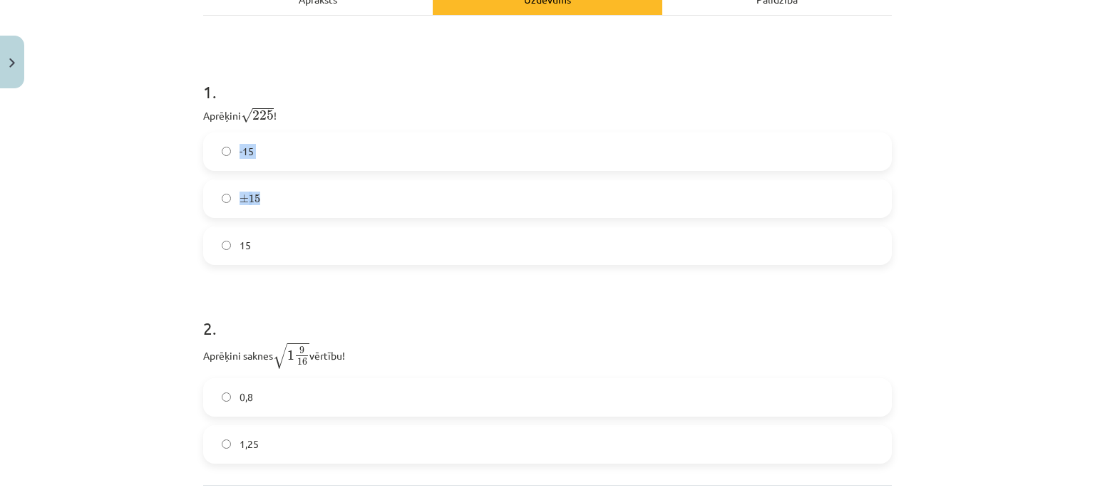
drag, startPoint x: 183, startPoint y: 129, endPoint x: 348, endPoint y: 177, distance: 172.2
click at [348, 177] on div "Mācību tēma: Matemātikas i - 12. klases 1. ieskaites mācību materiāls (ab) #3 📝…" at bounding box center [547, 247] width 1095 height 495
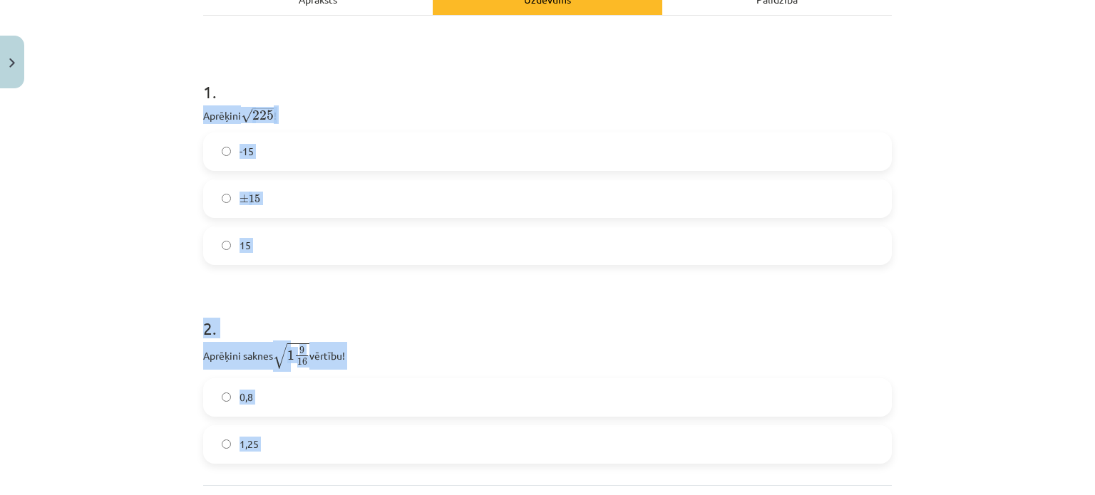
scroll to position [382, 0]
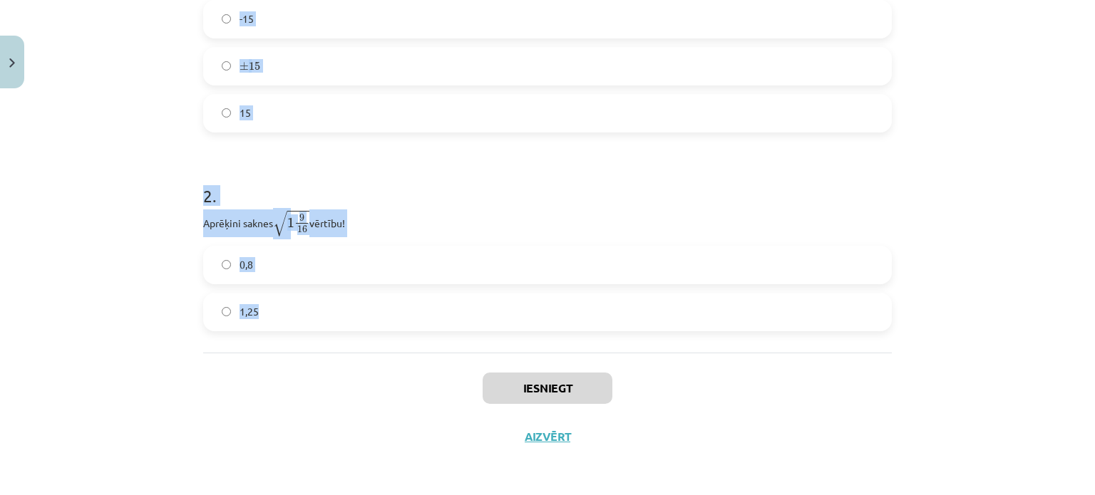
drag, startPoint x: 180, startPoint y: 111, endPoint x: 335, endPoint y: 314, distance: 255.3
click at [334, 312] on div "Mācību tēma: Matemātikas i - 12. klases 1. ieskaites mācību materiāls (ab) #3 📝…" at bounding box center [547, 247] width 1095 height 495
copy form "Aprēķini √ 225 225 ! -15 ± 15 ± 15 15 2 . Aprēķini saknes √ 1 9 16 1 9 16 vērtī…"
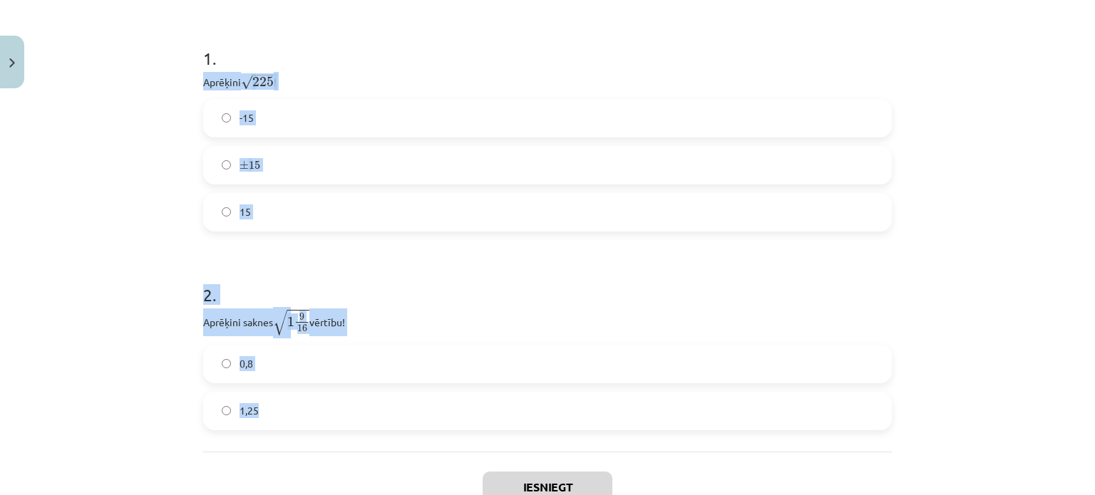
scroll to position [97, 0]
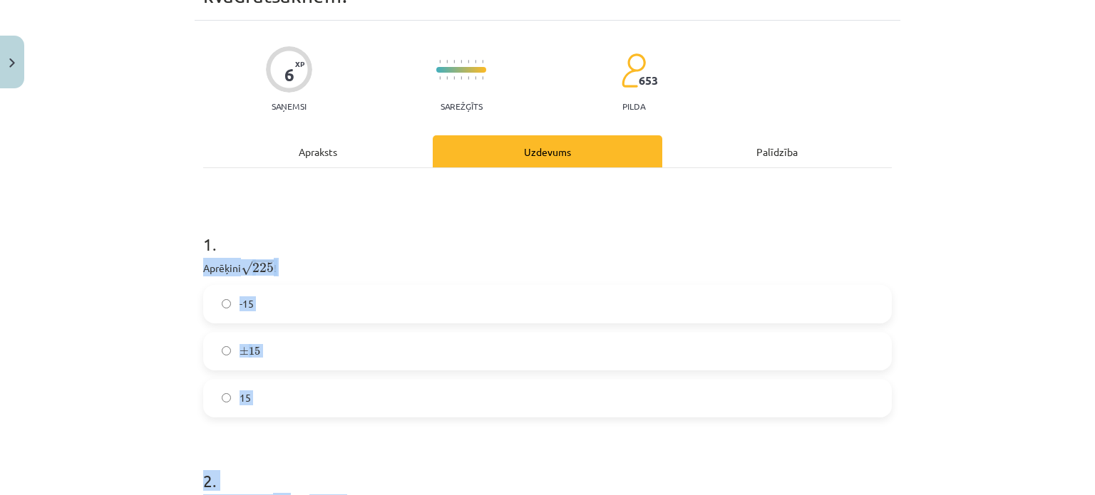
click at [91, 309] on div "Mācību tēma: Matemātikas i - 12. klases 1. ieskaites mācību materiāls (ab) #3 📝…" at bounding box center [547, 247] width 1095 height 495
click at [285, 349] on label "± 15 ± 15" at bounding box center [548, 352] width 686 height 36
click at [222, 310] on label "-15" at bounding box center [548, 305] width 686 height 36
click at [226, 400] on label "15" at bounding box center [548, 399] width 686 height 36
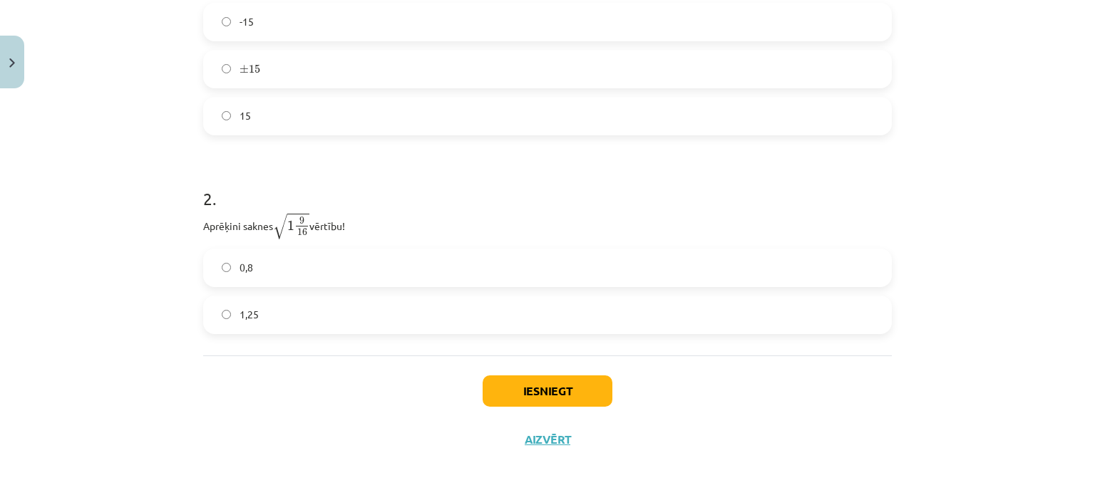
scroll to position [382, 0]
click at [240, 319] on span "1,25" at bounding box center [249, 311] width 19 height 15
click at [534, 394] on button "Iesniegt" at bounding box center [548, 388] width 130 height 31
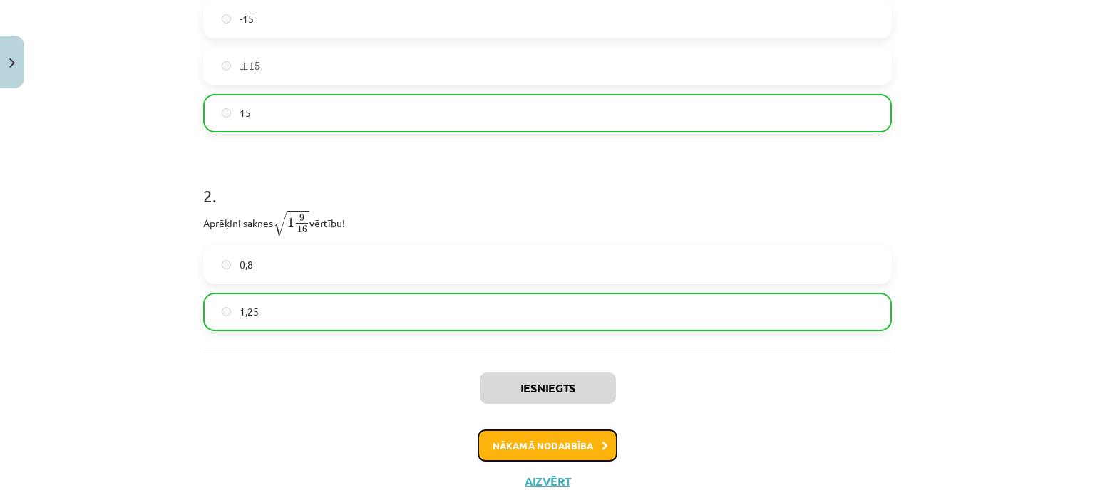
click at [525, 442] on button "Nākamā nodarbība" at bounding box center [548, 446] width 140 height 33
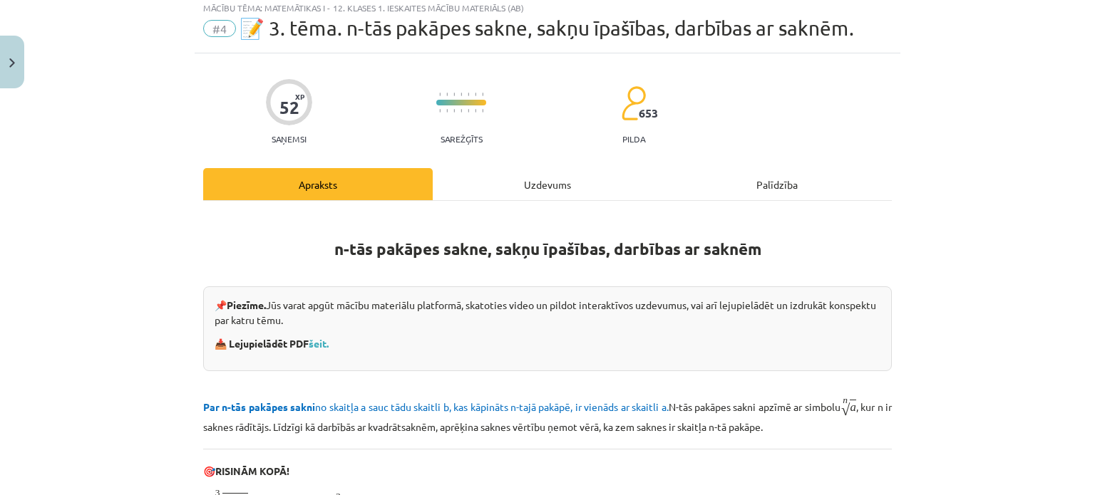
scroll to position [36, 0]
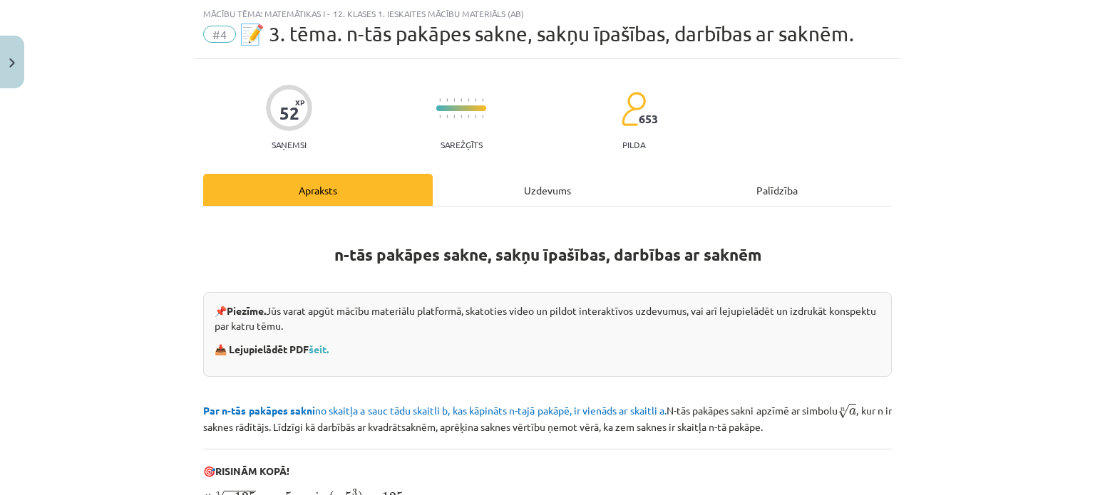
click at [516, 175] on div "Uzdevums" at bounding box center [548, 190] width 230 height 32
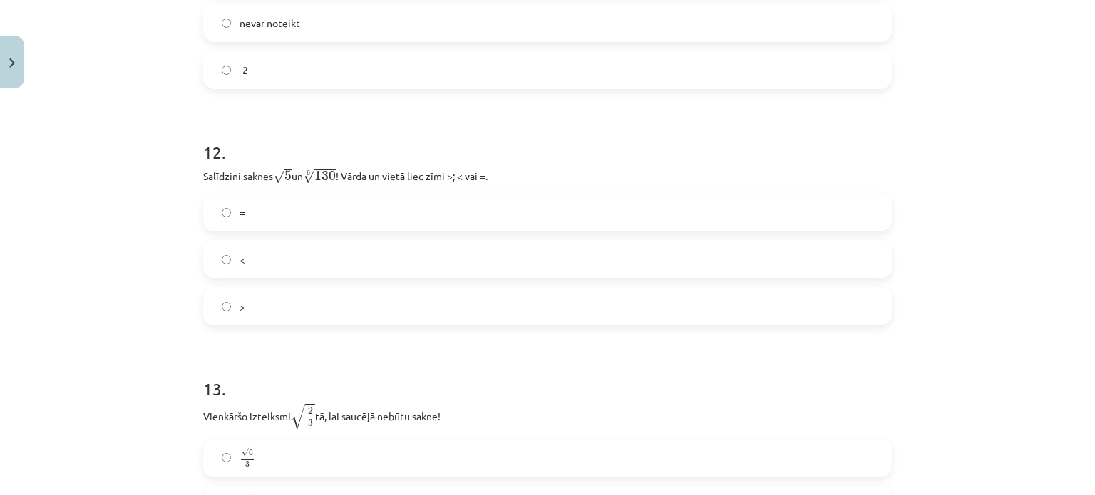
scroll to position [3215, 0]
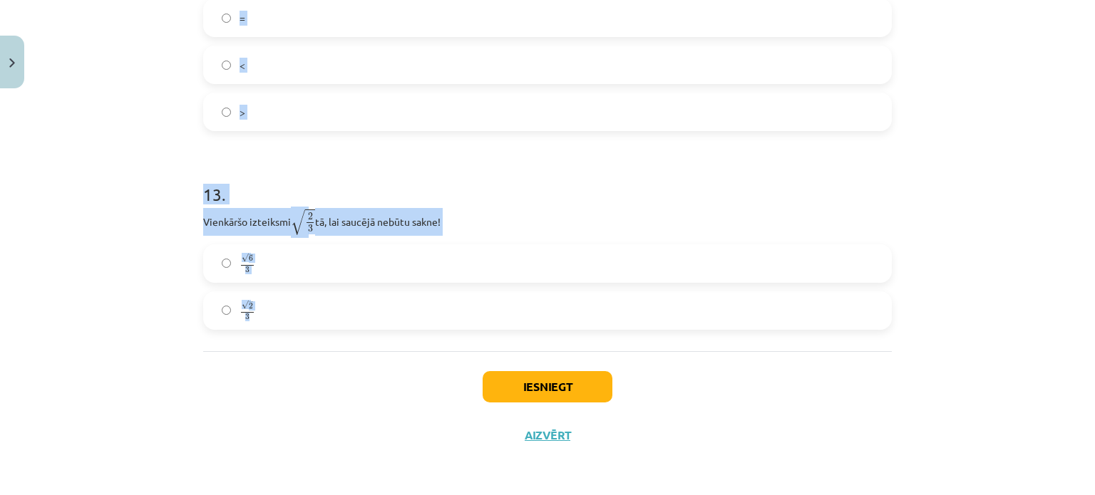
drag, startPoint x: 214, startPoint y: 157, endPoint x: 533, endPoint y: 329, distance: 363.0
click at [533, 329] on div "Mācību tēma: Matemātikas i - 12. klases 1. ieskaites mācību materiāls (ab) #4 📝…" at bounding box center [547, 247] width 1095 height 495
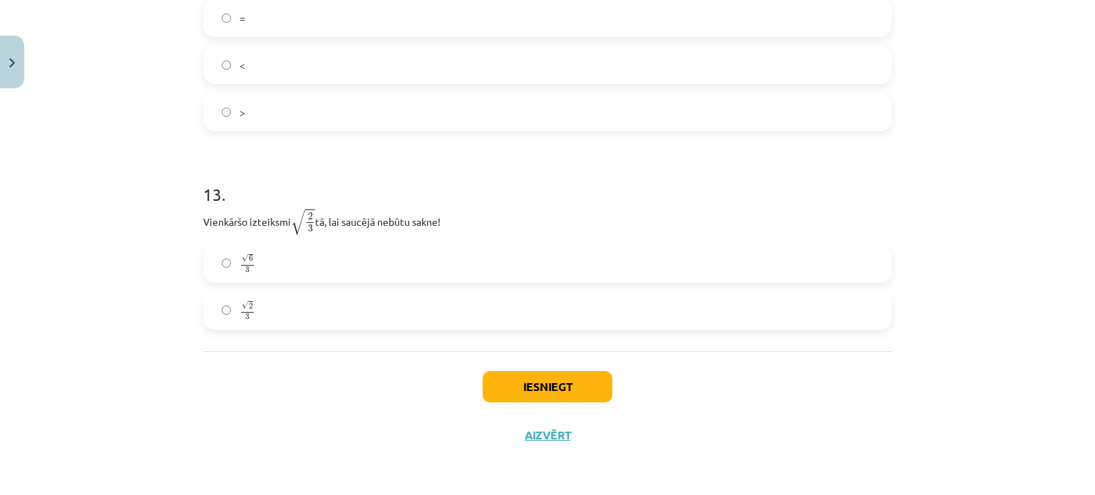
drag, startPoint x: 535, startPoint y: 330, endPoint x: 307, endPoint y: 375, distance: 232.5
click at [307, 375] on div "Iesniegt Aizvērt" at bounding box center [547, 401] width 689 height 100
drag, startPoint x: 345, startPoint y: 340, endPoint x: 285, endPoint y: 291, distance: 77.5
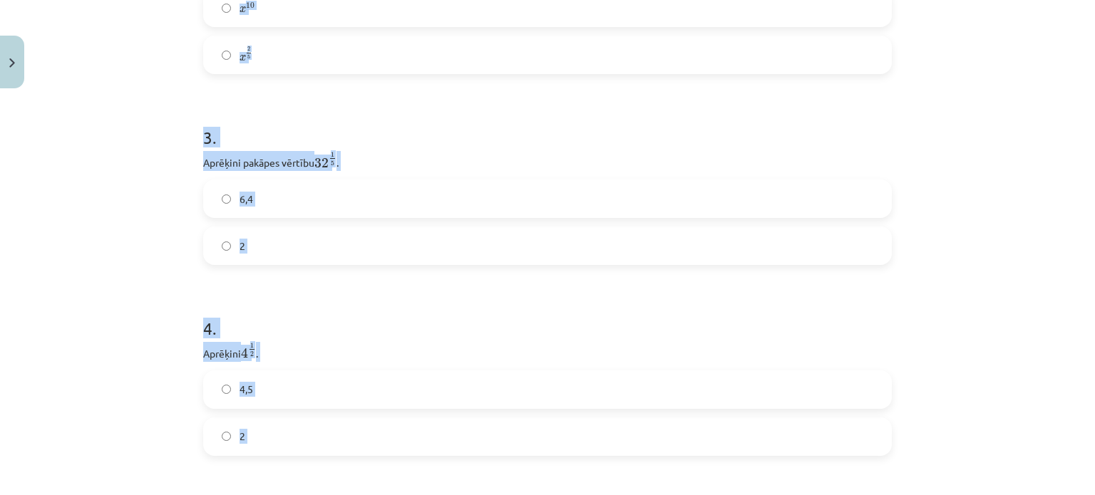
scroll to position [0, 0]
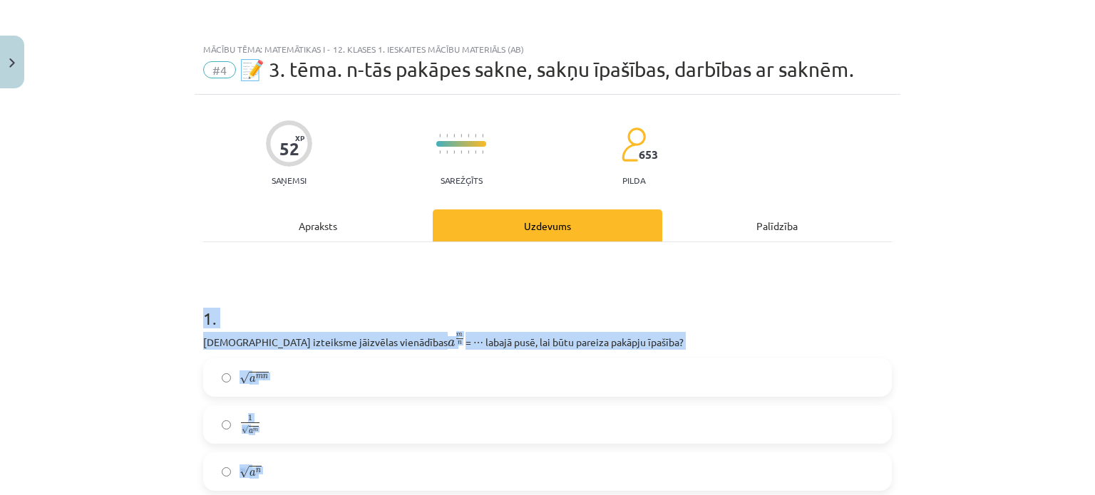
drag, startPoint x: 407, startPoint y: 353, endPoint x: 198, endPoint y: 327, distance: 210.6
copy form "1 . Kura izteiksme jāizvēlas vienādības a m n a m n = ⋯ labajā pusē, lai būtu p…"
click at [113, 355] on div "Mācību tēma: Matemātikas i - 12. klases 1. ieskaites mācību materiāls (ab) #4 📝…" at bounding box center [547, 247] width 1095 height 495
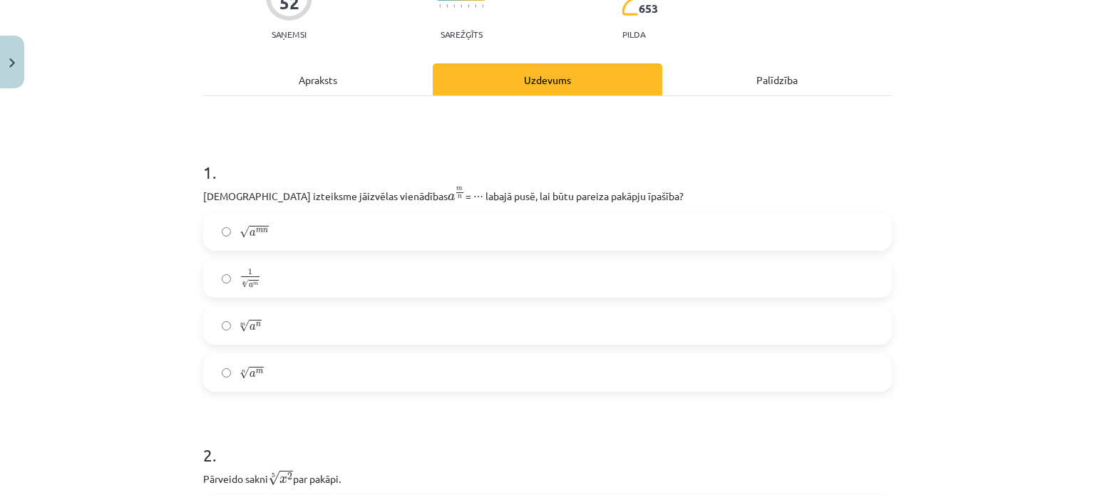
scroll to position [143, 0]
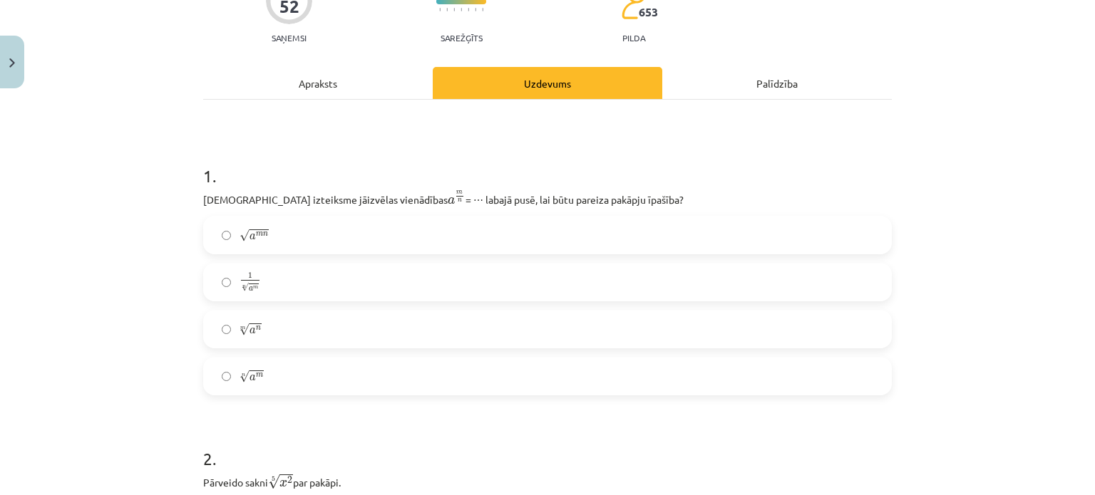
click at [274, 381] on label "n √ a m a m n" at bounding box center [548, 377] width 686 height 36
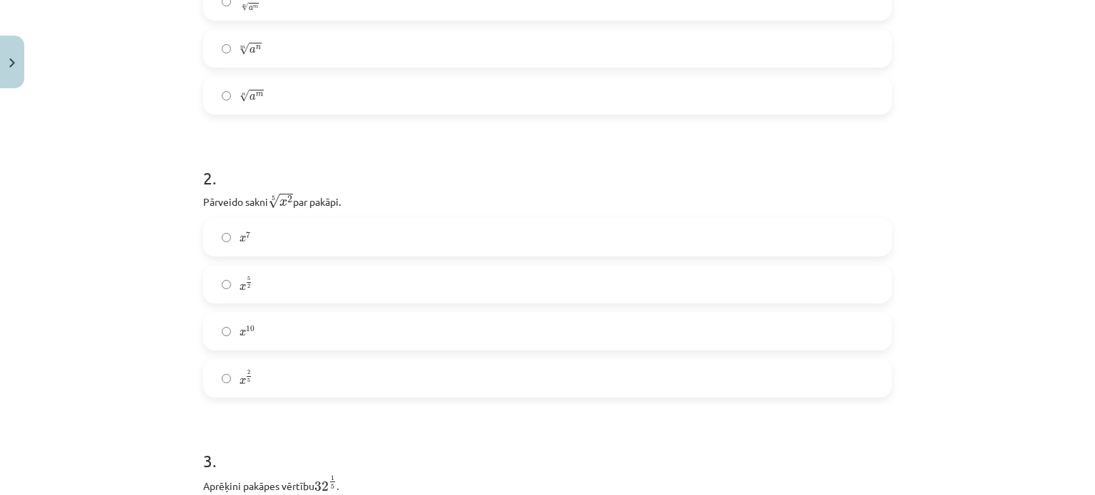
scroll to position [428, 0]
click at [280, 376] on label "x 2 5 x 2 5" at bounding box center [548, 374] width 686 height 36
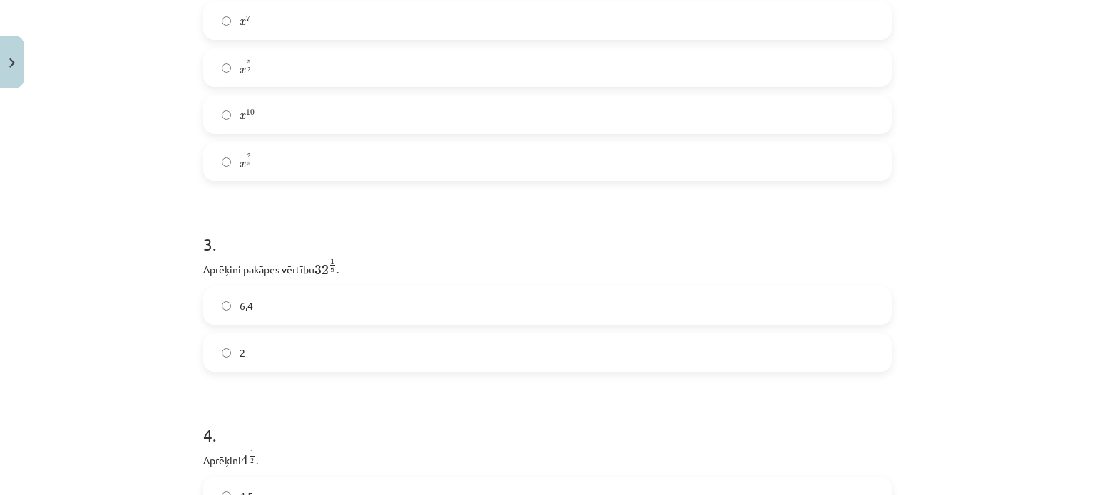
scroll to position [642, 0]
click at [240, 354] on label "2" at bounding box center [548, 352] width 686 height 36
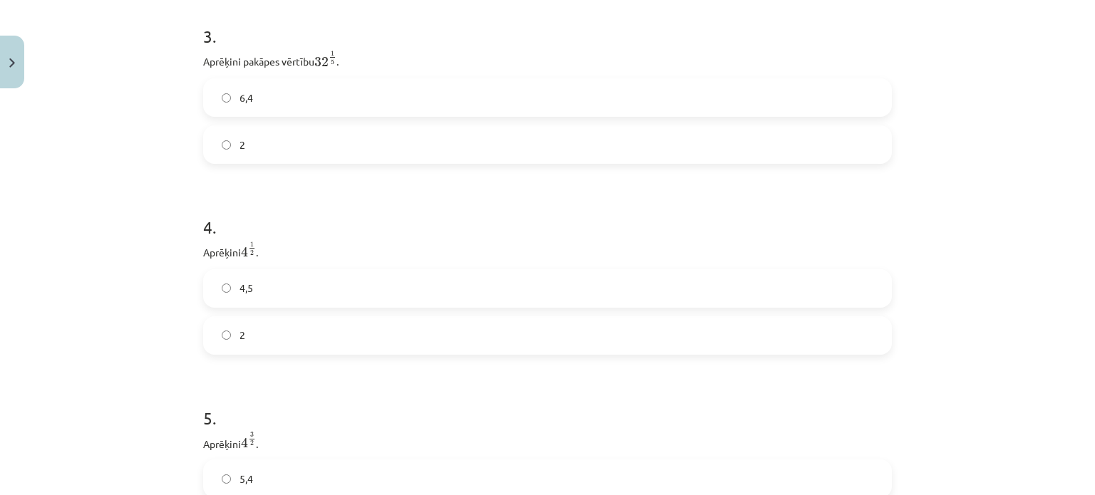
scroll to position [856, 0]
click at [319, 322] on label "2" at bounding box center [548, 329] width 686 height 36
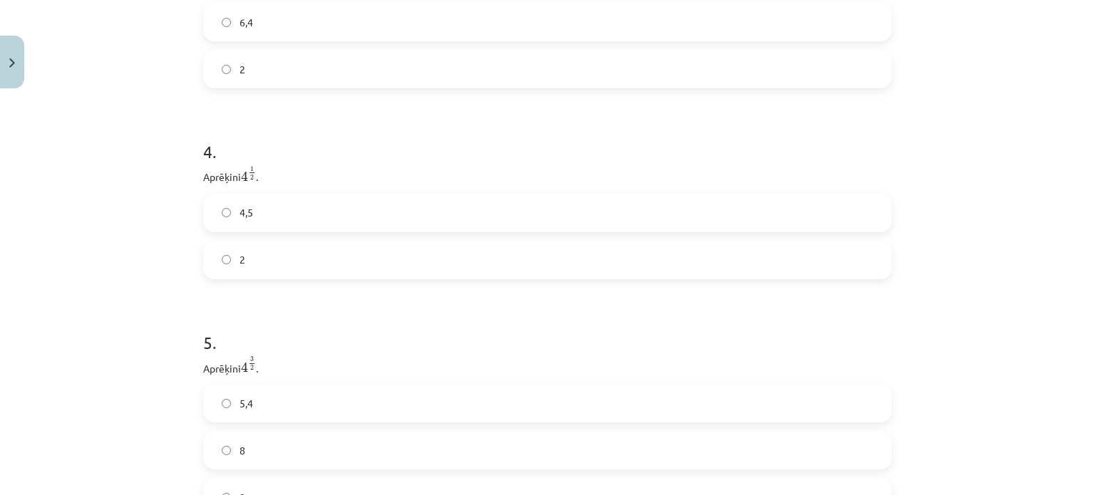
scroll to position [927, 0]
click at [237, 443] on label "8" at bounding box center [548, 448] width 686 height 36
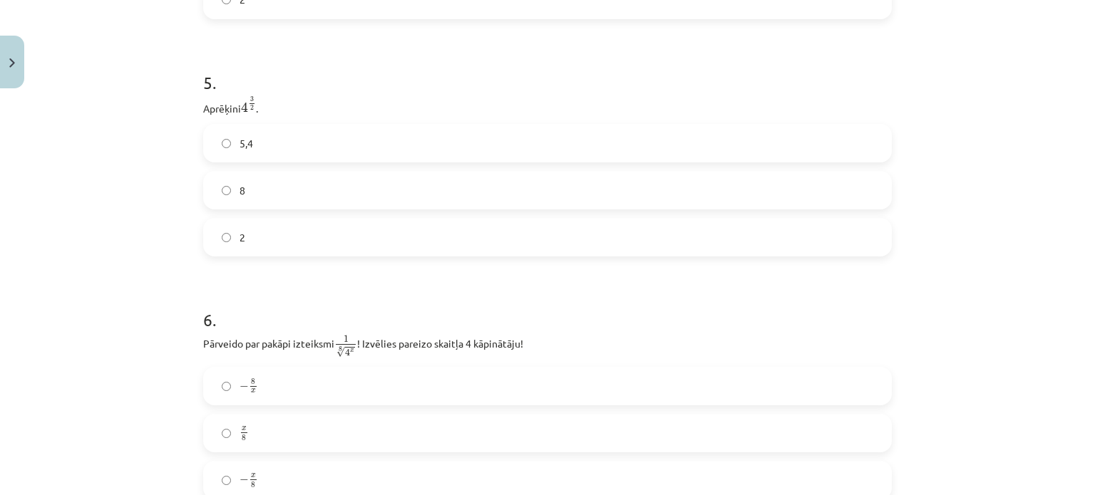
scroll to position [1283, 0]
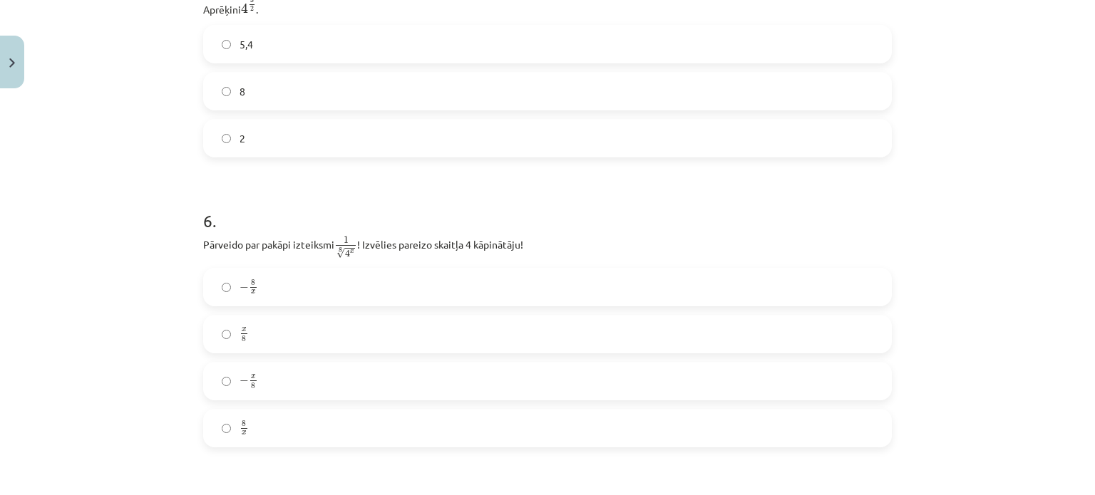
click at [383, 336] on label "x 8 x 8" at bounding box center [548, 335] width 686 height 36
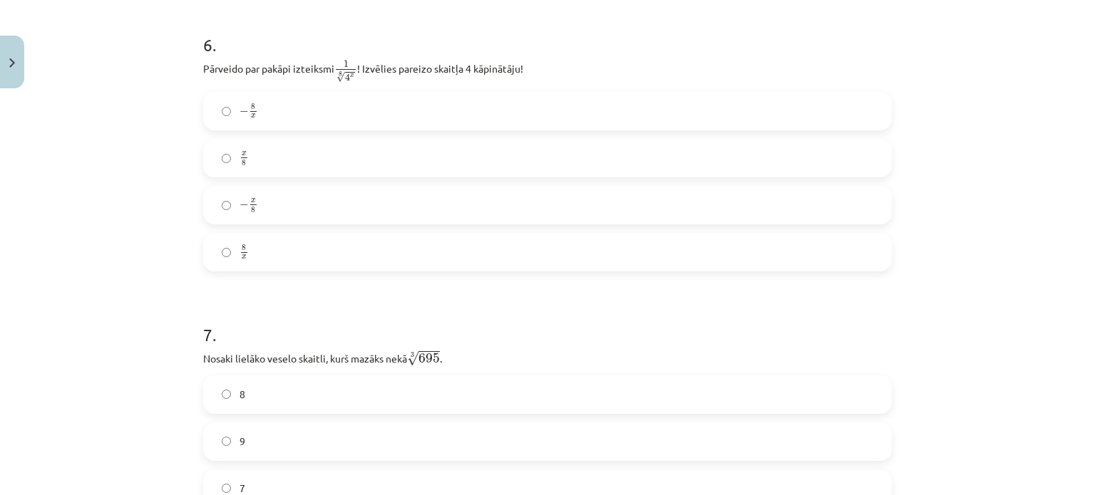
scroll to position [1640, 0]
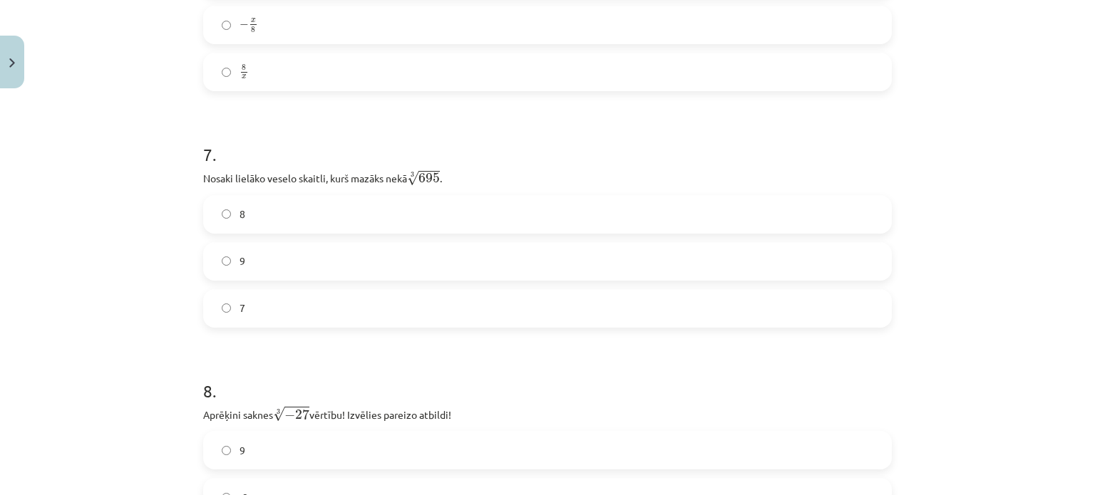
click at [299, 205] on label "8" at bounding box center [548, 215] width 686 height 36
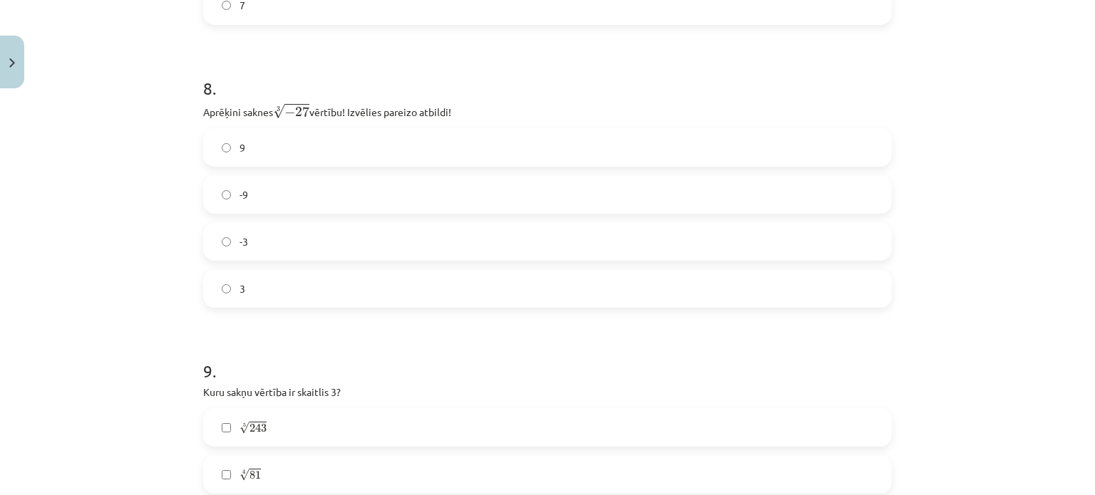
scroll to position [1925, 0]
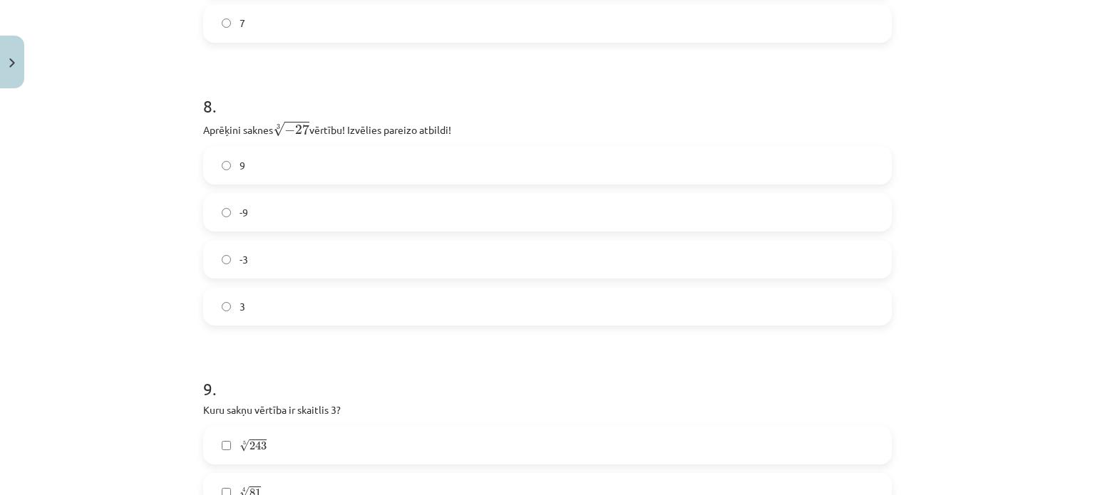
click at [342, 249] on label "-3" at bounding box center [548, 260] width 686 height 36
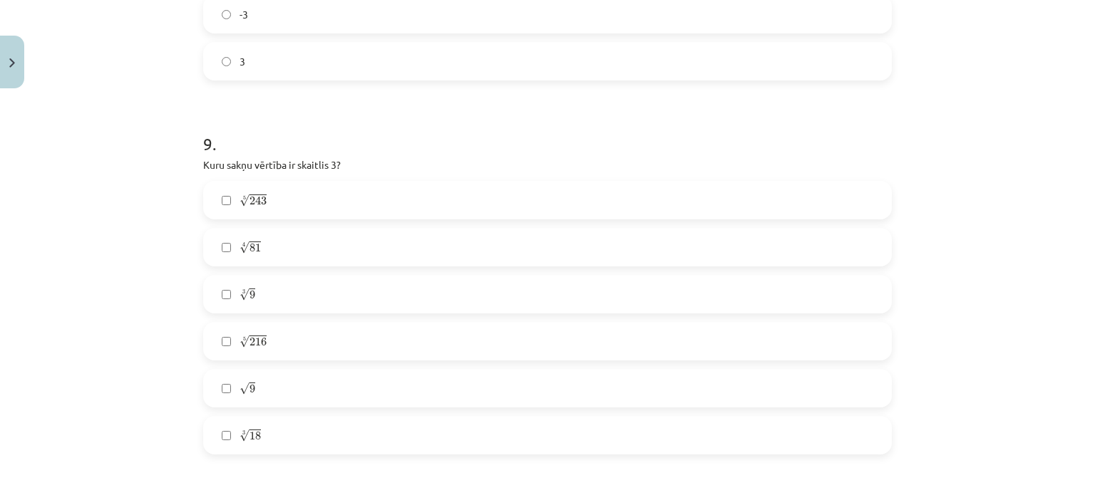
scroll to position [2281, 0]
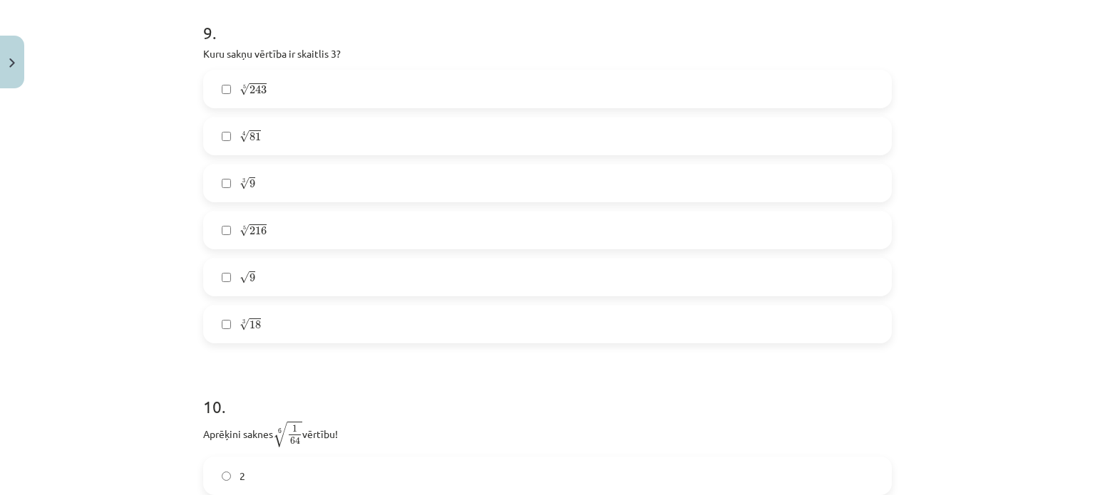
click at [282, 103] on label "5 √ 243 243 5" at bounding box center [548, 89] width 686 height 36
click at [273, 133] on label "4 √ 81 81 4" at bounding box center [548, 136] width 686 height 36
click at [250, 133] on span "81" at bounding box center [255, 137] width 11 height 9
drag, startPoint x: 259, startPoint y: 71, endPoint x: 255, endPoint y: 63, distance: 9.6
click at [257, 71] on div "9 . Kuru sakņu vērtība ir skaitlis 3? 5 √ 243 243 5 4 √ 81 81 4 3 √ 9 9 3 5 √ 2…" at bounding box center [547, 171] width 689 height 346
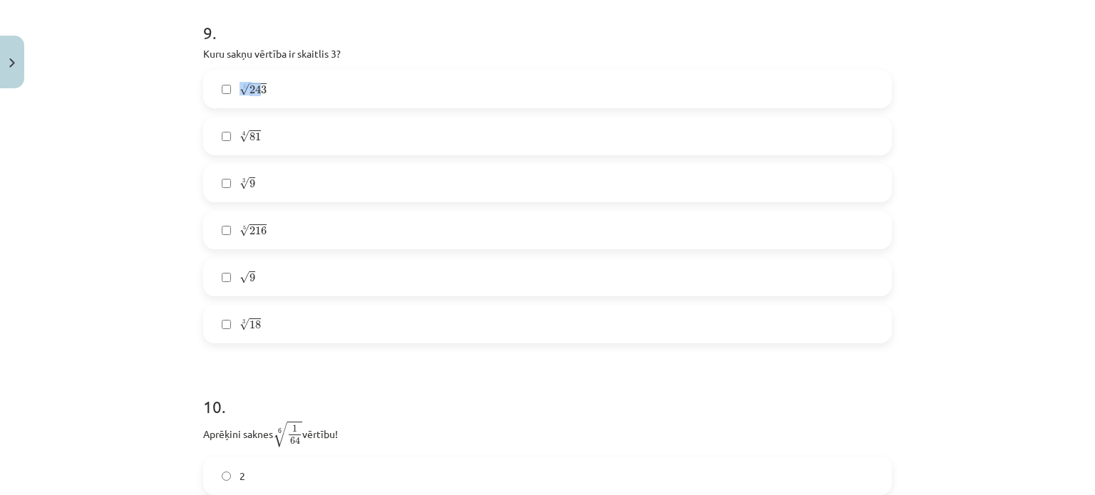
click at [255, 90] on span "5 √ 243 243 5" at bounding box center [253, 89] width 27 height 14
click at [248, 83] on label "5 √ 243 243 5" at bounding box center [548, 89] width 686 height 36
drag, startPoint x: 267, startPoint y: 91, endPoint x: 265, endPoint y: 37, distance: 54.2
click at [265, 91] on label "5 √ 243 243 5" at bounding box center [548, 89] width 686 height 36
click at [274, 143] on label "4 √ 81 81 4" at bounding box center [548, 136] width 686 height 36
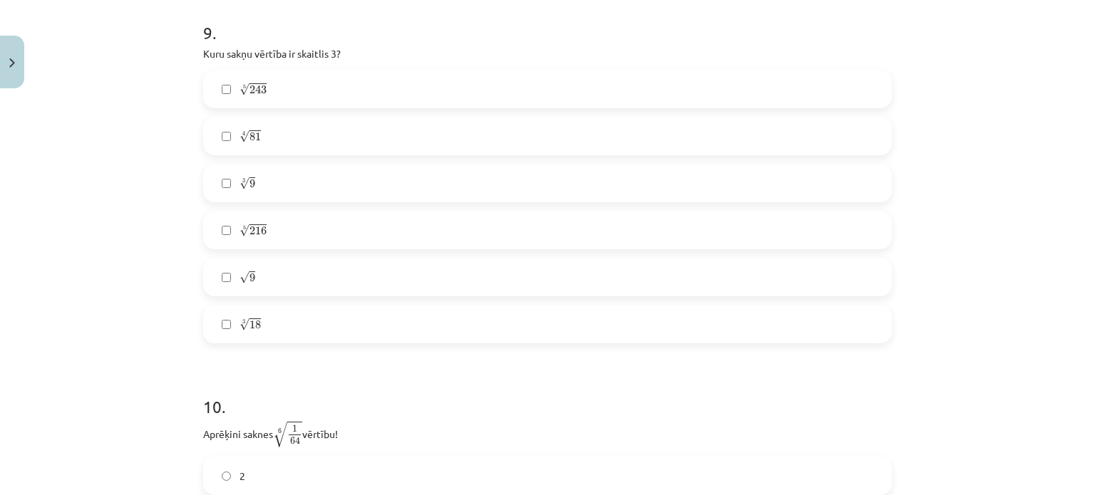
click at [252, 289] on label "√ 9 9" at bounding box center [548, 278] width 686 height 36
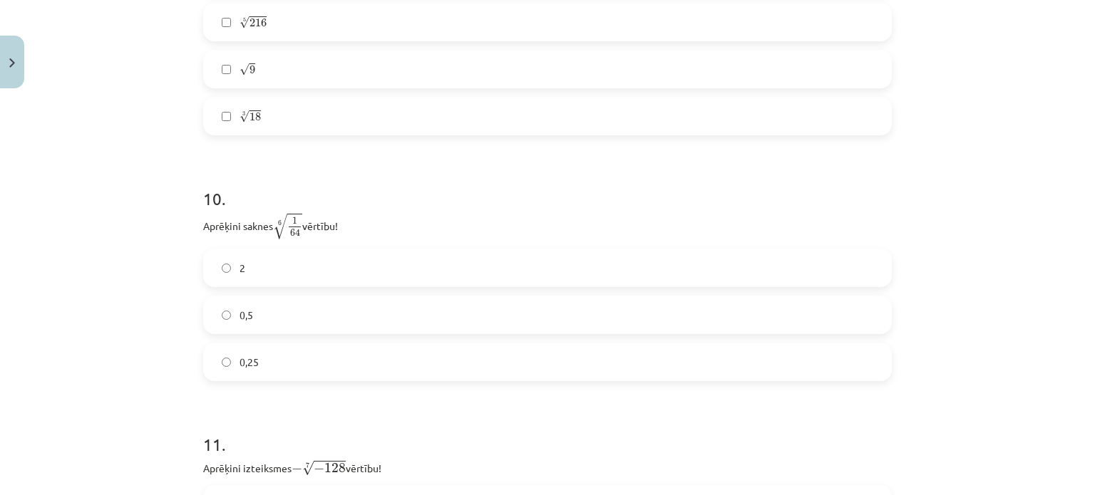
scroll to position [2495, 0]
click at [316, 307] on label "0,5" at bounding box center [548, 310] width 686 height 36
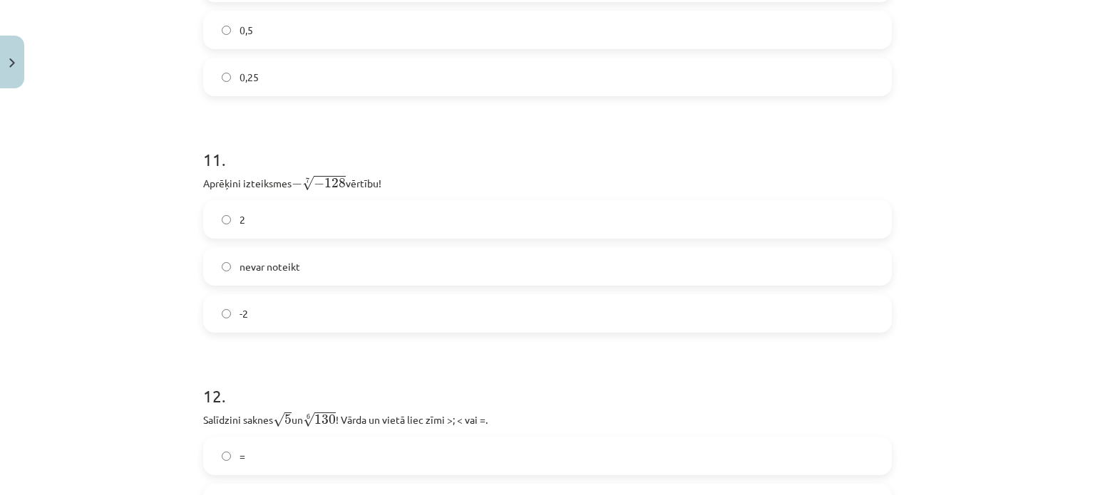
scroll to position [2780, 0]
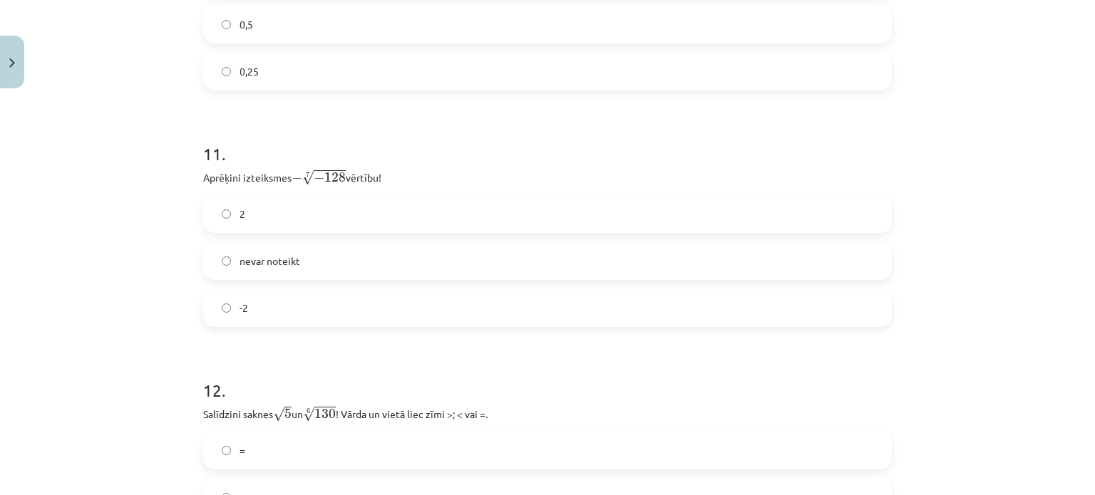
click at [282, 263] on span "nevar noteikt" at bounding box center [270, 261] width 61 height 15
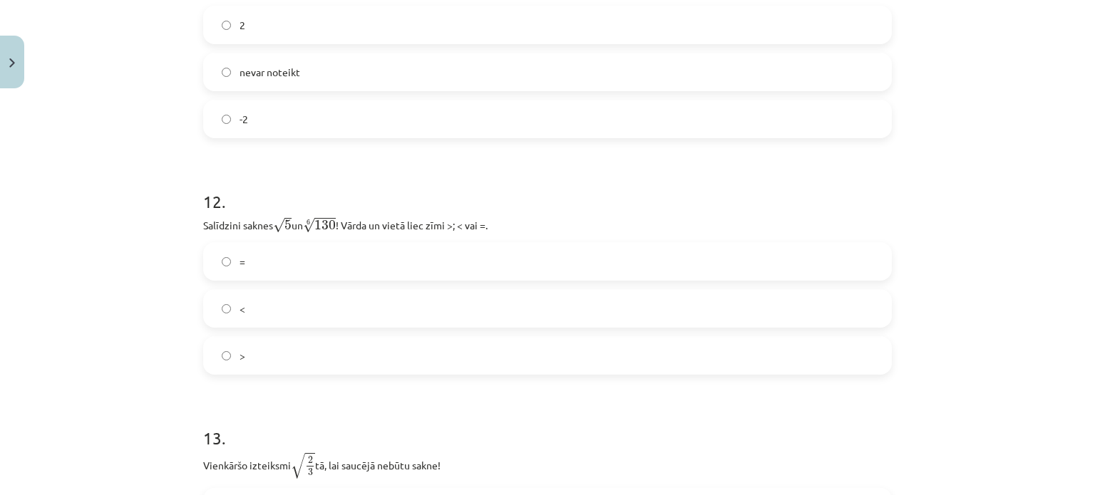
scroll to position [2994, 0]
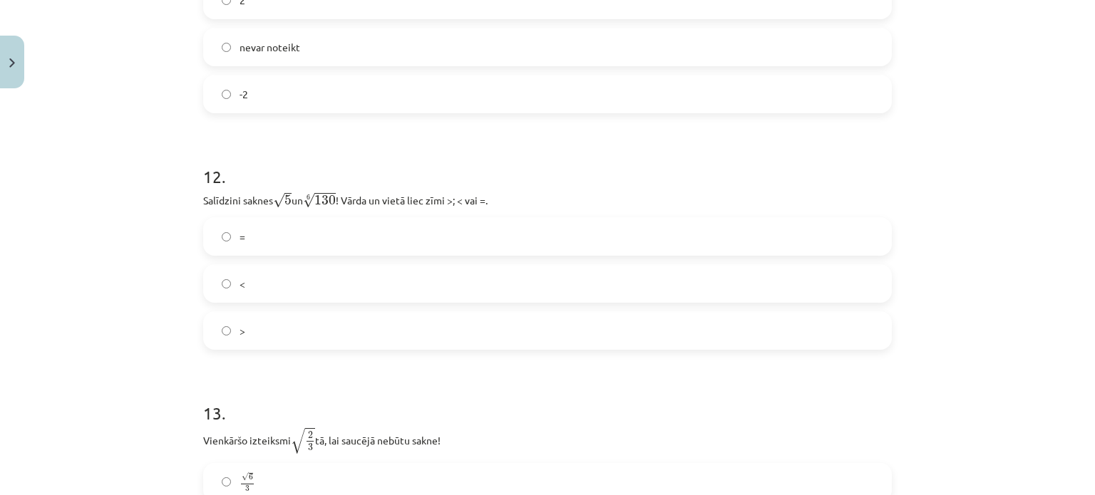
click at [251, 282] on label "<" at bounding box center [548, 284] width 686 height 36
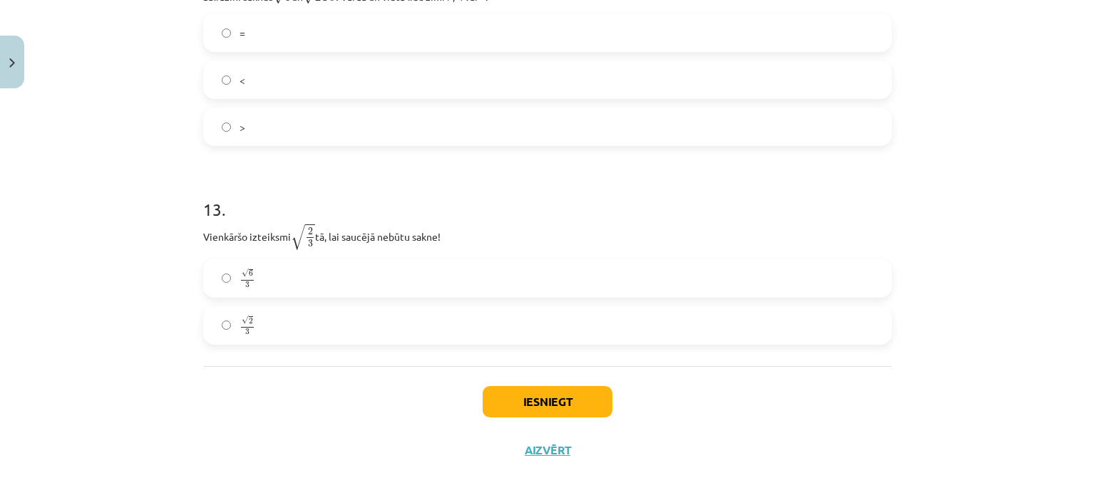
scroll to position [3208, 0]
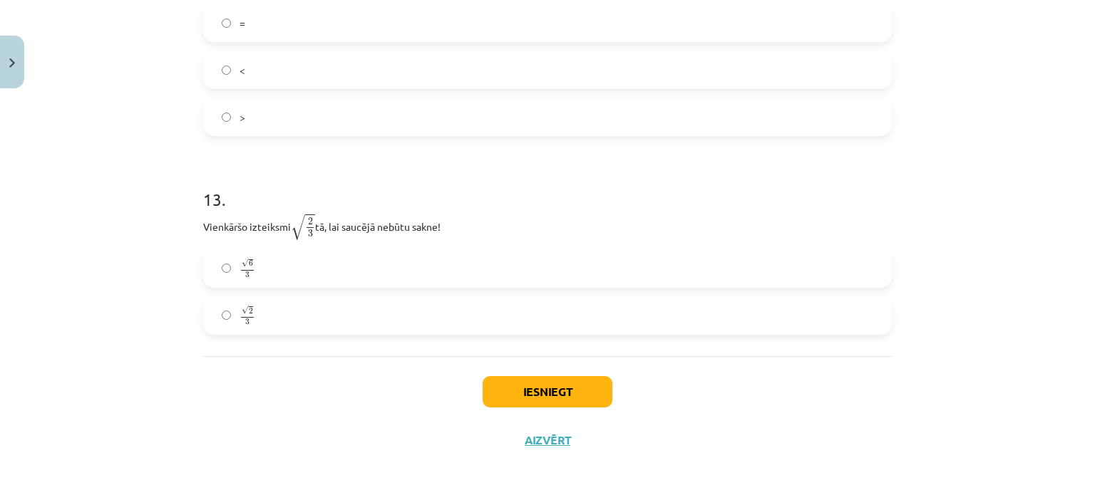
click at [274, 317] on label "√ 2 3 2 3" at bounding box center [548, 316] width 686 height 36
click at [566, 381] on button "Iesniegt" at bounding box center [548, 391] width 130 height 31
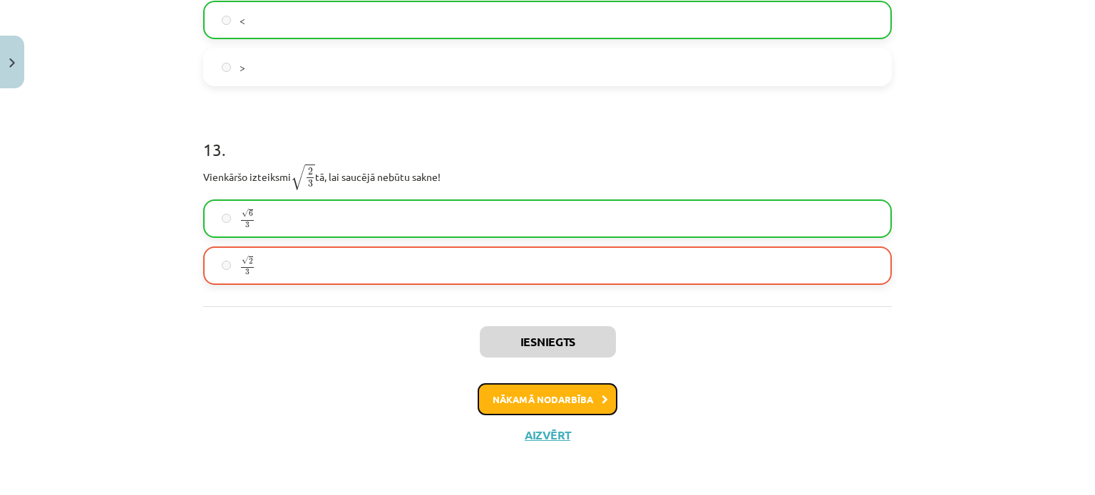
click at [552, 399] on button "Nākamā nodarbība" at bounding box center [548, 400] width 140 height 33
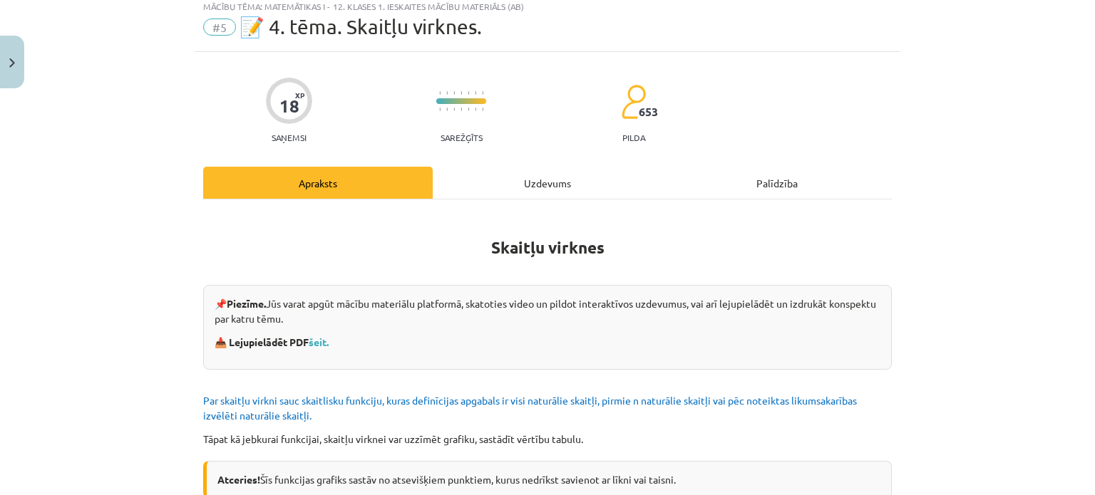
scroll to position [36, 0]
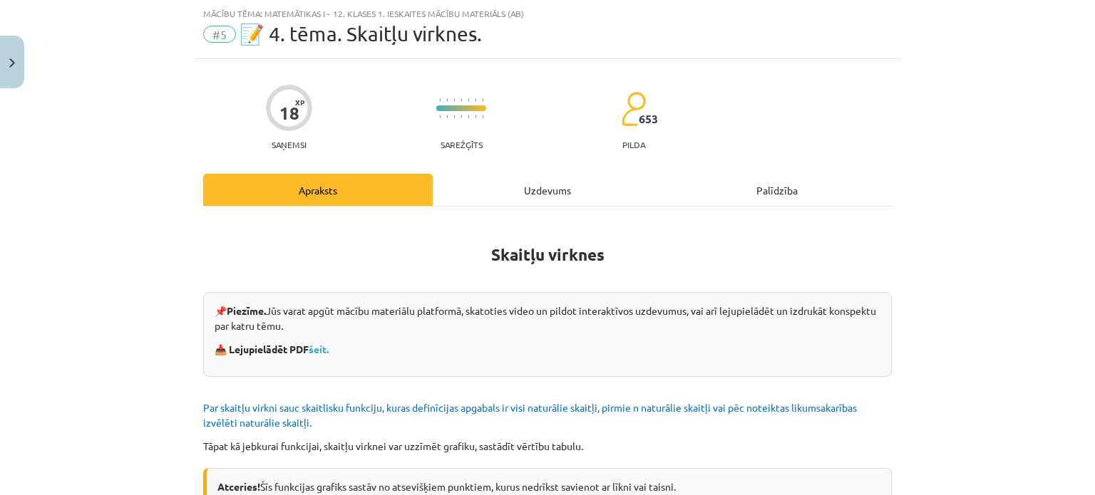
click at [515, 190] on div "Uzdevums" at bounding box center [548, 190] width 230 height 32
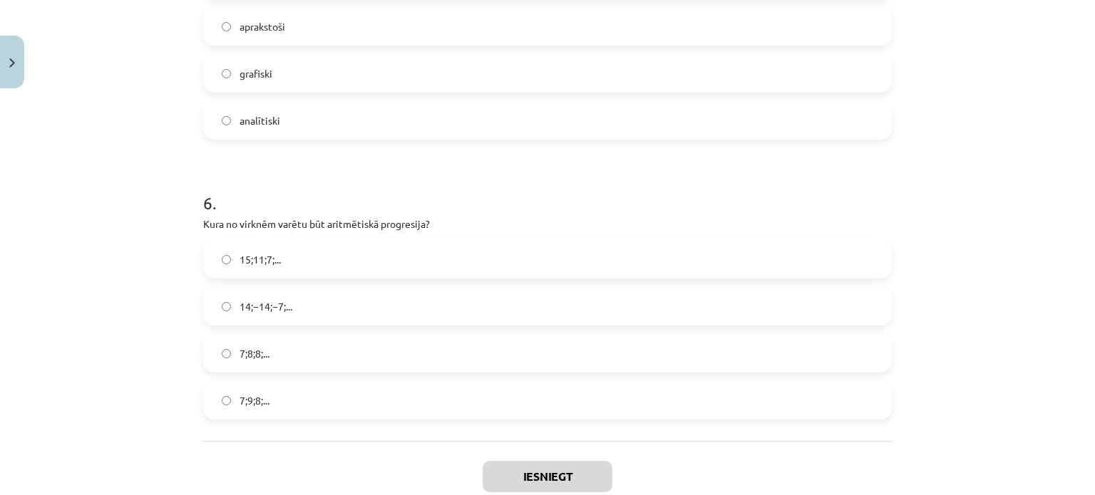
scroll to position [1611, 0]
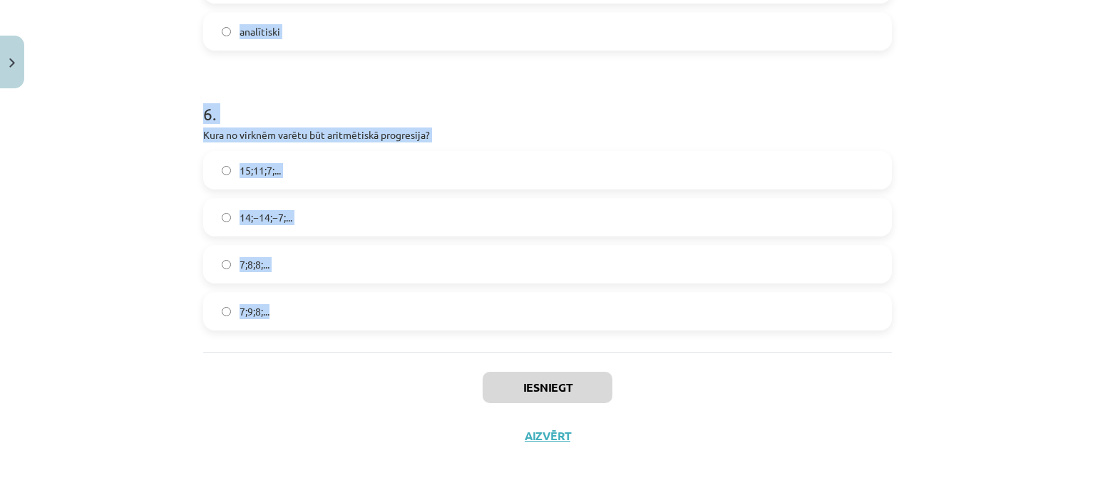
drag, startPoint x: 184, startPoint y: 145, endPoint x: 320, endPoint y: 317, distance: 218.7
click at [319, 316] on div "Mācību tēma: Matemātikas i - 12. klases 1. ieskaites mācību materiāls (ab) #5 📝…" at bounding box center [547, 247] width 1095 height 495
copy form "1 . Skaitļu virkne -7; -4; -1; 2; 5; ... ir Augoša Dilstoša Ne augoša, ne dilst…"
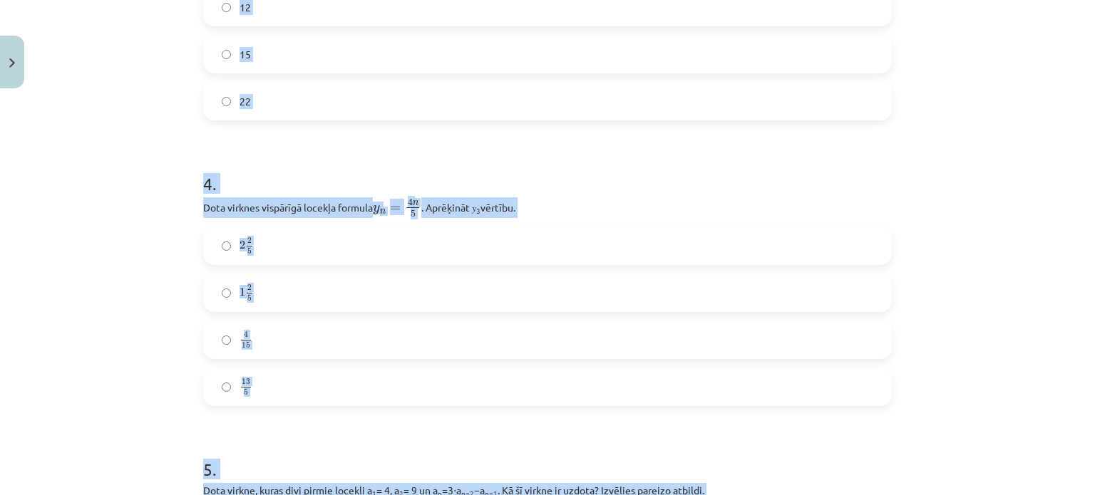
click at [142, 323] on div "Mācību tēma: Matemātikas i - 12. klases 1. ieskaites mācību materiāls (ab) #5 📝…" at bounding box center [547, 247] width 1095 height 495
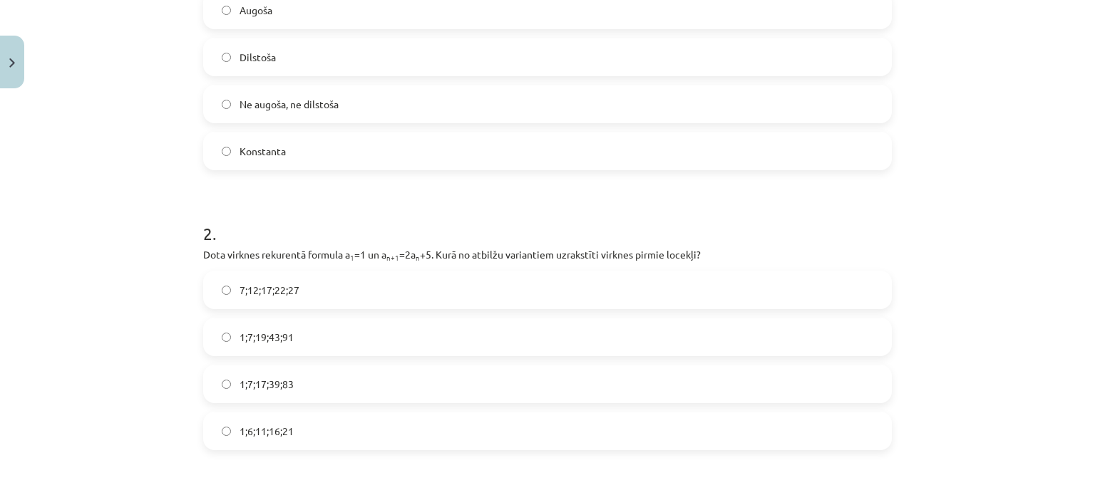
scroll to position [257, 0]
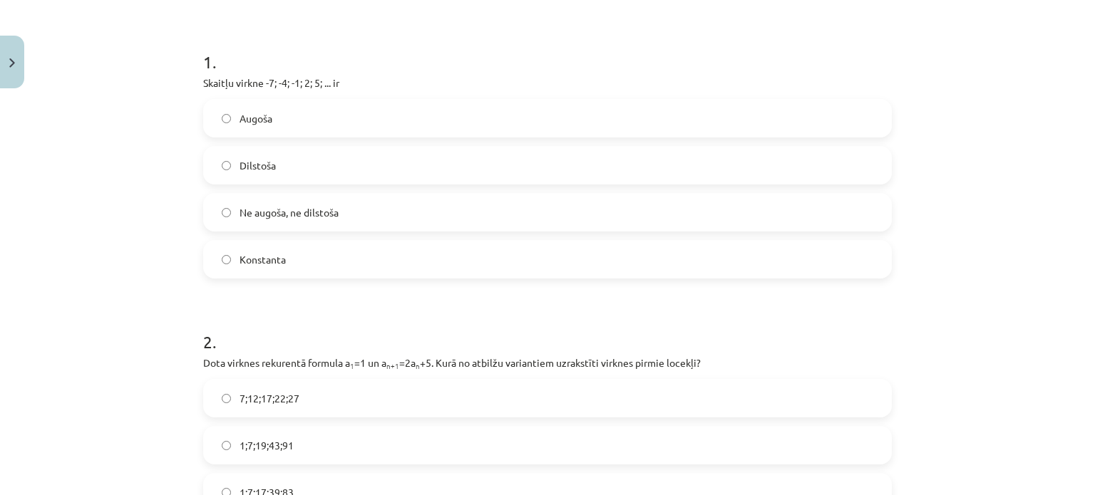
click at [324, 129] on label "Augoša" at bounding box center [548, 119] width 686 height 36
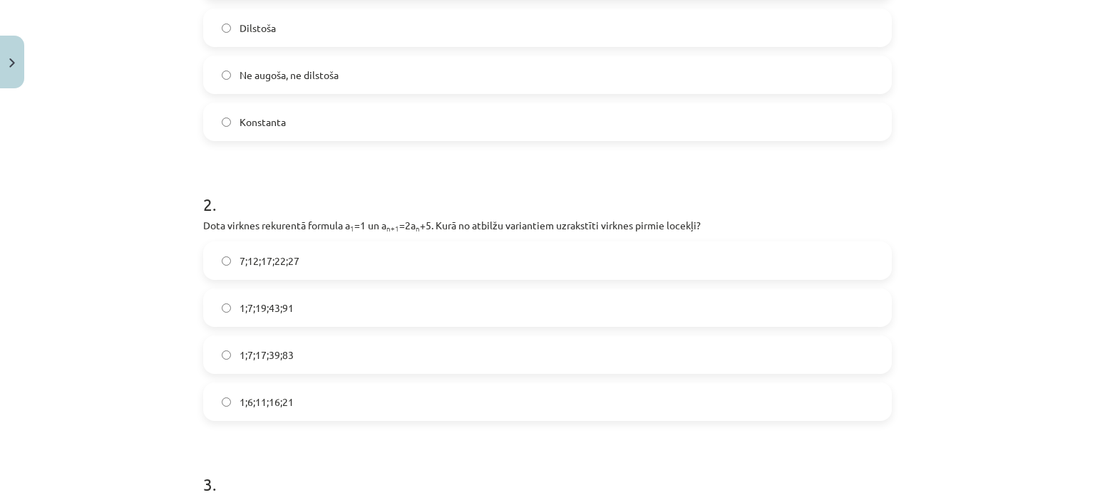
scroll to position [399, 0]
click at [284, 302] on span "1;7;19;43;91" at bounding box center [267, 303] width 54 height 15
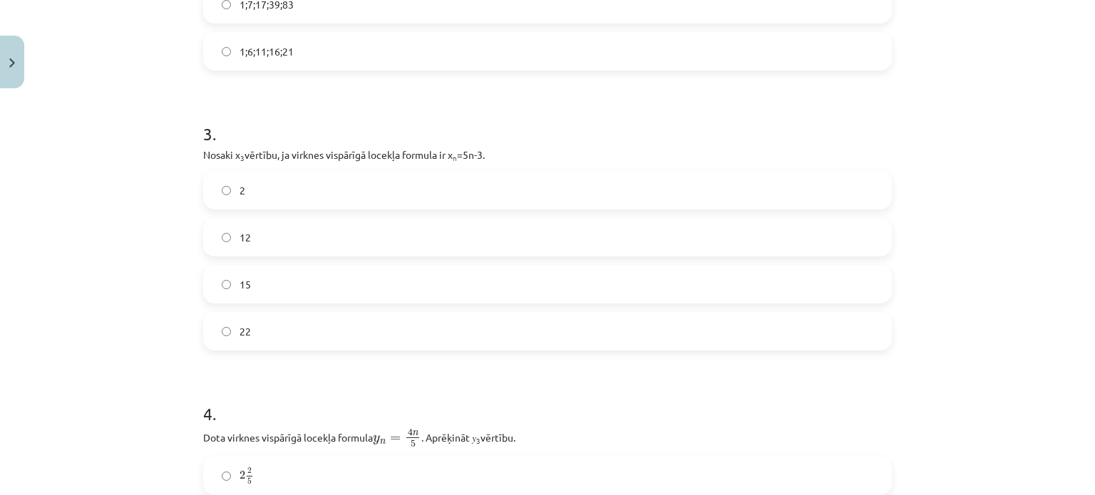
scroll to position [756, 0]
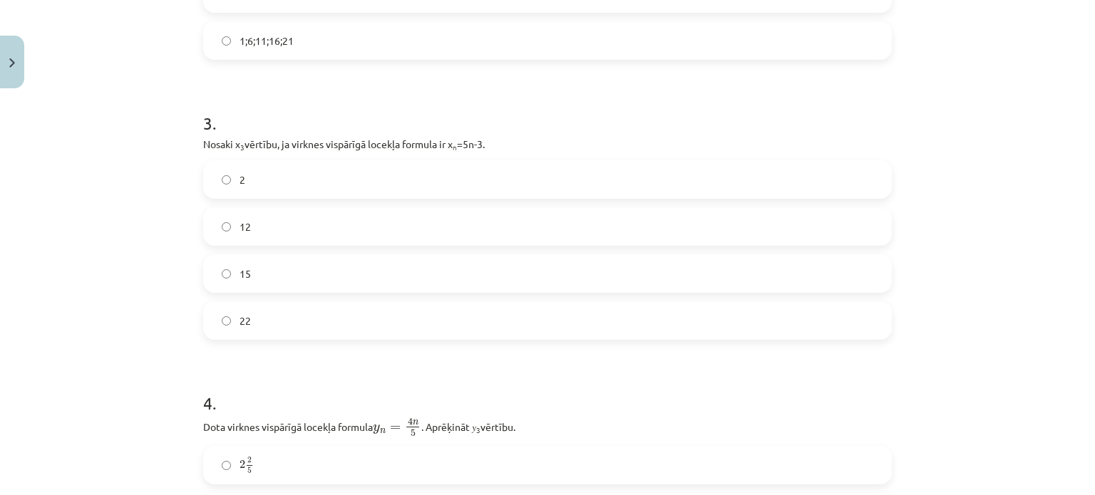
click at [245, 236] on label "12" at bounding box center [548, 227] width 686 height 36
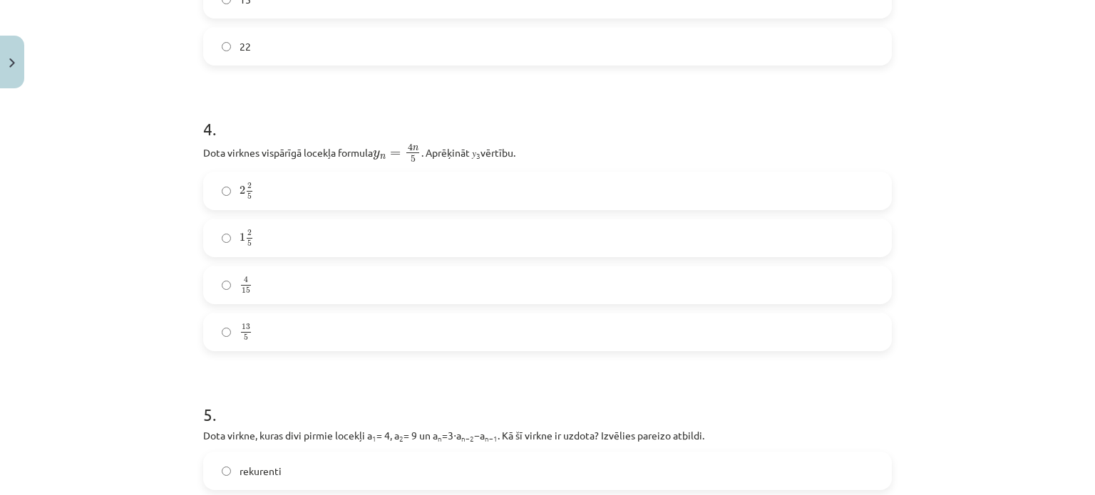
scroll to position [1041, 0]
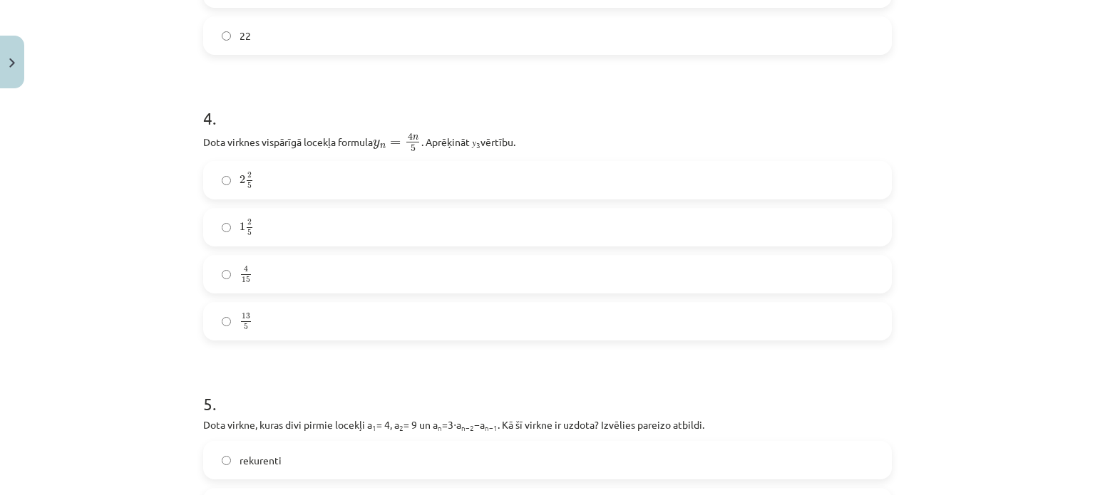
click at [266, 172] on label "2 2 5 2 2 5" at bounding box center [548, 181] width 686 height 36
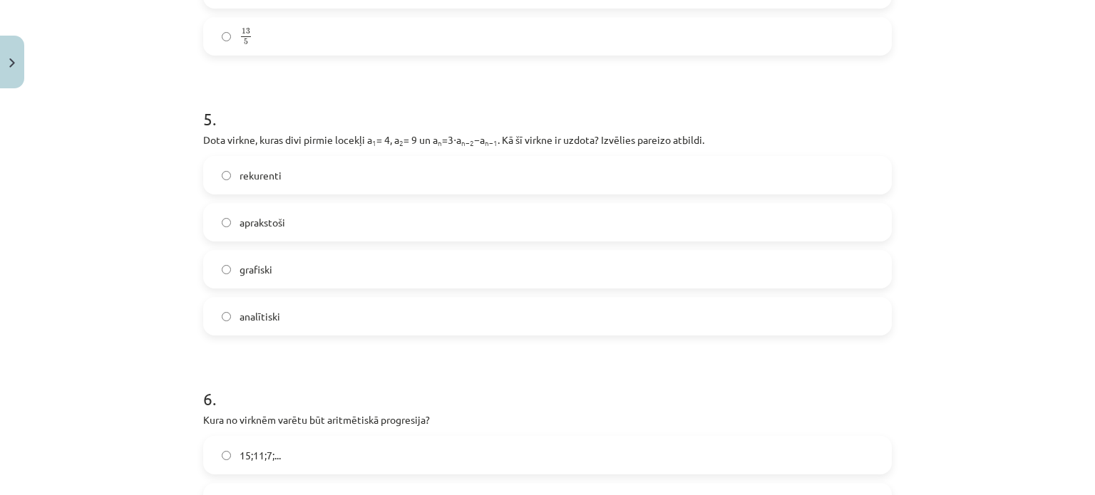
click at [292, 181] on label "rekurenti" at bounding box center [548, 176] width 686 height 36
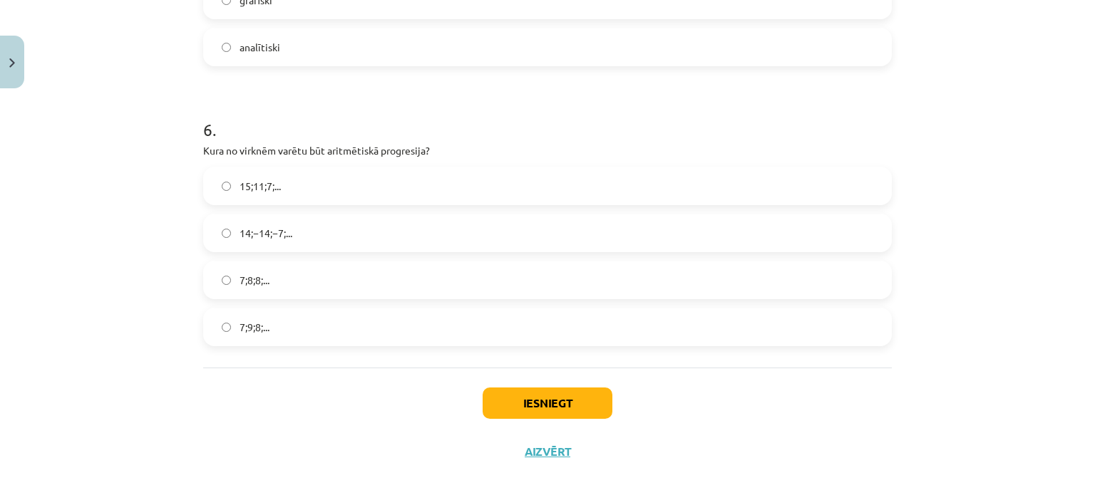
scroll to position [1611, 0]
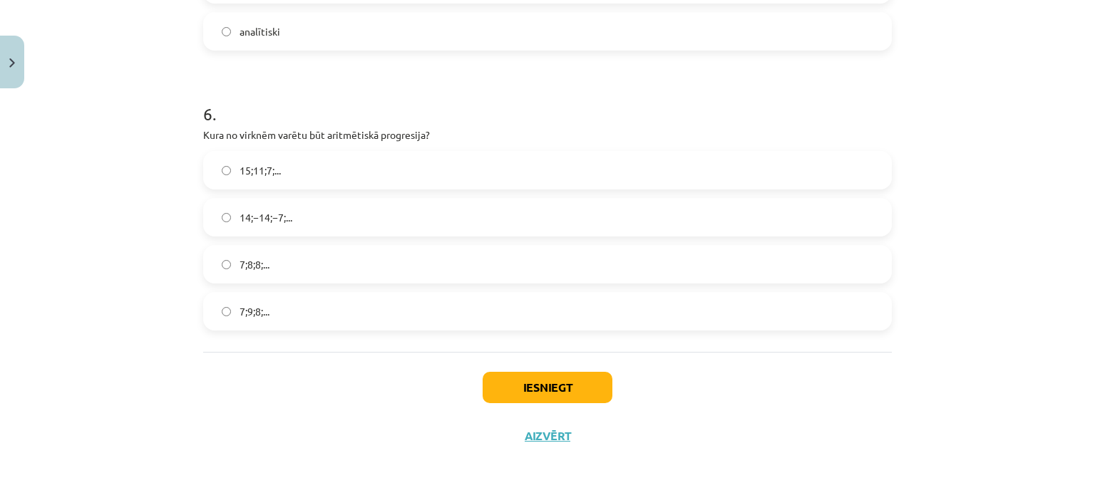
click at [279, 173] on label "15;11;7;..." at bounding box center [548, 171] width 686 height 36
click at [493, 388] on button "Iesniegt" at bounding box center [548, 387] width 130 height 31
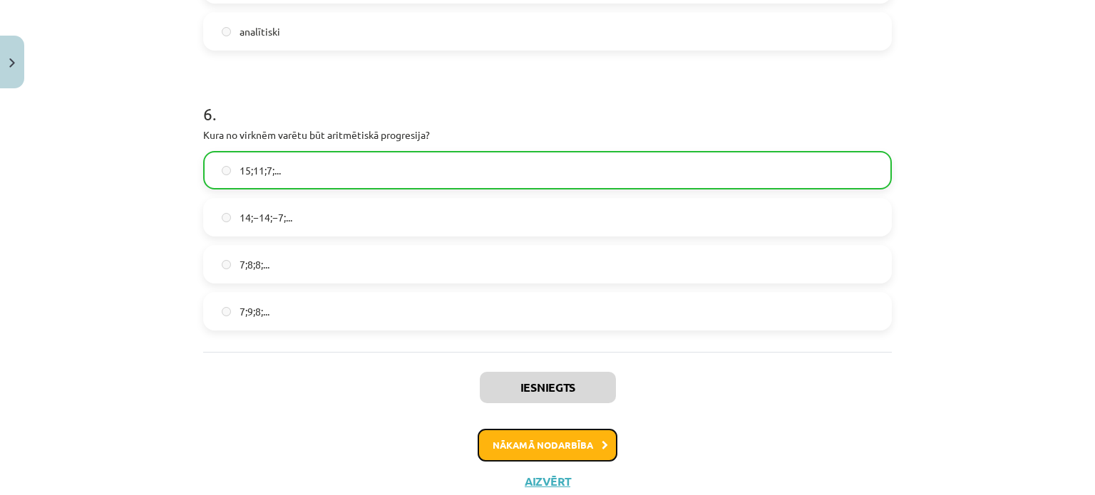
click at [500, 447] on button "Nākamā nodarbība" at bounding box center [548, 445] width 140 height 33
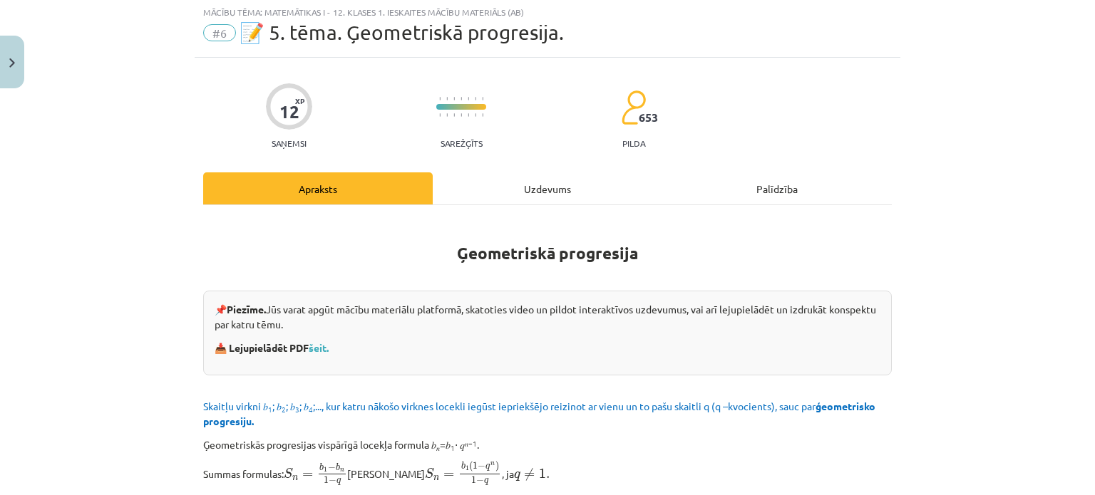
scroll to position [36, 0]
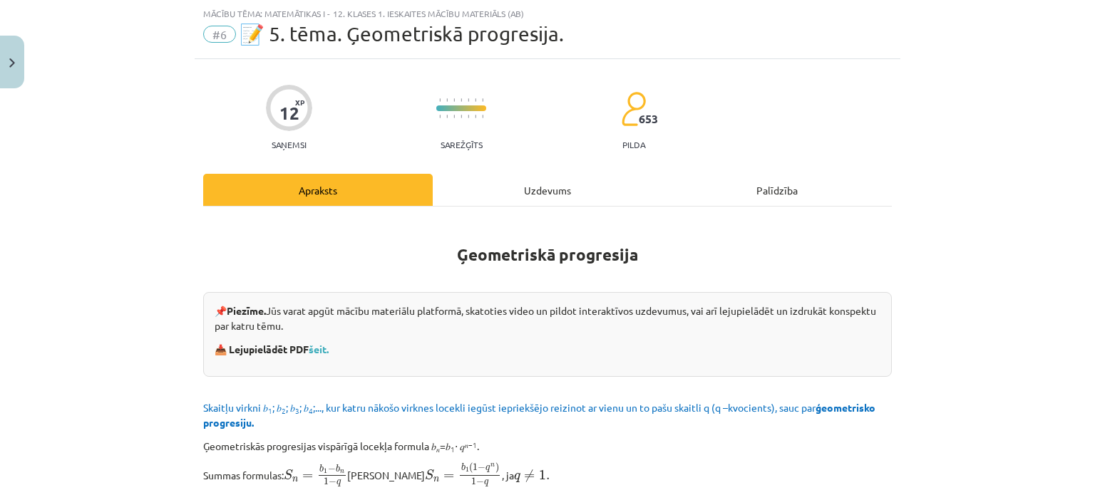
click at [529, 192] on div "Uzdevums" at bounding box center [548, 190] width 230 height 32
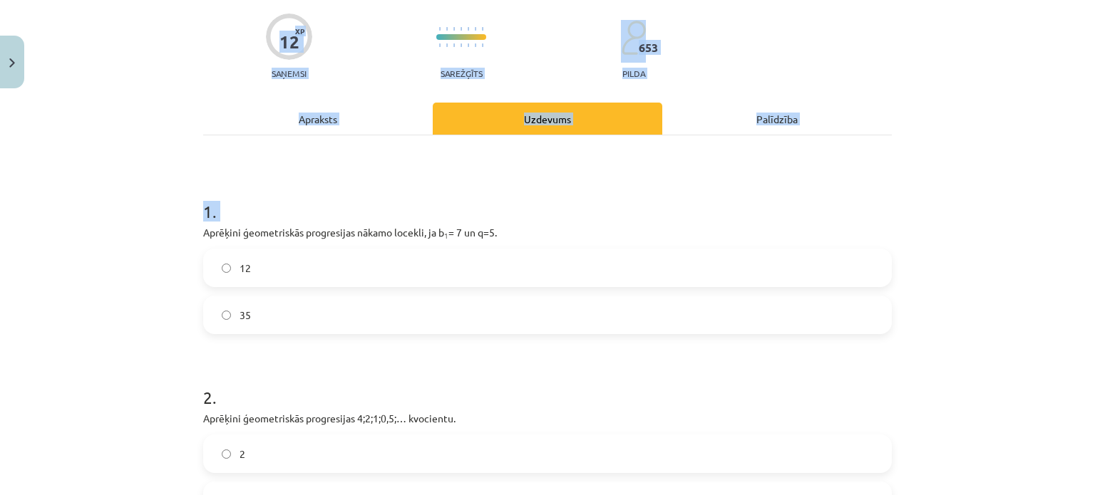
scroll to position [671, 0]
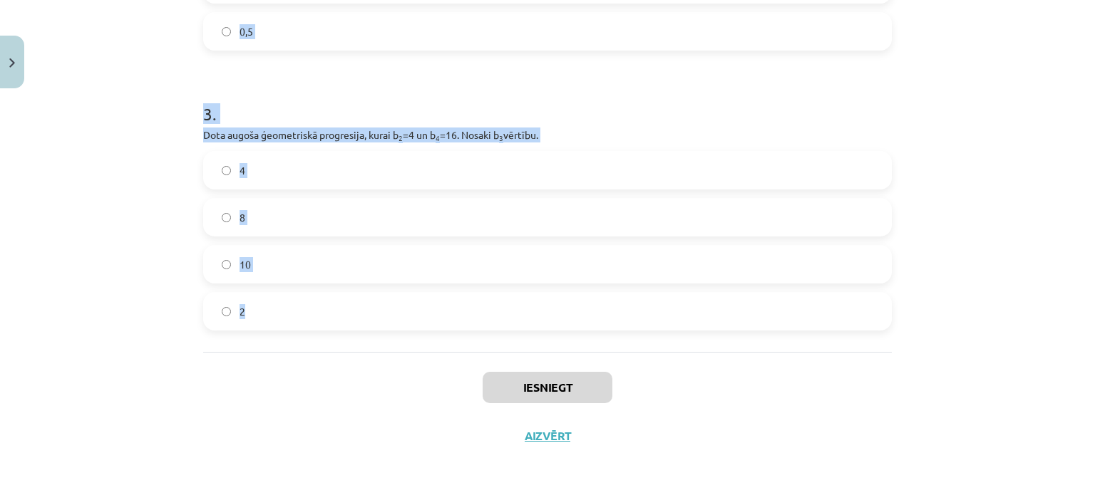
drag, startPoint x: 190, startPoint y: 235, endPoint x: 367, endPoint y: 313, distance: 193.1
drag, startPoint x: 369, startPoint y: 313, endPoint x: 421, endPoint y: 321, distance: 53.3
click at [421, 321] on label "2" at bounding box center [548, 312] width 686 height 36
copy form "Aprēķini ģeometriskās progresijas nākamo locekli, ja b 1 = 7 un q=5. 12 35 2 . …"
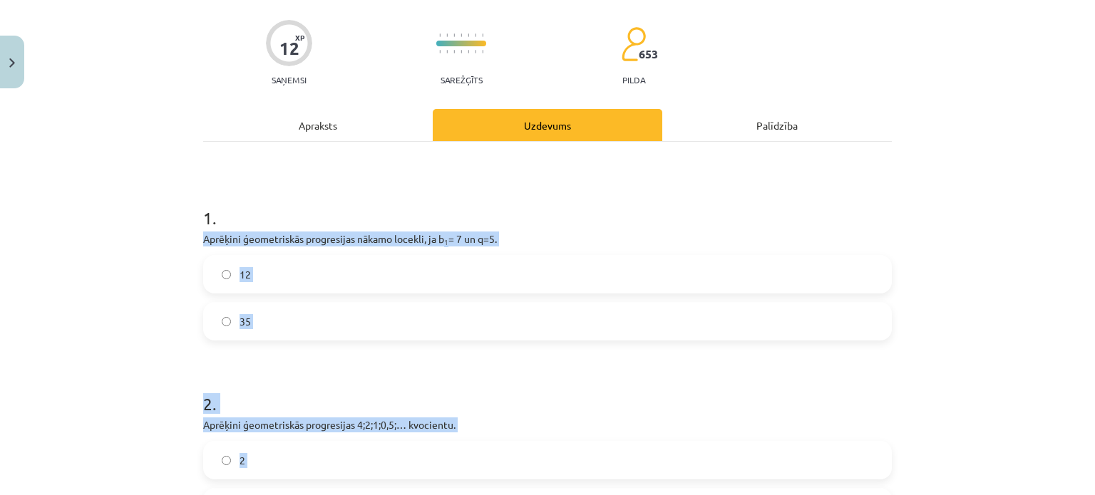
click at [116, 306] on div "Mācību tēma: Matemātikas i - 12. klases 1. ieskaites mācību materiāls (ab) #6 📝…" at bounding box center [547, 247] width 1095 height 495
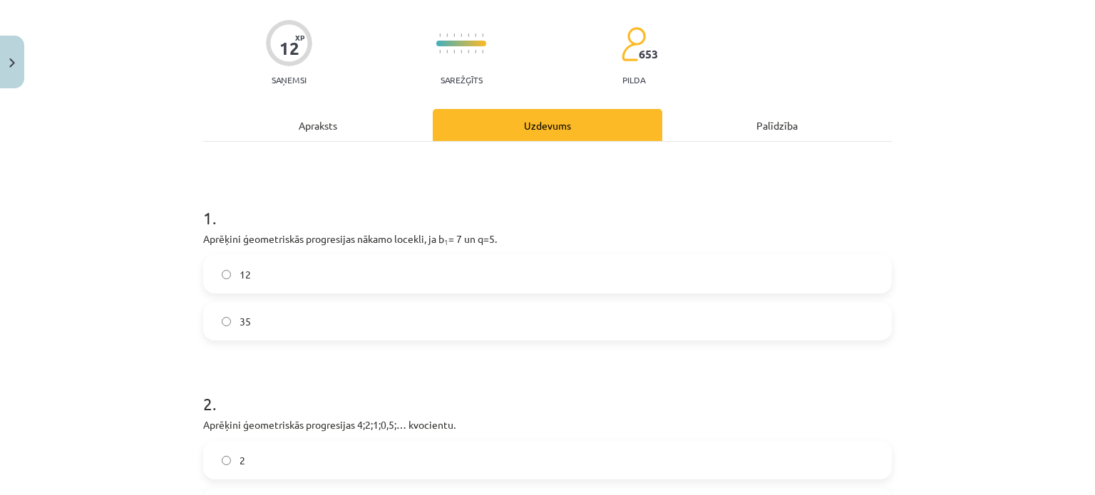
click at [236, 312] on label "35" at bounding box center [548, 322] width 686 height 36
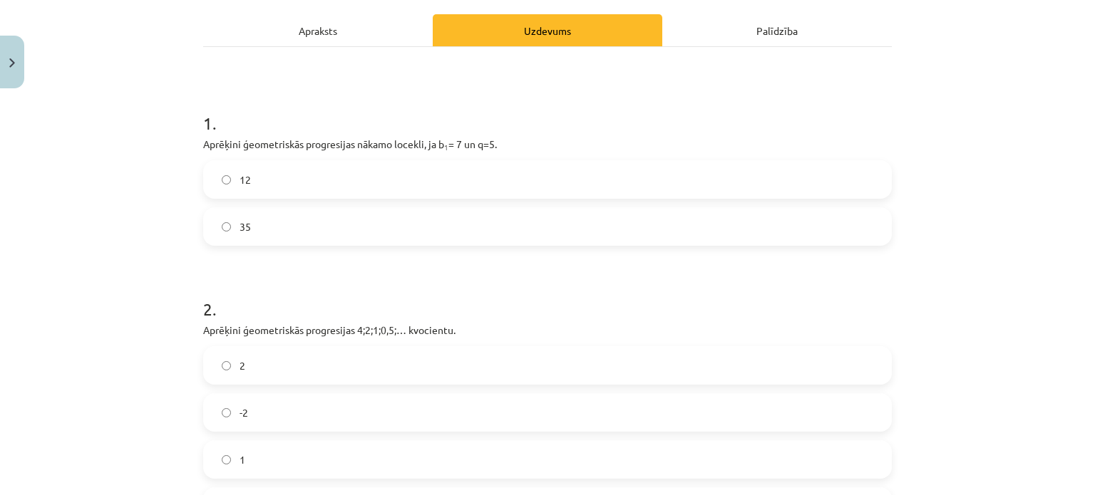
scroll to position [314, 0]
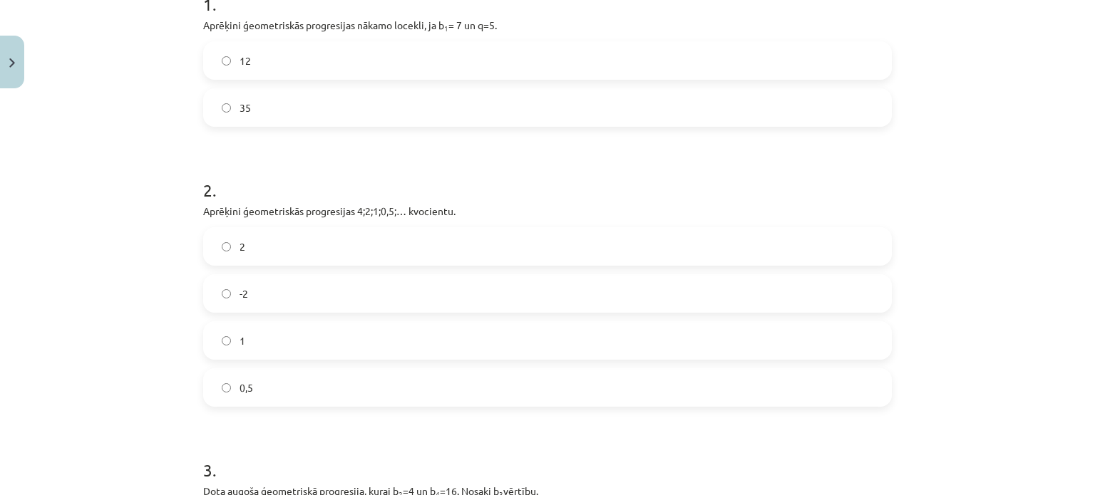
click at [270, 386] on label "0,5" at bounding box center [548, 388] width 686 height 36
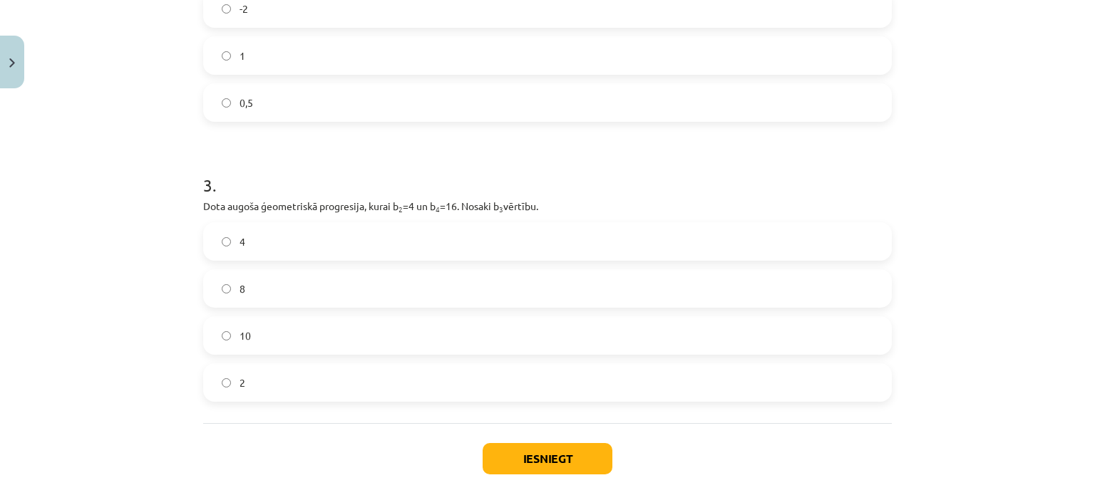
click at [272, 299] on label "8" at bounding box center [548, 289] width 686 height 36
click at [525, 462] on button "Iesniegt" at bounding box center [548, 458] width 130 height 31
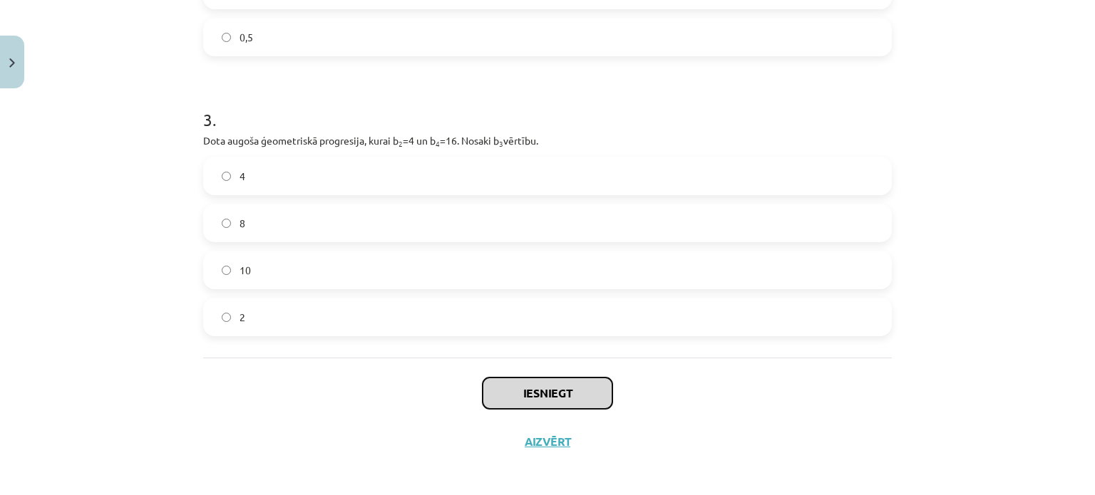
scroll to position [671, 0]
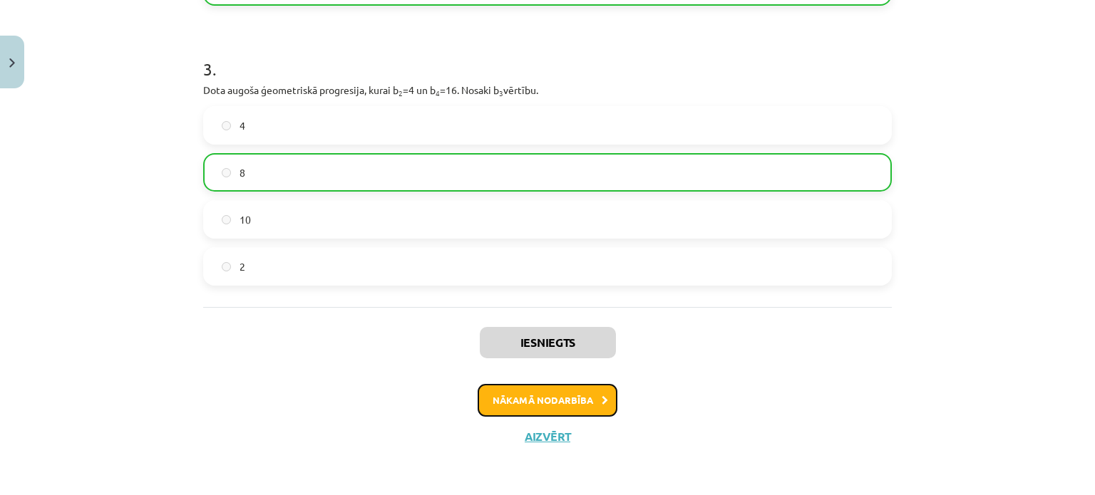
click at [544, 393] on button "Nākamā nodarbība" at bounding box center [548, 400] width 140 height 33
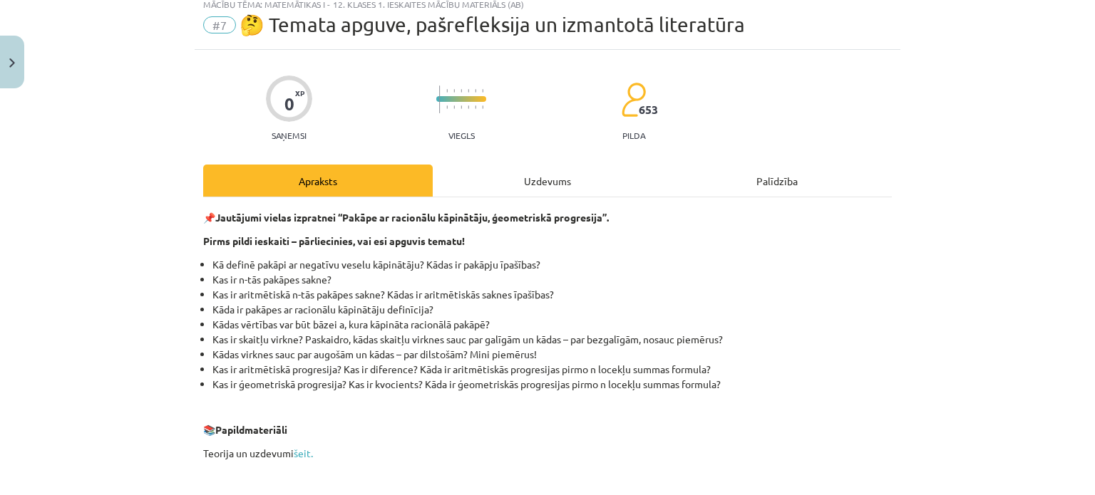
scroll to position [36, 0]
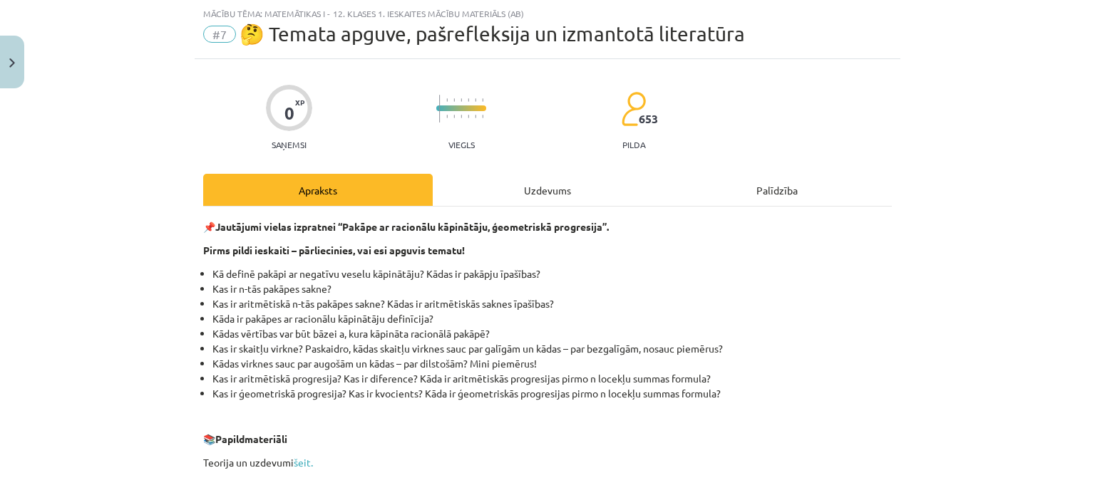
click at [495, 185] on div "Uzdevums" at bounding box center [548, 190] width 230 height 32
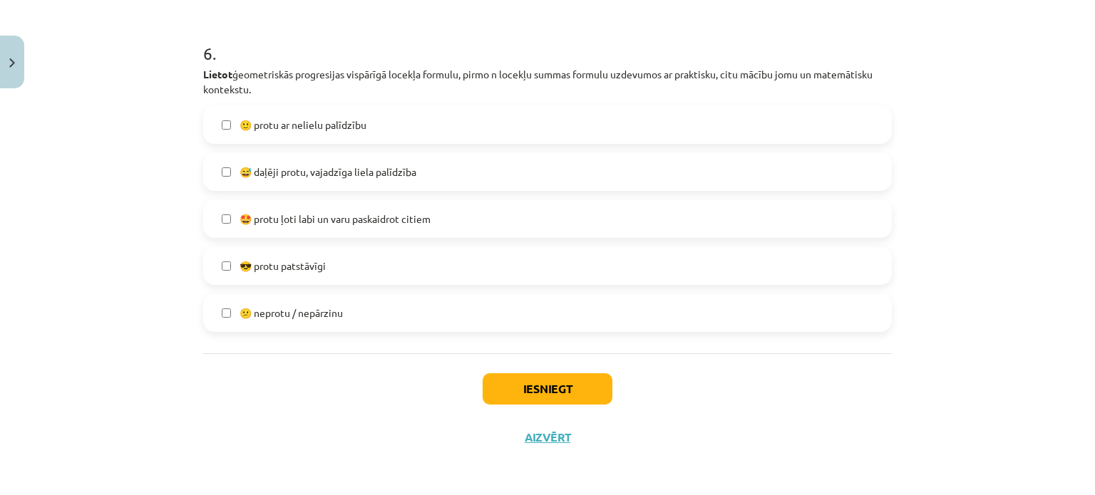
scroll to position [1921, 0]
click at [535, 388] on button "Iesniegt" at bounding box center [548, 387] width 130 height 31
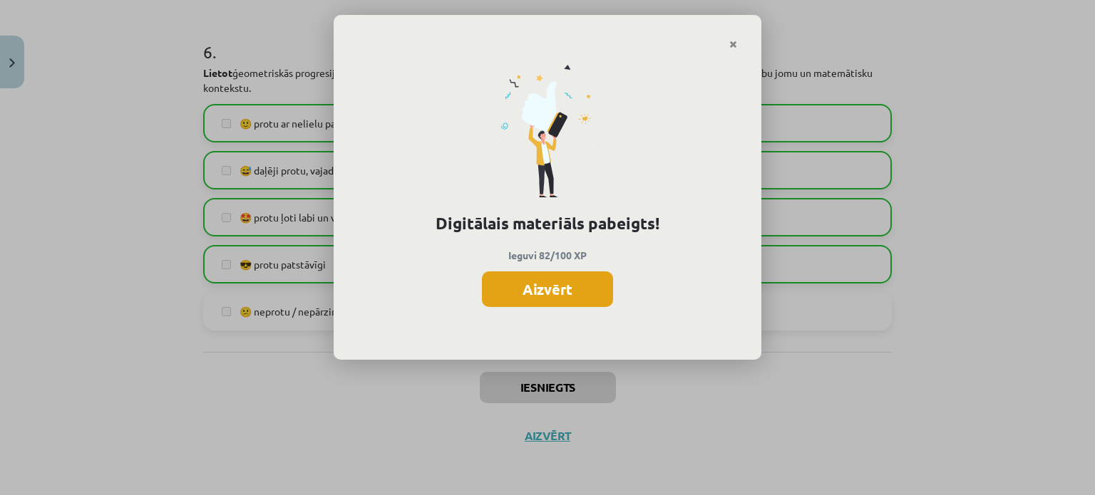
click at [593, 286] on button "Aizvērt" at bounding box center [547, 290] width 131 height 36
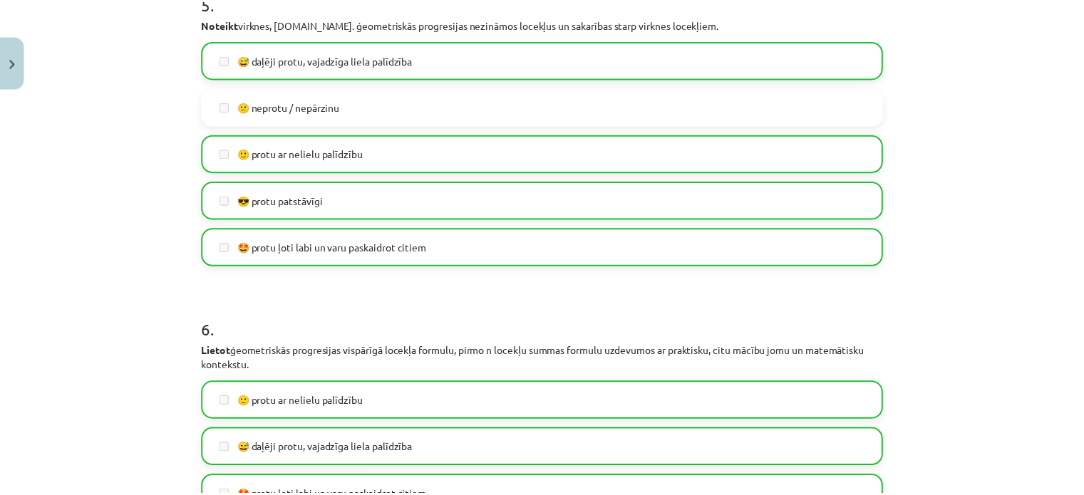
scroll to position [1636, 0]
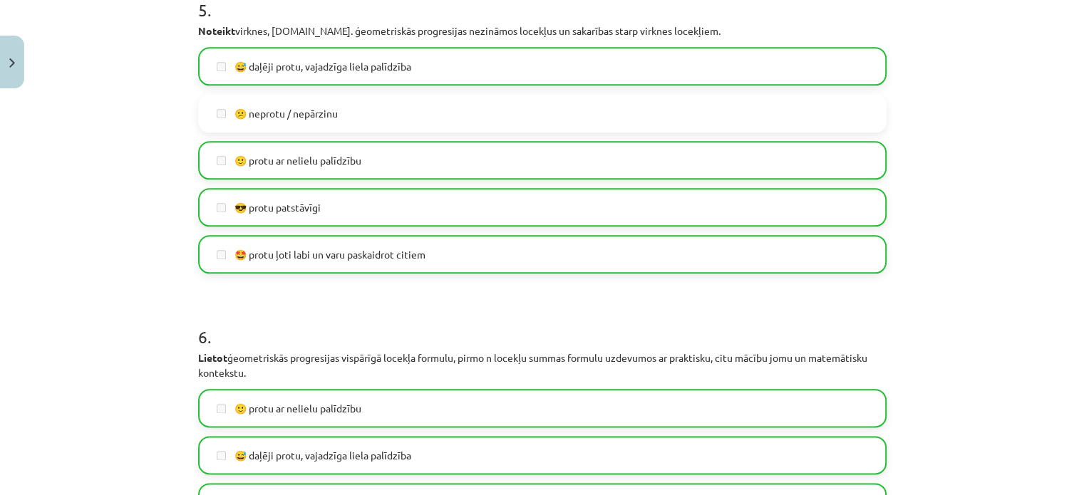
click at [26, 39] on div "Mācību tēma: Matemātikas i - 12. klases 1. ieskaites mācību materiāls (ab) #7 🤔…" at bounding box center [542, 247] width 1084 height 495
click at [26, 62] on div "Mācību tēma: Matemātikas i - 12. klases 1. ieskaites mācību materiāls (ab) #7 🤔…" at bounding box center [542, 247] width 1084 height 495
click at [3, 71] on button "Close" at bounding box center [12, 62] width 24 height 53
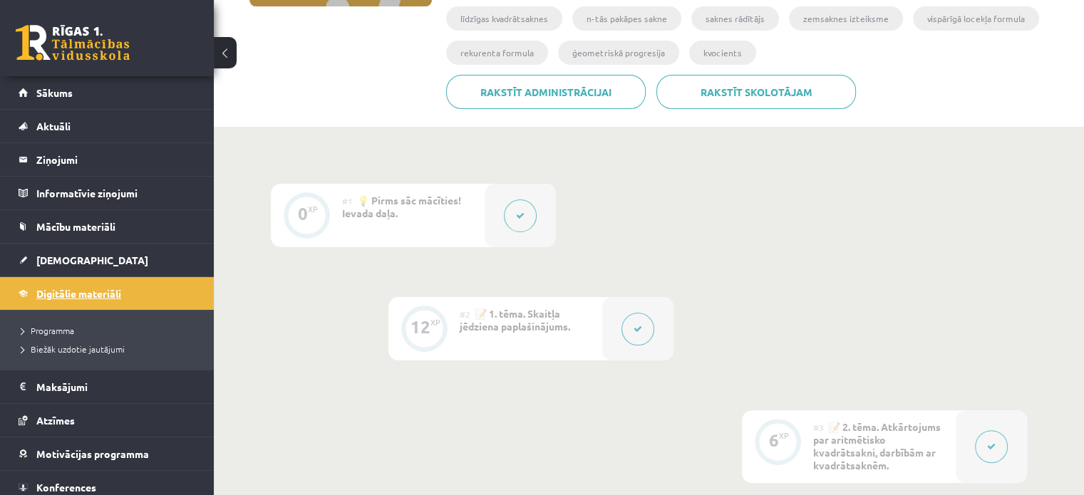
click at [96, 306] on link "Digitālie materiāli" at bounding box center [108, 293] width 178 height 33
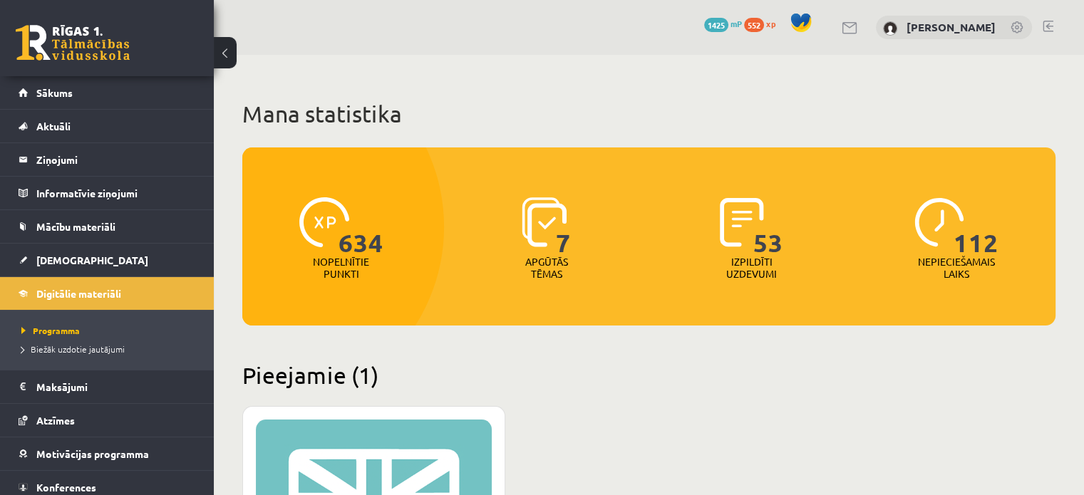
scroll to position [356, 0]
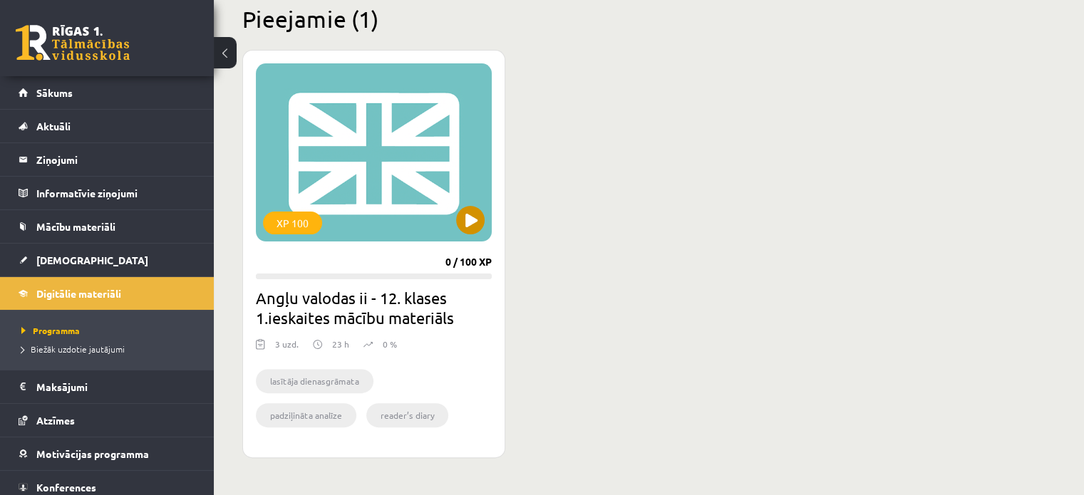
click at [379, 212] on div "XP 100" at bounding box center [374, 152] width 236 height 178
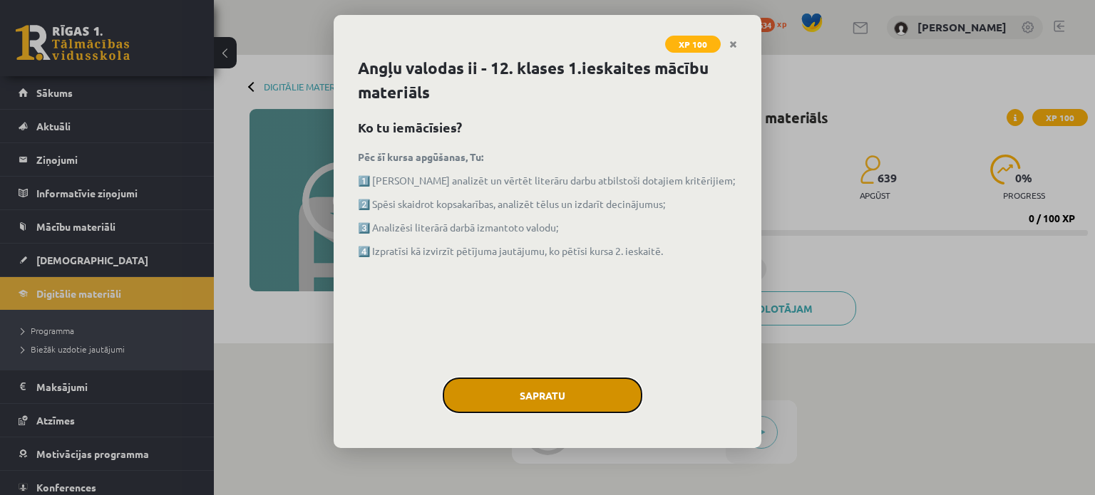
click at [523, 402] on button "Sapratu" at bounding box center [543, 396] width 200 height 36
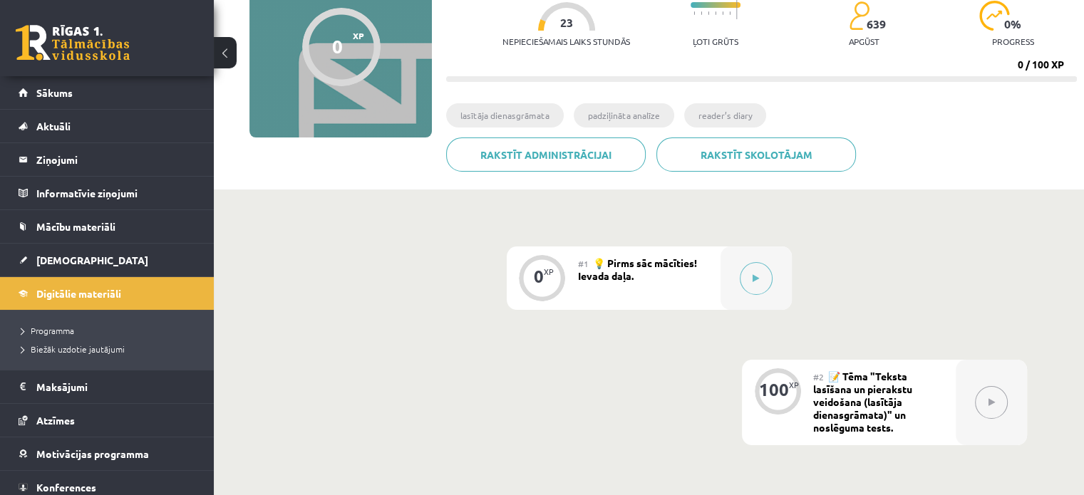
scroll to position [356, 0]
